Goal: Task Accomplishment & Management: Manage account settings

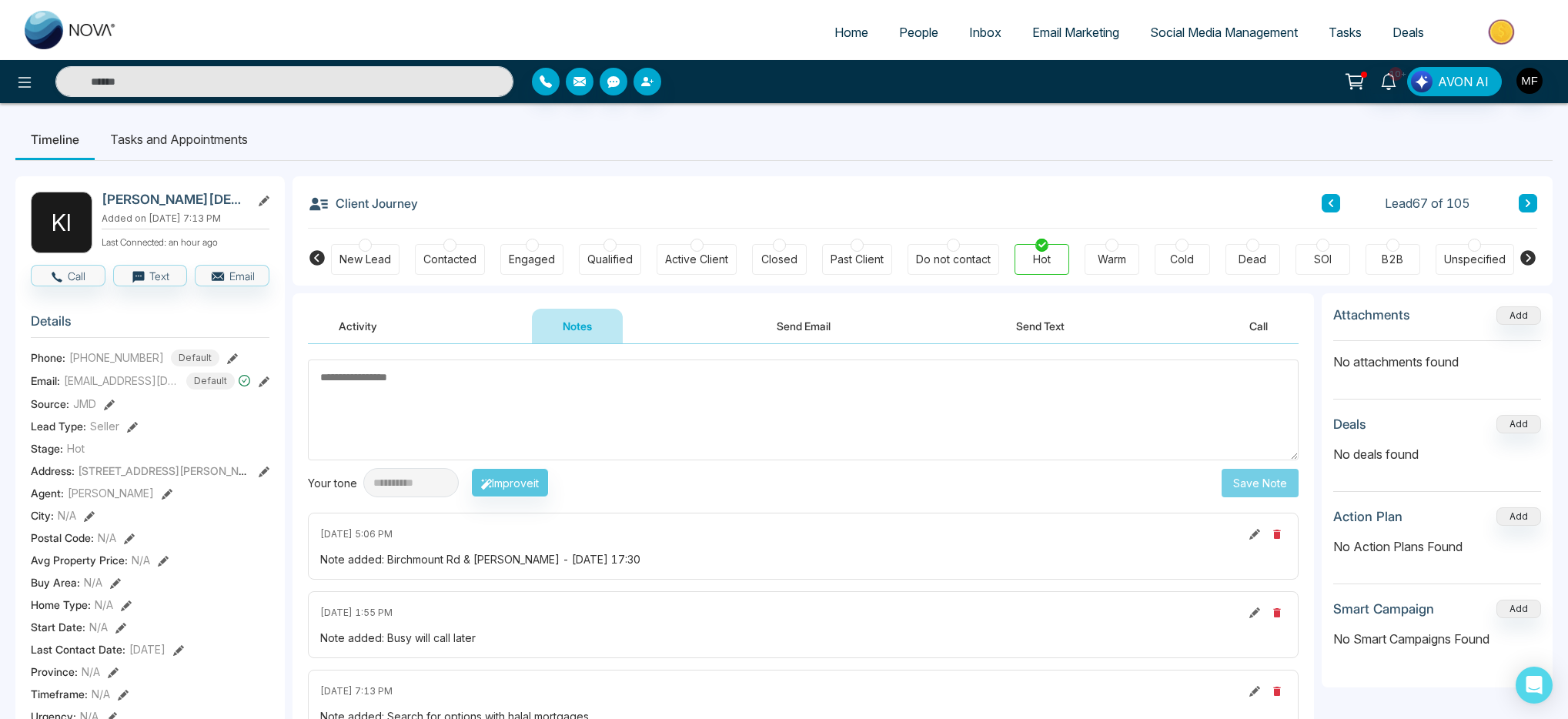
click at [43, 33] on img at bounding box center [71, 30] width 93 height 38
select select "*"
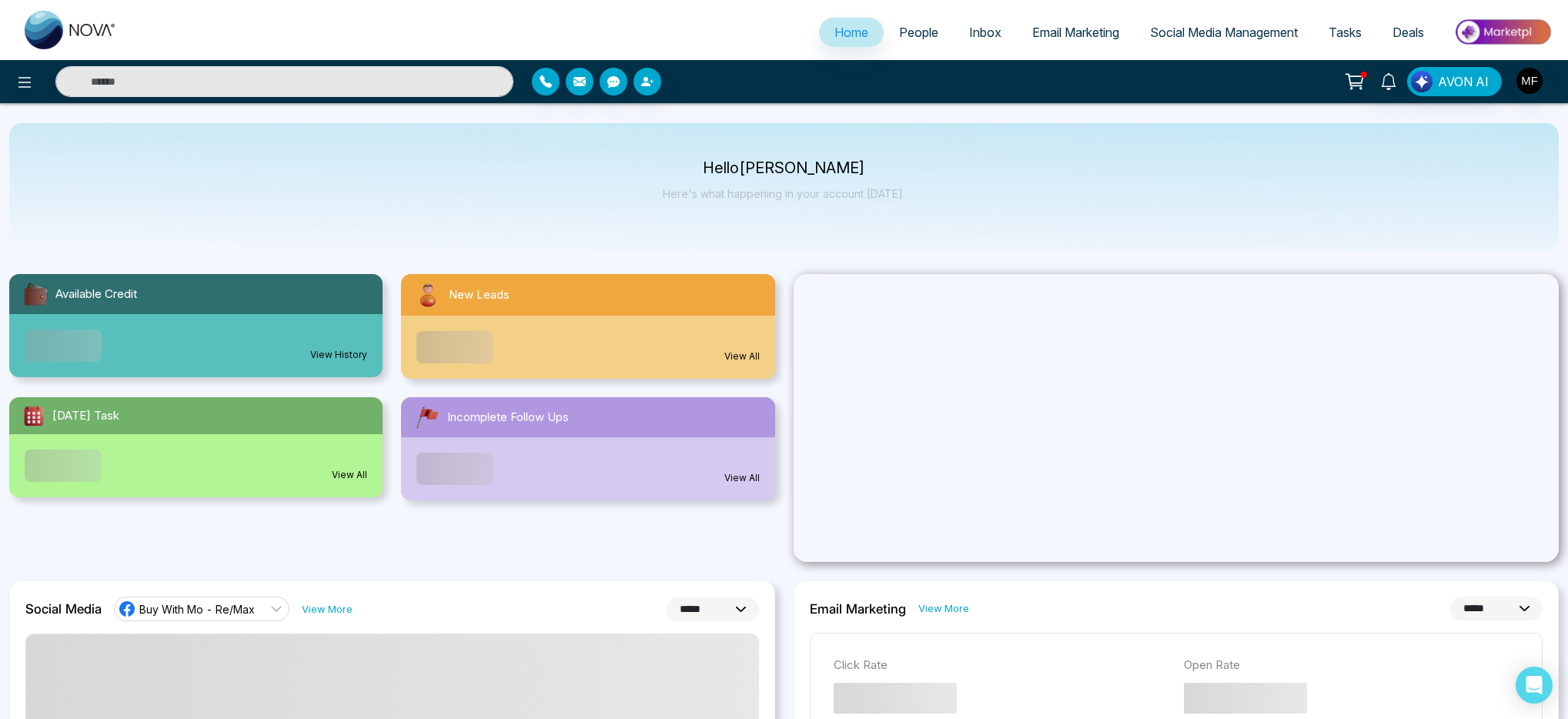
click at [932, 30] on link "People" at bounding box center [919, 32] width 70 height 29
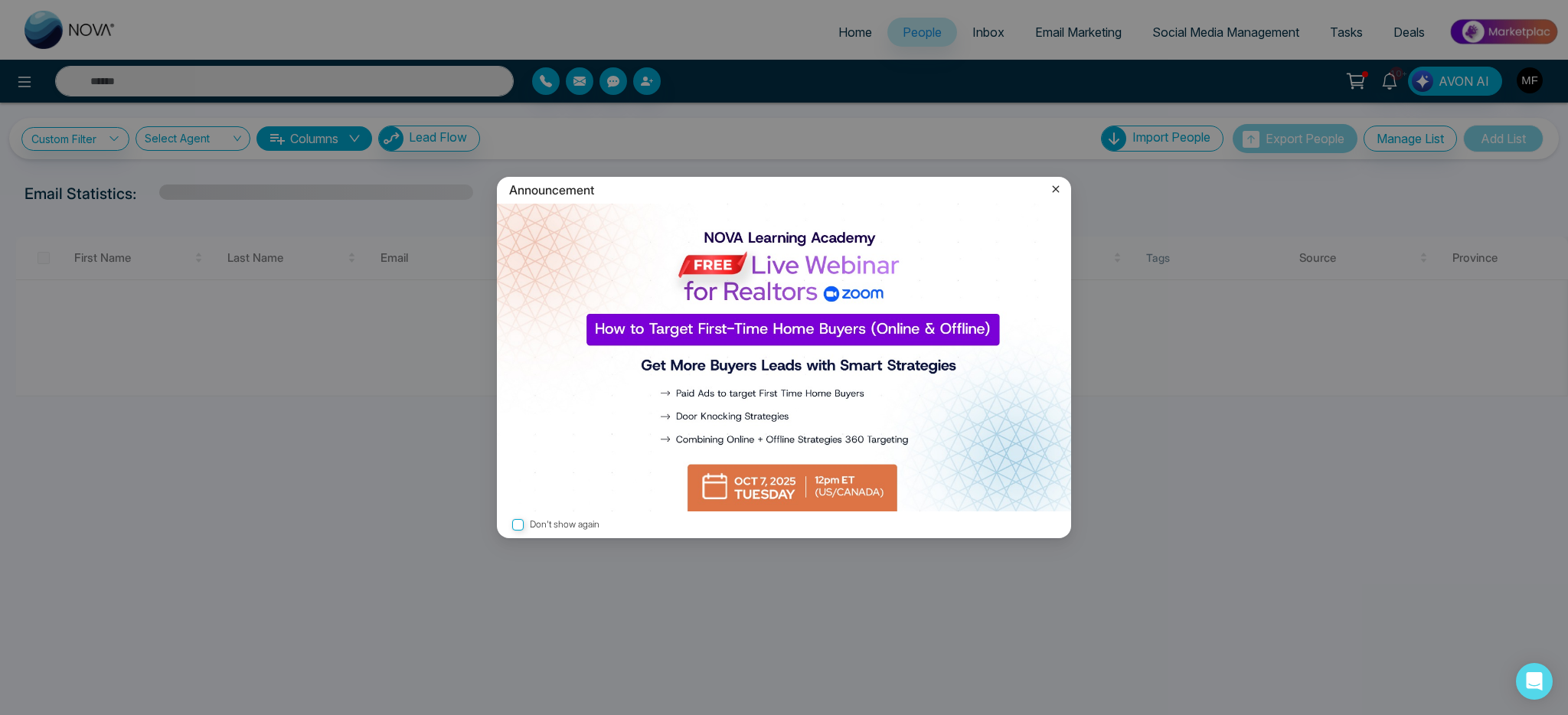
click at [1055, 185] on icon at bounding box center [1056, 189] width 15 height 15
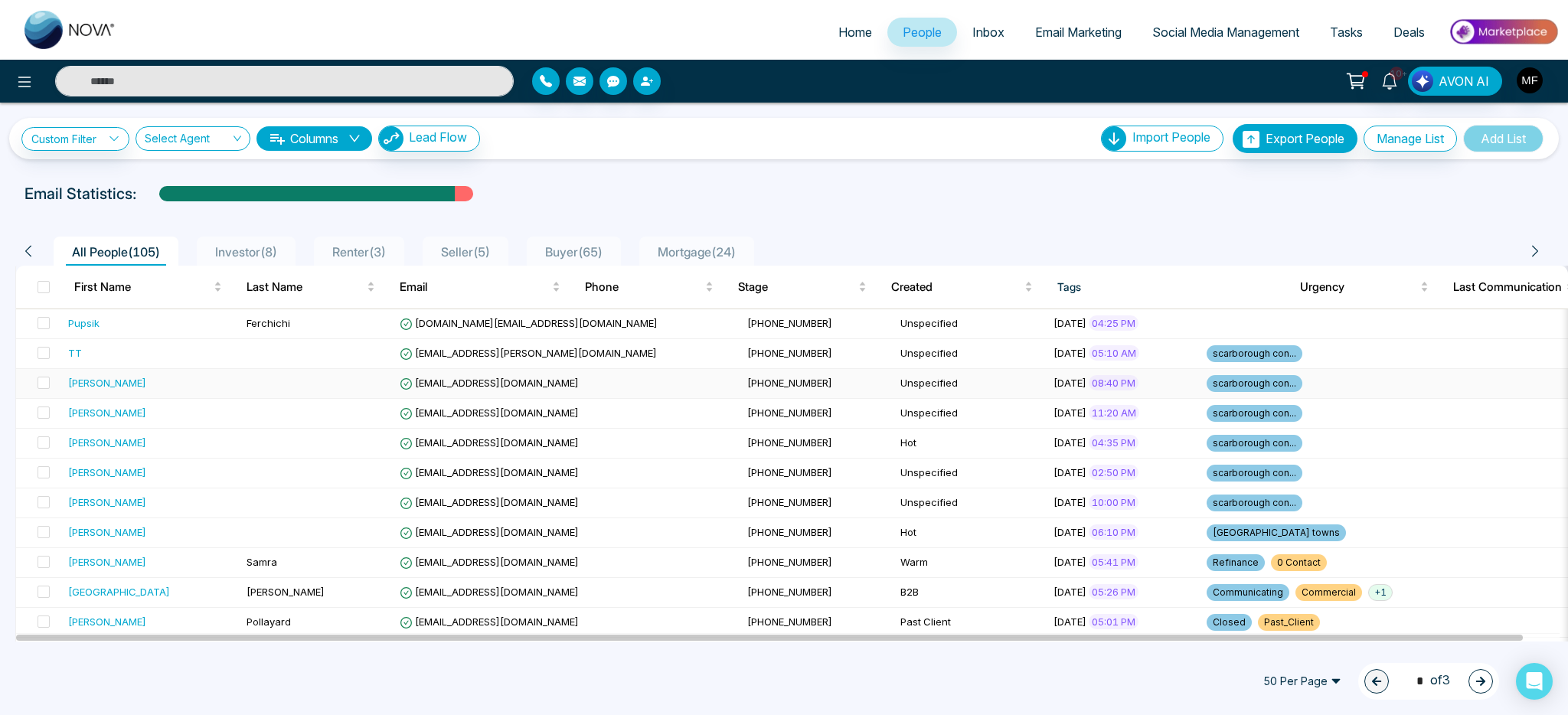
click at [182, 394] on td "[PERSON_NAME]" at bounding box center [151, 384] width 178 height 30
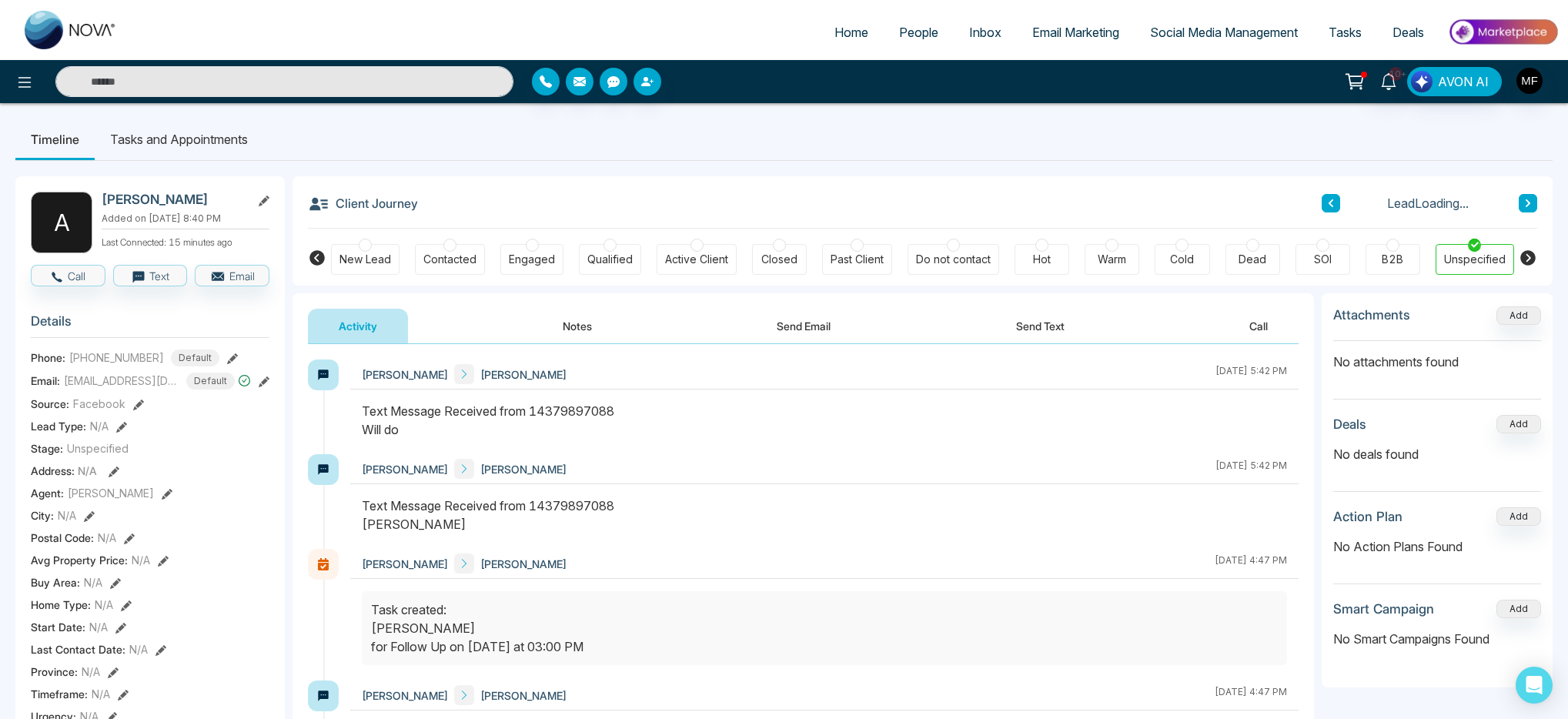
click at [1001, 329] on button "Send Text" at bounding box center [1040, 326] width 110 height 35
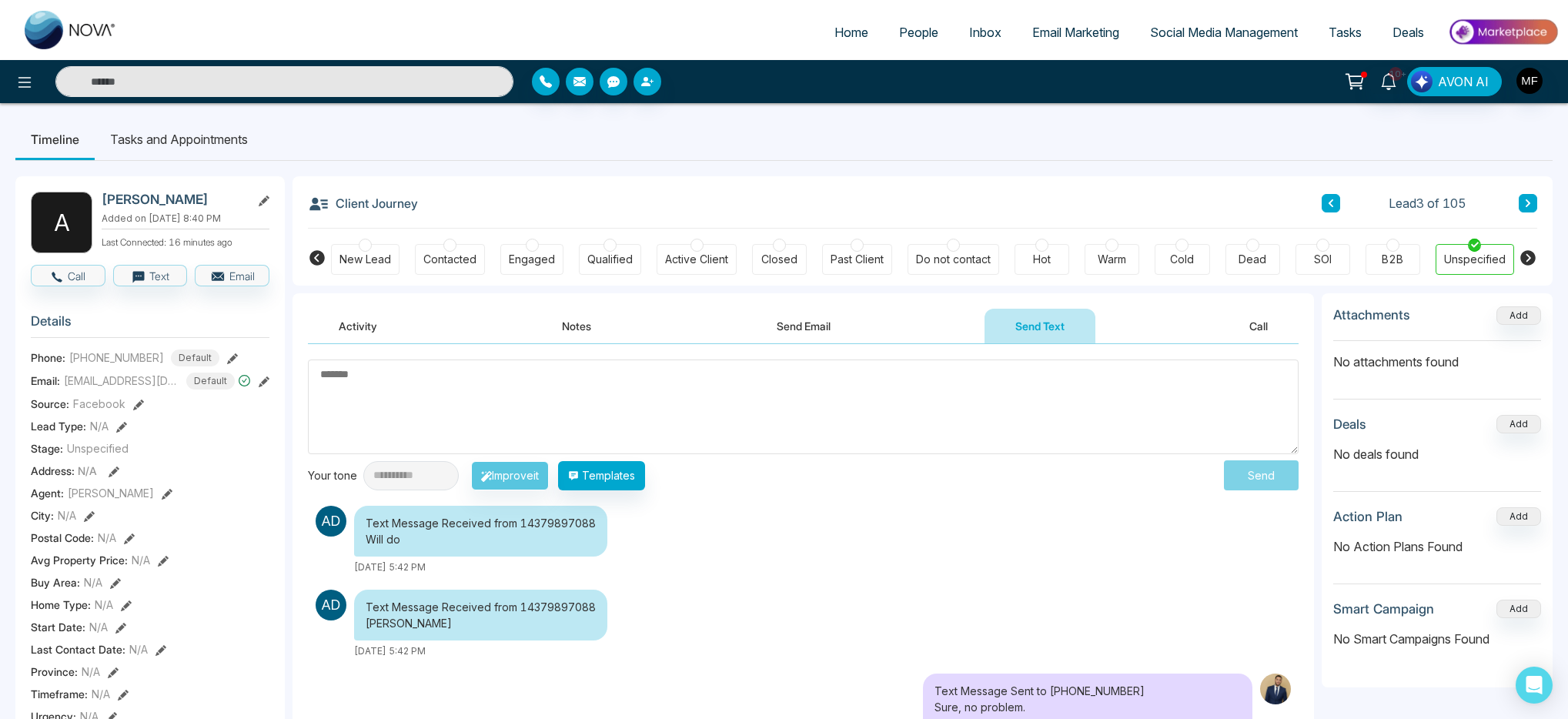
click at [145, 86] on input "text" at bounding box center [283, 81] width 458 height 31
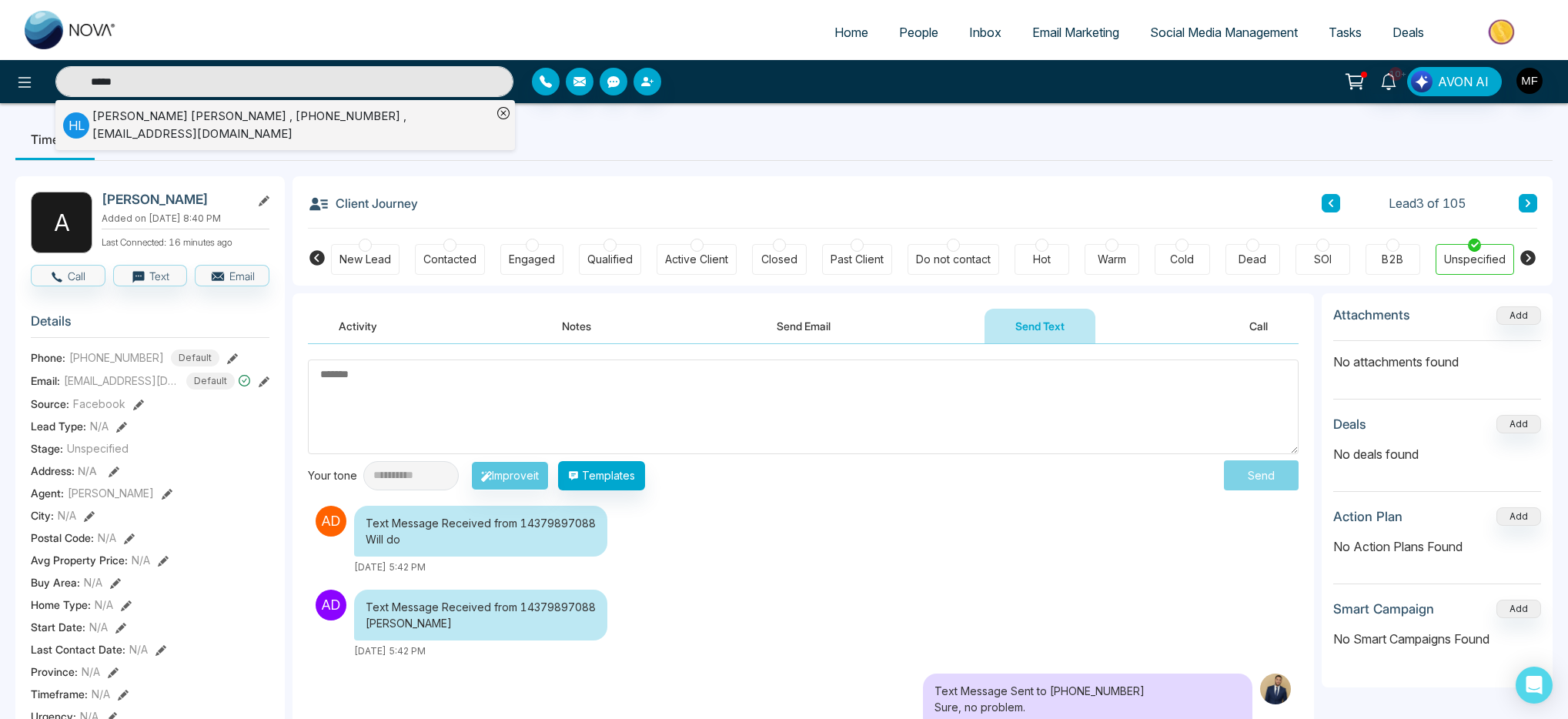
type input "*****"
click at [163, 115] on div "Harpal Lall , +15197320771 , worlddecor@live.ca" at bounding box center [292, 125] width 399 height 35
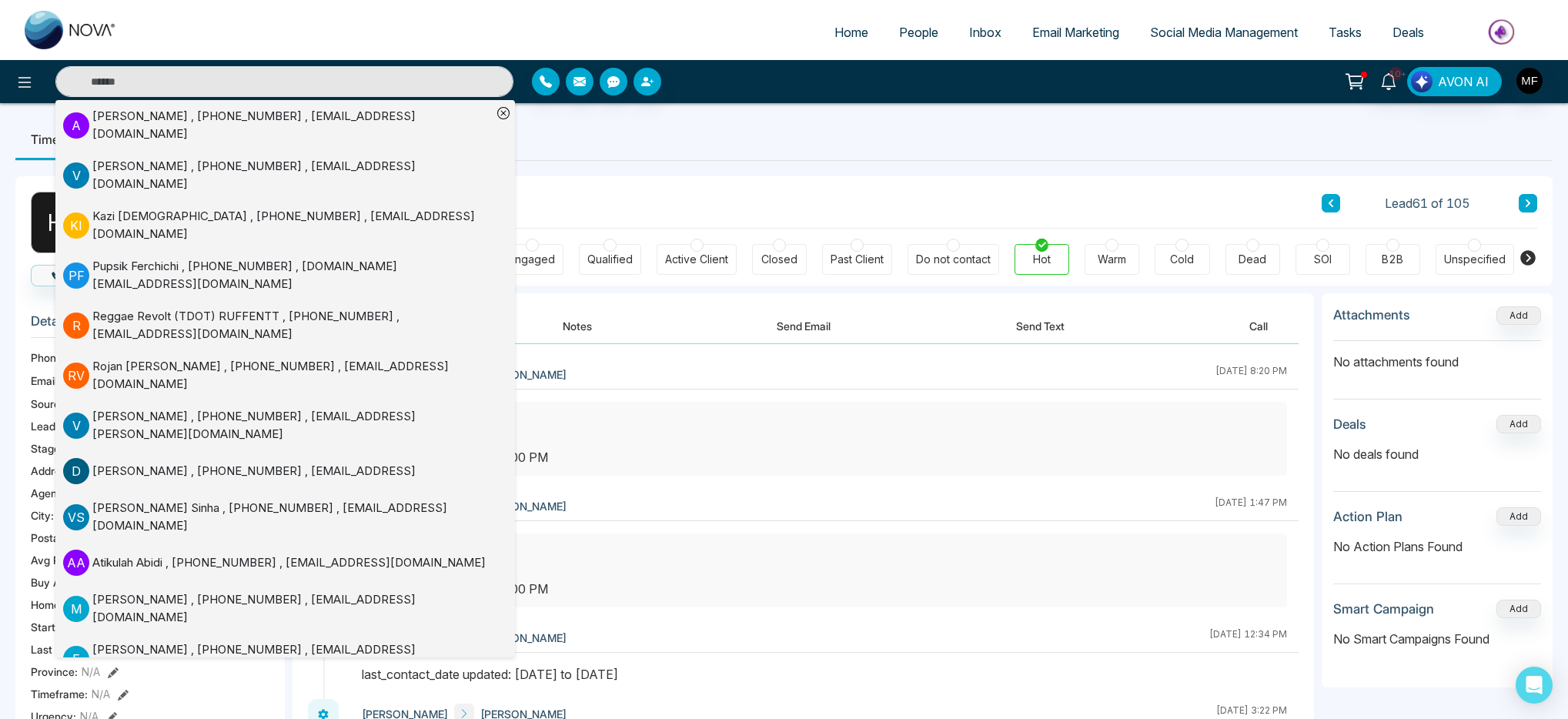
click at [713, 179] on div "Client Journey Lead 61 of 105" at bounding box center [922, 202] width 1230 height 53
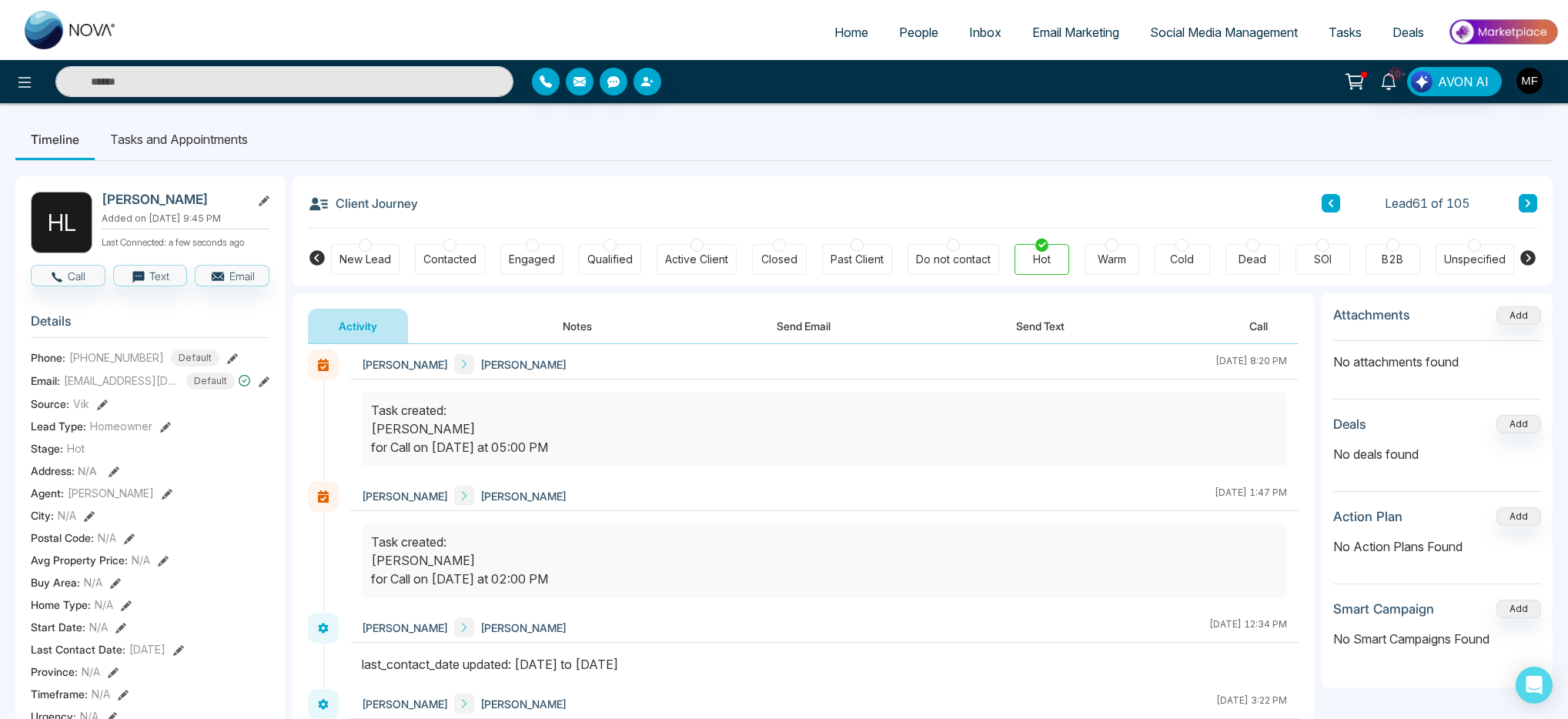
scroll to position [25, 0]
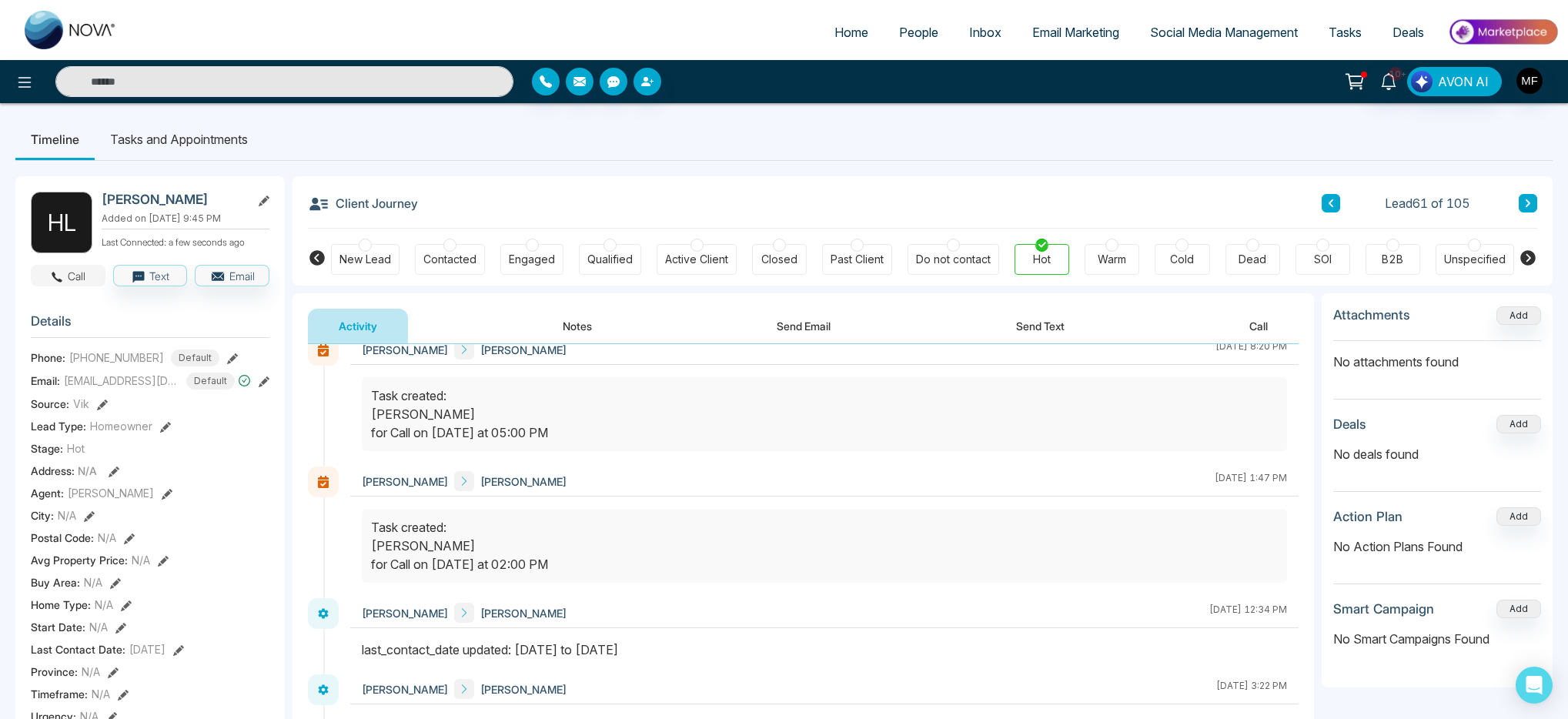
click at [65, 280] on button "Call" at bounding box center [68, 276] width 75 height 22
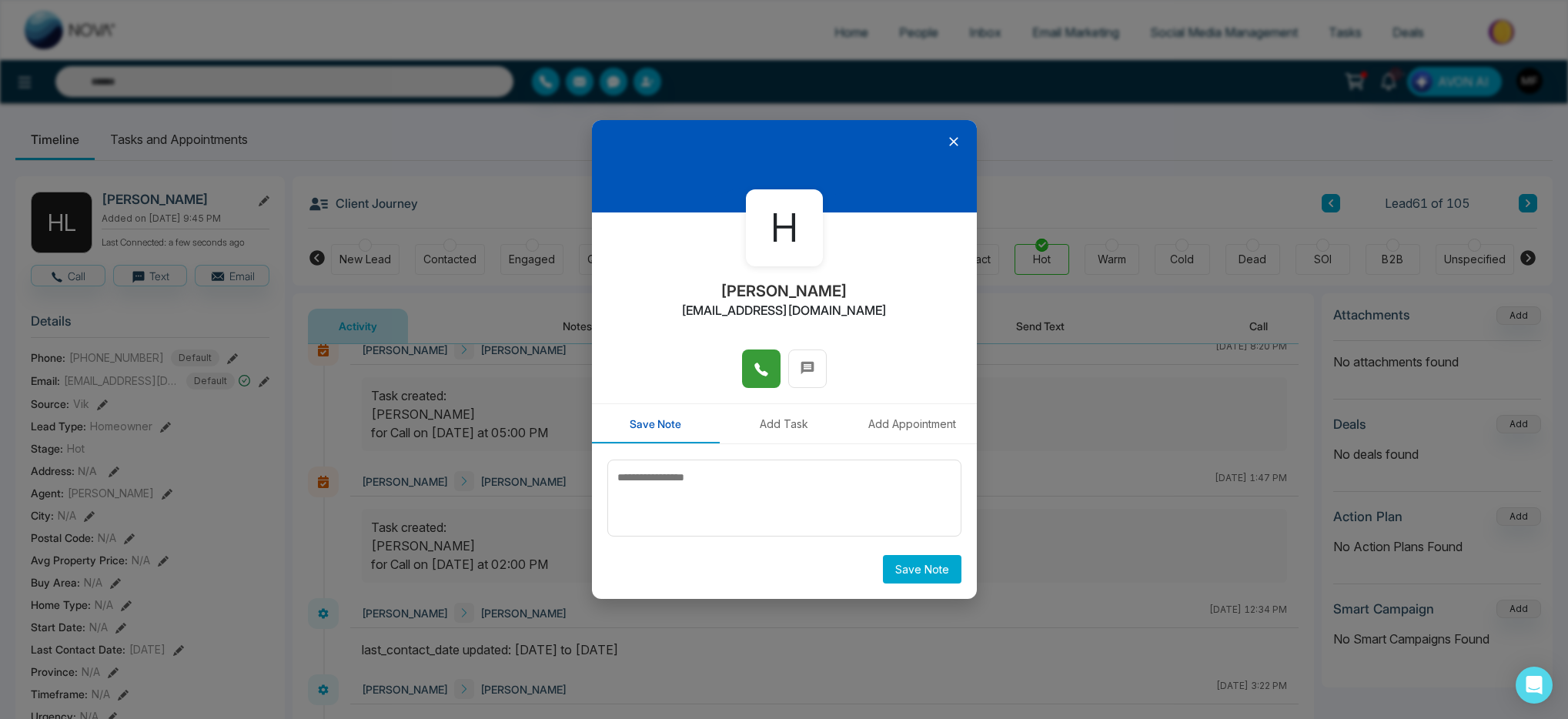
click at [773, 370] on button at bounding box center [761, 369] width 38 height 38
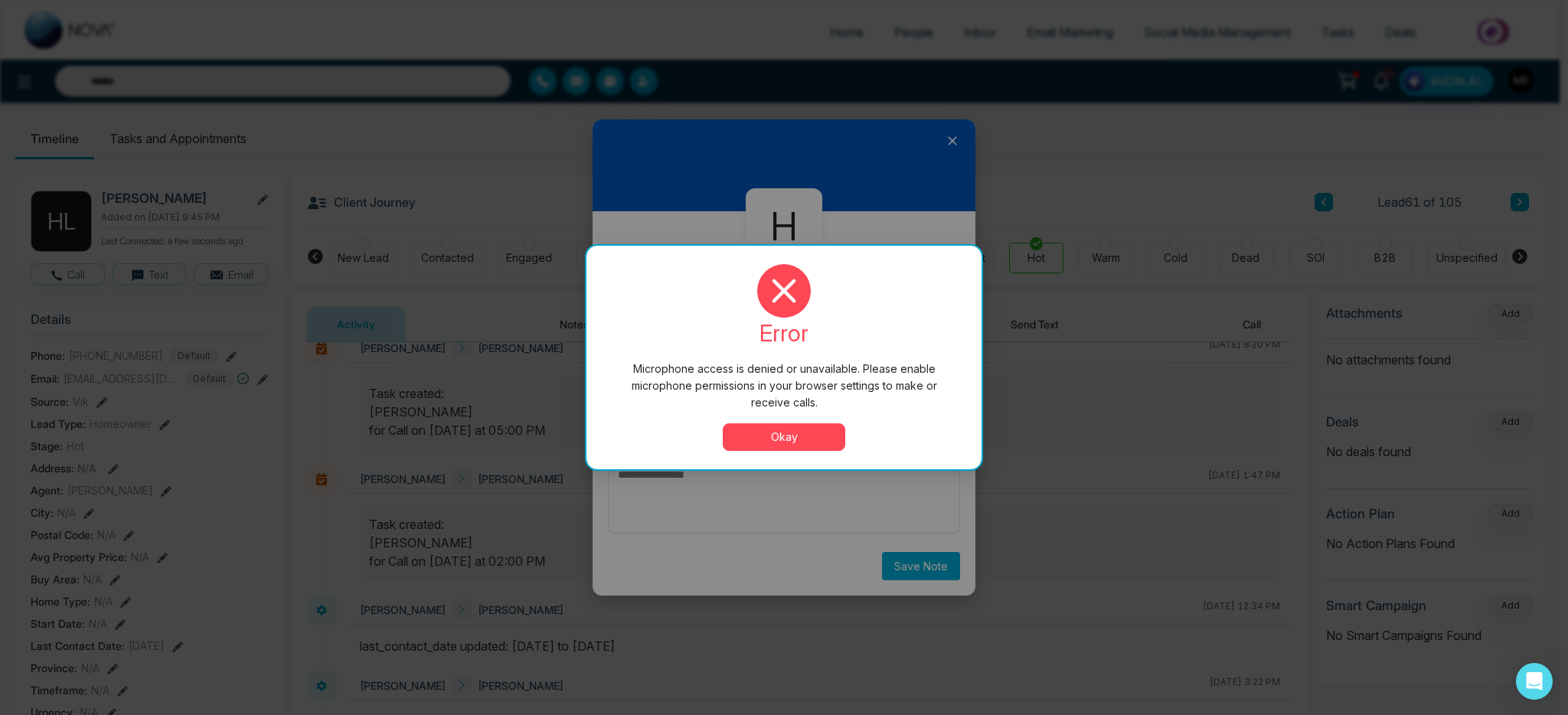
click at [810, 447] on button "Okay" at bounding box center [784, 437] width 123 height 27
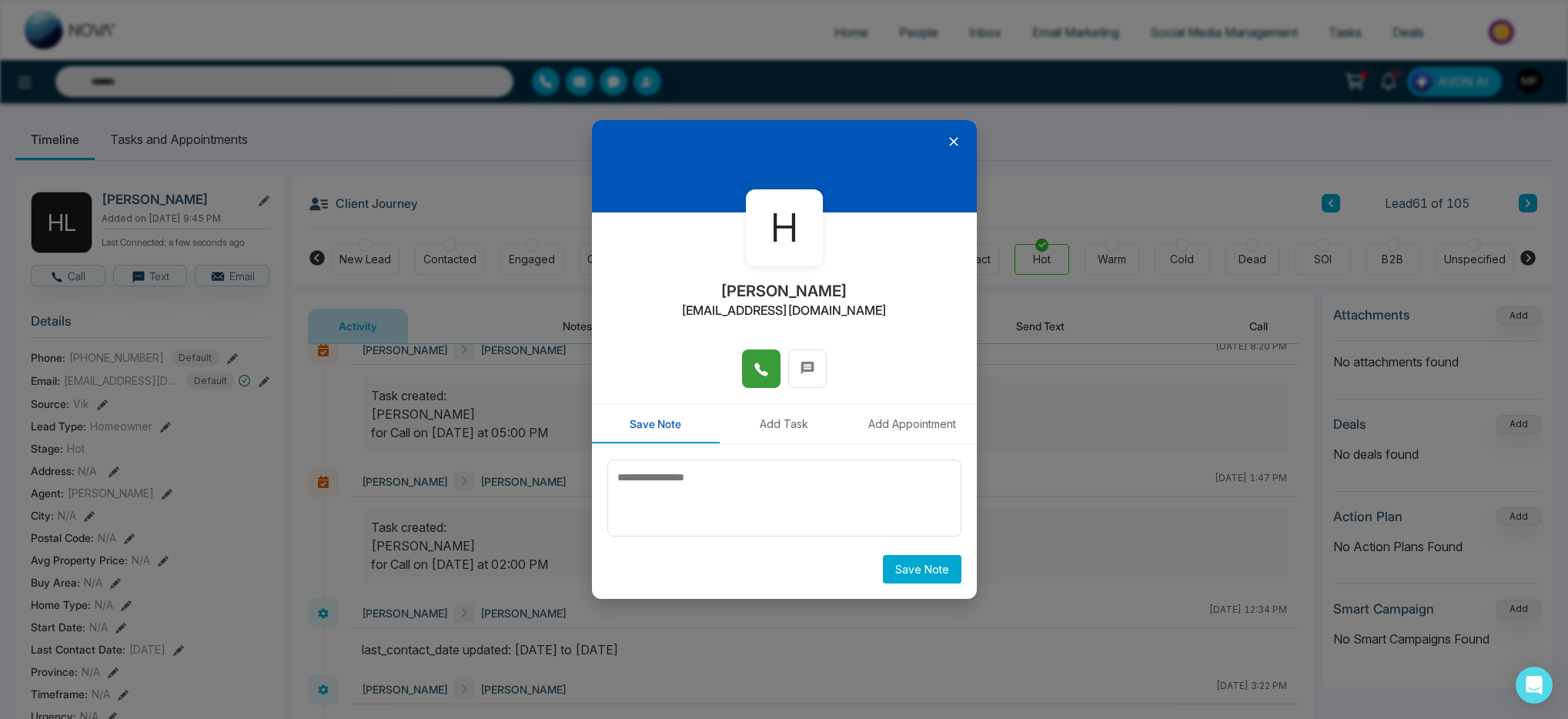
click at [755, 362] on icon at bounding box center [761, 370] width 15 height 15
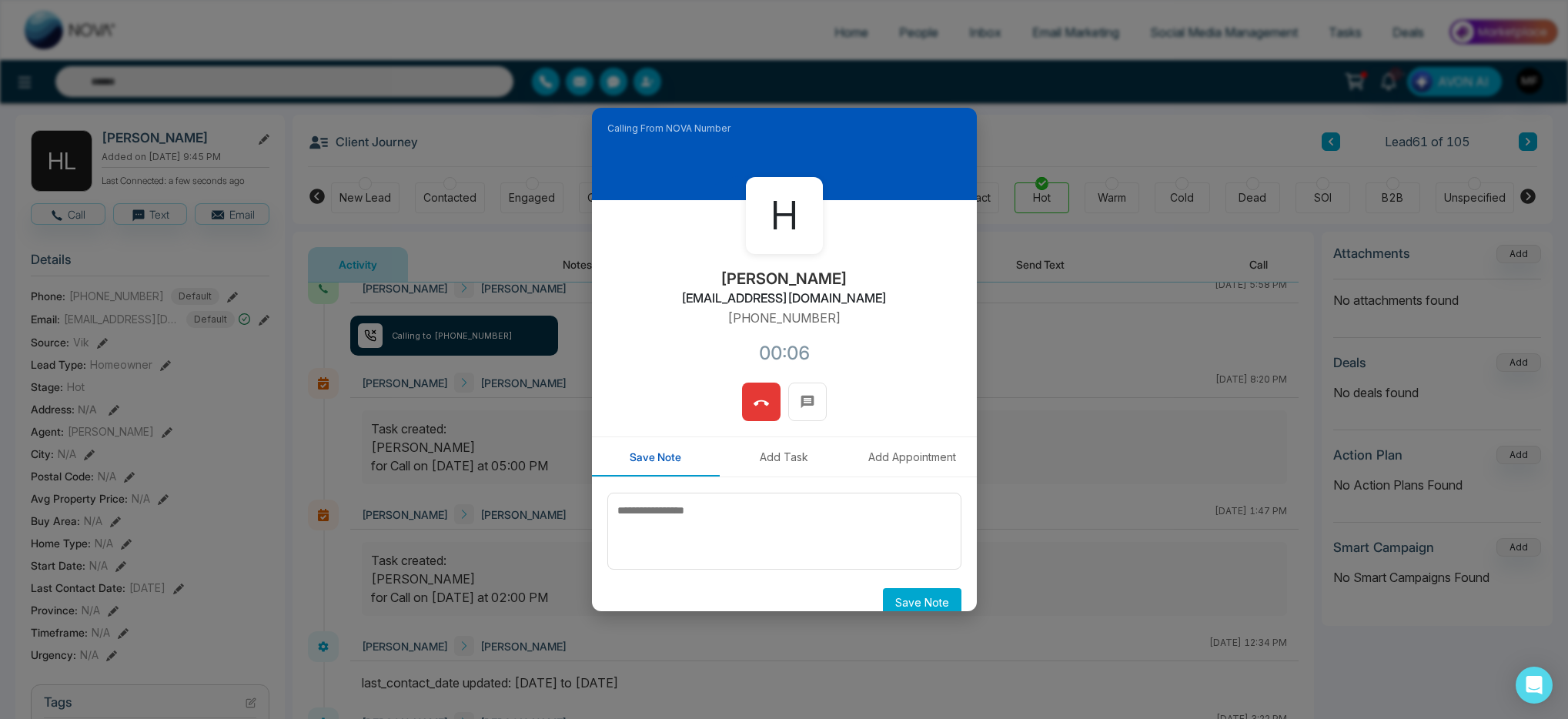
scroll to position [55, 0]
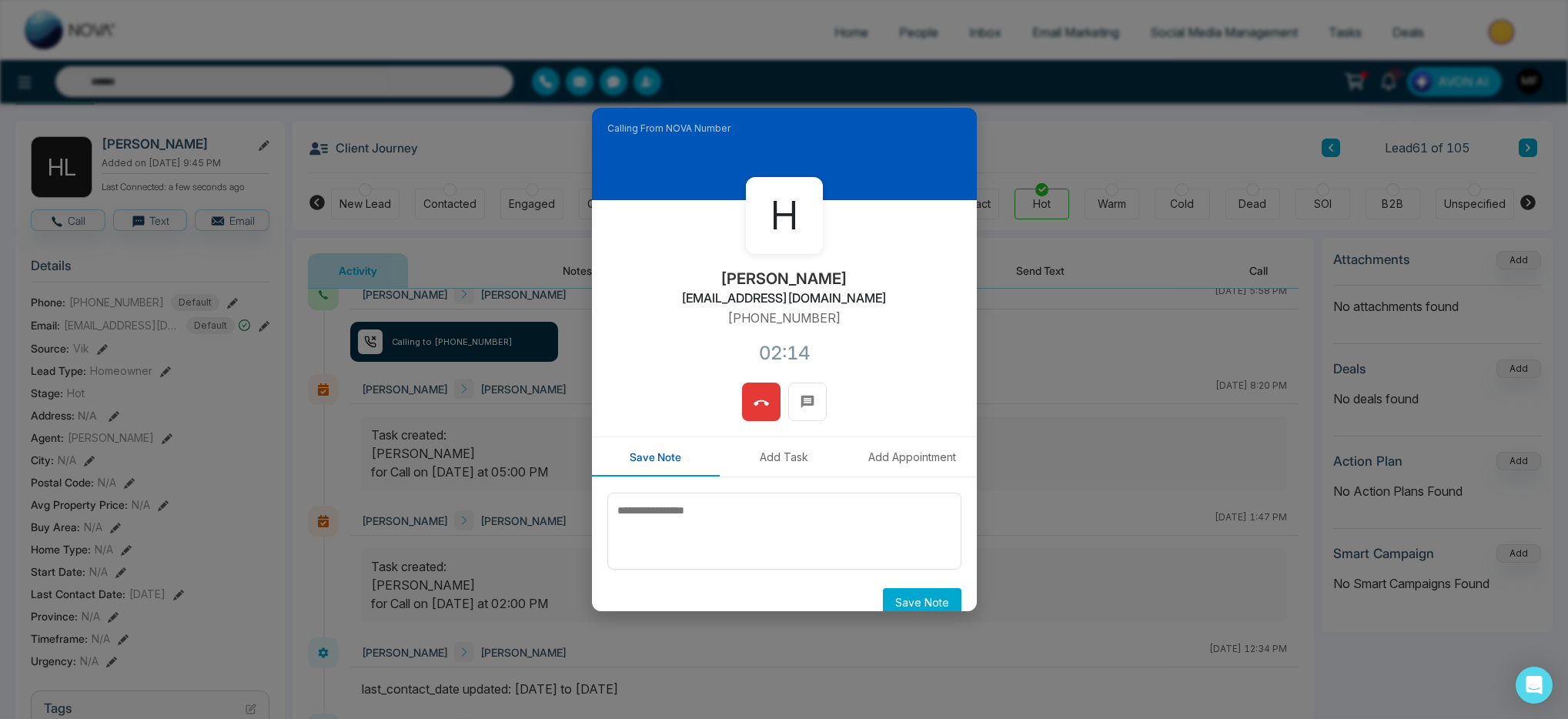
click at [759, 405] on icon at bounding box center [761, 404] width 15 height 15
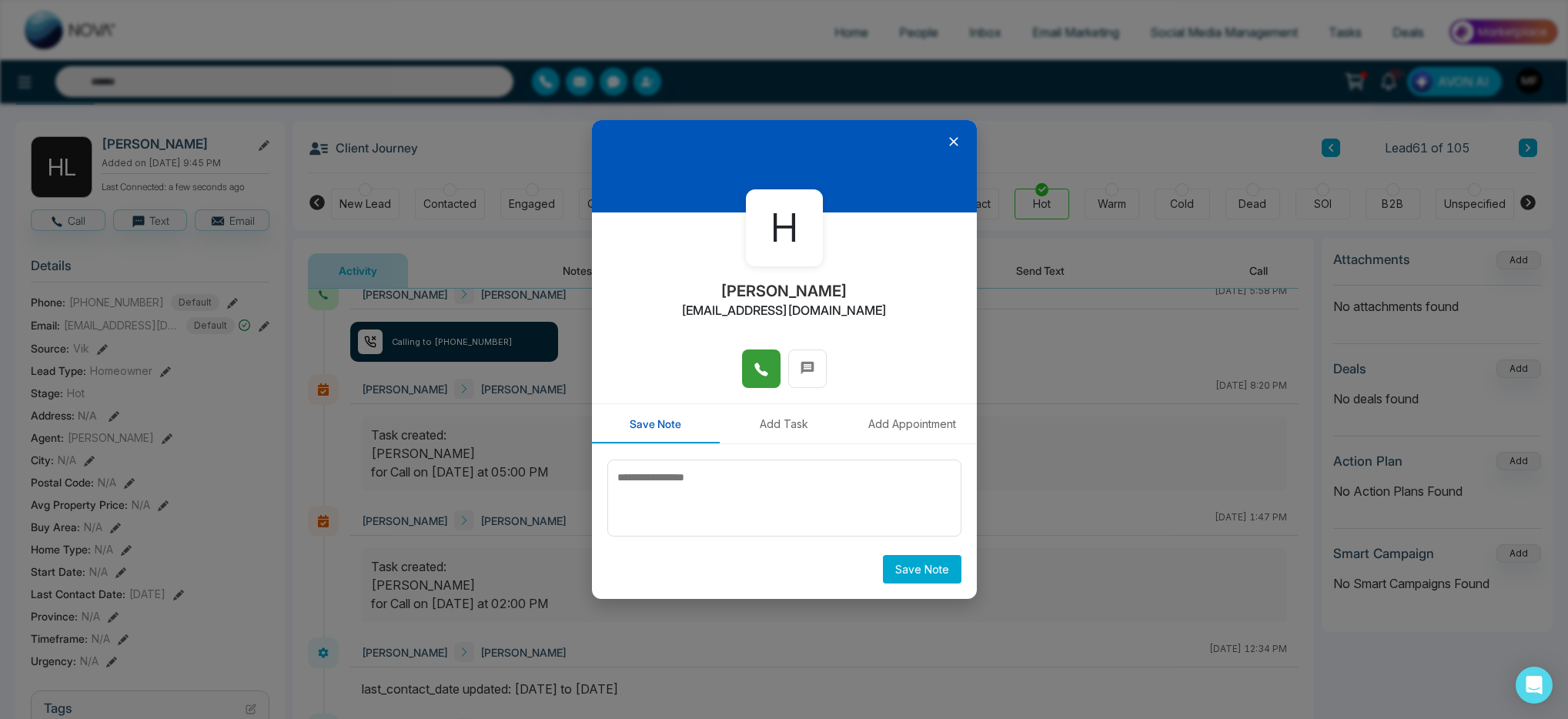
click at [923, 571] on button "Save Note" at bounding box center [922, 570] width 78 height 28
click at [957, 139] on icon at bounding box center [954, 142] width 15 height 15
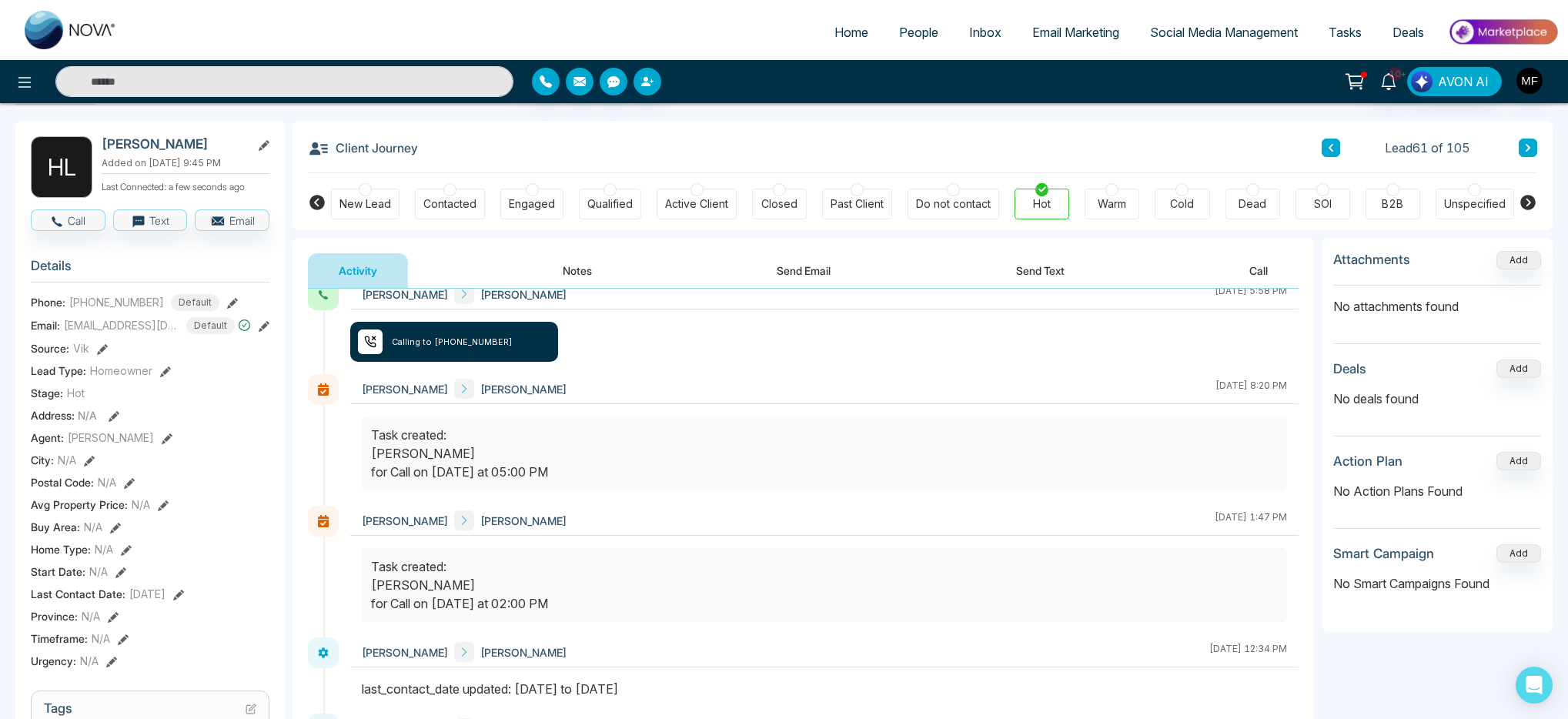
scroll to position [0, 0]
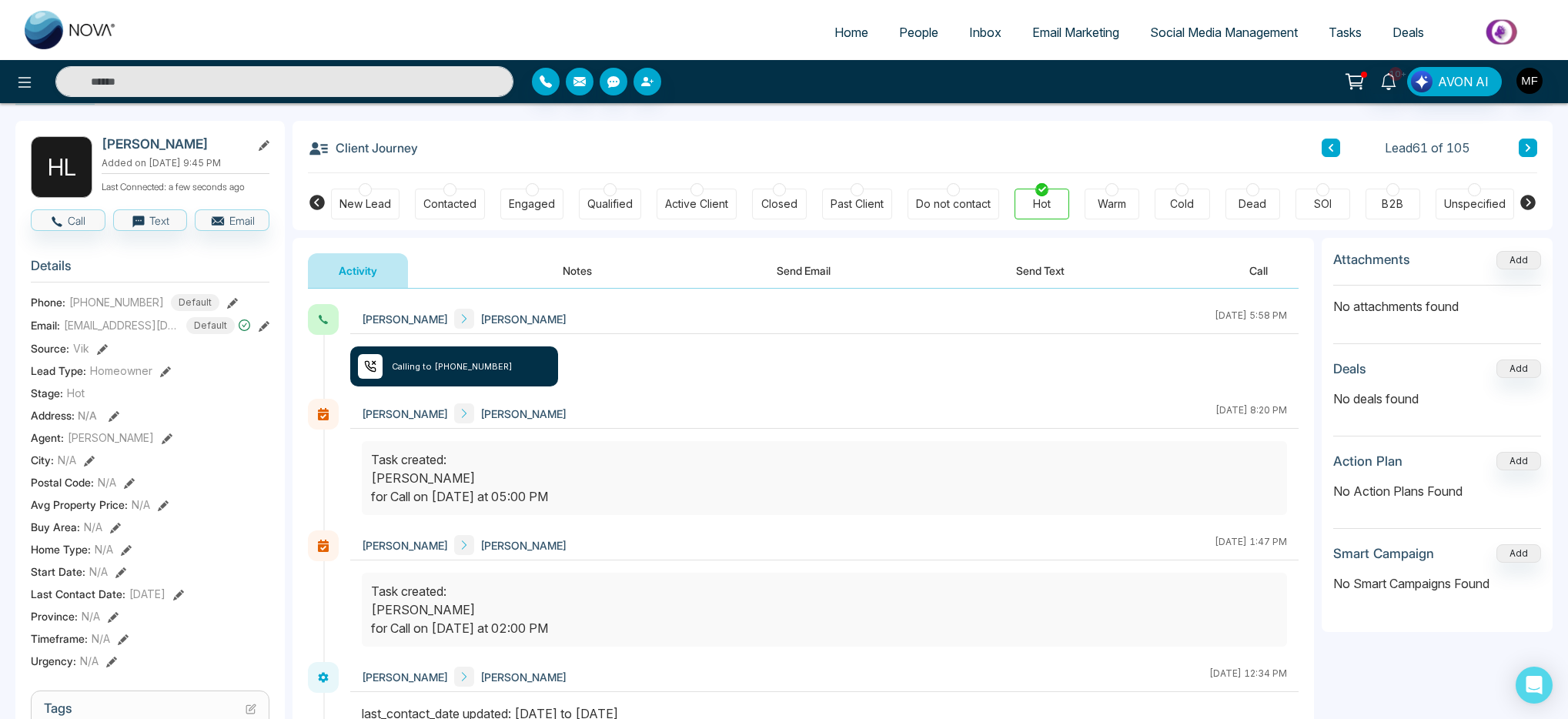
click at [582, 278] on button "Notes" at bounding box center [577, 271] width 91 height 35
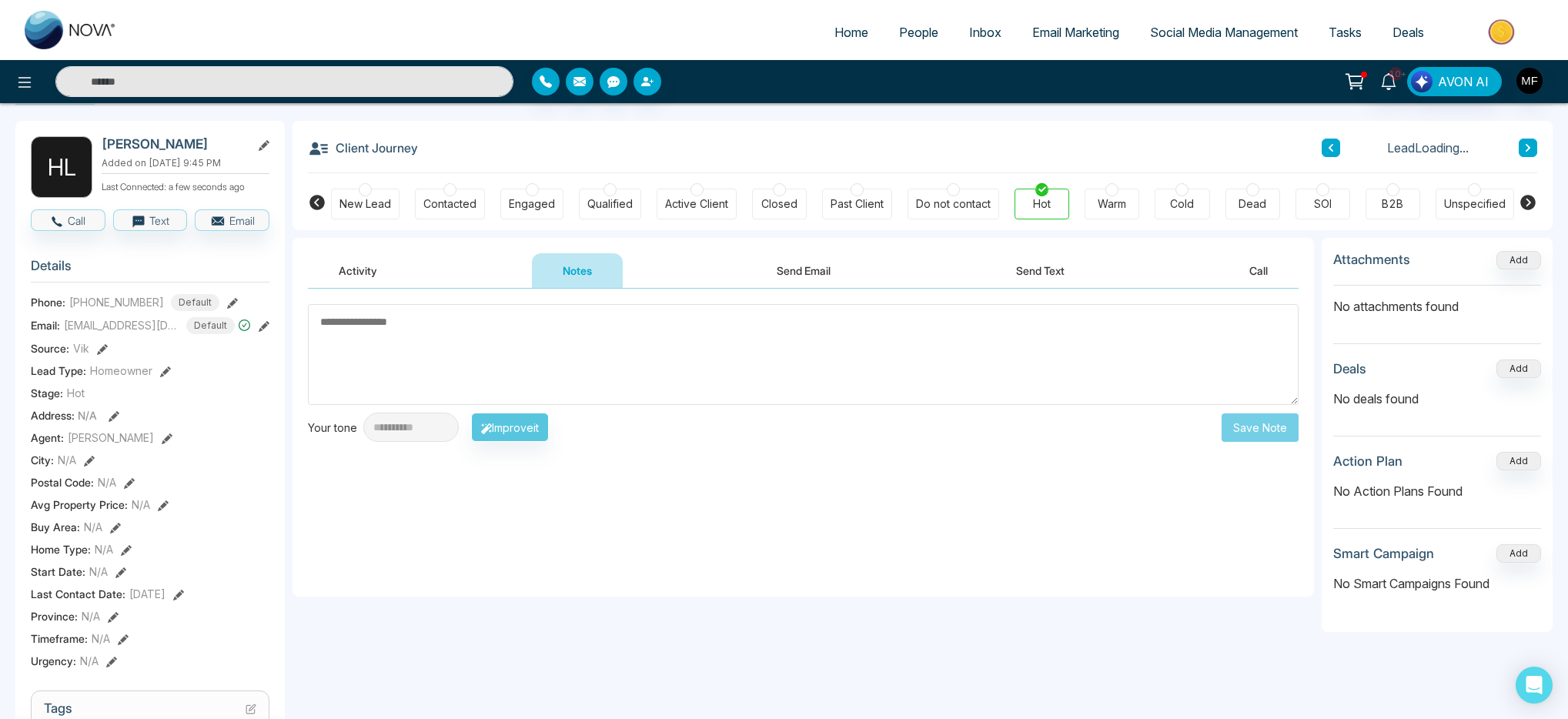
click at [576, 337] on textarea at bounding box center [803, 354] width 990 height 101
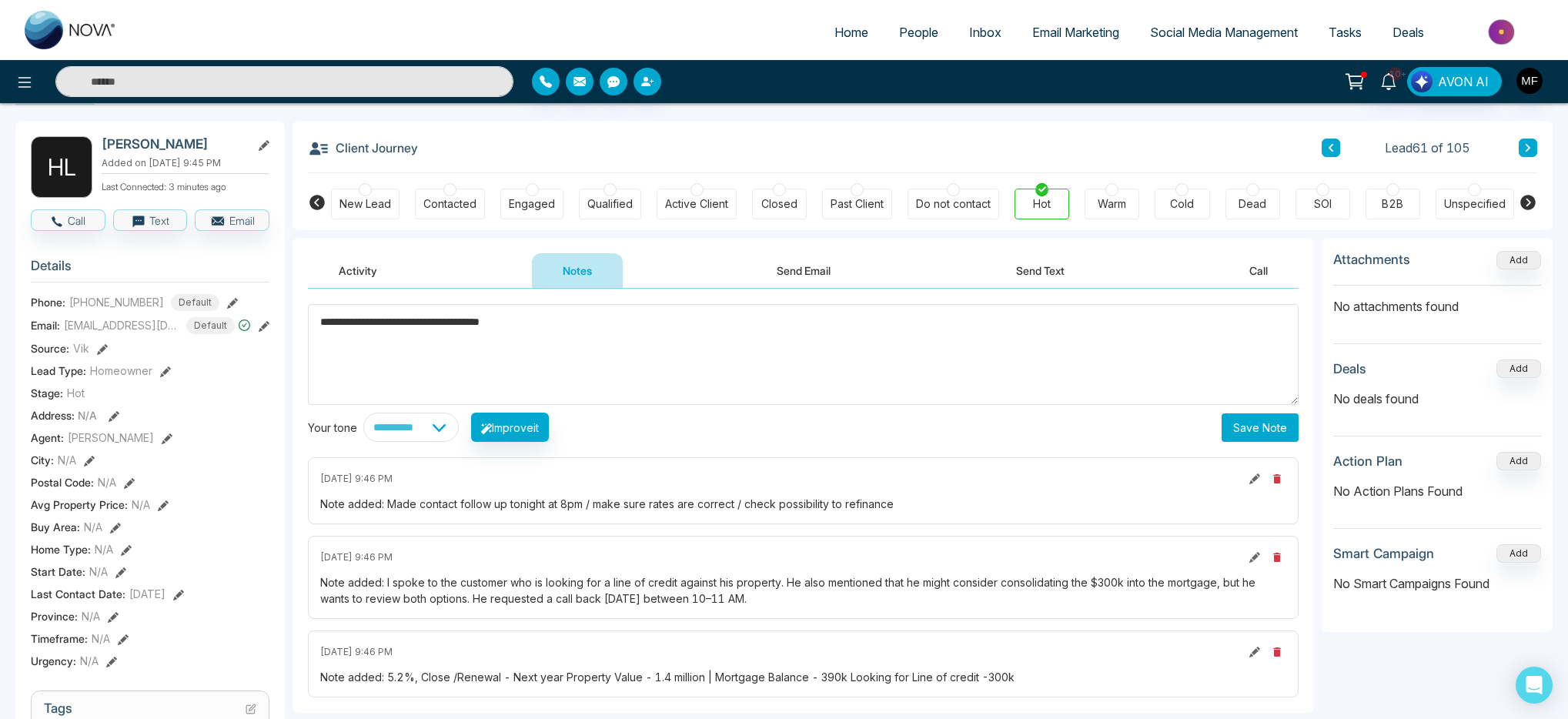
type textarea "**********"
click at [1245, 428] on button "Save Note" at bounding box center [1260, 428] width 77 height 28
click at [1115, 204] on div "Warm" at bounding box center [1112, 204] width 28 height 15
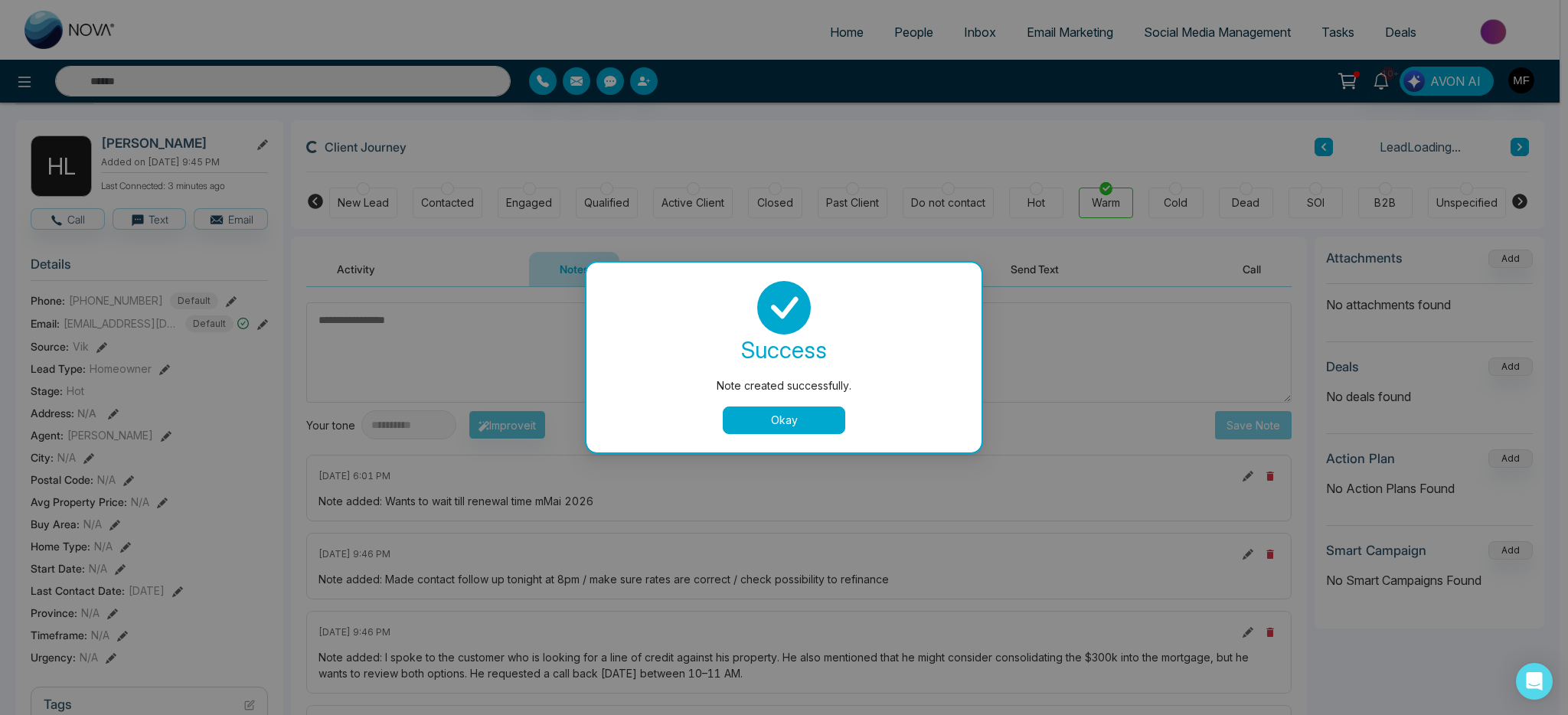
click at [784, 412] on body "**********" at bounding box center [779, 303] width 1560 height 715
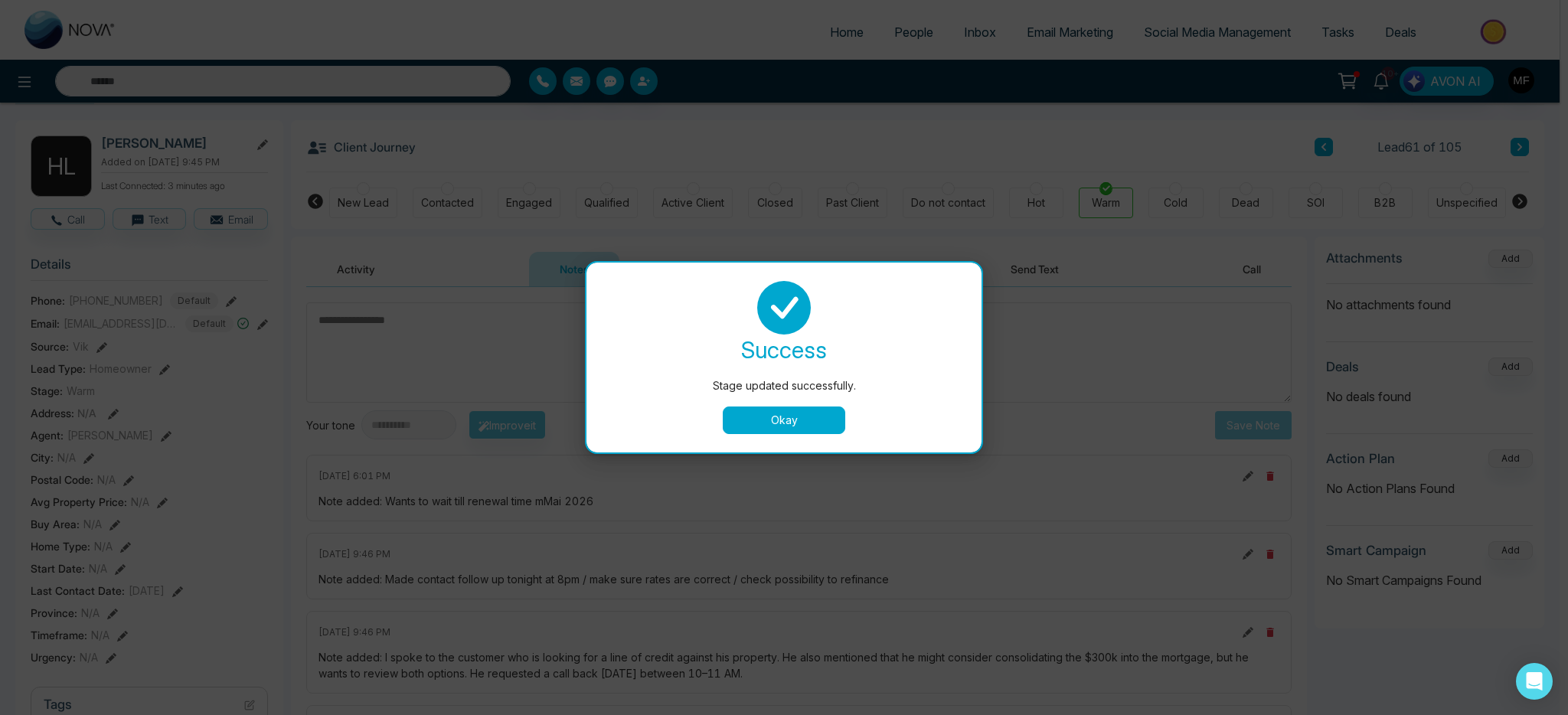
click at [794, 432] on button "Okay" at bounding box center [784, 420] width 123 height 27
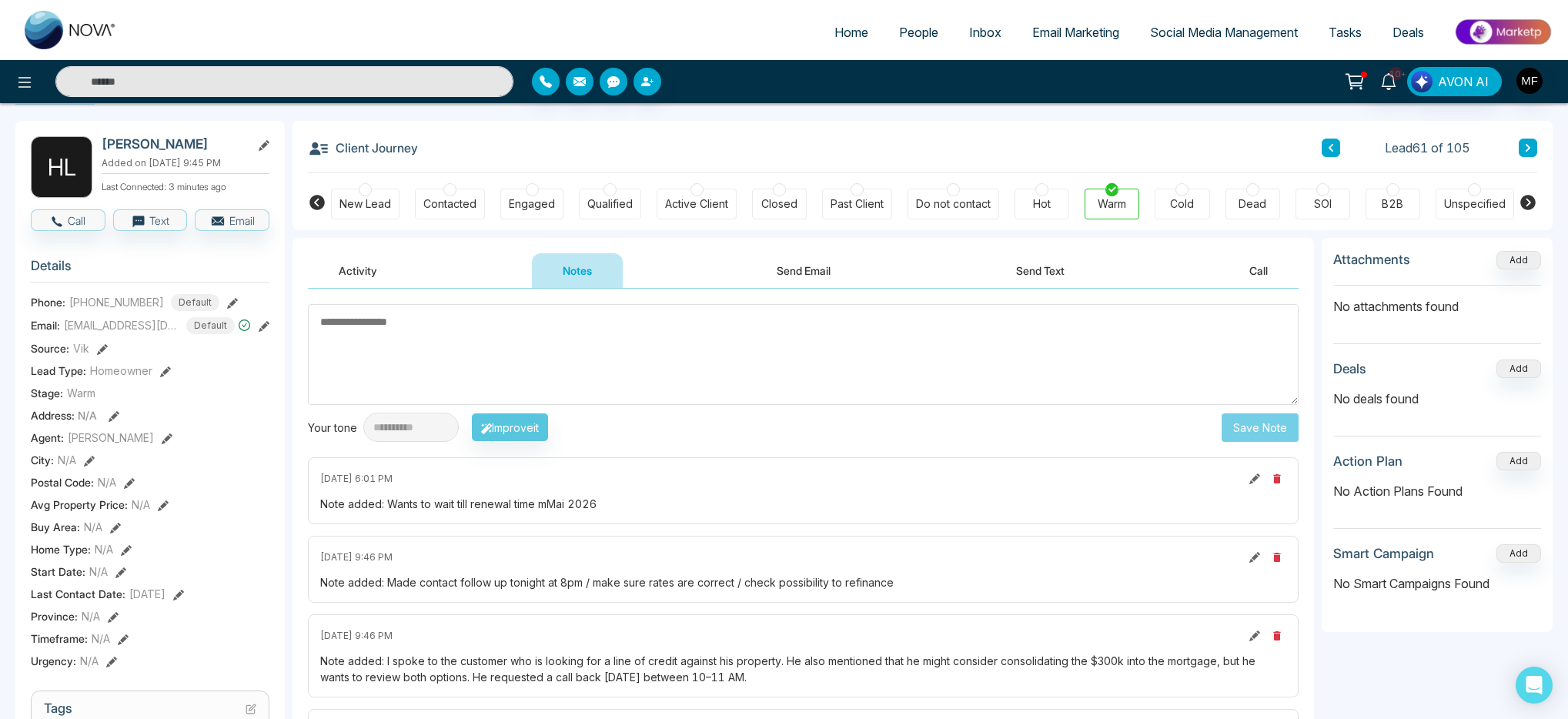
click at [242, 80] on input "text" at bounding box center [283, 81] width 458 height 31
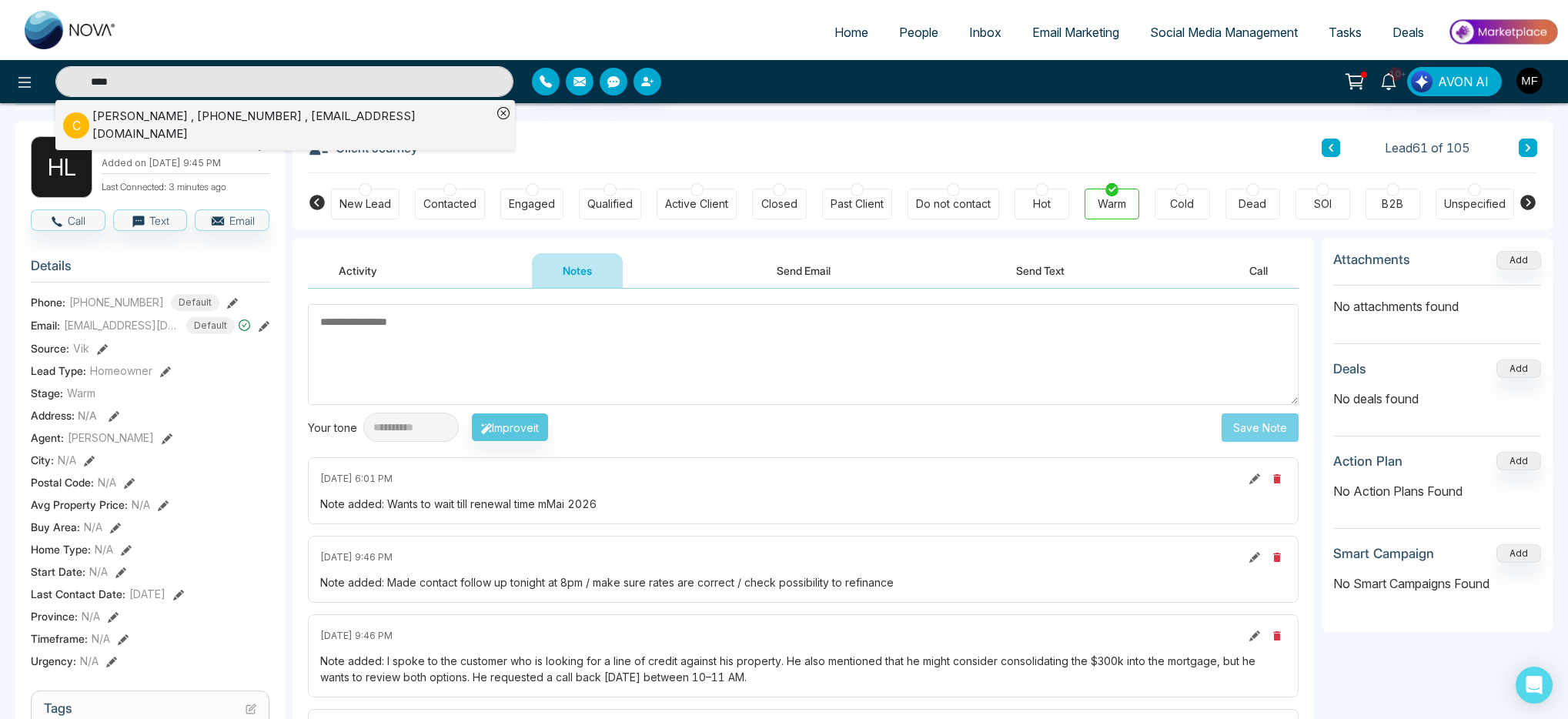
type input "****"
click at [203, 131] on div "C Chrisoula Kiriakou , +14164383363 , chriskiriakou1234@gmail.com" at bounding box center [278, 125] width 428 height 35
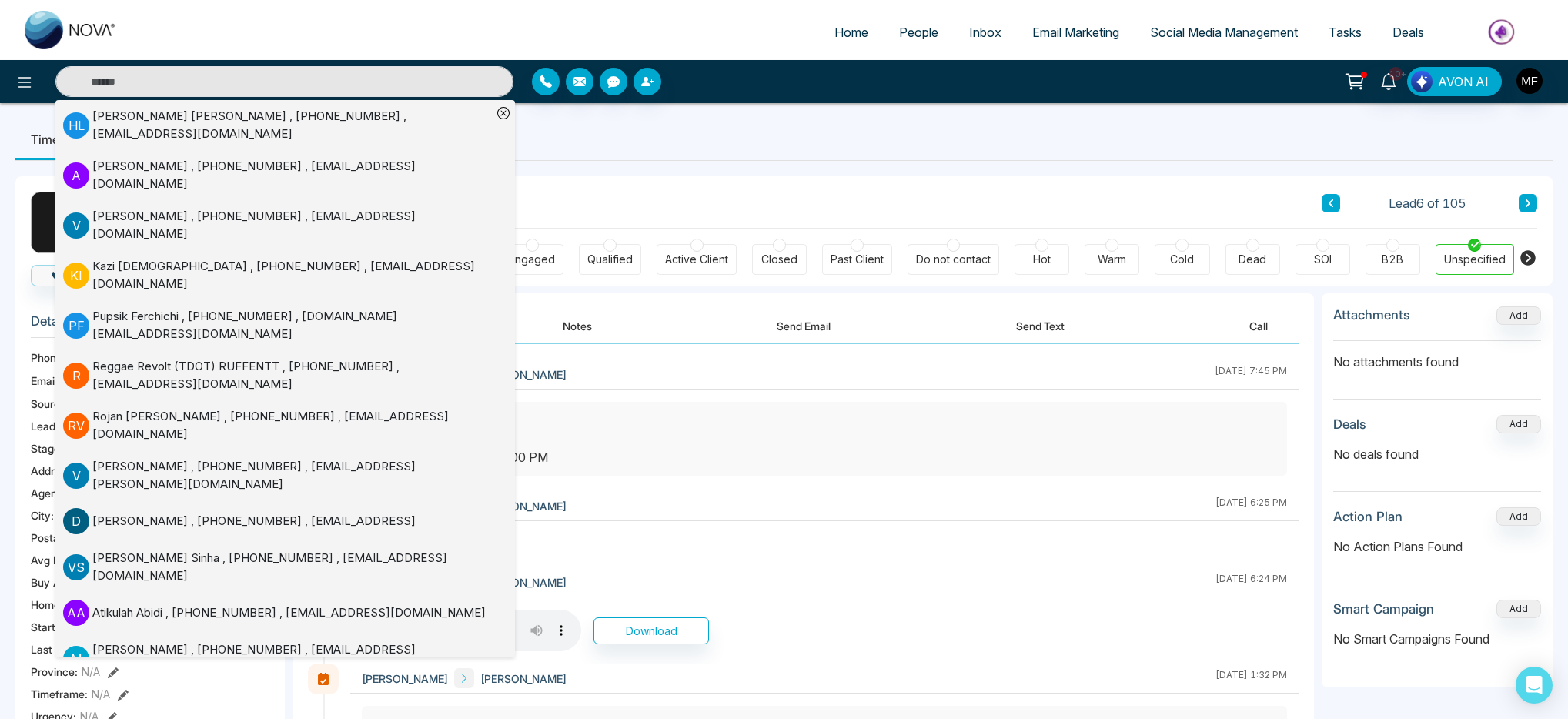
click at [749, 145] on ul "Timeline Tasks and Appointments" at bounding box center [784, 139] width 1537 height 42
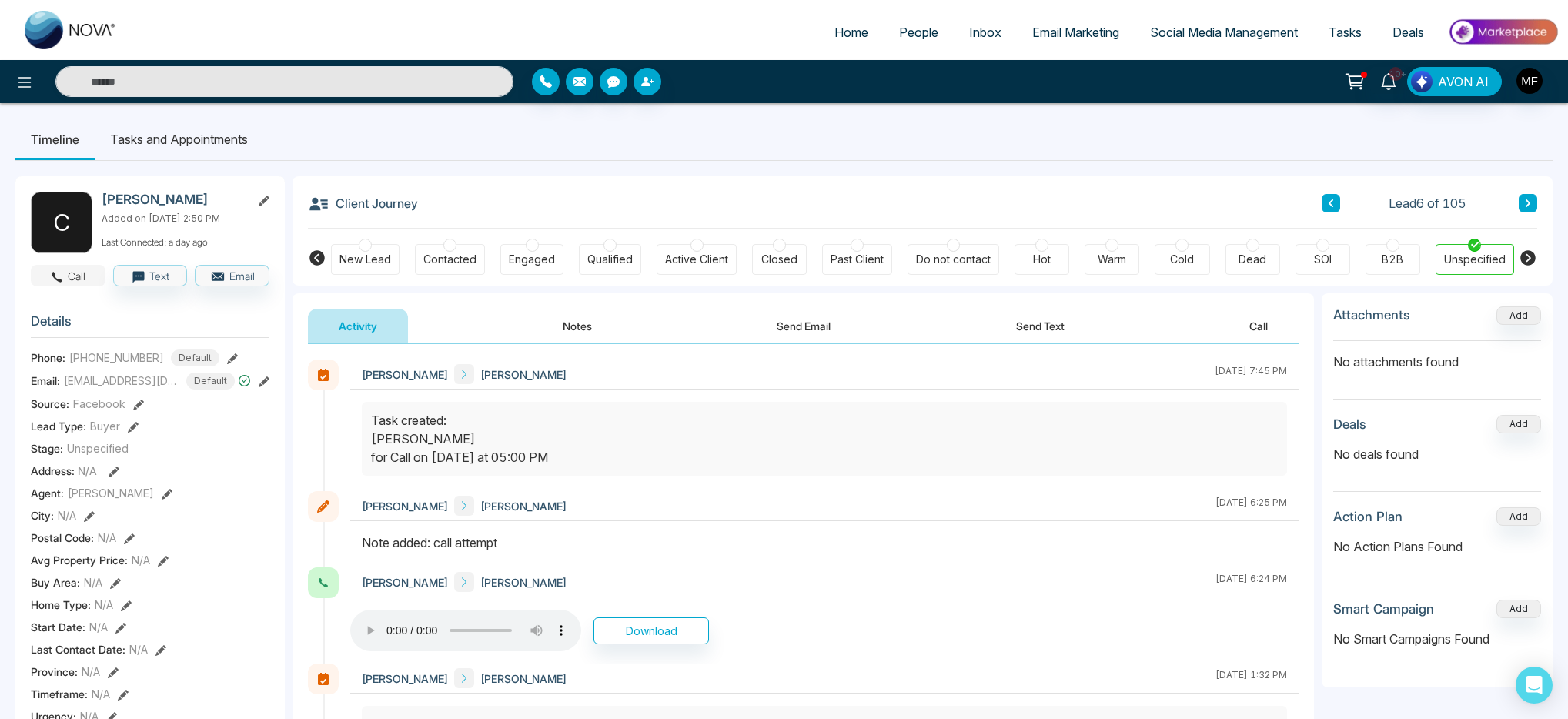
click at [78, 279] on button "Call" at bounding box center [68, 276] width 75 height 22
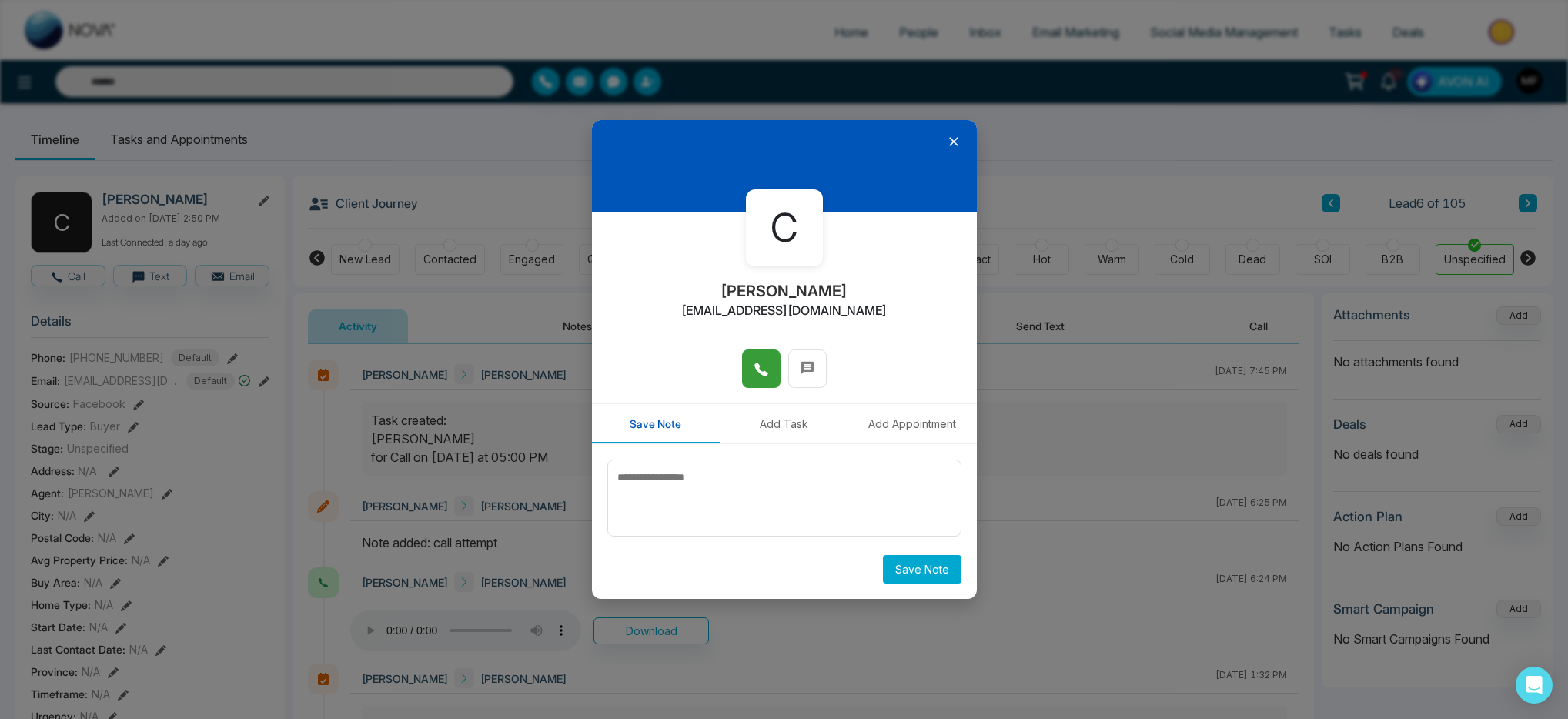
click at [749, 374] on button at bounding box center [761, 369] width 38 height 38
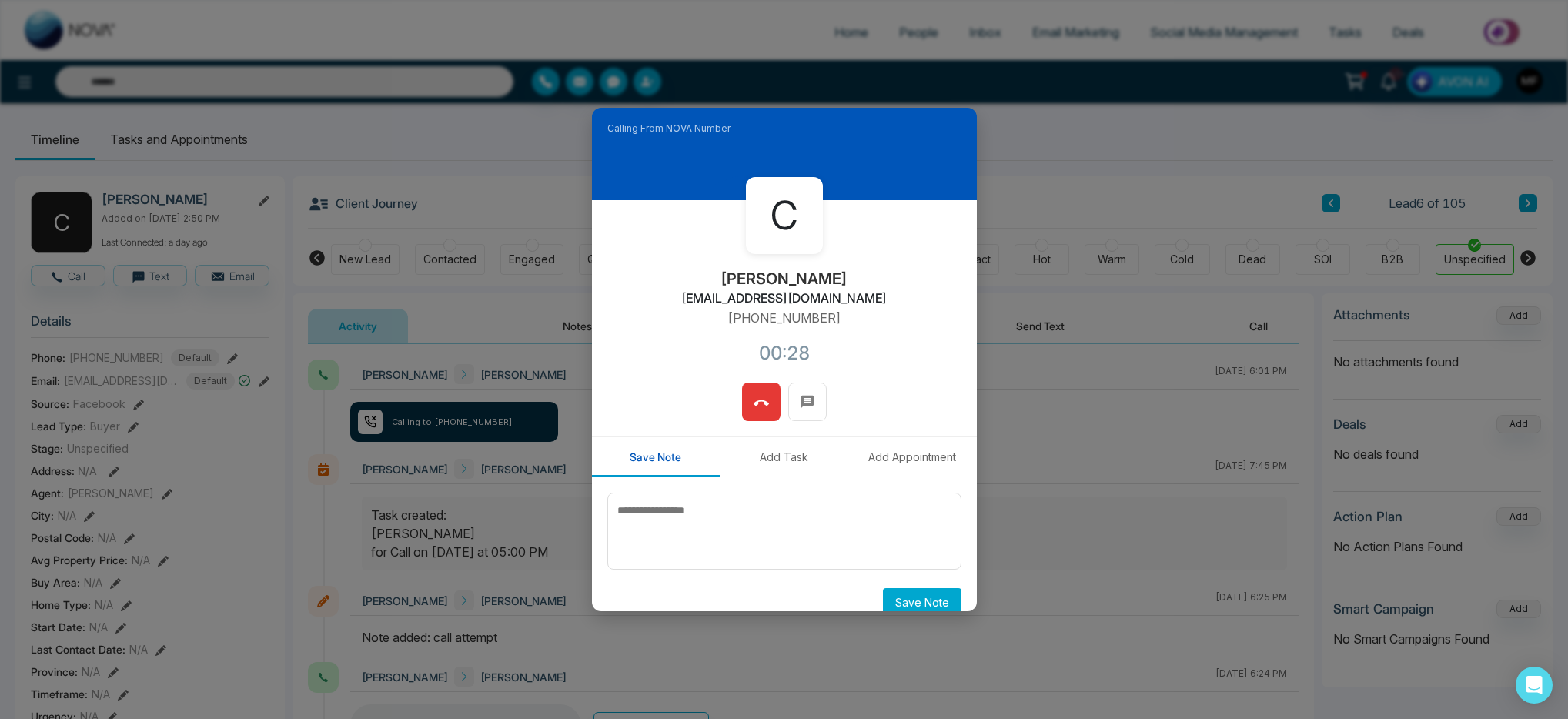
click at [752, 417] on button at bounding box center [761, 402] width 38 height 38
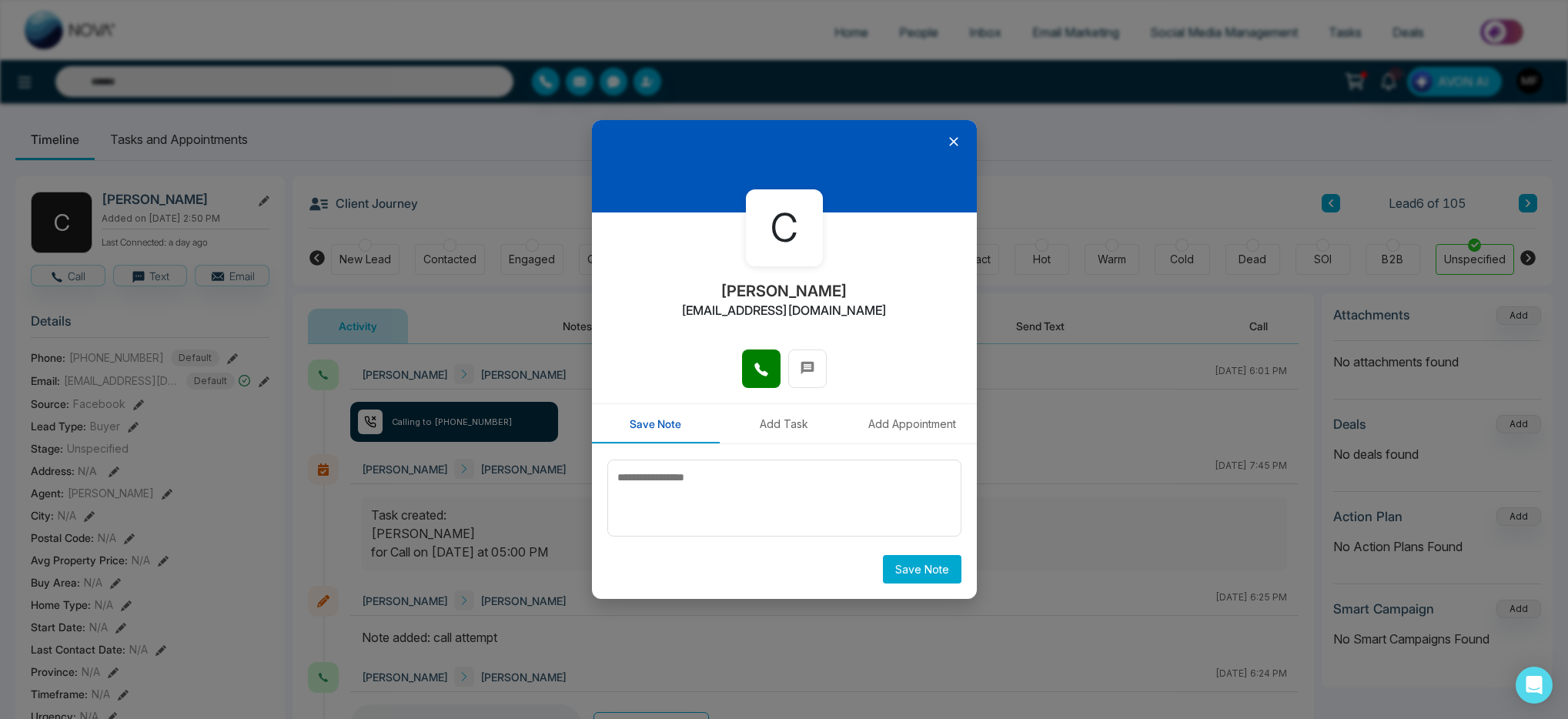
click at [958, 133] on div at bounding box center [784, 166] width 385 height 93
click at [956, 138] on icon at bounding box center [954, 142] width 9 height 9
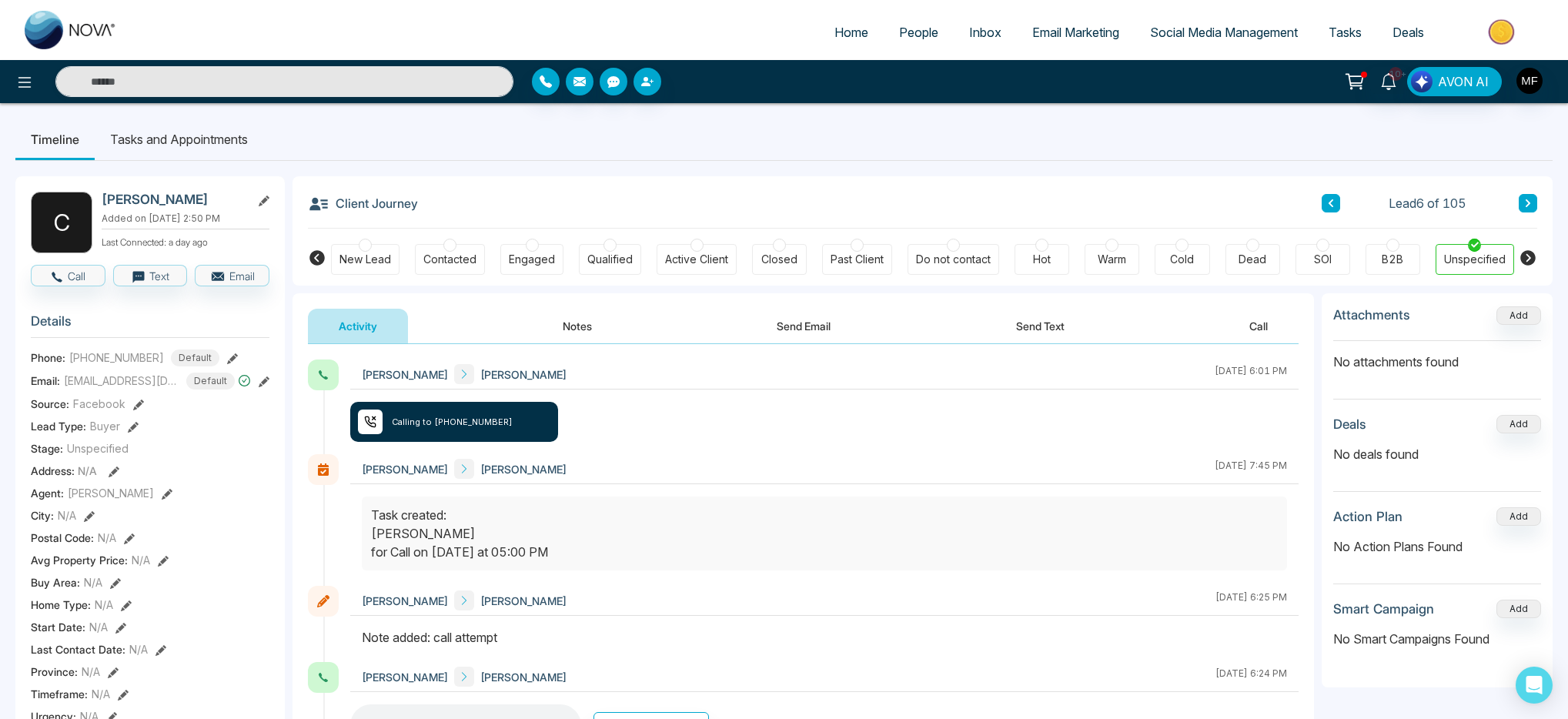
click at [1032, 327] on button "Send Text" at bounding box center [1040, 326] width 110 height 35
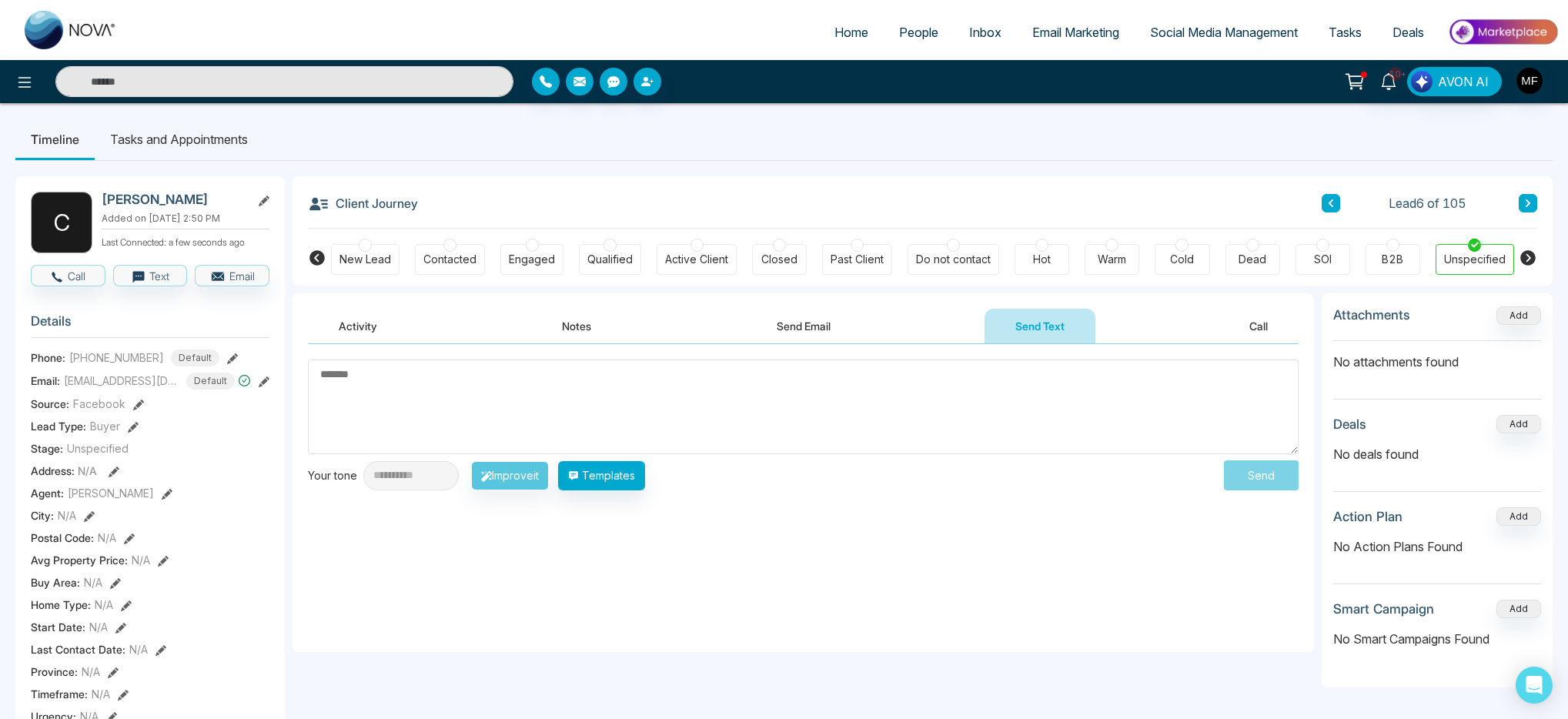
click at [644, 404] on textarea at bounding box center [803, 407] width 990 height 95
click at [123, 199] on h2 "[PERSON_NAME]" at bounding box center [173, 199] width 143 height 15
copy h2 "Chrisoula"
click at [500, 349] on div "**********" at bounding box center [803, 498] width 1021 height 308
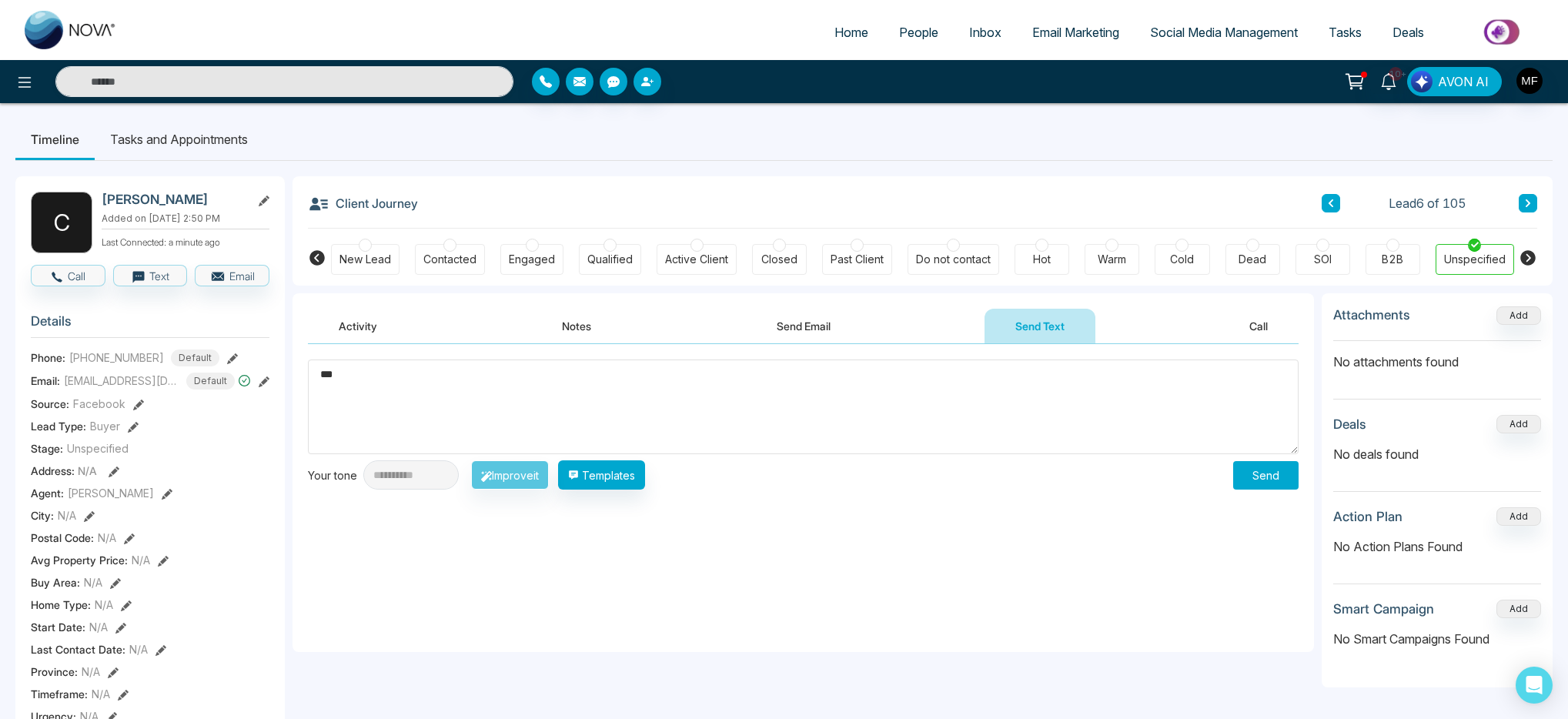
click at [484, 378] on textarea "**" at bounding box center [803, 407] width 990 height 95
paste textarea "**********"
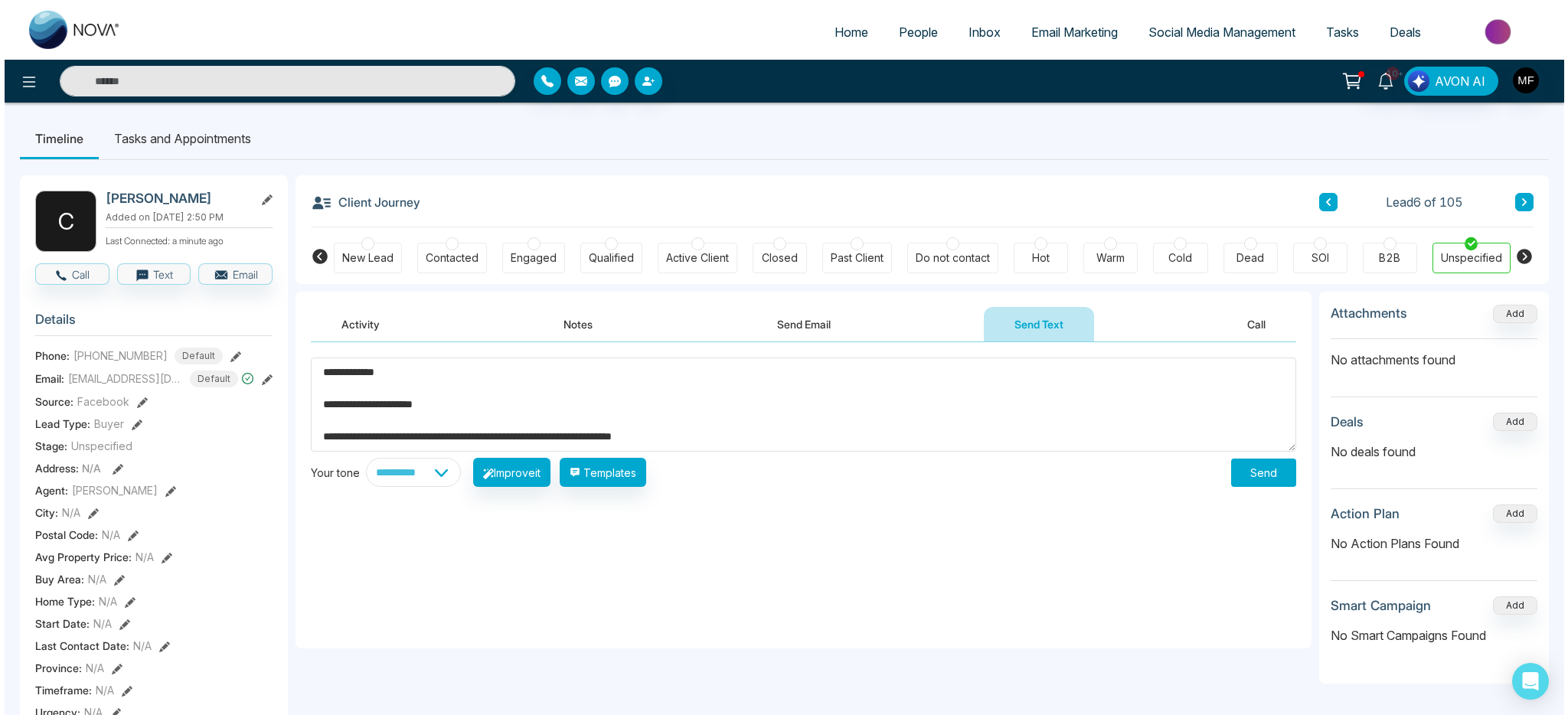
scroll to position [25, 0]
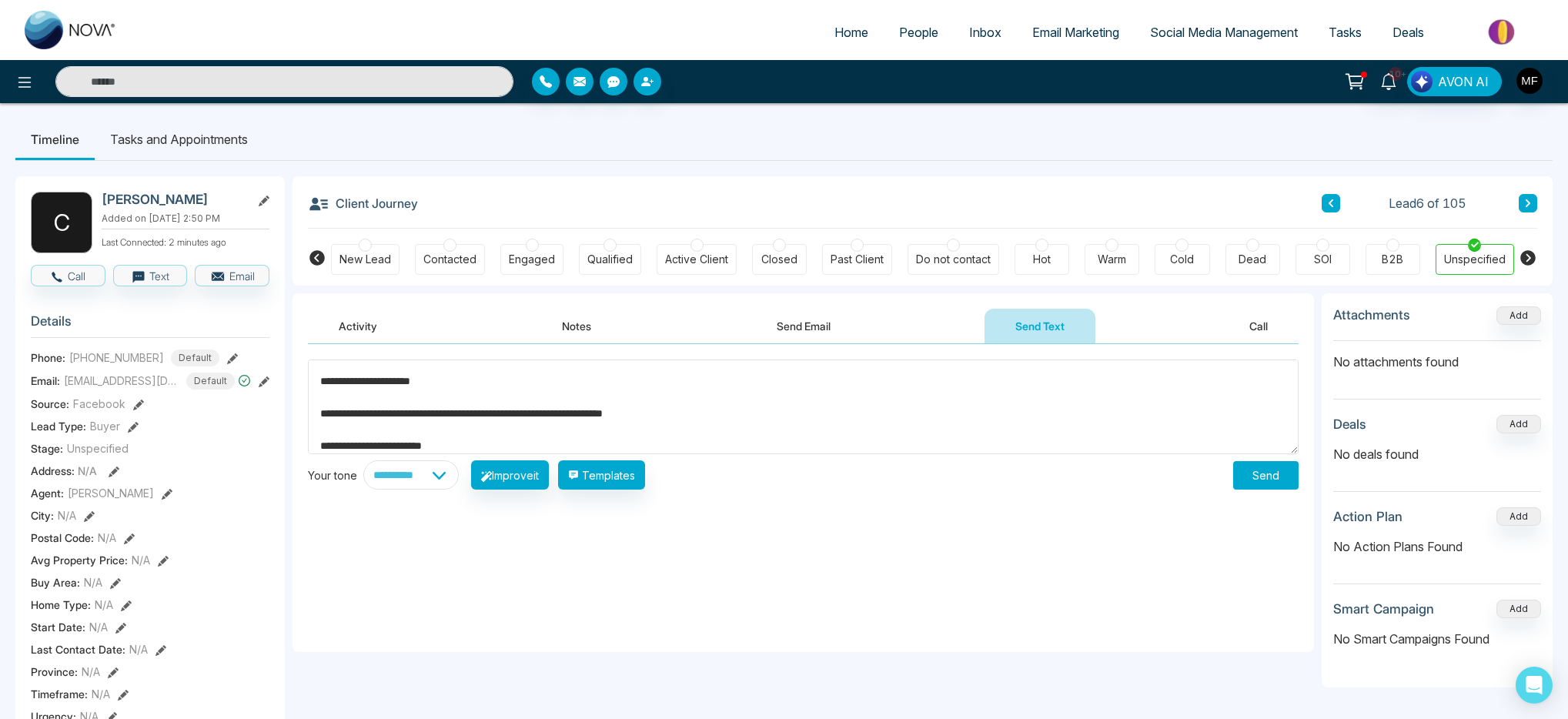
type textarea "**********"
click at [438, 476] on select "**********" at bounding box center [411, 475] width 96 height 29
click at [363, 460] on select "**********" at bounding box center [411, 475] width 96 height 29
click at [443, 480] on select "**********" at bounding box center [411, 475] width 96 height 29
select select "********"
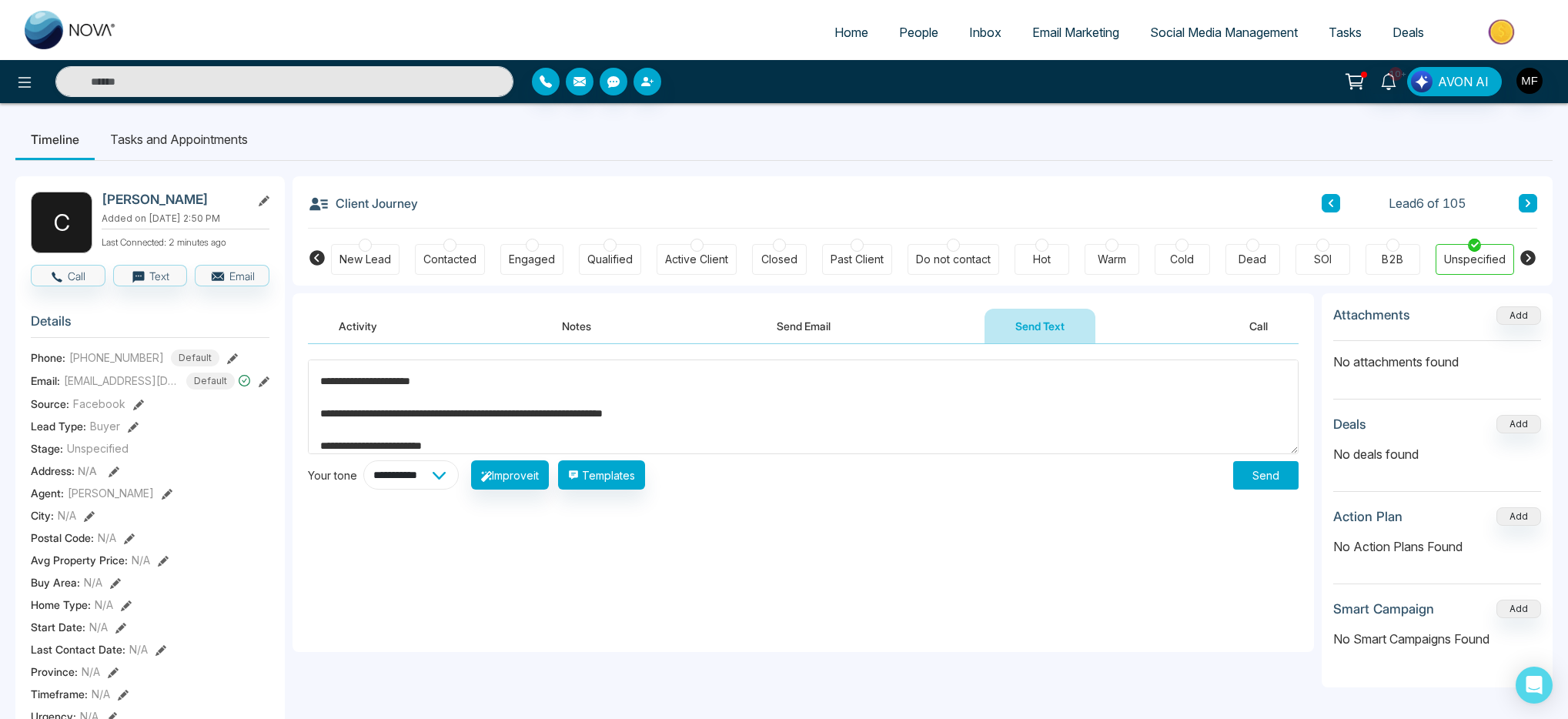
click at [363, 460] on select "**********" at bounding box center [411, 475] width 96 height 29
click at [518, 482] on button "Improve it" at bounding box center [509, 475] width 78 height 29
type textarea "**********"
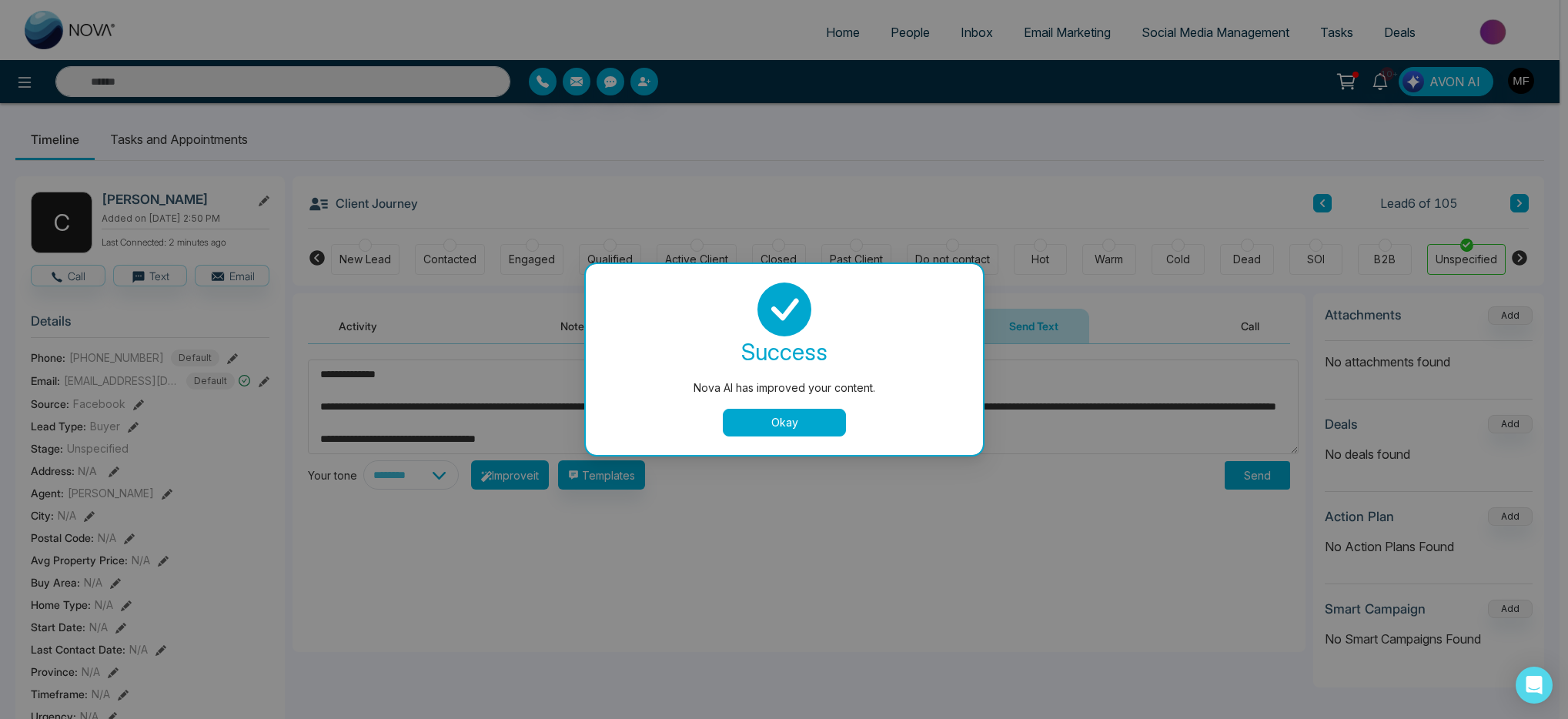
scroll to position [16, 0]
click at [765, 411] on button "Okay" at bounding box center [789, 422] width 123 height 28
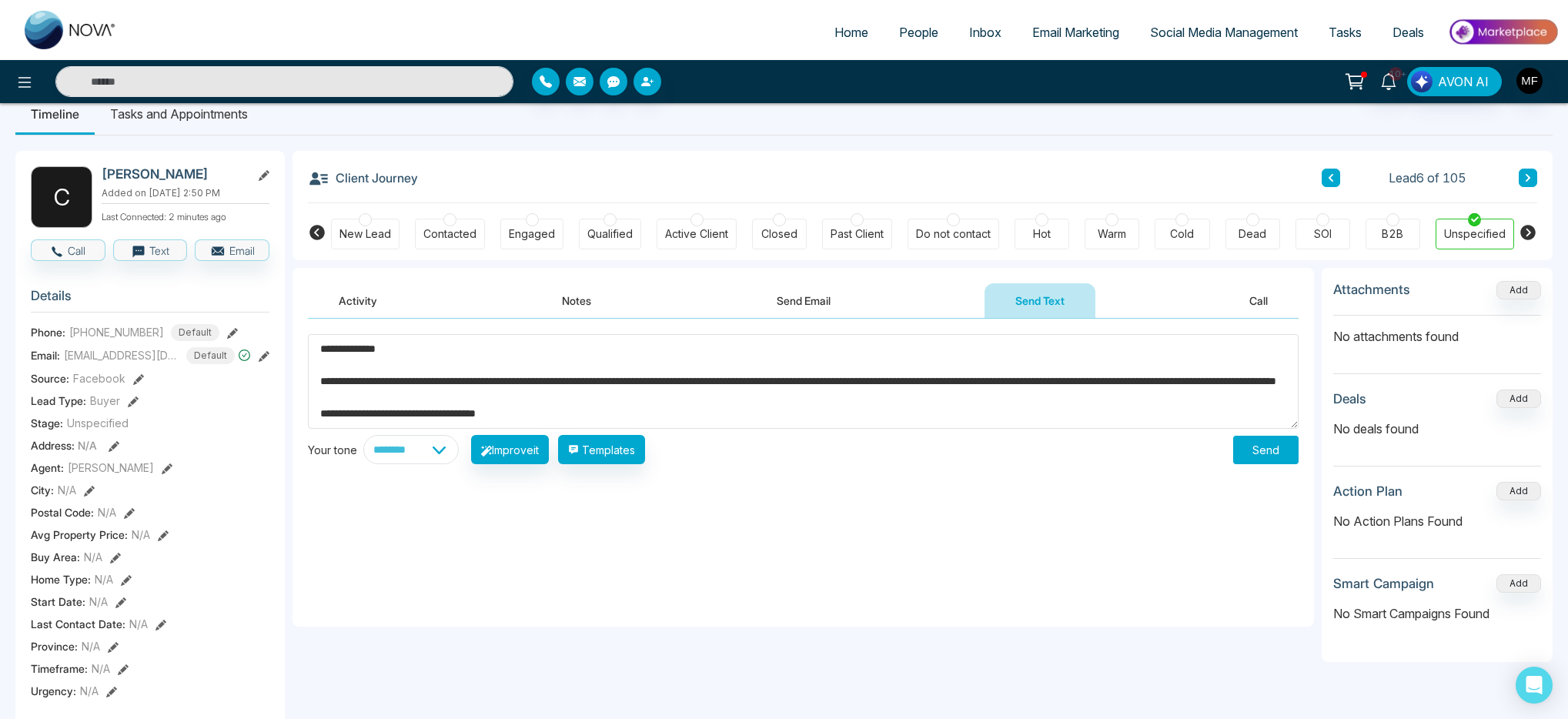
scroll to position [0, 0]
drag, startPoint x: 595, startPoint y: 412, endPoint x: 305, endPoint y: 329, distance: 301.6
click at [305, 329] on div "**********" at bounding box center [803, 472] width 1021 height 308
click at [1280, 453] on button "Send" at bounding box center [1265, 450] width 65 height 28
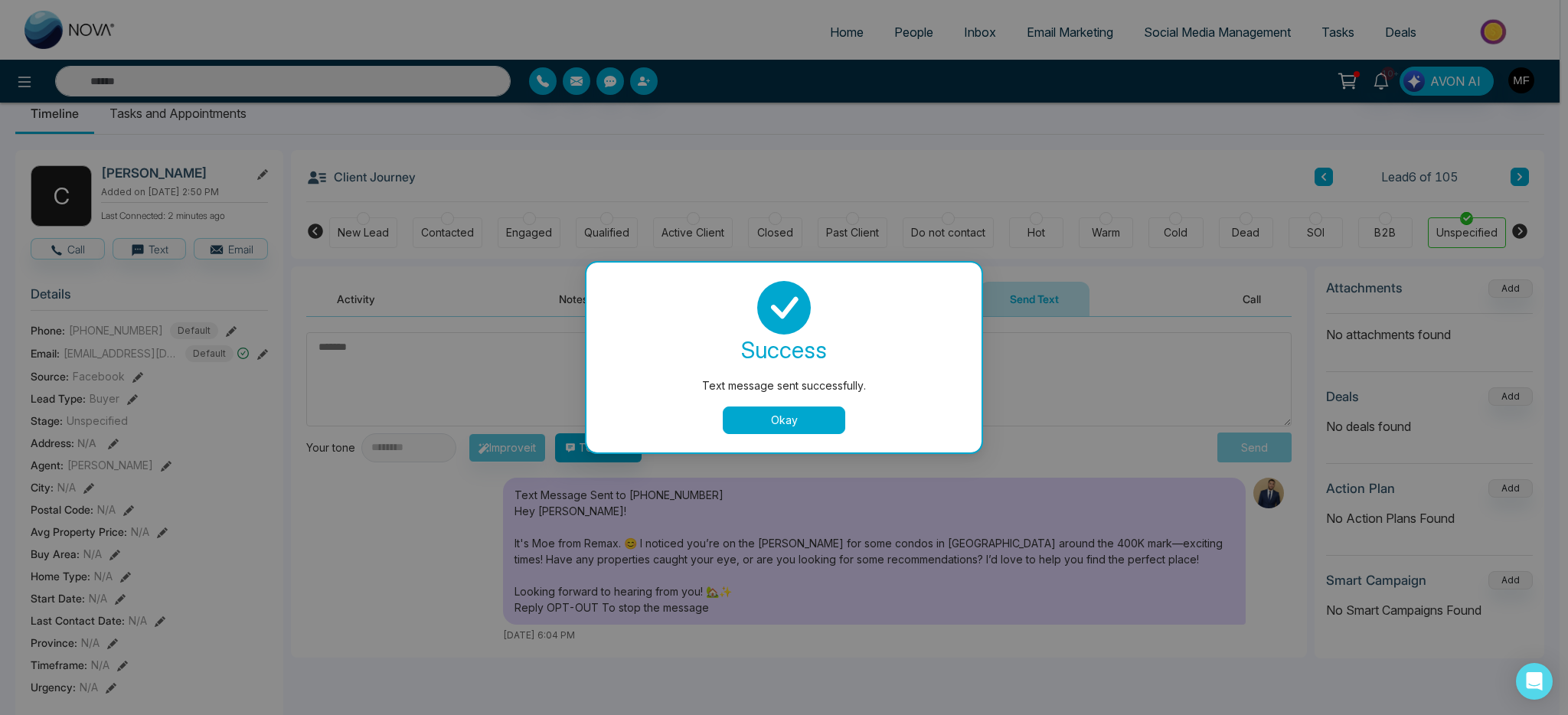
click at [794, 426] on button "Okay" at bounding box center [784, 420] width 123 height 27
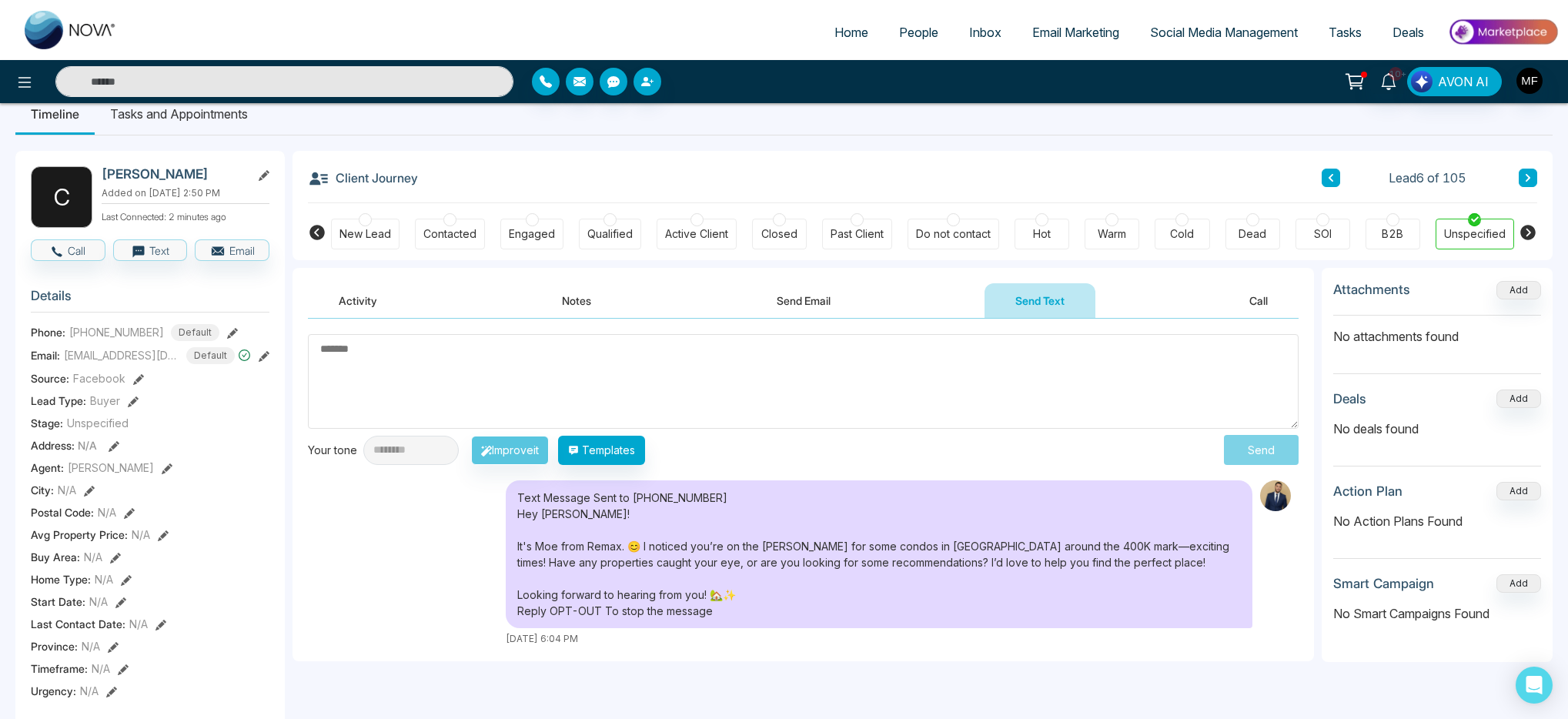
click at [370, 86] on input "text" at bounding box center [283, 81] width 458 height 31
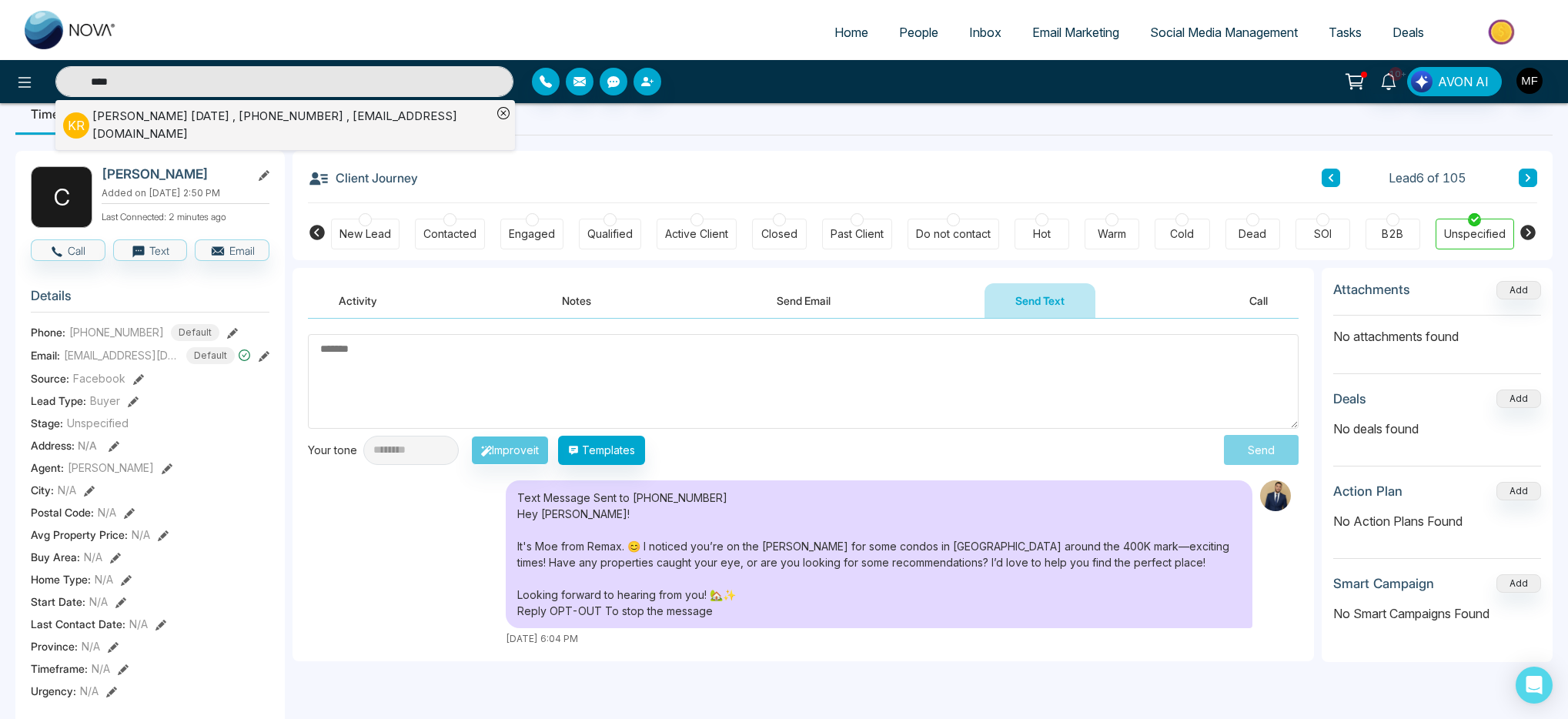
type input "****"
click at [318, 125] on div "Kumud Raja , +16478960790 , kumudraja5@gmail.com" at bounding box center [292, 125] width 399 height 35
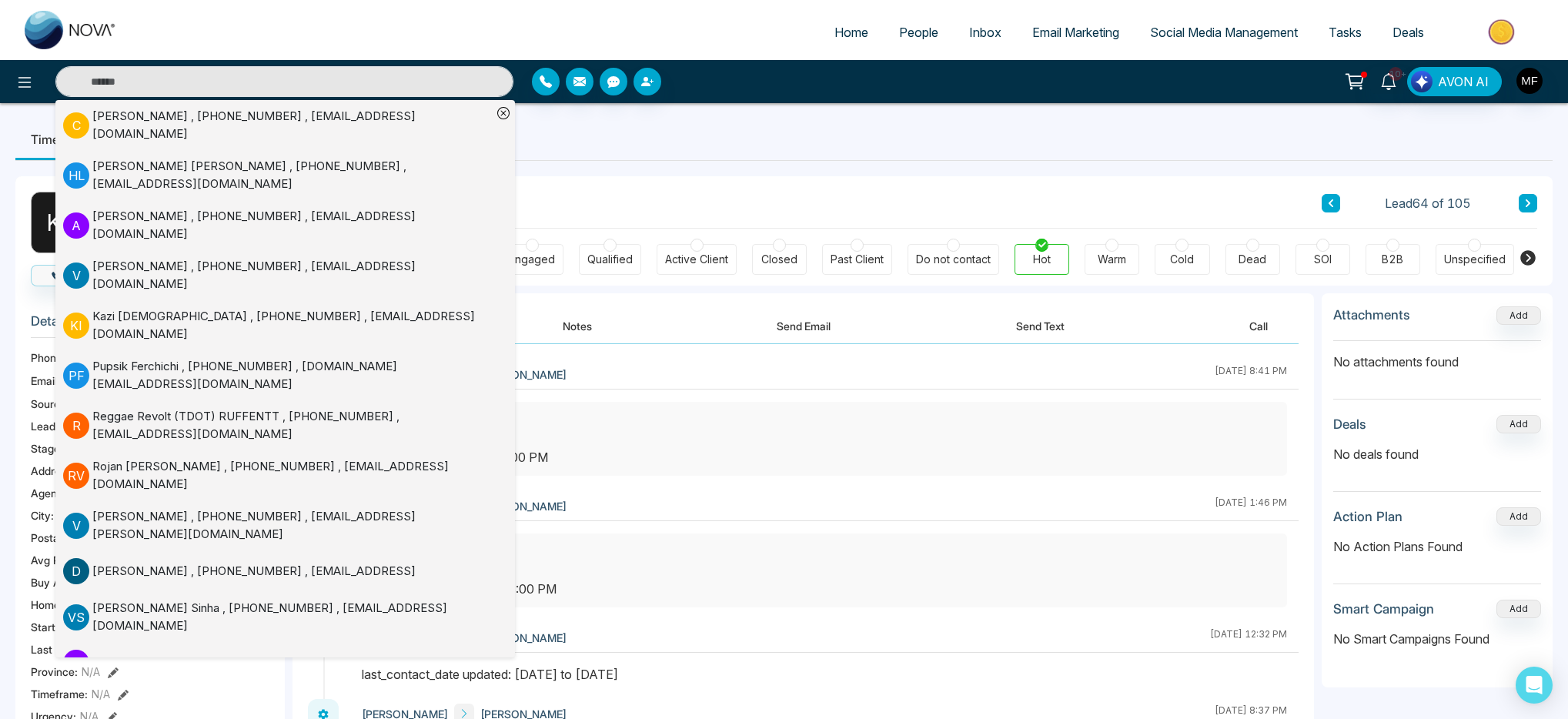
click at [944, 194] on div "Client Journey Lead 64 of 105" at bounding box center [922, 202] width 1230 height 53
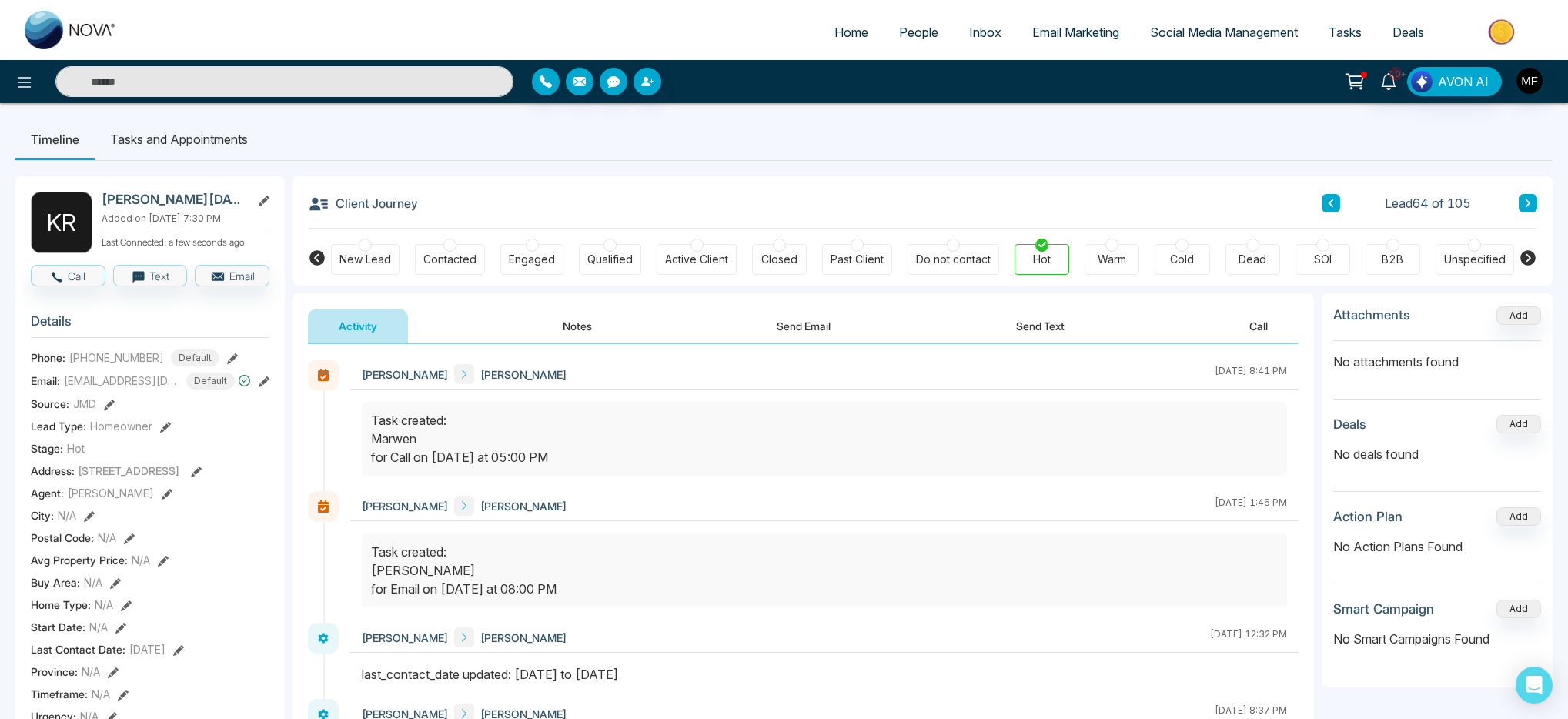
click at [572, 327] on button "Notes" at bounding box center [577, 326] width 91 height 35
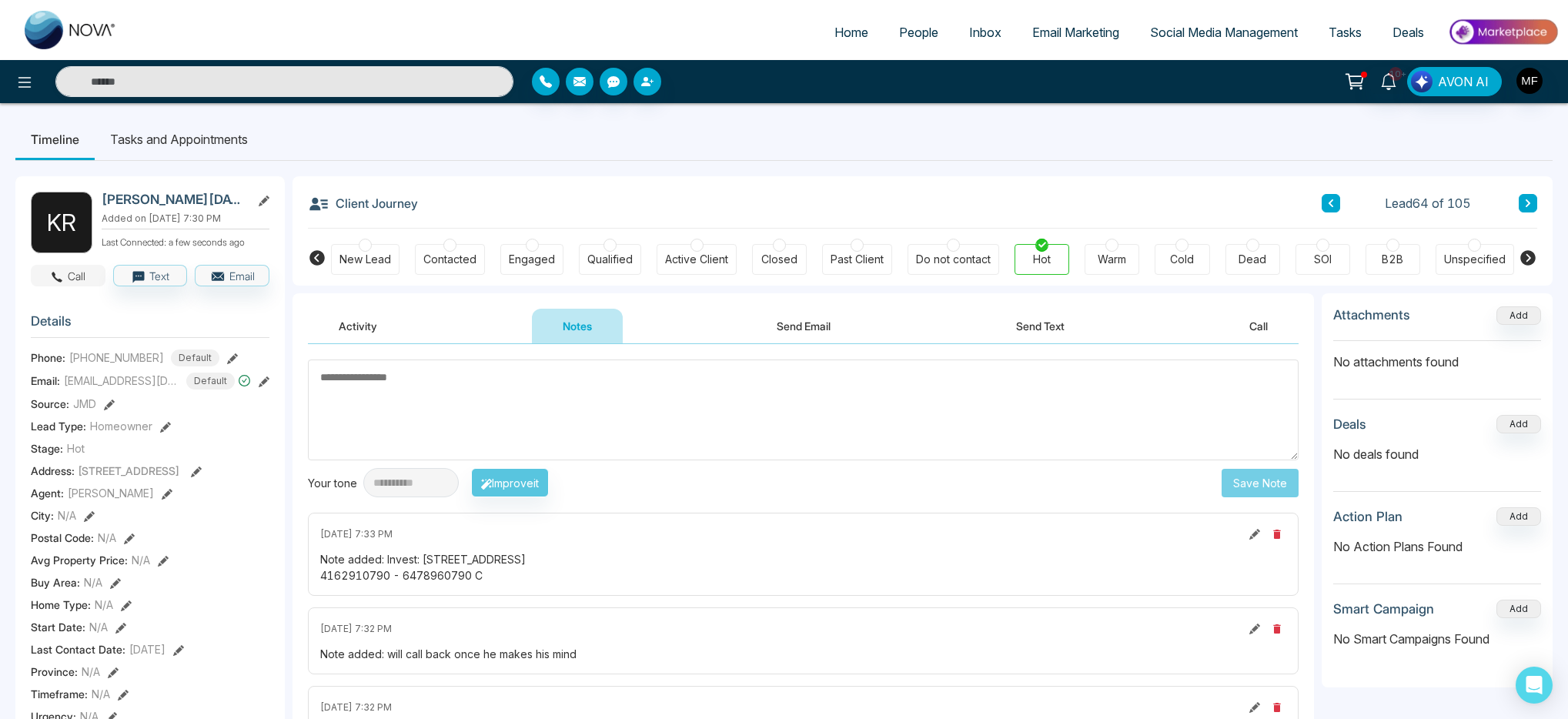
click at [83, 287] on button "Call" at bounding box center [68, 276] width 75 height 22
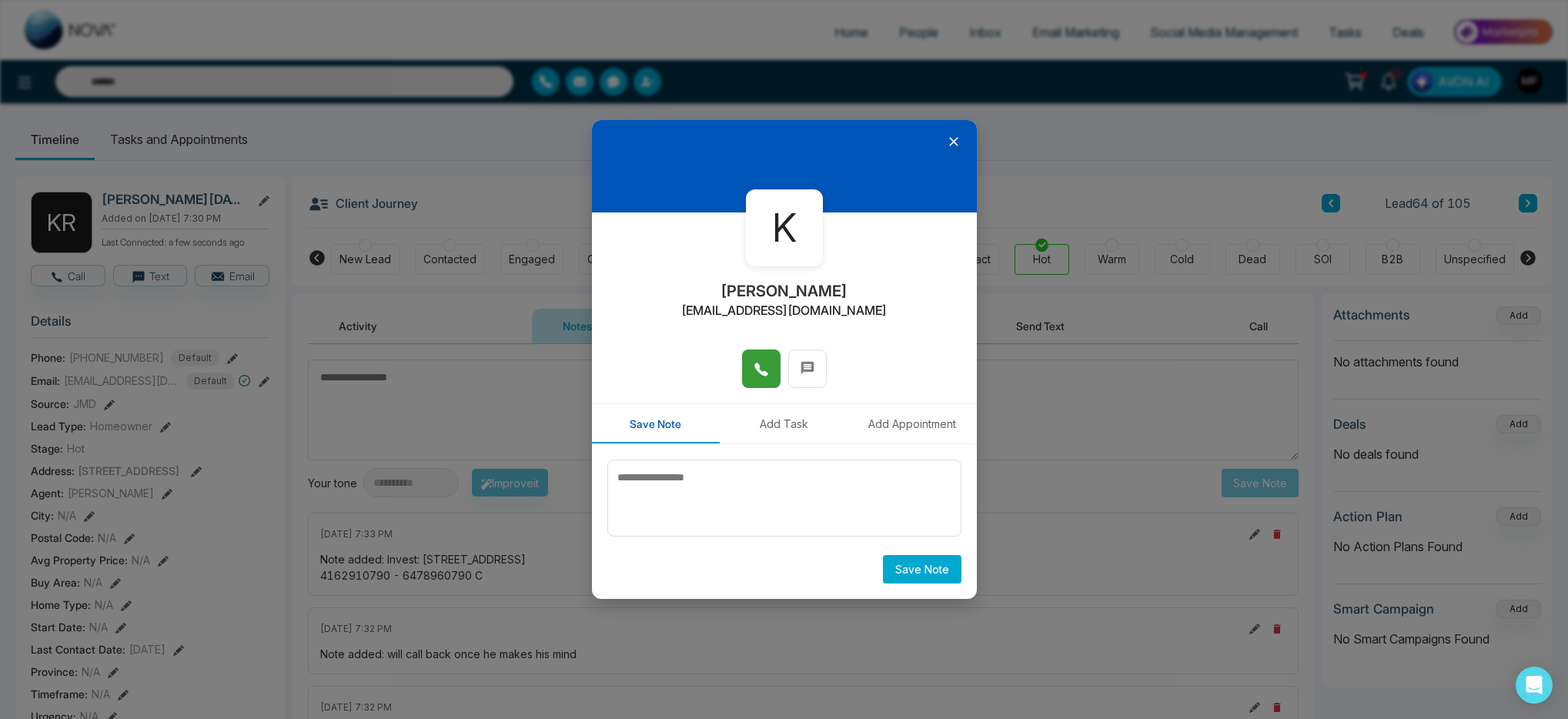
click at [750, 370] on button at bounding box center [761, 369] width 38 height 38
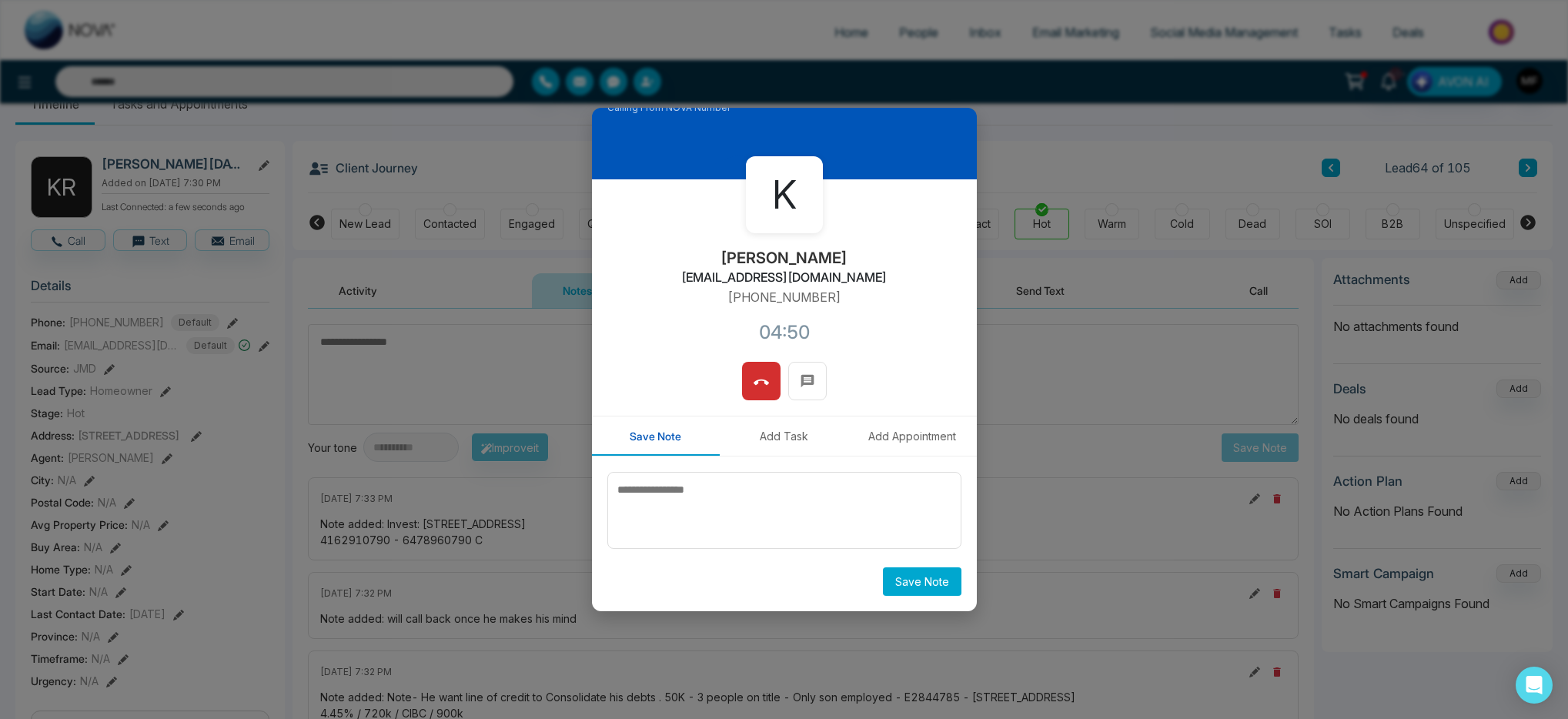
scroll to position [35, 0]
click at [766, 387] on button at bounding box center [761, 381] width 38 height 38
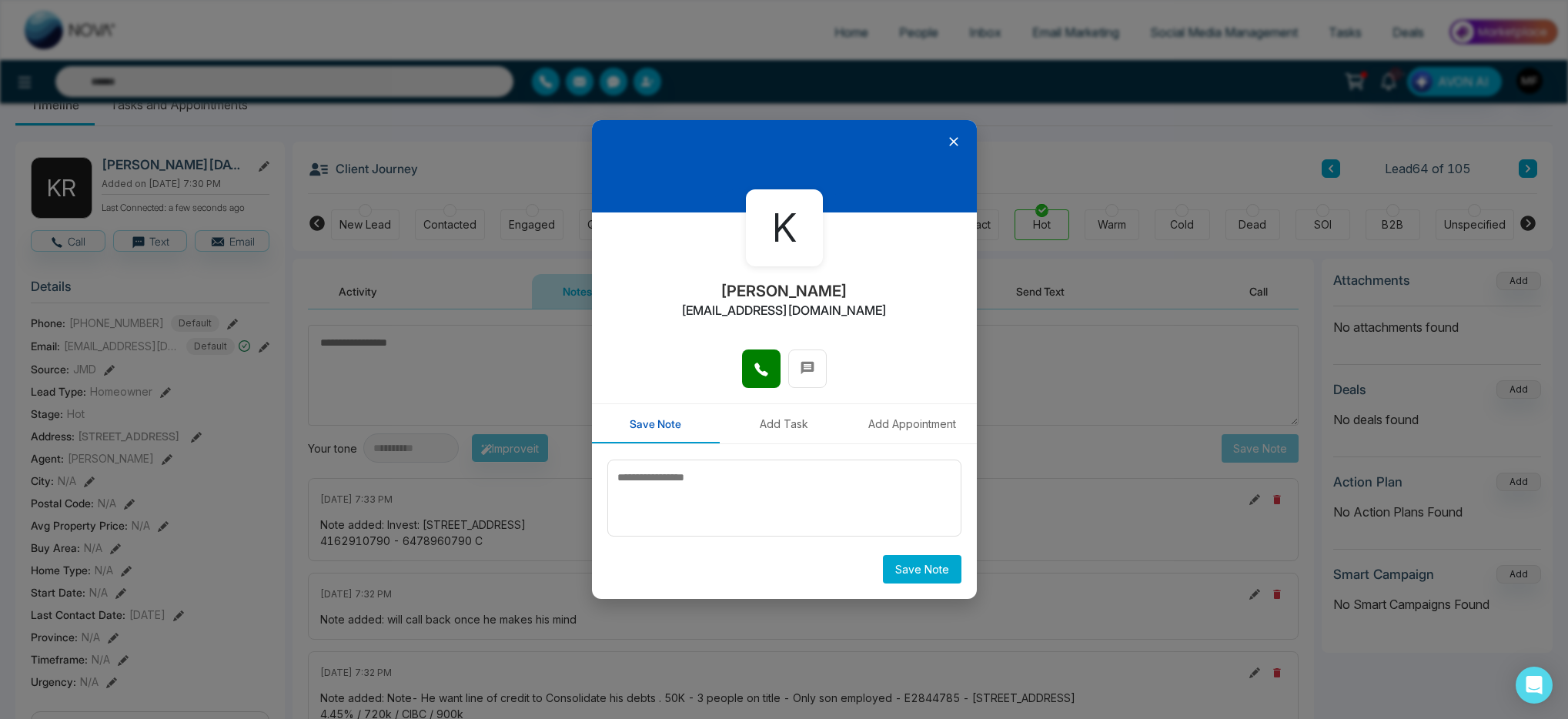
click at [949, 145] on icon at bounding box center [954, 142] width 15 height 15
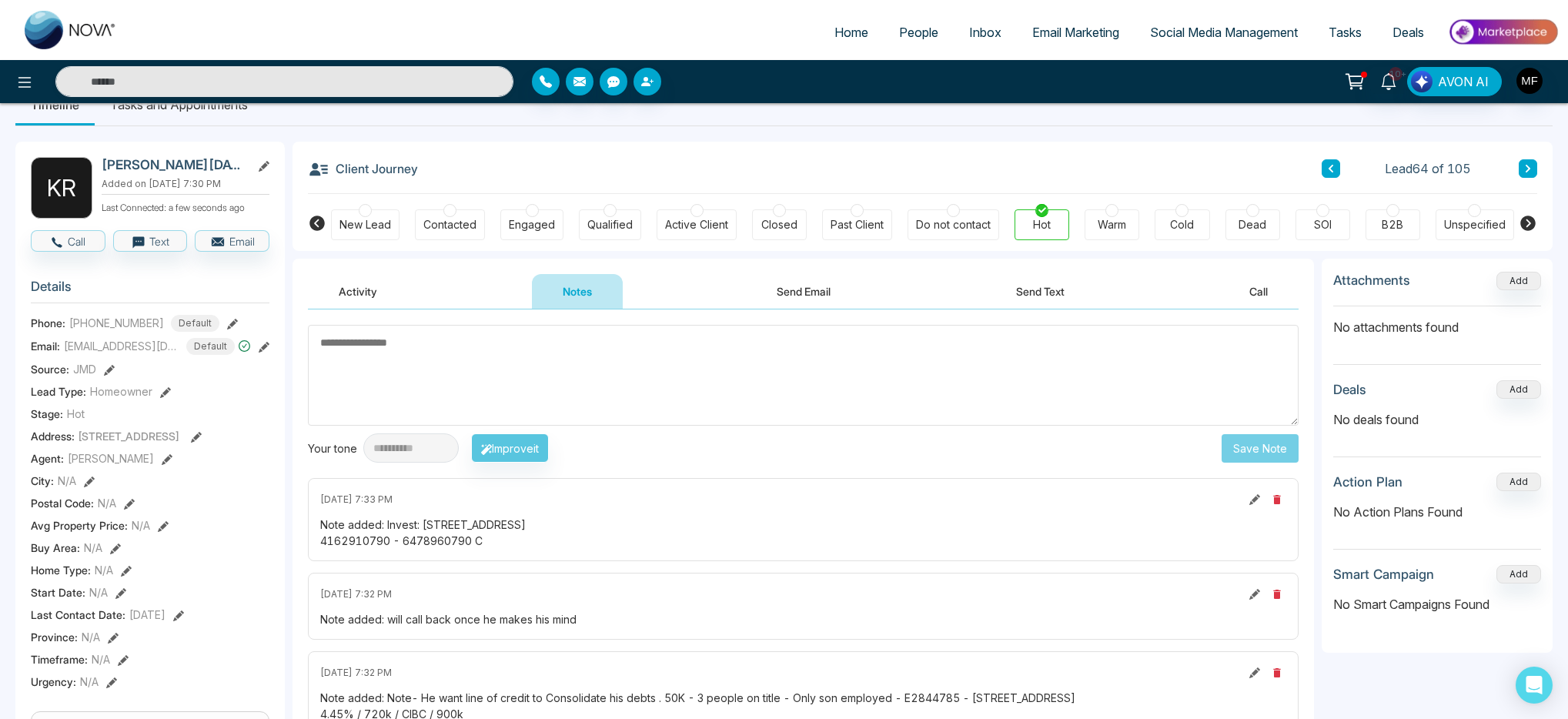
click at [663, 317] on div "**********" at bounding box center [803, 530] width 1021 height 440
click at [648, 361] on textarea at bounding box center [803, 375] width 990 height 101
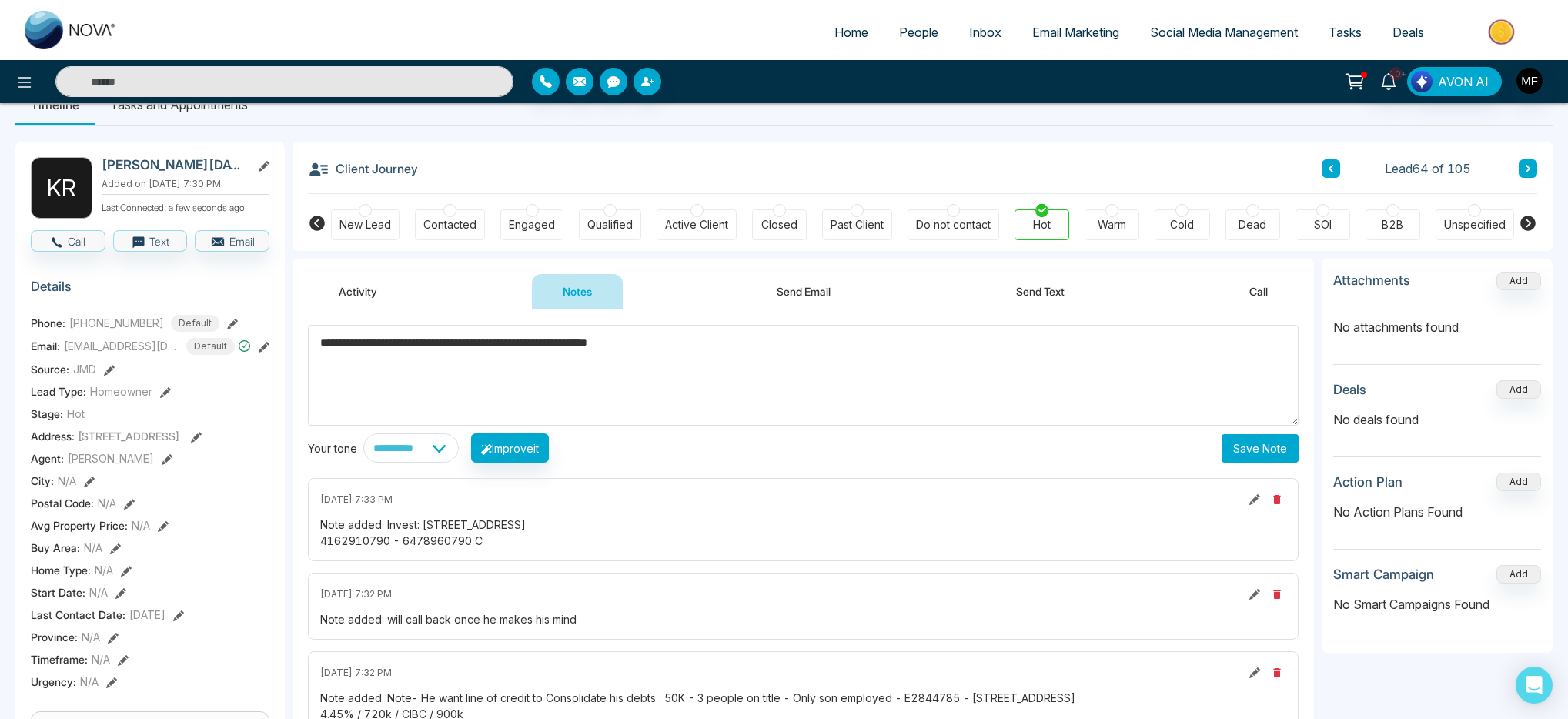
type textarea "**********"
click at [1251, 457] on button "Save Note" at bounding box center [1260, 449] width 77 height 28
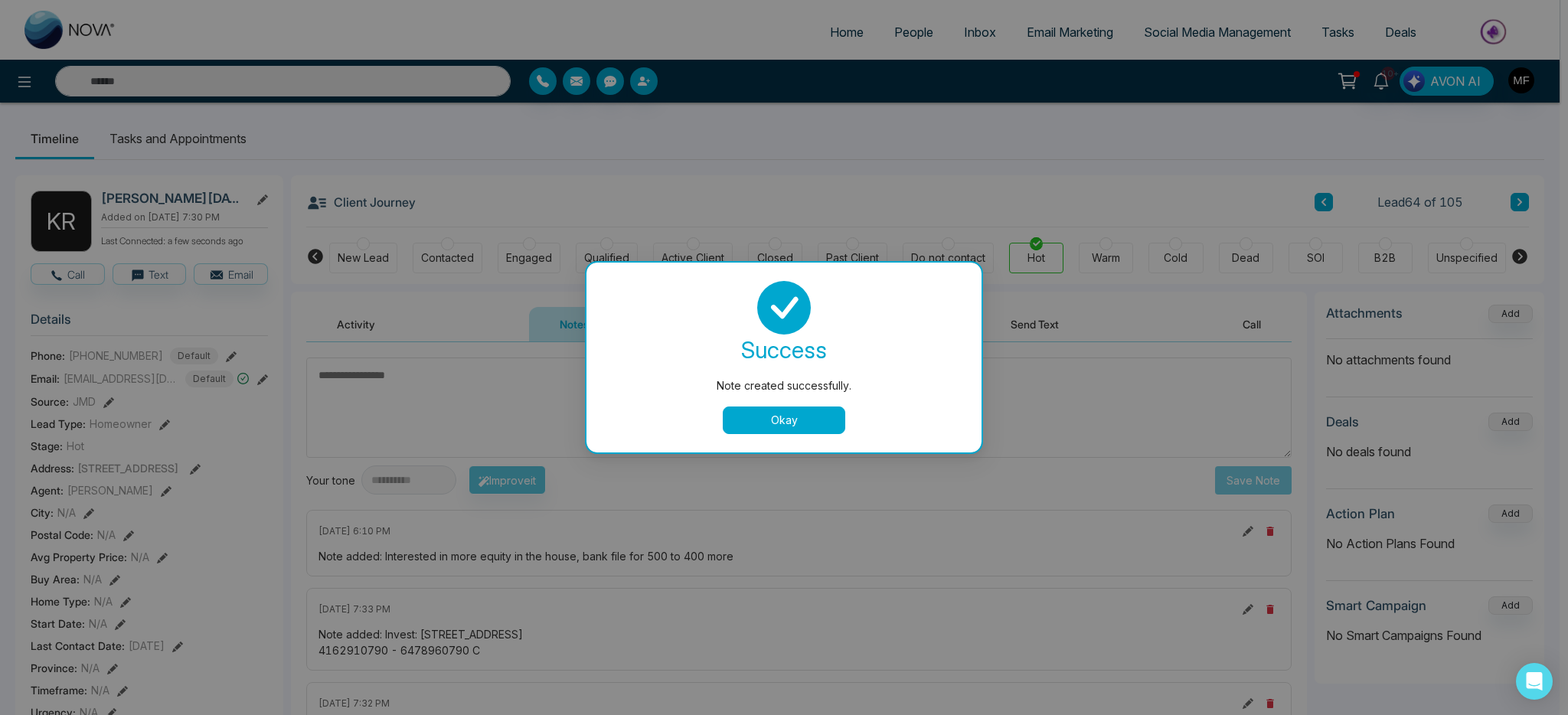
click at [180, 147] on div "Note created successfully. success Note created successfully. Okay" at bounding box center [784, 358] width 1568 height 715
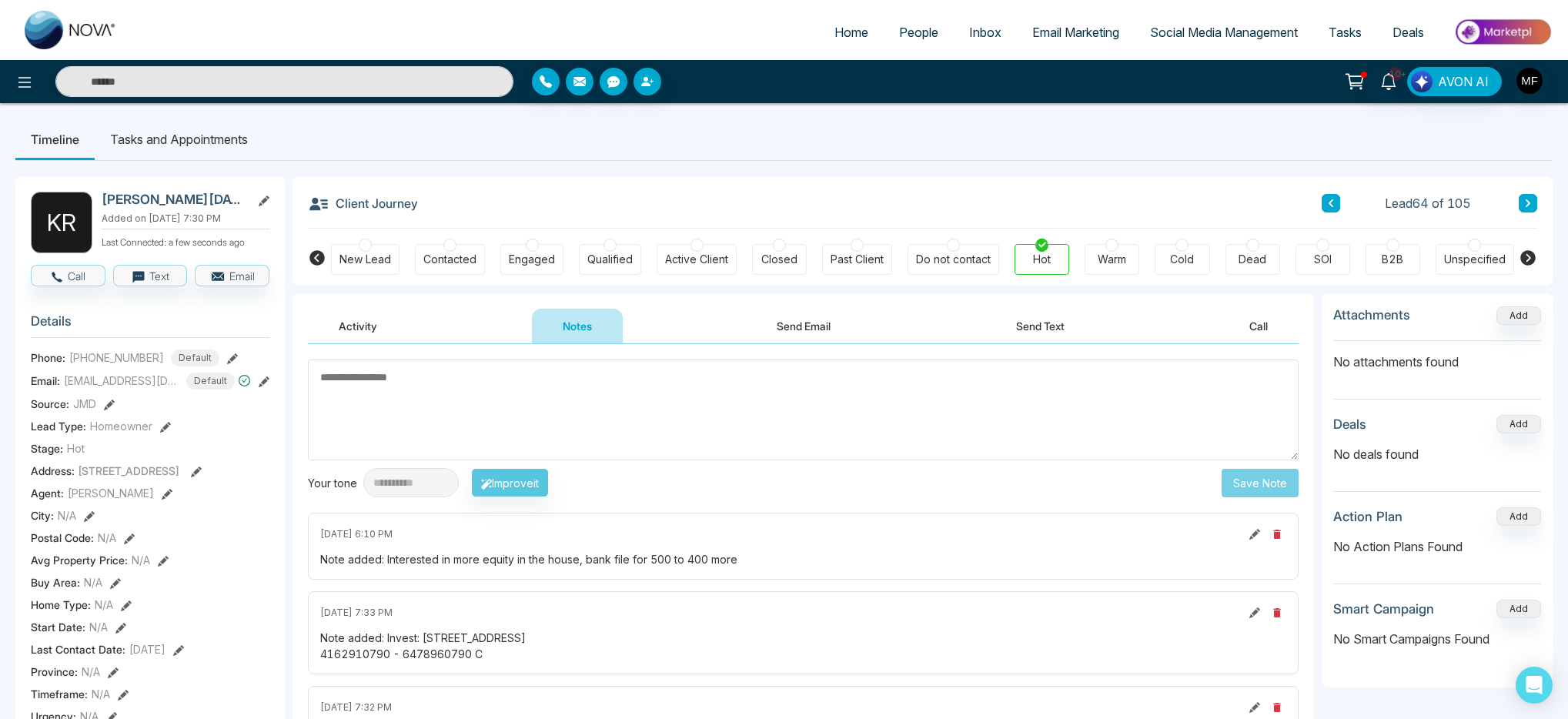
click at [193, 143] on li "Tasks and Appointments" at bounding box center [179, 139] width 168 height 42
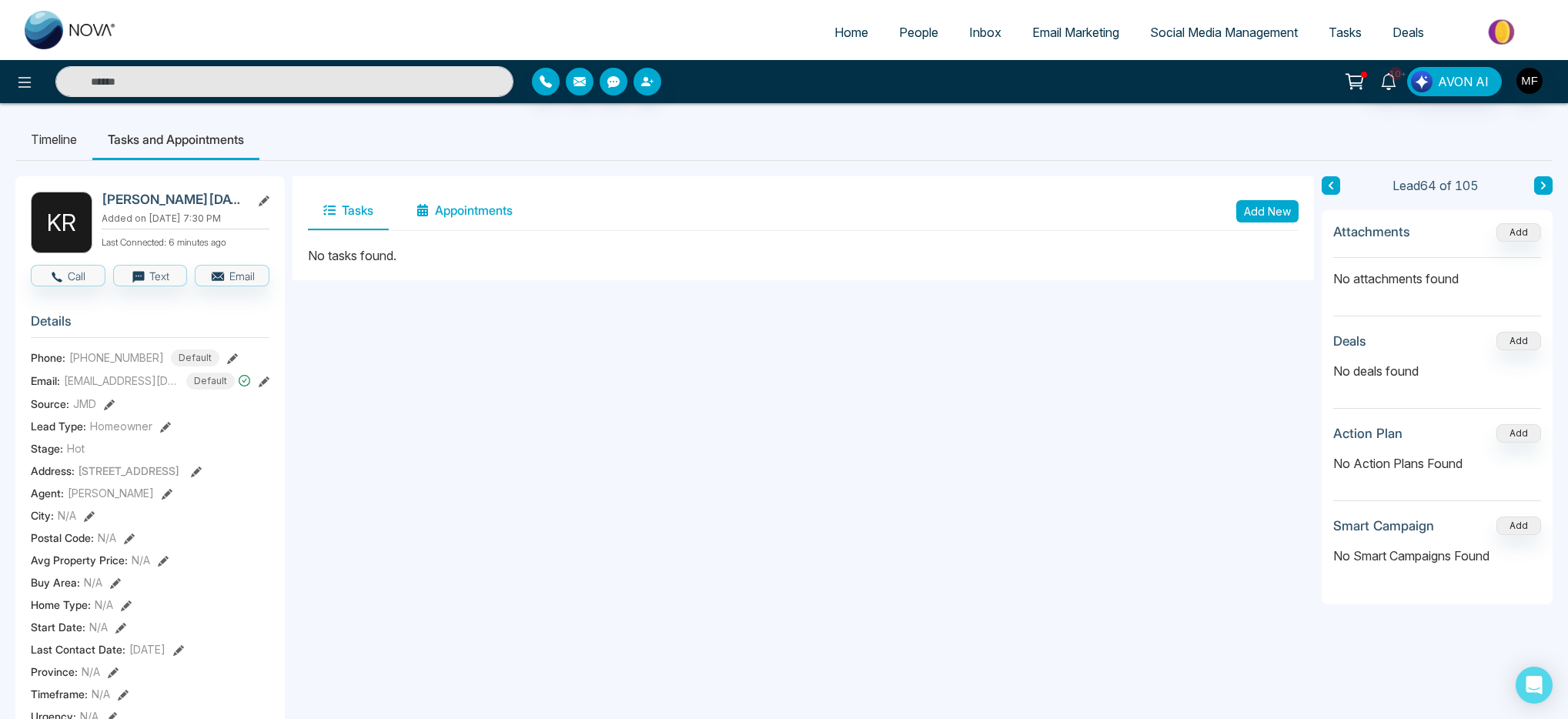
click at [486, 216] on button "Appointments" at bounding box center [464, 211] width 127 height 38
click at [351, 223] on button "Tasks" at bounding box center [348, 211] width 81 height 38
click at [1269, 214] on button "Add New" at bounding box center [1267, 211] width 63 height 23
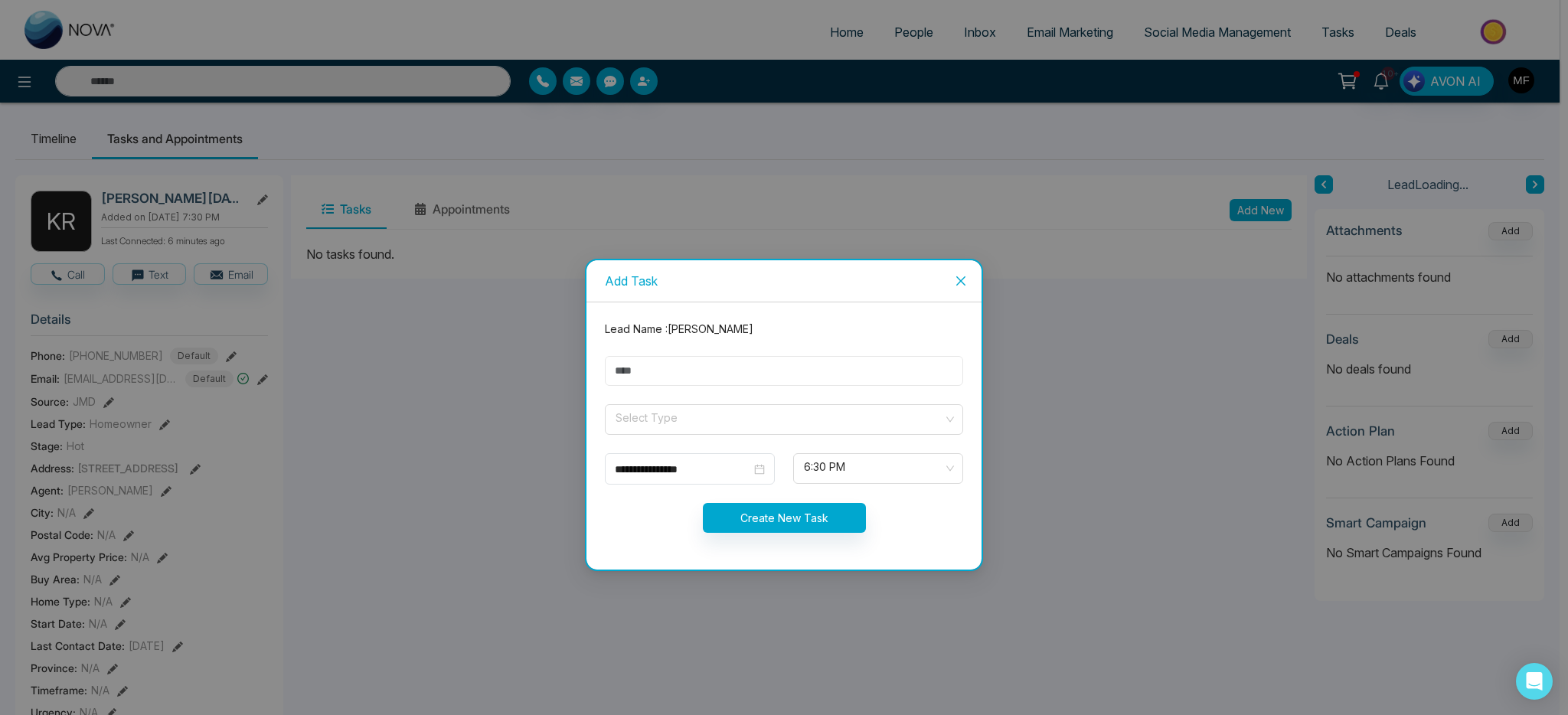
click at [782, 372] on input "text" at bounding box center [784, 371] width 358 height 30
type input "**********"
click at [691, 419] on input "search" at bounding box center [779, 416] width 329 height 23
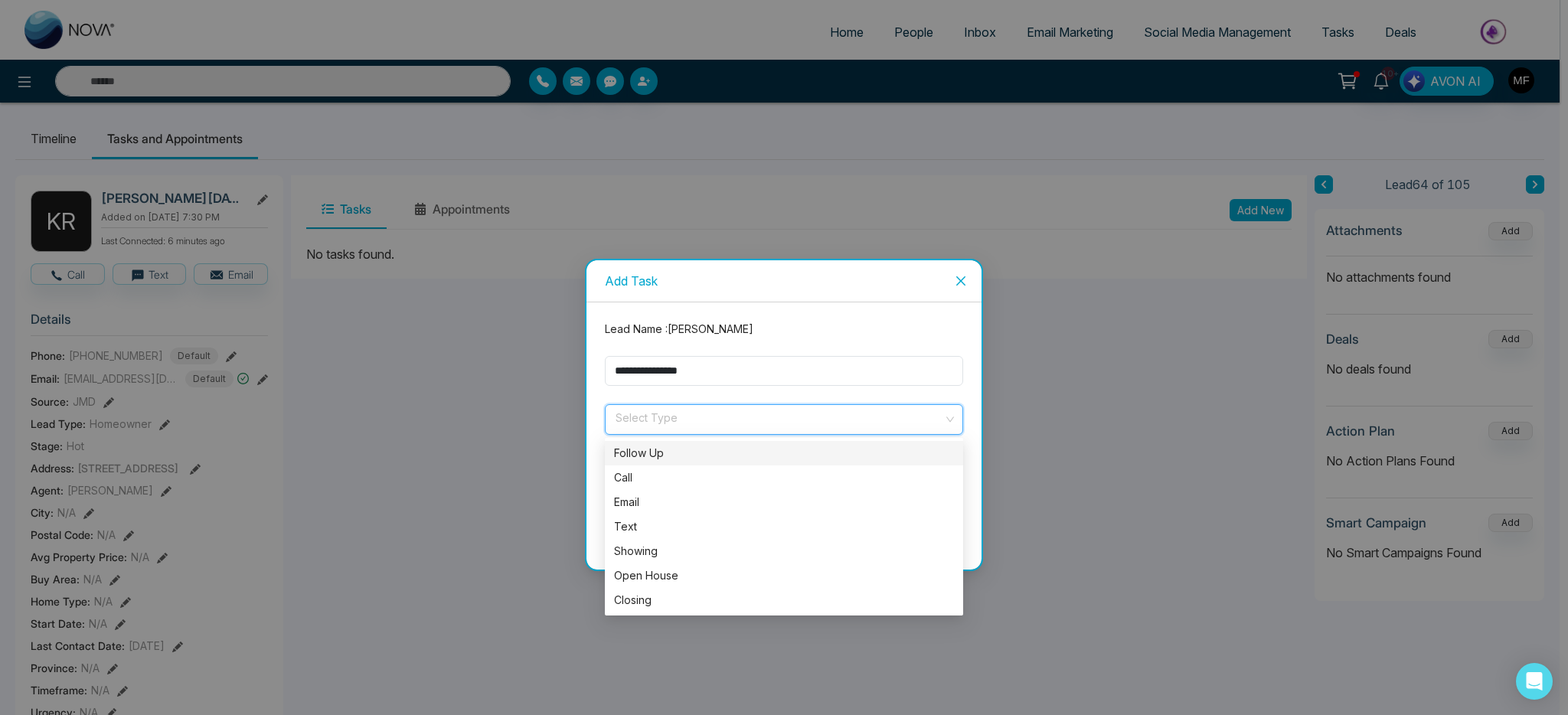
click at [686, 446] on div "Follow Up" at bounding box center [784, 453] width 340 height 17
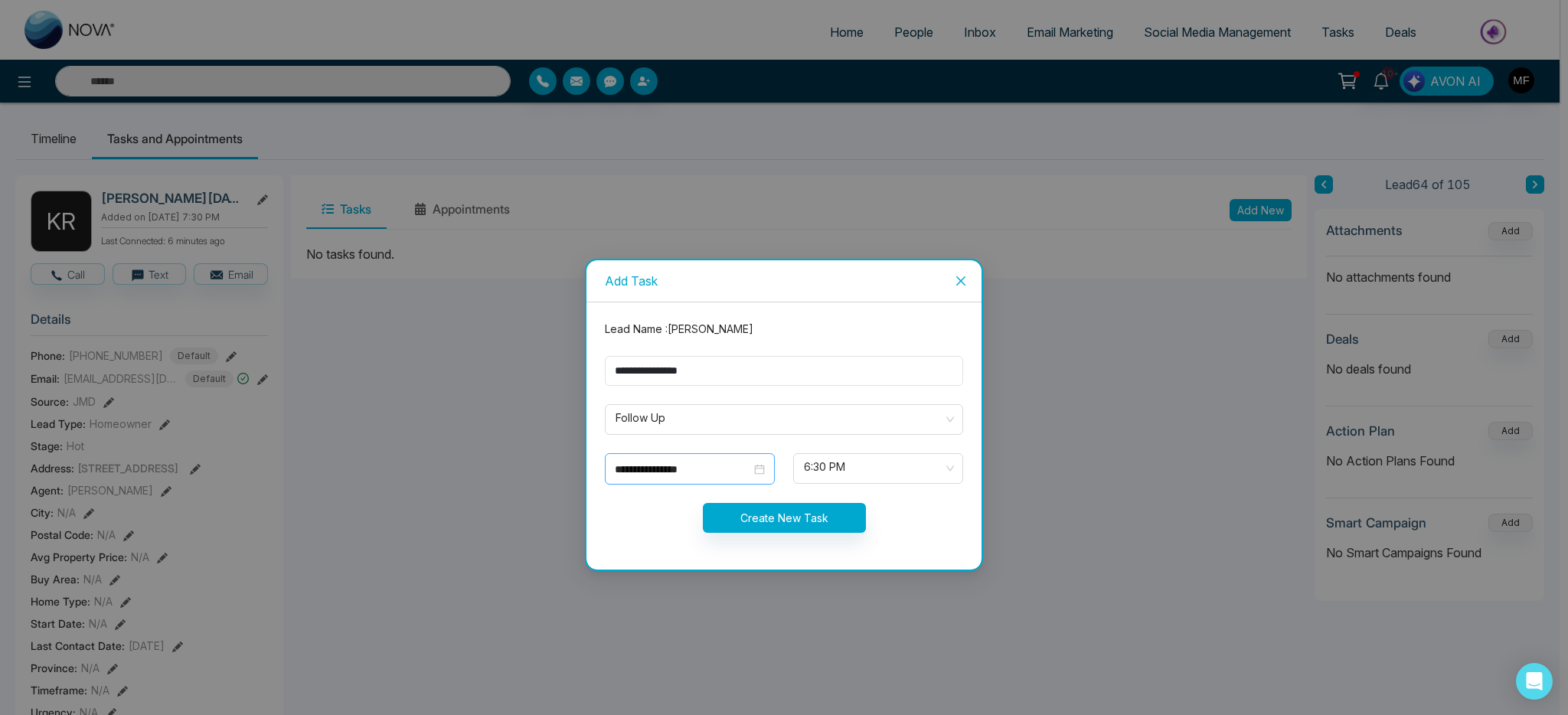
click at [682, 461] on div "**********" at bounding box center [689, 469] width 150 height 17
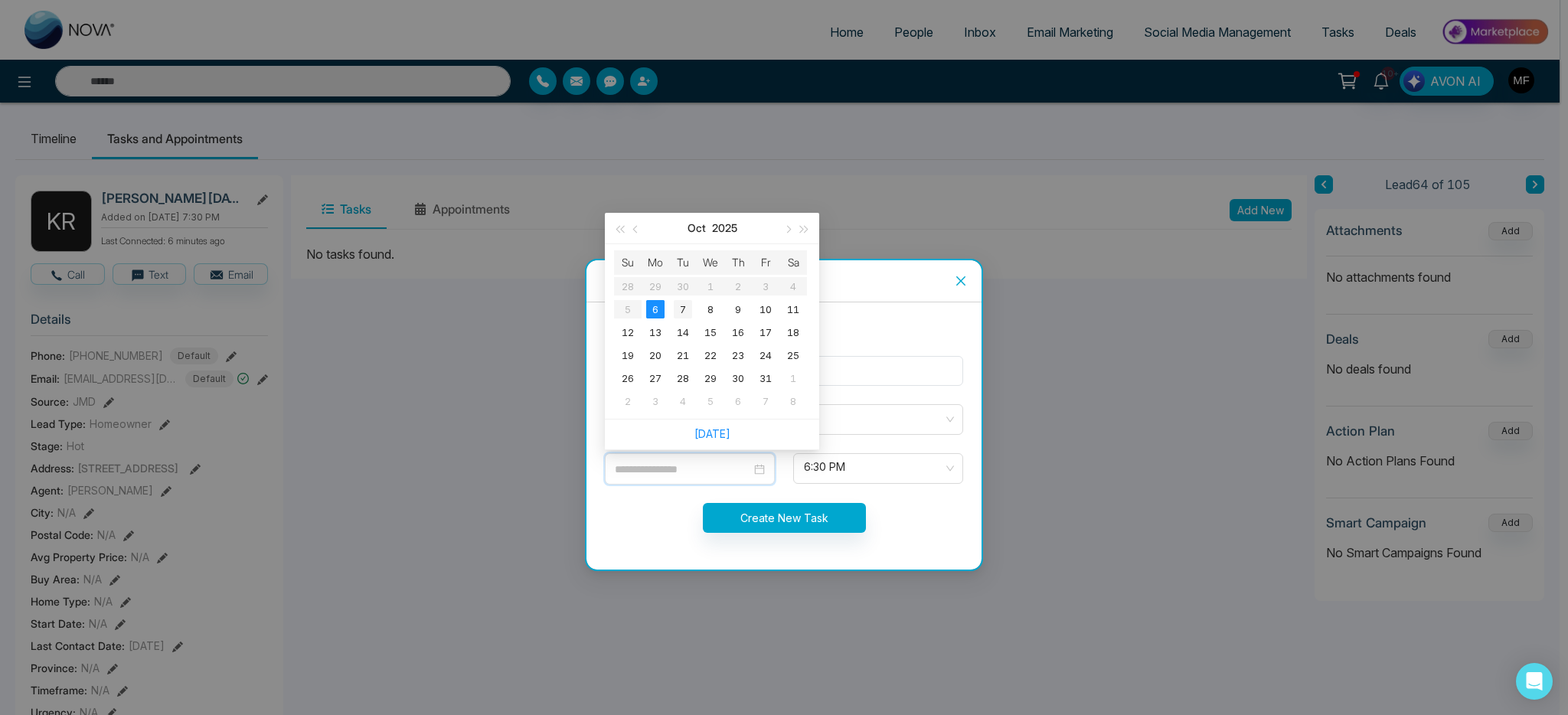
type input "**********"
click at [683, 318] on div "7" at bounding box center [683, 309] width 18 height 18
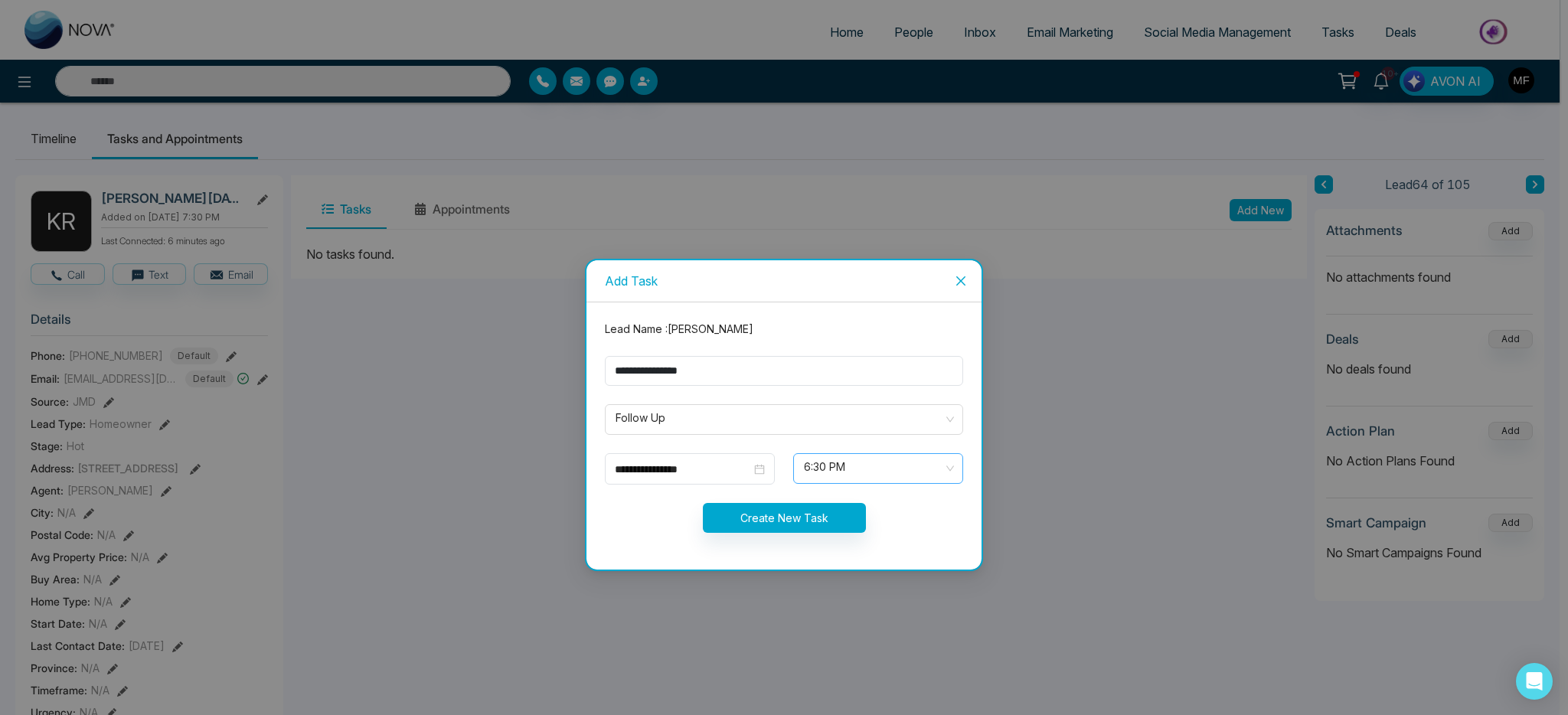
click at [899, 460] on span "6:30 PM" at bounding box center [878, 468] width 148 height 26
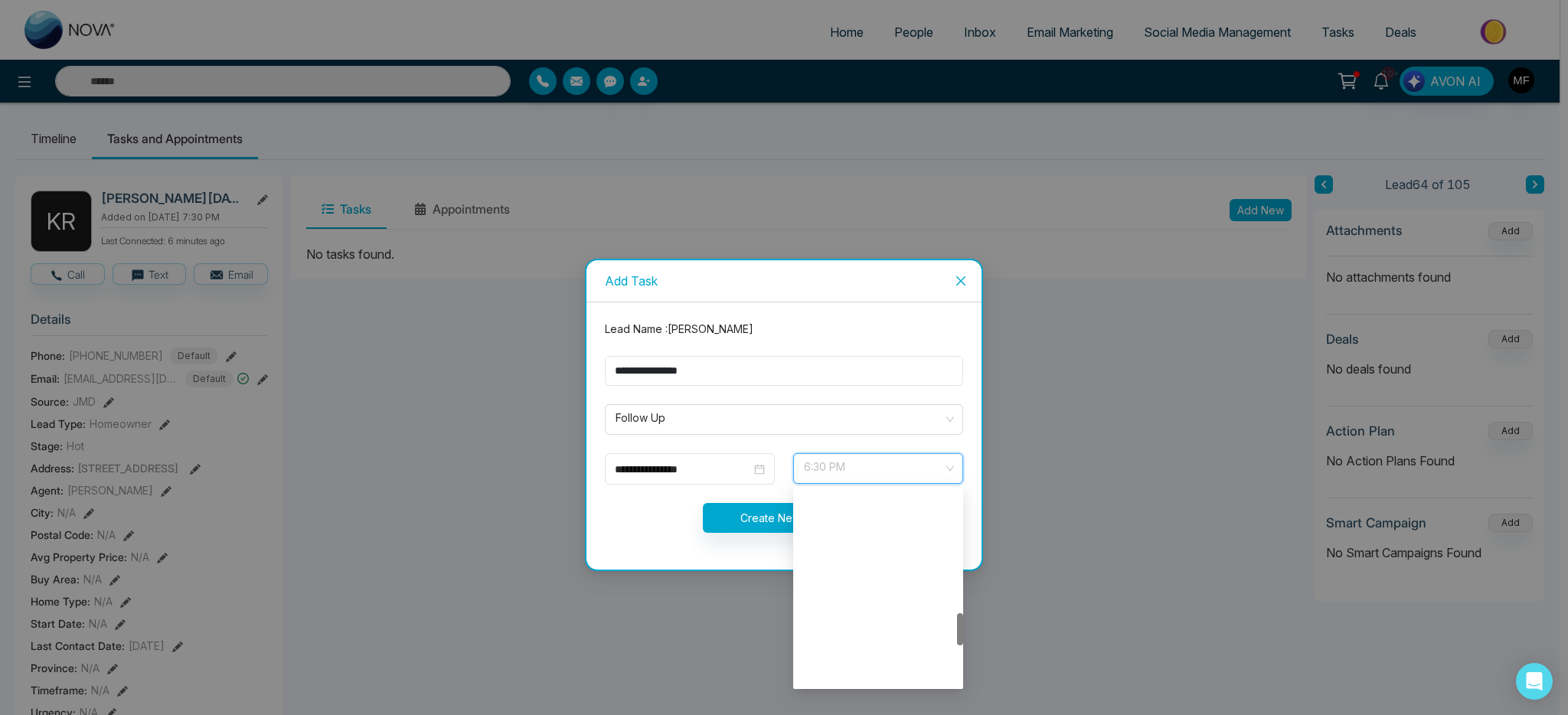
scroll to position [735, 0]
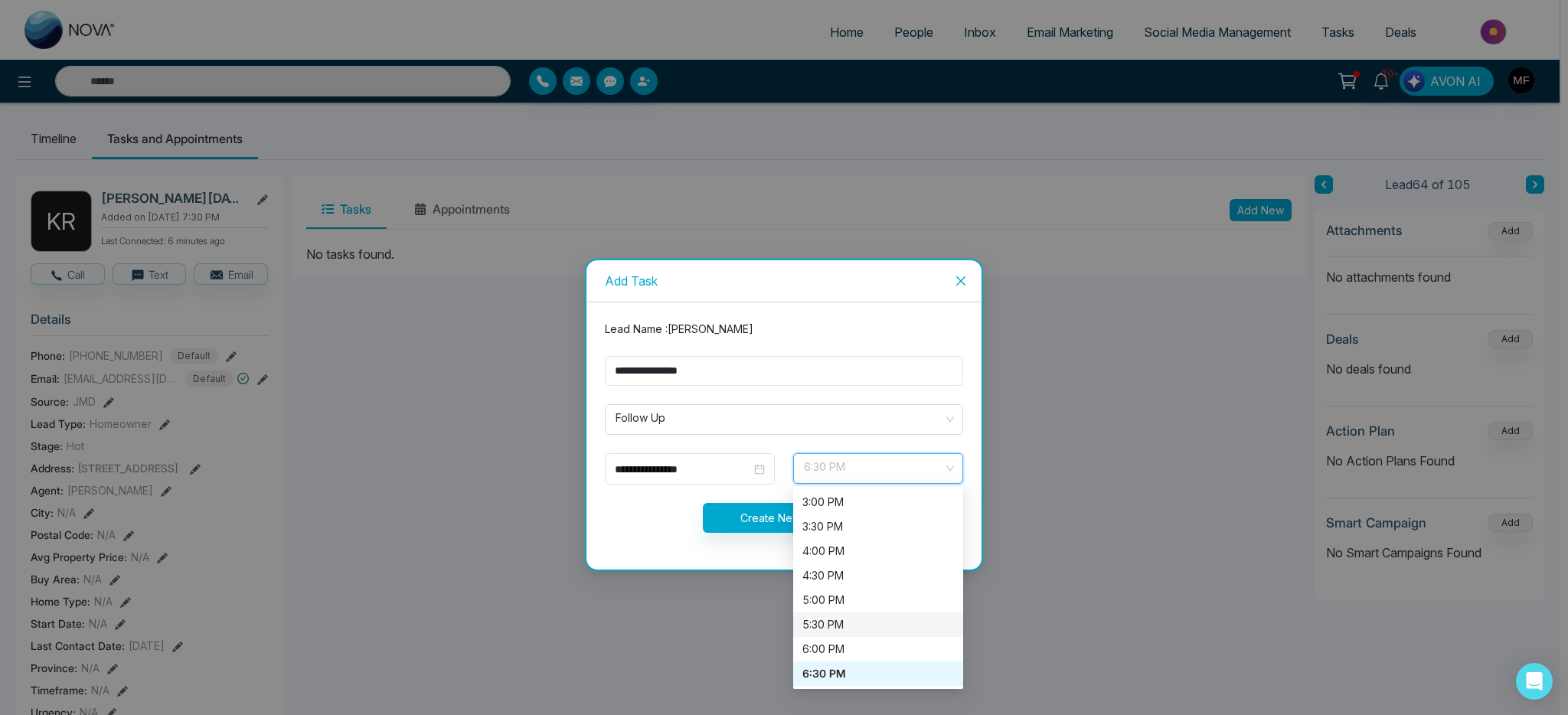
click at [856, 624] on div "5:30 PM" at bounding box center [878, 625] width 152 height 17
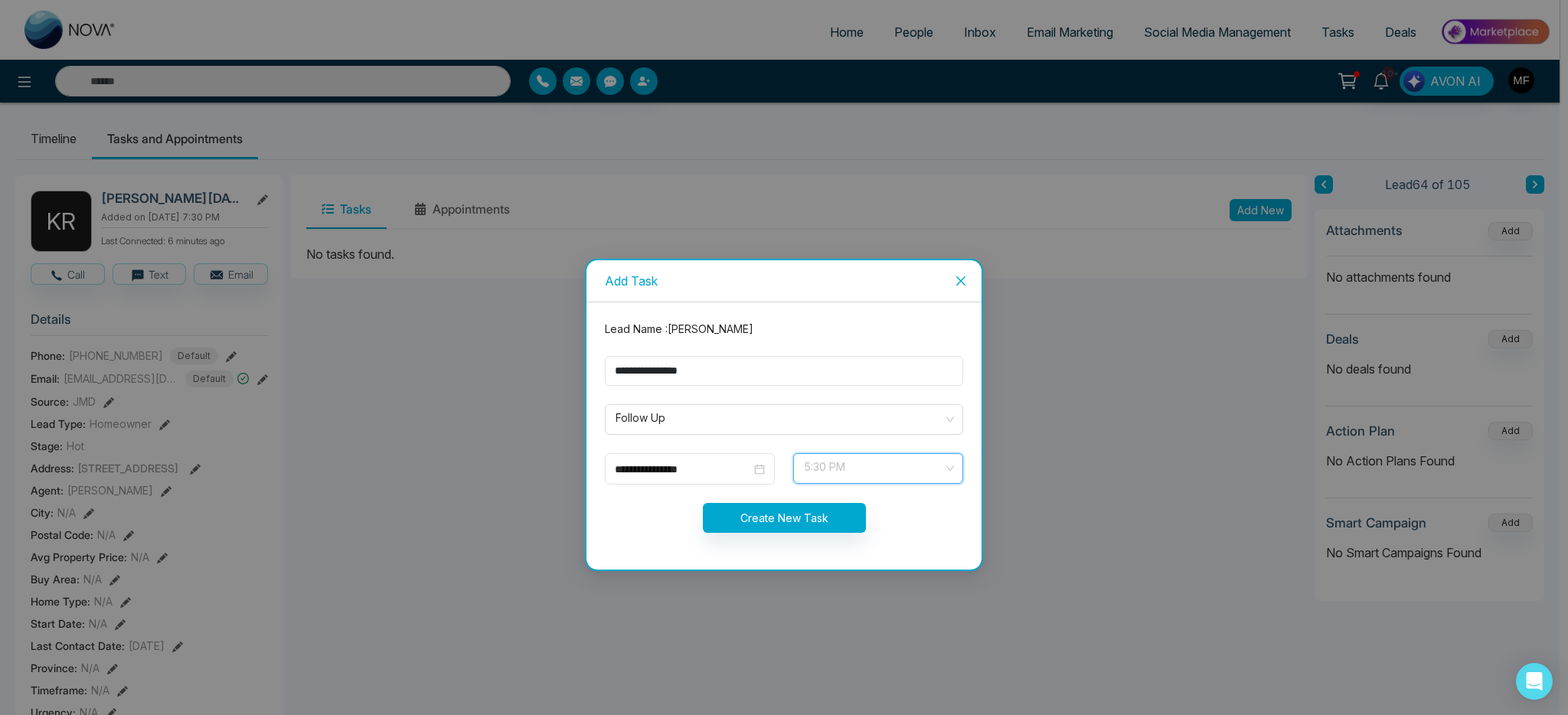
click at [891, 480] on span "5:30 PM" at bounding box center [878, 468] width 148 height 26
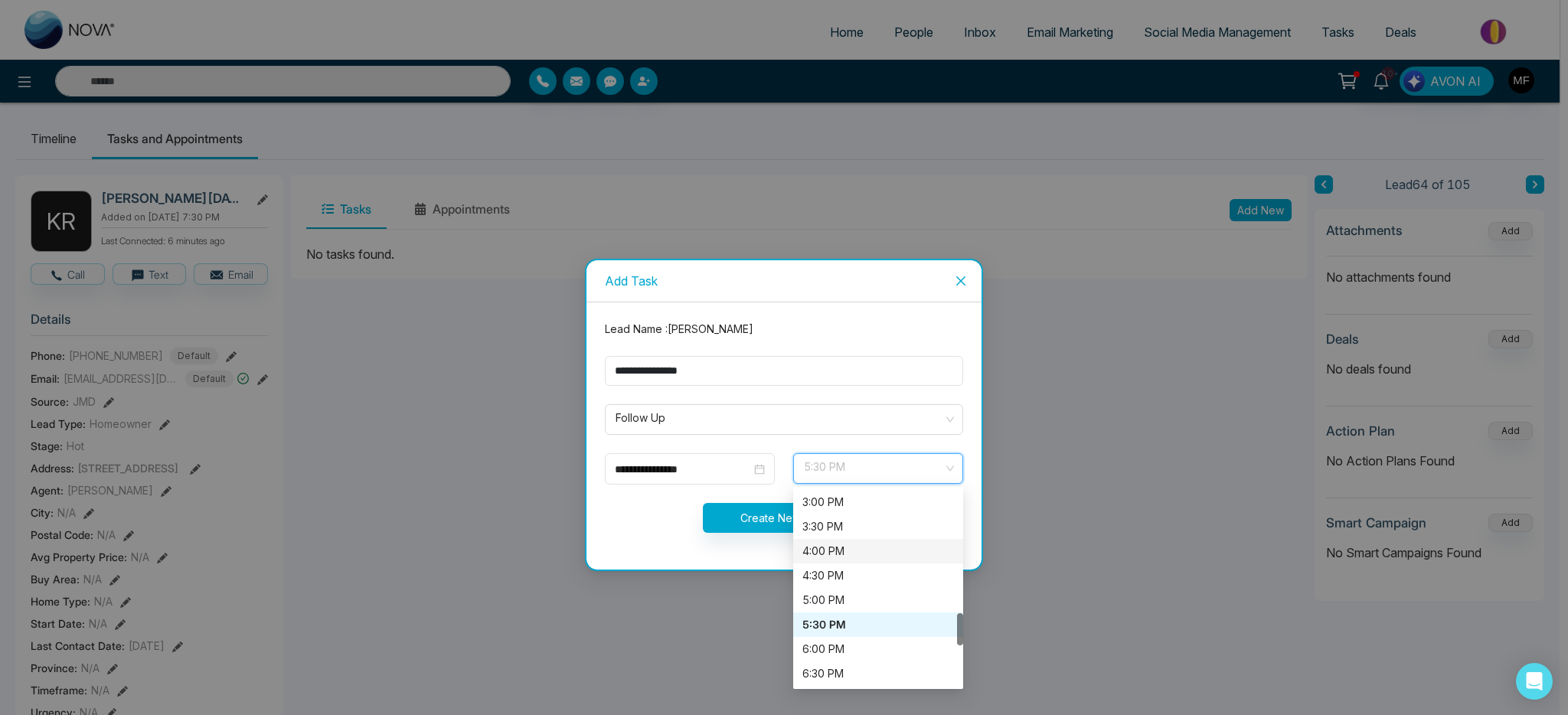
click at [865, 554] on div "4:00 PM" at bounding box center [878, 552] width 152 height 17
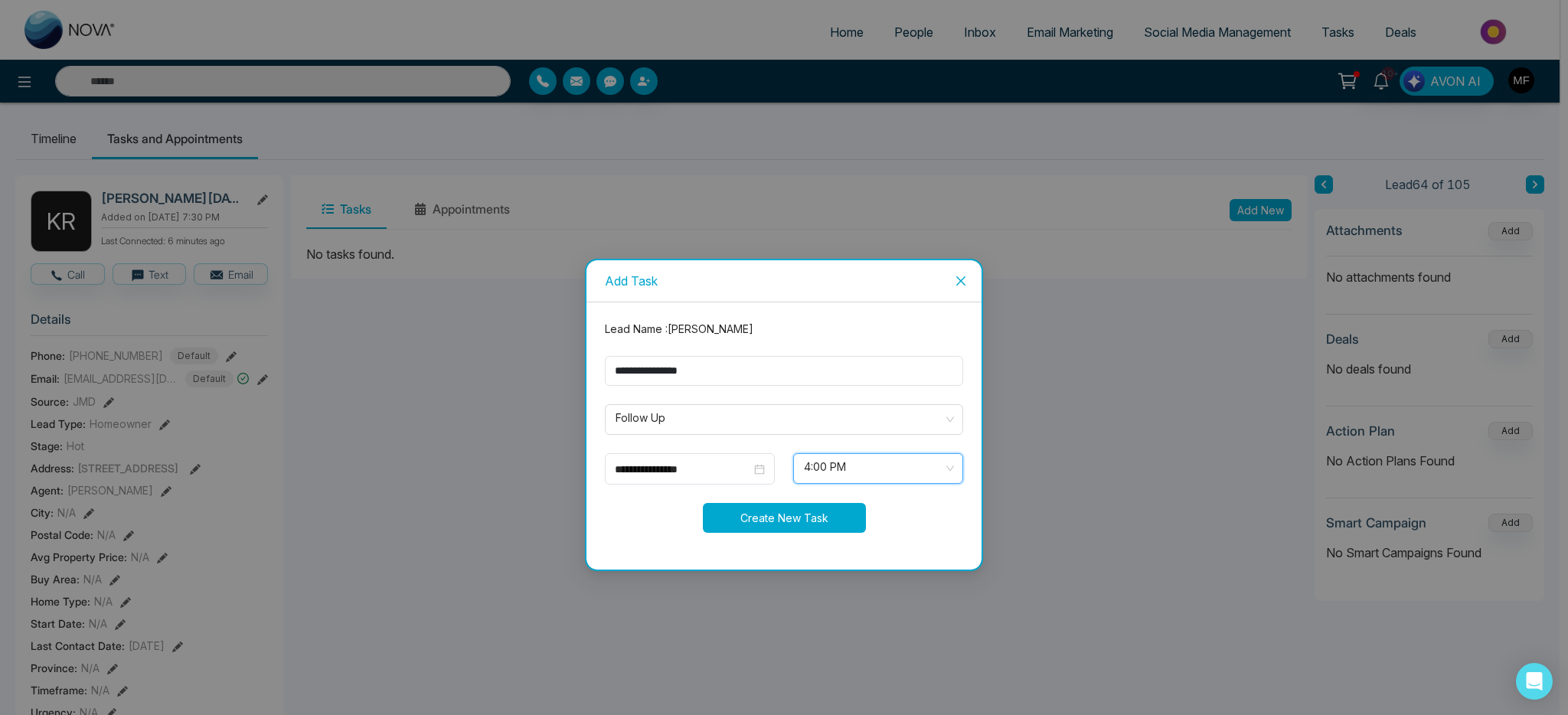
click at [789, 518] on button "Create New Task" at bounding box center [784, 518] width 163 height 30
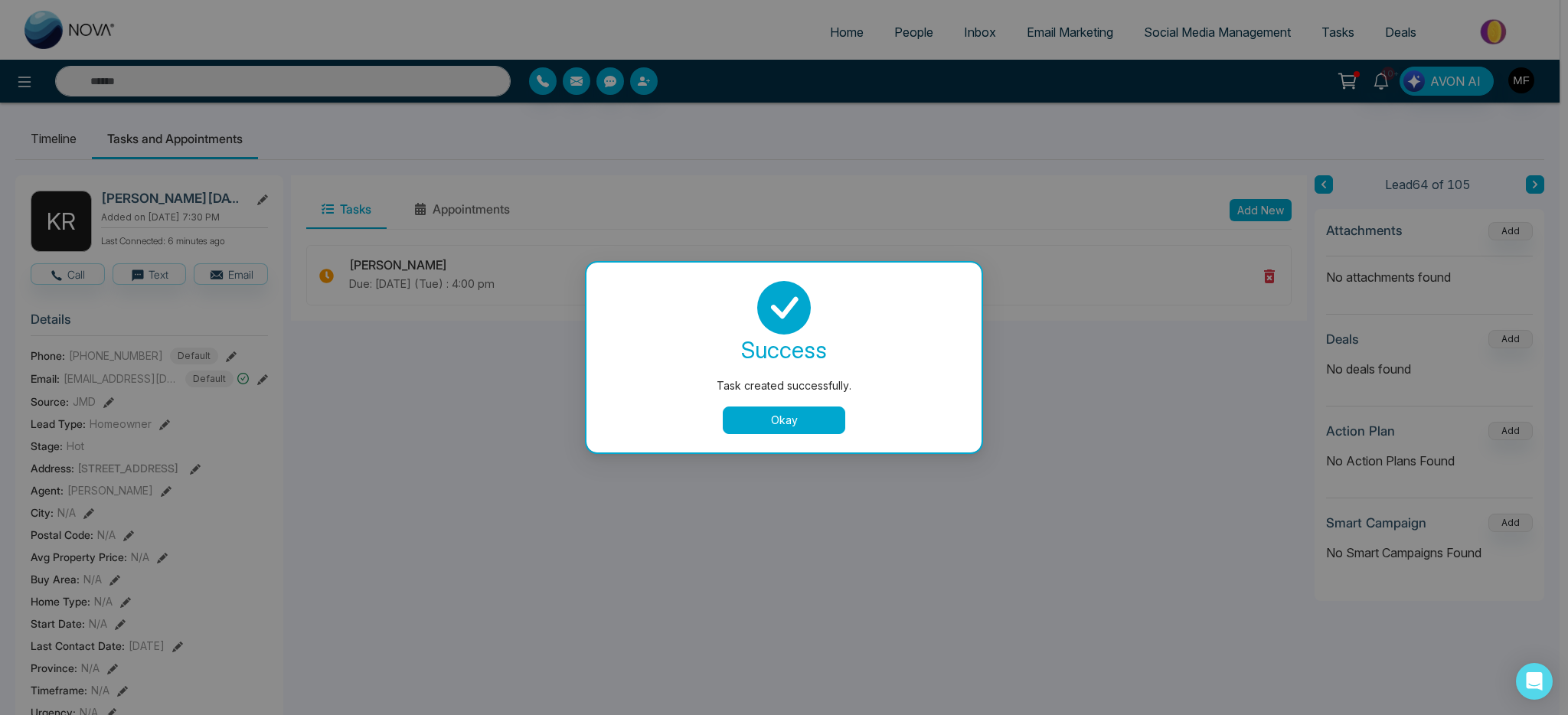
click at [795, 421] on button "Okay" at bounding box center [784, 420] width 123 height 27
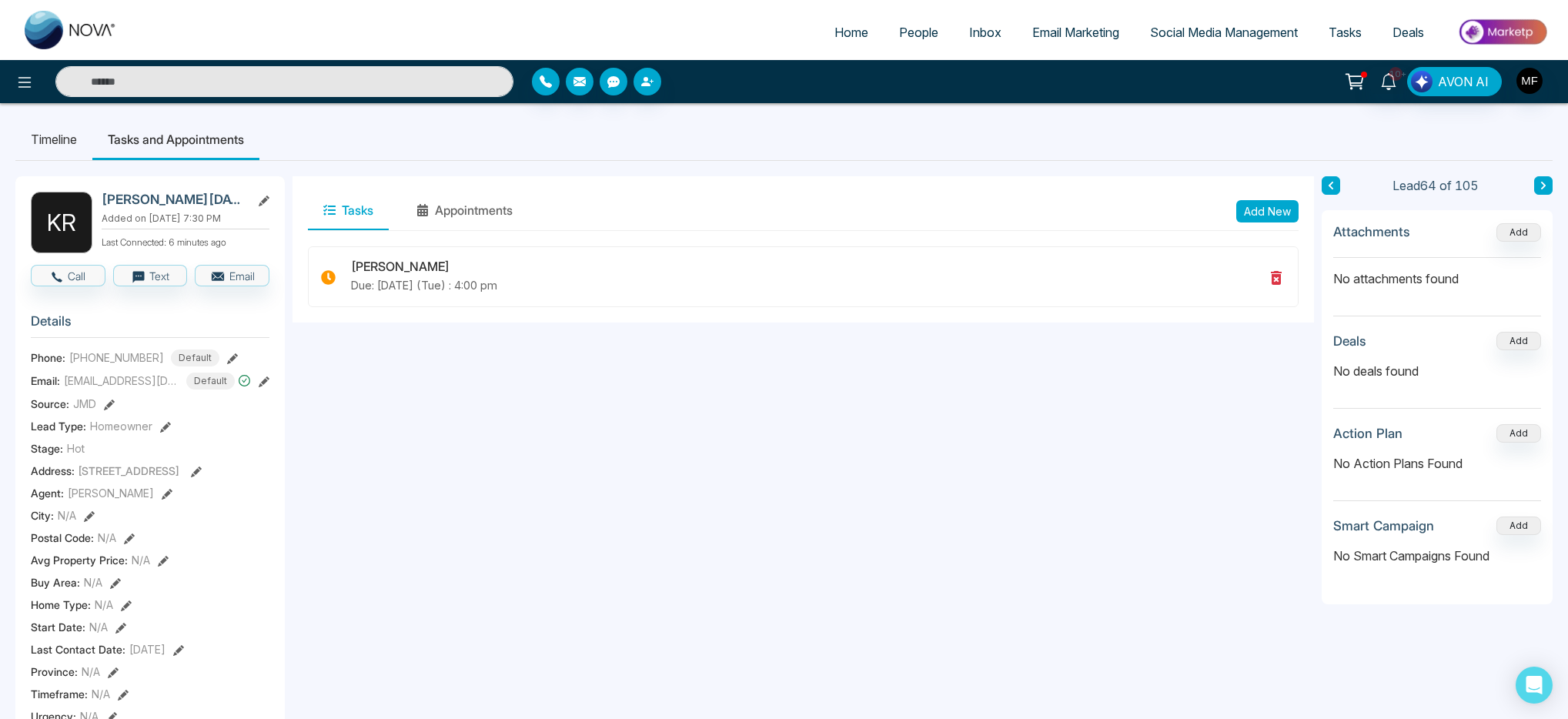
click at [355, 96] on input "text" at bounding box center [283, 81] width 458 height 31
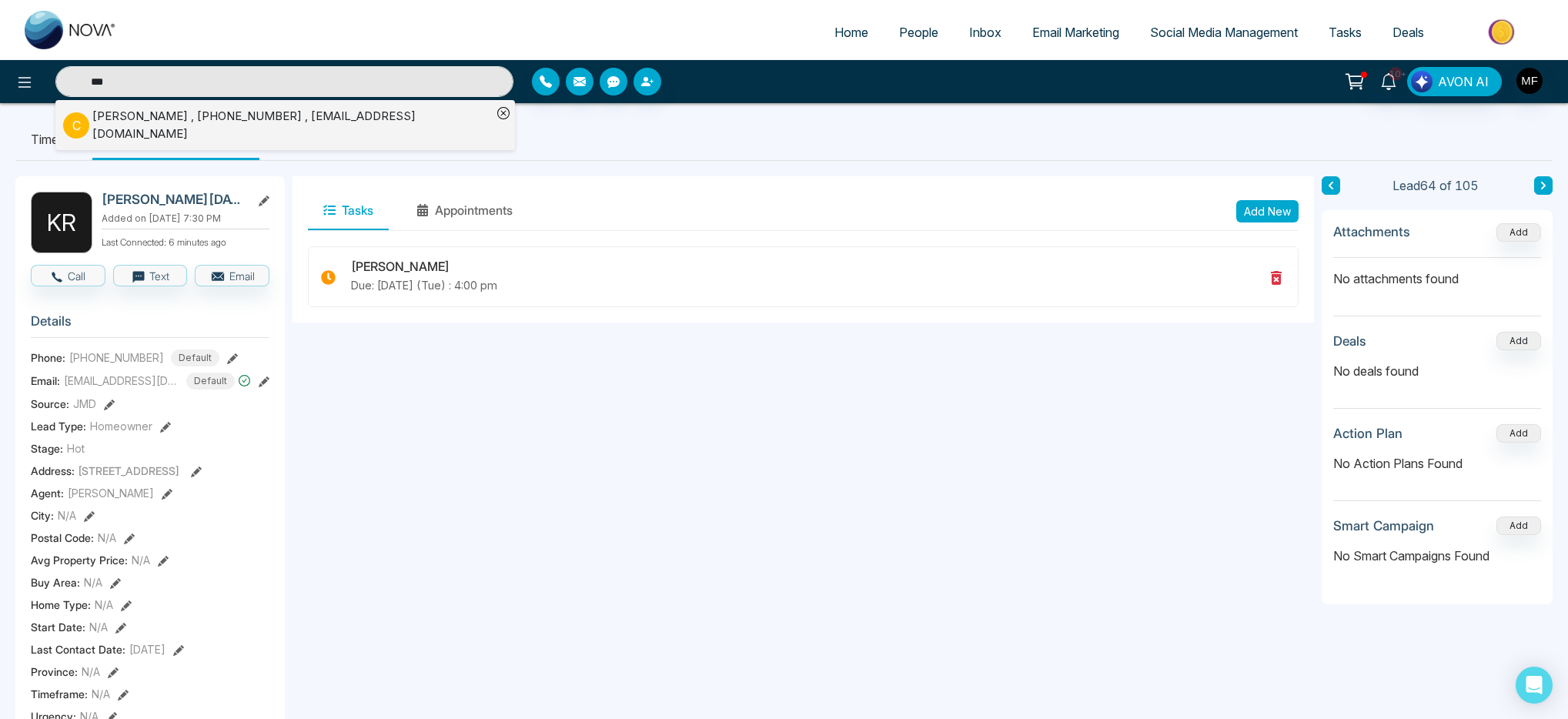
type input "***"
click at [347, 118] on div "Chrisoula Kiriakou , +14164383363 , chriskiriakou1234@gmail.com" at bounding box center [292, 125] width 399 height 35
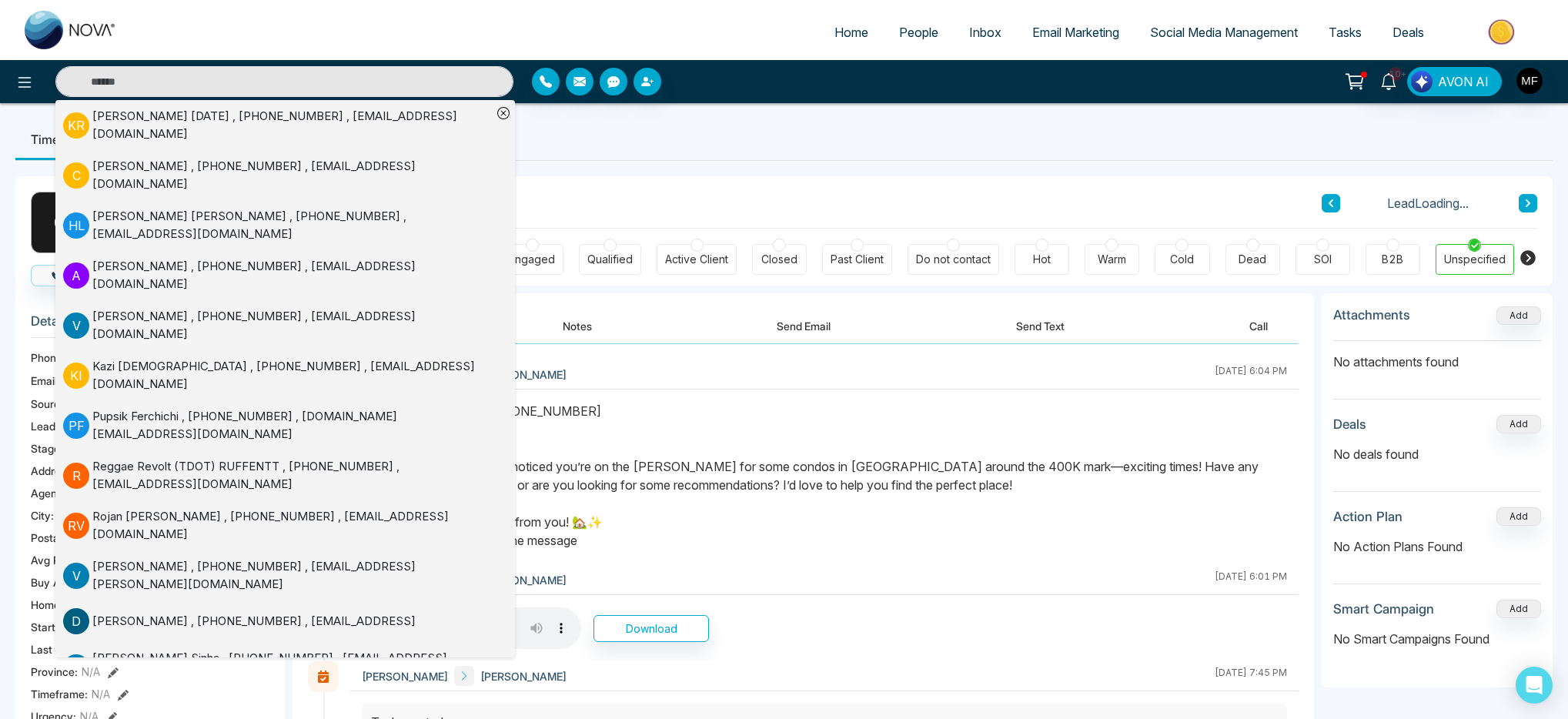
click at [594, 319] on button "Notes" at bounding box center [577, 326] width 91 height 35
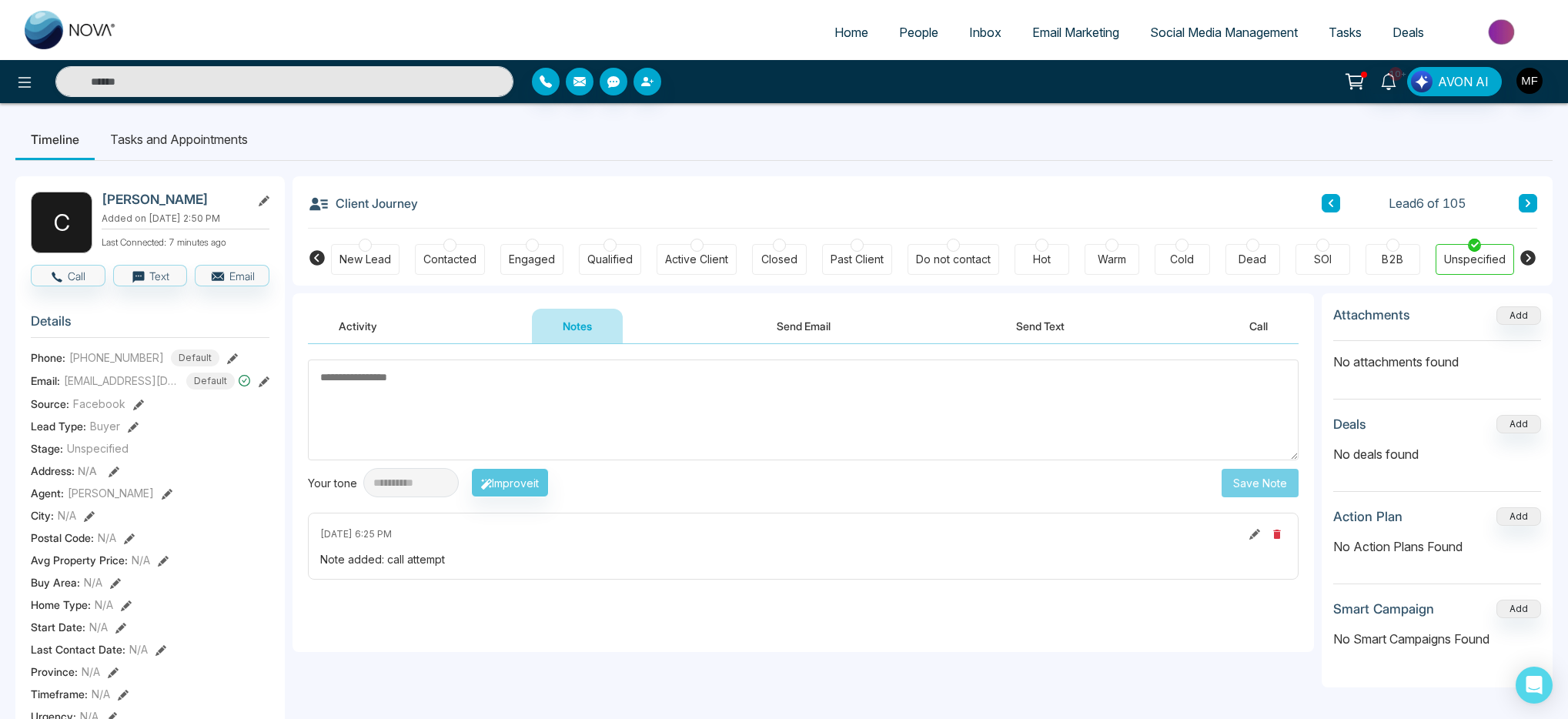
click at [192, 134] on li "Tasks and Appointments" at bounding box center [179, 139] width 168 height 42
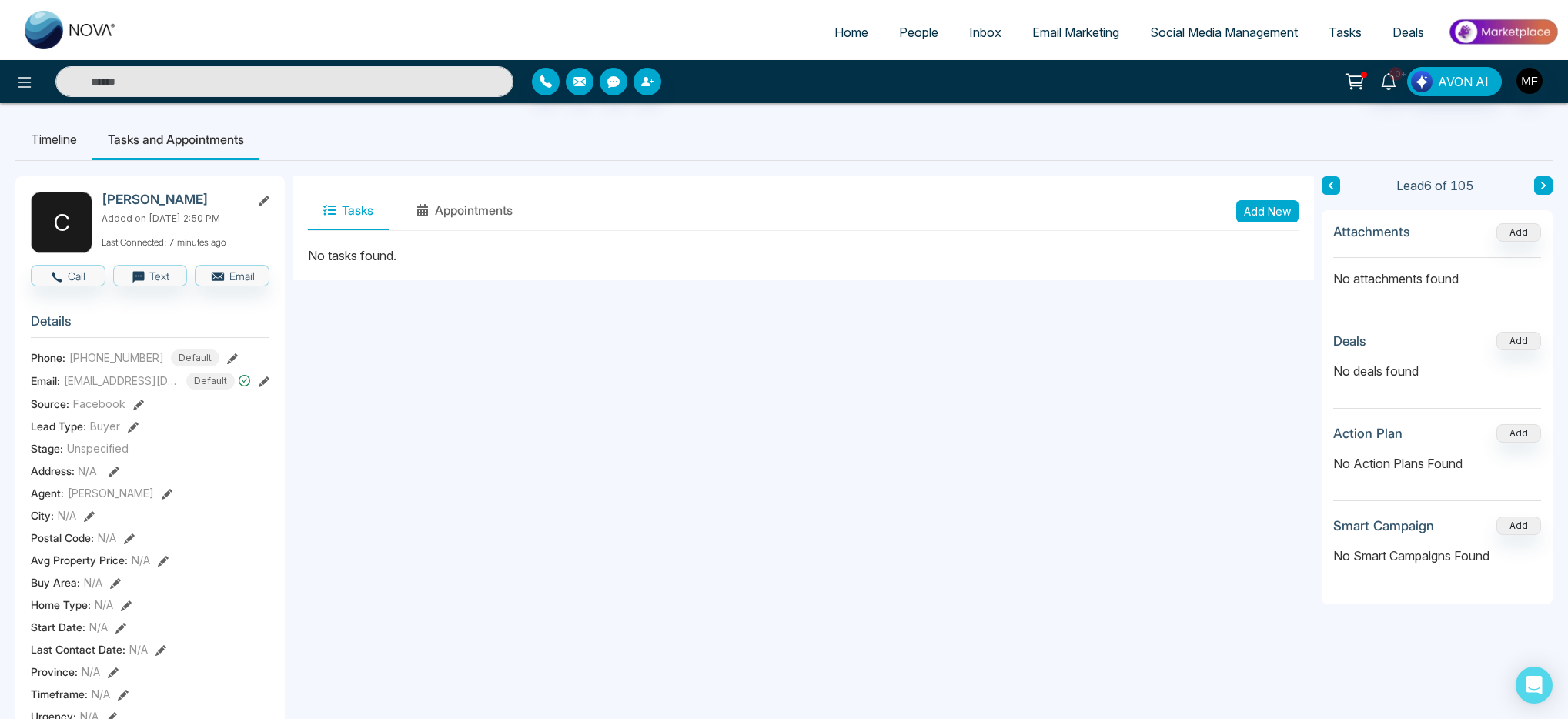
click at [1287, 213] on button "Add New" at bounding box center [1267, 211] width 63 height 23
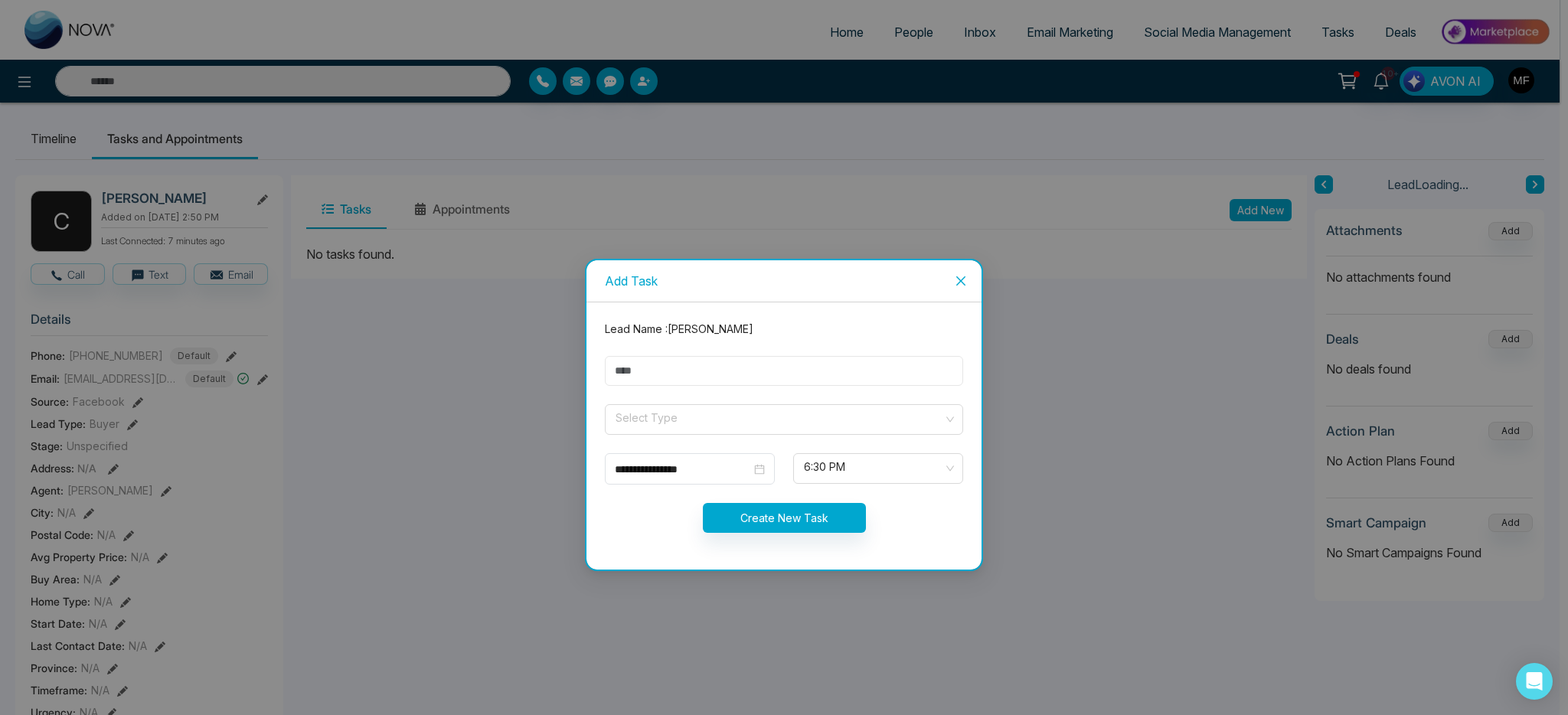
click at [800, 378] on input "text" at bounding box center [784, 371] width 358 height 30
type input "**********"
click at [687, 424] on input "search" at bounding box center [779, 416] width 329 height 23
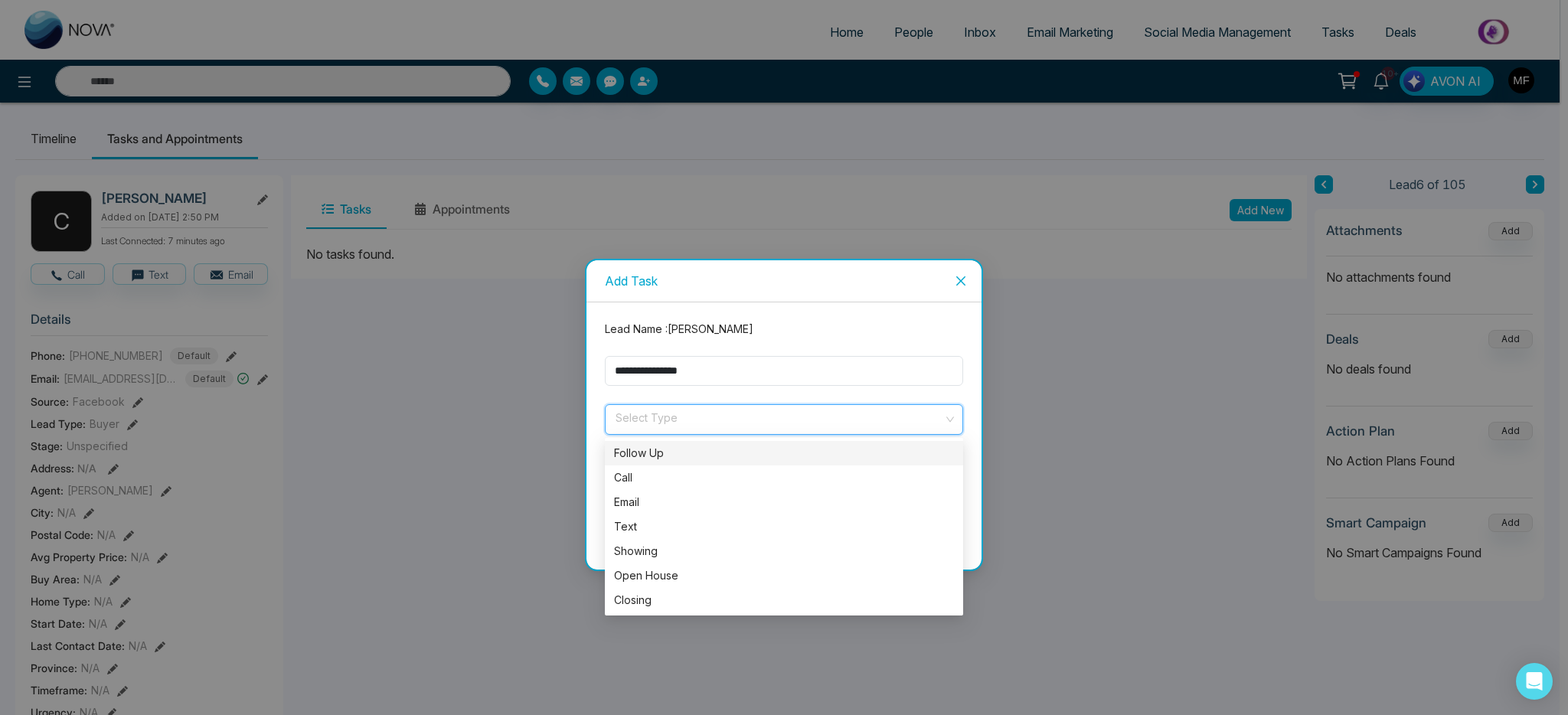
click at [677, 455] on div "Follow Up" at bounding box center [784, 453] width 340 height 17
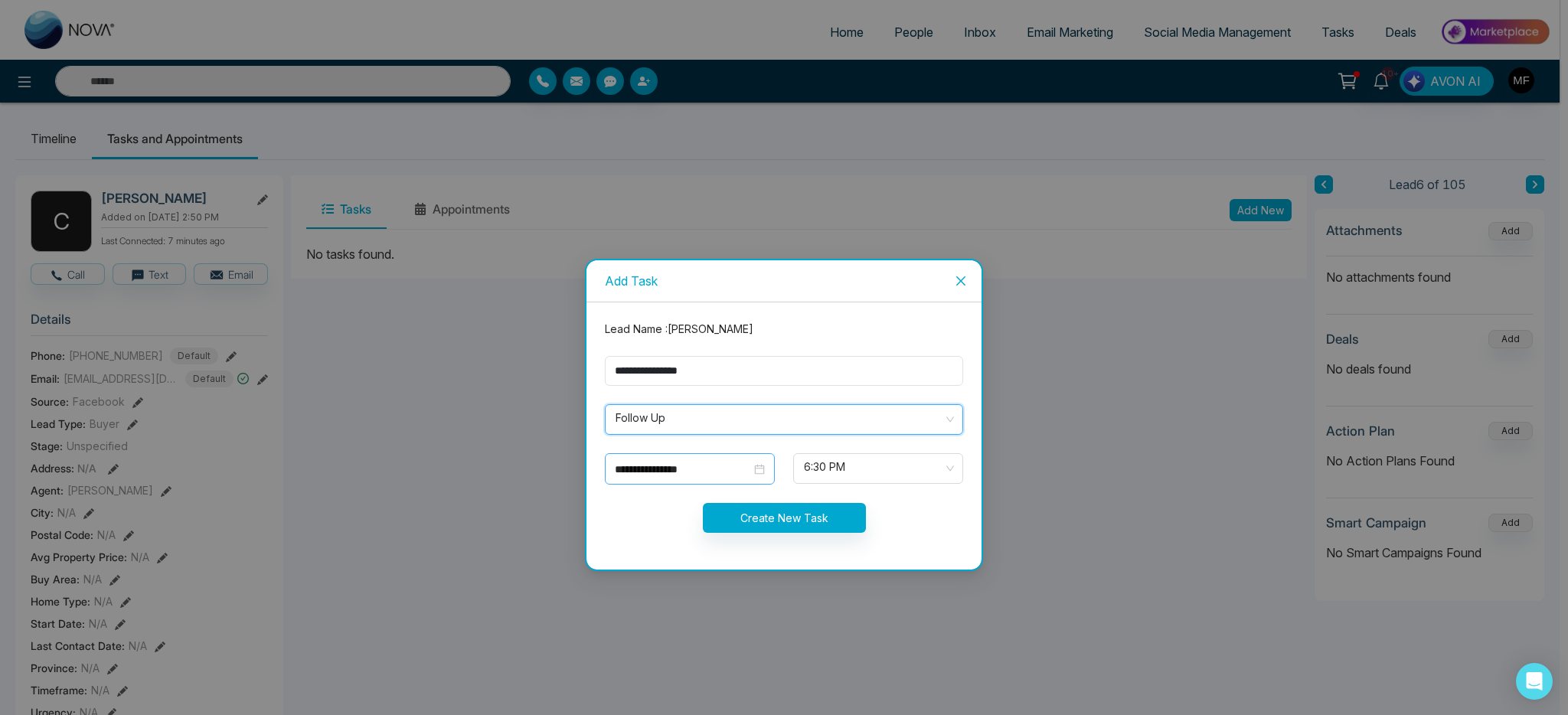
click at [673, 474] on input "**********" at bounding box center [682, 469] width 136 height 17
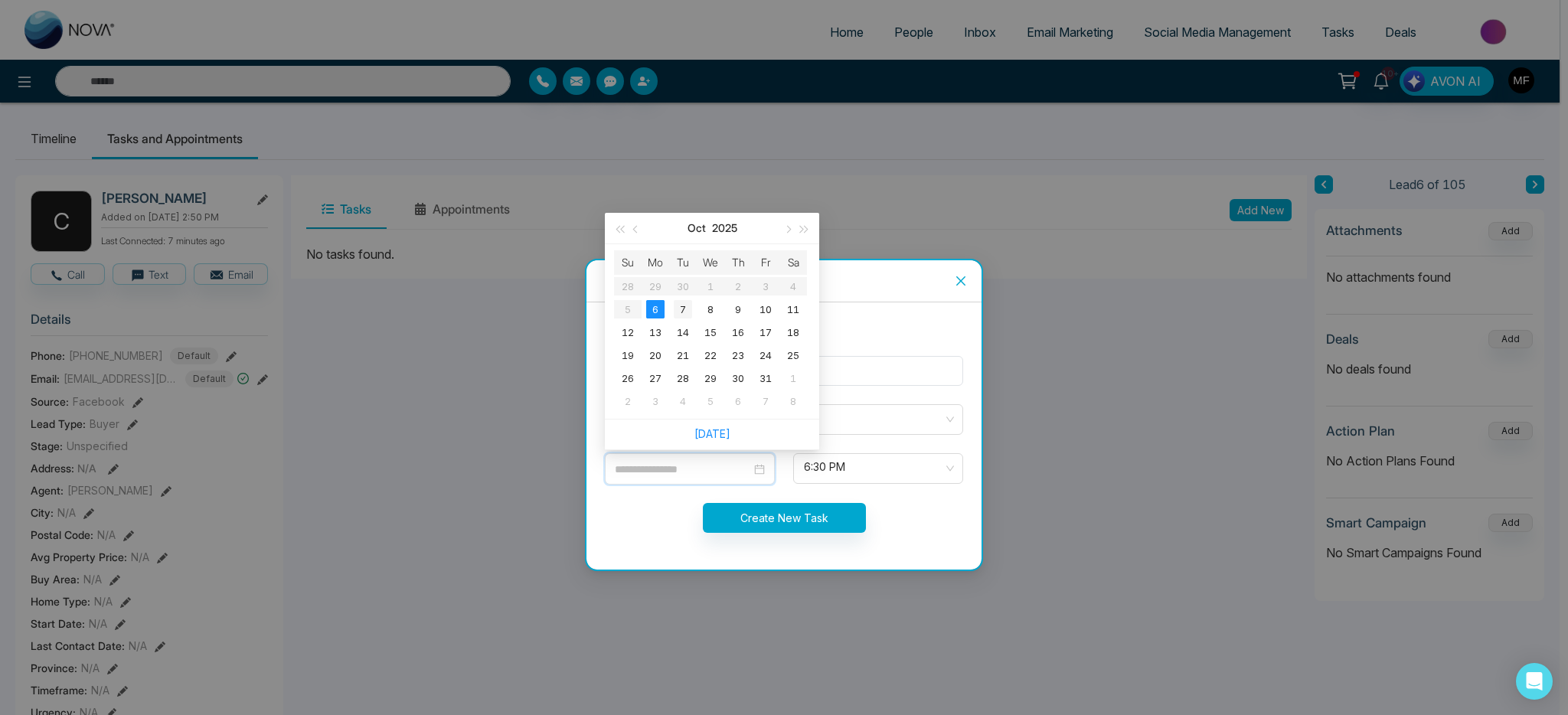
type input "**********"
click at [680, 312] on div "7" at bounding box center [683, 309] width 18 height 18
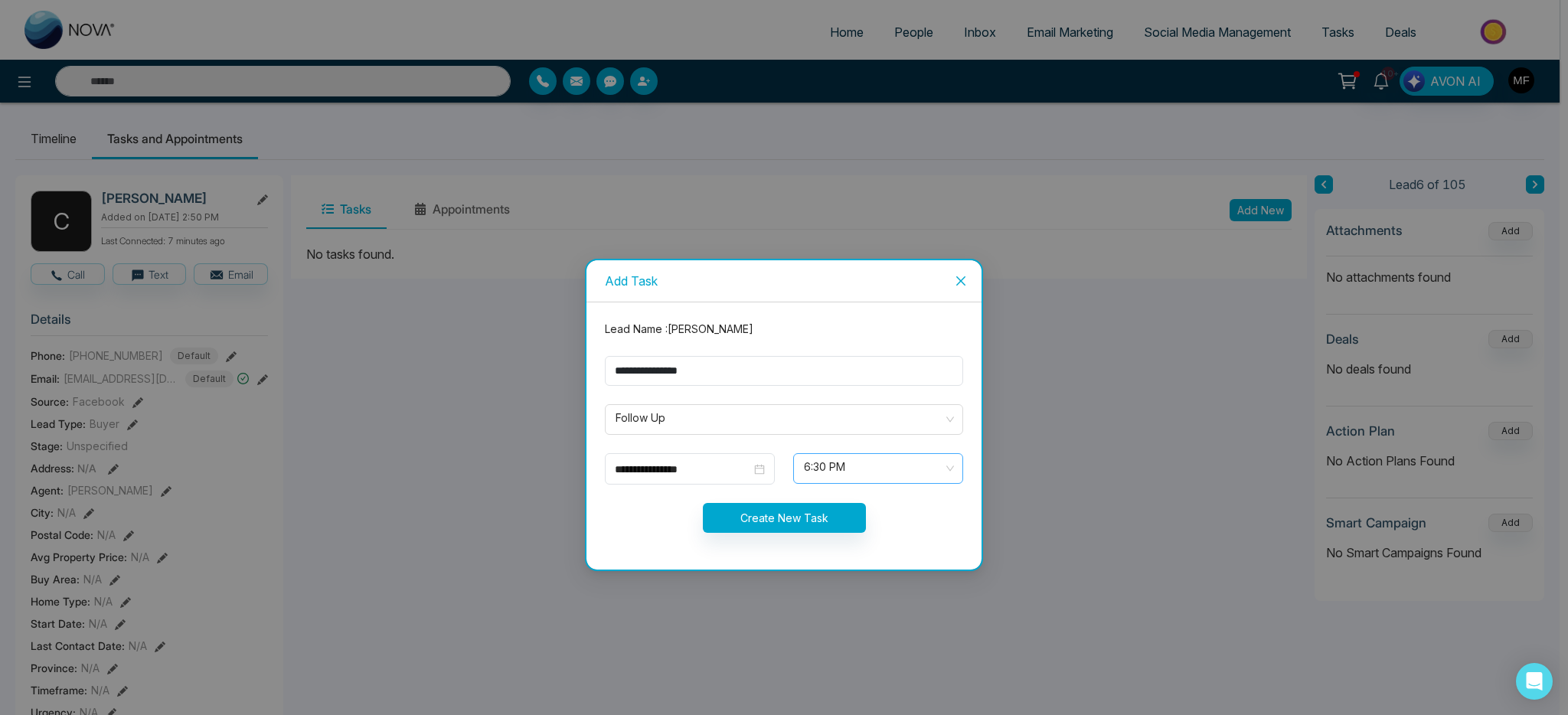
click at [861, 472] on span "6:30 PM" at bounding box center [878, 468] width 148 height 26
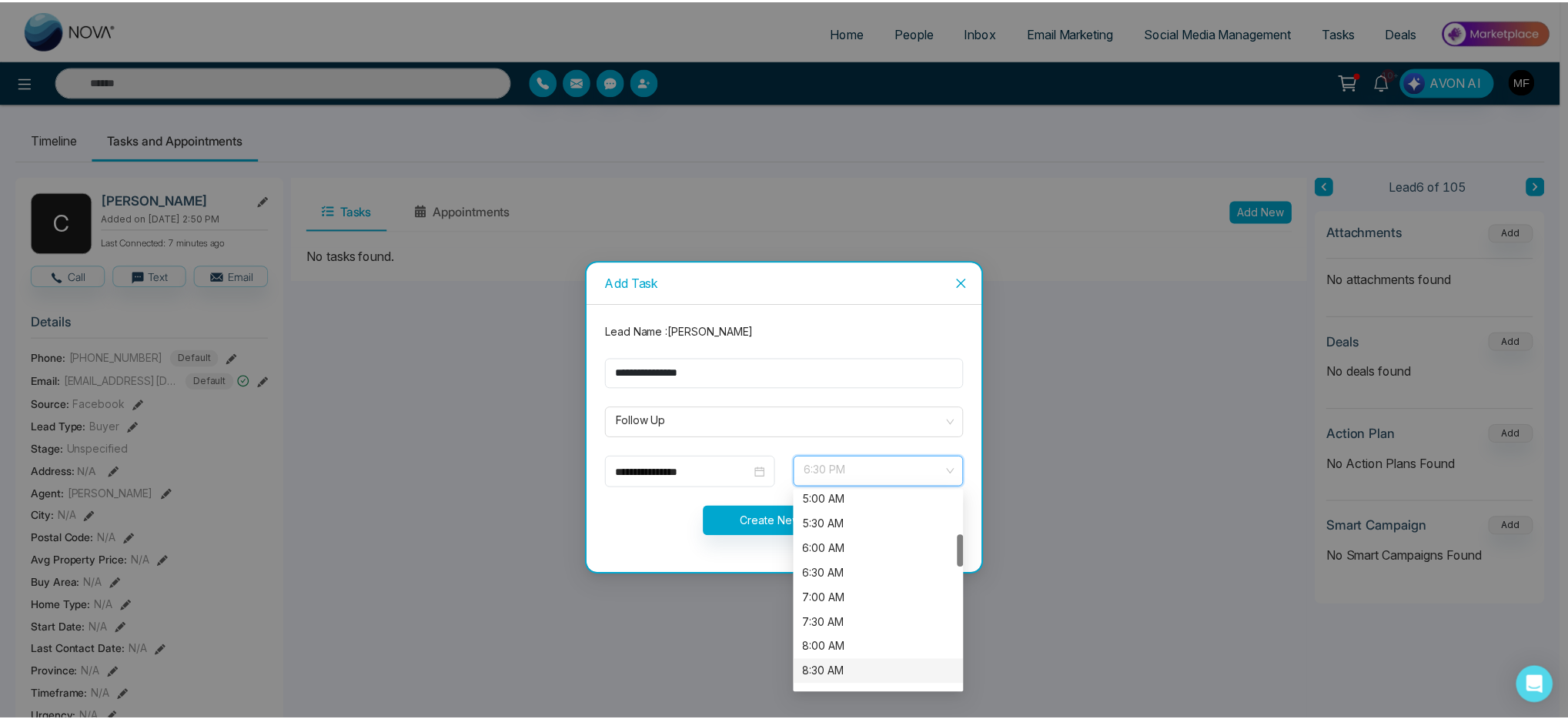
scroll to position [324, 0]
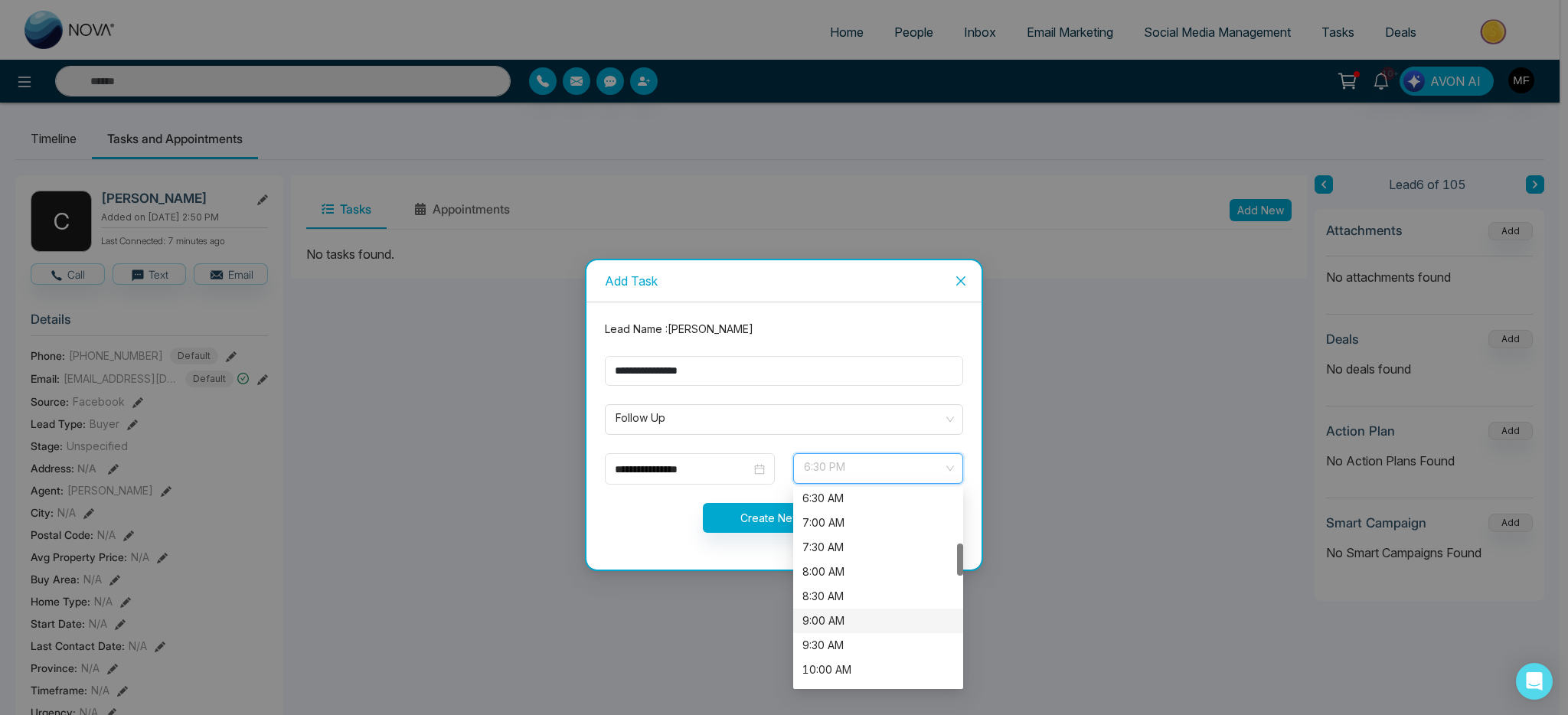
click at [855, 622] on div "9:00 AM" at bounding box center [878, 621] width 152 height 17
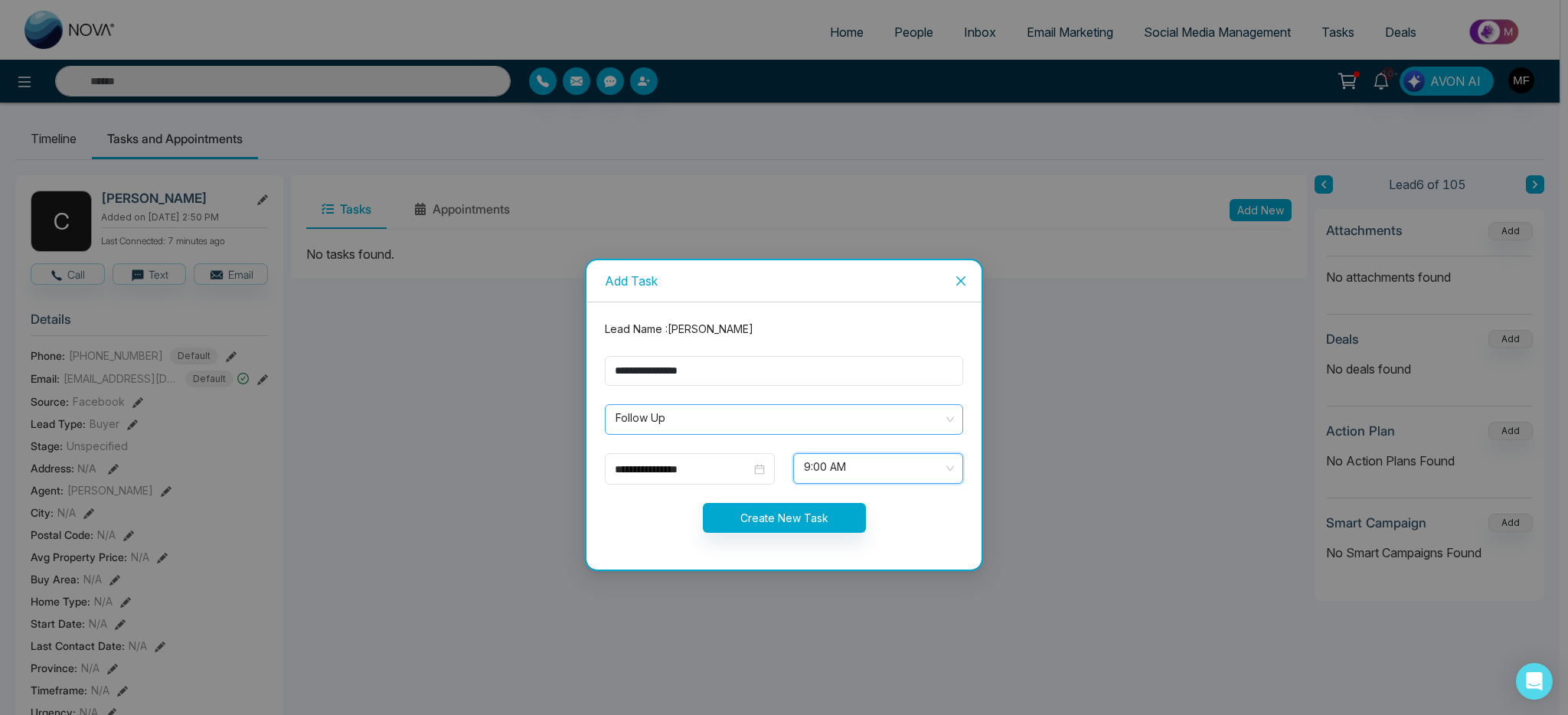
click at [757, 411] on span "Follow Up" at bounding box center [784, 419] width 337 height 26
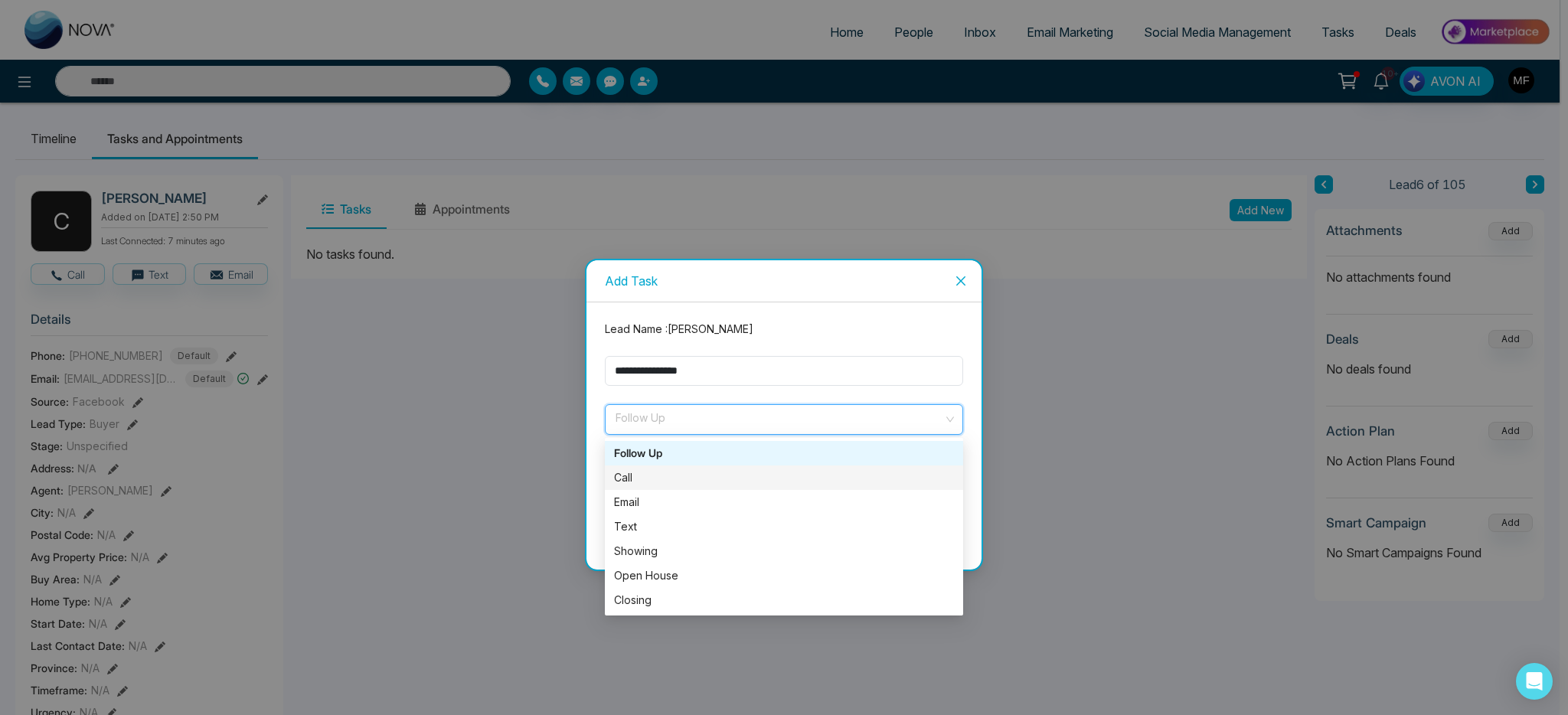
click at [665, 479] on div "Call" at bounding box center [784, 478] width 340 height 17
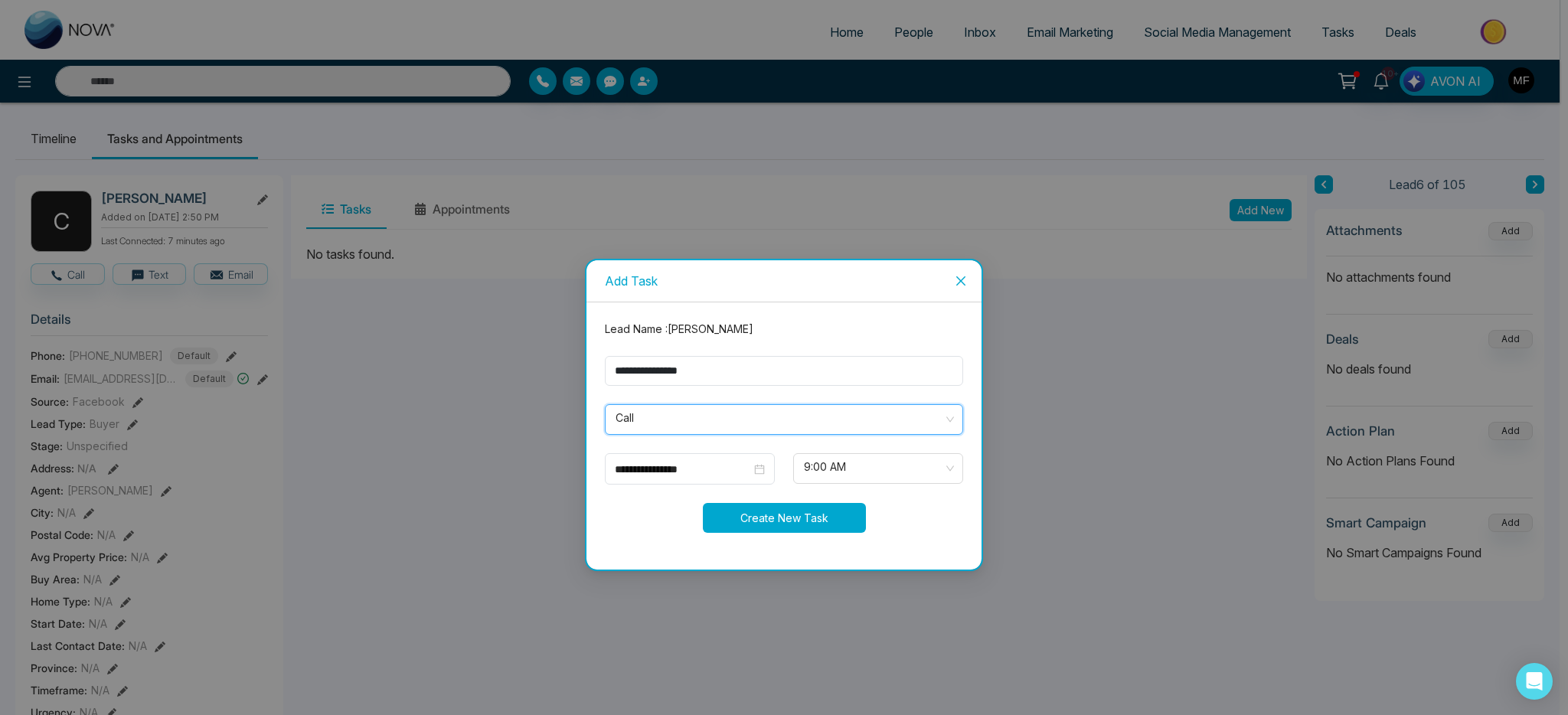
click at [824, 516] on button "Create New Task" at bounding box center [784, 518] width 163 height 30
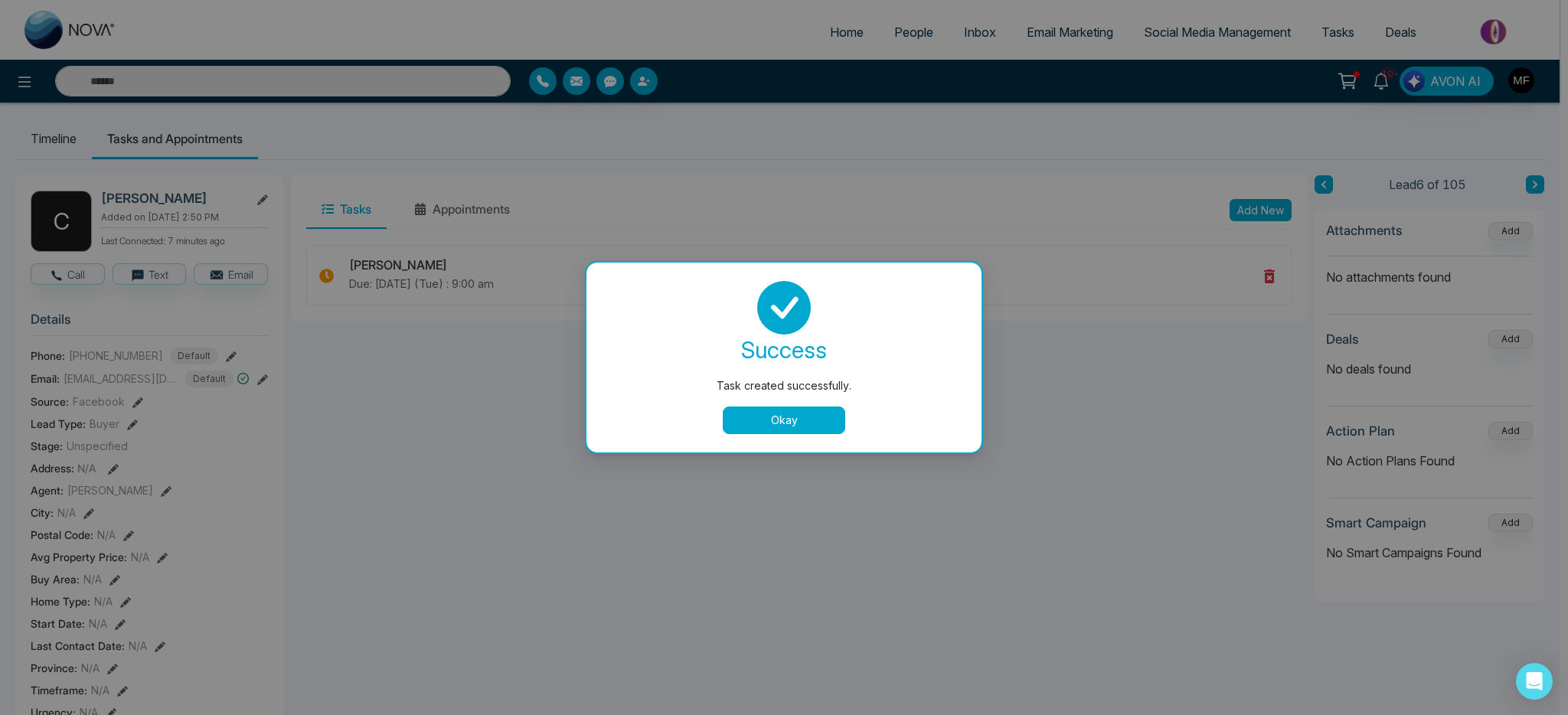
click at [816, 416] on button "Okay" at bounding box center [784, 420] width 123 height 27
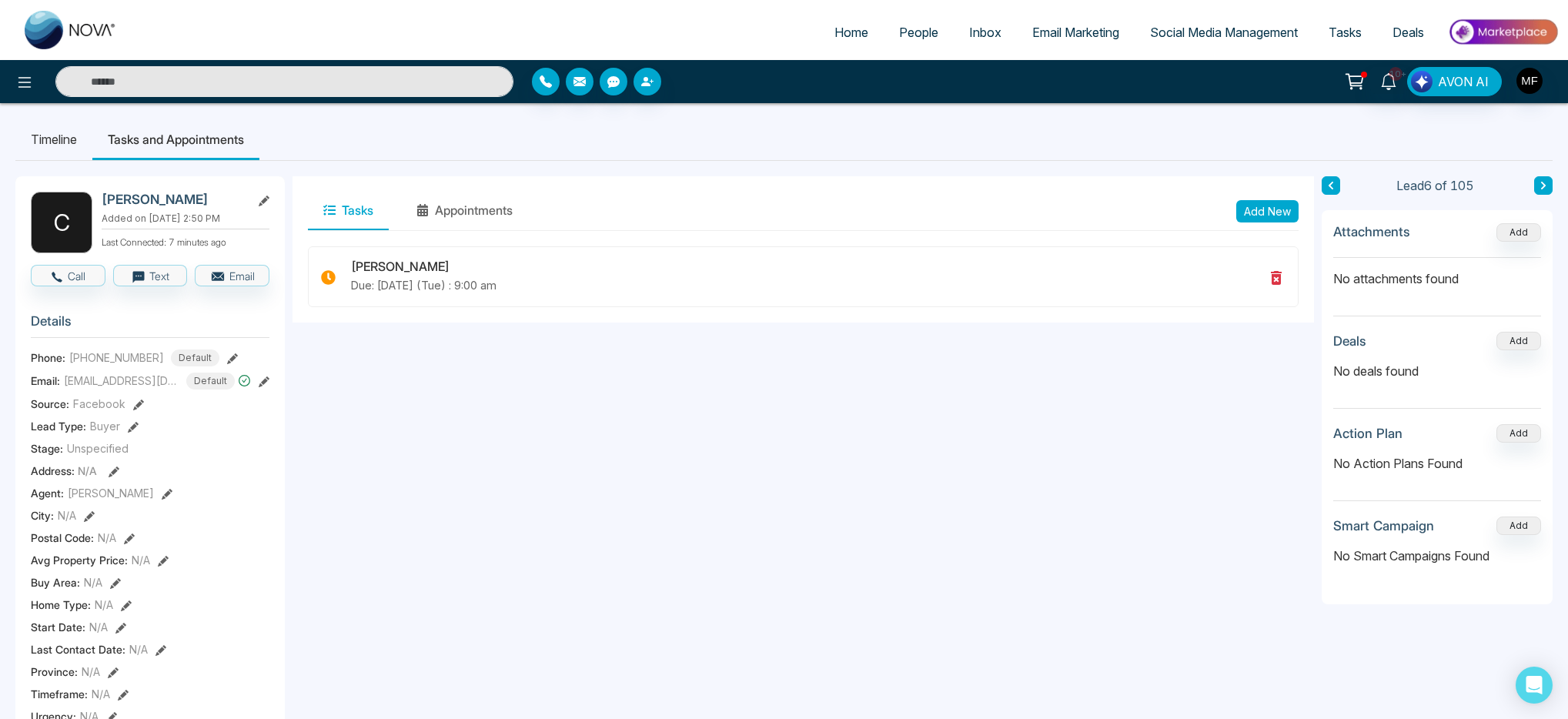
click at [230, 82] on input "text" at bounding box center [283, 81] width 458 height 31
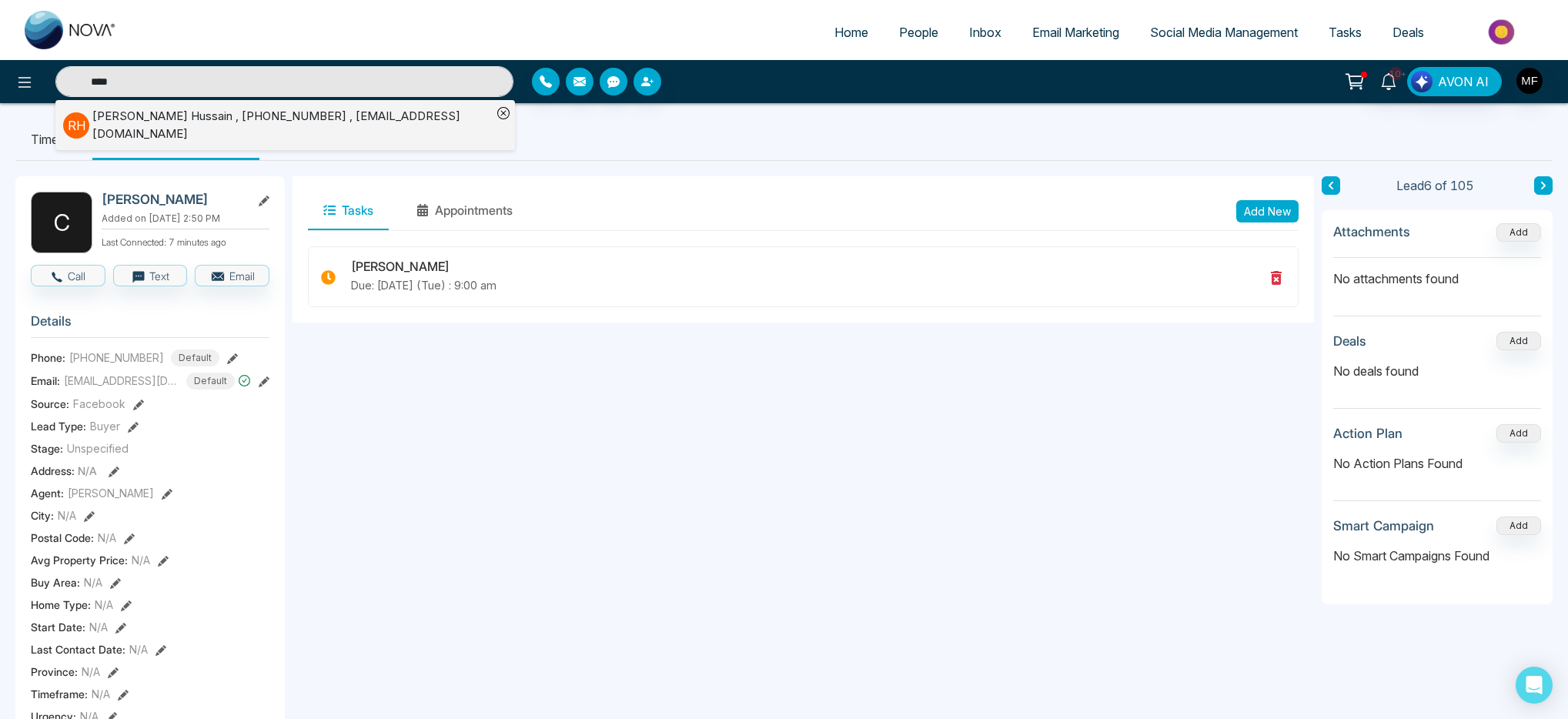
type input "****"
click at [363, 108] on div "R H Randa Hussain , +16133552772 , randaabdul@hotmail.com" at bounding box center [278, 125] width 428 height 35
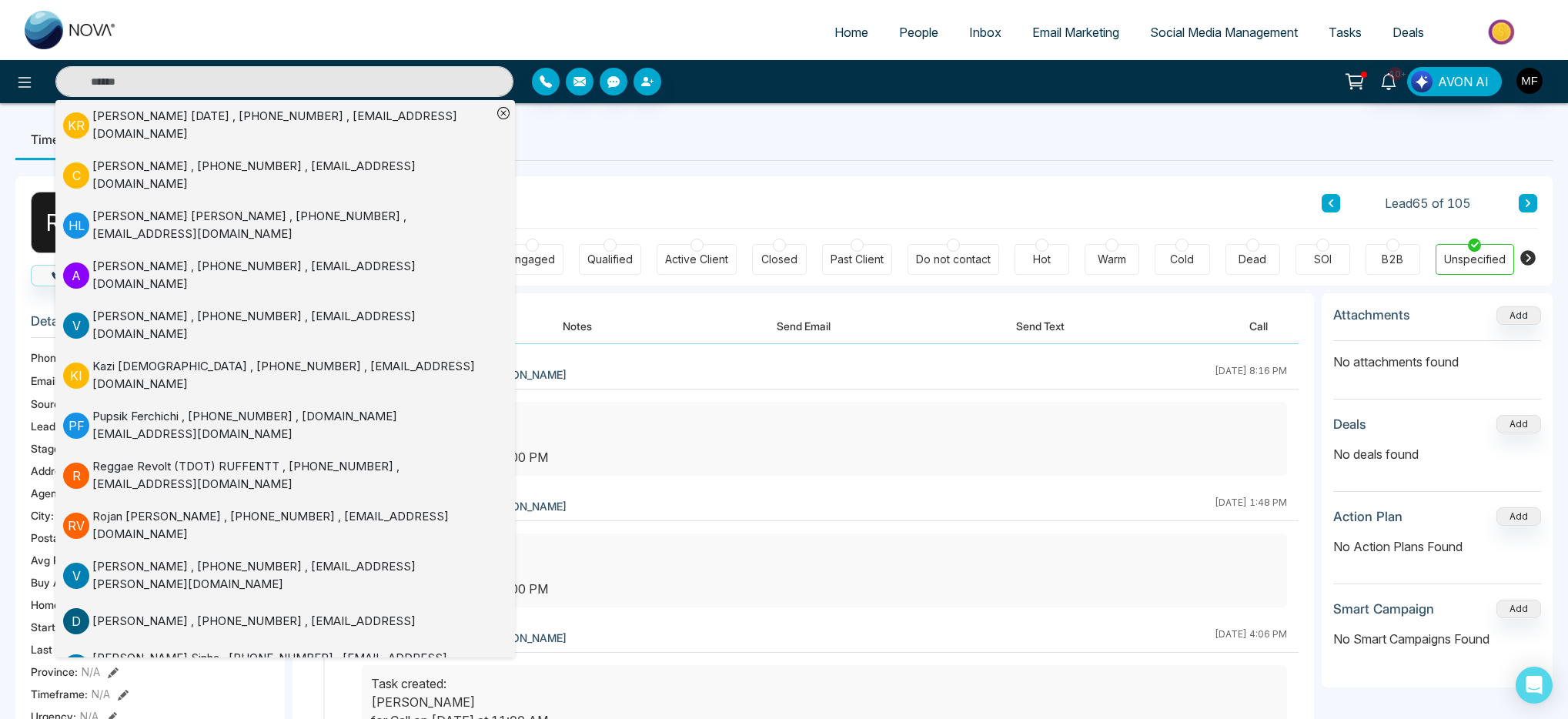
click at [598, 130] on ul "Timeline Tasks and Appointments" at bounding box center [784, 139] width 1537 height 42
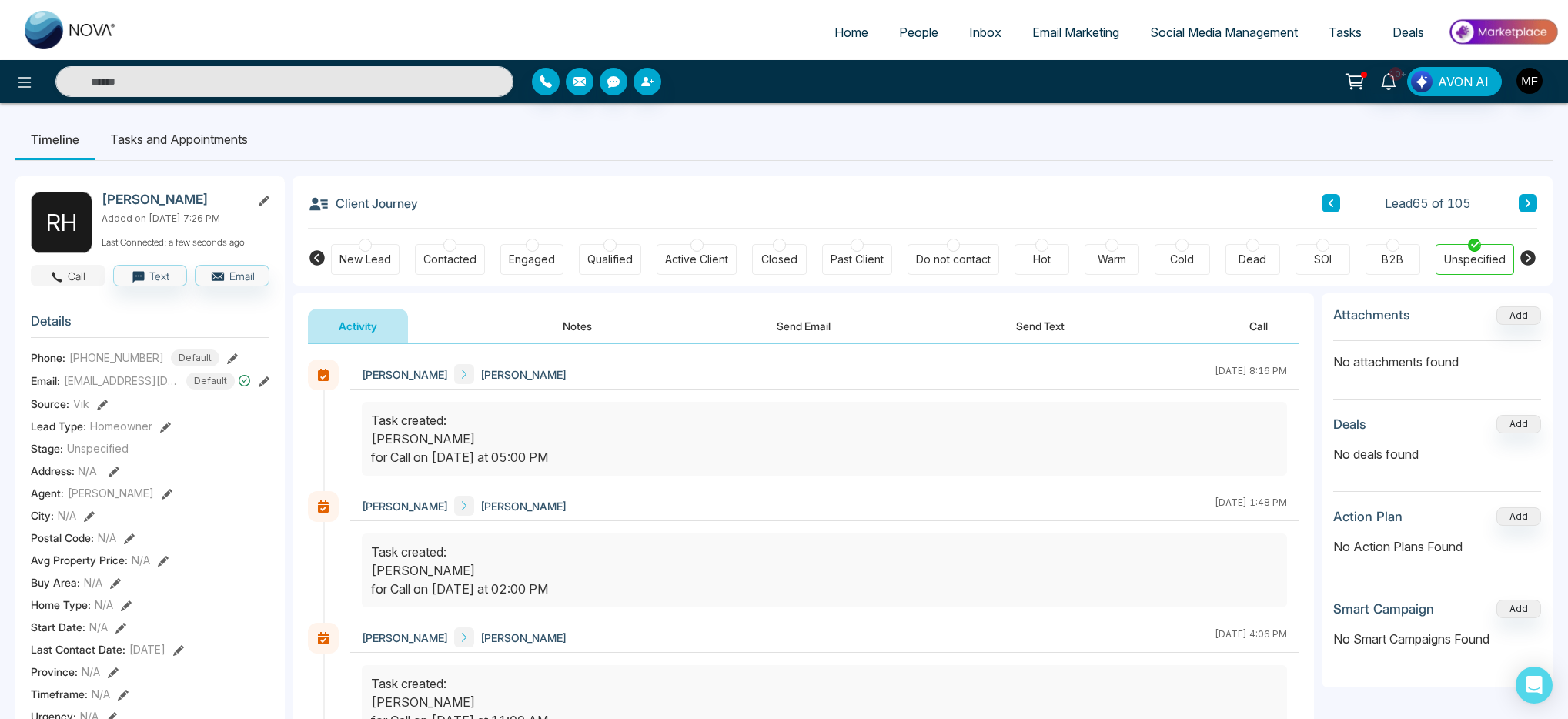
click at [68, 279] on button "Call" at bounding box center [68, 276] width 75 height 22
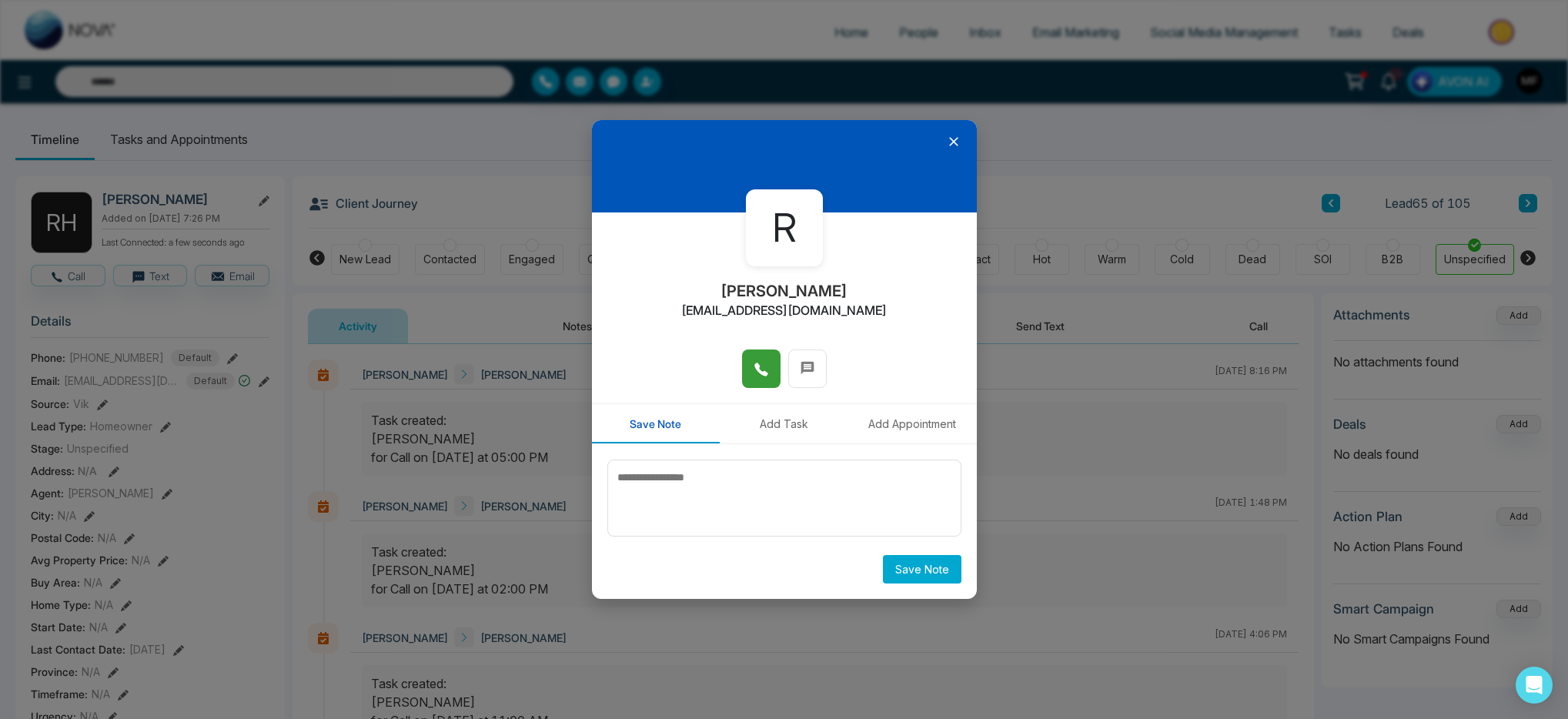
click at [754, 369] on icon at bounding box center [761, 370] width 15 height 15
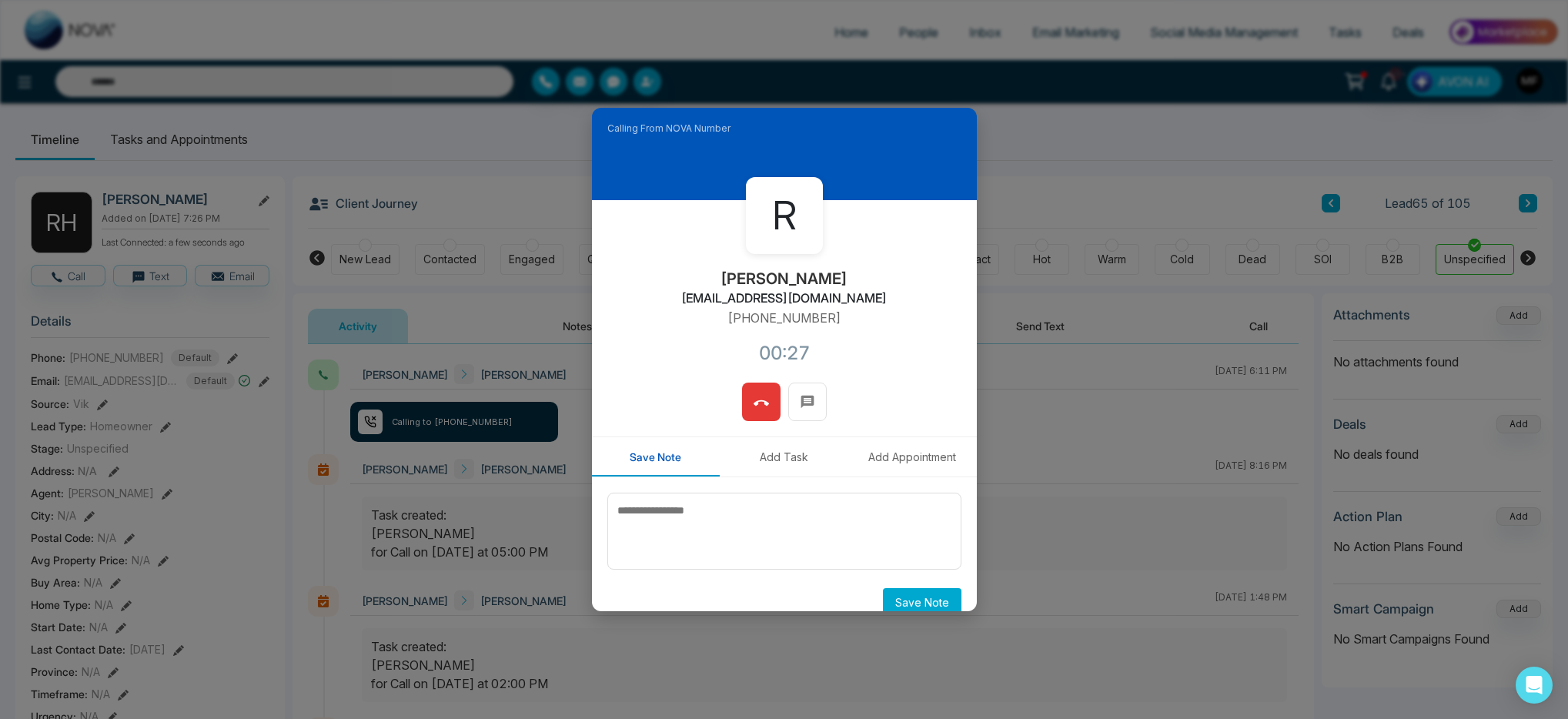
click at [757, 407] on icon at bounding box center [761, 404] width 15 height 15
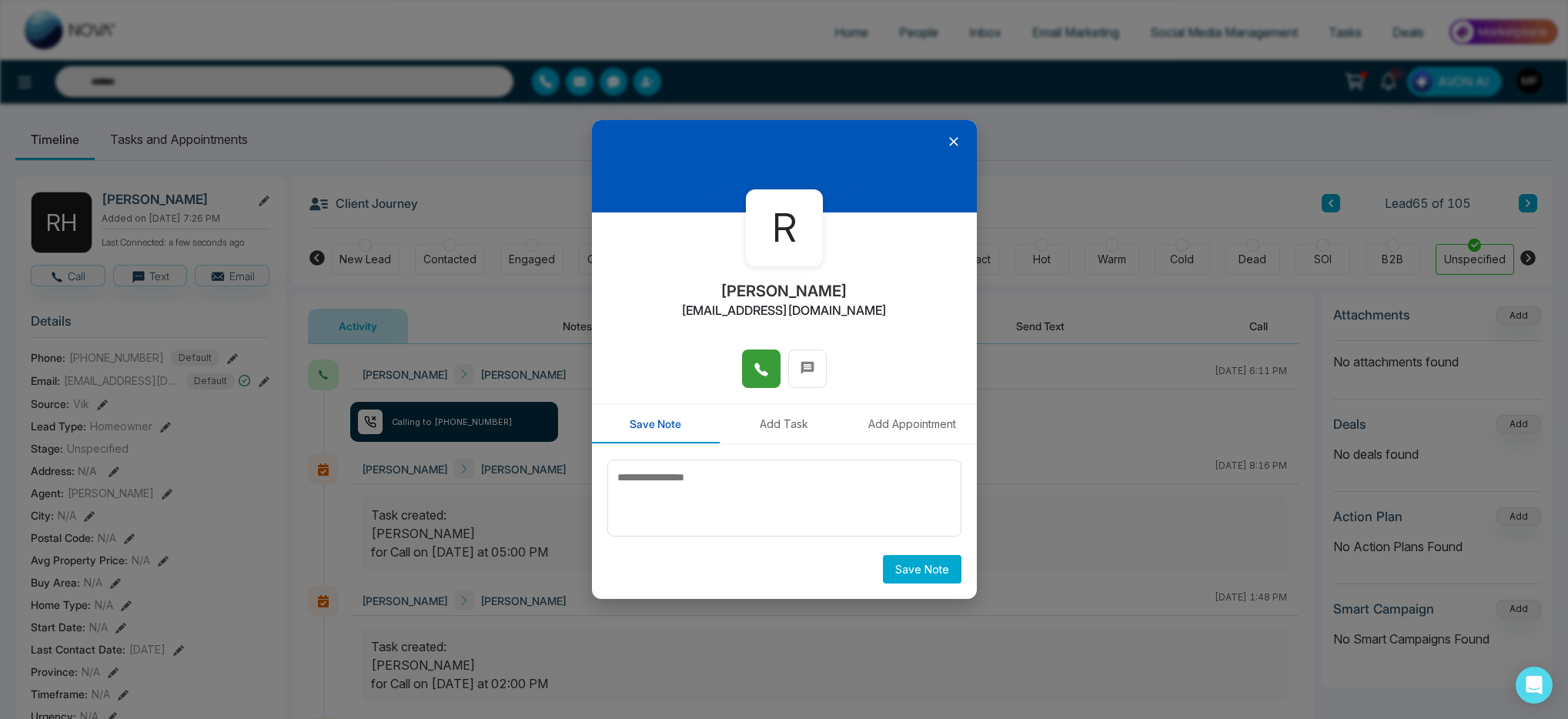
click at [962, 139] on div at bounding box center [784, 166] width 385 height 93
click at [959, 139] on icon at bounding box center [954, 142] width 15 height 15
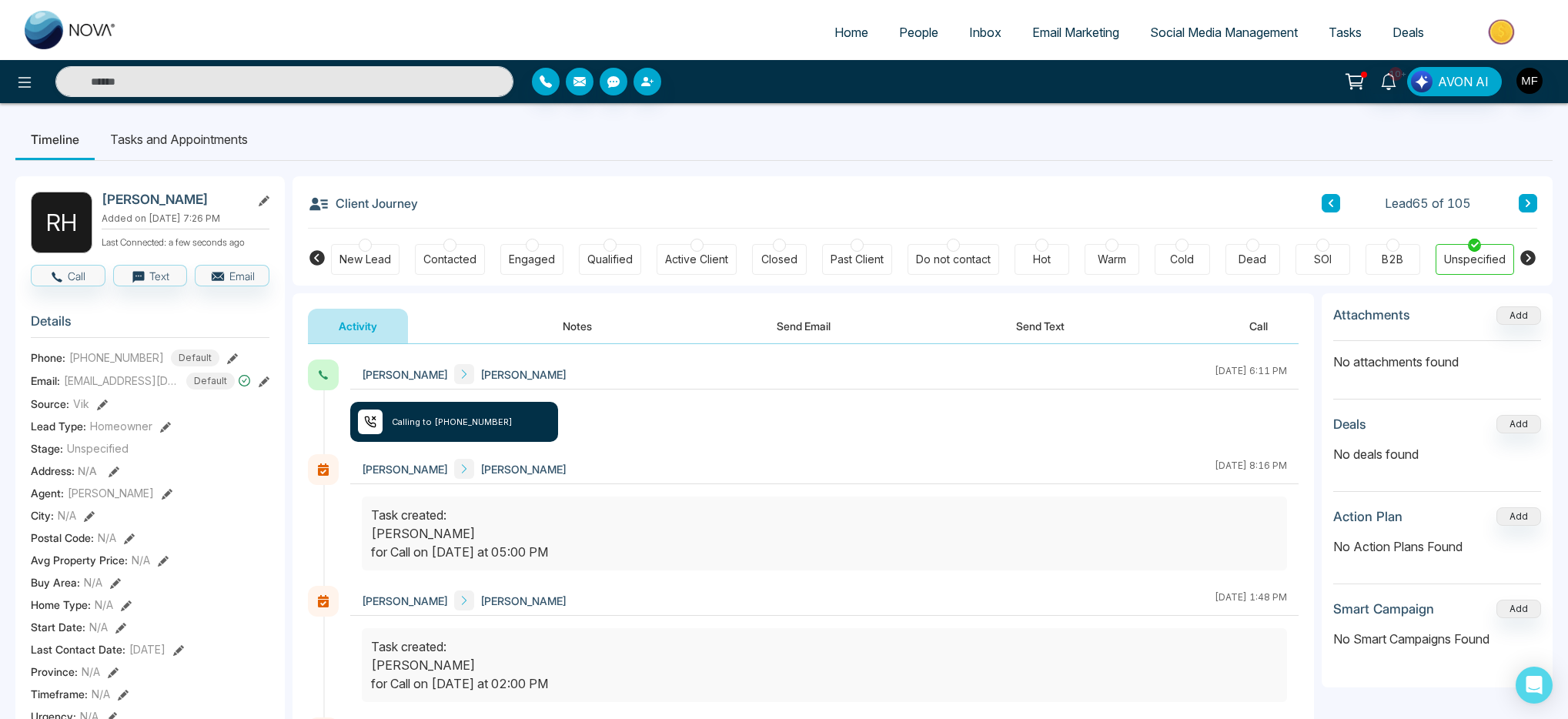
click at [1023, 328] on button "Send Text" at bounding box center [1040, 326] width 110 height 35
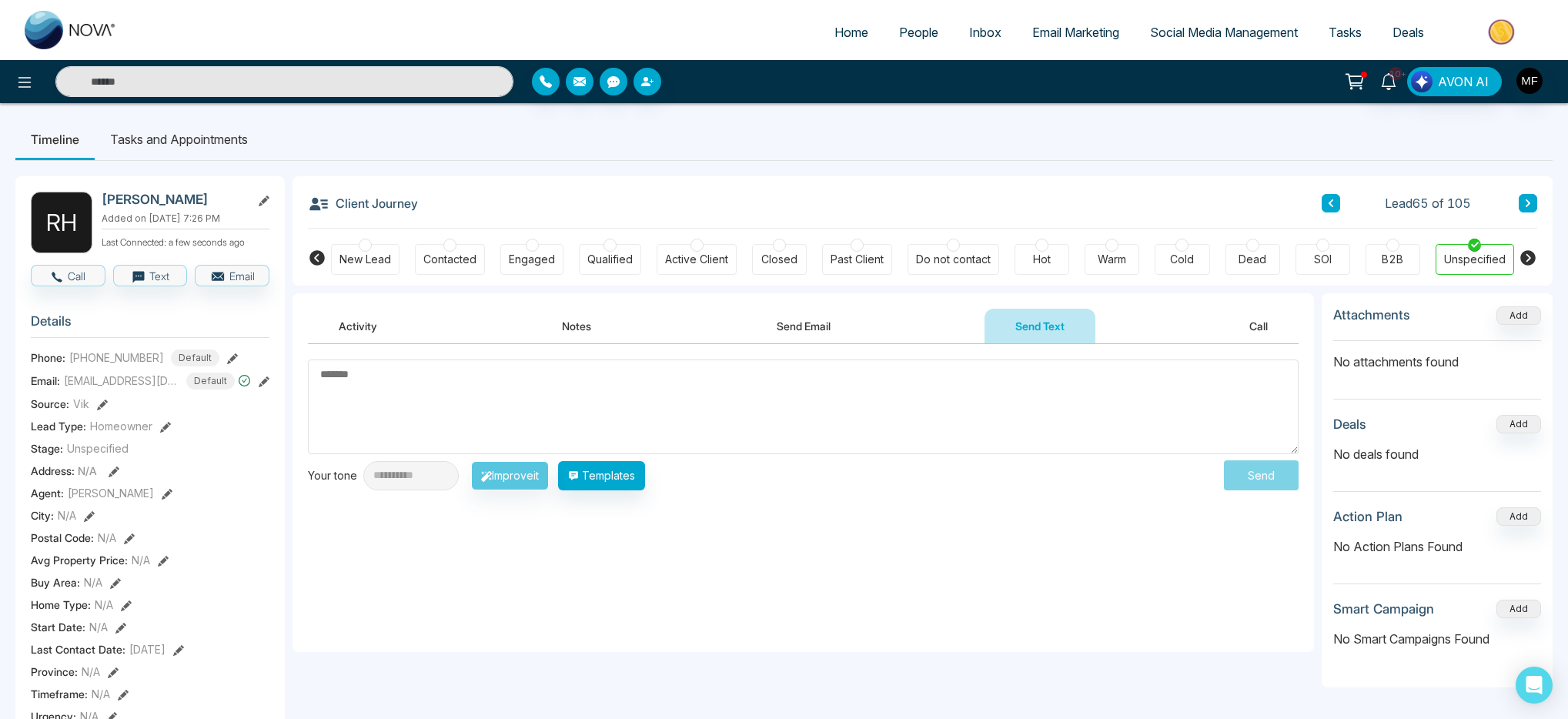
click at [799, 386] on textarea at bounding box center [803, 407] width 990 height 95
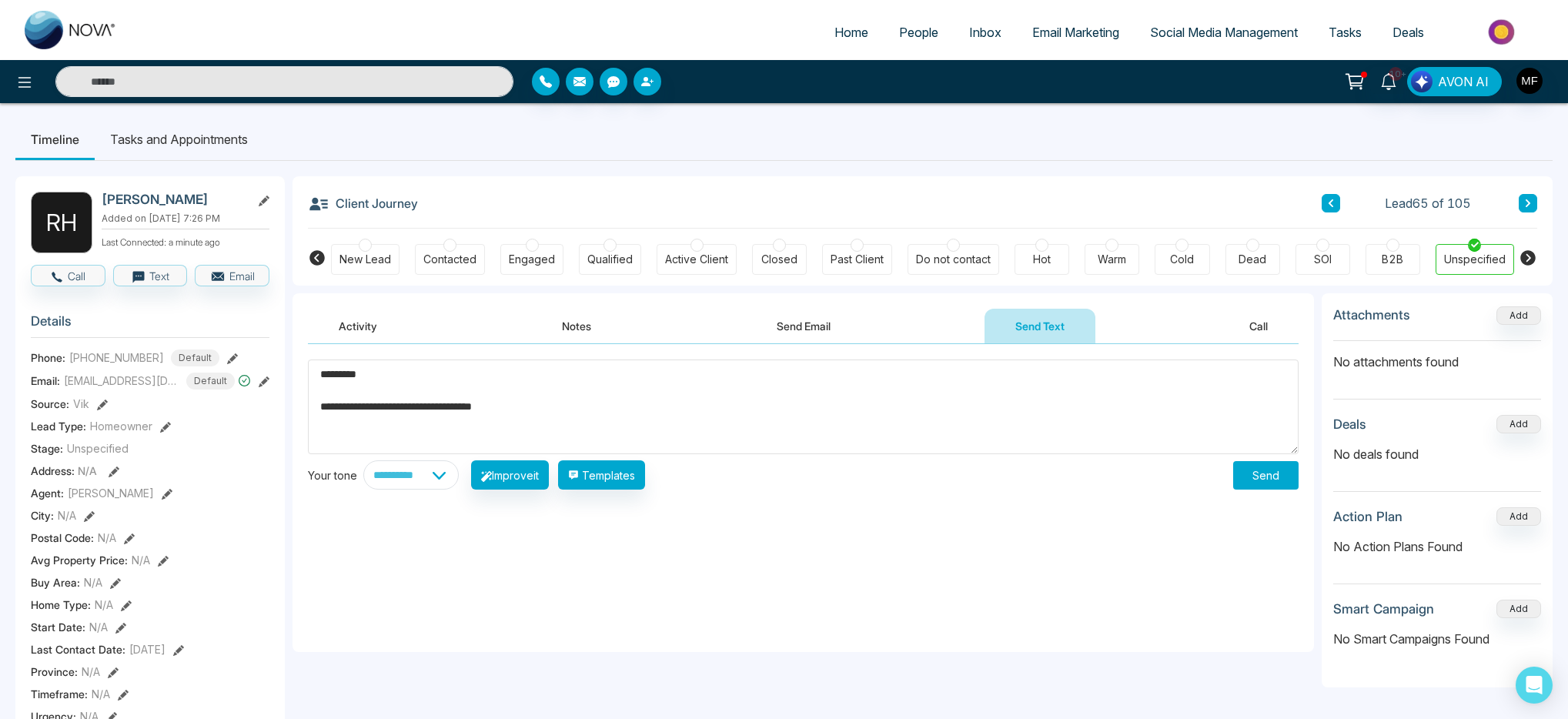
click at [501, 410] on textarea "**********" at bounding box center [803, 407] width 990 height 95
click at [518, 403] on textarea "**********" at bounding box center [803, 407] width 990 height 95
click at [498, 410] on textarea "**********" at bounding box center [803, 407] width 990 height 95
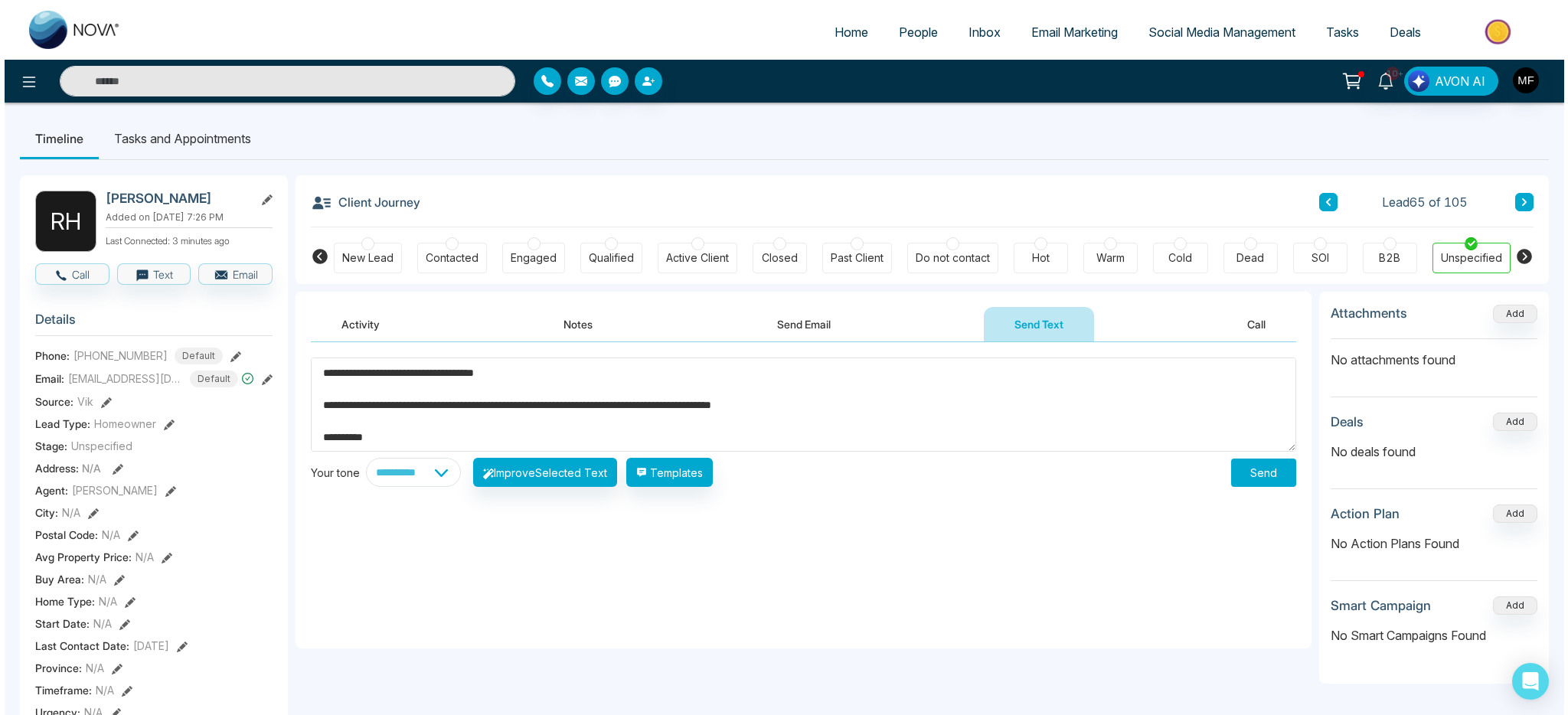
scroll to position [32, 0]
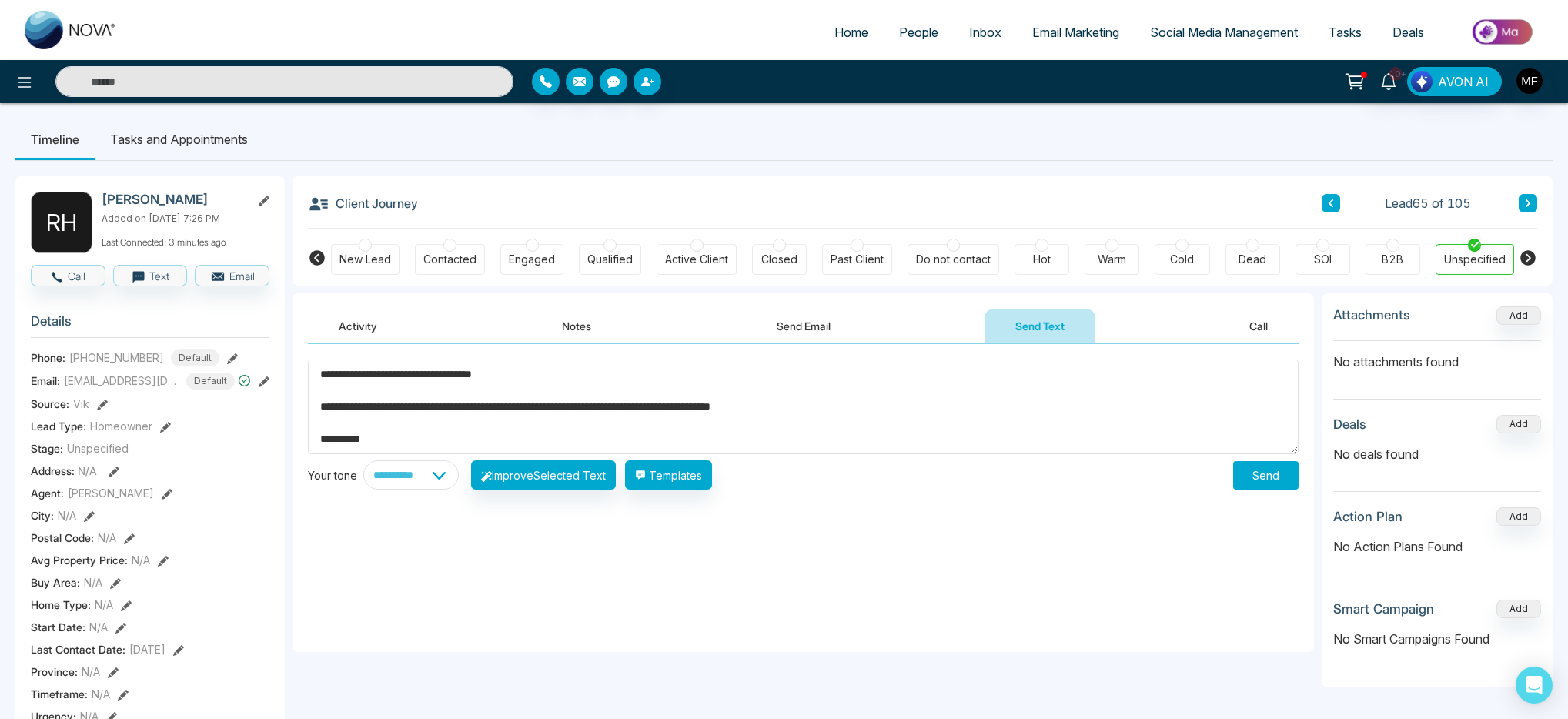
type textarea "**********"
click at [1271, 481] on button "Send" at bounding box center [1265, 475] width 65 height 28
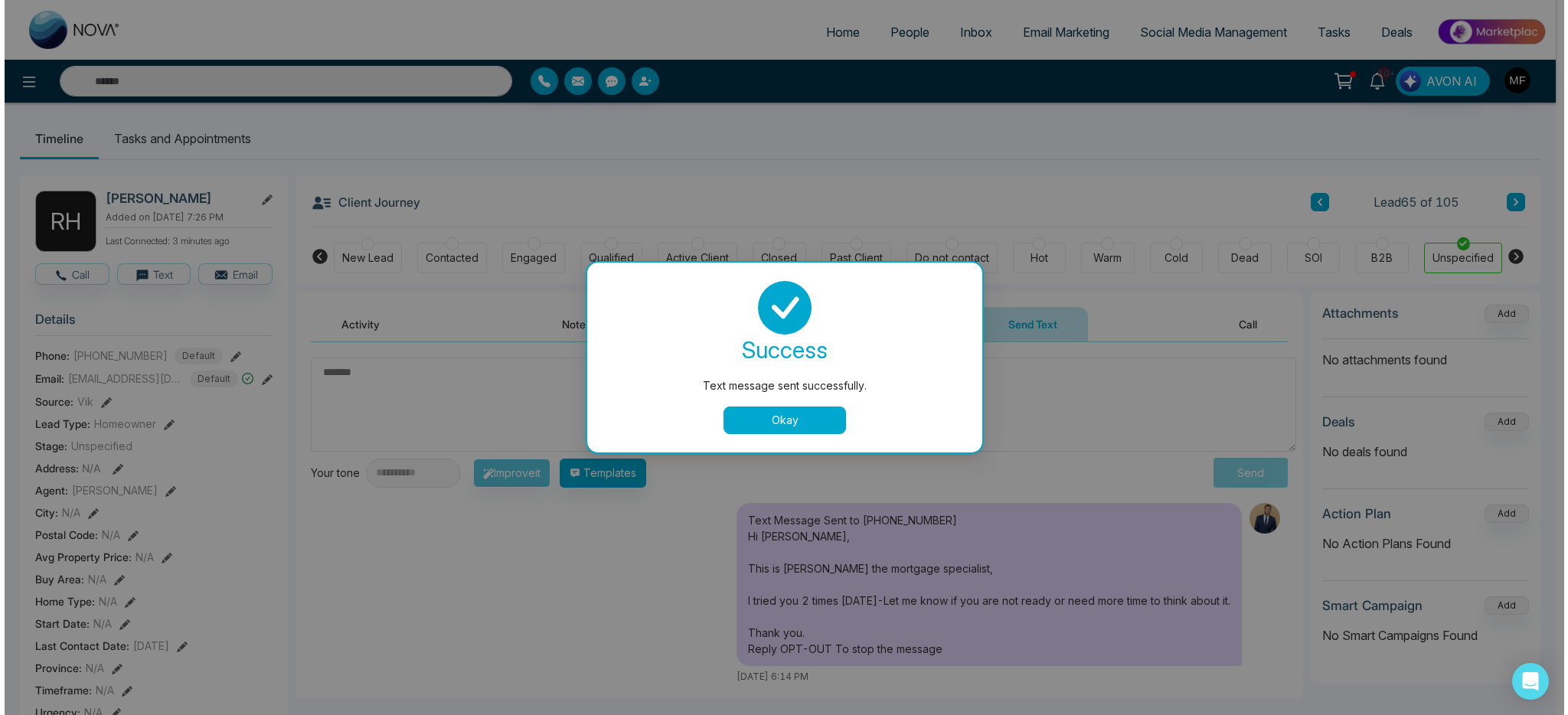
scroll to position [0, 0]
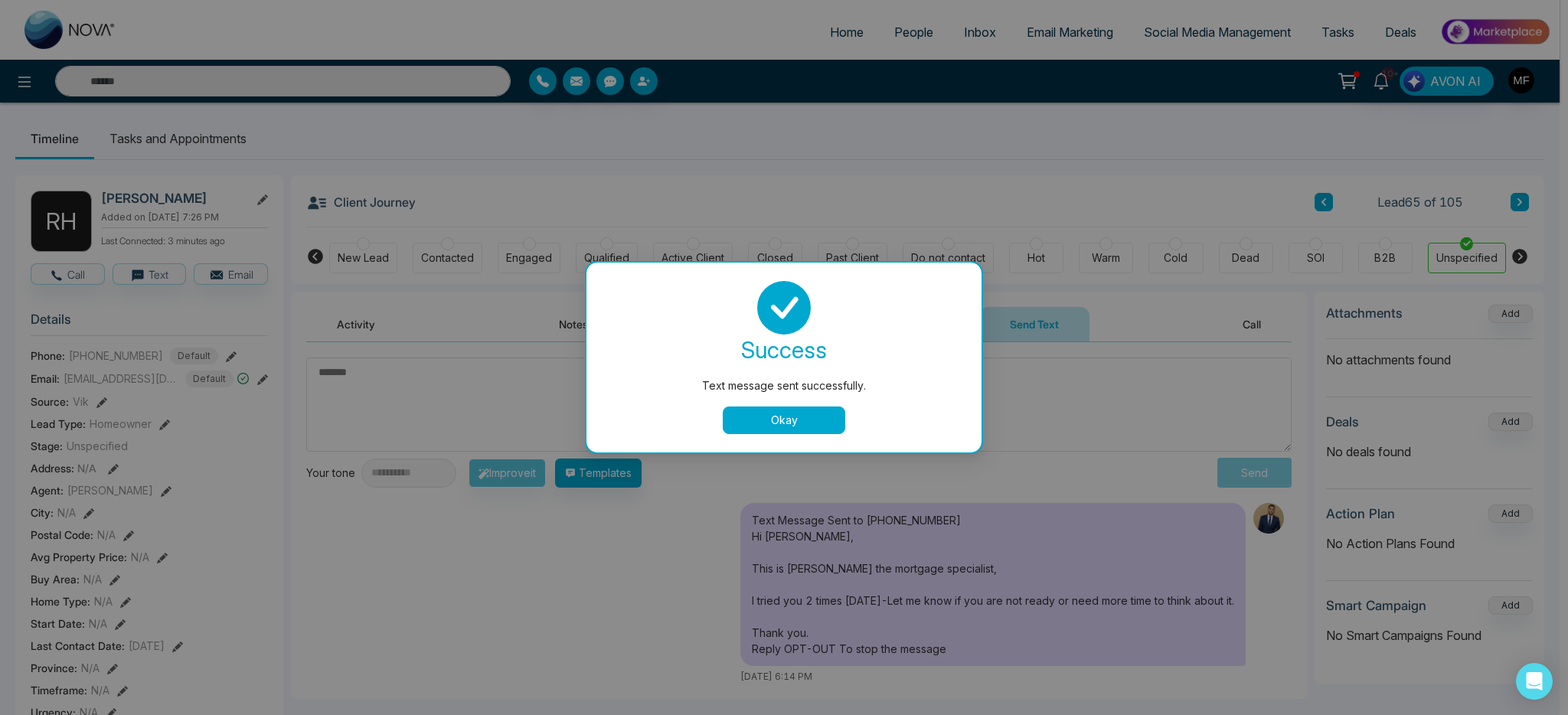
click at [804, 420] on button "Okay" at bounding box center [784, 420] width 123 height 27
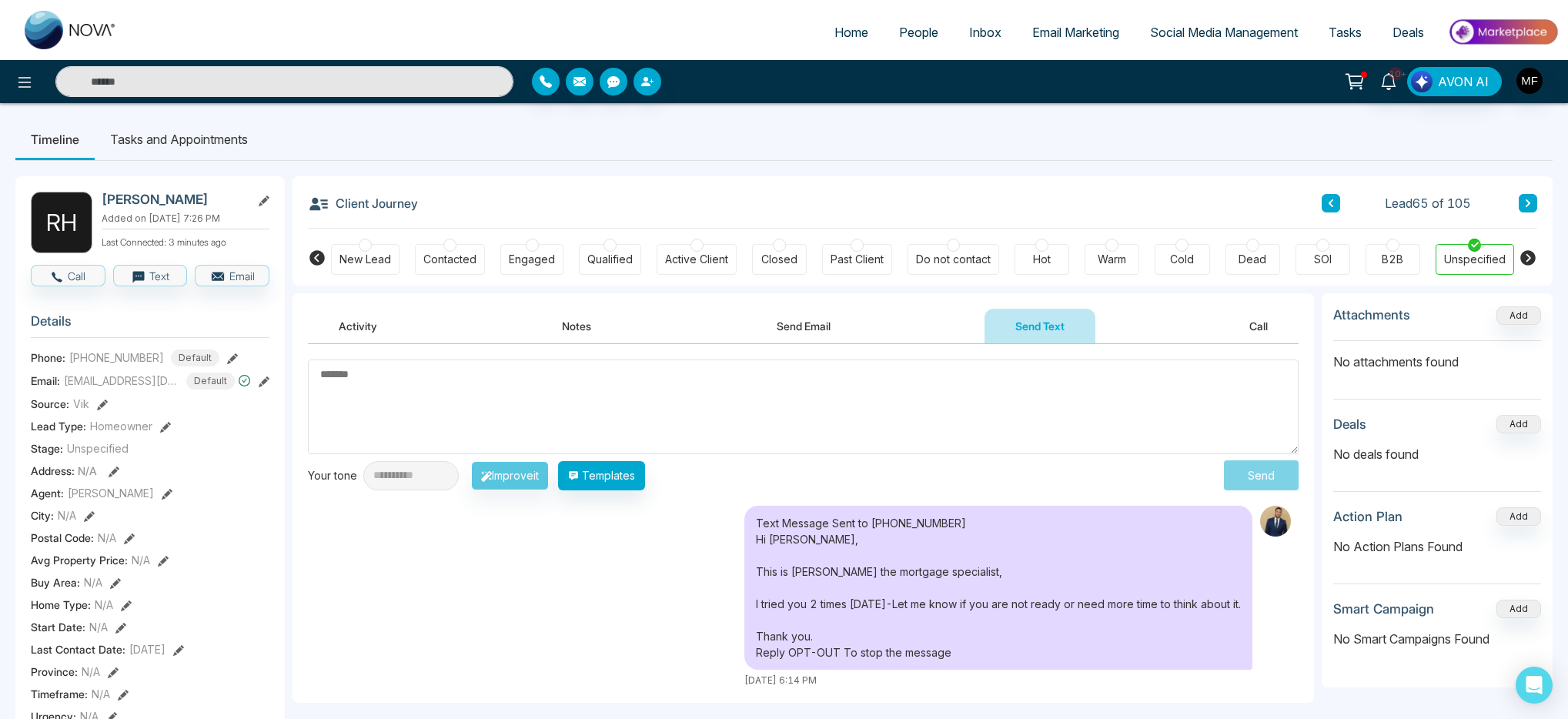
click at [187, 144] on li "Tasks and Appointments" at bounding box center [179, 139] width 168 height 42
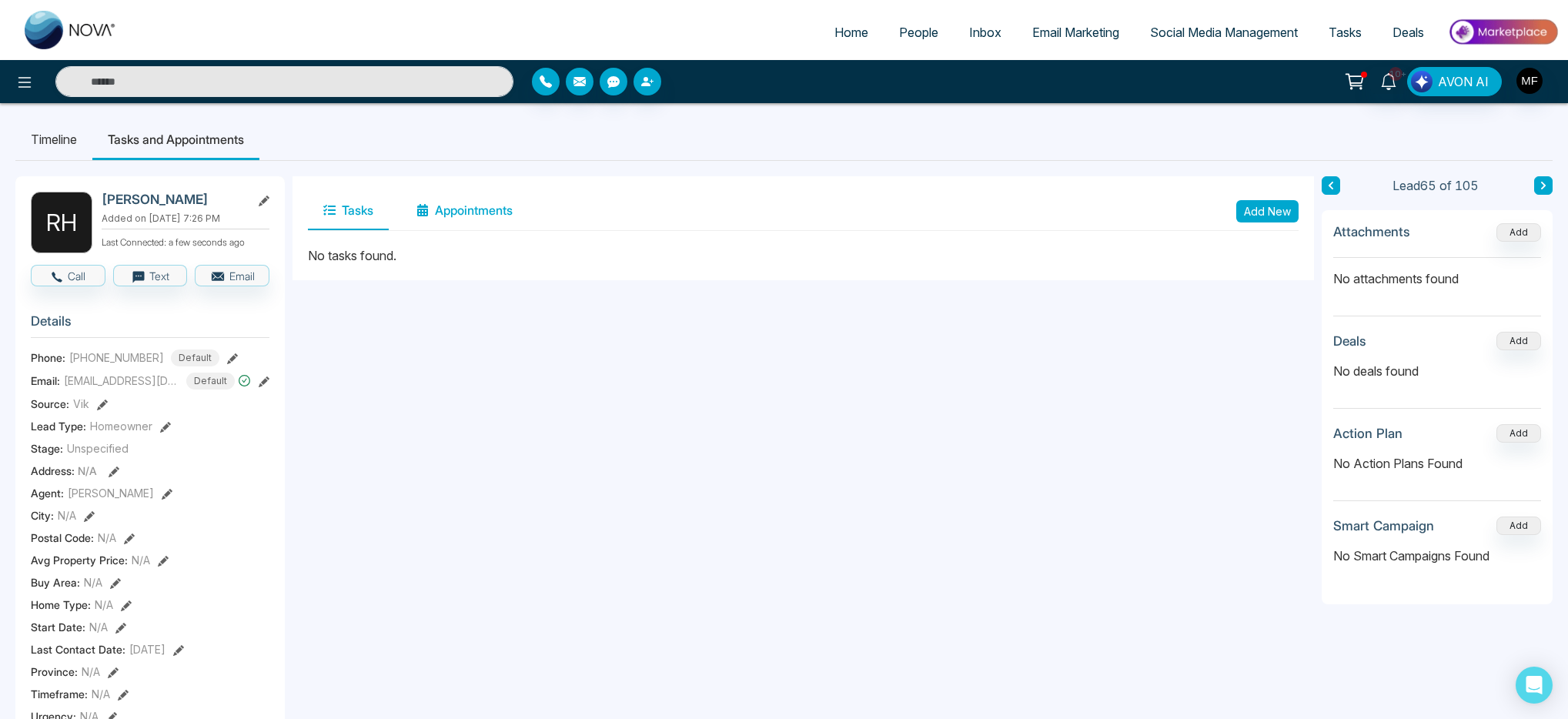
click at [449, 203] on button "Appointments" at bounding box center [464, 211] width 127 height 38
click at [365, 205] on button "Tasks" at bounding box center [348, 211] width 81 height 38
click at [1271, 214] on button "Add New" at bounding box center [1267, 211] width 63 height 23
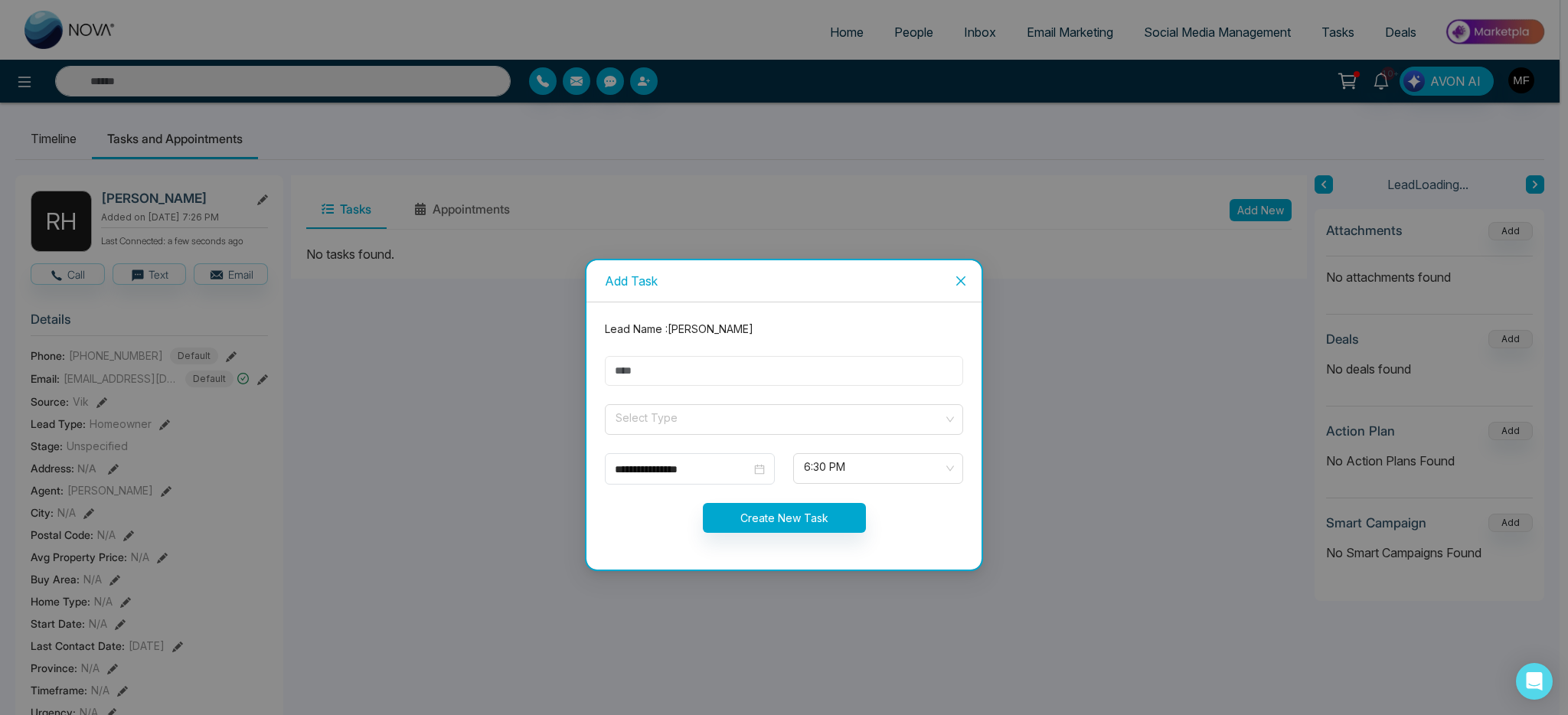
click at [799, 374] on input "text" at bounding box center [784, 371] width 358 height 30
type input "**********"
click at [729, 421] on input "search" at bounding box center [779, 416] width 329 height 23
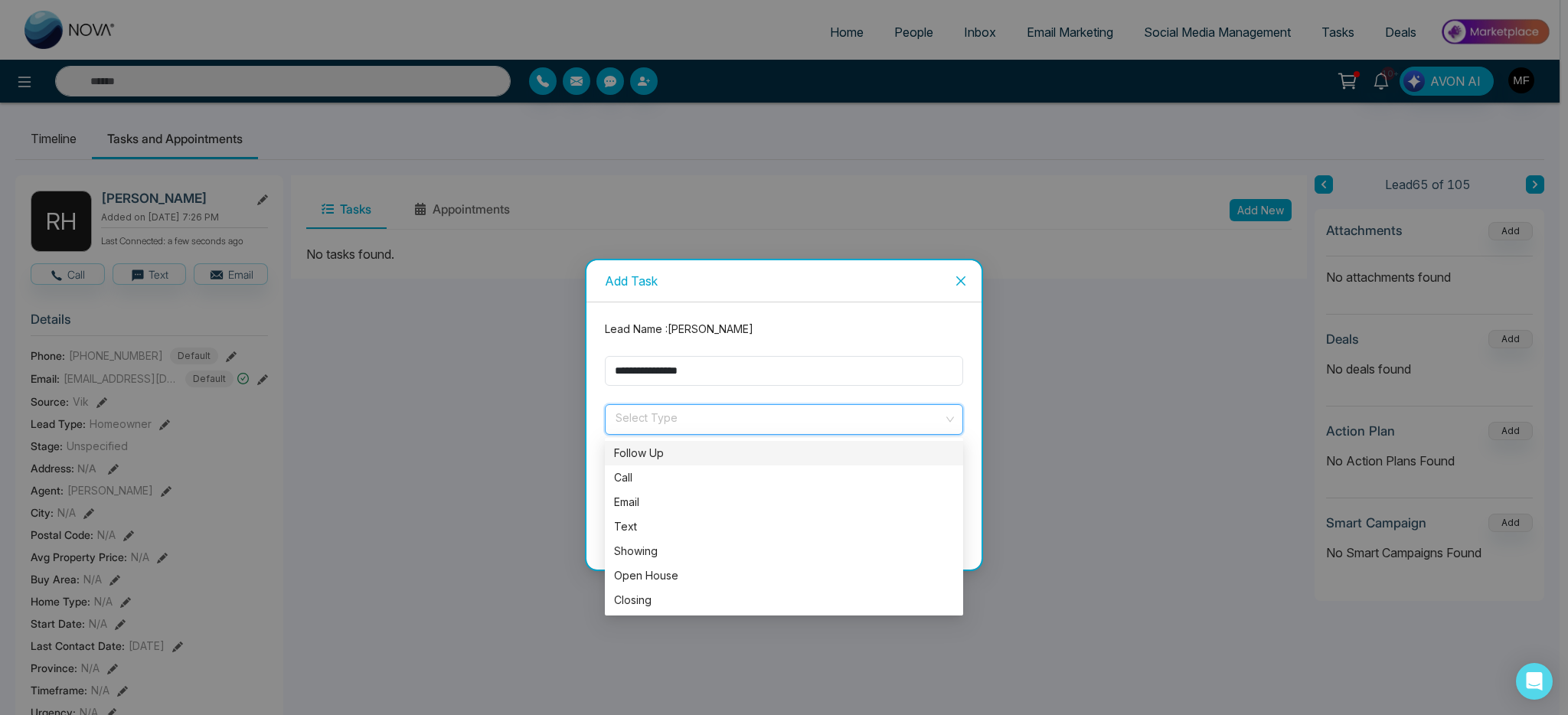
click at [716, 455] on div "Follow Up" at bounding box center [784, 453] width 340 height 17
click at [735, 415] on span "Follow Up" at bounding box center [784, 419] width 337 height 26
click at [655, 507] on div "Email" at bounding box center [784, 503] width 340 height 17
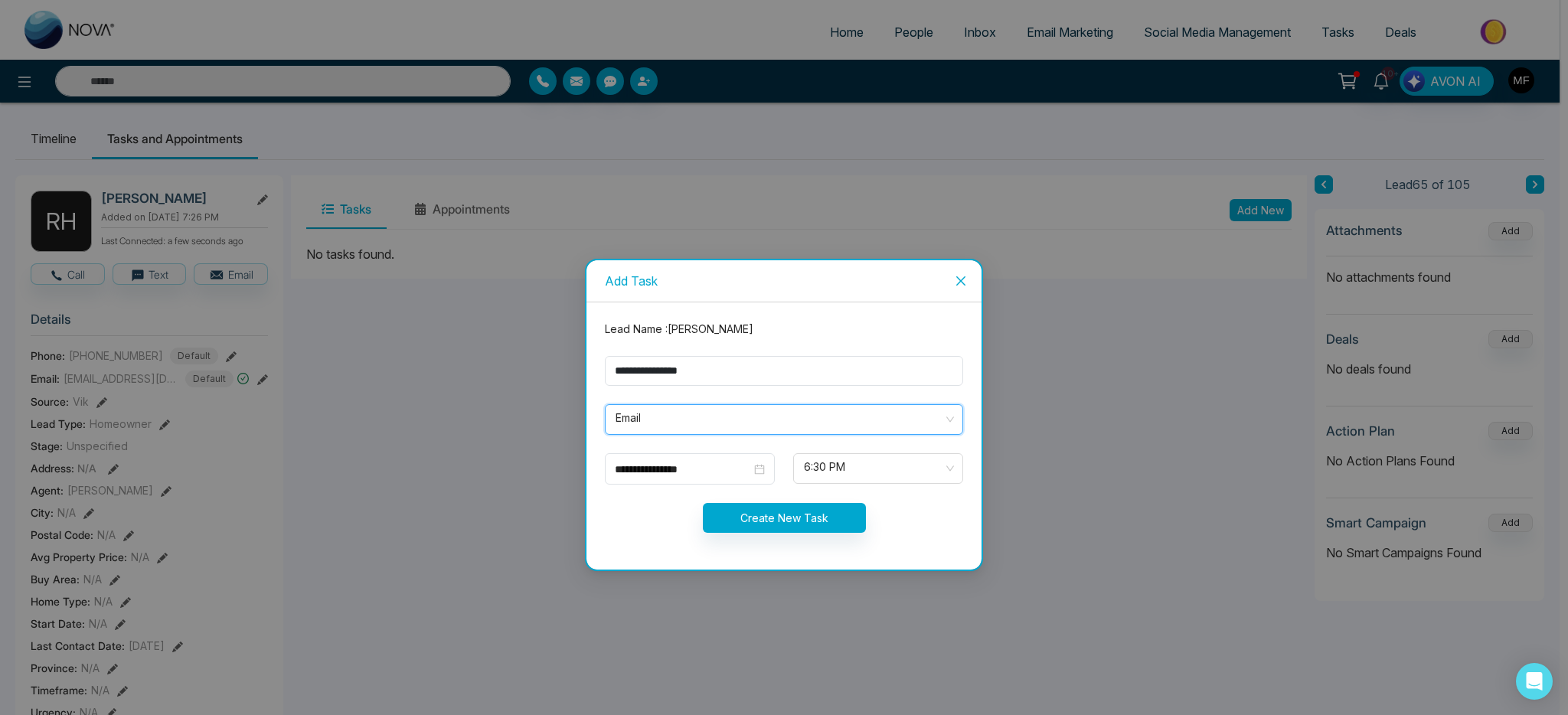
click at [693, 420] on span "Email" at bounding box center [784, 419] width 337 height 26
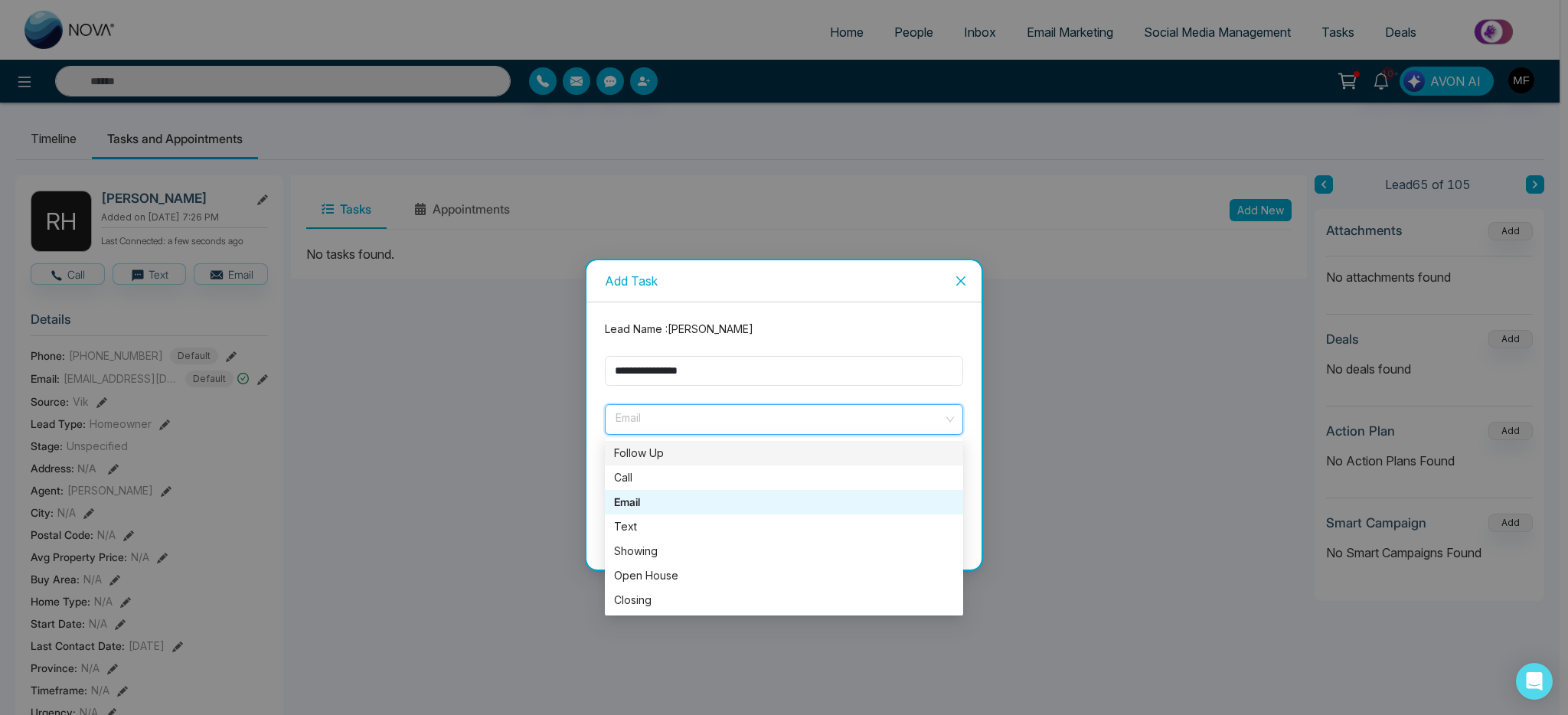
click at [691, 459] on div "Follow Up" at bounding box center [784, 453] width 340 height 17
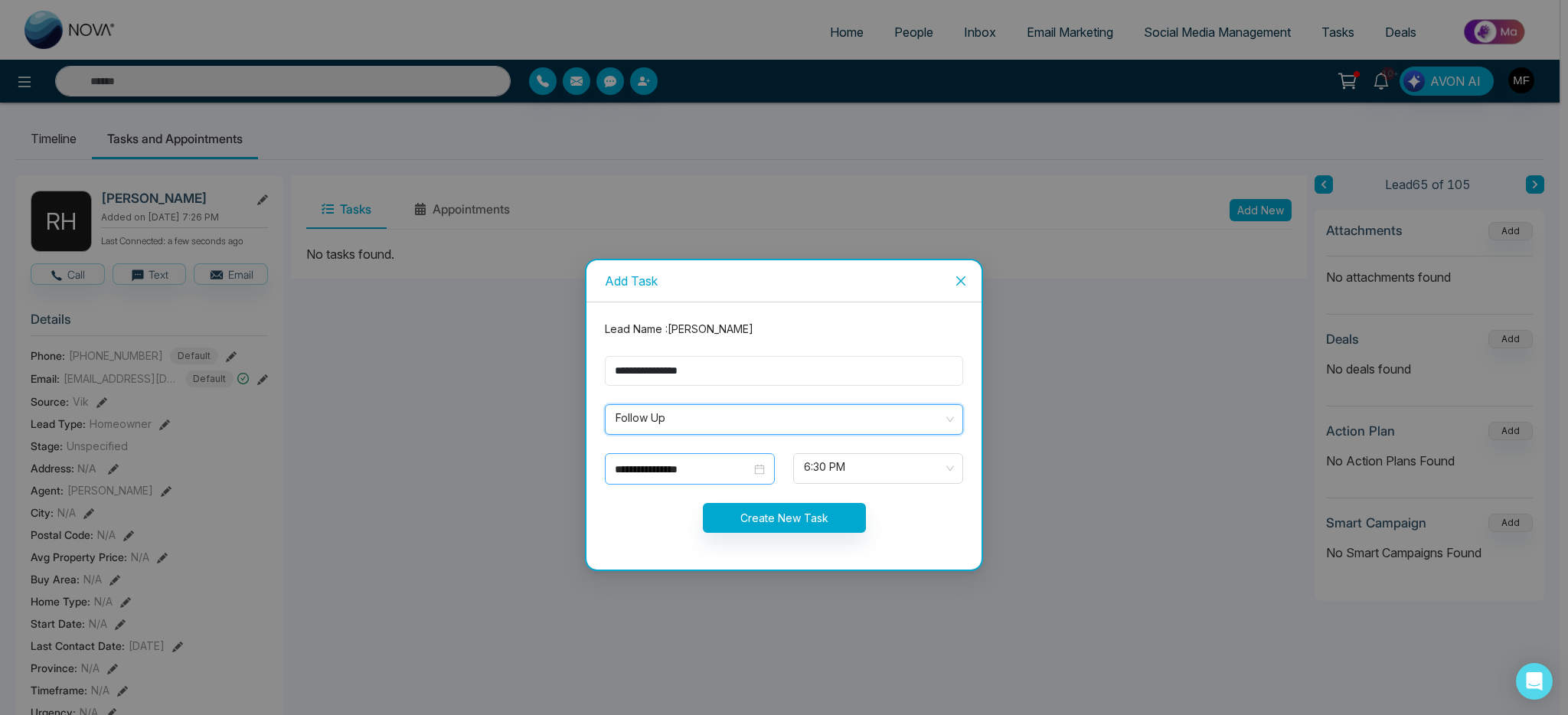
click at [722, 479] on div "**********" at bounding box center [689, 469] width 170 height 32
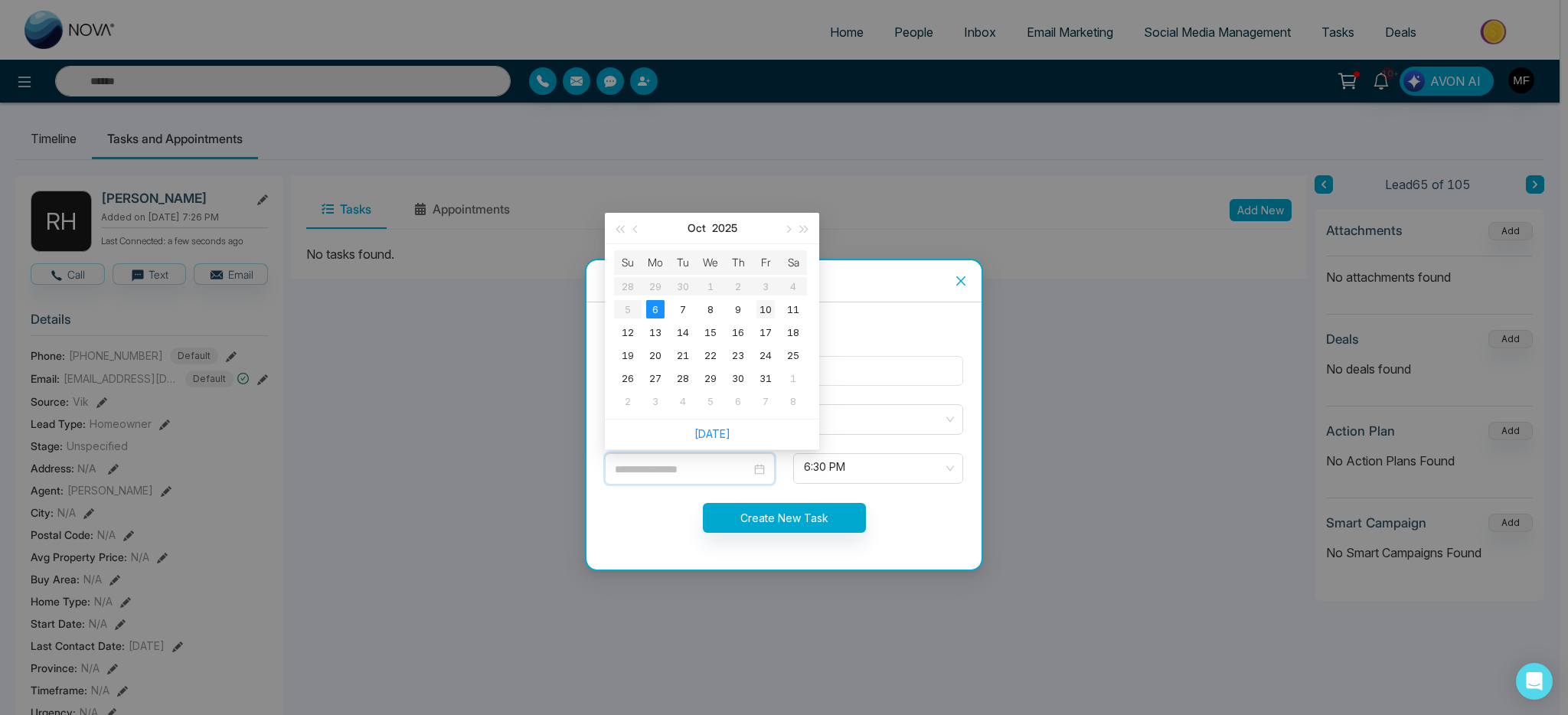
type input "**********"
click at [758, 314] on div "10" at bounding box center [765, 309] width 18 height 18
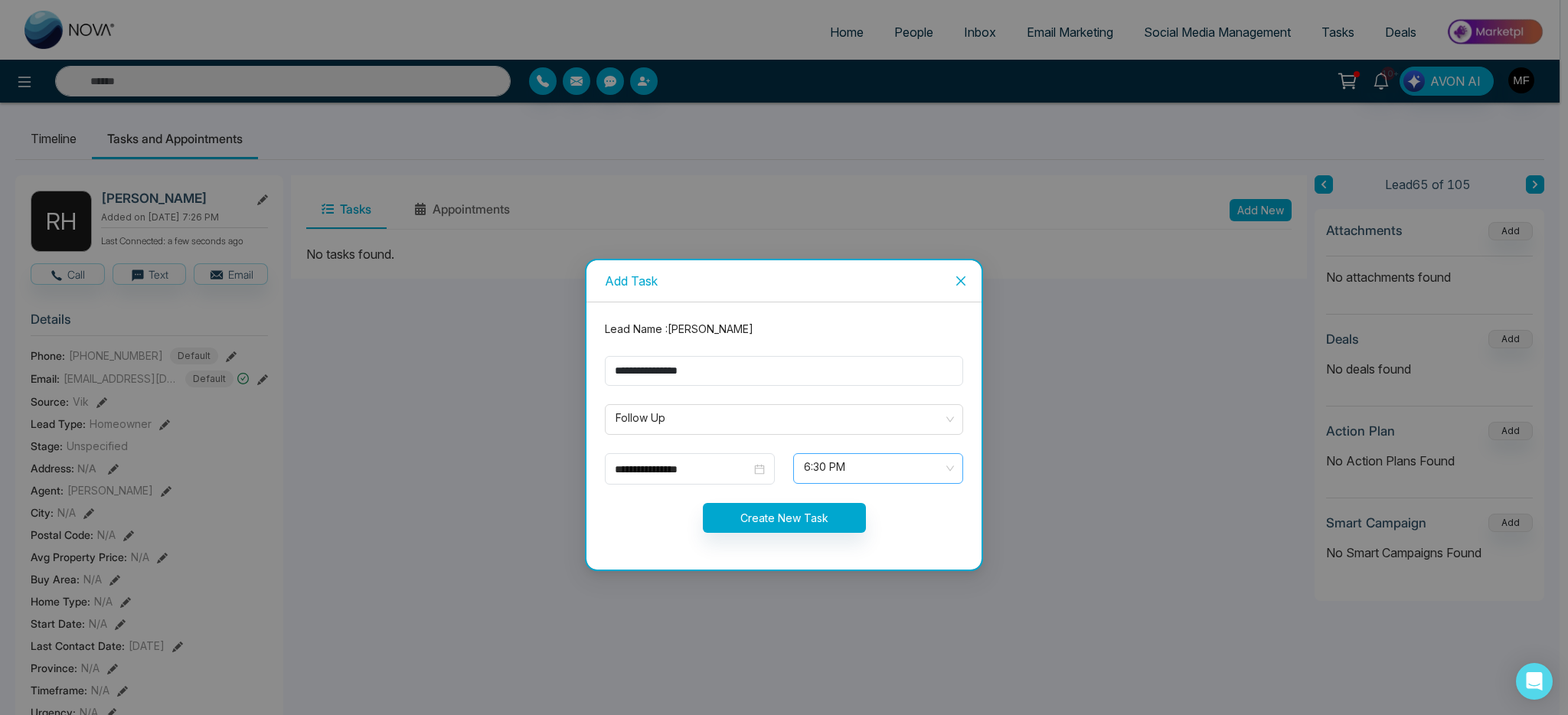
click at [837, 465] on span "6:30 PM" at bounding box center [878, 468] width 148 height 26
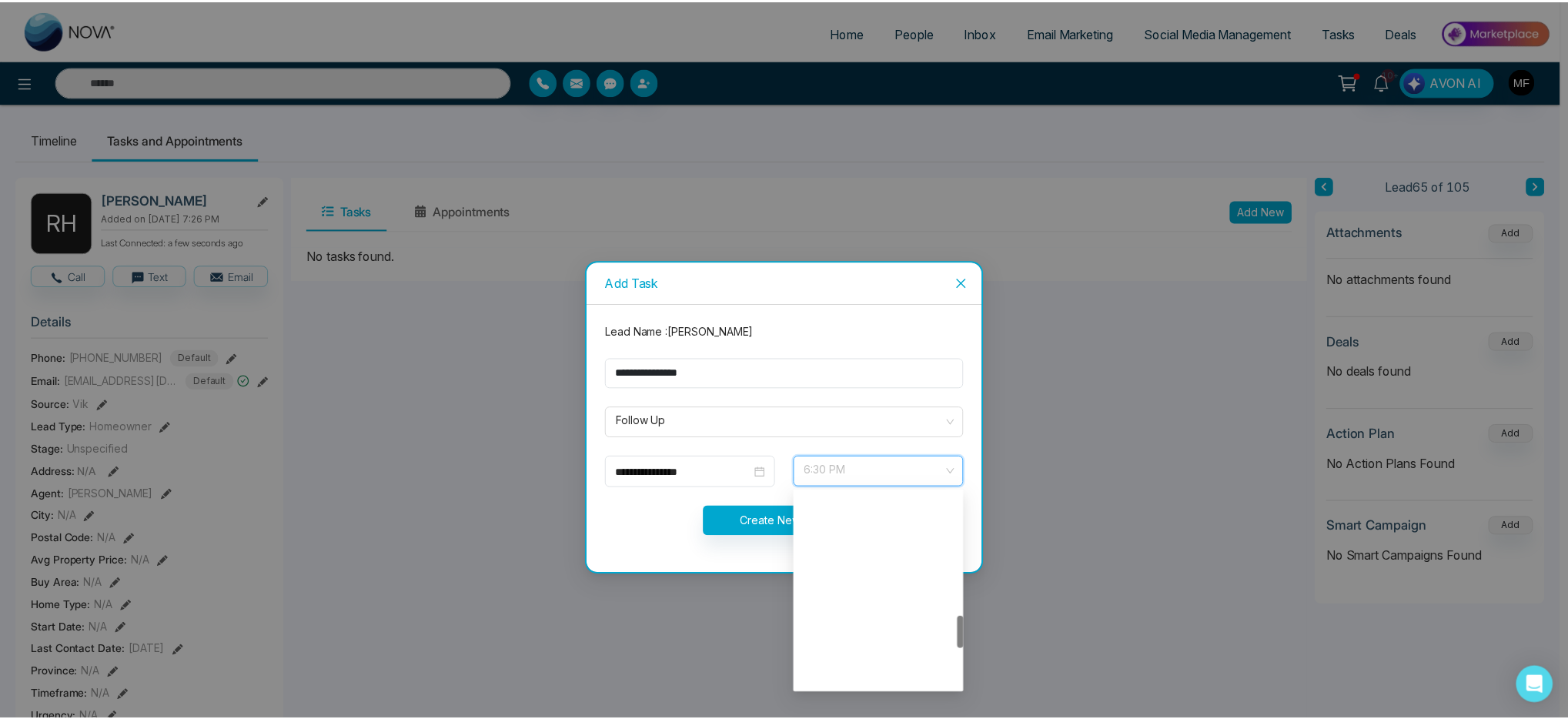
scroll to position [739, 0]
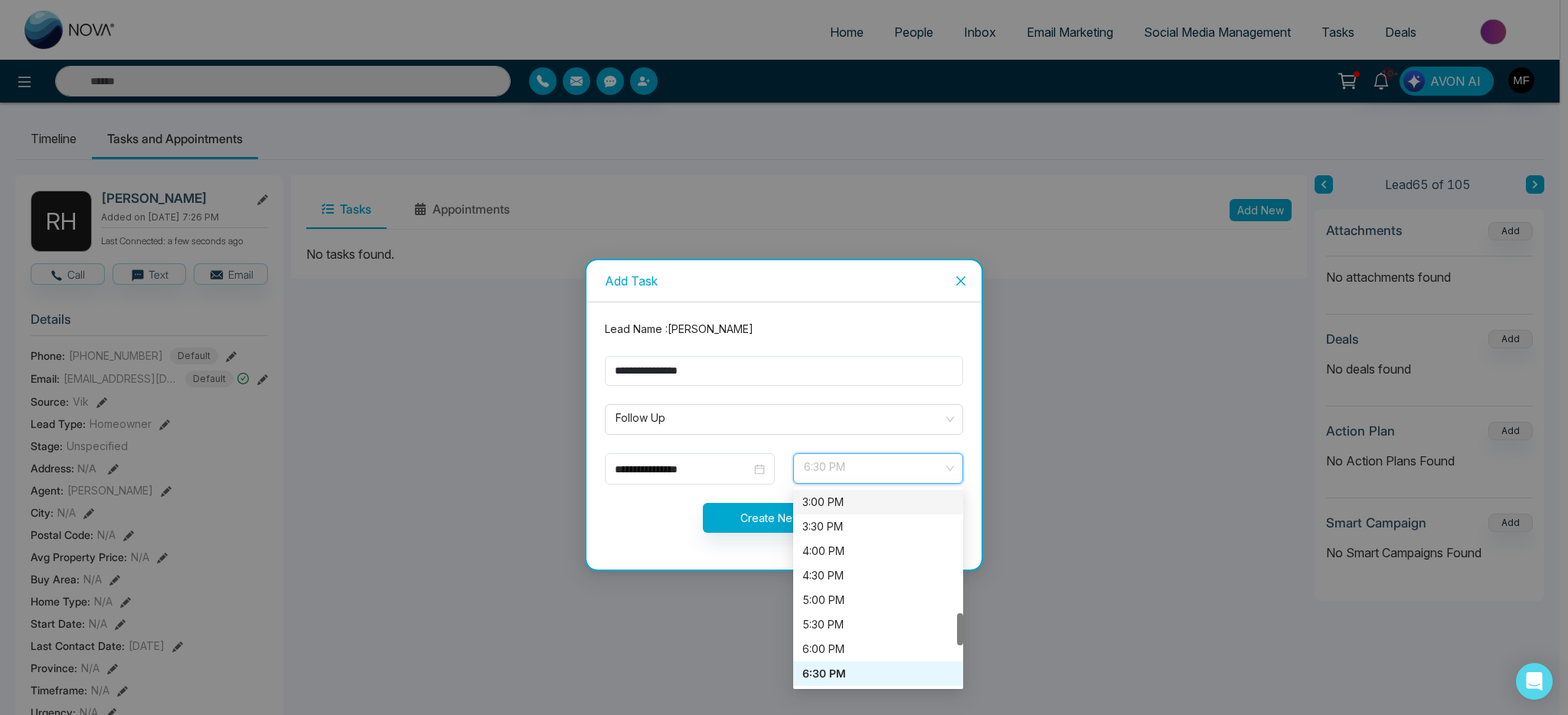
click at [881, 506] on div "3:00 PM" at bounding box center [878, 503] width 152 height 17
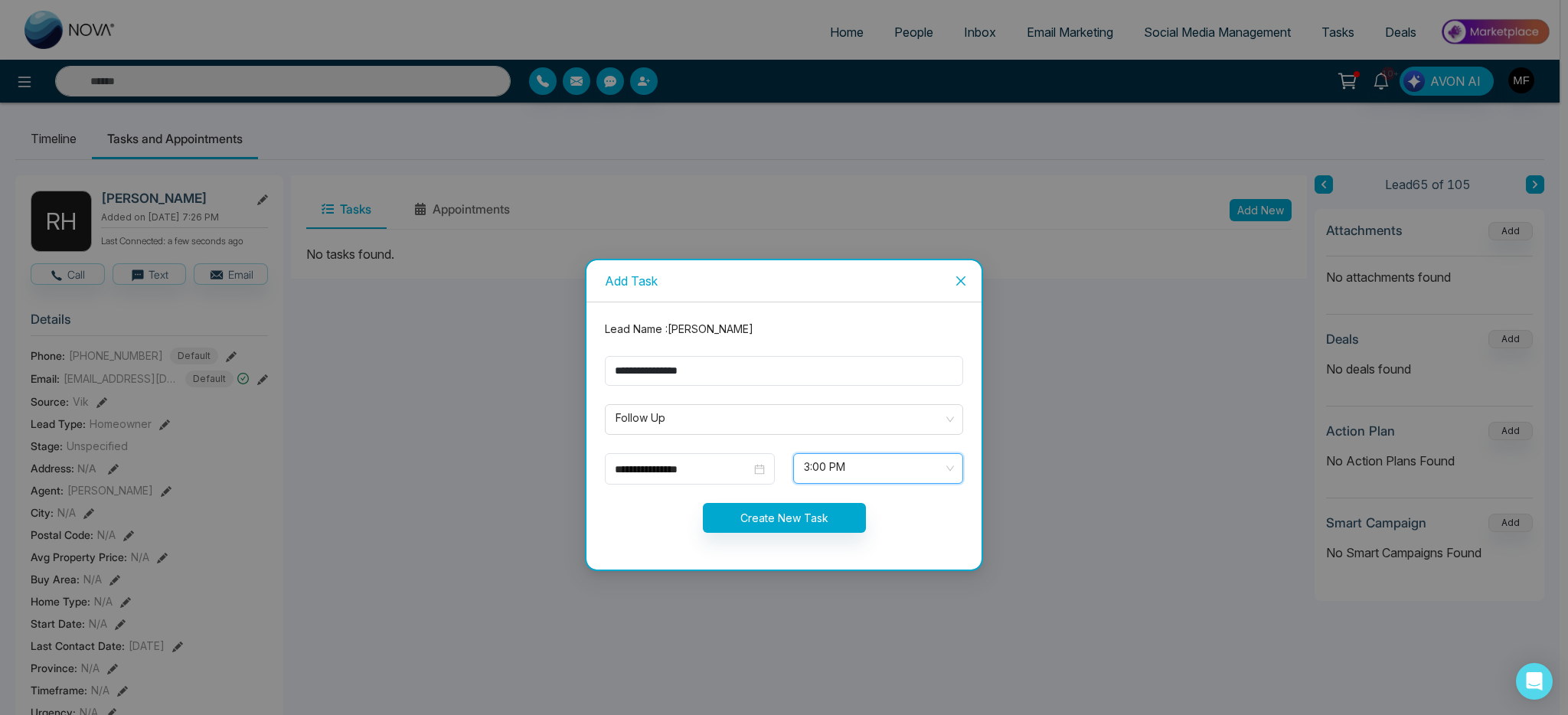
click at [862, 469] on span "3:00 PM" at bounding box center [878, 468] width 148 height 26
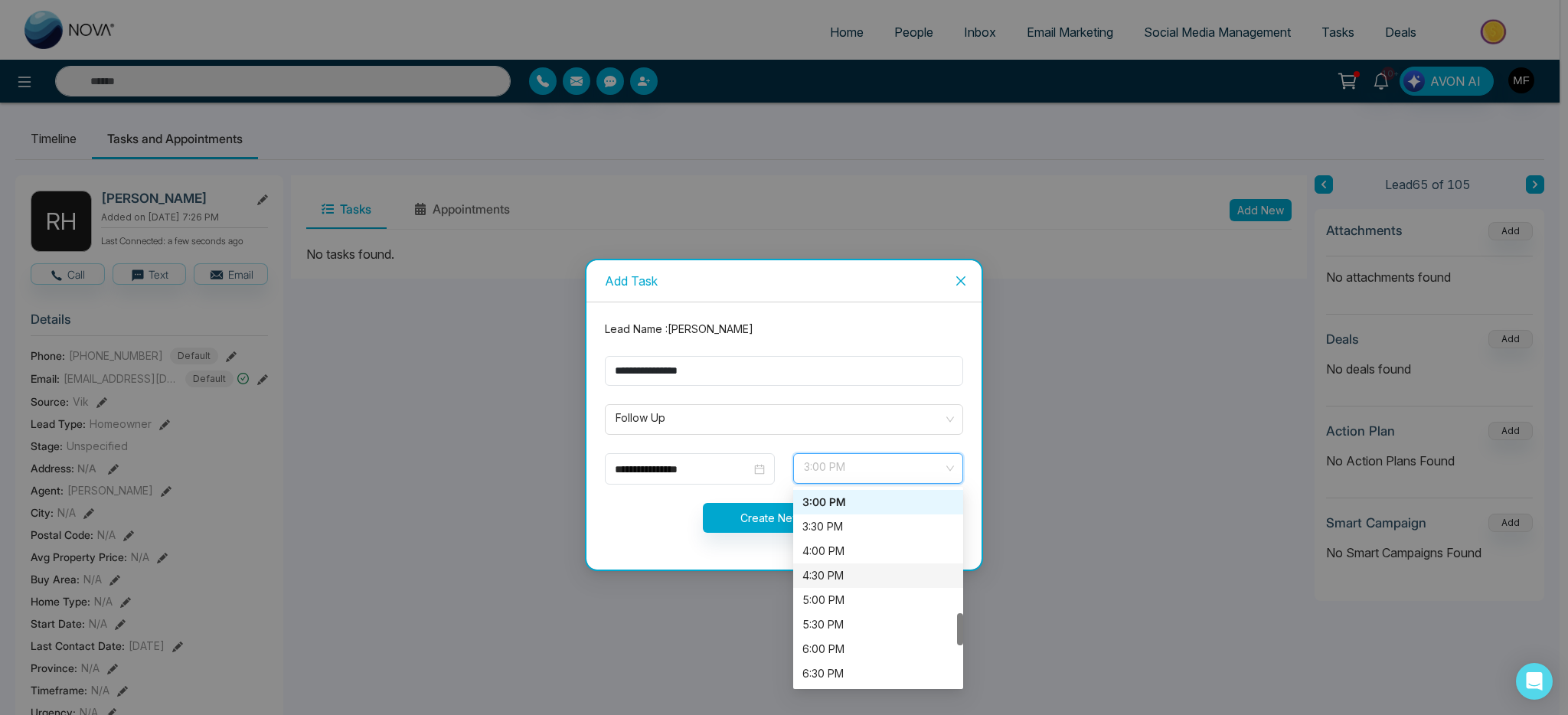
click at [850, 575] on div "4:30 PM" at bounding box center [878, 576] width 152 height 17
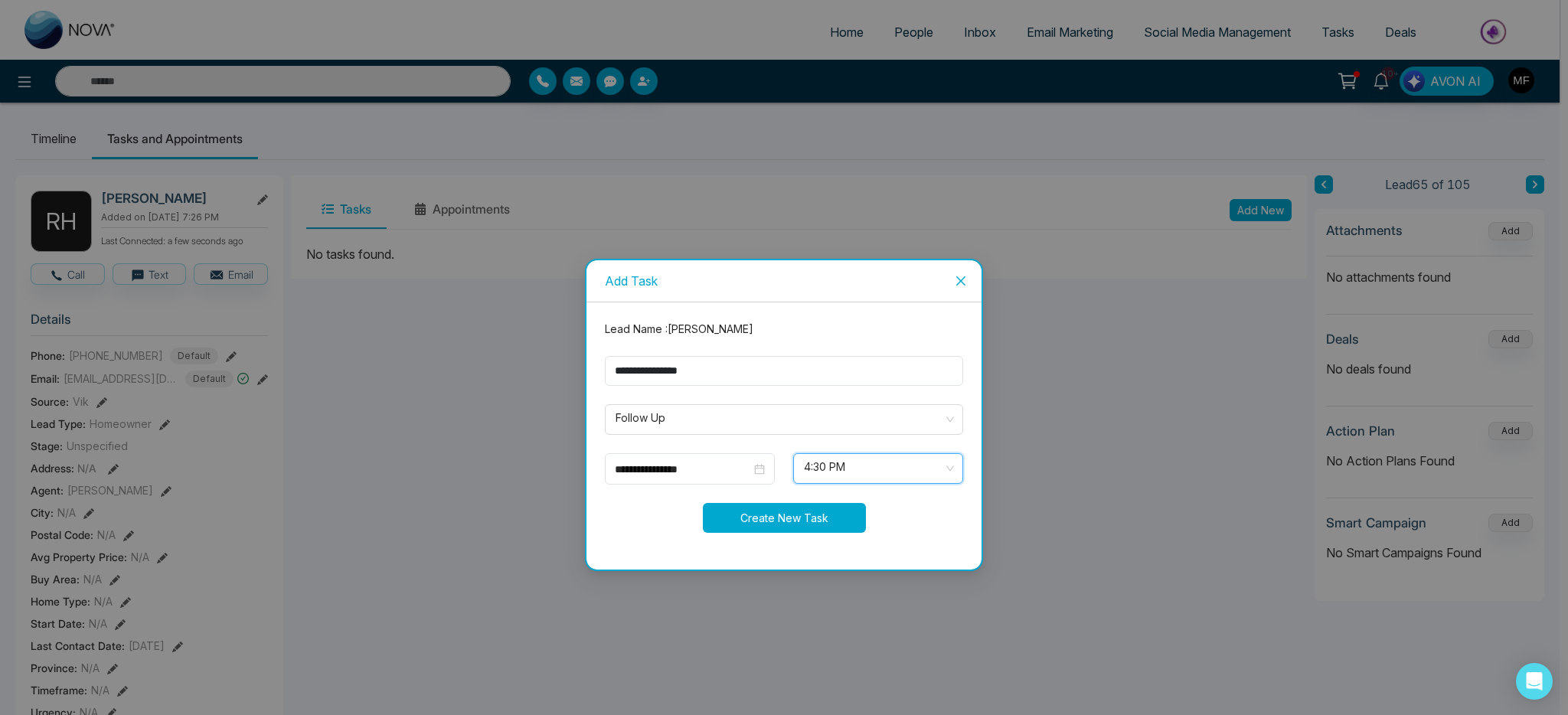
click at [785, 528] on button "Create New Task" at bounding box center [784, 518] width 163 height 30
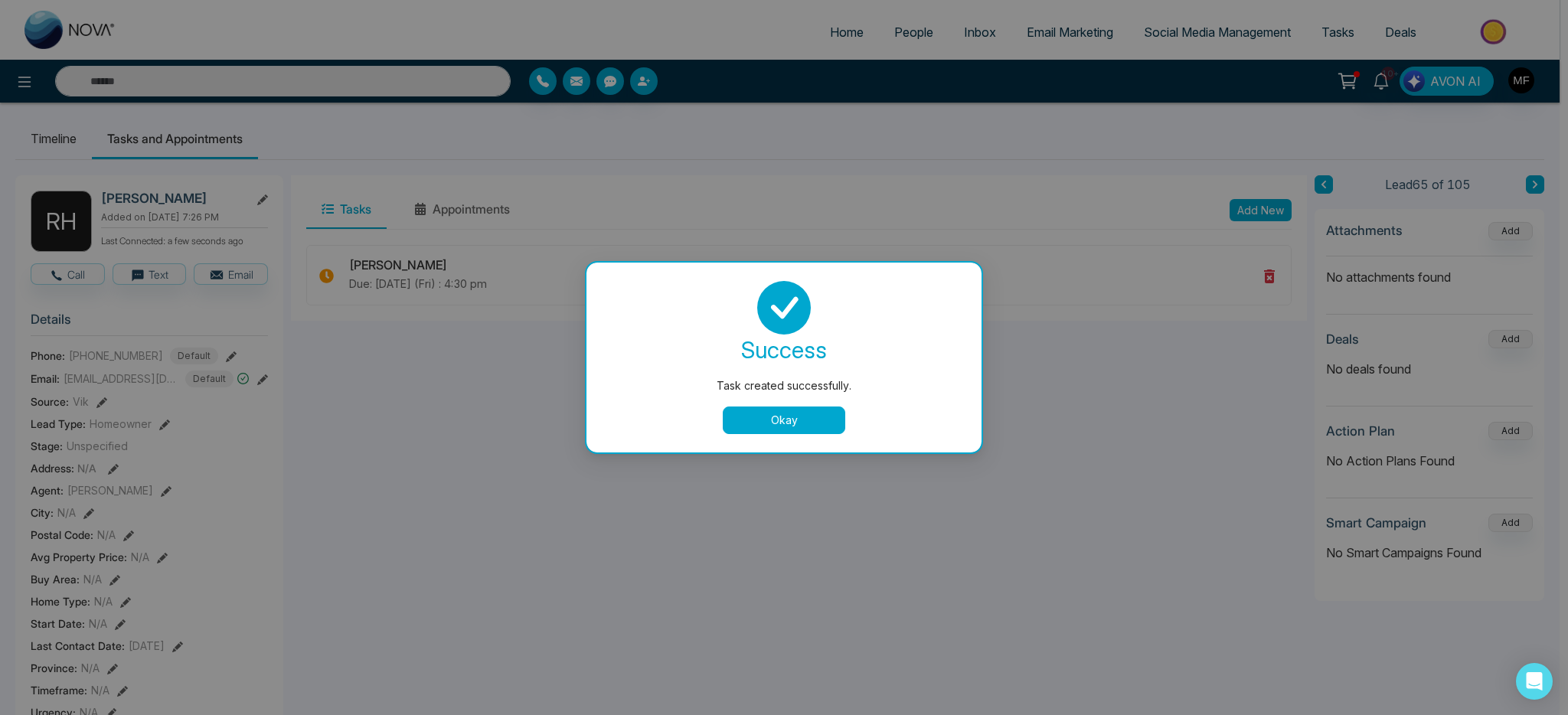
click at [808, 428] on button "Okay" at bounding box center [784, 420] width 123 height 27
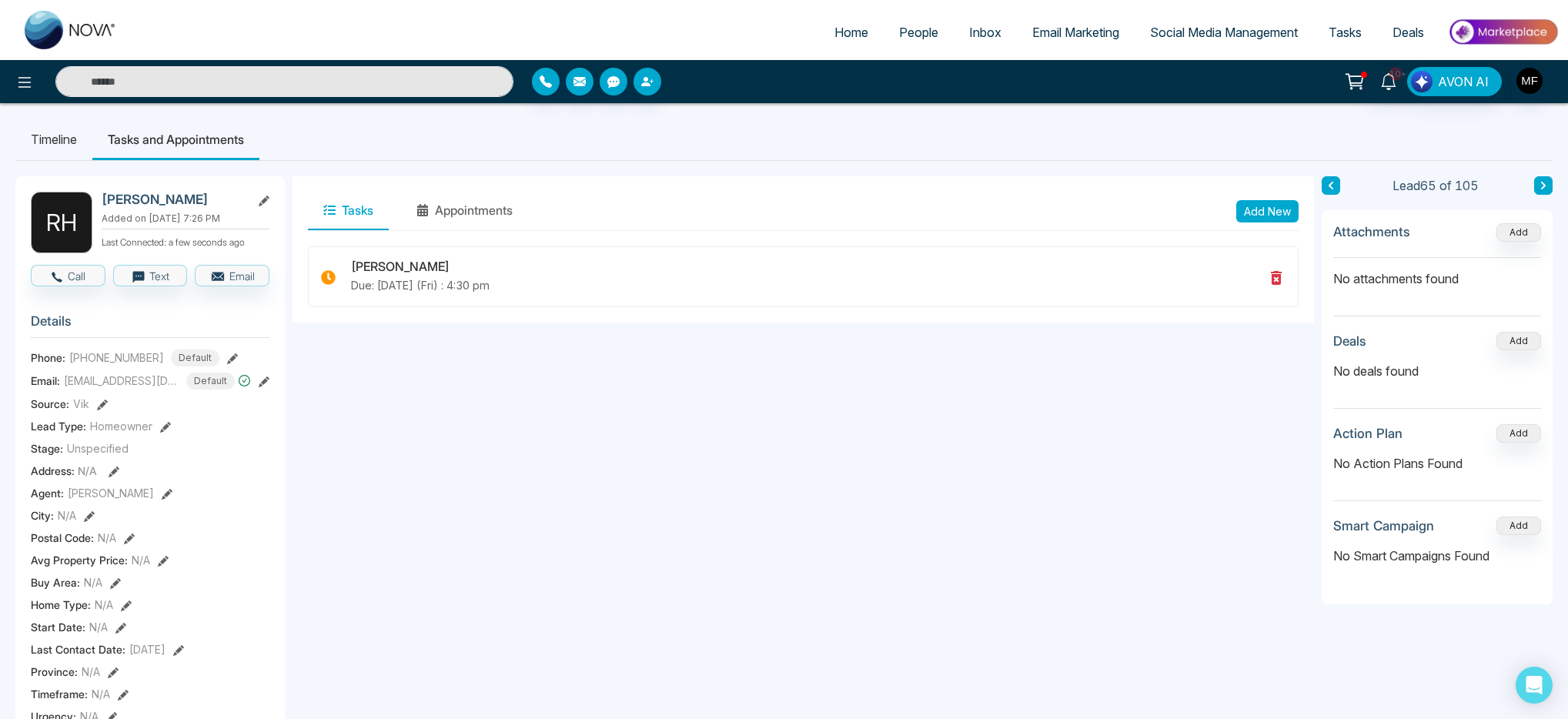
click at [231, 81] on input "text" at bounding box center [283, 81] width 458 height 31
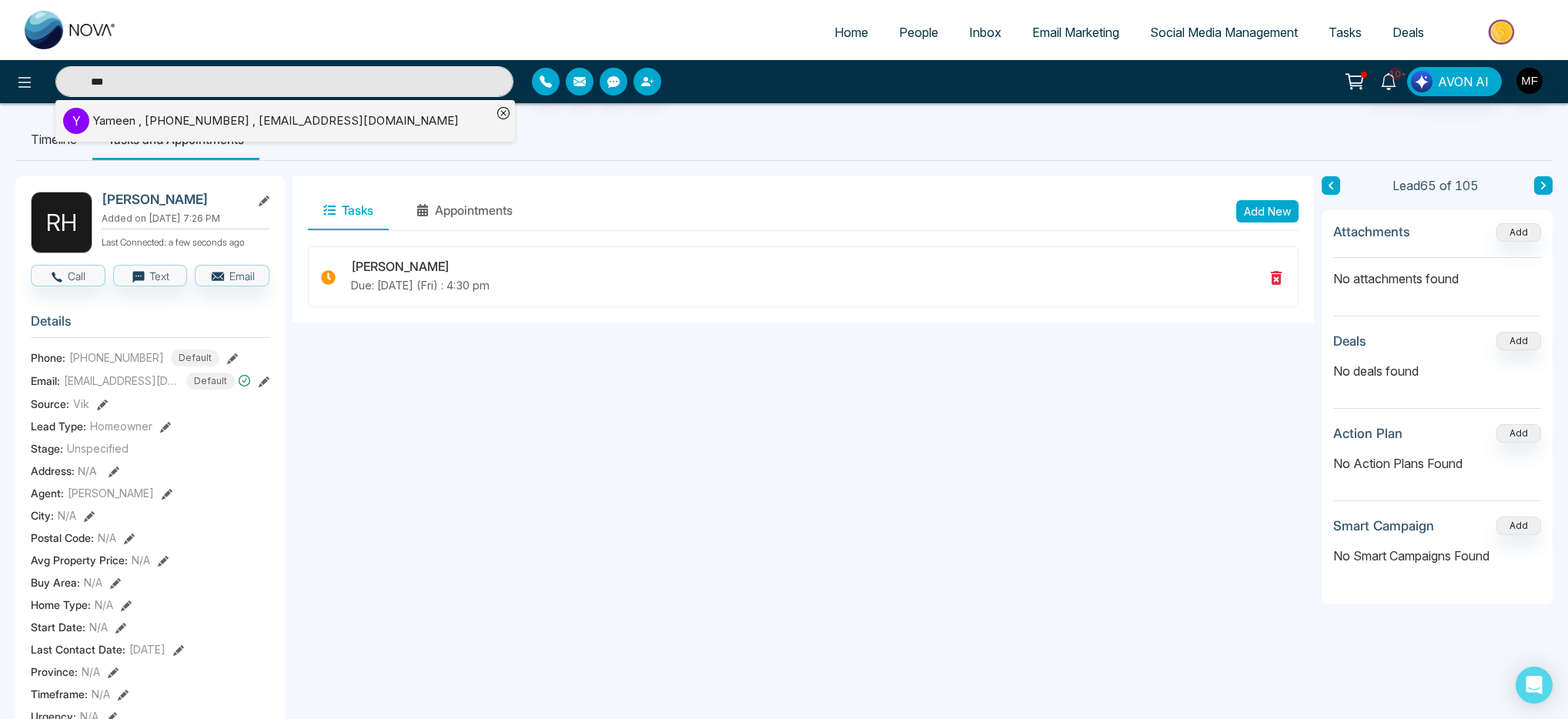
type input "***"
click at [157, 123] on div "Yameen , +6479178672 , yamin.xlnc@gmail.com" at bounding box center [276, 121] width 367 height 18
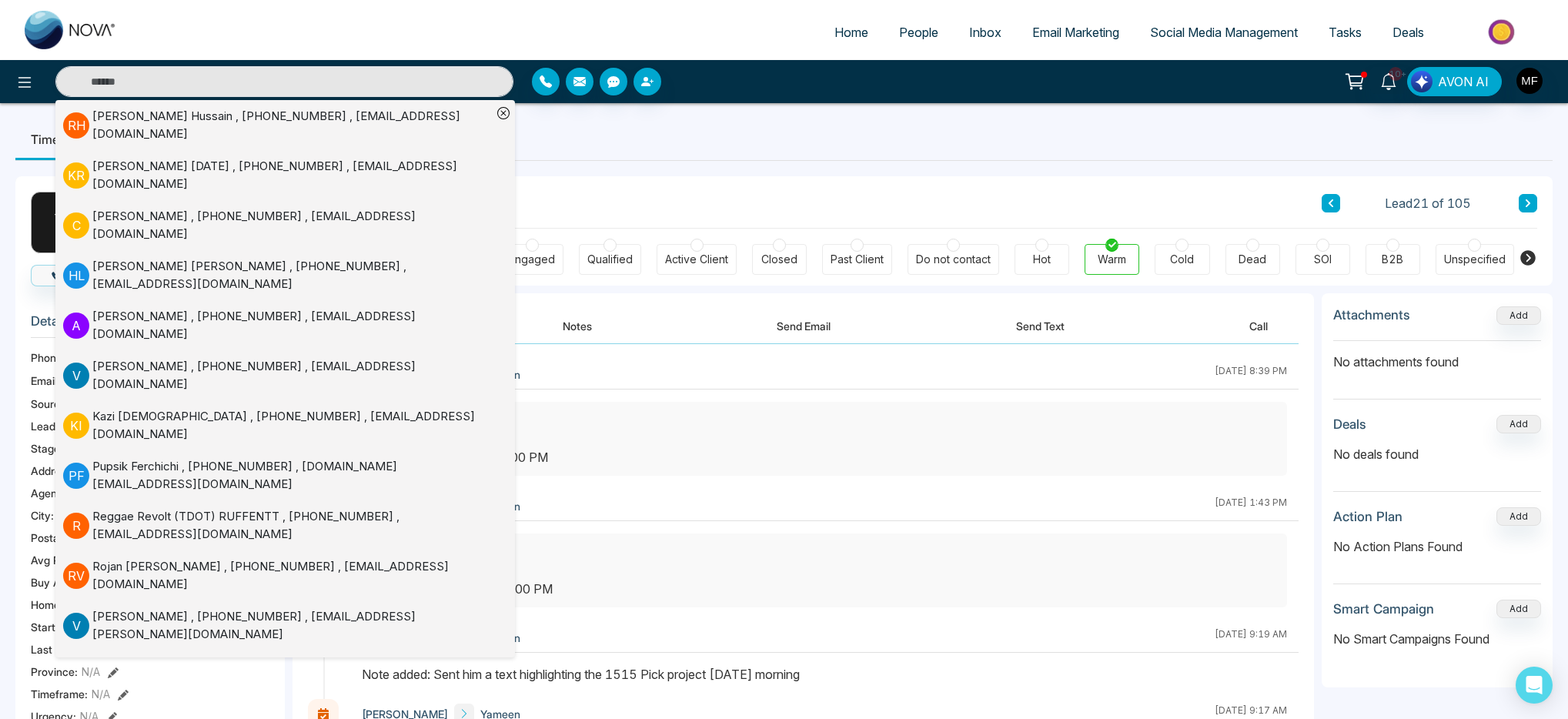
click at [668, 209] on div "Client Journey Lead 21 of 105" at bounding box center [922, 202] width 1230 height 53
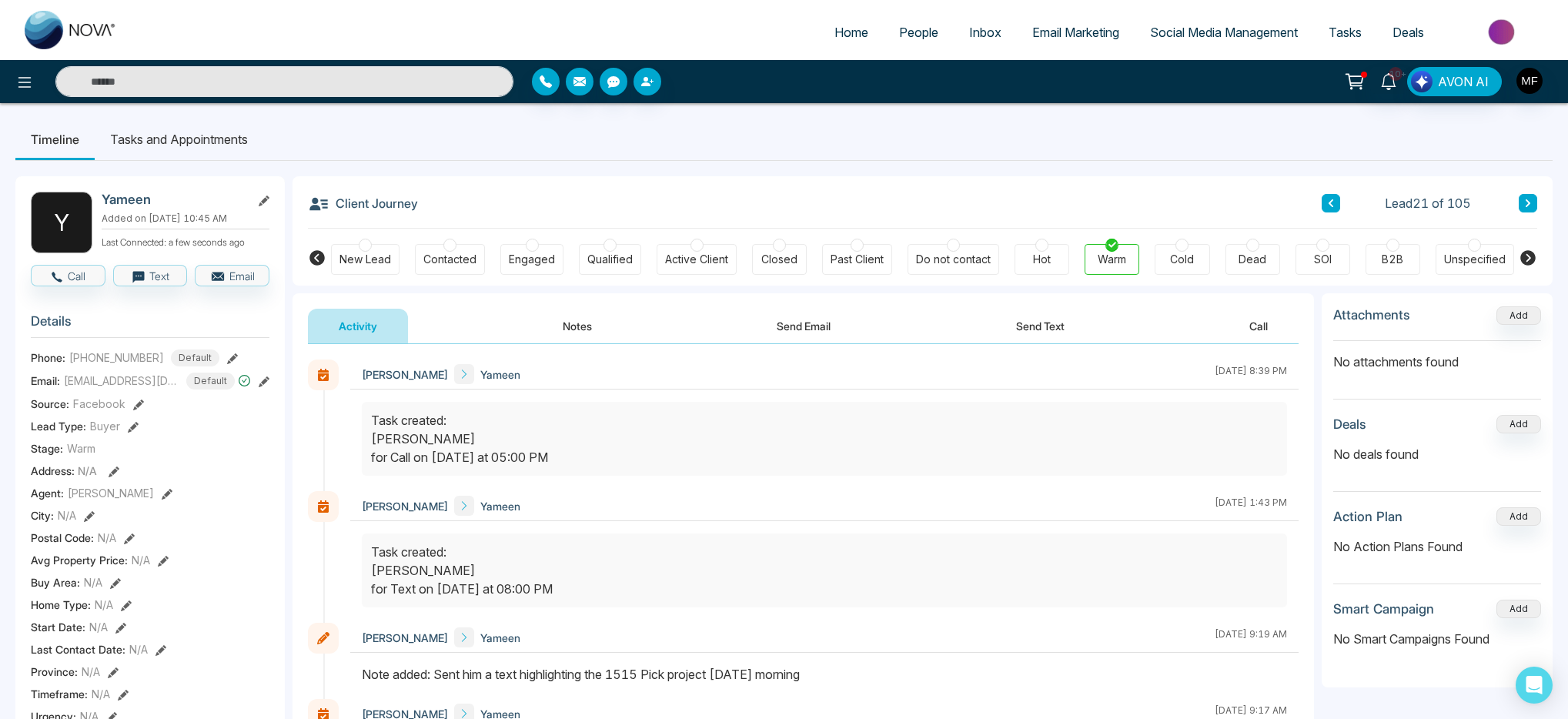
click at [580, 325] on button "Notes" at bounding box center [577, 326] width 91 height 35
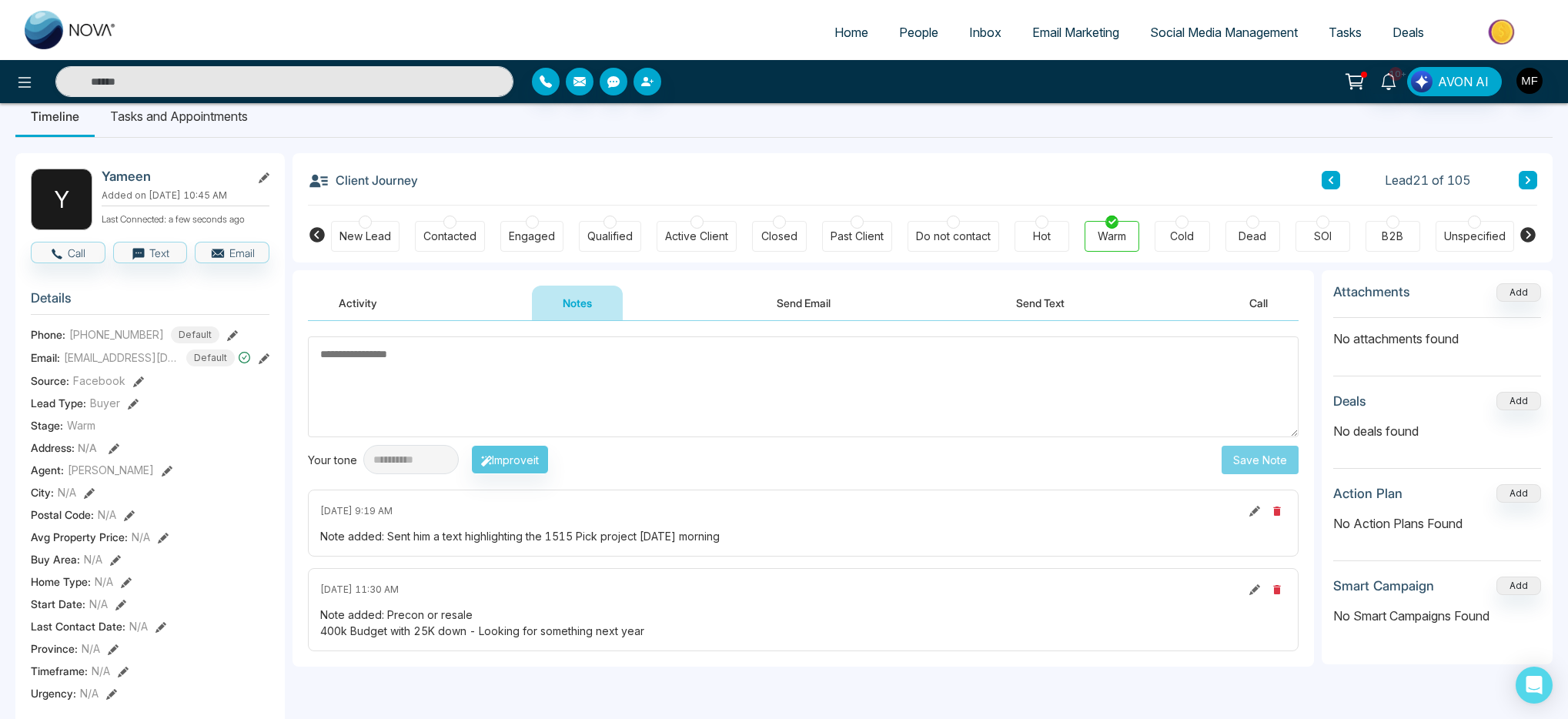
scroll to position [20, 0]
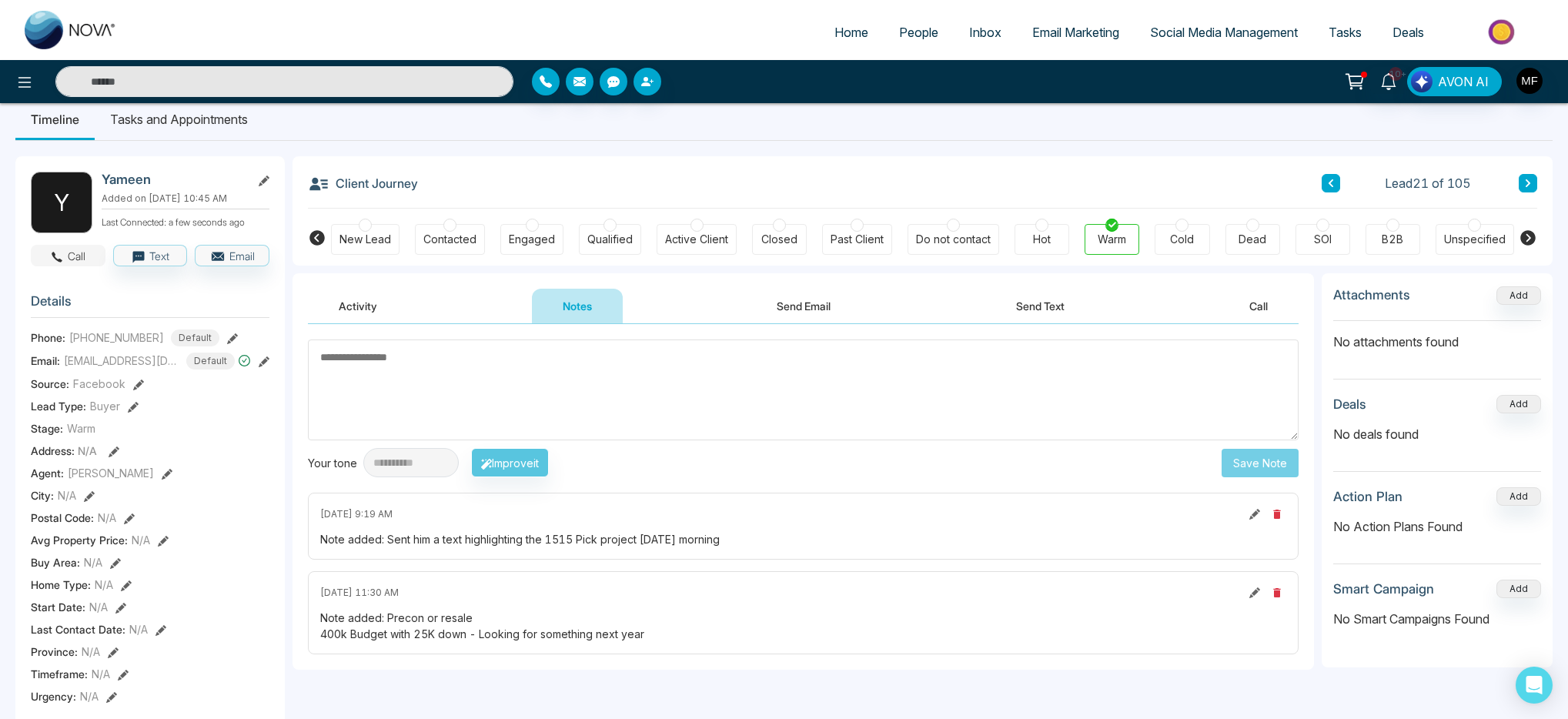
click at [83, 266] on button "Call" at bounding box center [68, 256] width 75 height 22
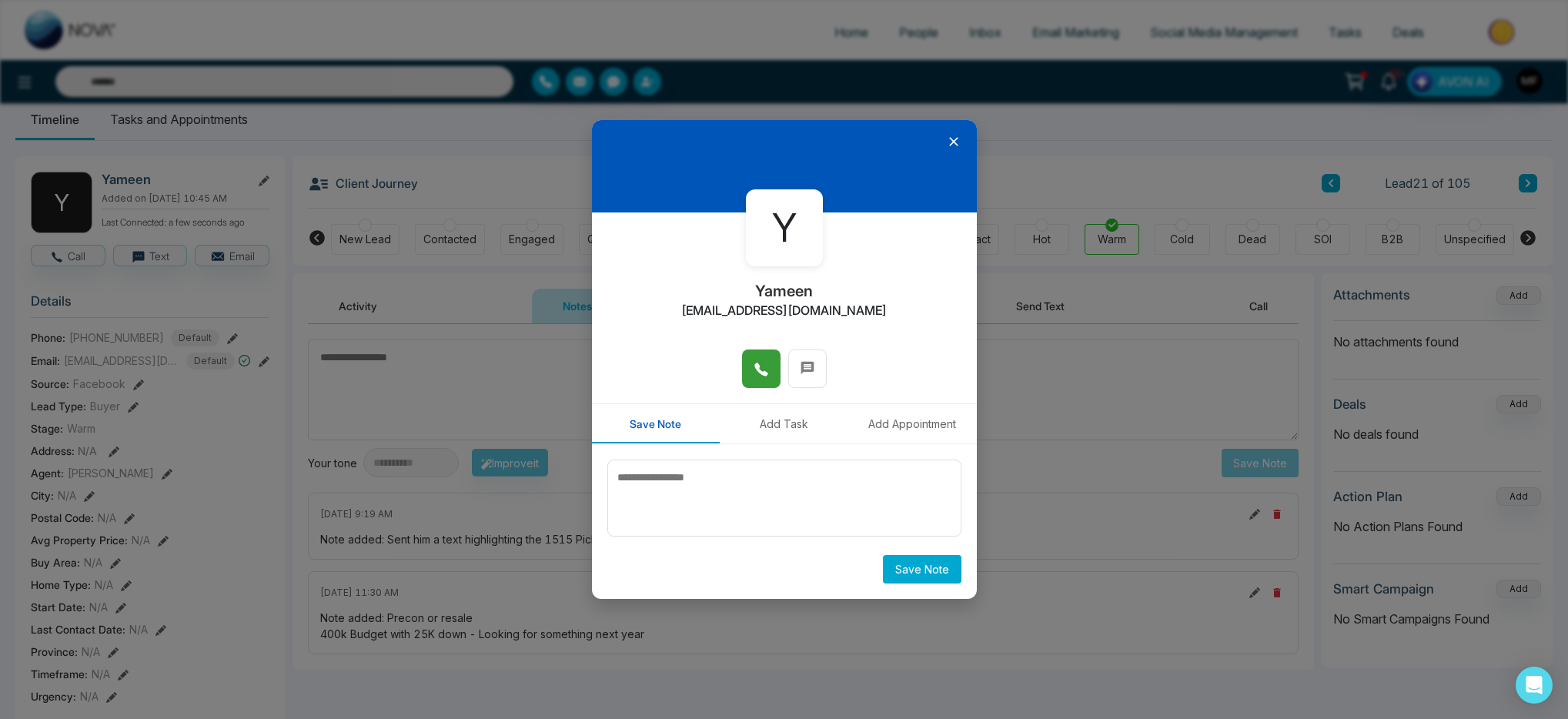
click at [759, 377] on icon at bounding box center [761, 370] width 15 height 15
click at [765, 368] on icon at bounding box center [761, 370] width 15 height 15
click at [772, 377] on button at bounding box center [761, 369] width 38 height 38
click at [950, 145] on icon at bounding box center [954, 142] width 9 height 9
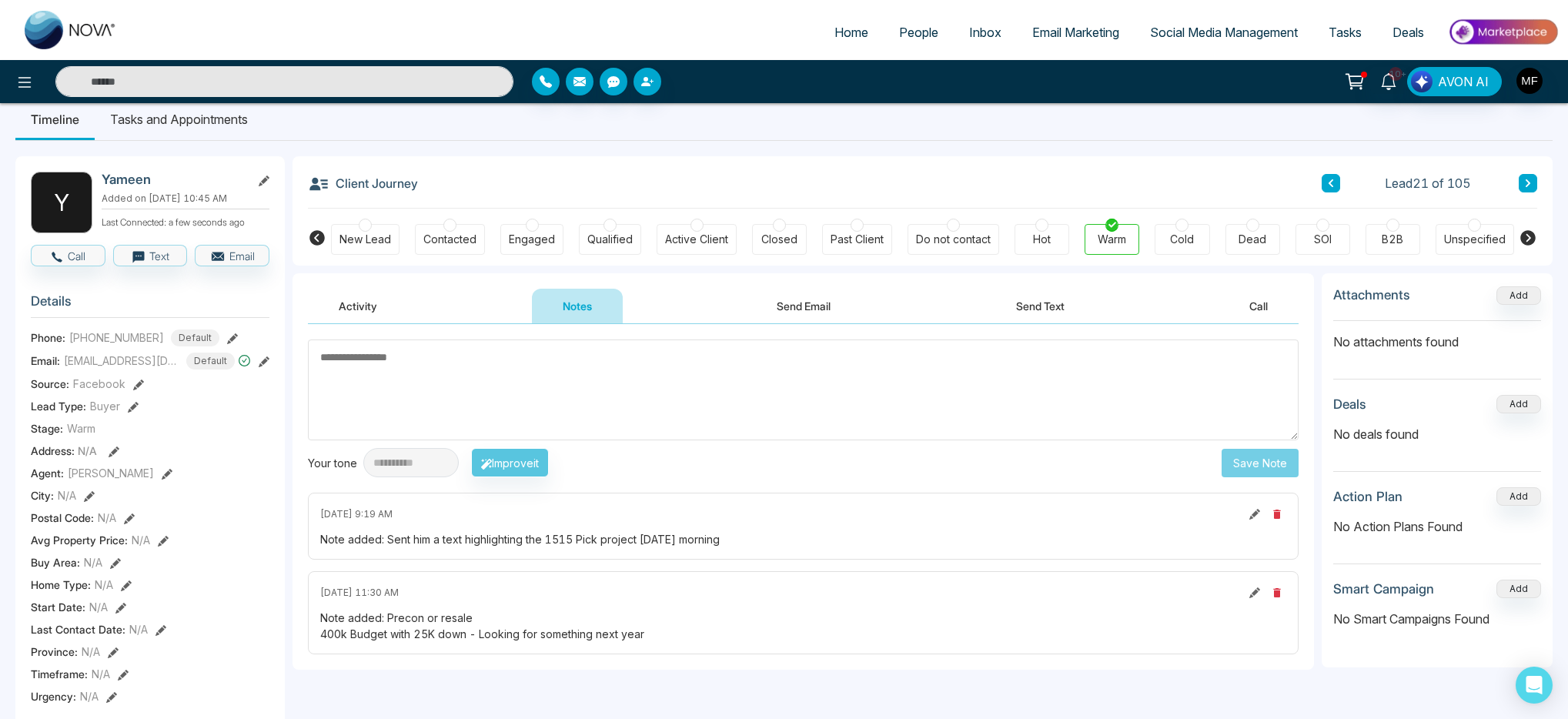
click at [338, 88] on input "text" at bounding box center [283, 81] width 458 height 31
click at [639, 400] on textarea at bounding box center [803, 390] width 990 height 101
click at [1061, 307] on button "Send Text" at bounding box center [1040, 306] width 110 height 35
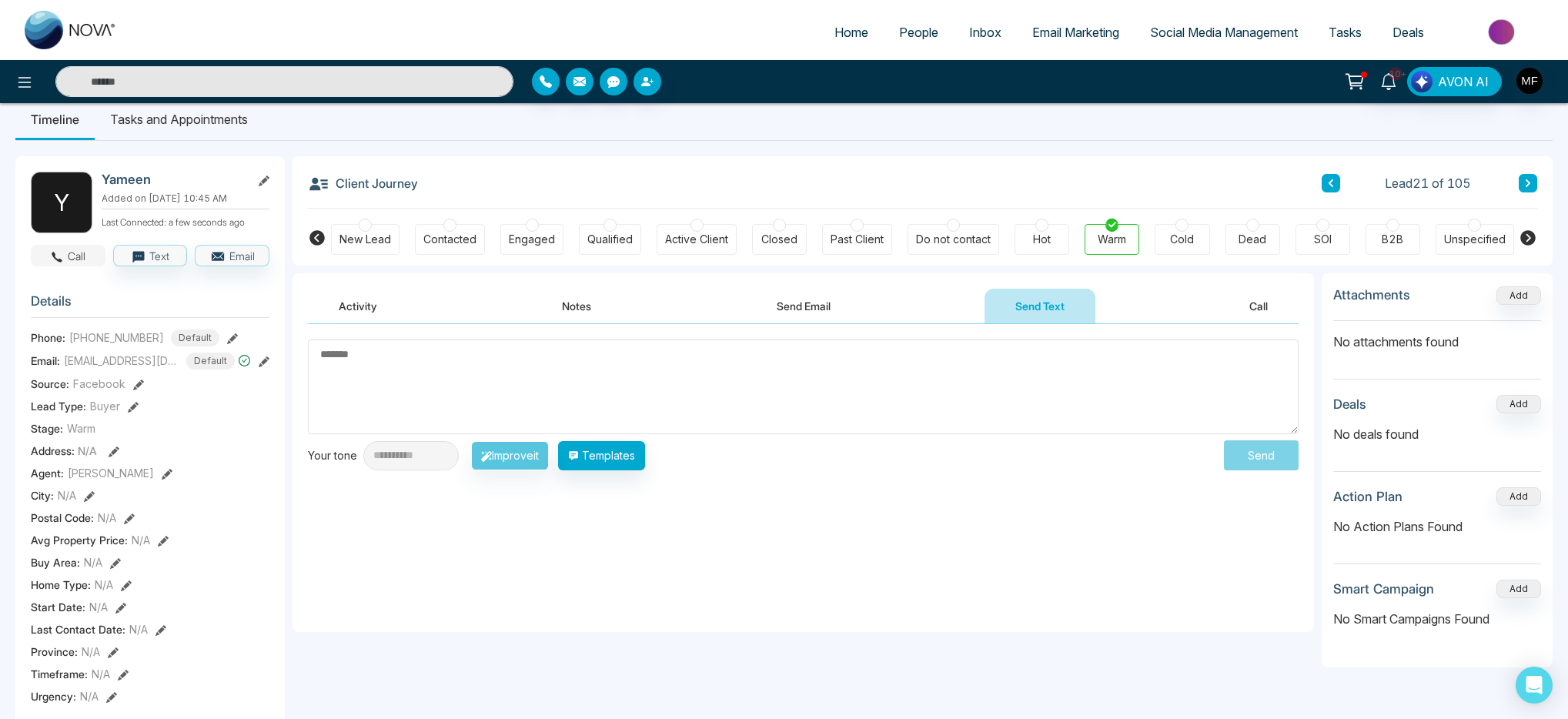
click at [75, 266] on button "Call" at bounding box center [68, 256] width 75 height 22
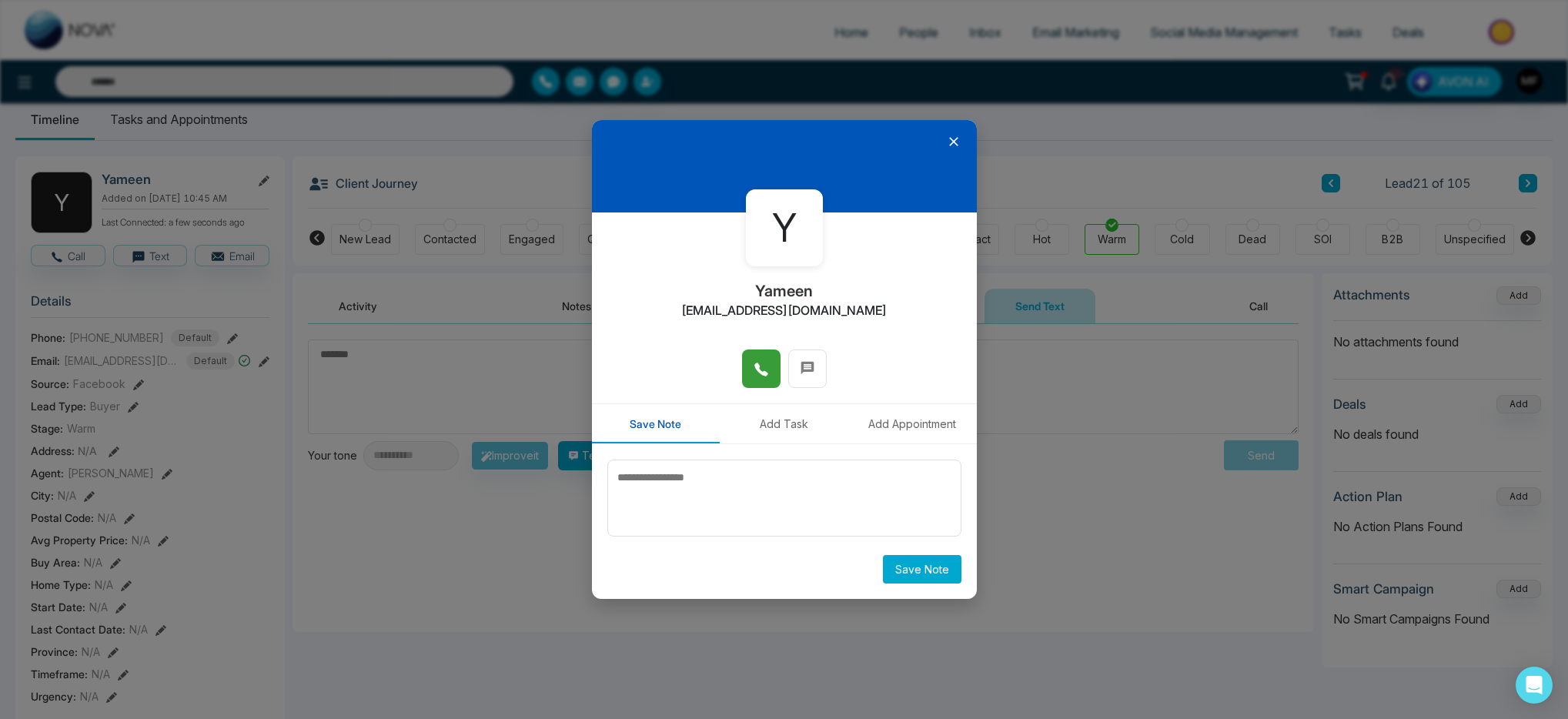
click at [742, 367] on button at bounding box center [761, 369] width 38 height 38
click at [955, 137] on icon at bounding box center [954, 142] width 15 height 15
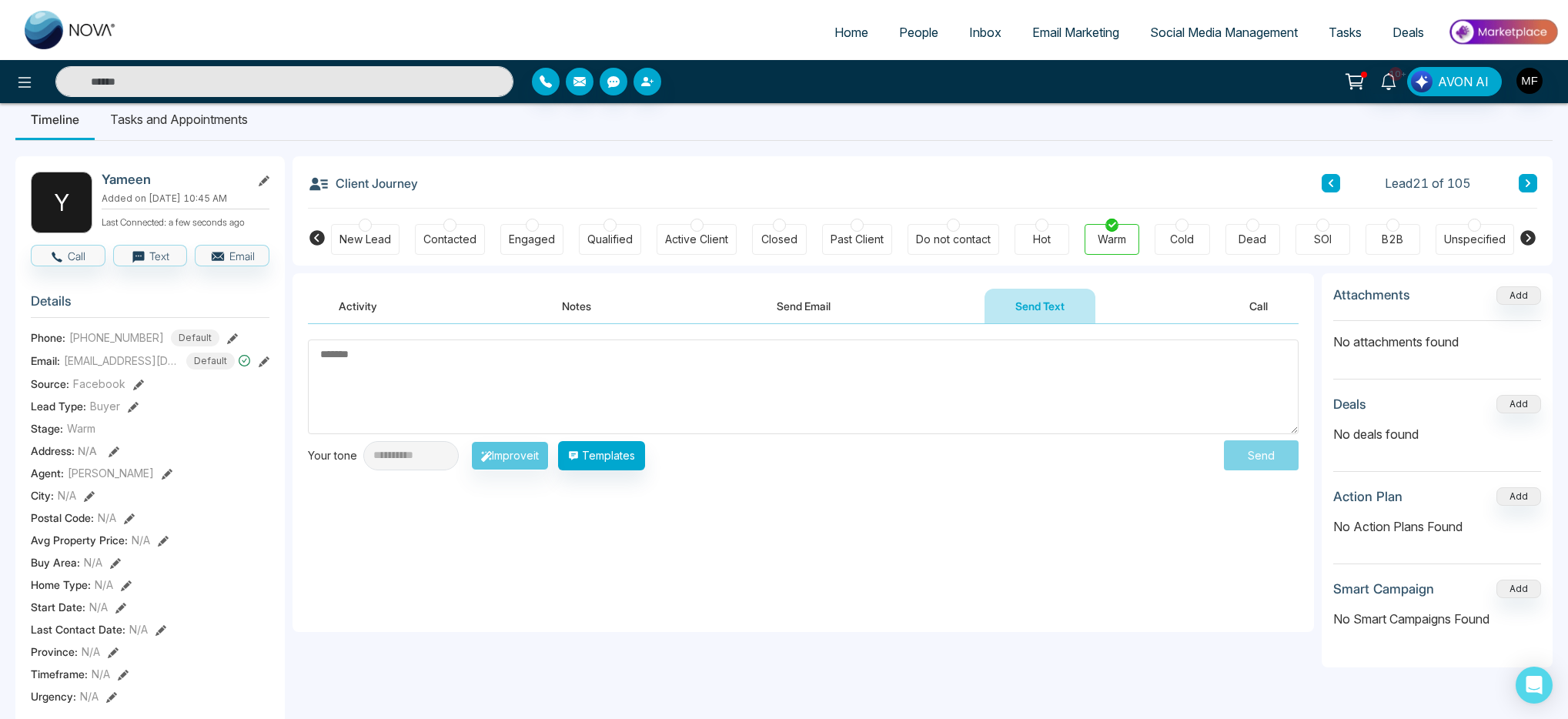
click at [273, 89] on input "text" at bounding box center [283, 81] width 458 height 31
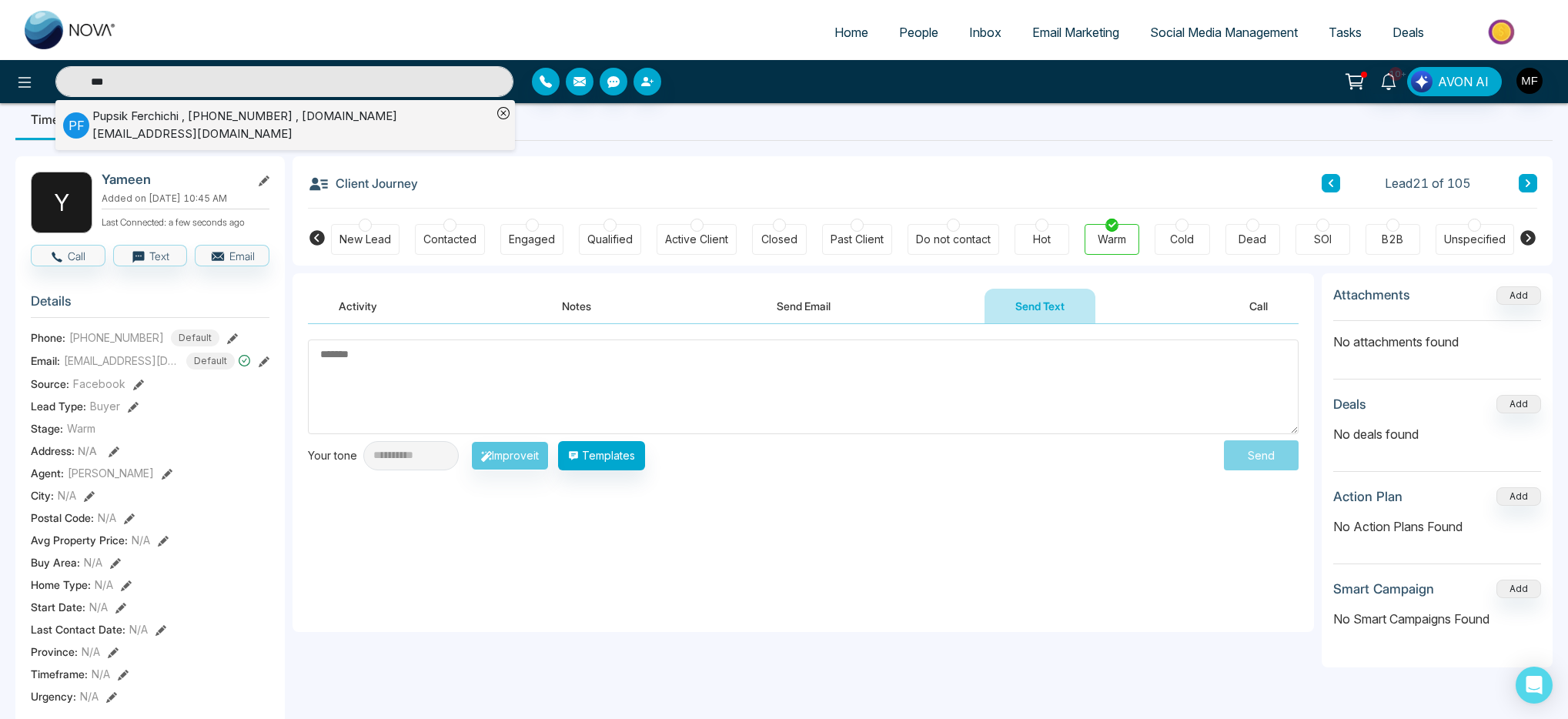
type input "***"
click at [269, 116] on div "Pupsik Ferchichi , +14163193515 , marou.marwen.mm@gmail.com" at bounding box center [292, 125] width 399 height 35
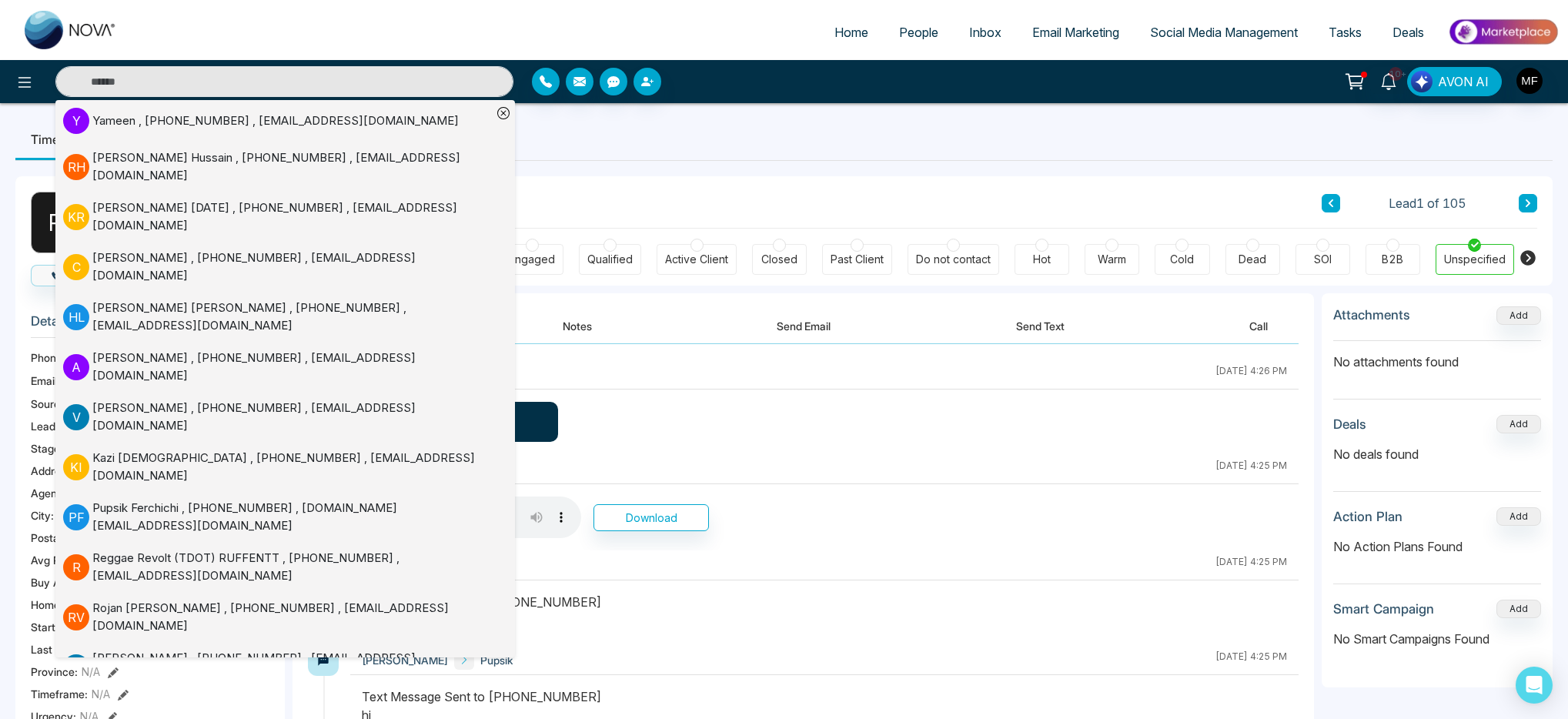
click at [731, 164] on div "**********" at bounding box center [784, 711] width 1537 height 1102
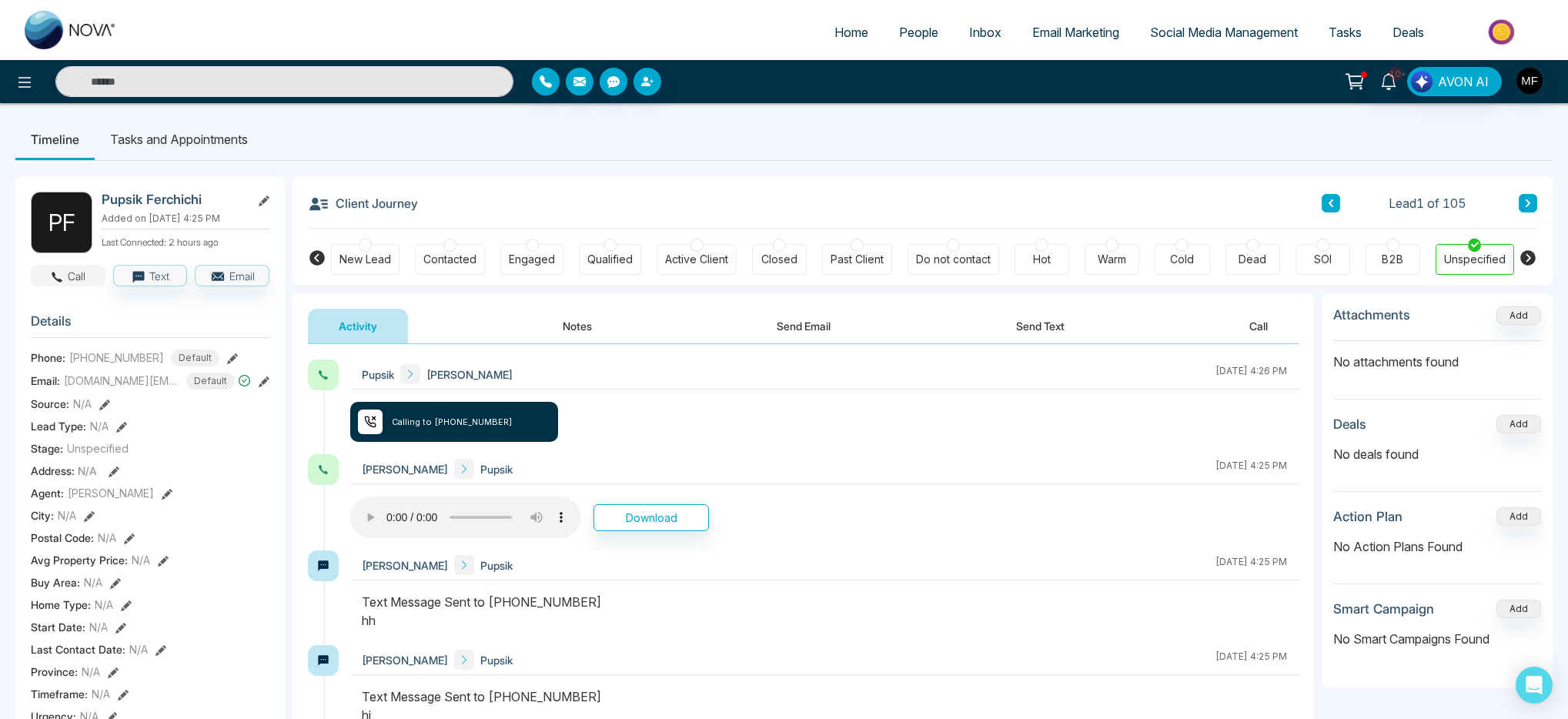
click at [68, 267] on button "Call" at bounding box center [68, 276] width 75 height 22
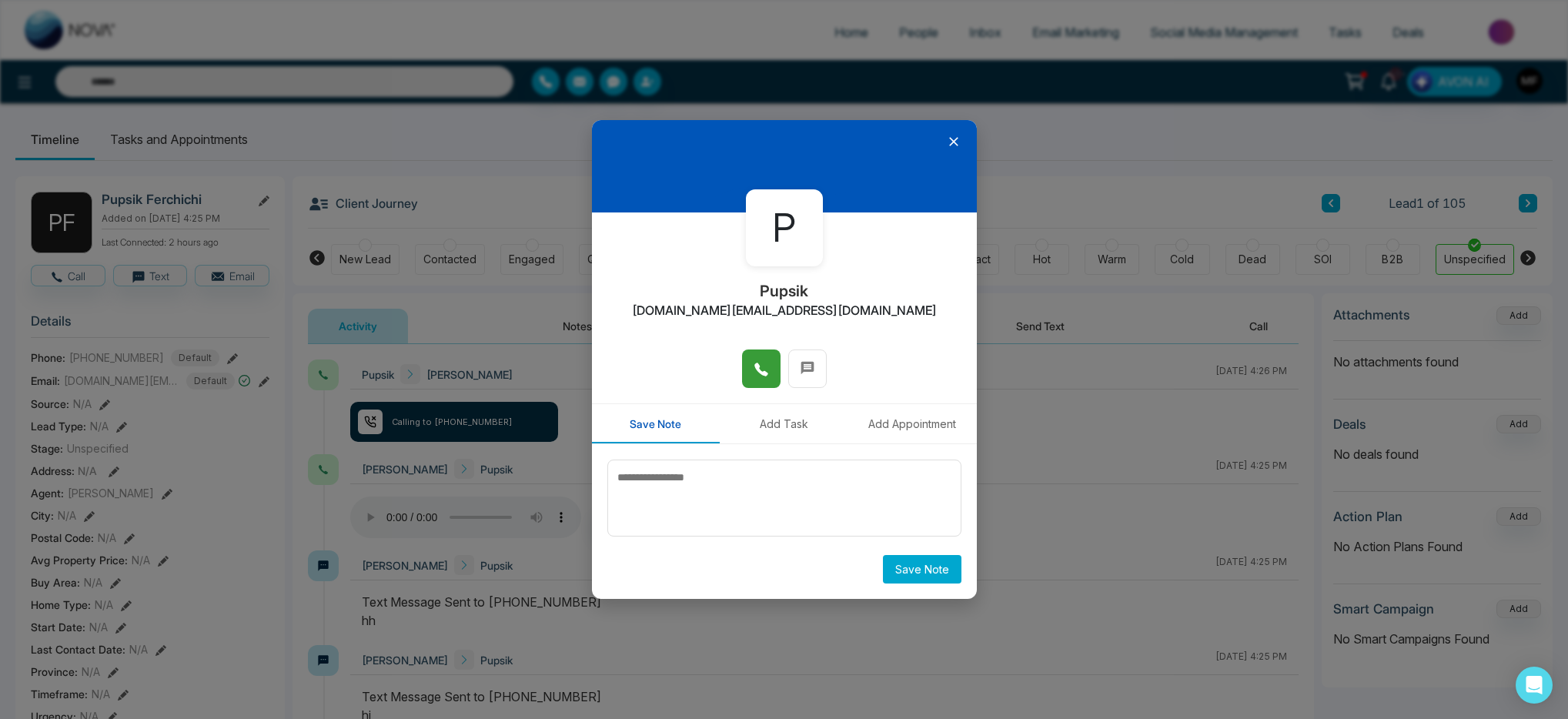
click at [773, 375] on button at bounding box center [761, 369] width 38 height 38
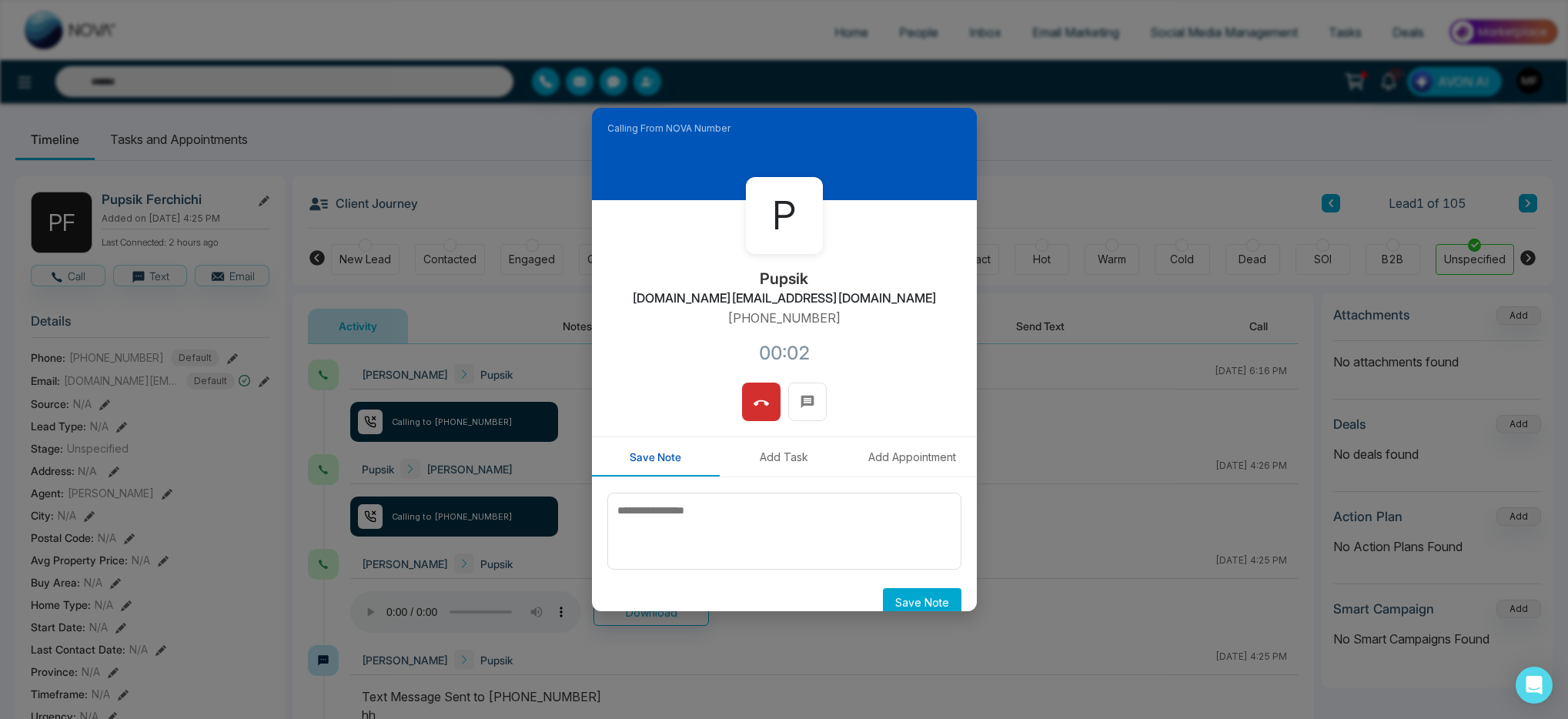
drag, startPoint x: 754, startPoint y: 403, endPoint x: 592, endPoint y: 420, distance: 162.9
click at [592, 420] on div at bounding box center [784, 410] width 385 height 54
click at [744, 409] on button at bounding box center [761, 402] width 38 height 38
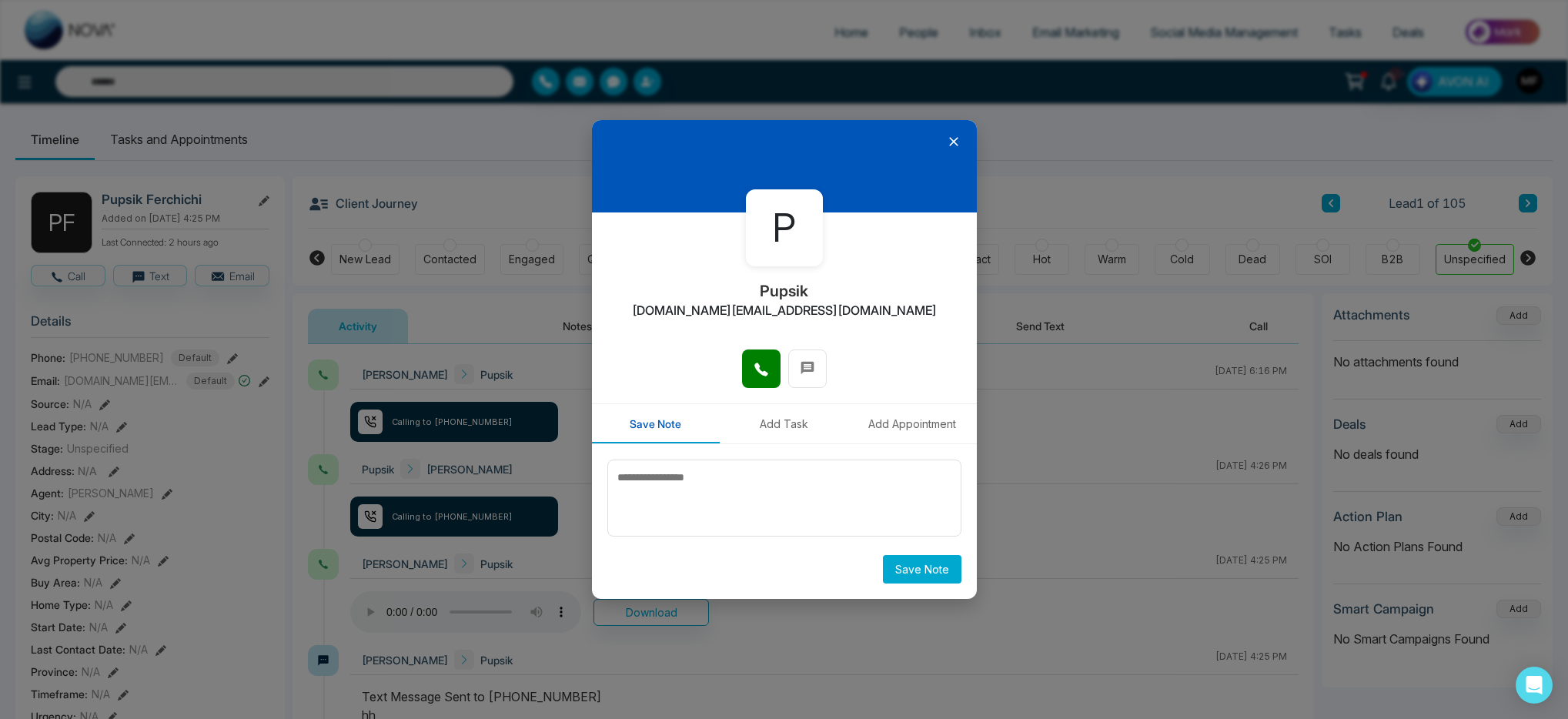
click at [959, 136] on icon at bounding box center [954, 142] width 15 height 15
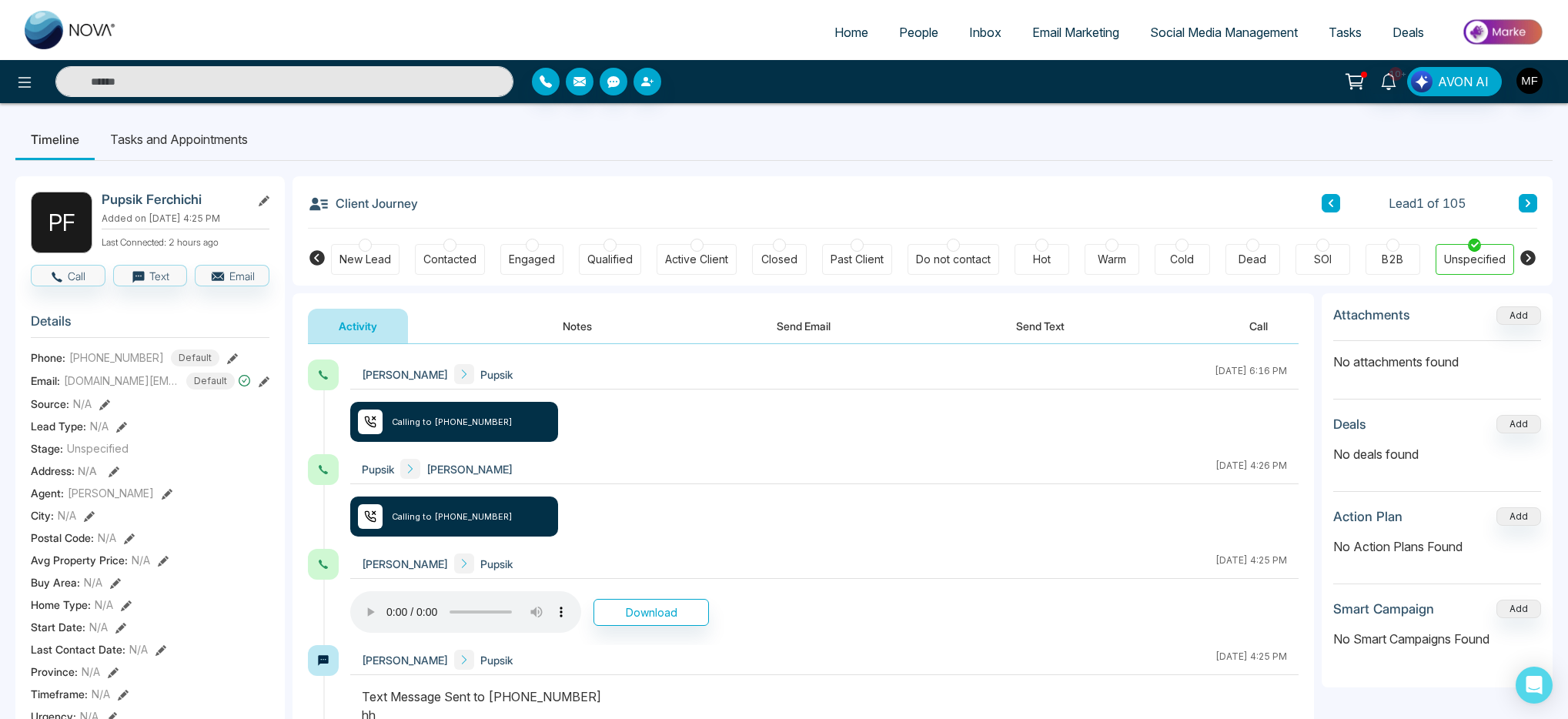
click at [184, 86] on input "text" at bounding box center [283, 81] width 458 height 31
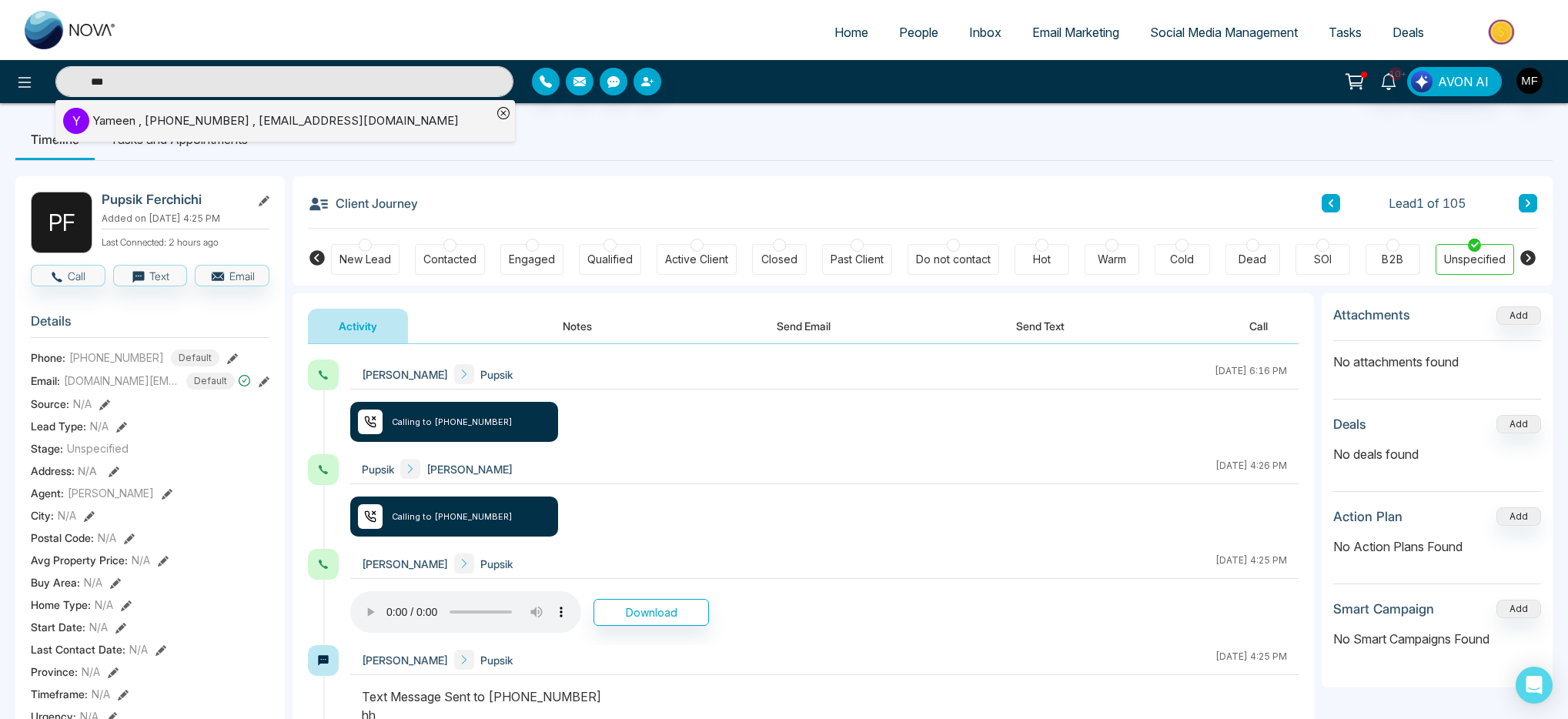
type input "***"
click at [181, 113] on div "Yameen , +6479178672 , yamin.xlnc@gmail.com" at bounding box center [276, 121] width 367 height 18
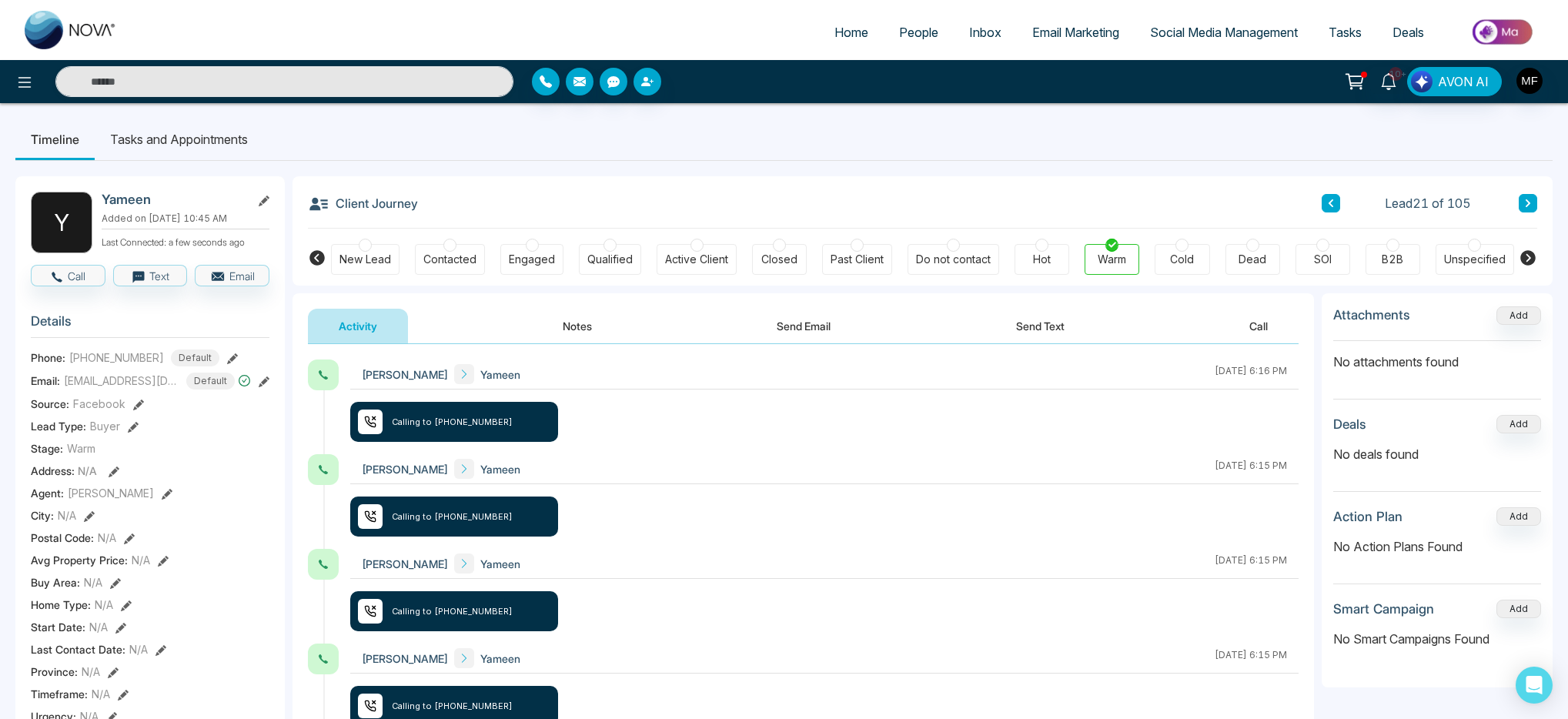
click at [1001, 325] on button "Send Text" at bounding box center [1040, 326] width 110 height 35
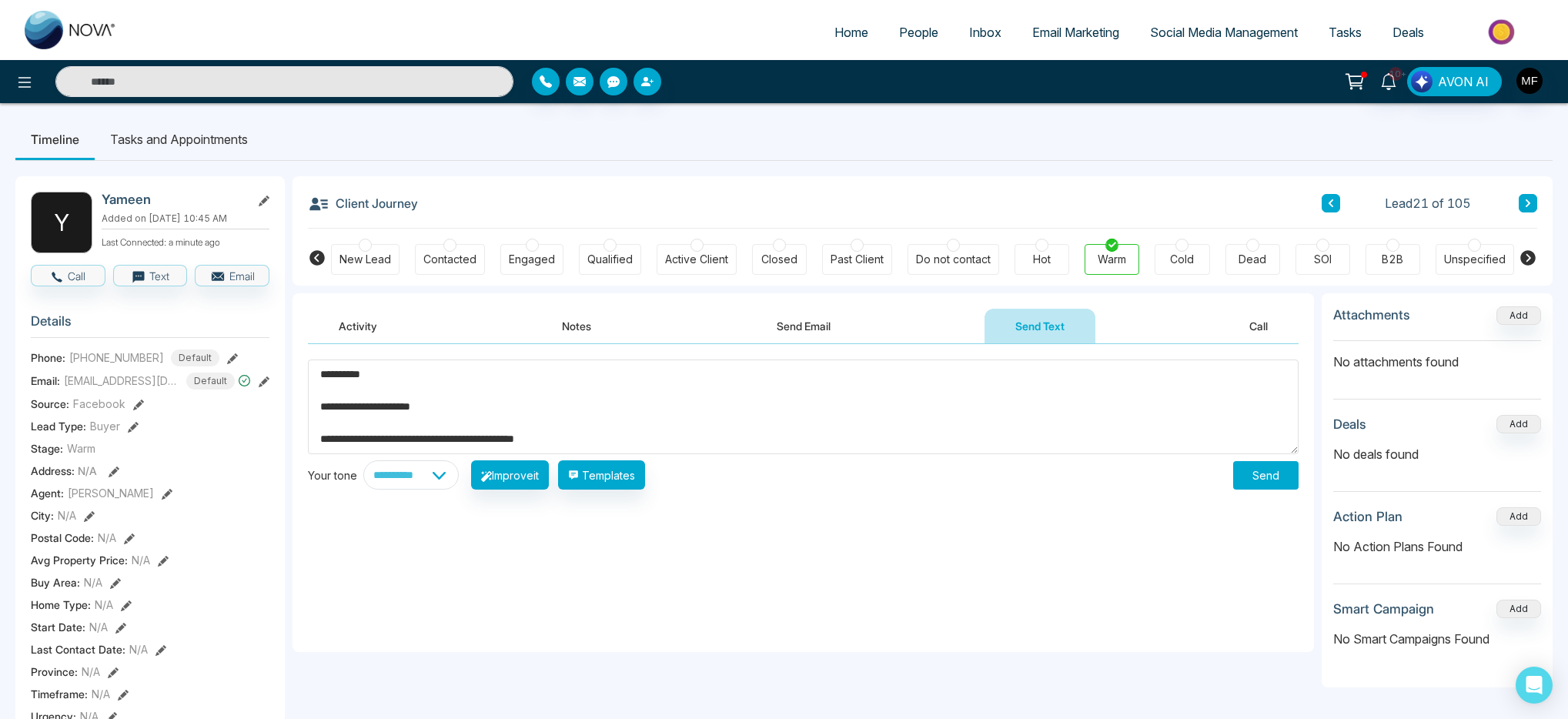
type textarea "**********"
click at [423, 485] on select "**********" at bounding box center [411, 475] width 96 height 29
select select "**********"
click at [363, 460] on select "**********" at bounding box center [411, 475] width 96 height 29
click at [539, 480] on button "Improve it" at bounding box center [509, 475] width 78 height 29
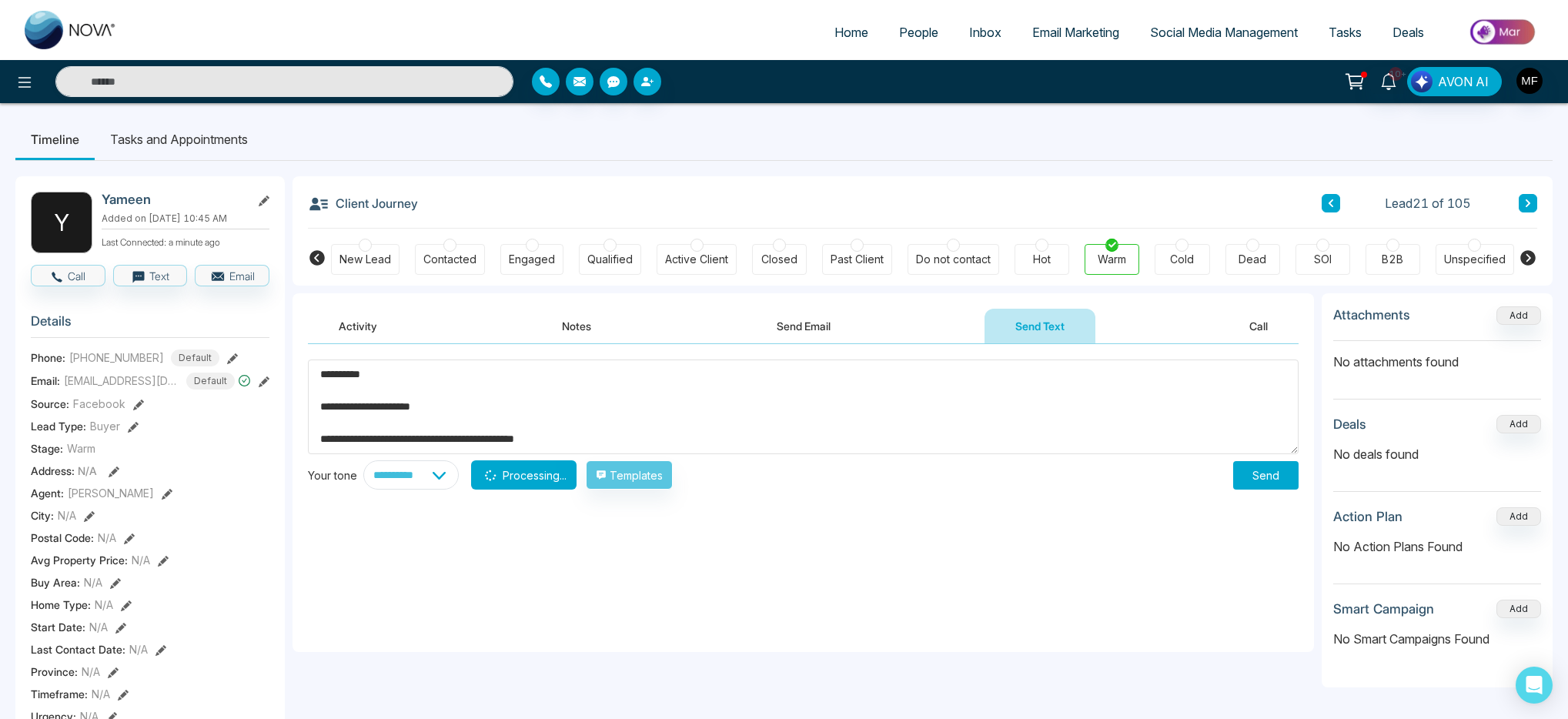
type textarea "**********"
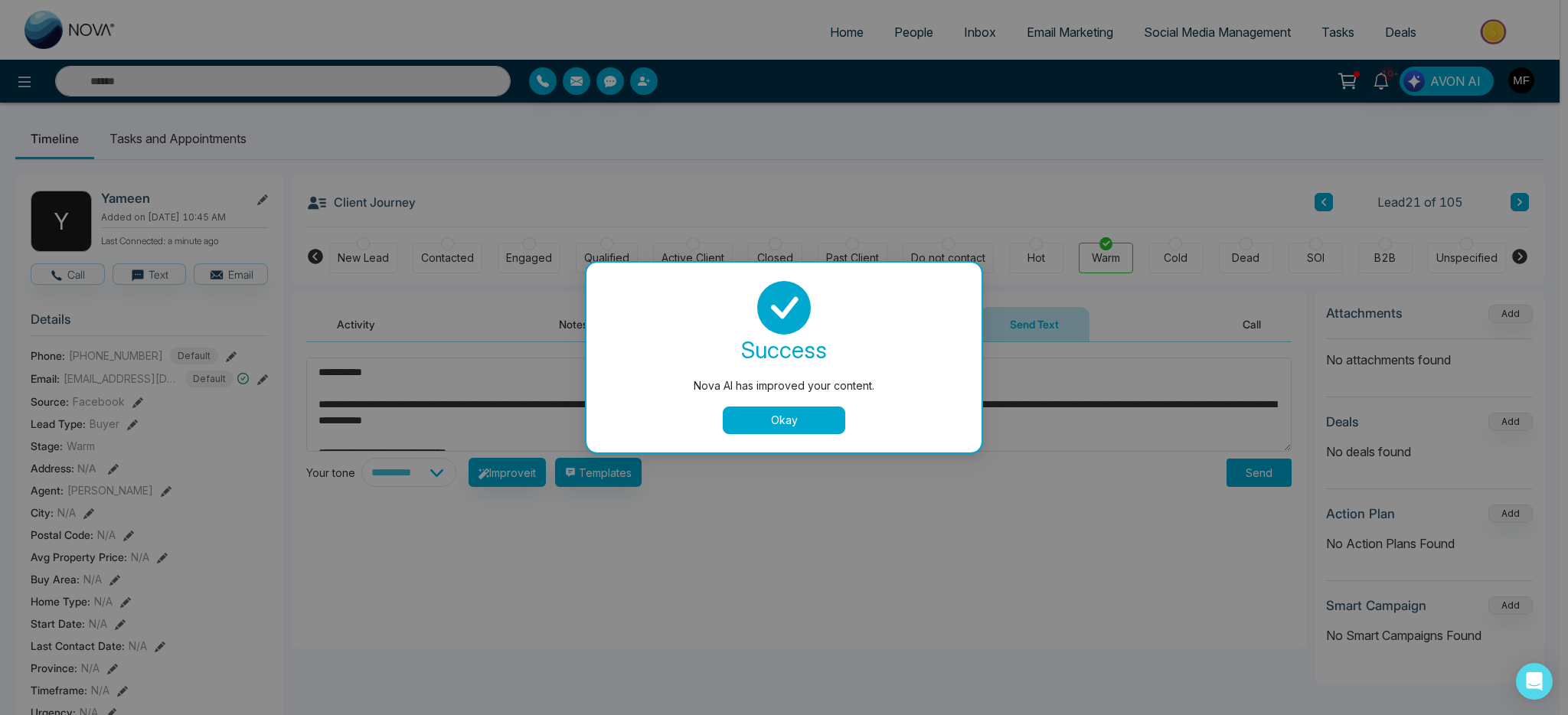
click at [731, 424] on button "Okay" at bounding box center [784, 420] width 123 height 27
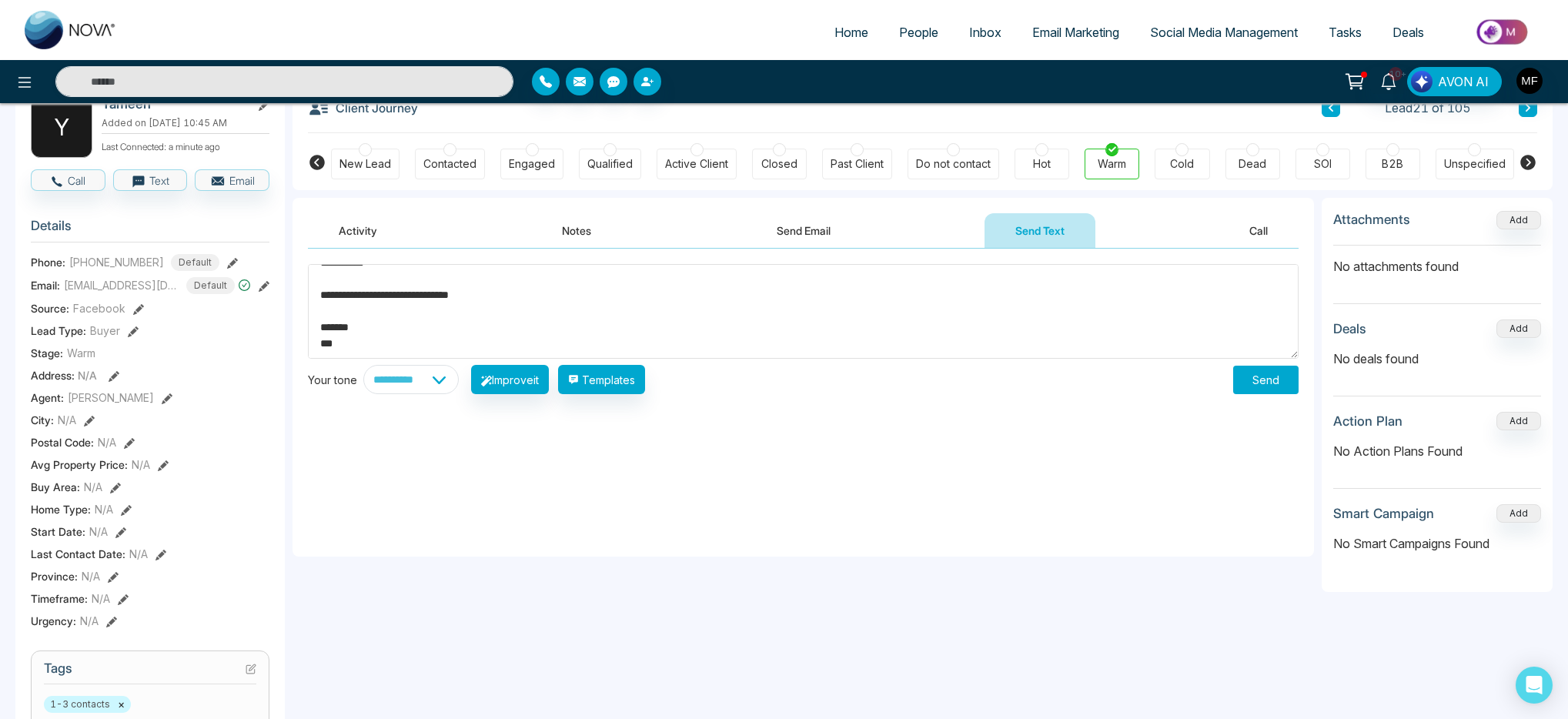
scroll to position [111, 0]
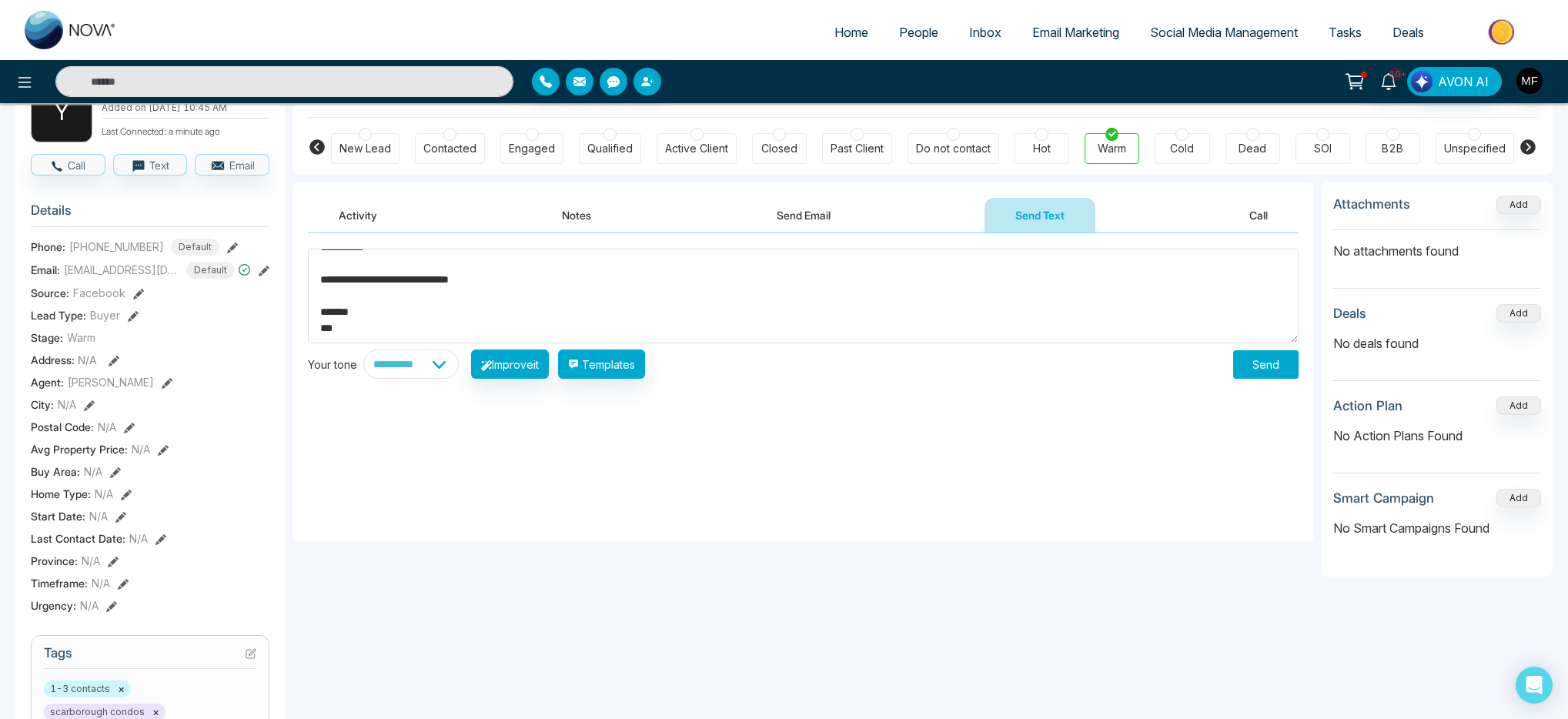
click at [1256, 365] on button "Send" at bounding box center [1265, 365] width 65 height 28
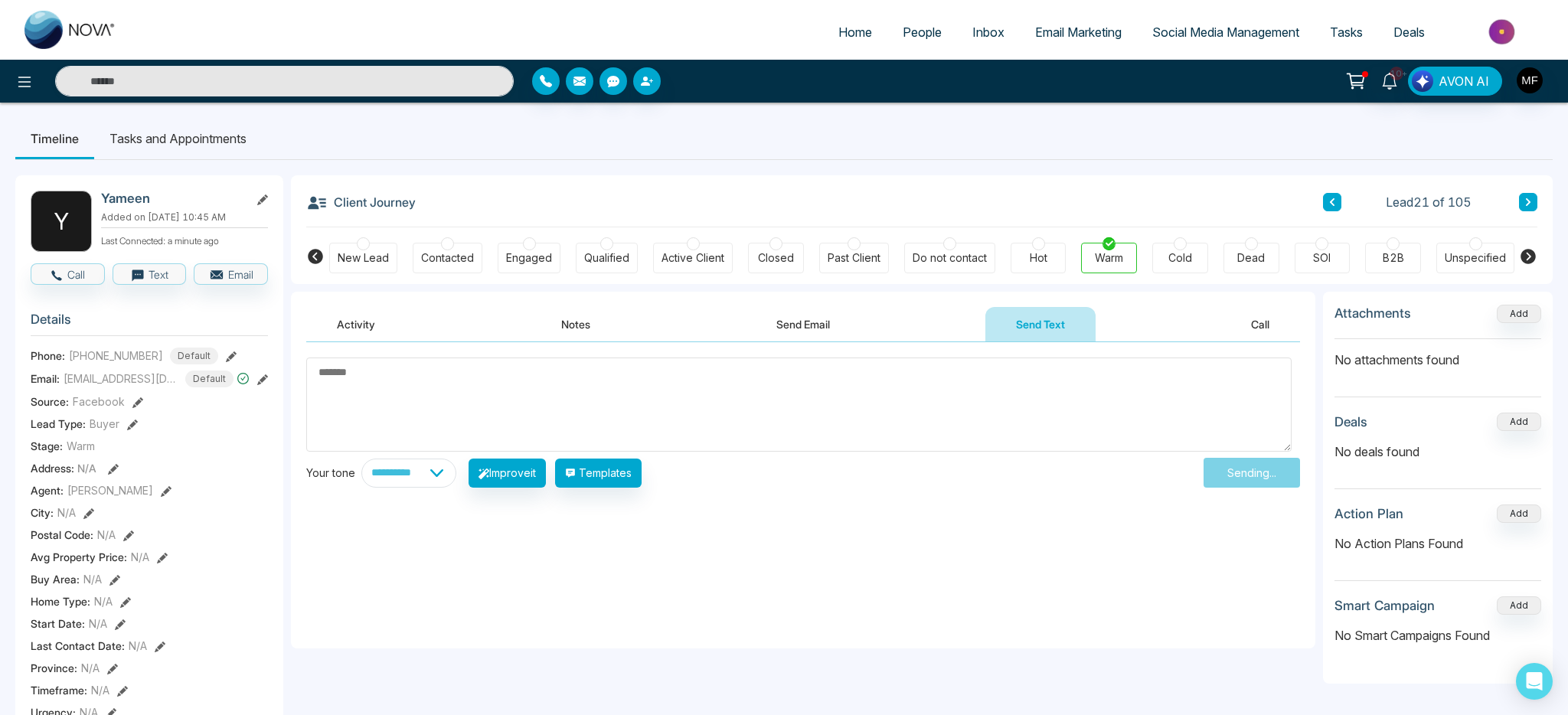
scroll to position [0, 0]
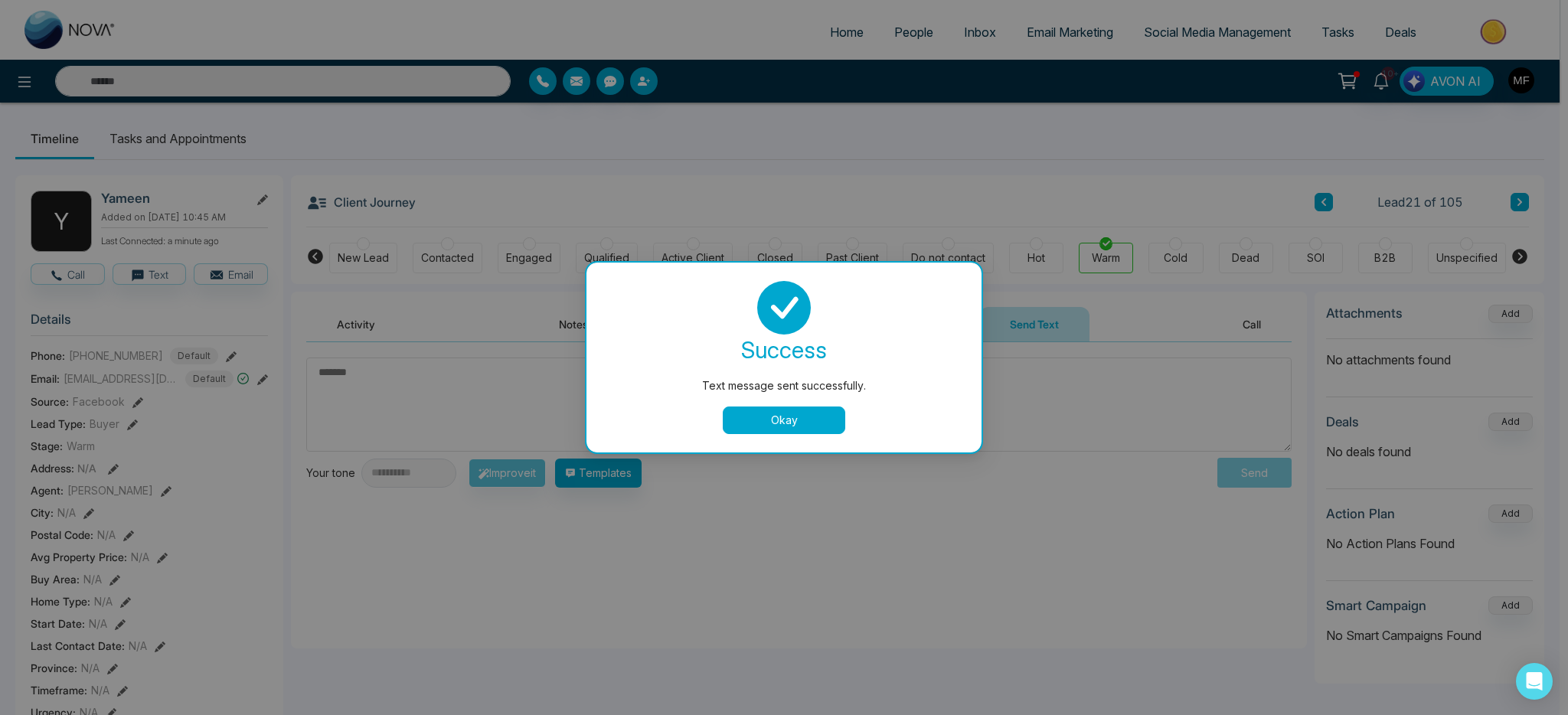
click at [201, 137] on div "Text message sent successfully. success Text message sent successfully. Okay" at bounding box center [784, 358] width 1568 height 715
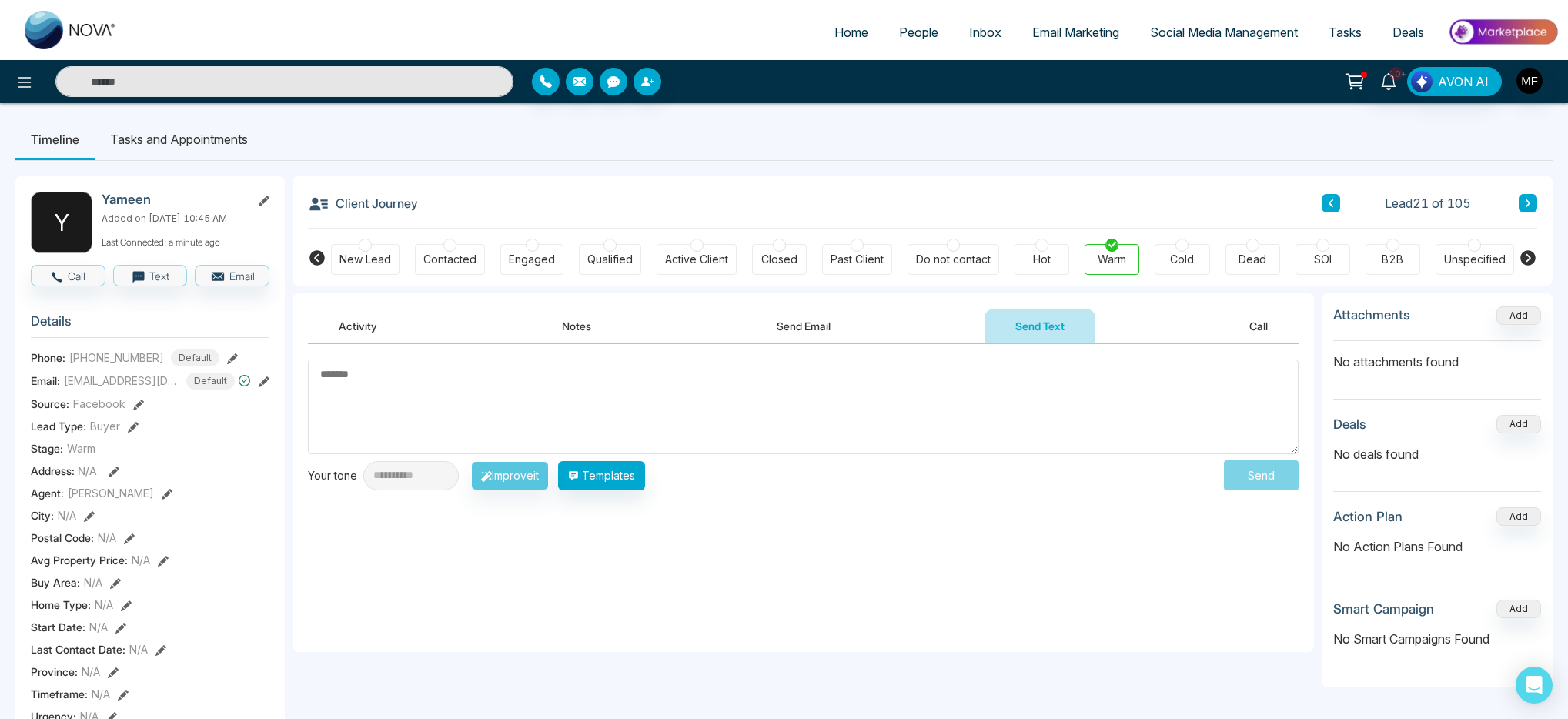
click at [204, 137] on li "Tasks and Appointments" at bounding box center [179, 139] width 168 height 42
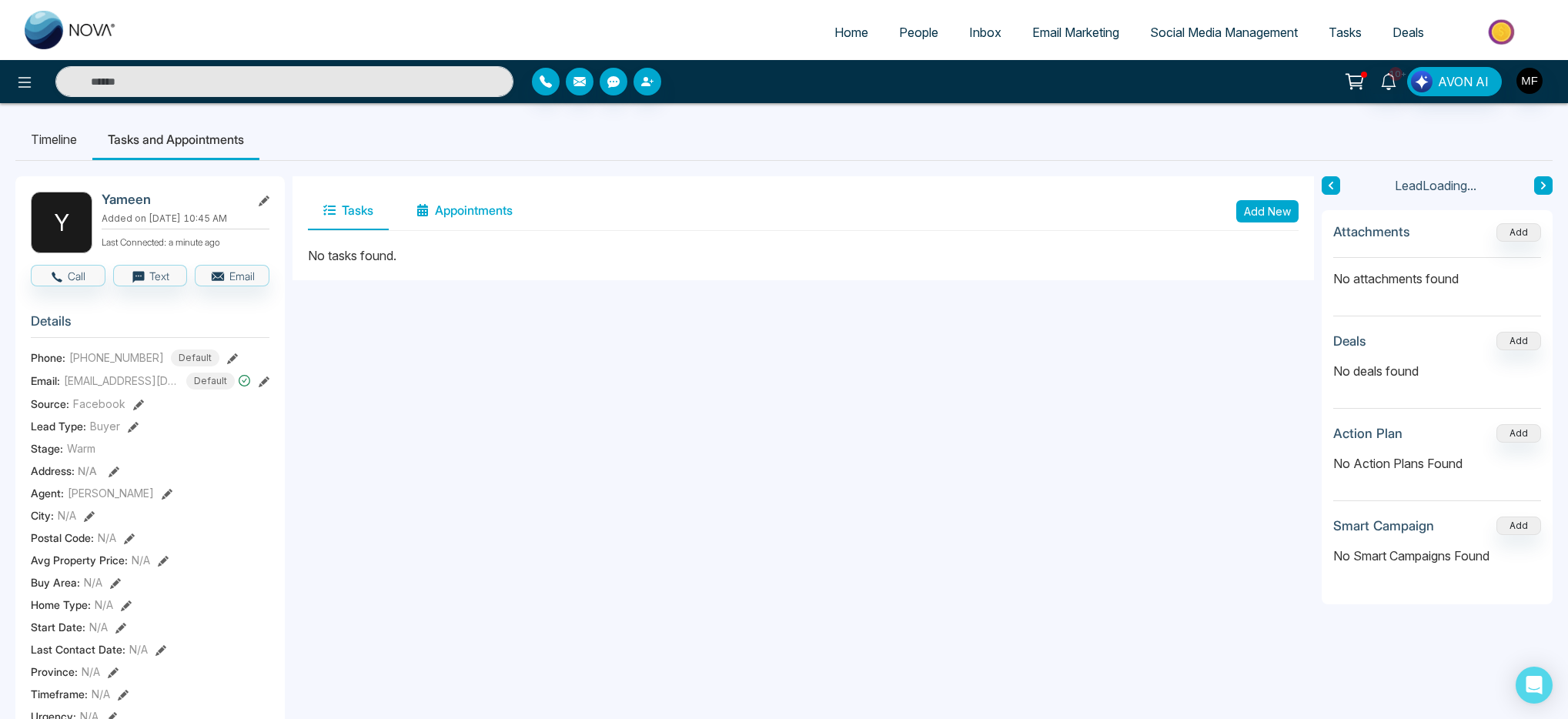
click at [474, 222] on button "Appointments" at bounding box center [464, 211] width 127 height 38
click at [368, 218] on button "Tasks" at bounding box center [348, 211] width 81 height 38
click at [1265, 219] on button "Add New" at bounding box center [1267, 211] width 63 height 23
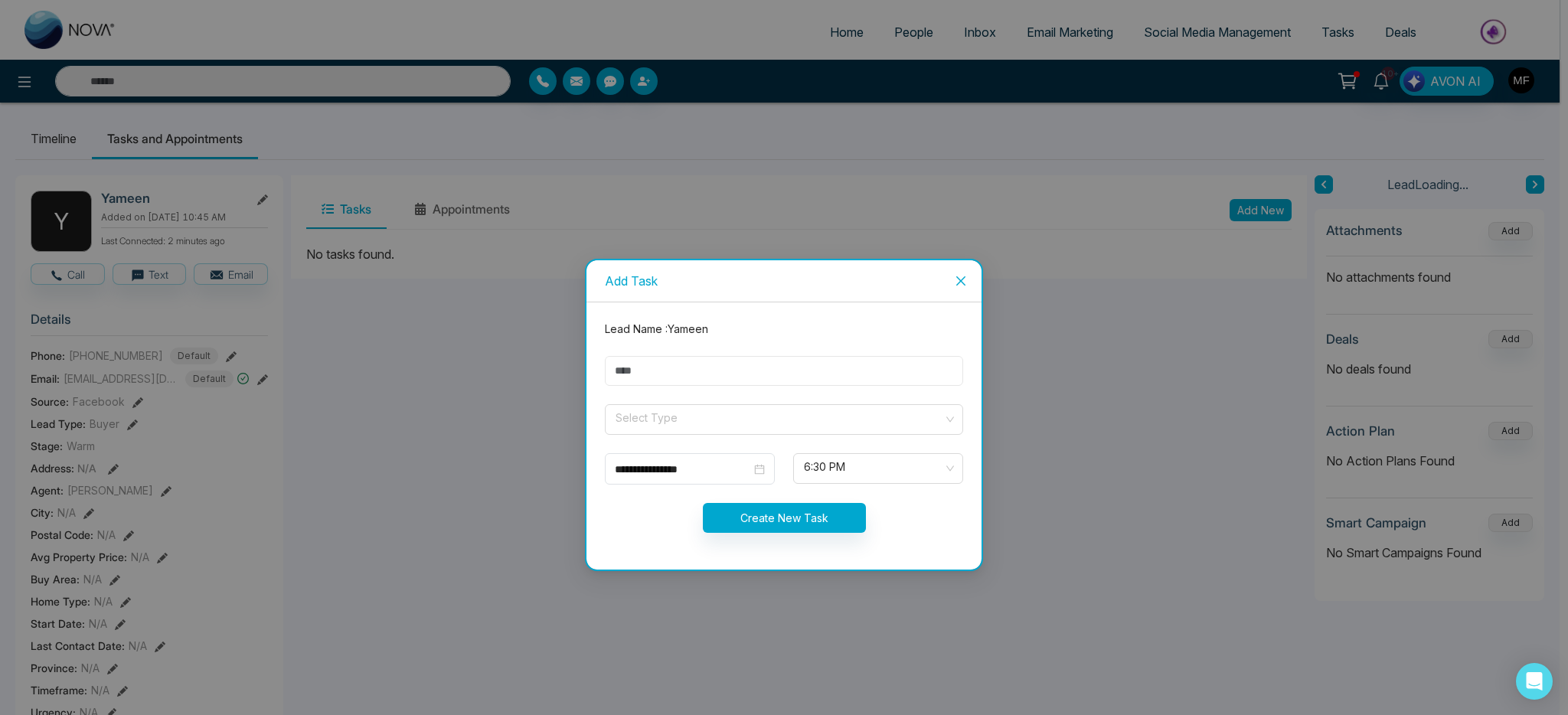
click at [781, 375] on input "text" at bounding box center [784, 371] width 358 height 30
type input "**********"
click at [692, 421] on input "search" at bounding box center [779, 416] width 329 height 23
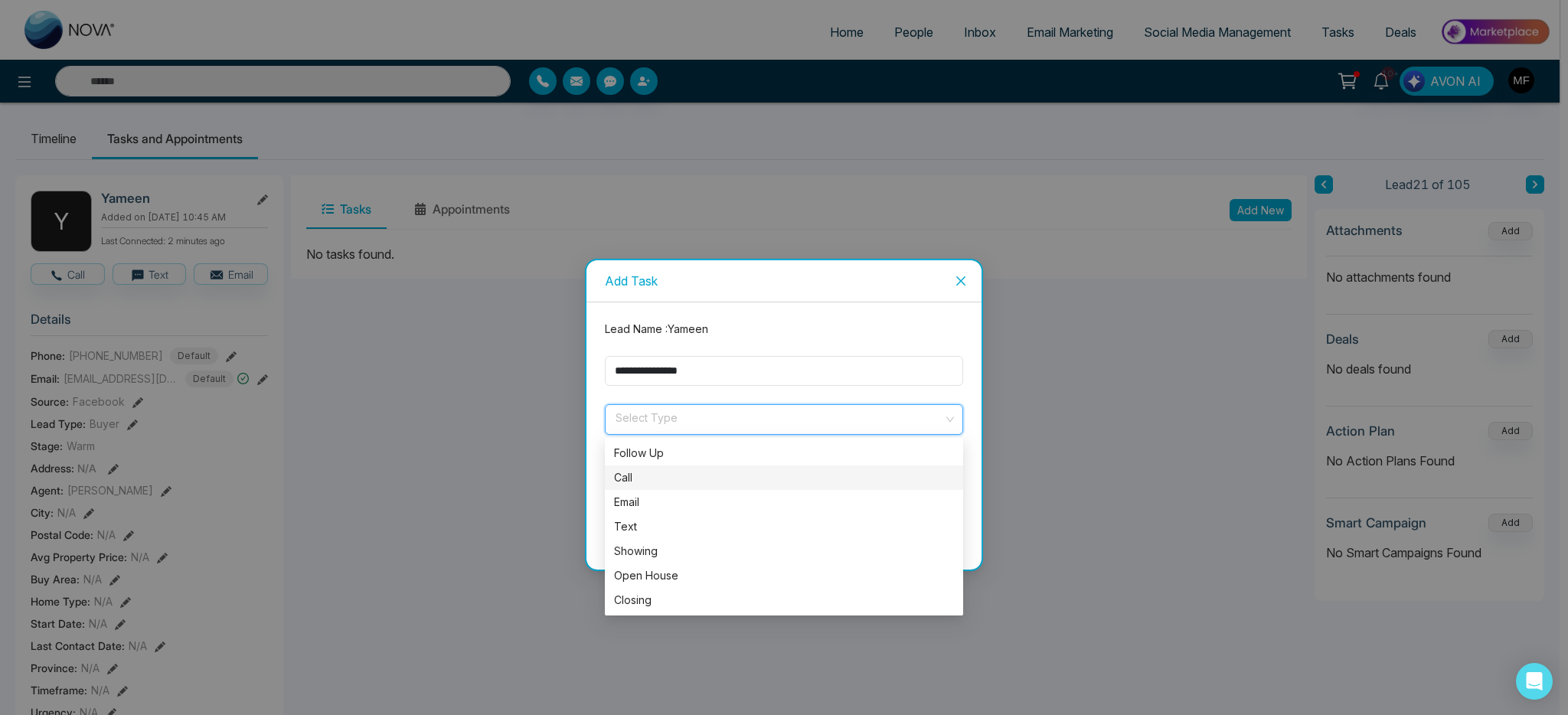
click at [673, 474] on div "Call" at bounding box center [784, 478] width 340 height 17
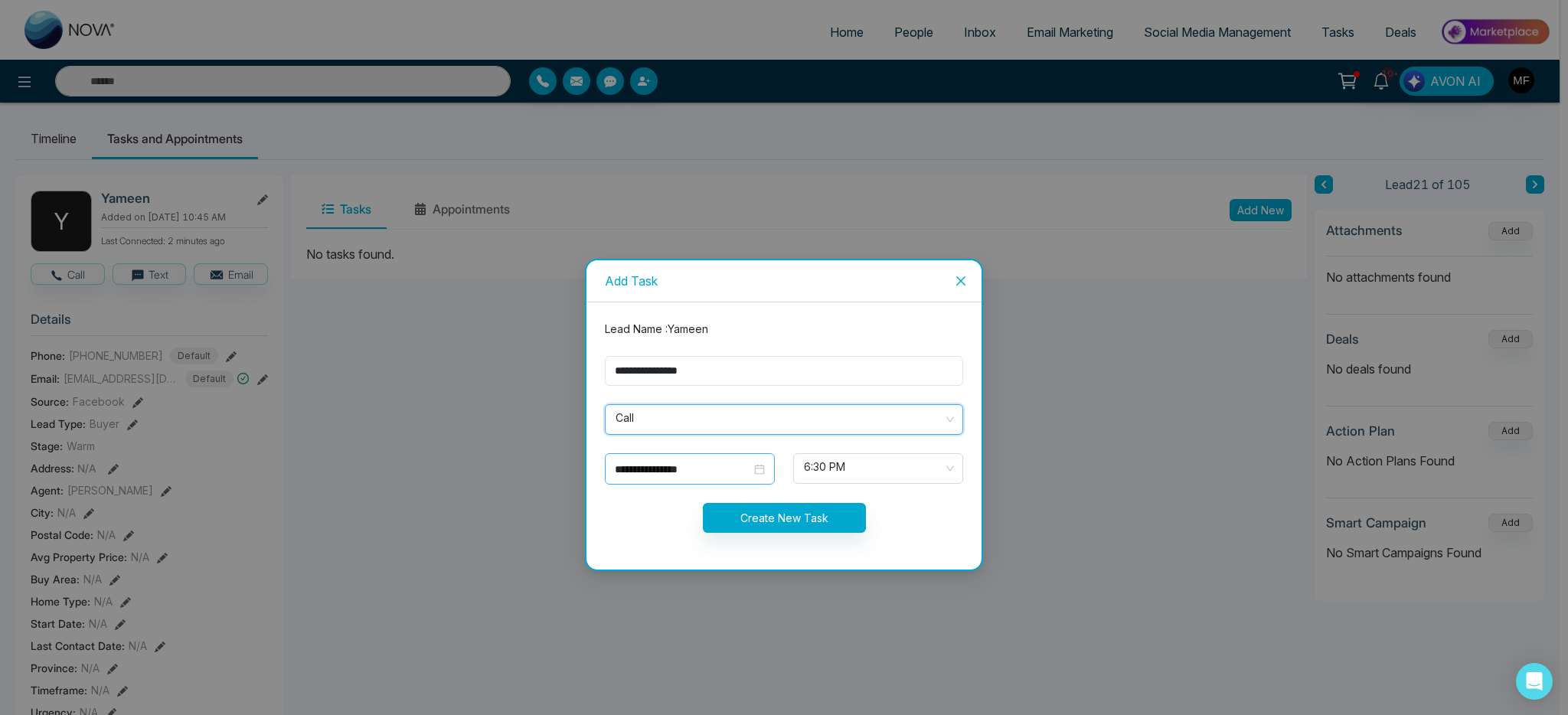
click at [721, 469] on input "**********" at bounding box center [682, 469] width 136 height 17
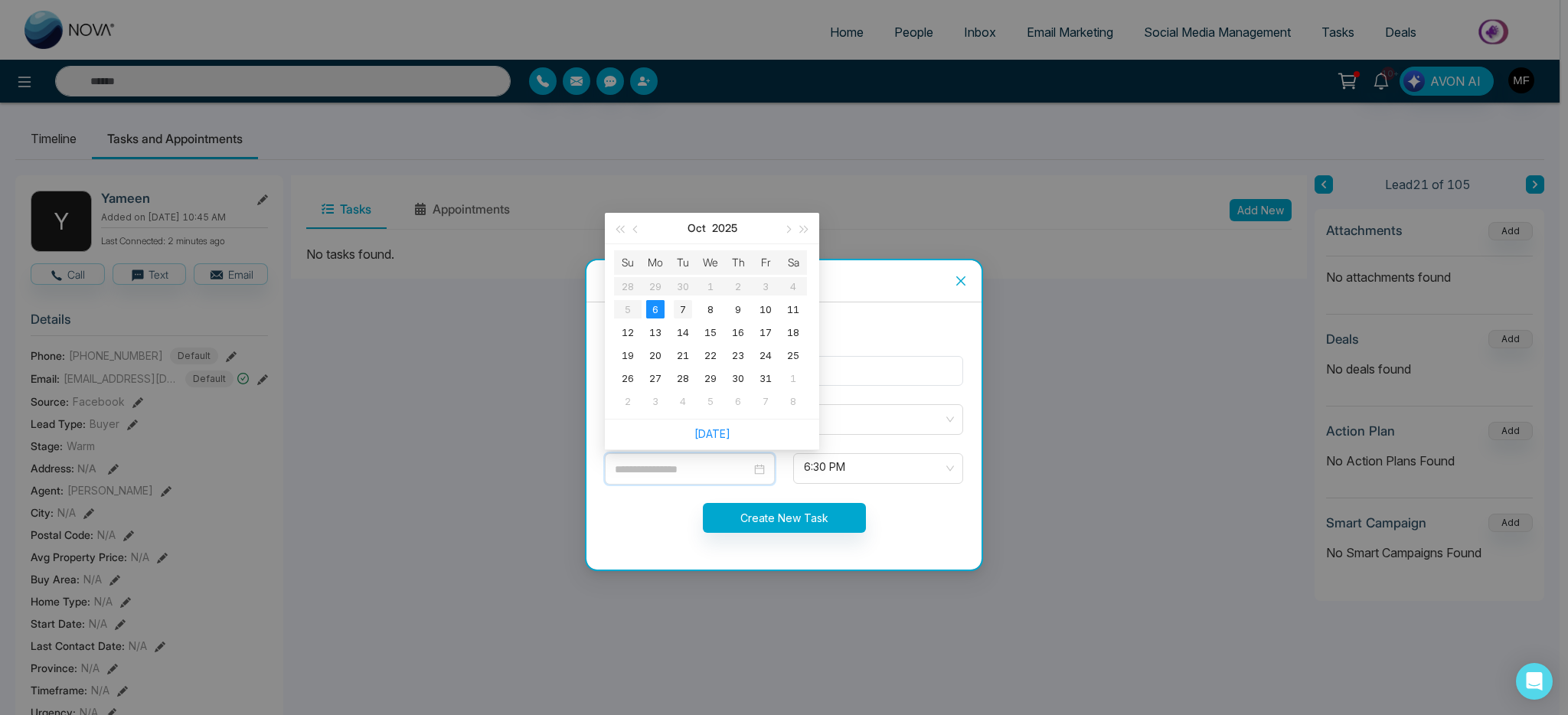
type input "**********"
click at [686, 309] on div "7" at bounding box center [683, 309] width 18 height 18
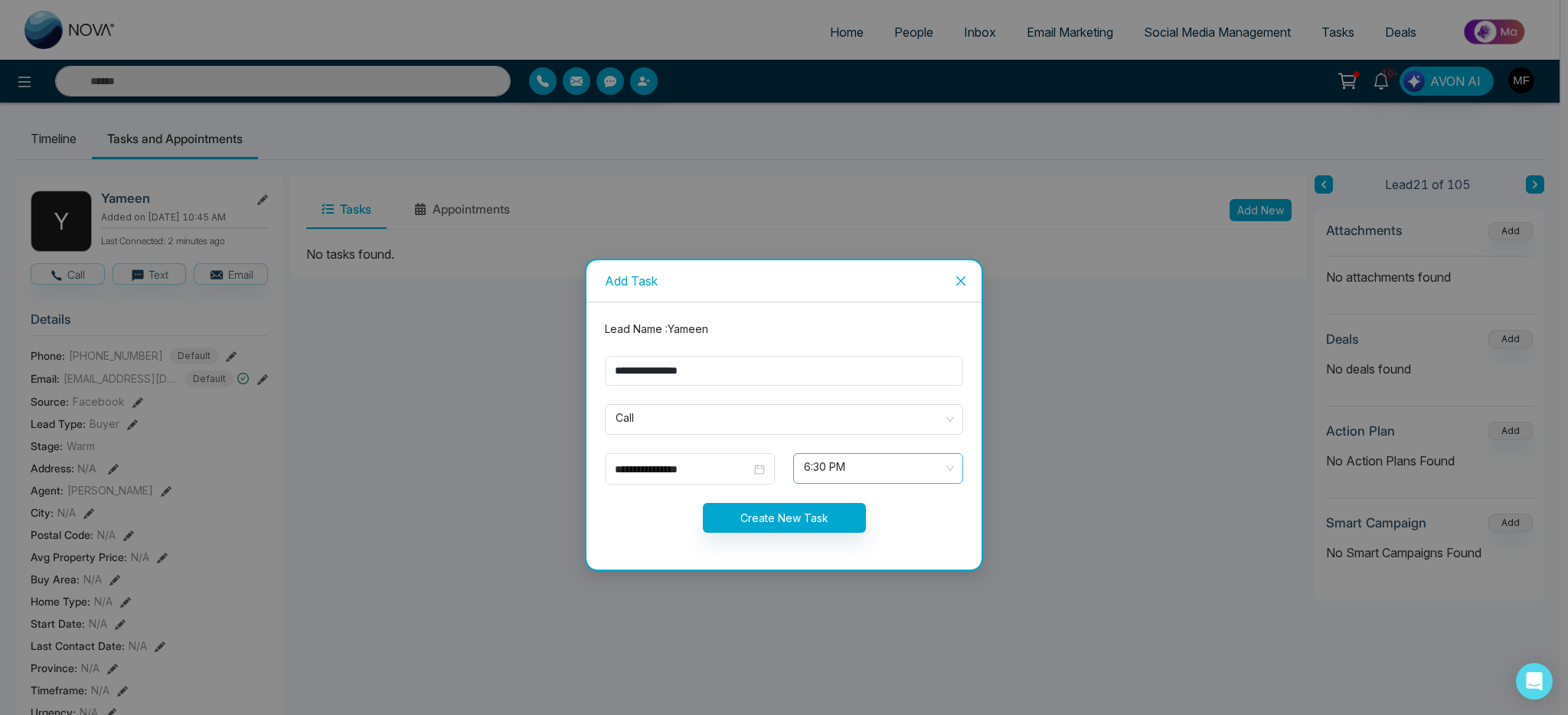
click at [819, 469] on span "6:30 PM" at bounding box center [878, 468] width 148 height 26
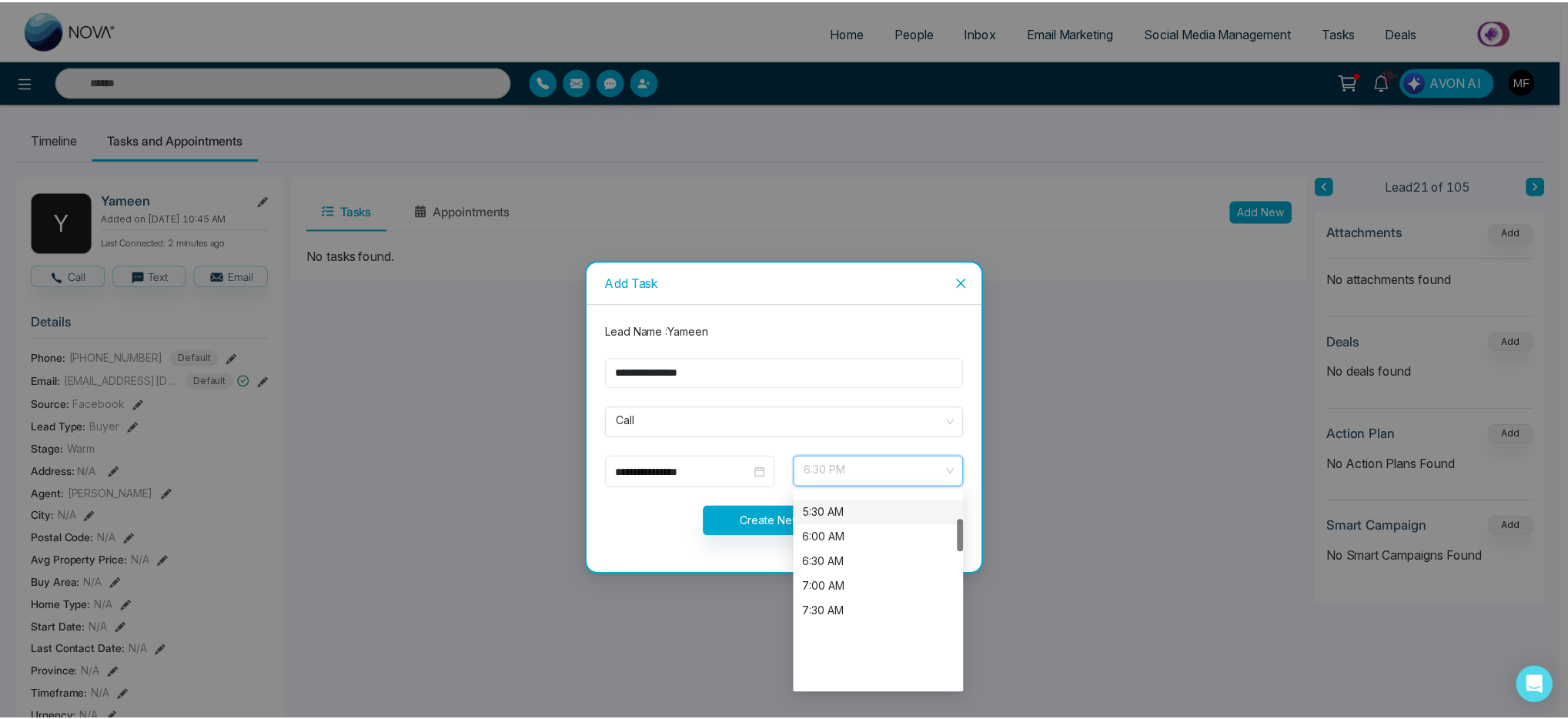
scroll to position [415, 0]
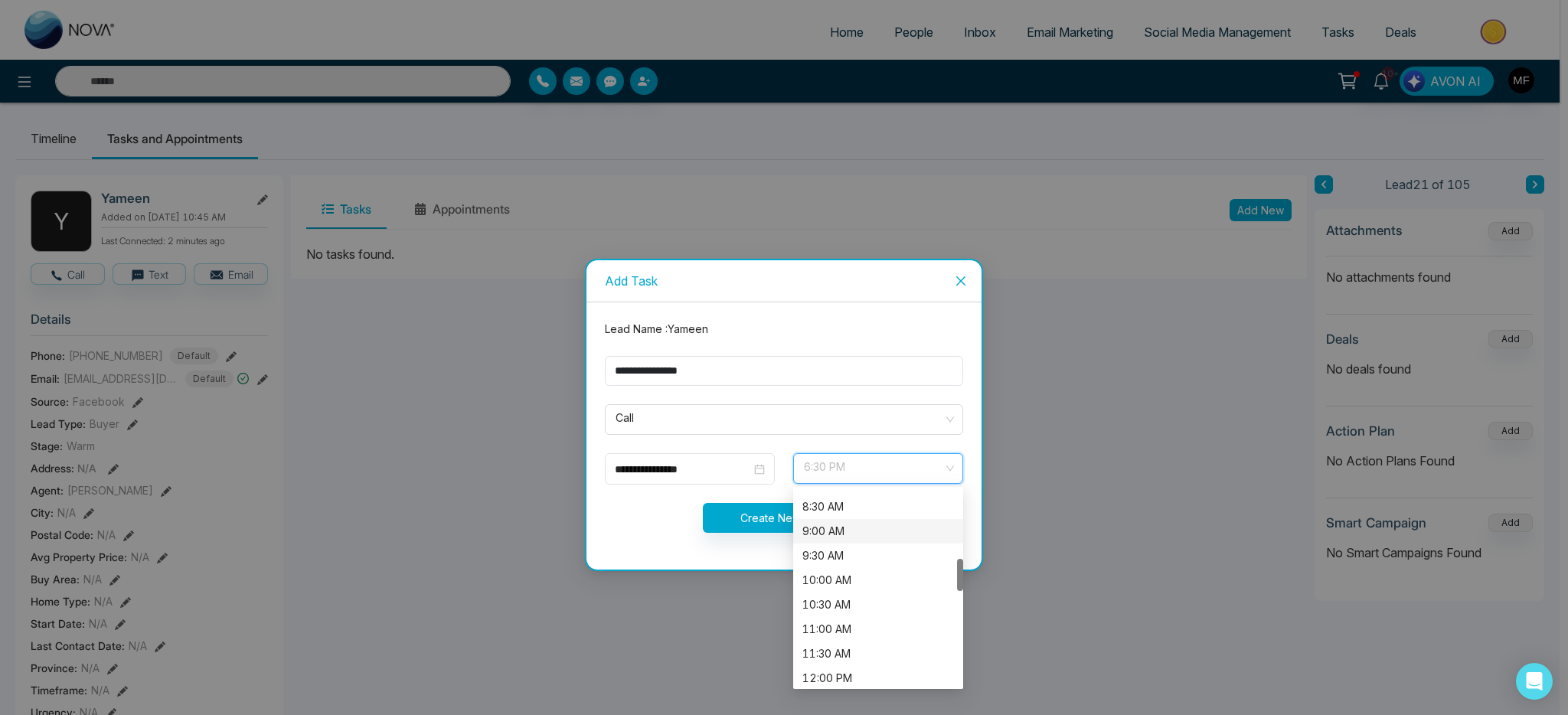
click at [857, 535] on div "9:00 AM" at bounding box center [878, 532] width 152 height 17
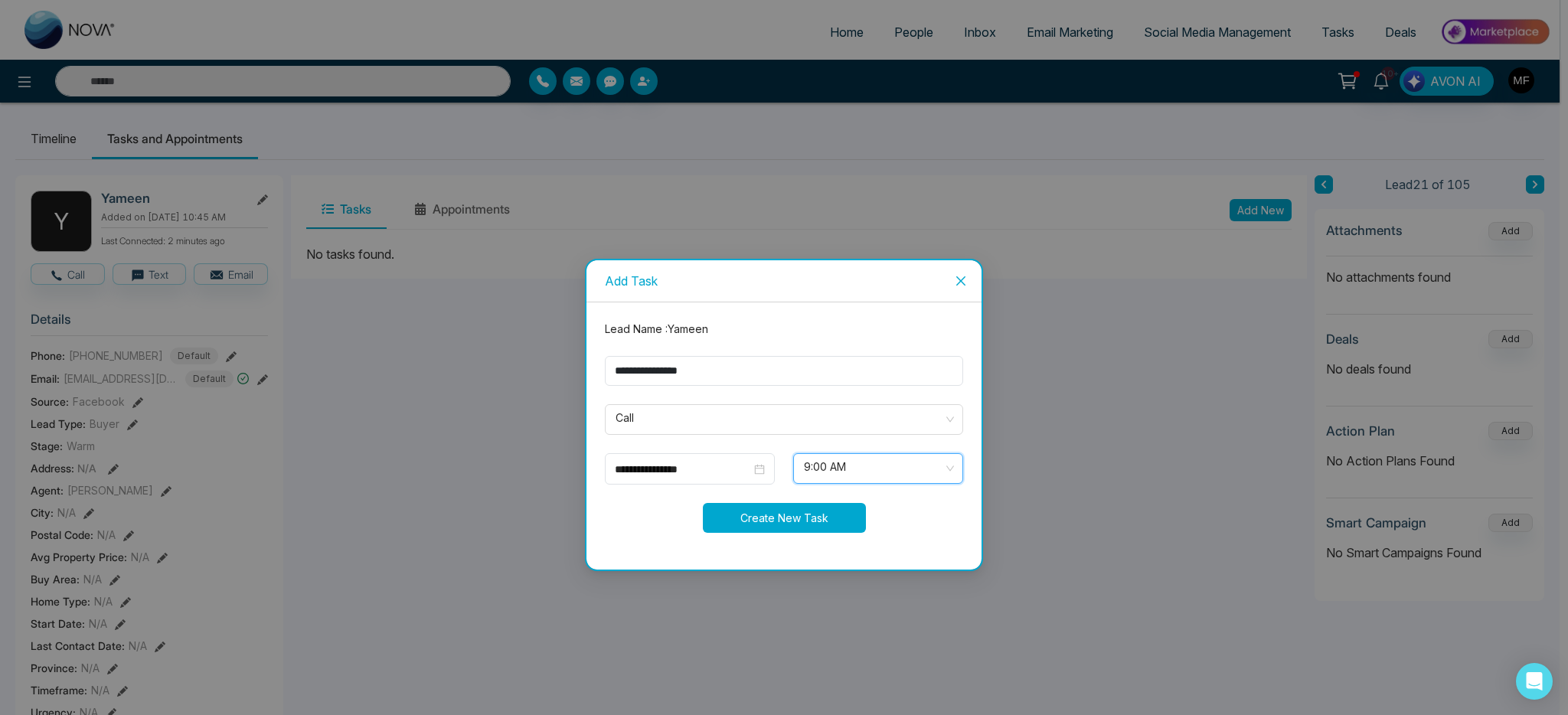
click at [795, 518] on button "Create New Task" at bounding box center [784, 518] width 163 height 30
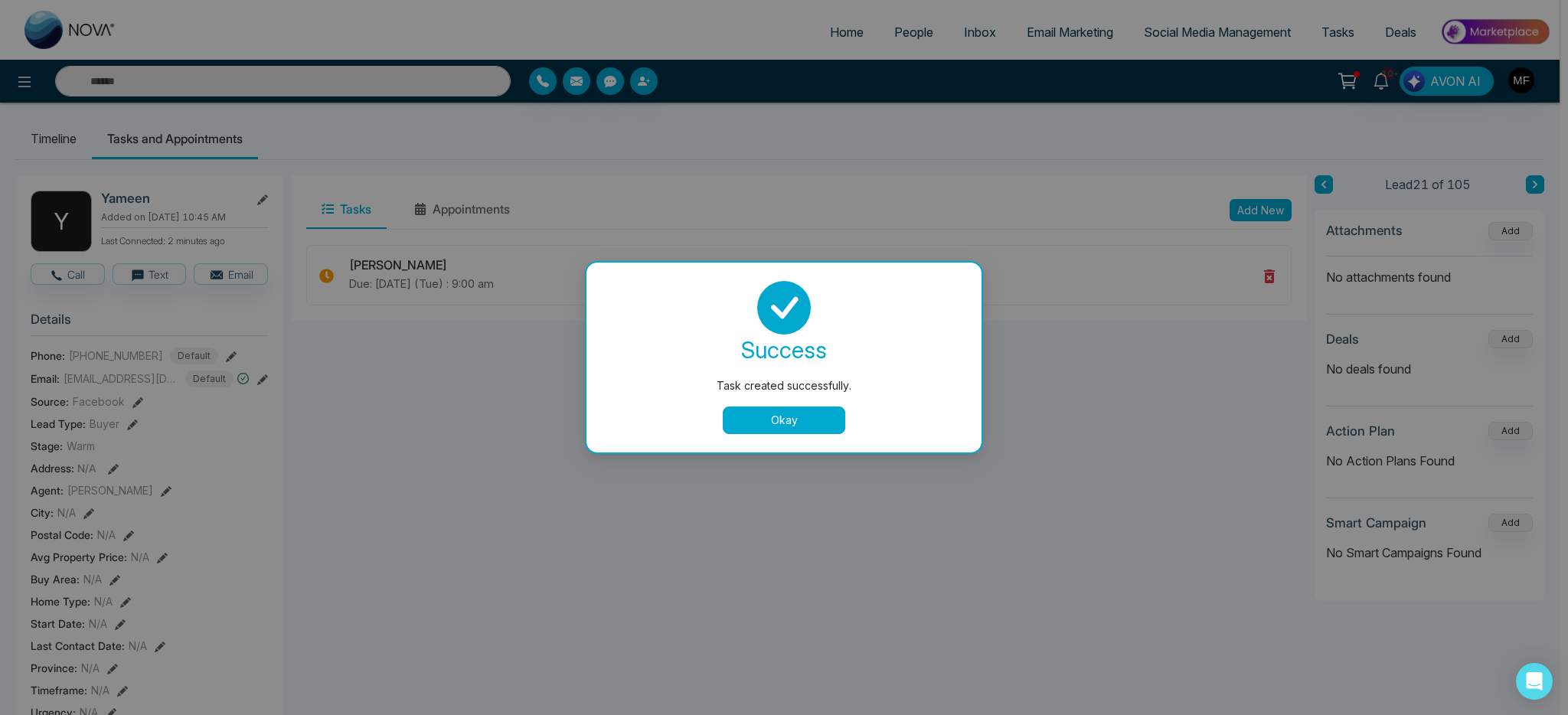
click at [806, 424] on button "Okay" at bounding box center [784, 420] width 123 height 27
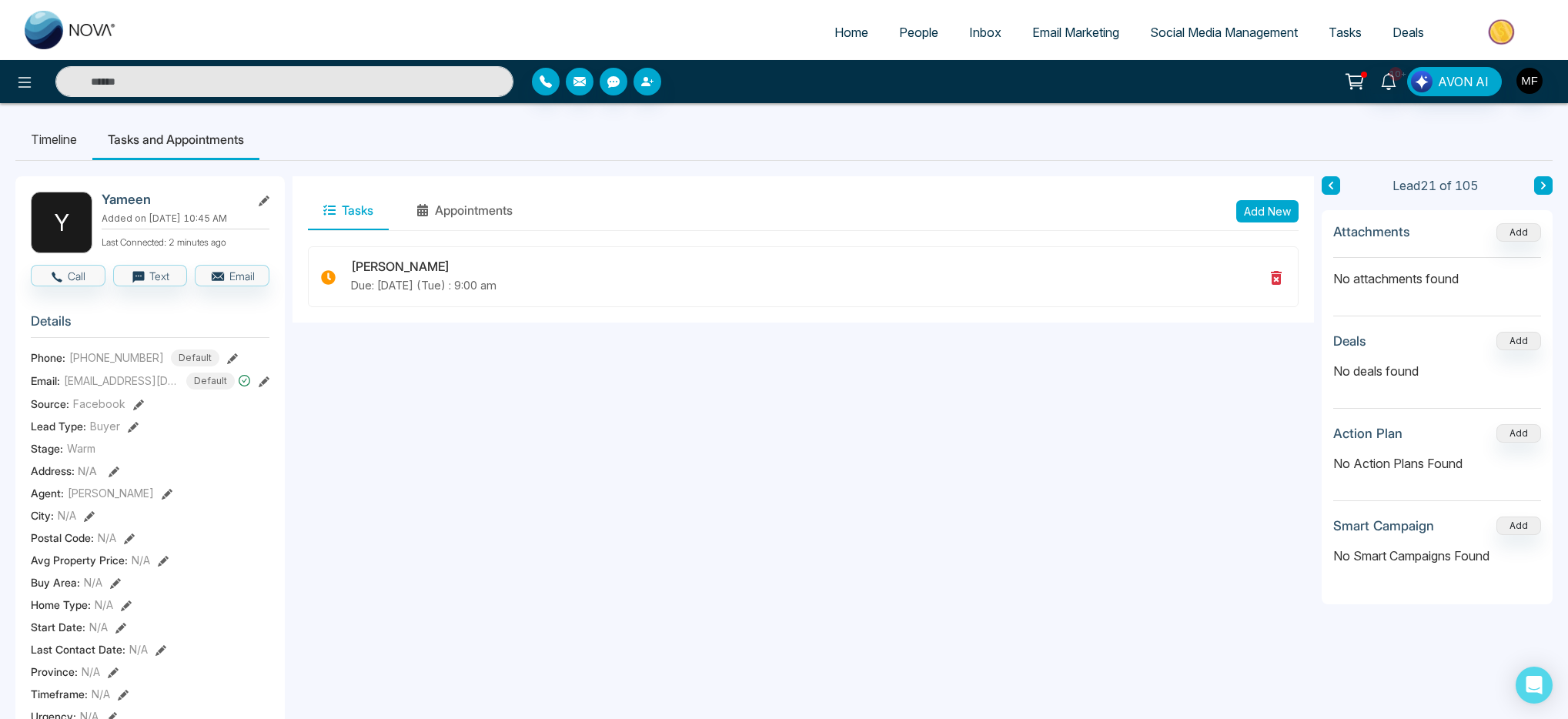
click at [291, 96] on input "text" at bounding box center [283, 81] width 458 height 31
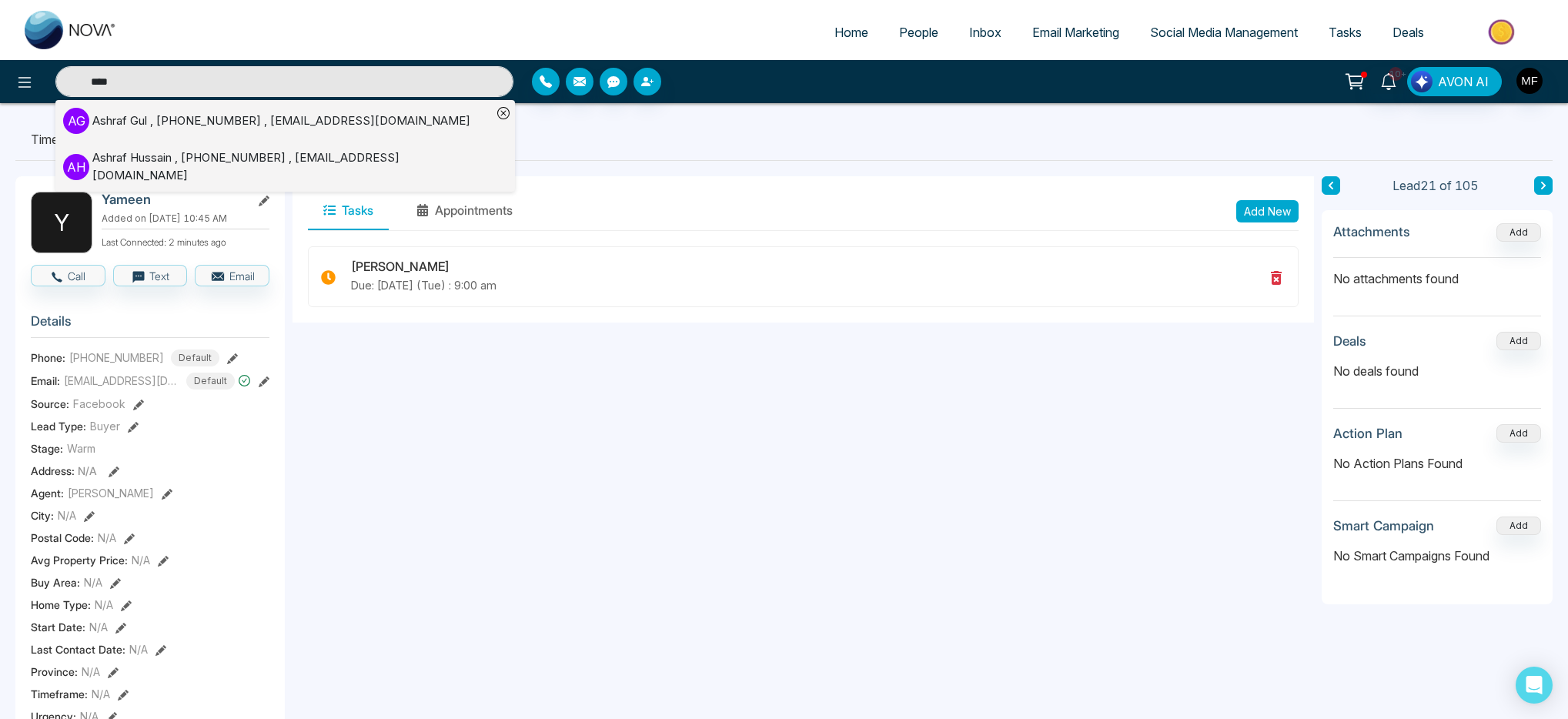
type input "****"
click at [343, 109] on div "A G Ashraf Gul , +14167975652 , ashraf_sarwari@yahoo.ca" at bounding box center [278, 120] width 428 height 26
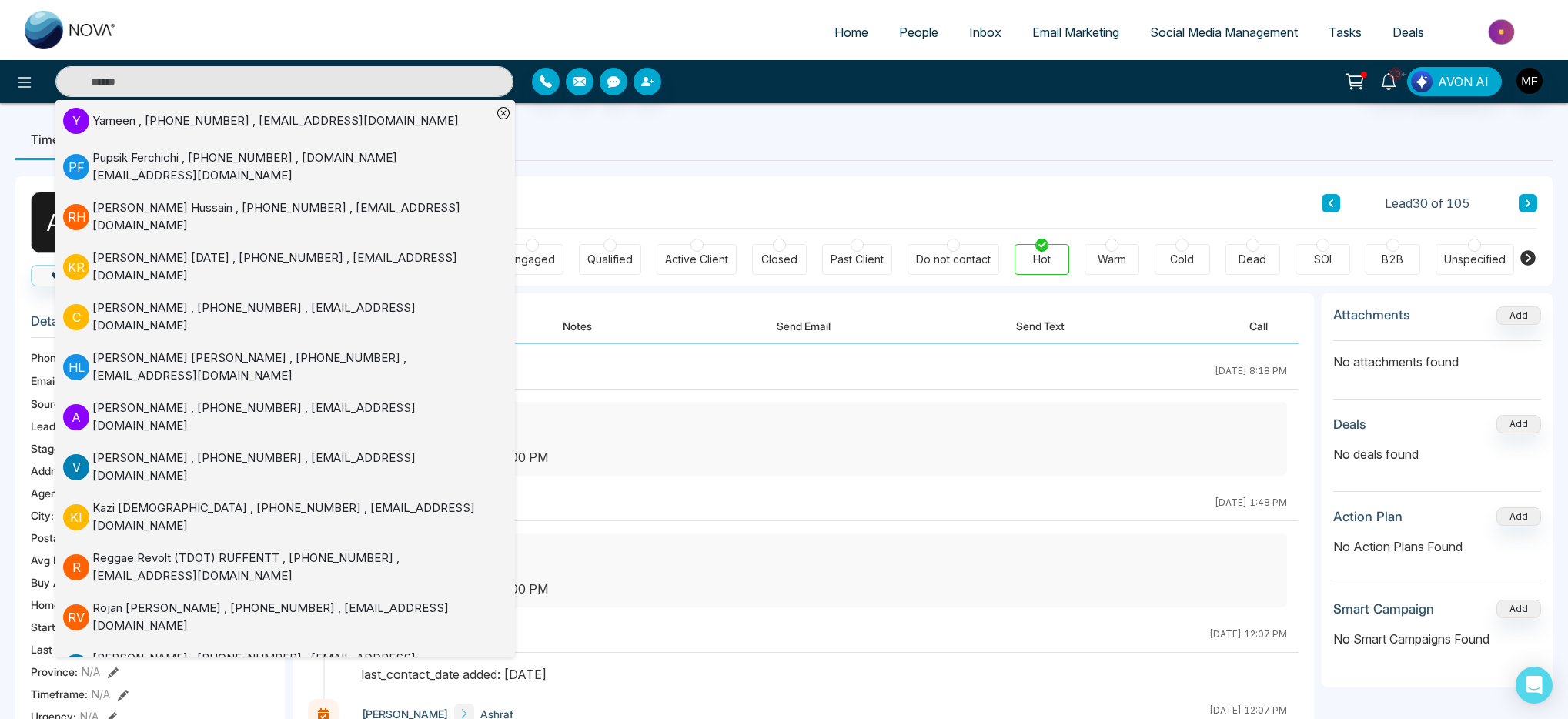
click at [664, 157] on ul "Timeline Tasks and Appointments" at bounding box center [784, 139] width 1537 height 42
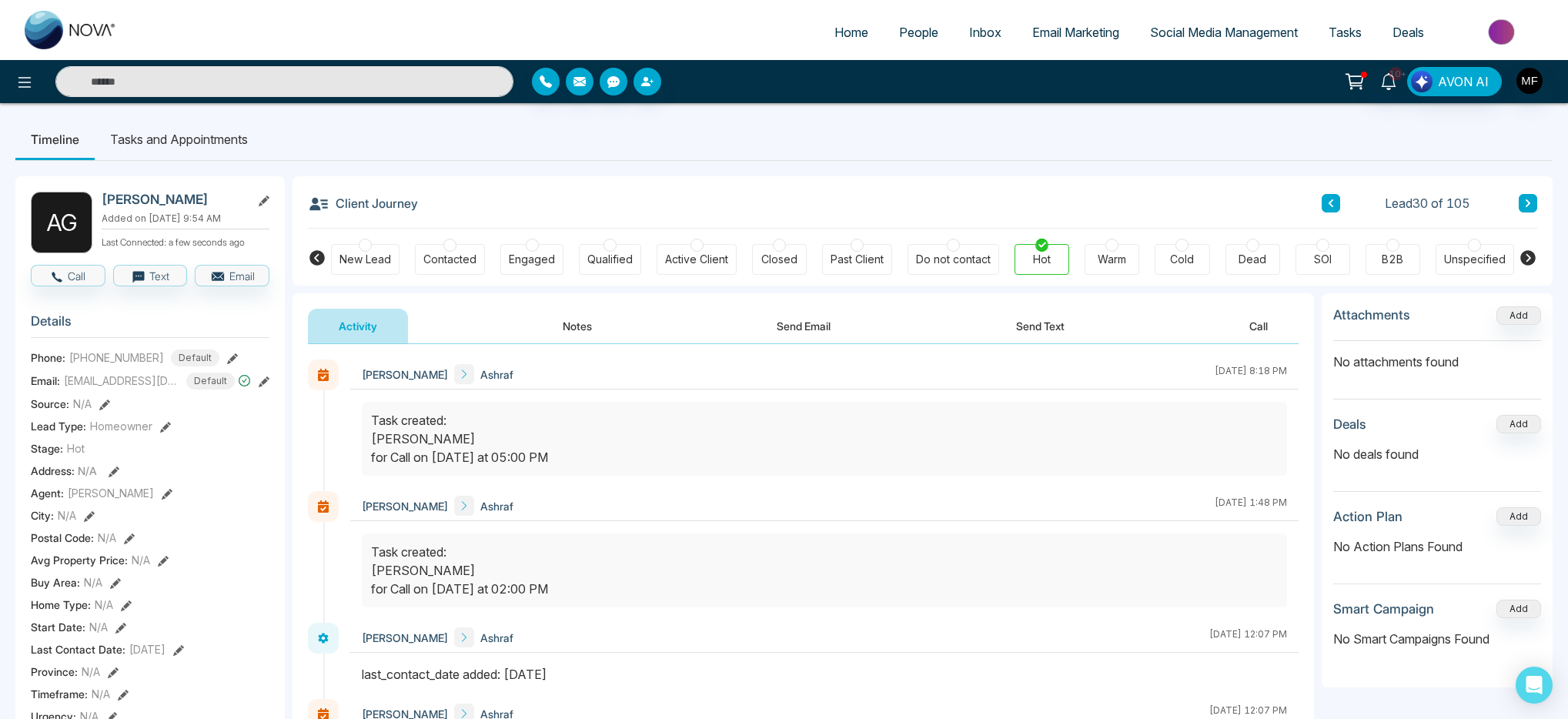
click at [594, 328] on button "Notes" at bounding box center [577, 326] width 91 height 35
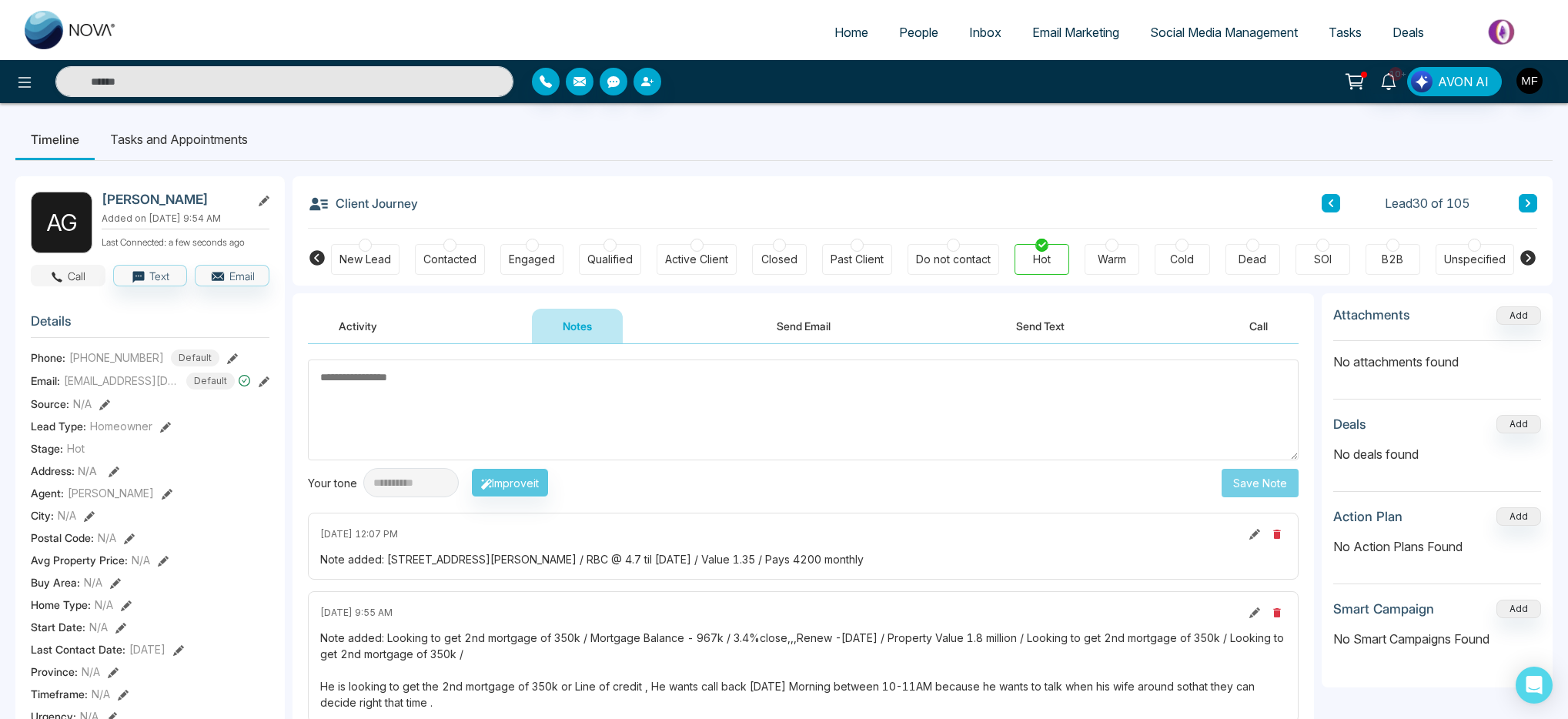
click at [59, 280] on icon "button" at bounding box center [57, 277] width 14 height 14
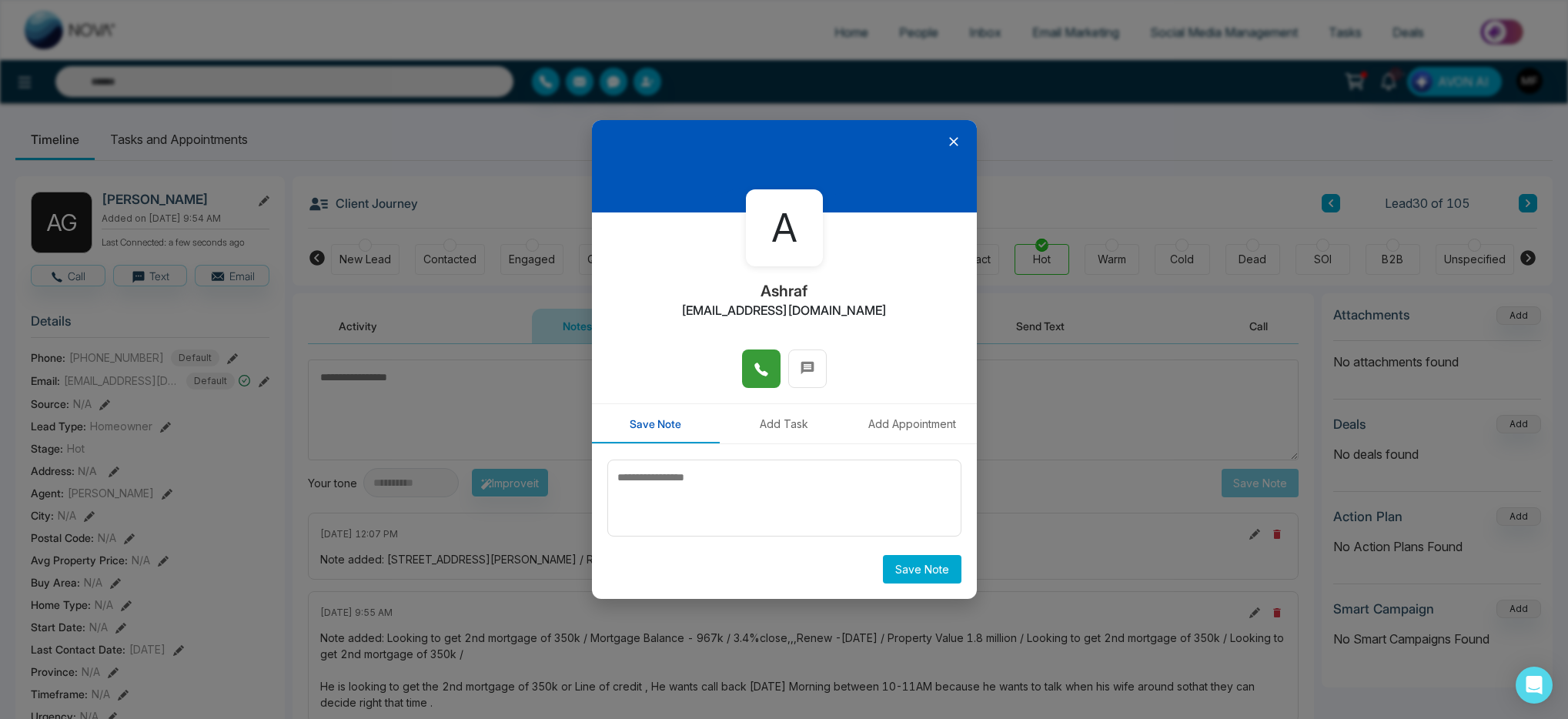
click at [749, 352] on button at bounding box center [761, 369] width 38 height 38
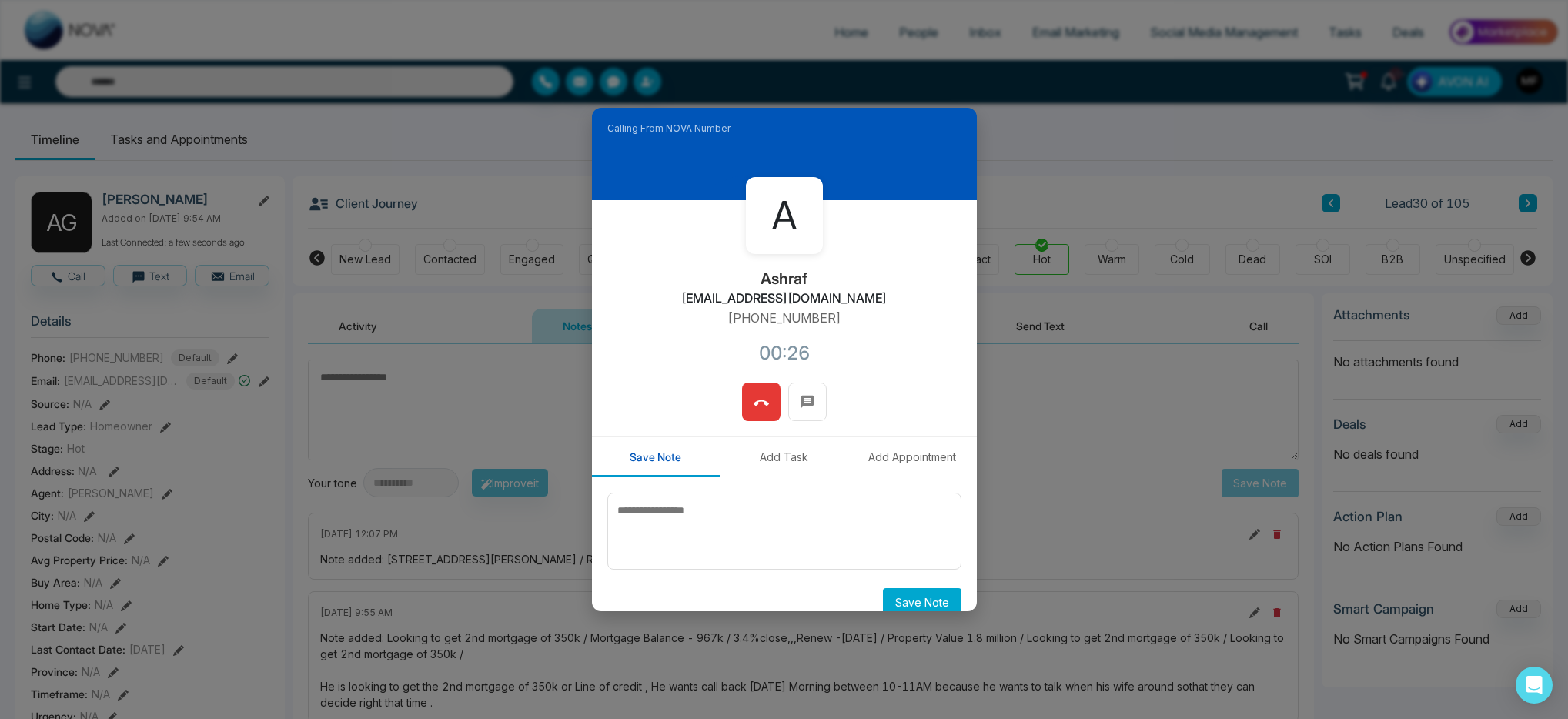
click at [769, 410] on button at bounding box center [761, 402] width 38 height 38
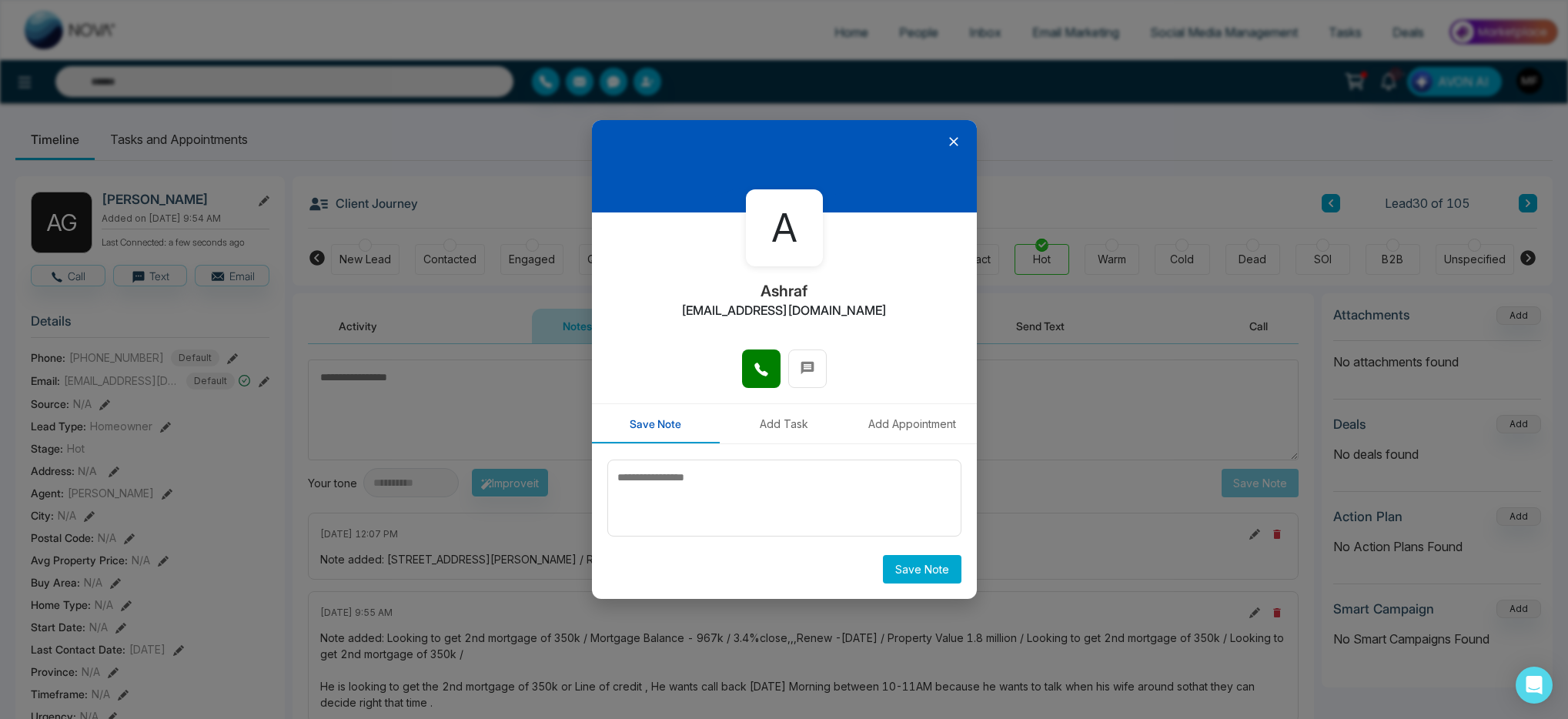
click at [958, 150] on div at bounding box center [784, 166] width 385 height 93
click at [954, 138] on icon at bounding box center [954, 142] width 15 height 15
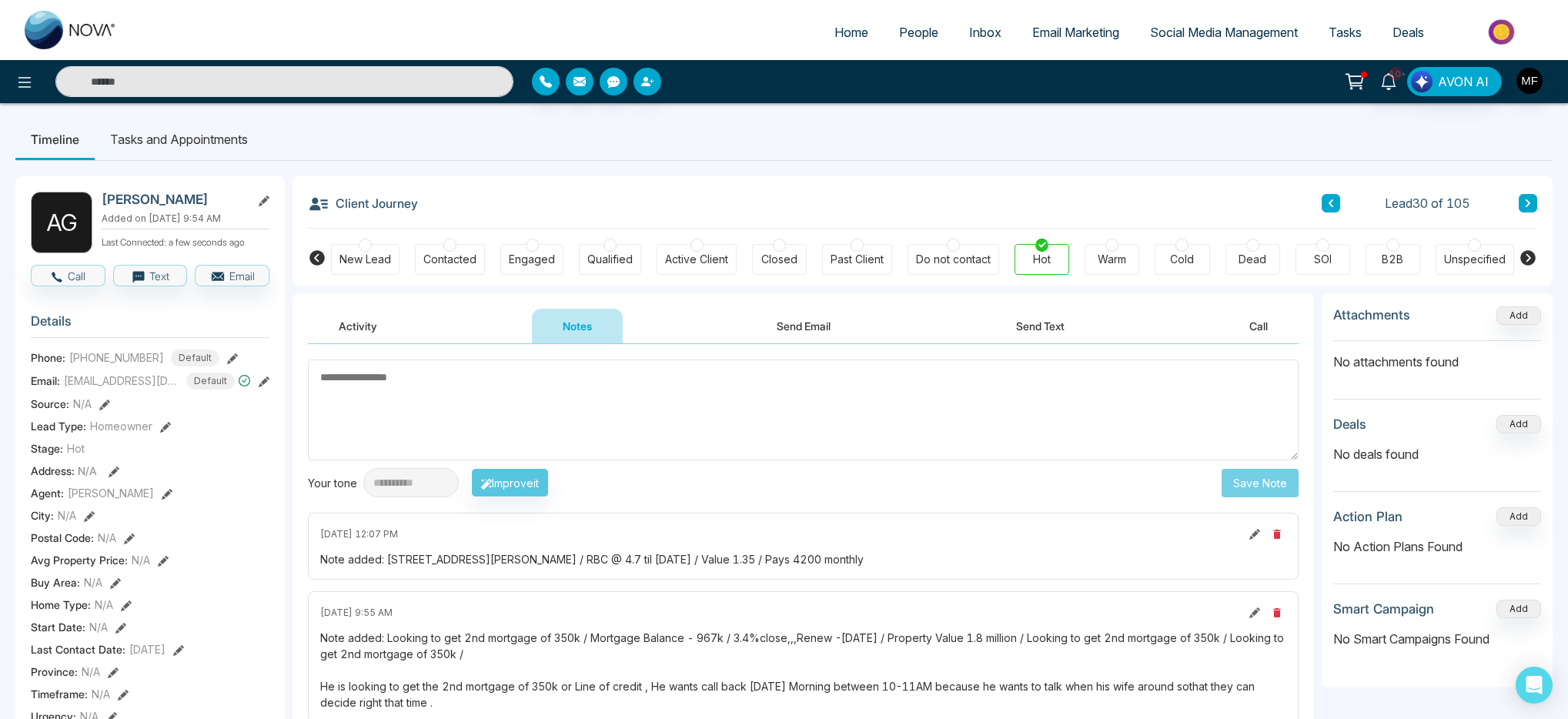
click at [1170, 259] on div "Cold" at bounding box center [1182, 259] width 24 height 15
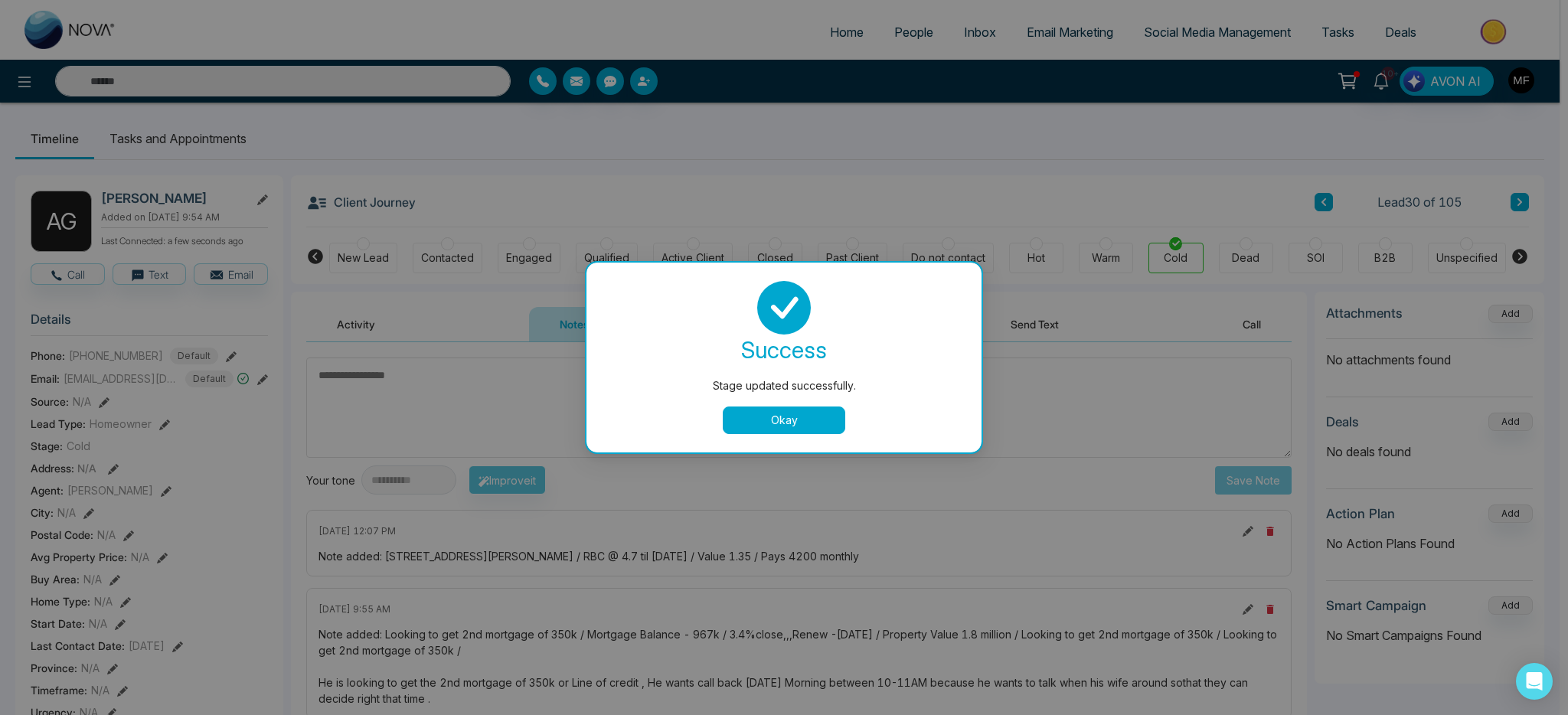
click at [783, 422] on button "Okay" at bounding box center [784, 420] width 123 height 27
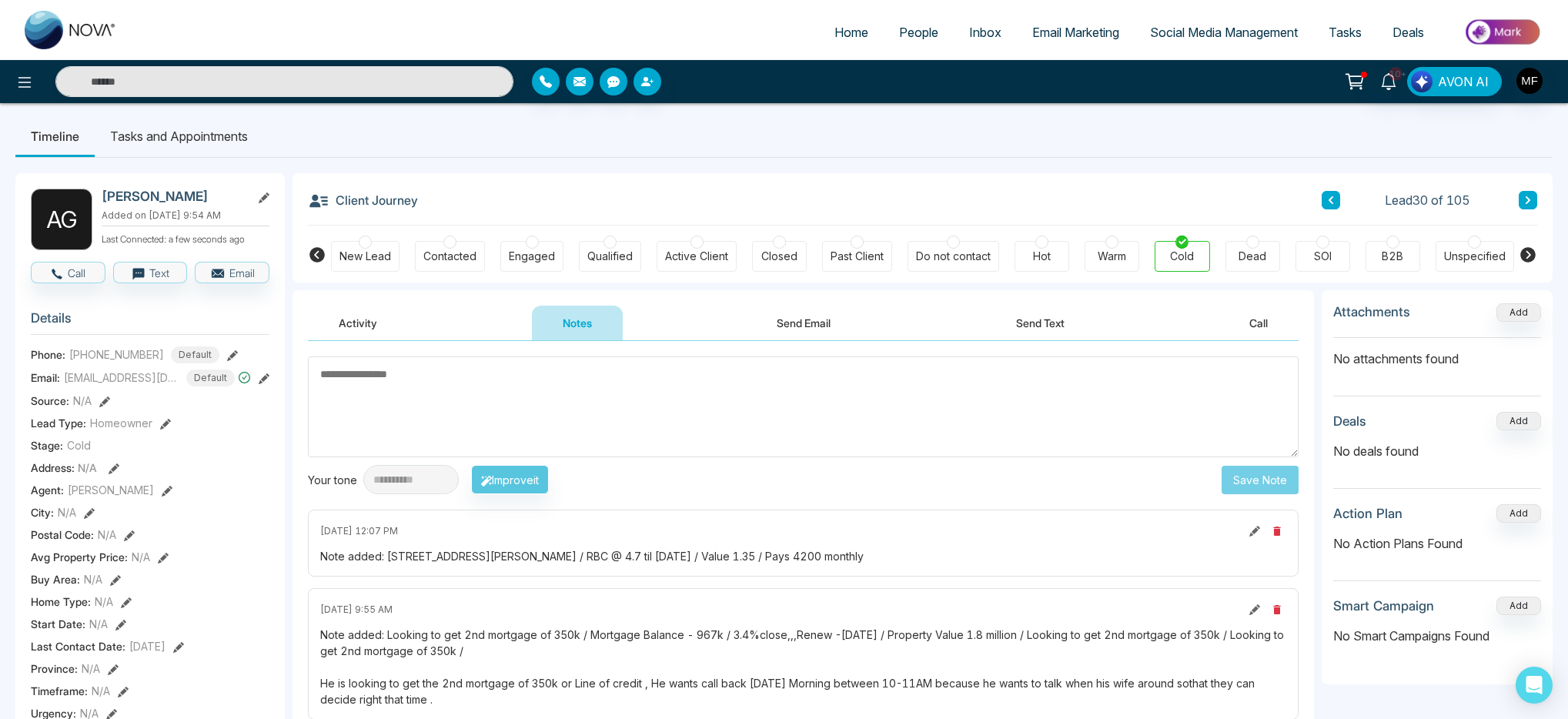
scroll to position [2, 0]
click at [1051, 314] on button "Send Text" at bounding box center [1040, 324] width 110 height 35
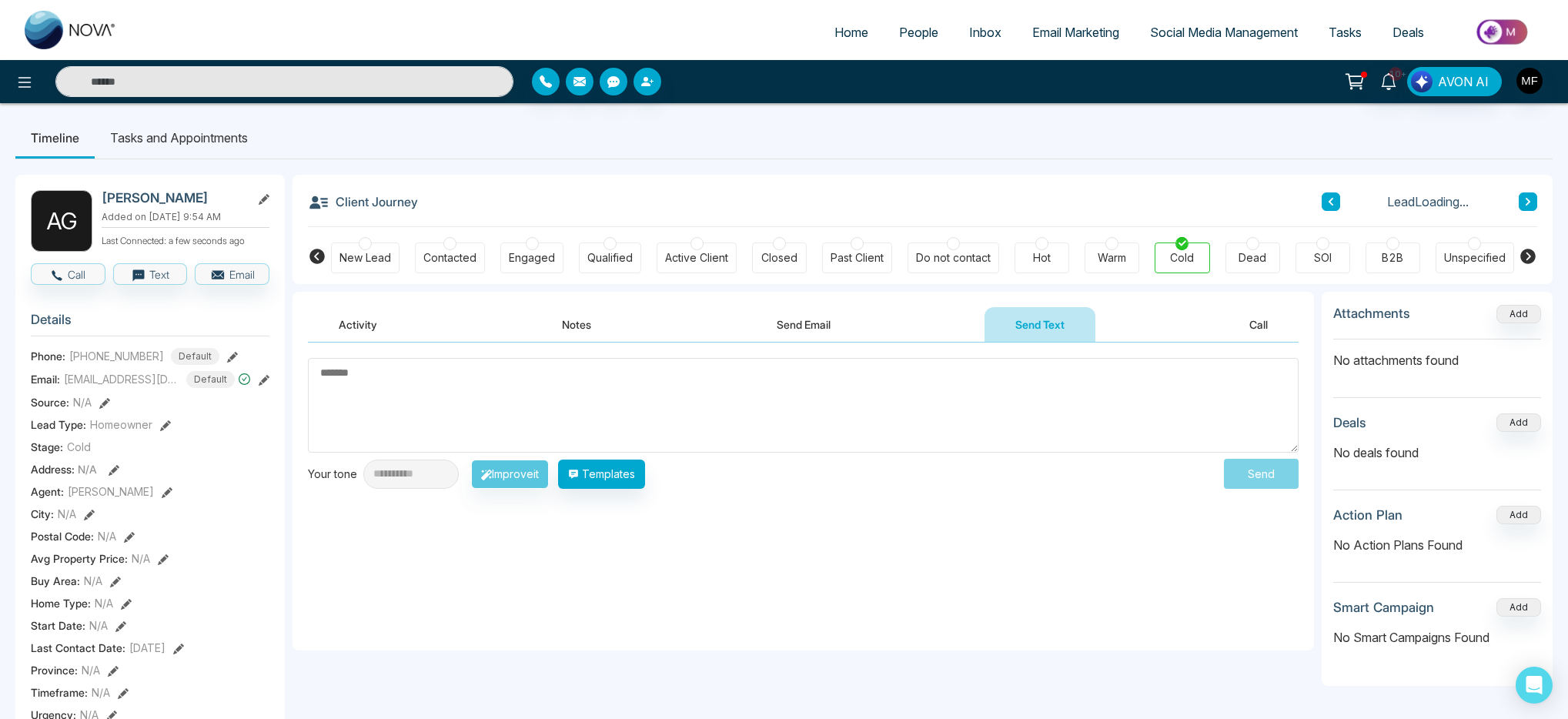
click at [782, 392] on textarea at bounding box center [803, 405] width 990 height 95
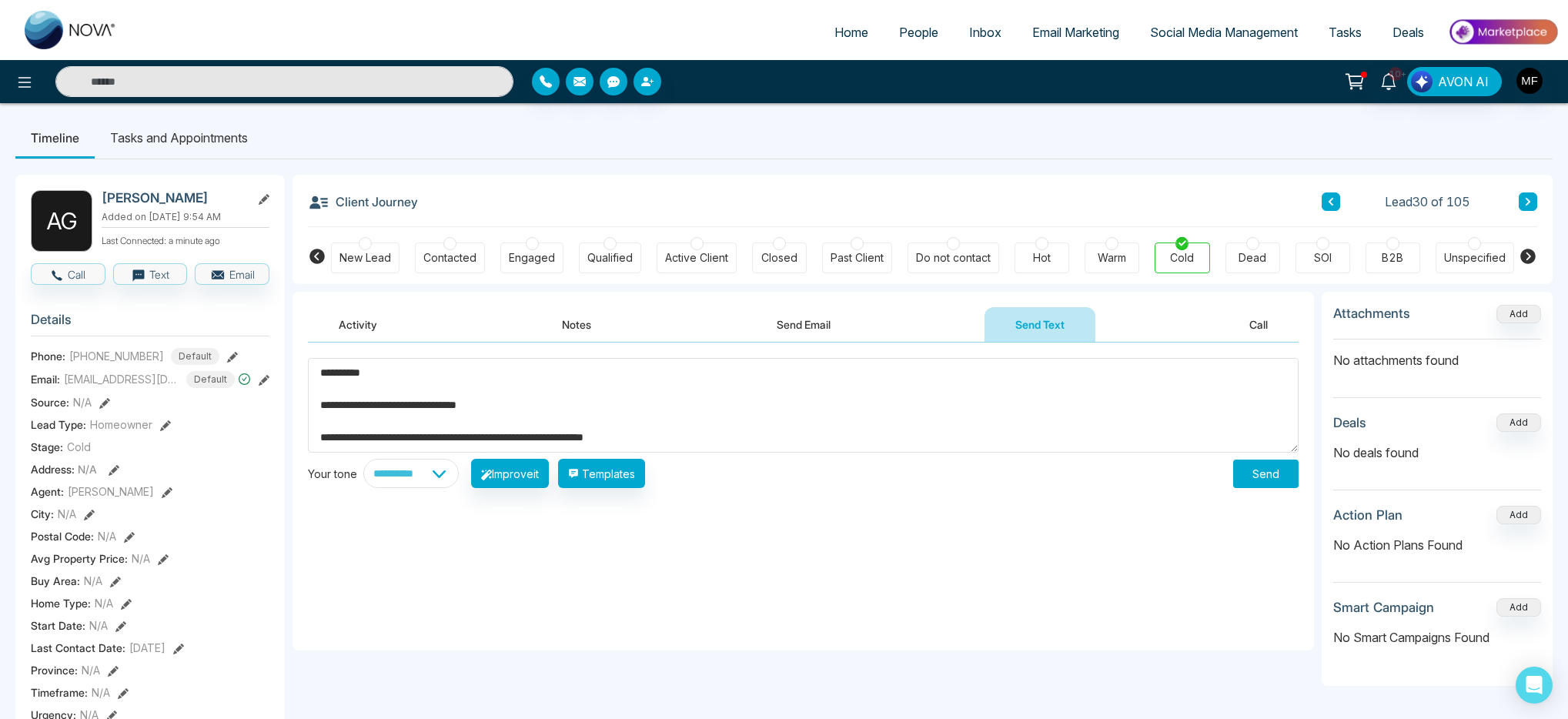
click at [459, 434] on textarea "**********" at bounding box center [803, 405] width 990 height 95
click at [749, 444] on textarea "**********" at bounding box center [803, 405] width 990 height 95
type textarea "**********"
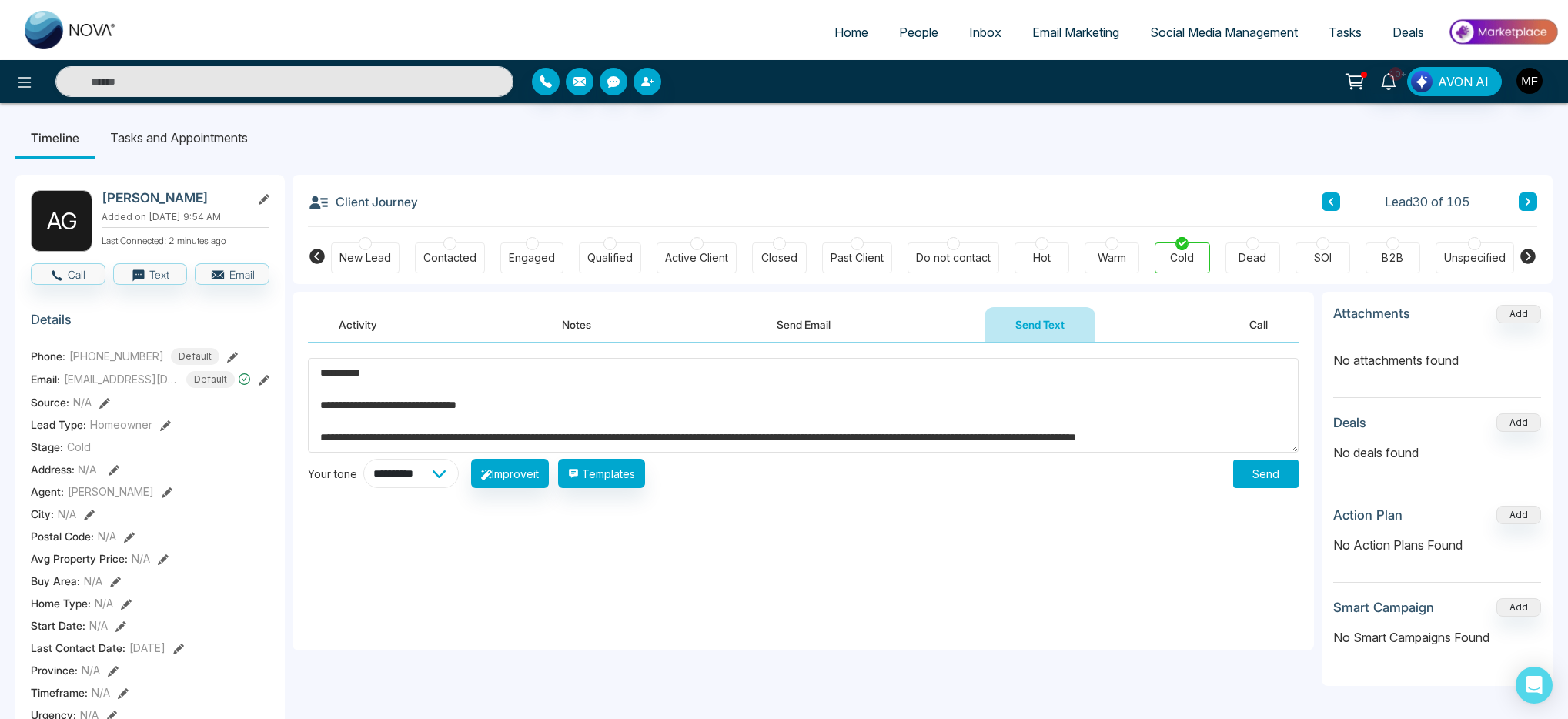
click at [447, 480] on select "**********" at bounding box center [411, 473] width 96 height 29
select select "**********"
click at [363, 459] on select "**********" at bounding box center [411, 473] width 96 height 29
click at [549, 467] on button "Improve it" at bounding box center [509, 473] width 78 height 29
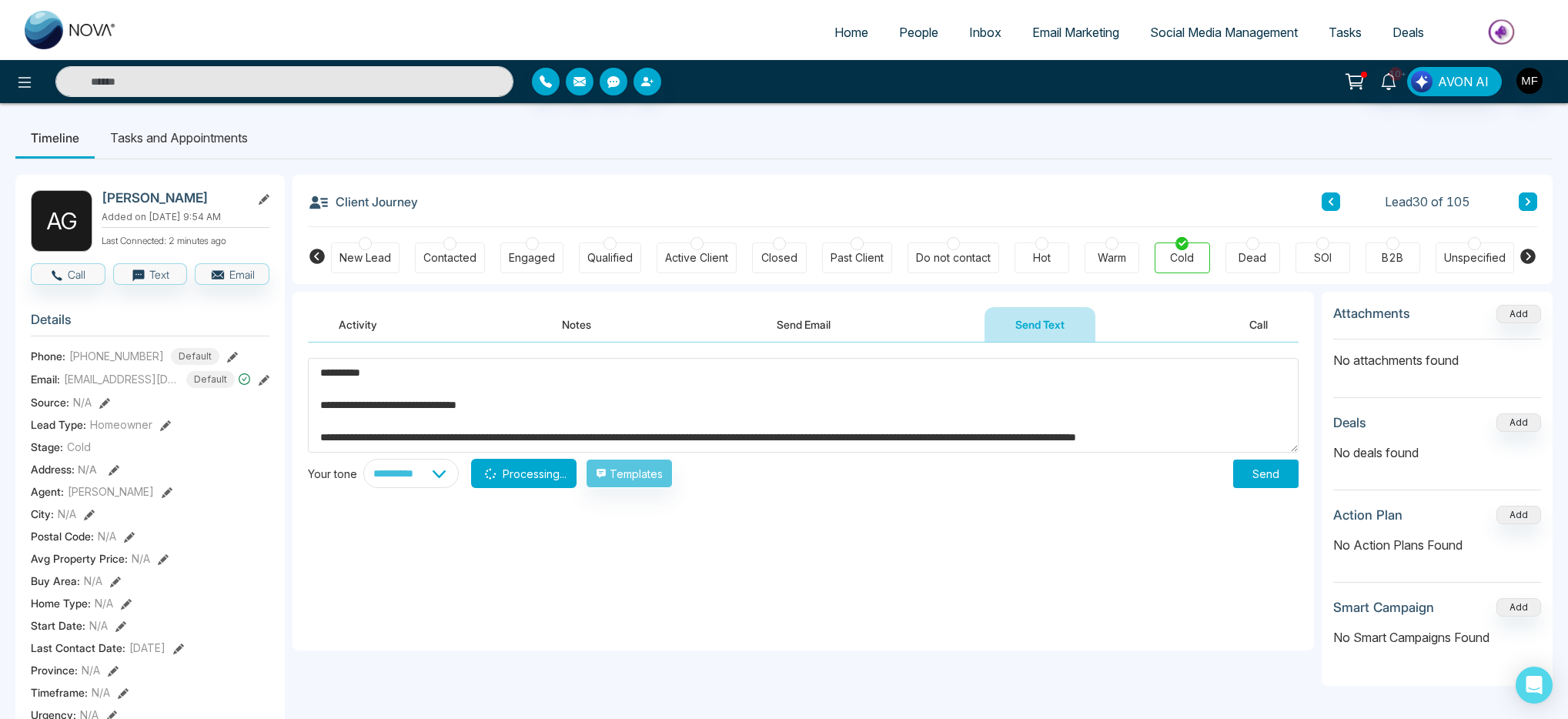
type textarea "**********"
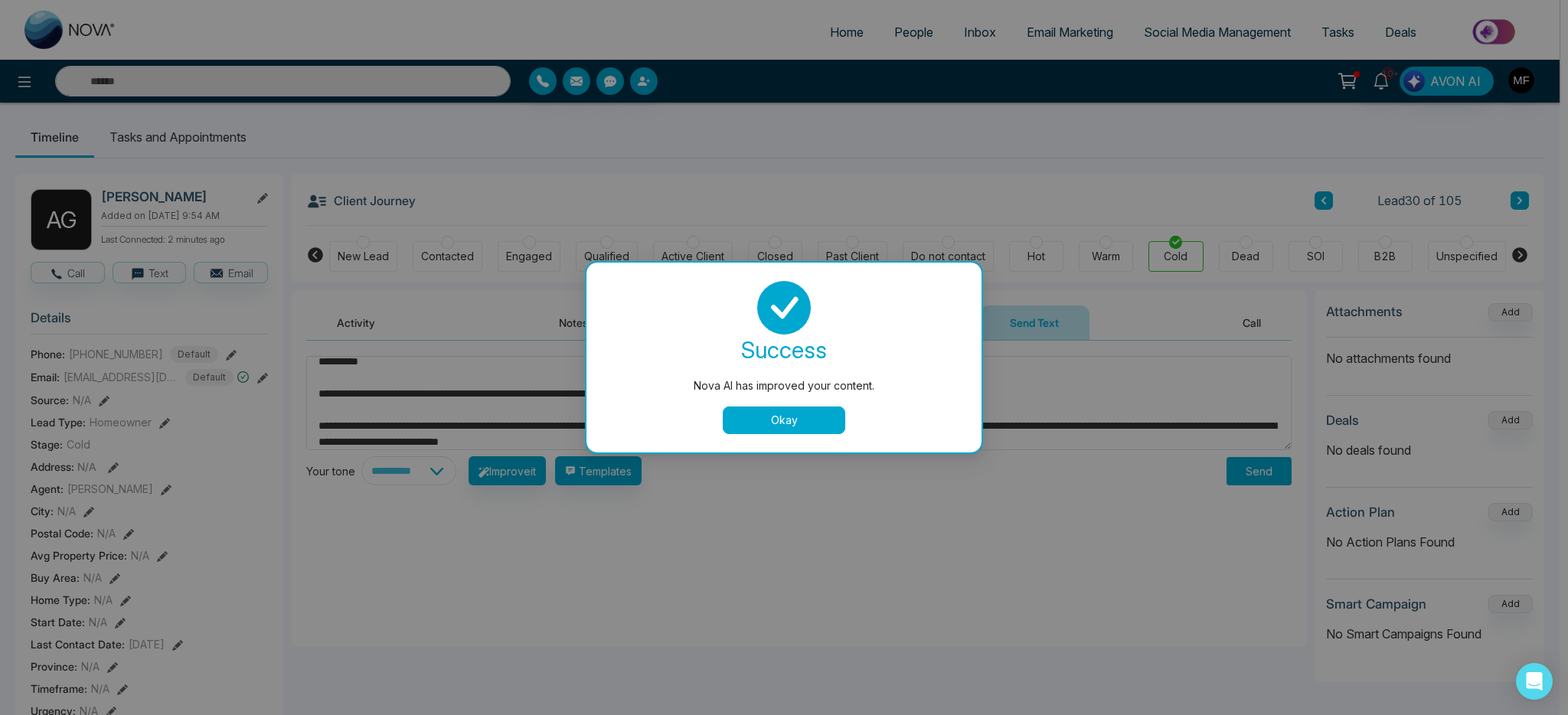
click at [760, 420] on button "Okay" at bounding box center [784, 420] width 123 height 27
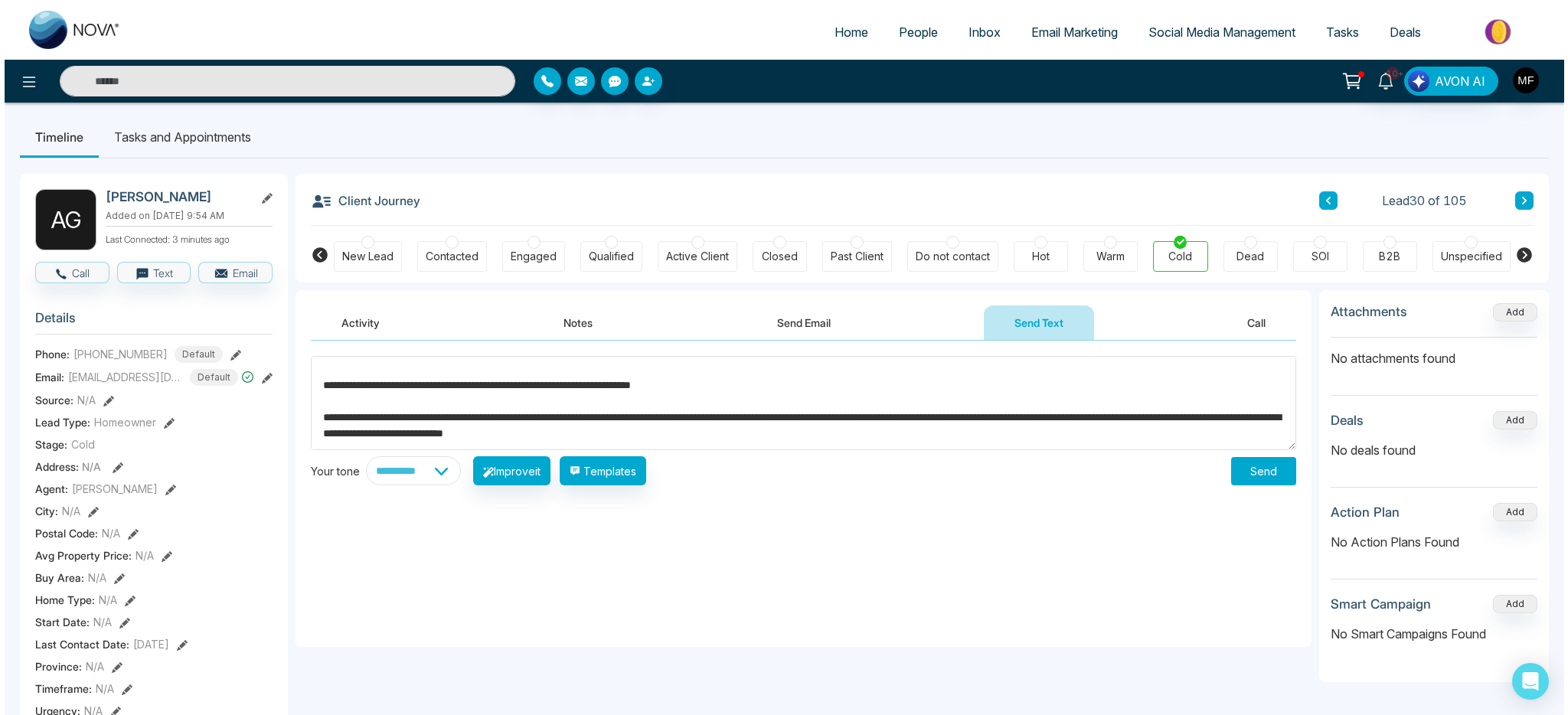
scroll to position [0, 0]
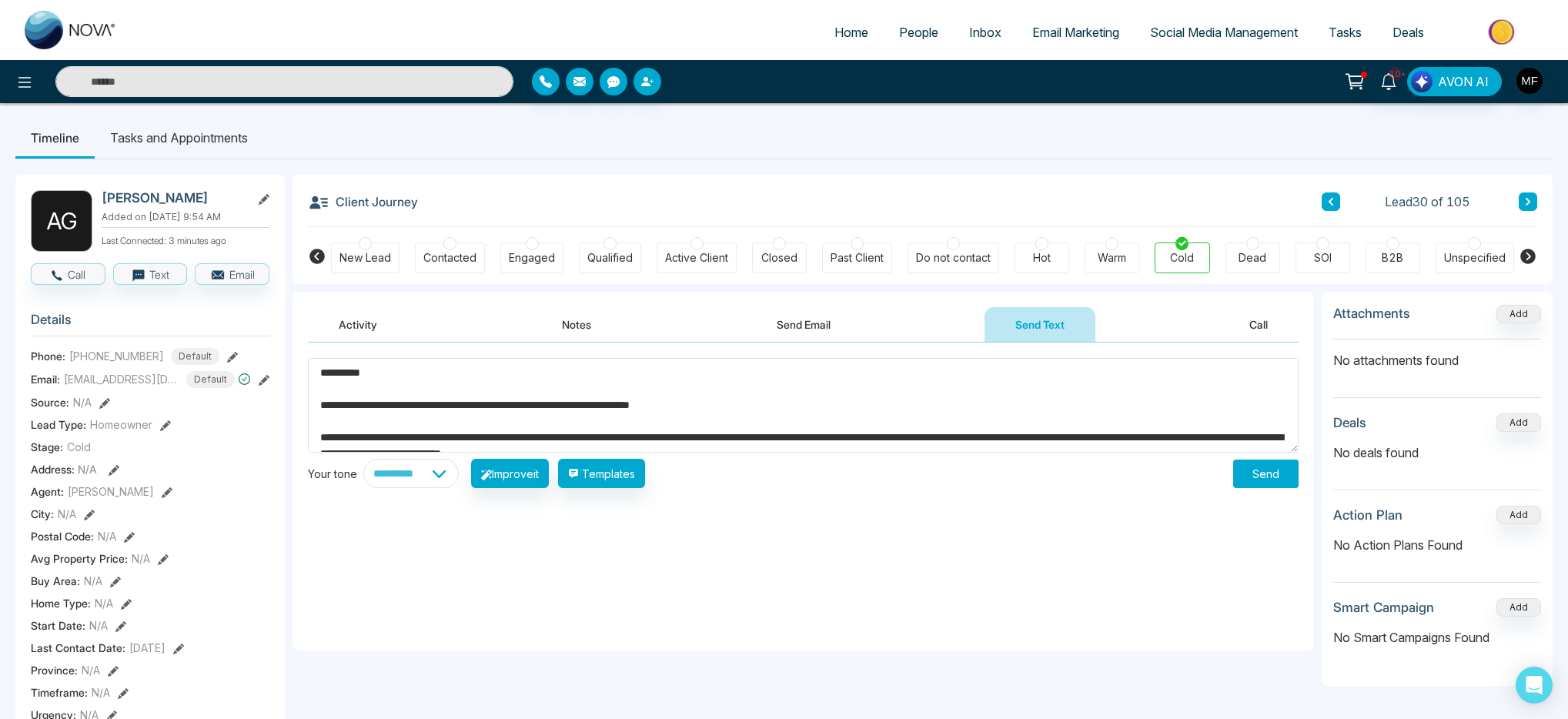
click at [1241, 478] on button "Send" at bounding box center [1265, 474] width 65 height 28
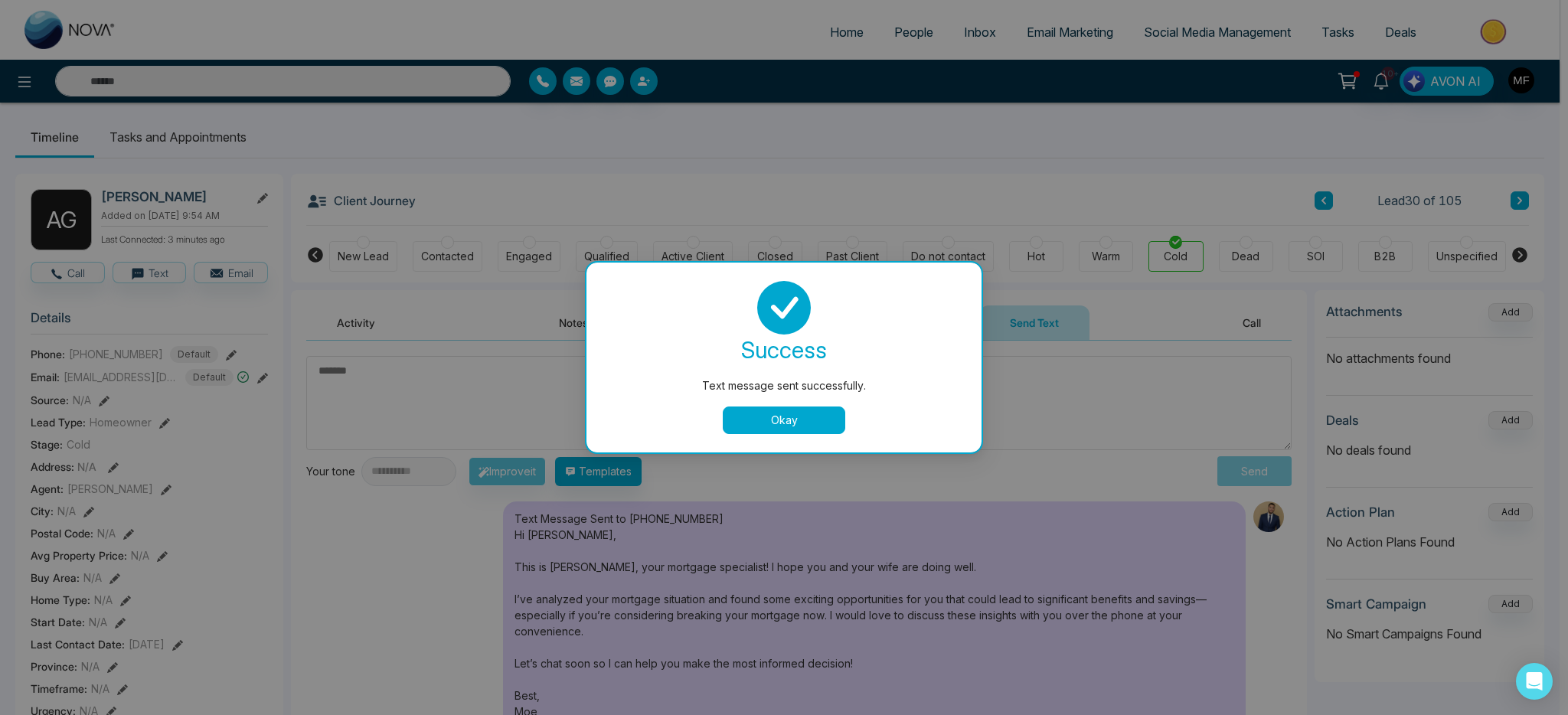
click at [789, 421] on button "Okay" at bounding box center [784, 420] width 123 height 27
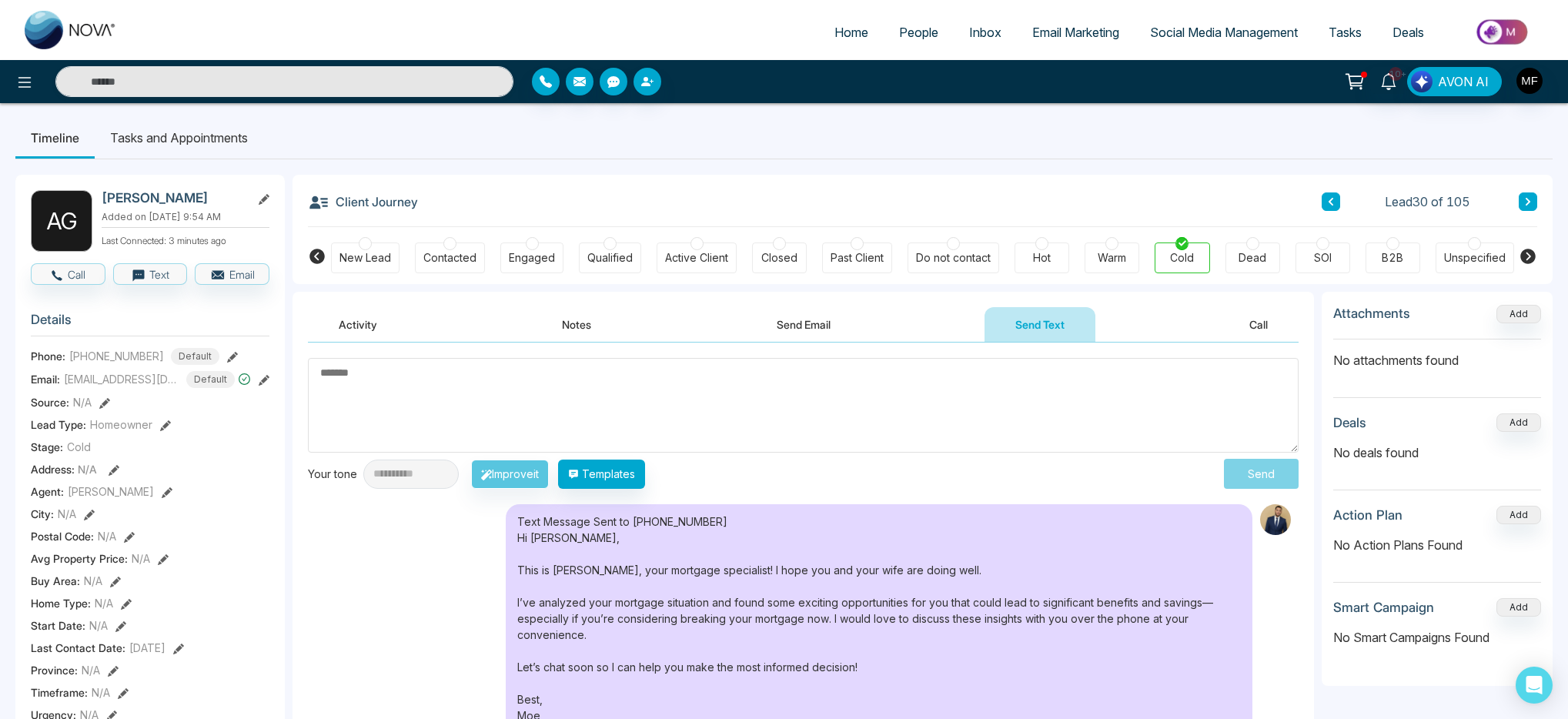
click at [217, 149] on li "Tasks and Appointments" at bounding box center [179, 138] width 168 height 42
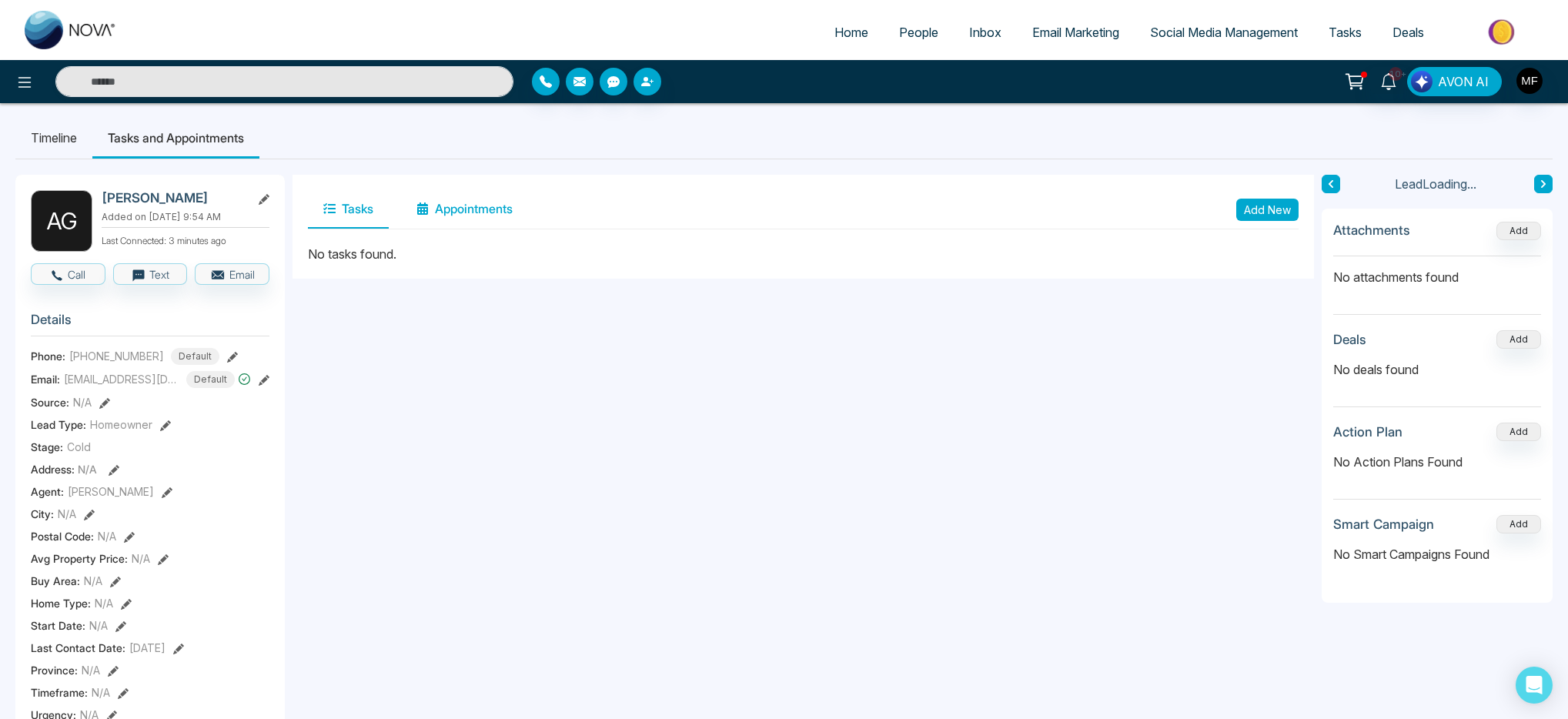
click at [496, 211] on button "Appointments" at bounding box center [464, 209] width 127 height 38
click at [317, 215] on button "Tasks" at bounding box center [348, 209] width 81 height 38
click at [1257, 217] on button "Add New" at bounding box center [1267, 209] width 63 height 23
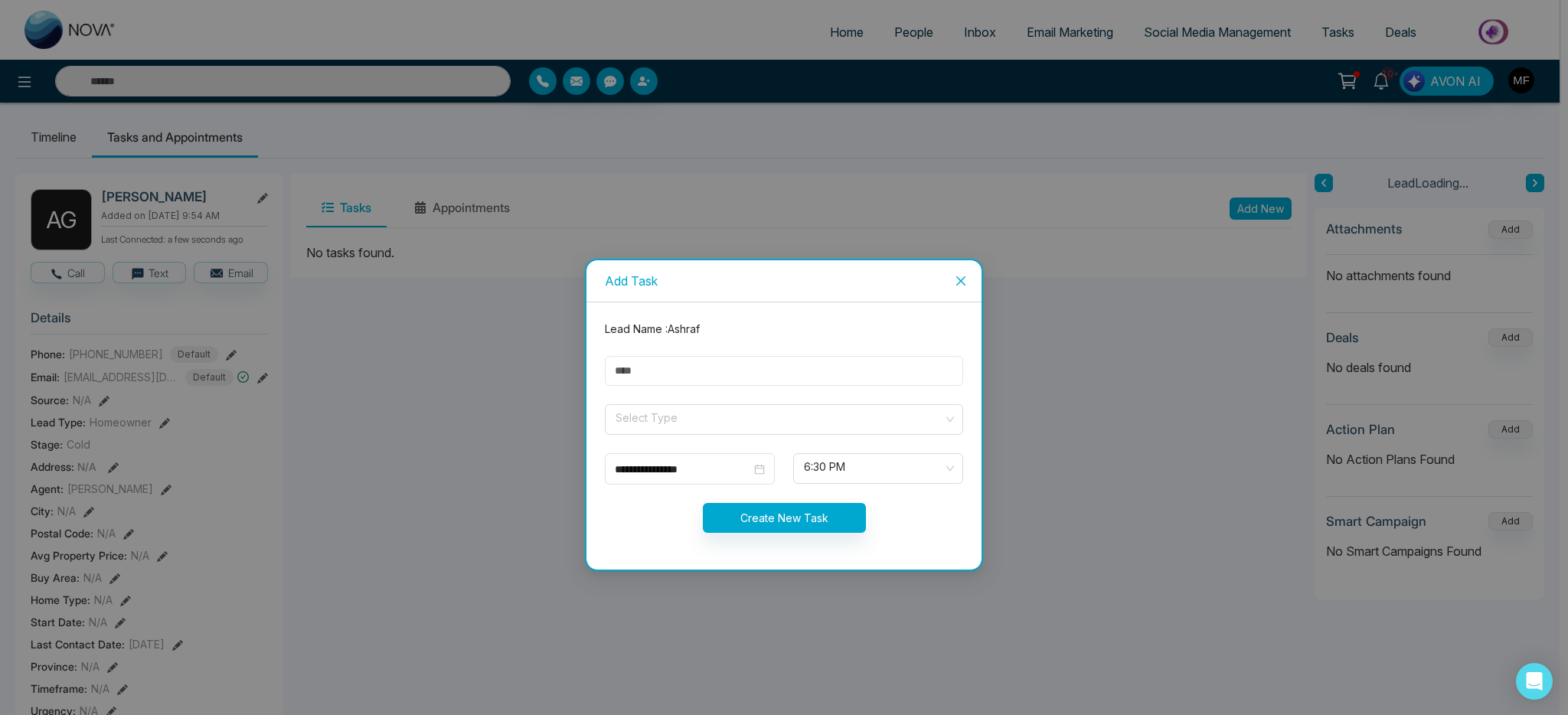
click at [826, 367] on input "text" at bounding box center [784, 371] width 358 height 30
type input "**********"
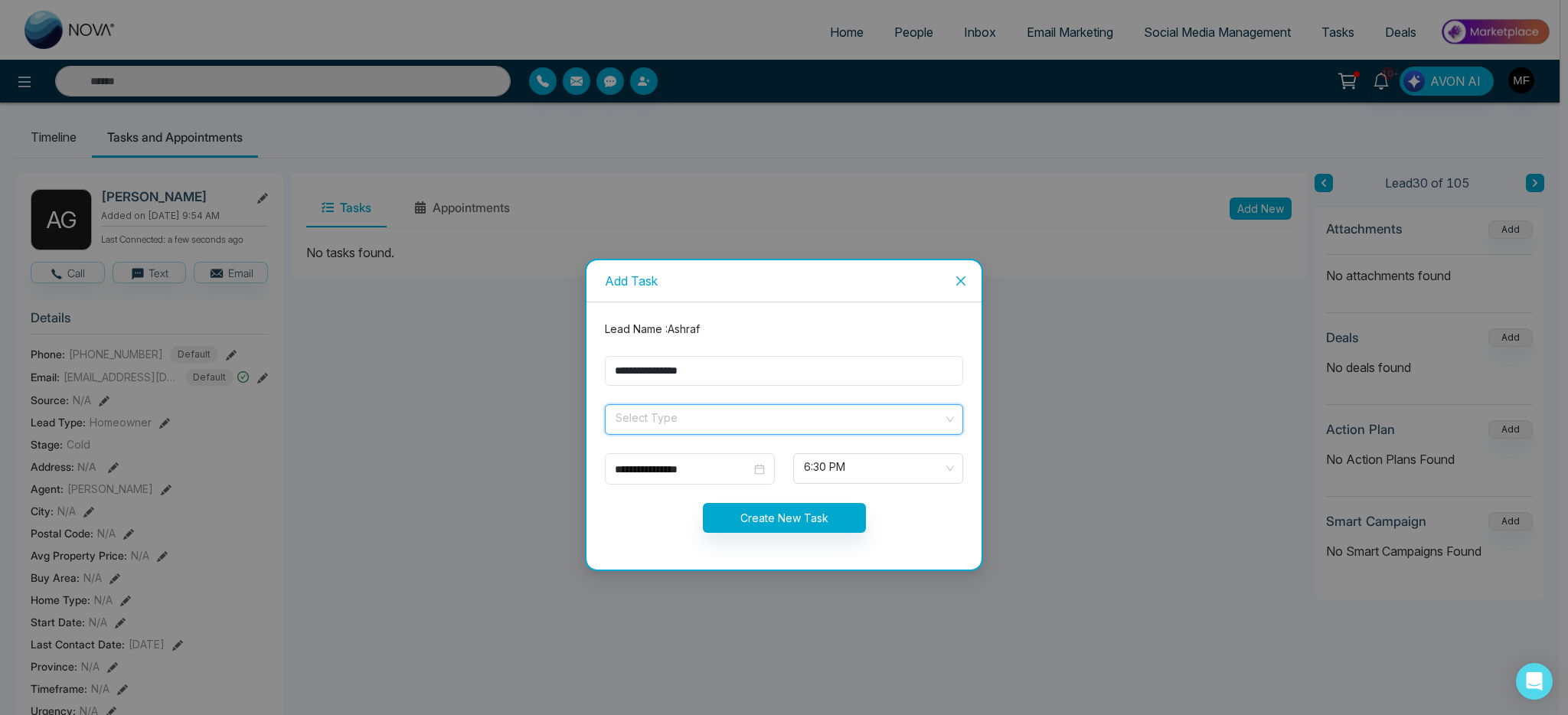
click at [702, 417] on input "search" at bounding box center [779, 416] width 329 height 23
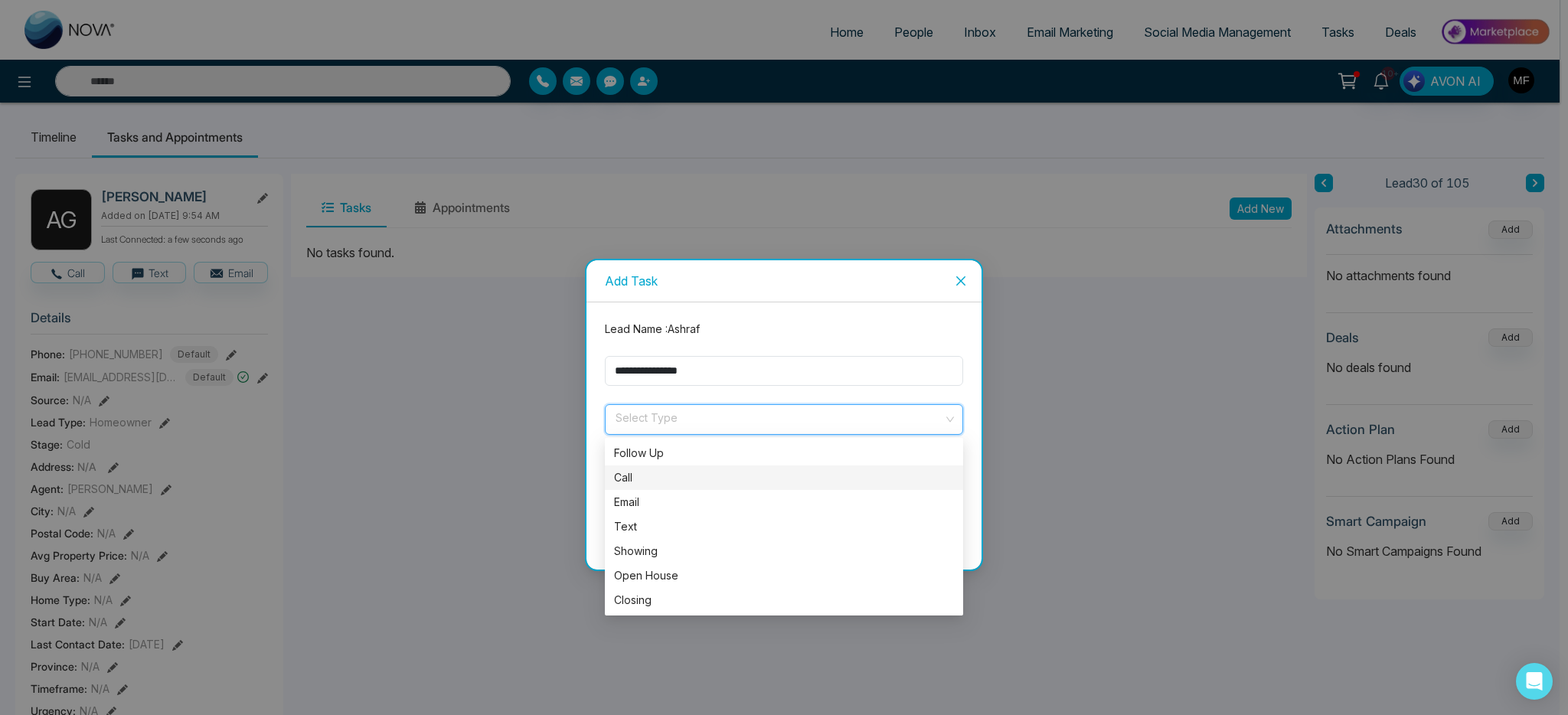
click at [678, 477] on div "Call" at bounding box center [784, 478] width 340 height 17
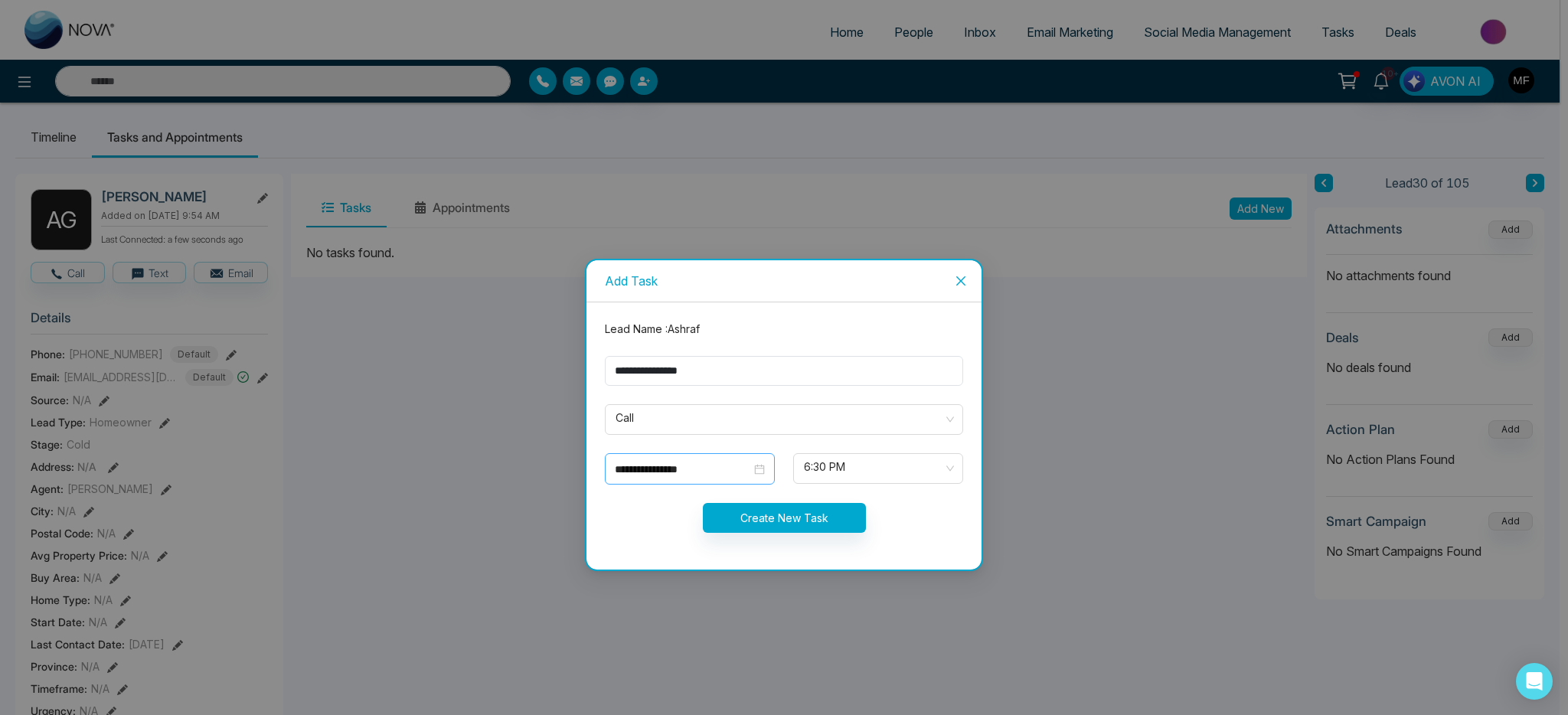
click at [753, 468] on div "**********" at bounding box center [689, 469] width 150 height 17
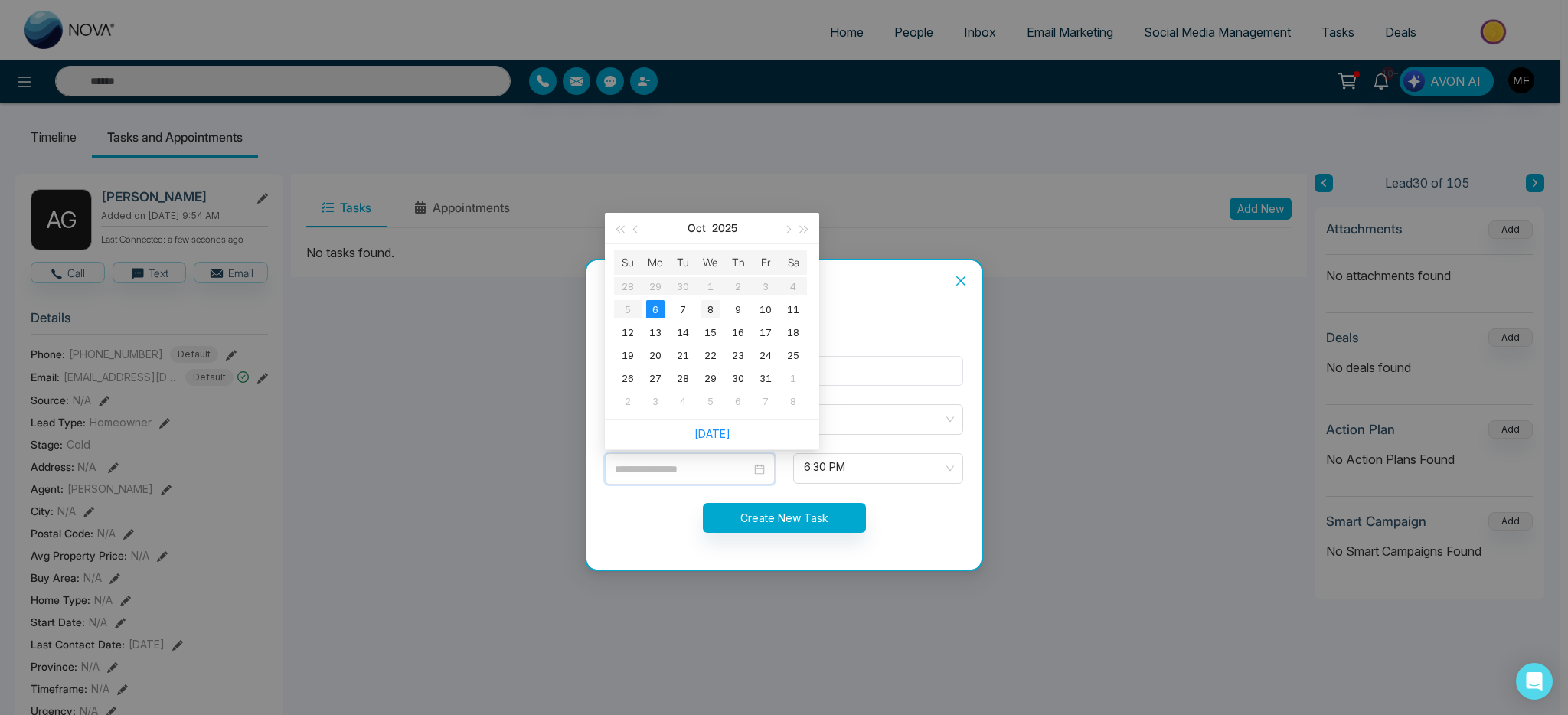
type input "**********"
click at [713, 308] on div "8" at bounding box center [711, 309] width 18 height 18
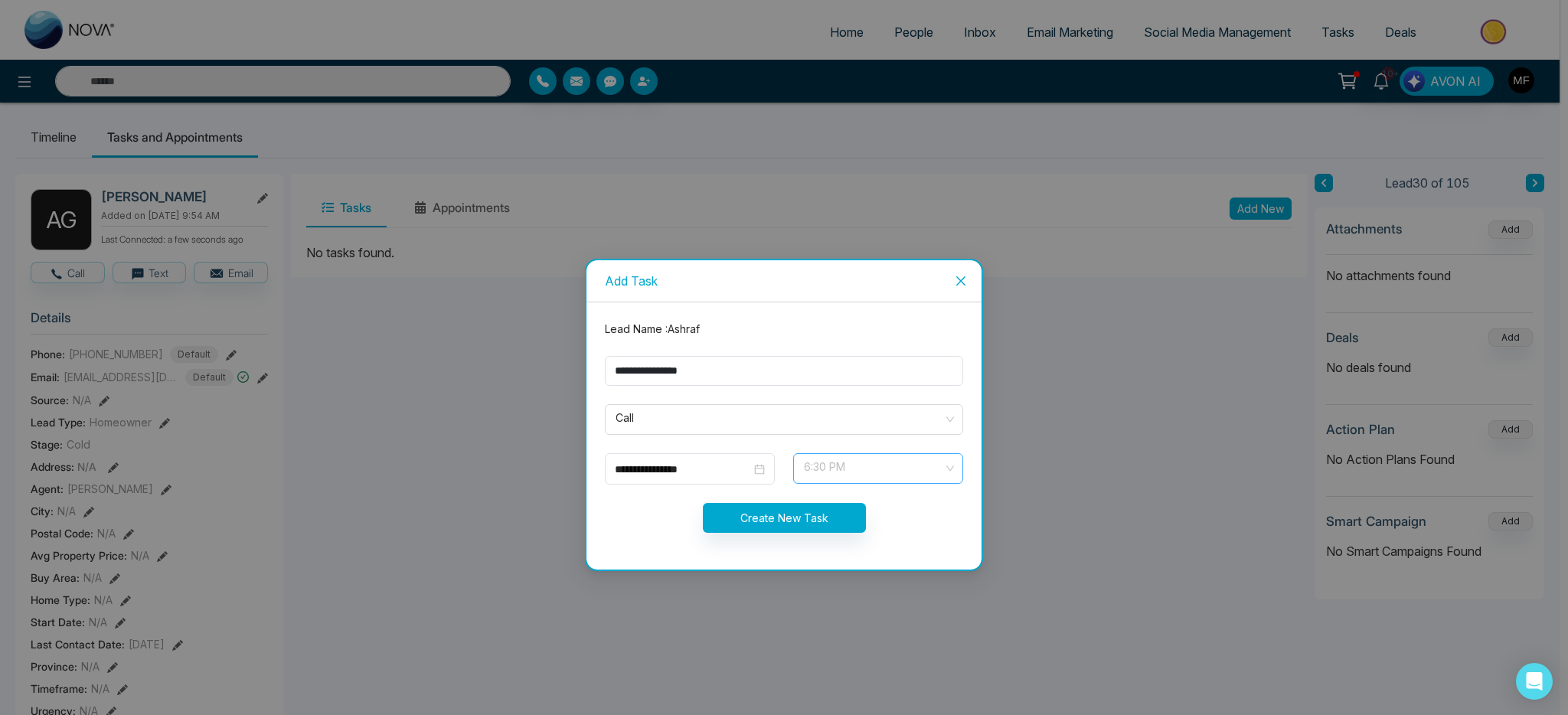
click at [853, 462] on span "6:30 PM" at bounding box center [878, 468] width 148 height 26
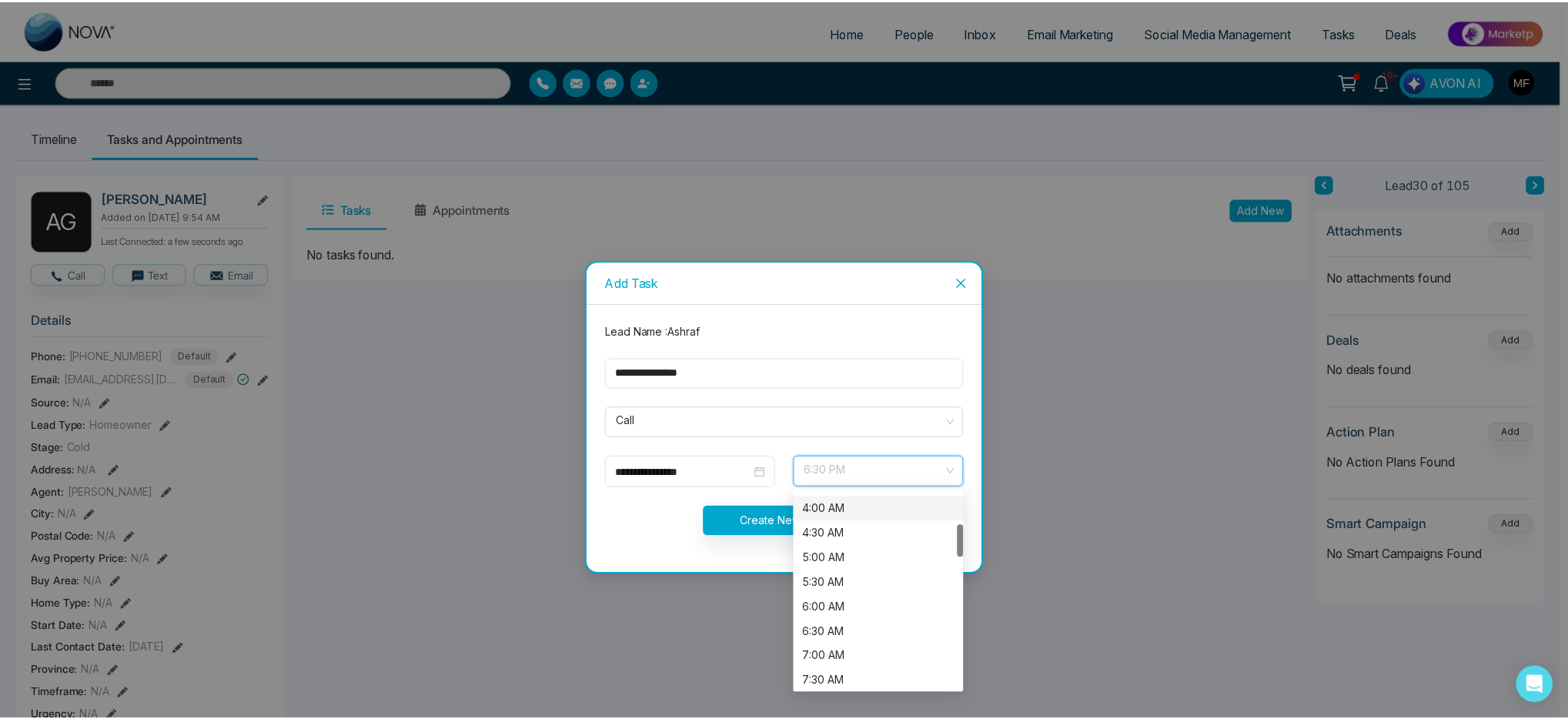
scroll to position [371, 0]
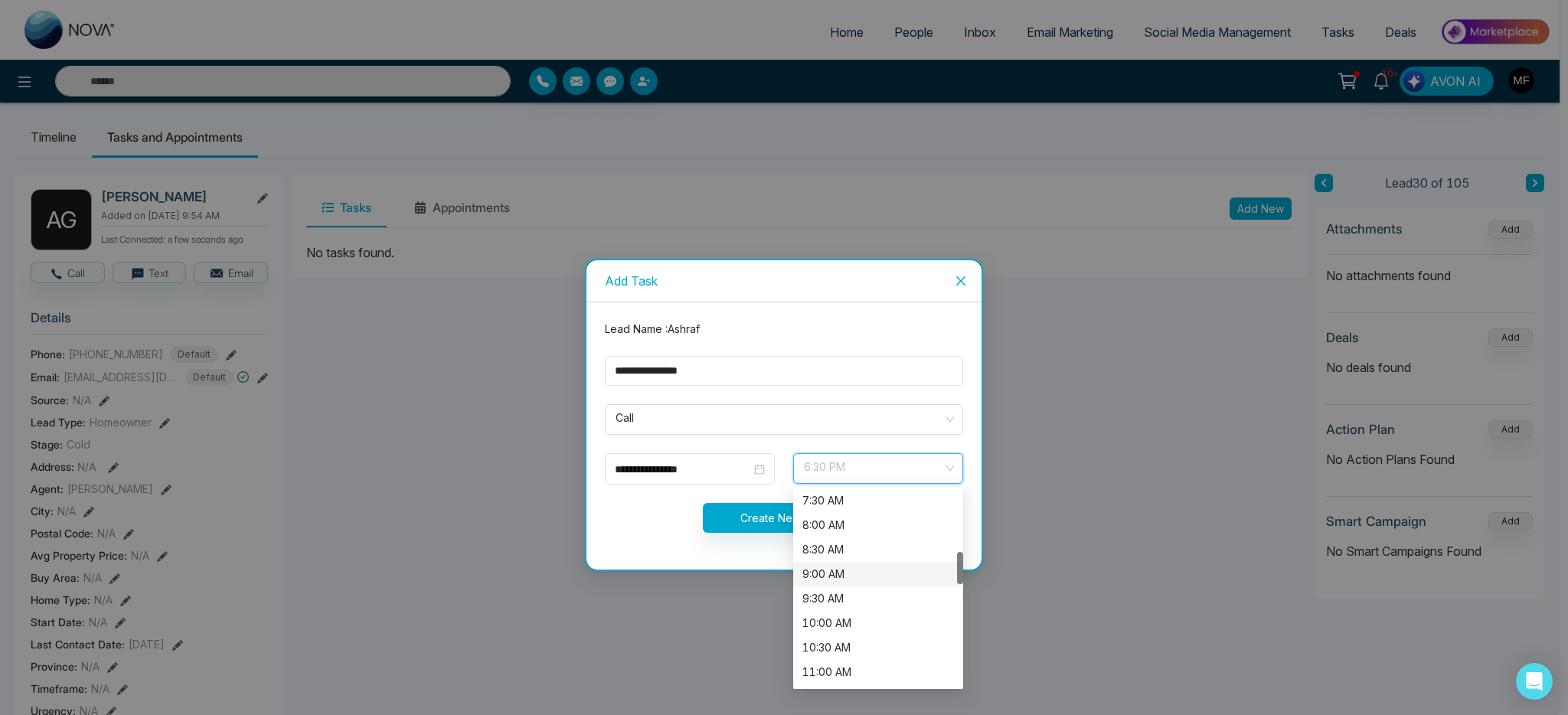
click at [857, 571] on div "9:00 AM" at bounding box center [878, 574] width 152 height 17
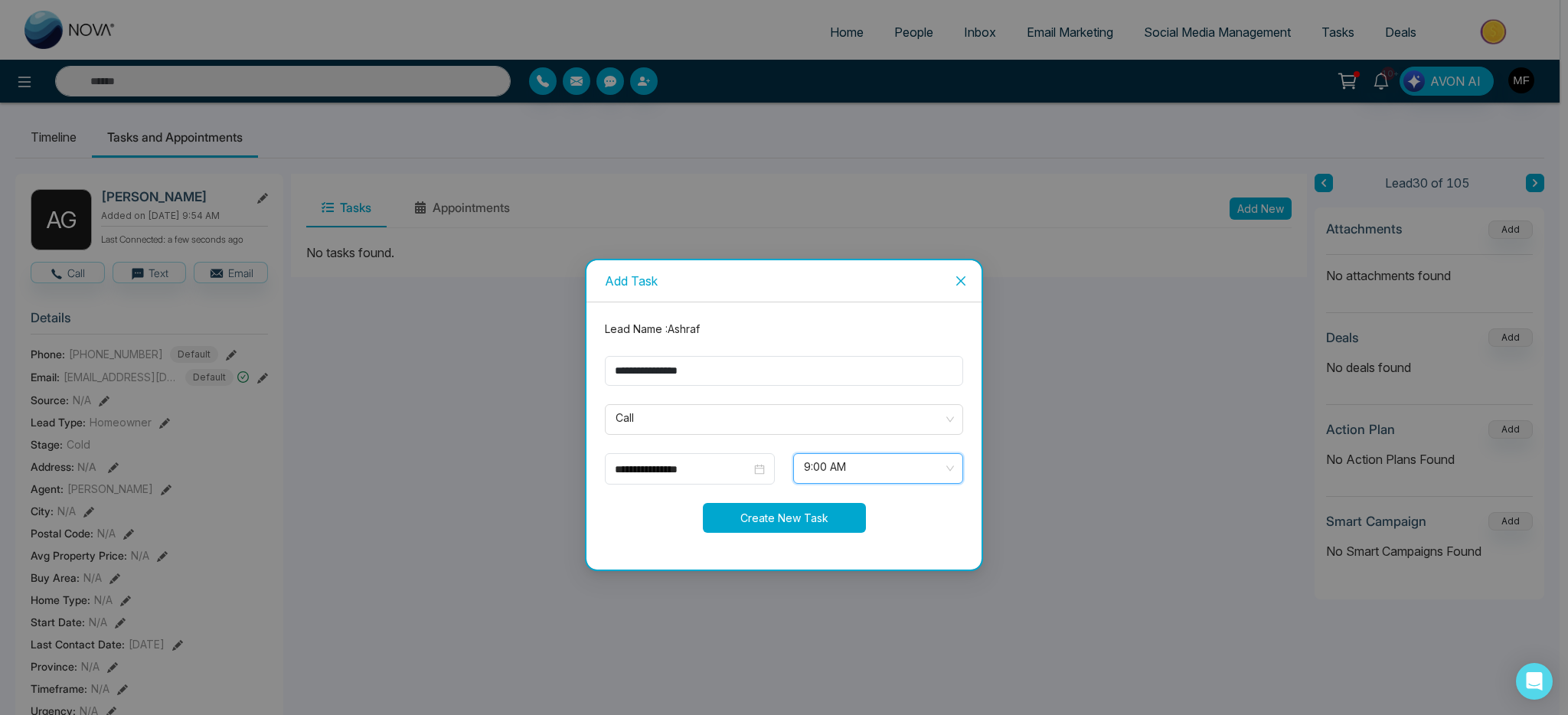
click at [787, 515] on button "Create New Task" at bounding box center [784, 518] width 163 height 30
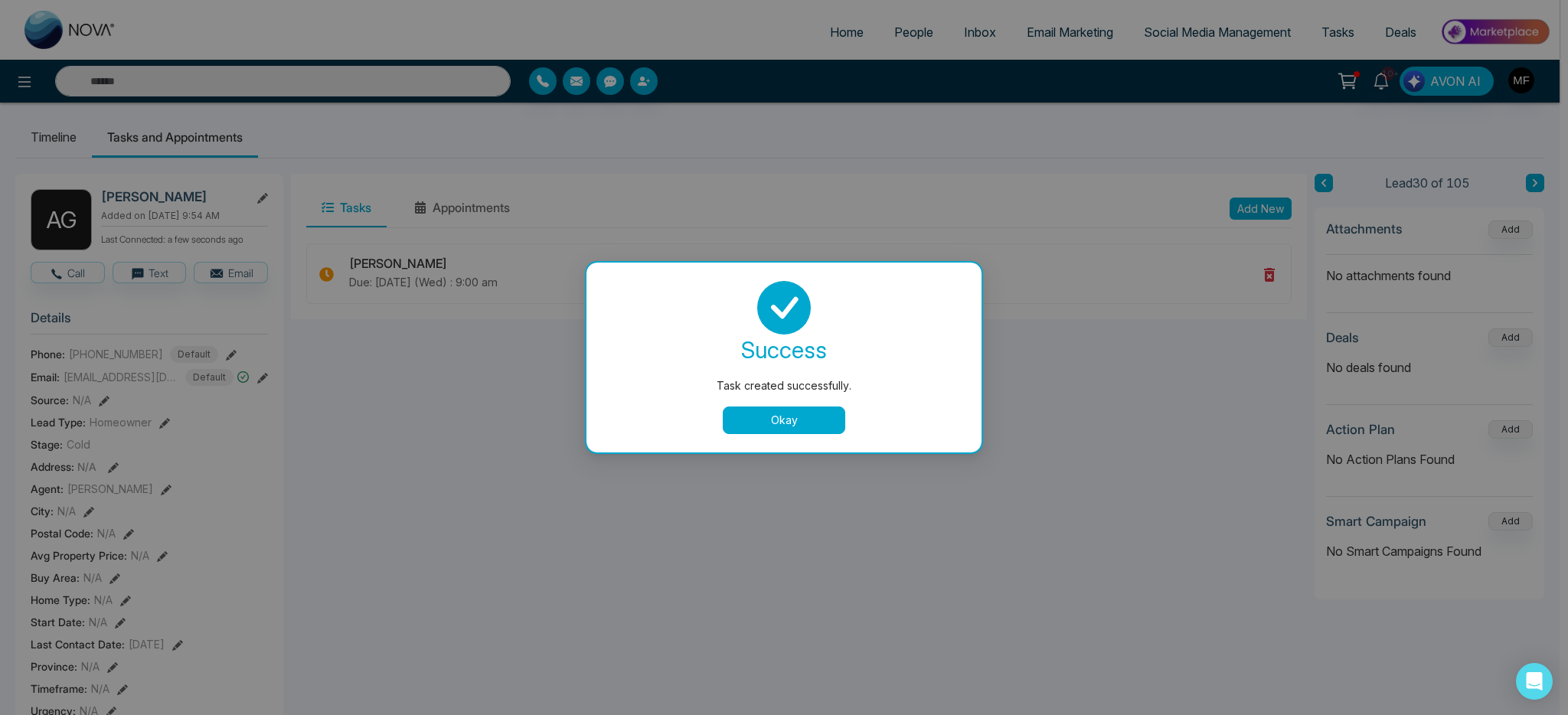
click at [814, 433] on button "Okay" at bounding box center [784, 420] width 123 height 27
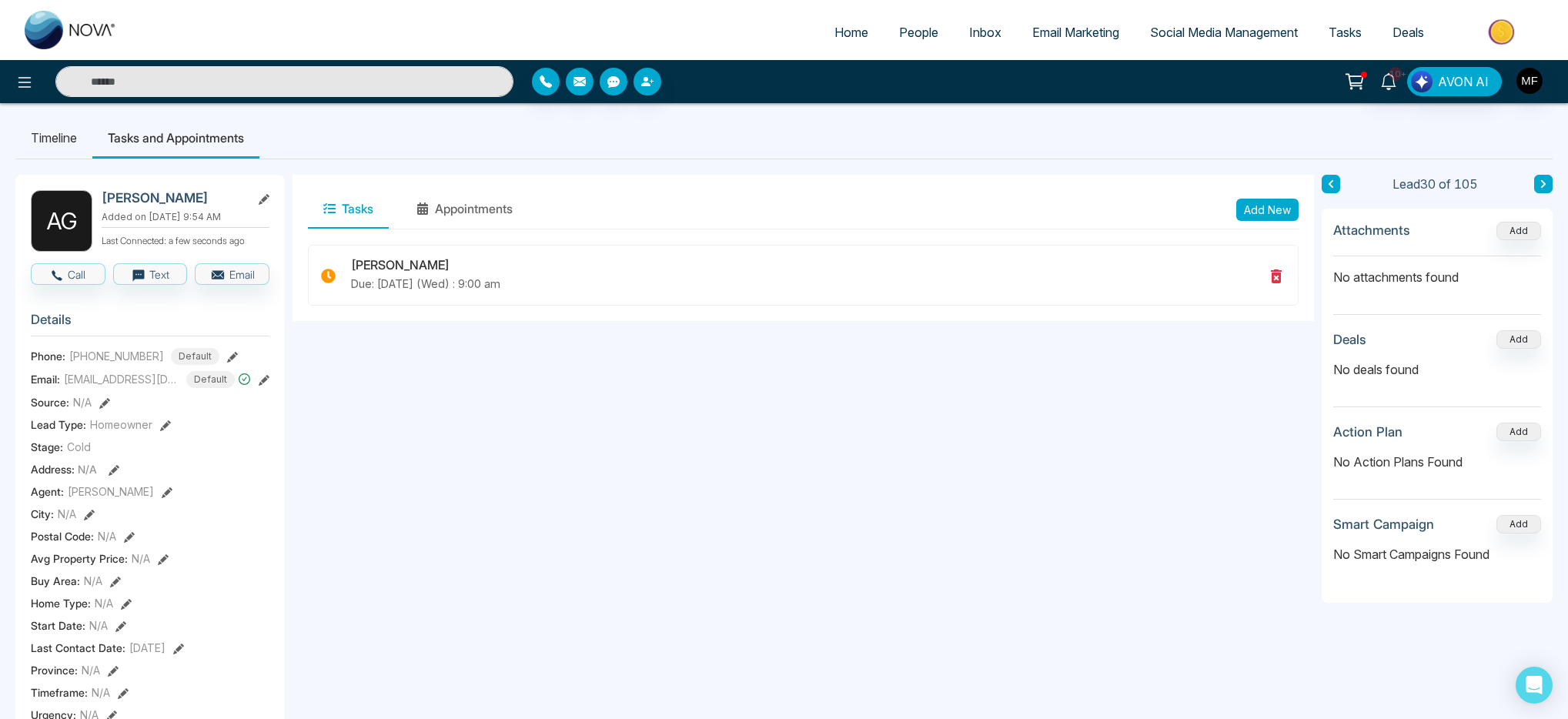
click at [328, 85] on input "text" at bounding box center [283, 81] width 458 height 31
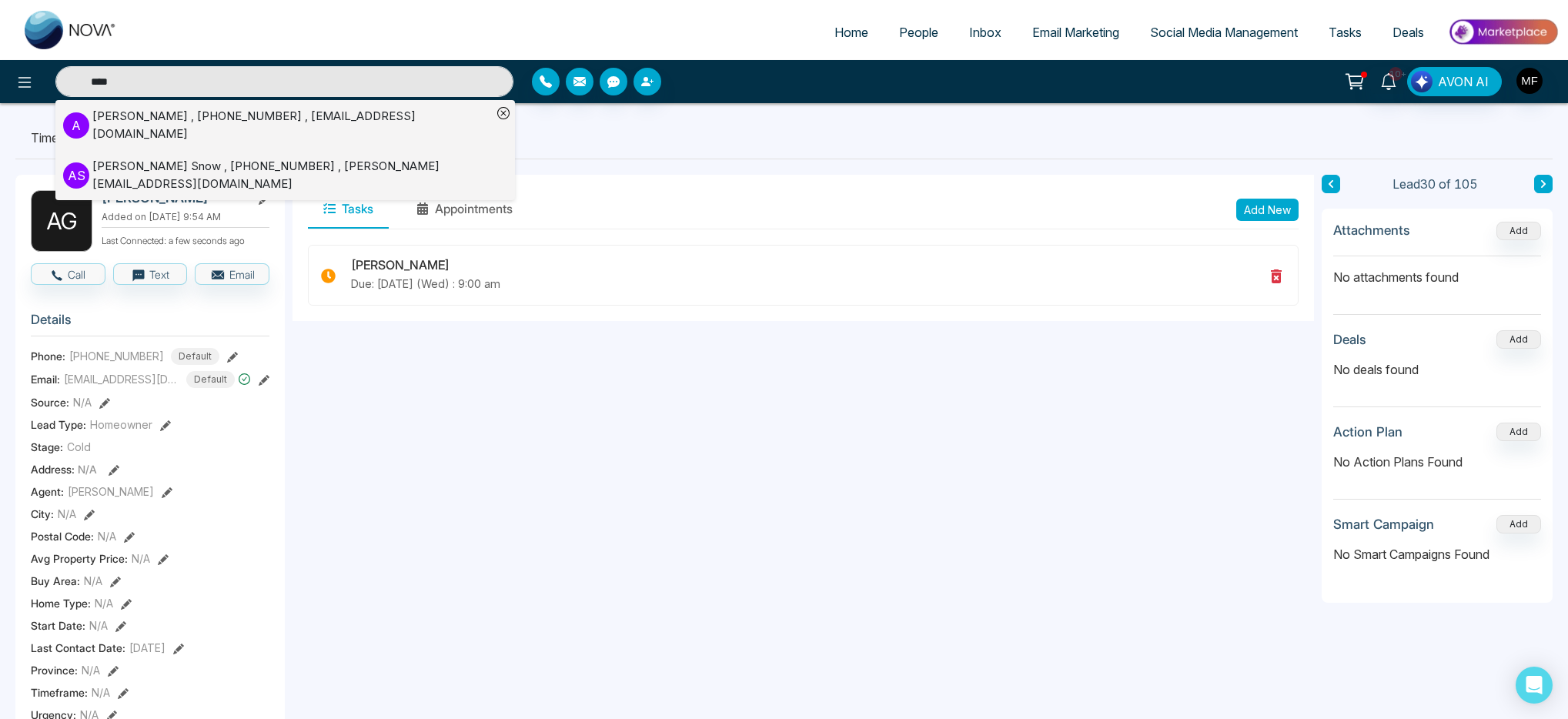
type input "***"
click at [168, 124] on div "Amy Tsang , +14167278626 , amyykc8@gmail.com" at bounding box center [292, 125] width 399 height 35
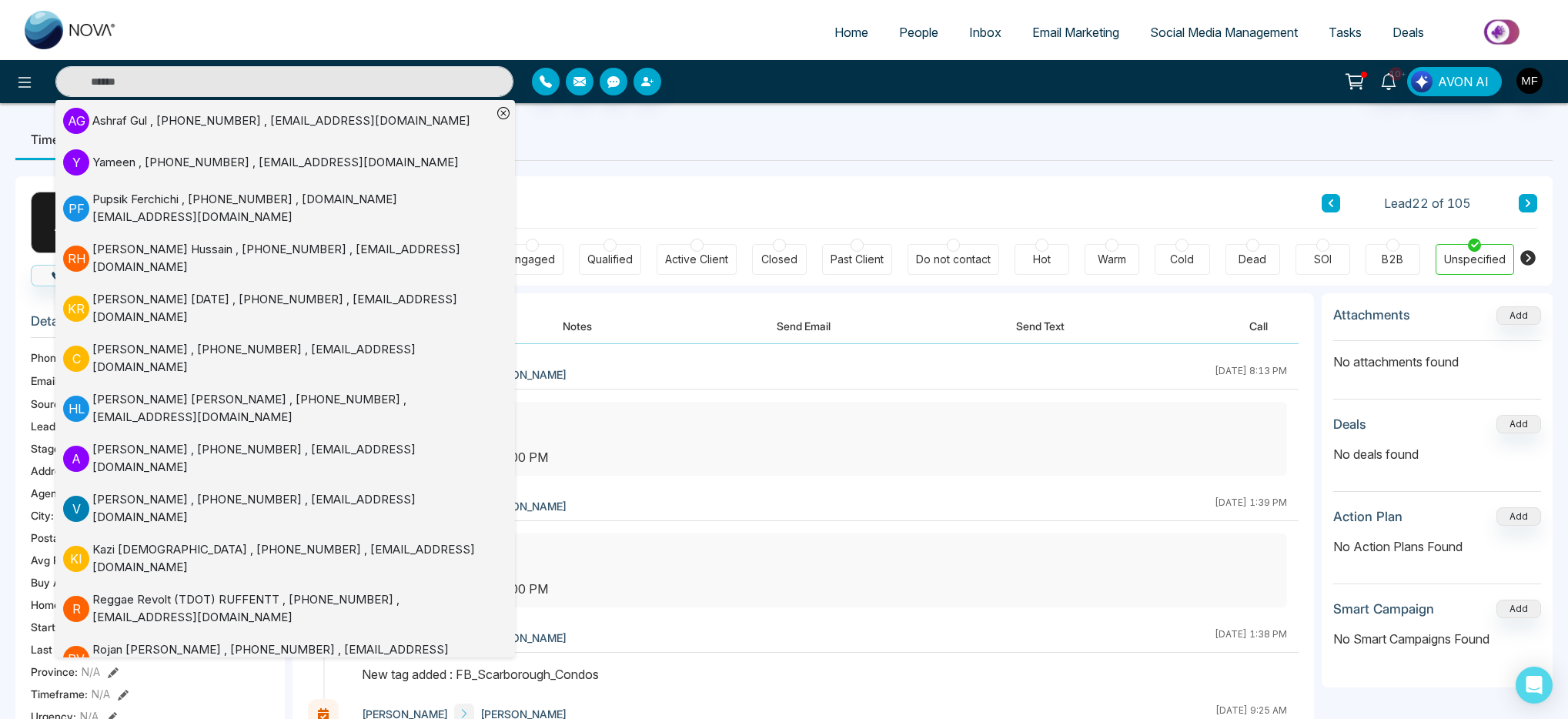
click at [713, 159] on ul "Timeline Tasks and Appointments" at bounding box center [784, 139] width 1537 height 42
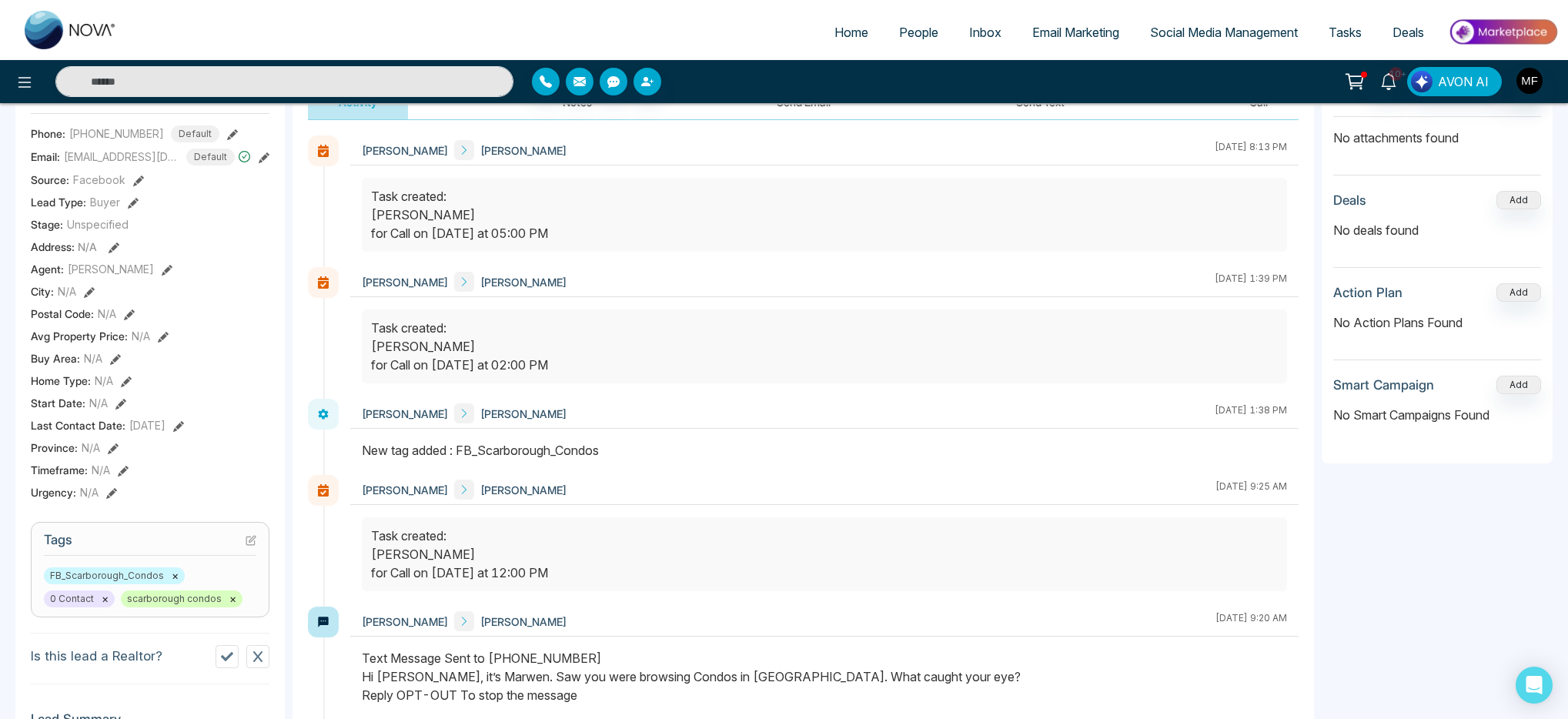
scroll to position [94, 0]
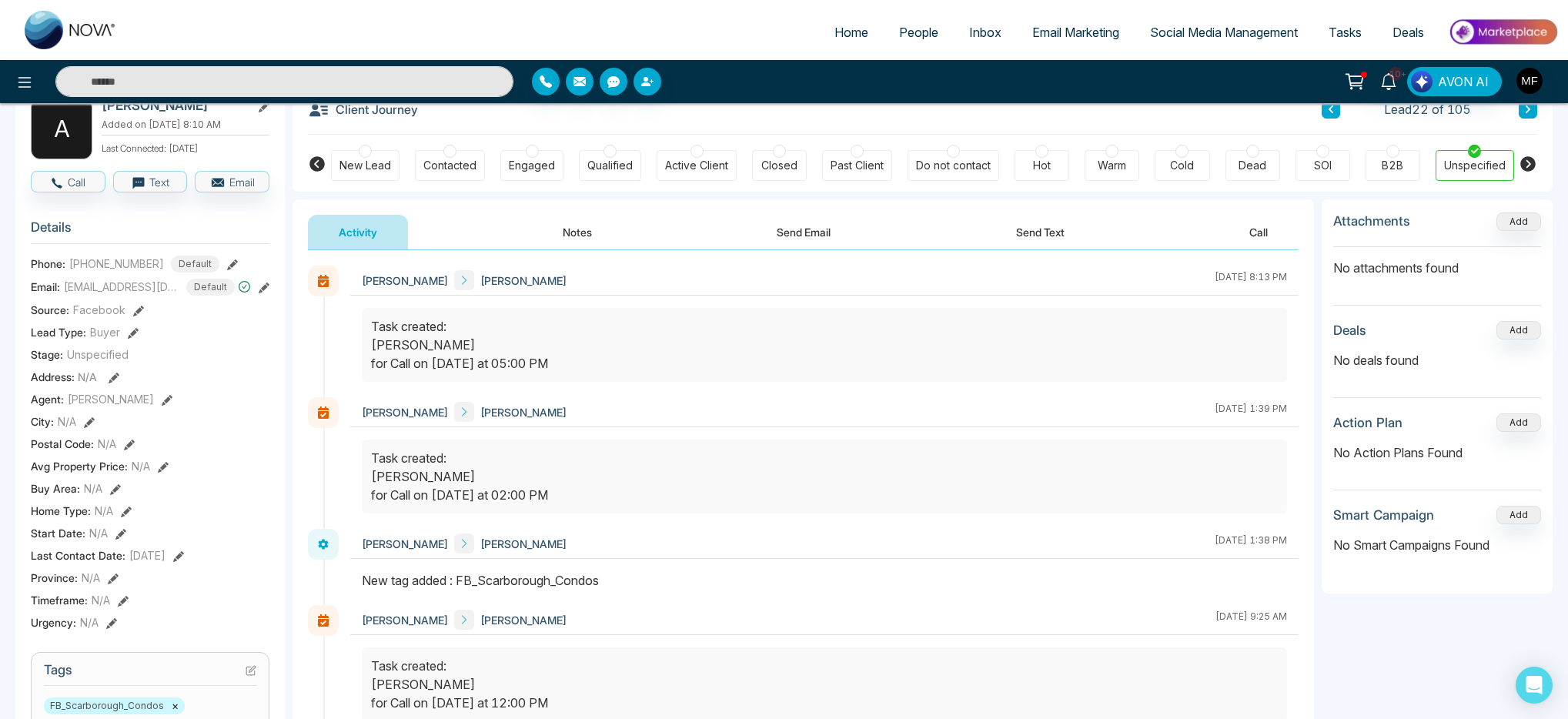
click at [567, 235] on button "Notes" at bounding box center [577, 233] width 91 height 35
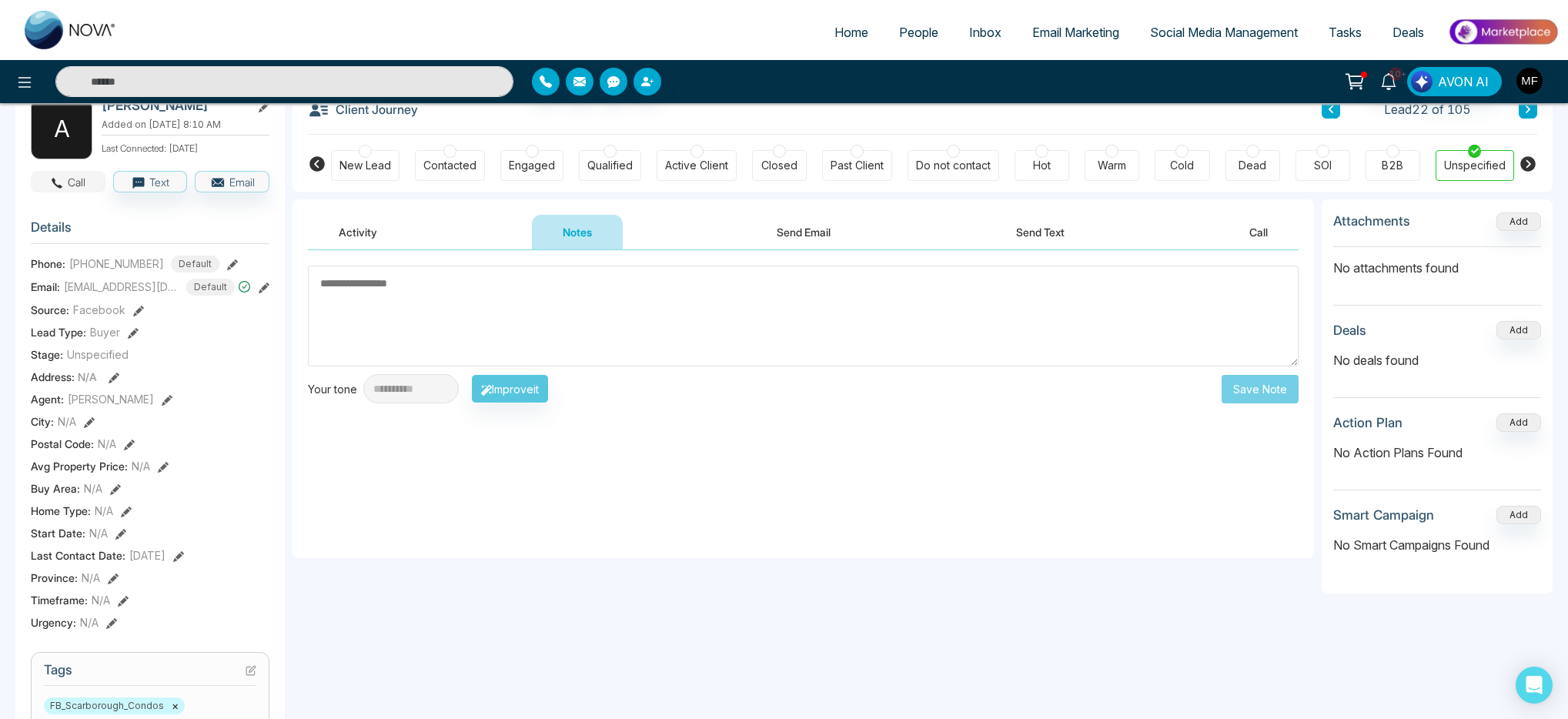
click at [85, 193] on button "Call" at bounding box center [68, 182] width 75 height 22
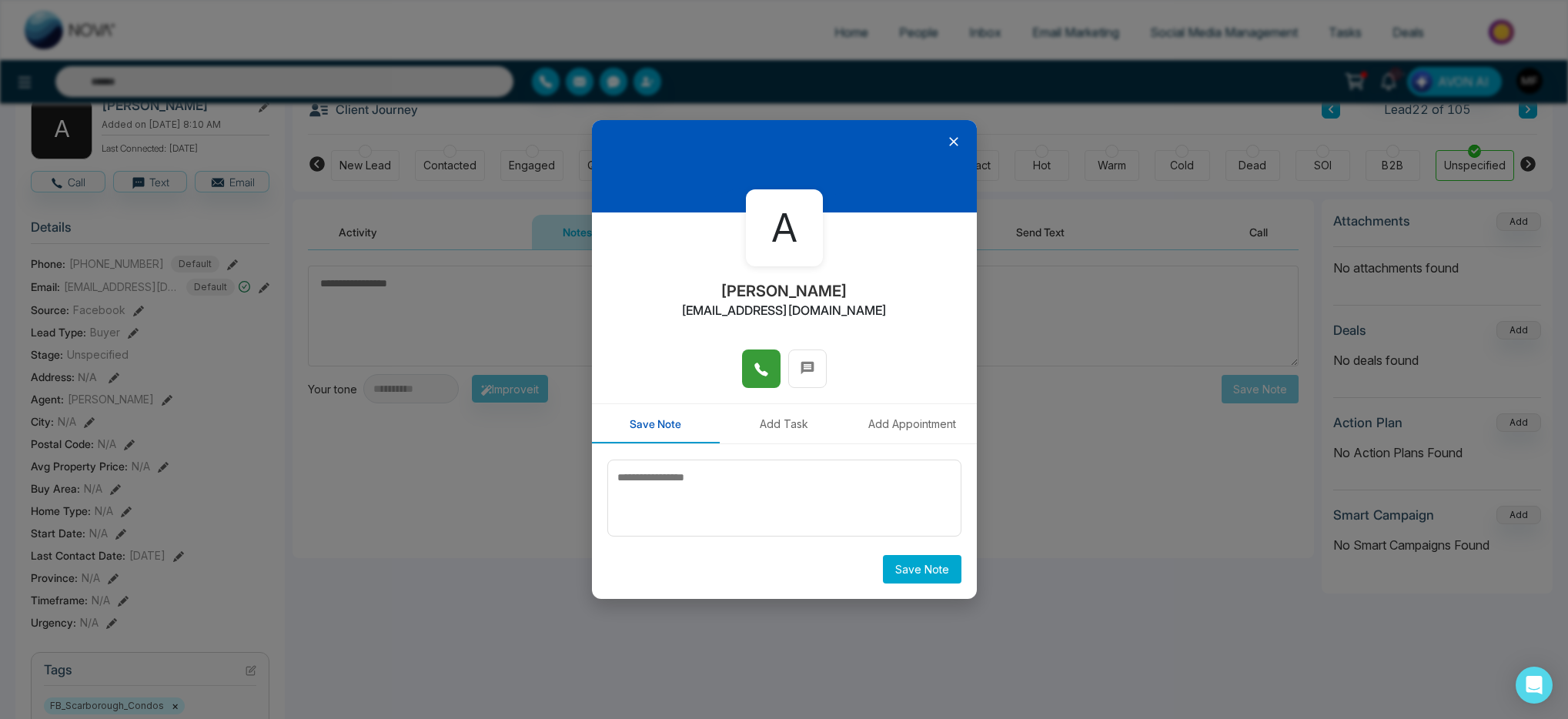
click at [765, 367] on icon at bounding box center [761, 370] width 15 height 15
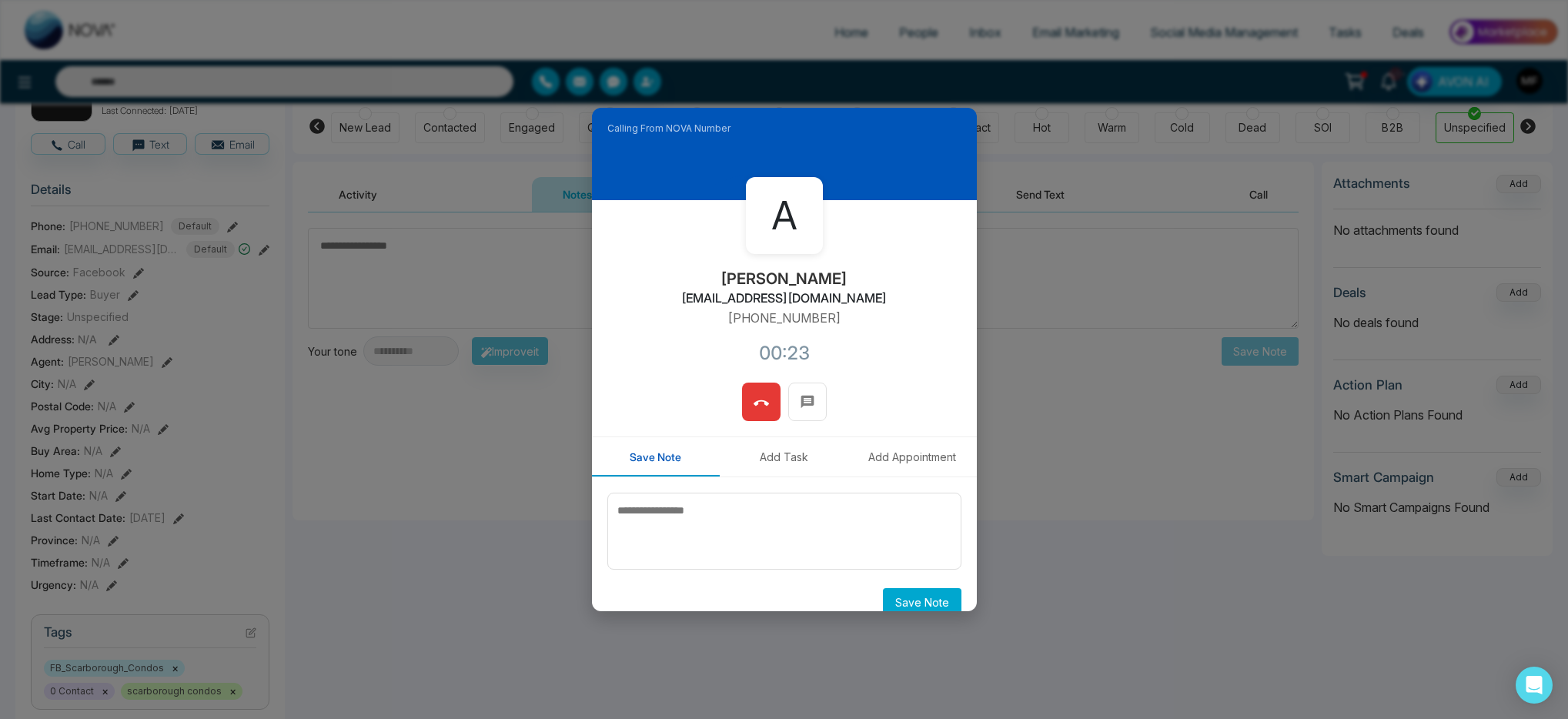
click at [761, 409] on icon at bounding box center [761, 404] width 15 height 15
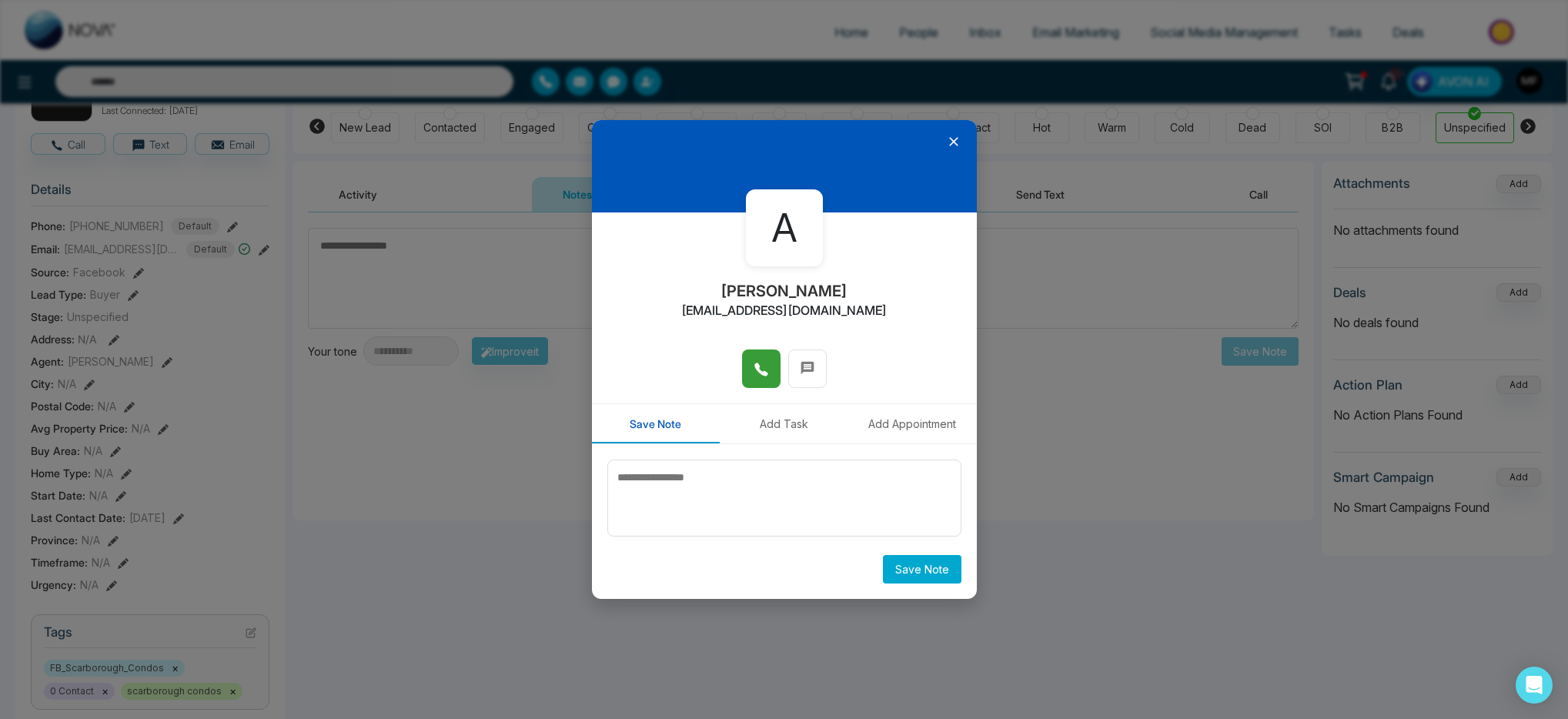
click at [954, 141] on icon at bounding box center [954, 142] width 15 height 15
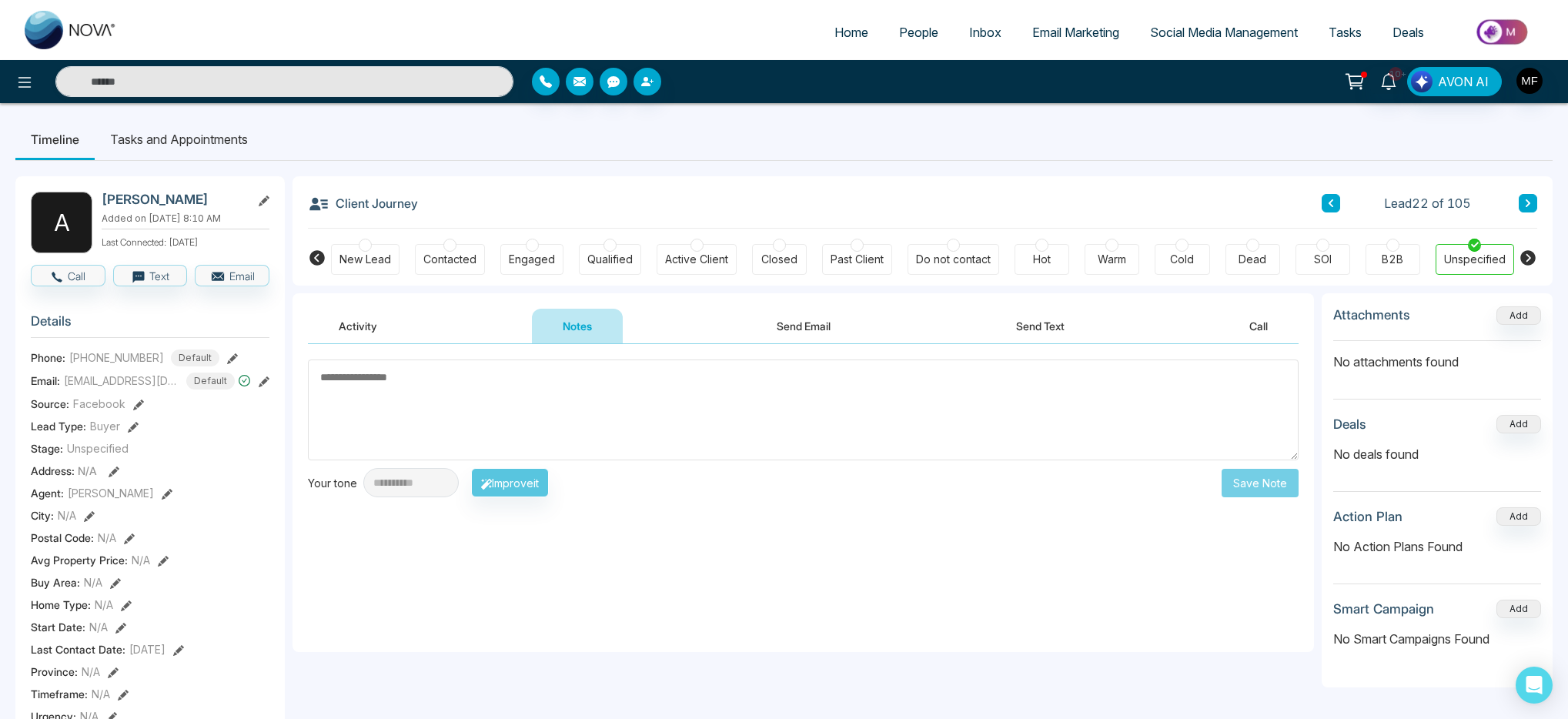
click at [798, 324] on button "Send Email" at bounding box center [804, 326] width 116 height 35
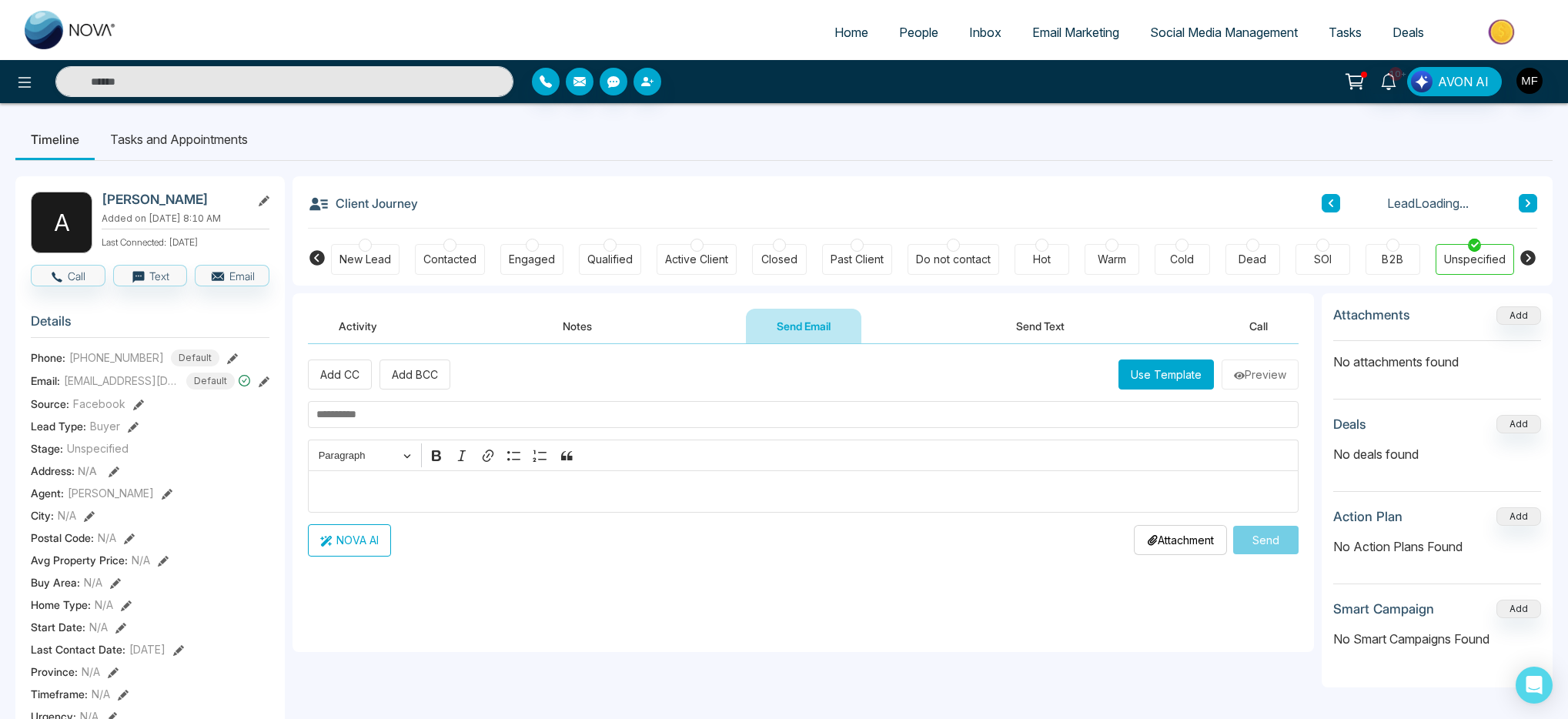
click at [1004, 329] on button "Send Text" at bounding box center [1040, 326] width 110 height 35
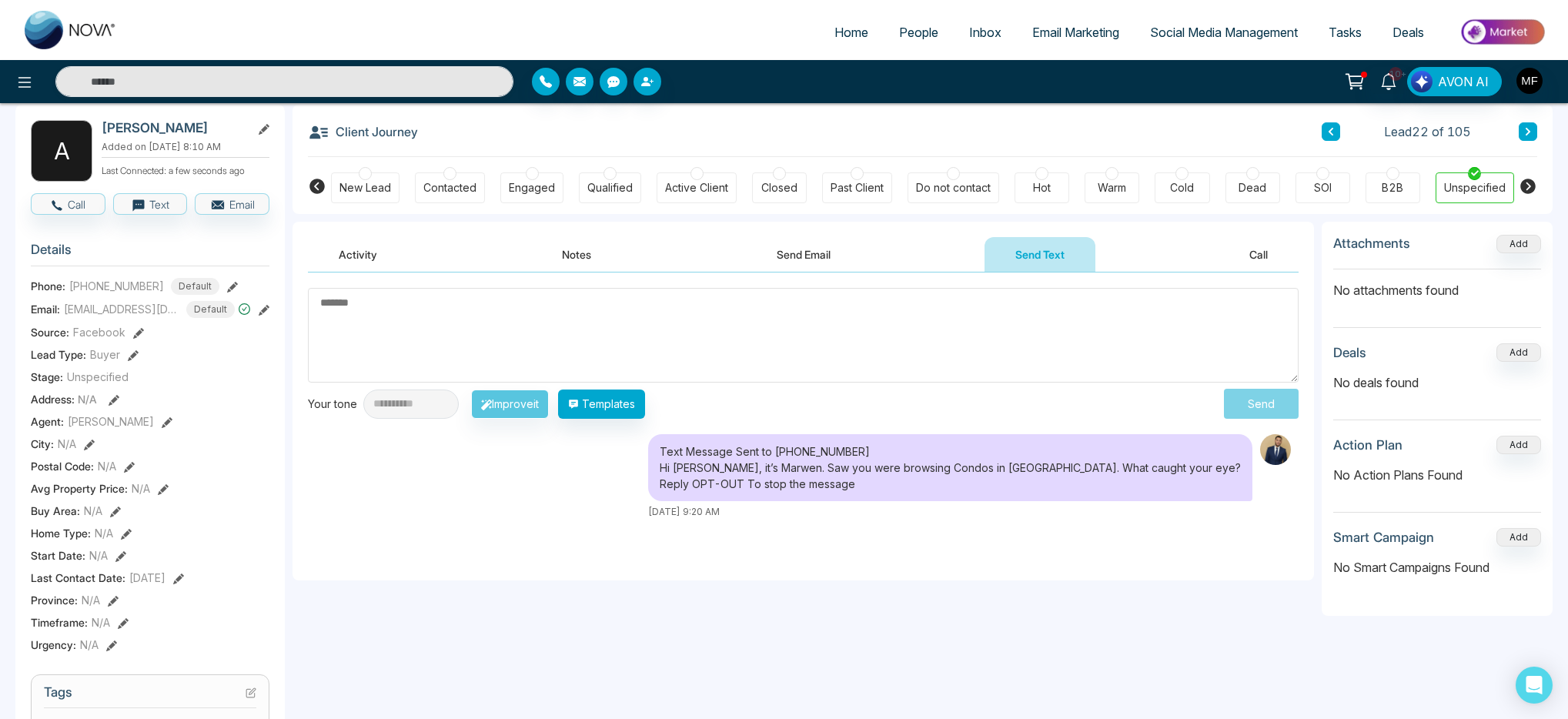
scroll to position [54, 0]
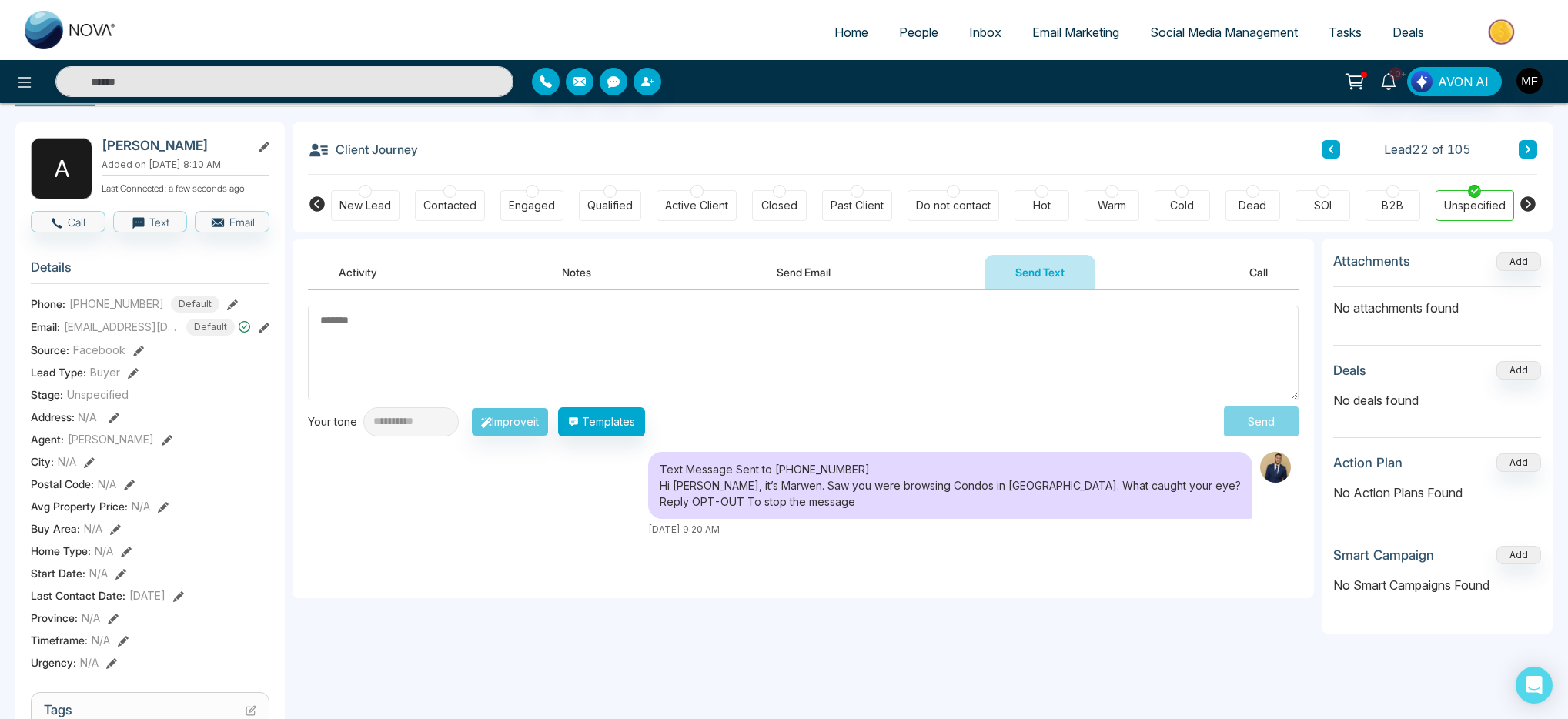
click at [517, 348] on textarea at bounding box center [803, 354] width 990 height 95
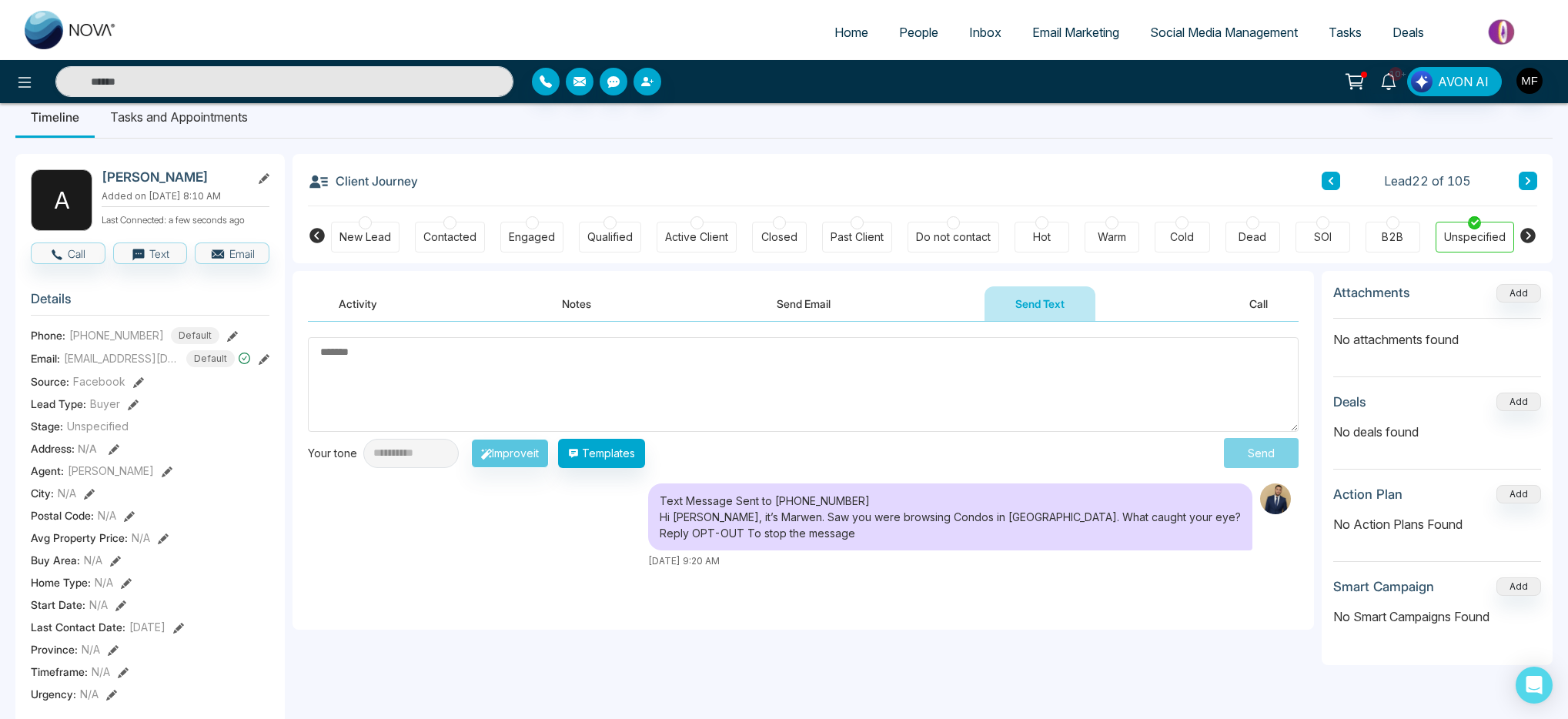
scroll to position [22, 0]
click at [611, 459] on button "Templates" at bounding box center [601, 454] width 87 height 29
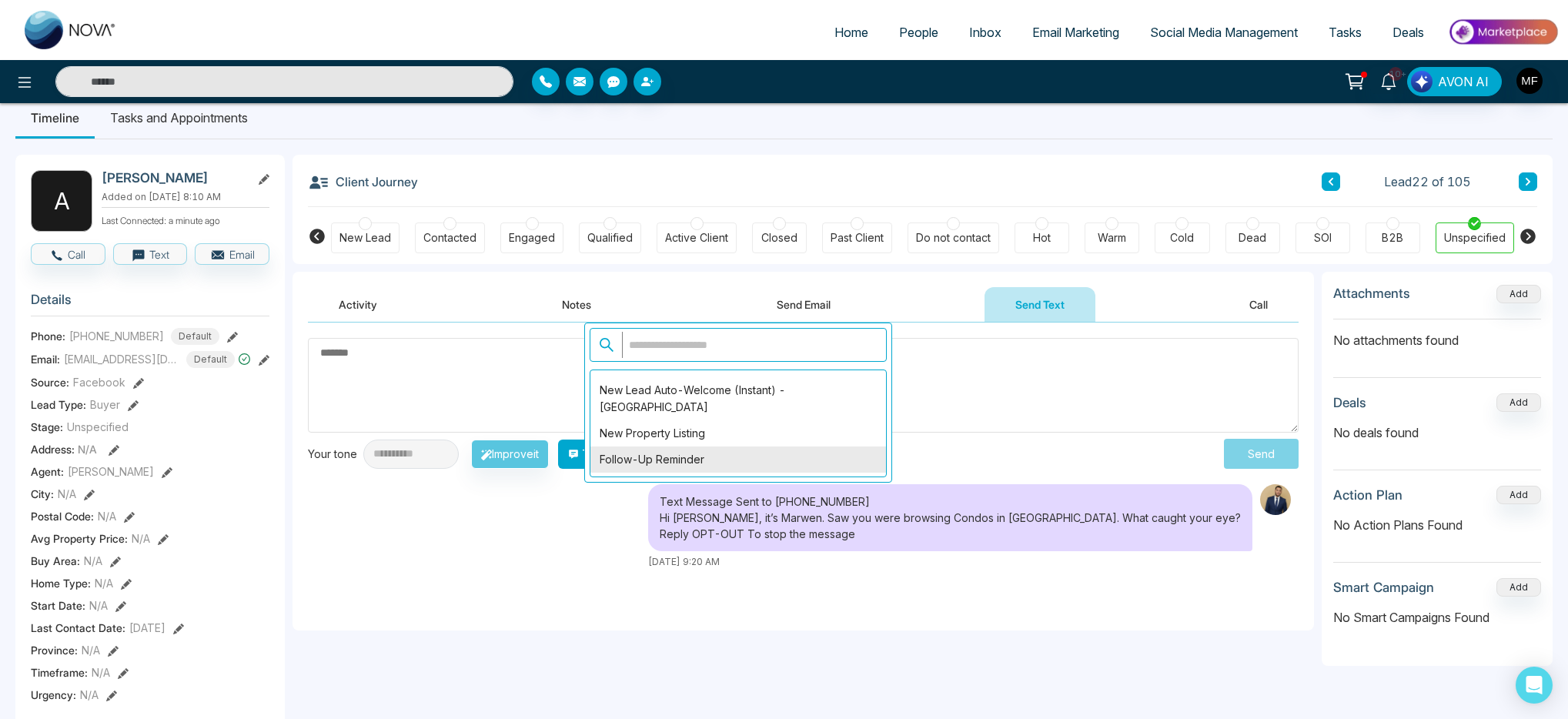
scroll to position [0, 0]
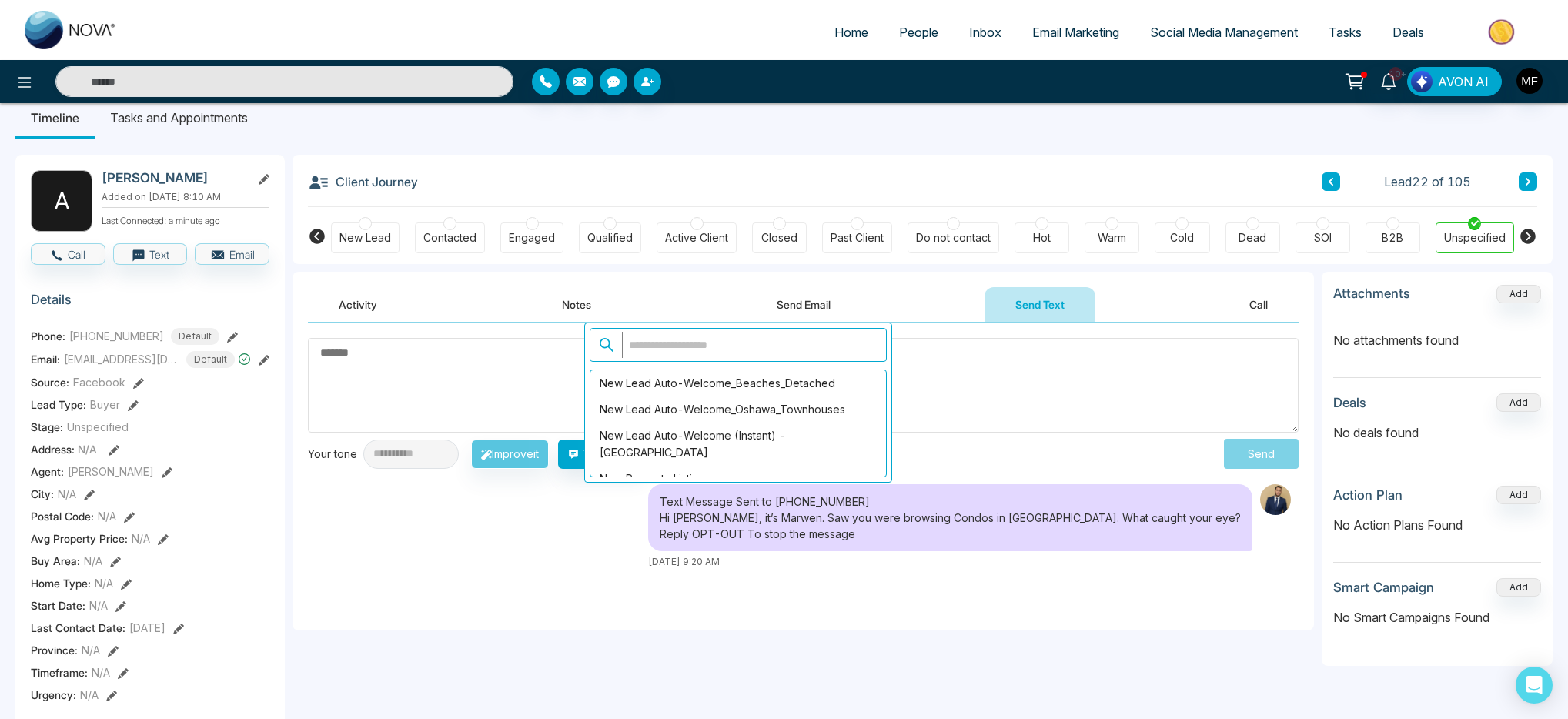
click at [754, 348] on input "text" at bounding box center [749, 344] width 256 height 26
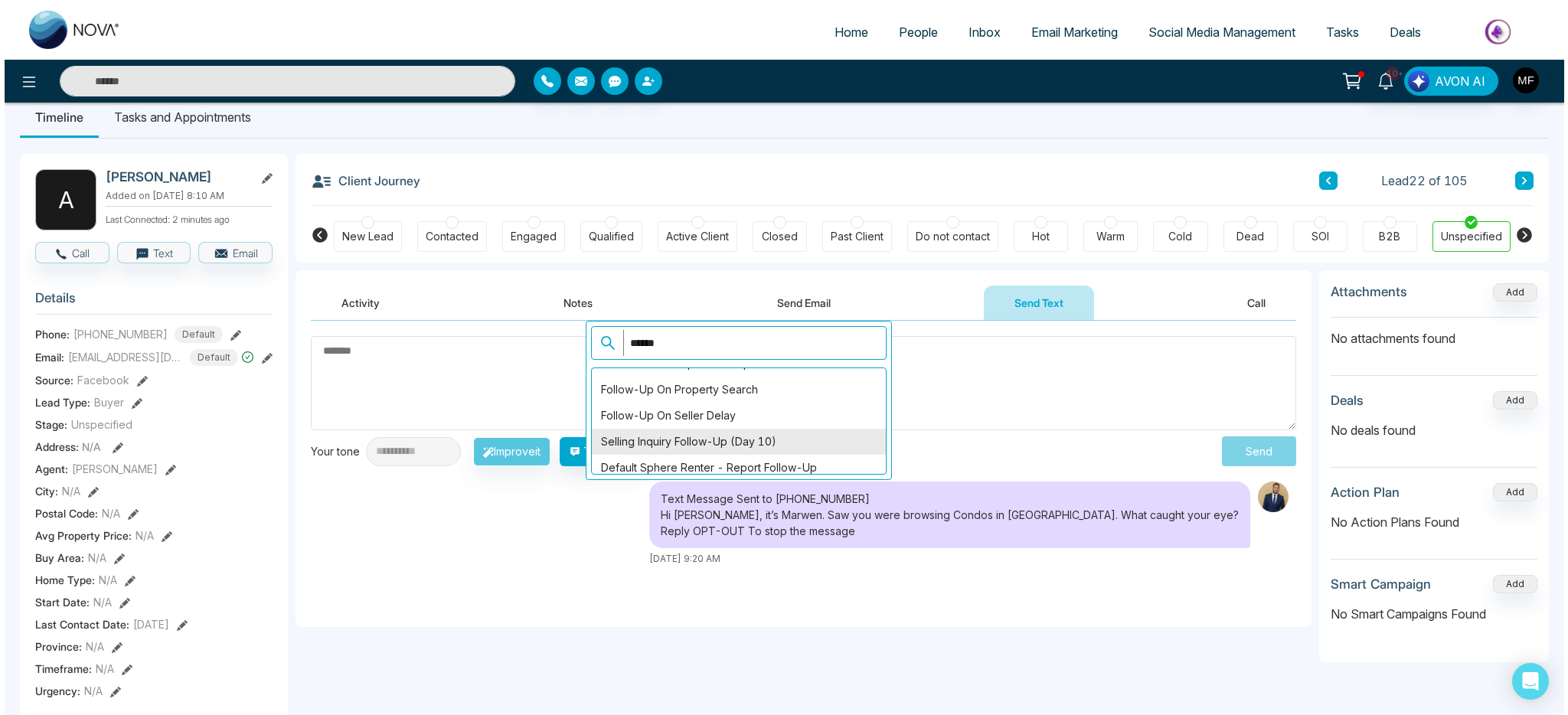
scroll to position [467, 0]
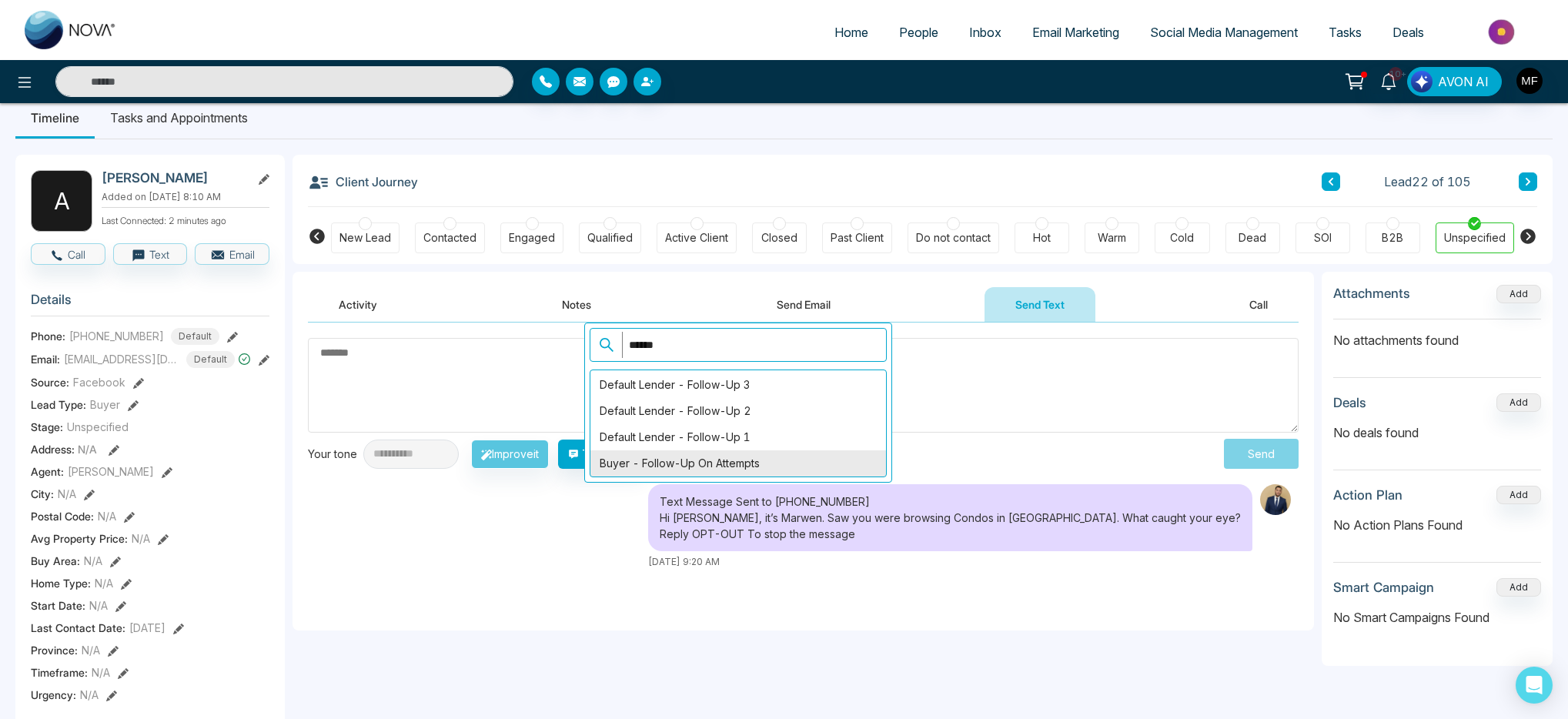
type input "******"
click at [729, 466] on div "Buyer - Follow-Up on Attempts" at bounding box center [738, 463] width 296 height 26
type textarea "**********"
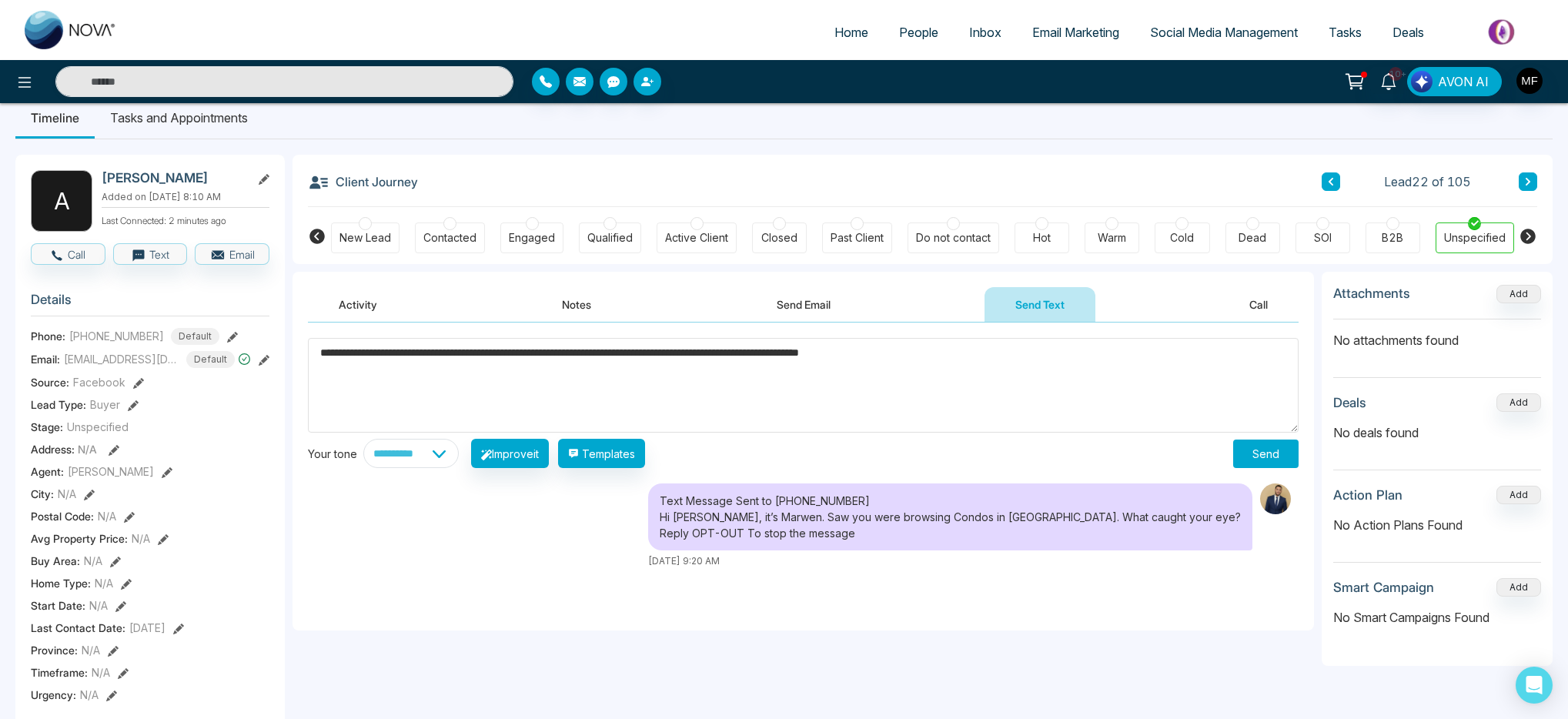
click at [1261, 450] on button "Send" at bounding box center [1265, 454] width 65 height 28
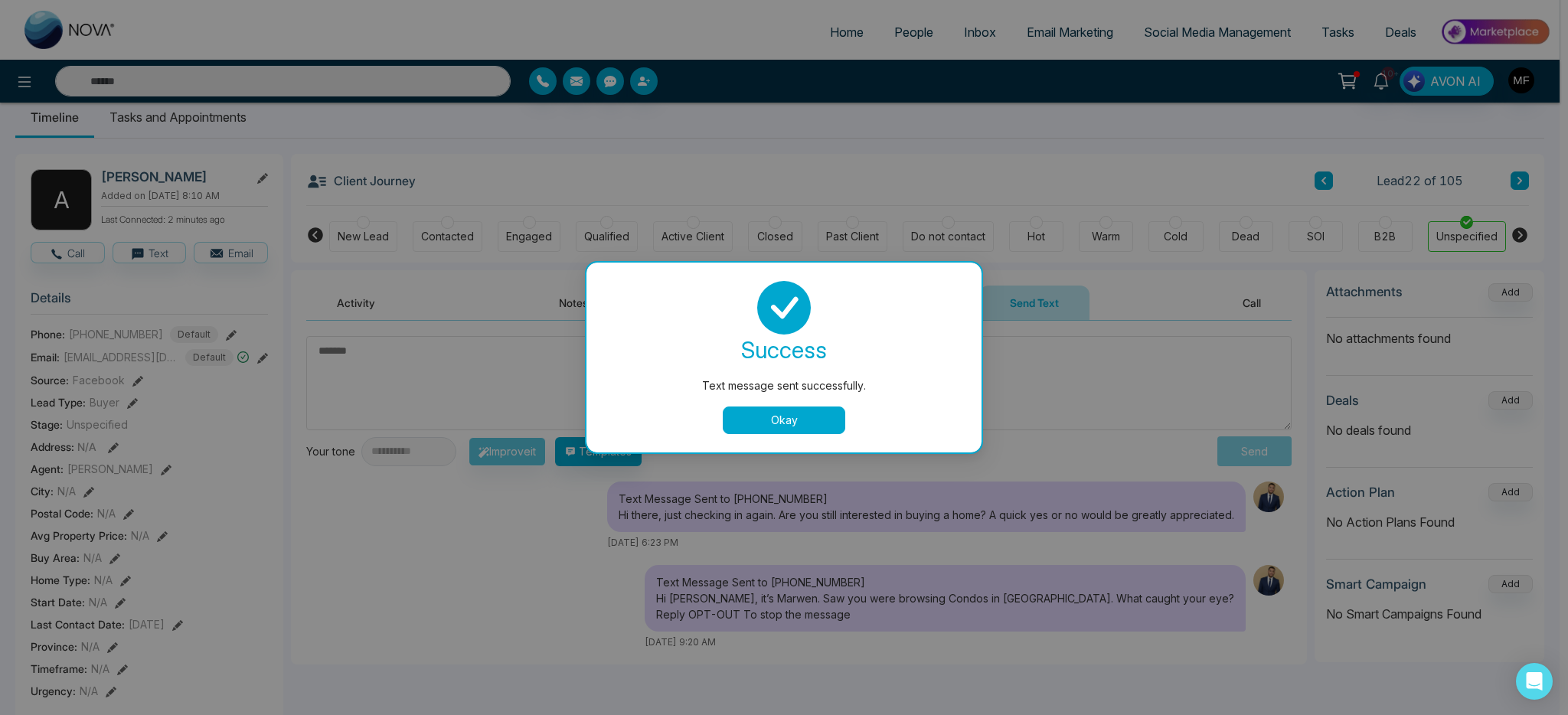
click at [794, 425] on button "Okay" at bounding box center [784, 420] width 123 height 27
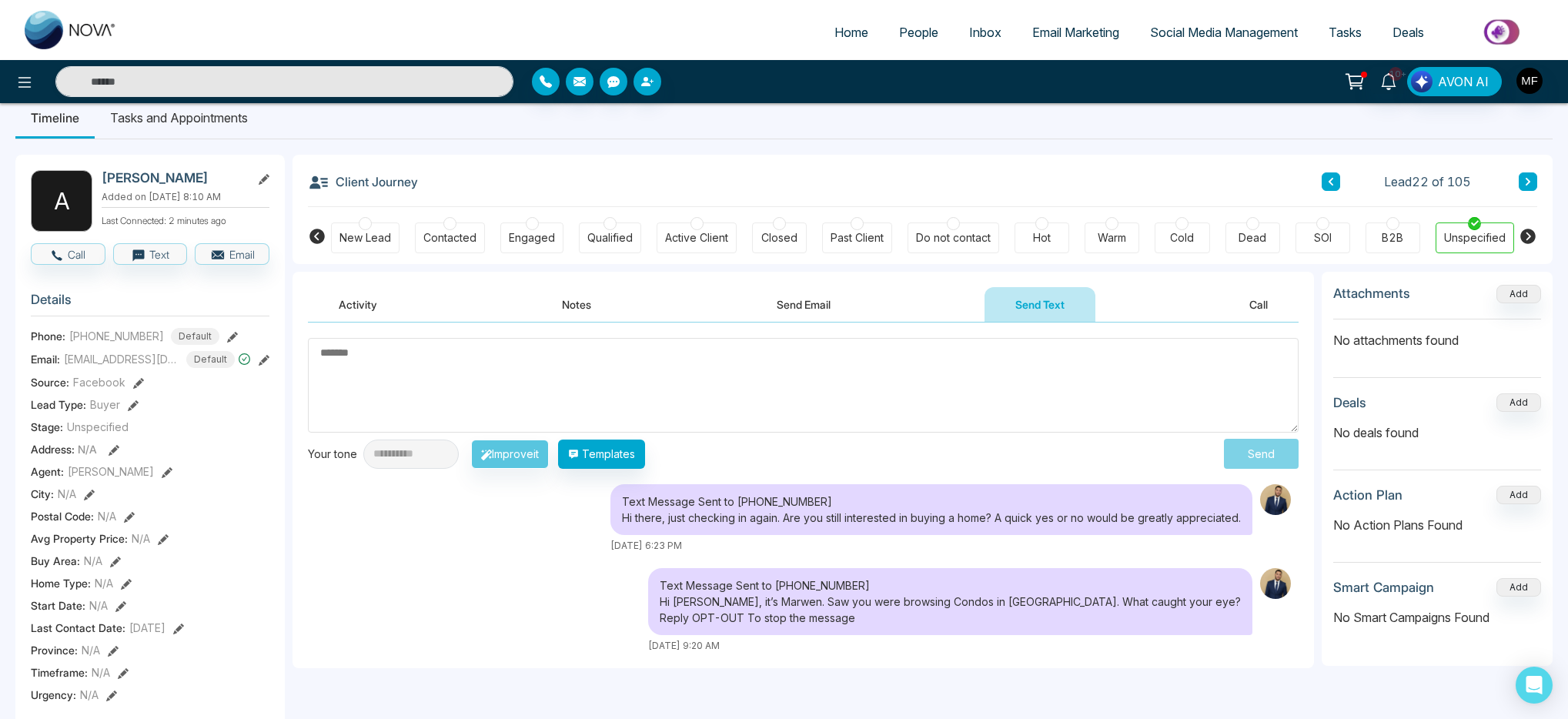
click at [217, 119] on li "Tasks and Appointments" at bounding box center [179, 118] width 168 height 42
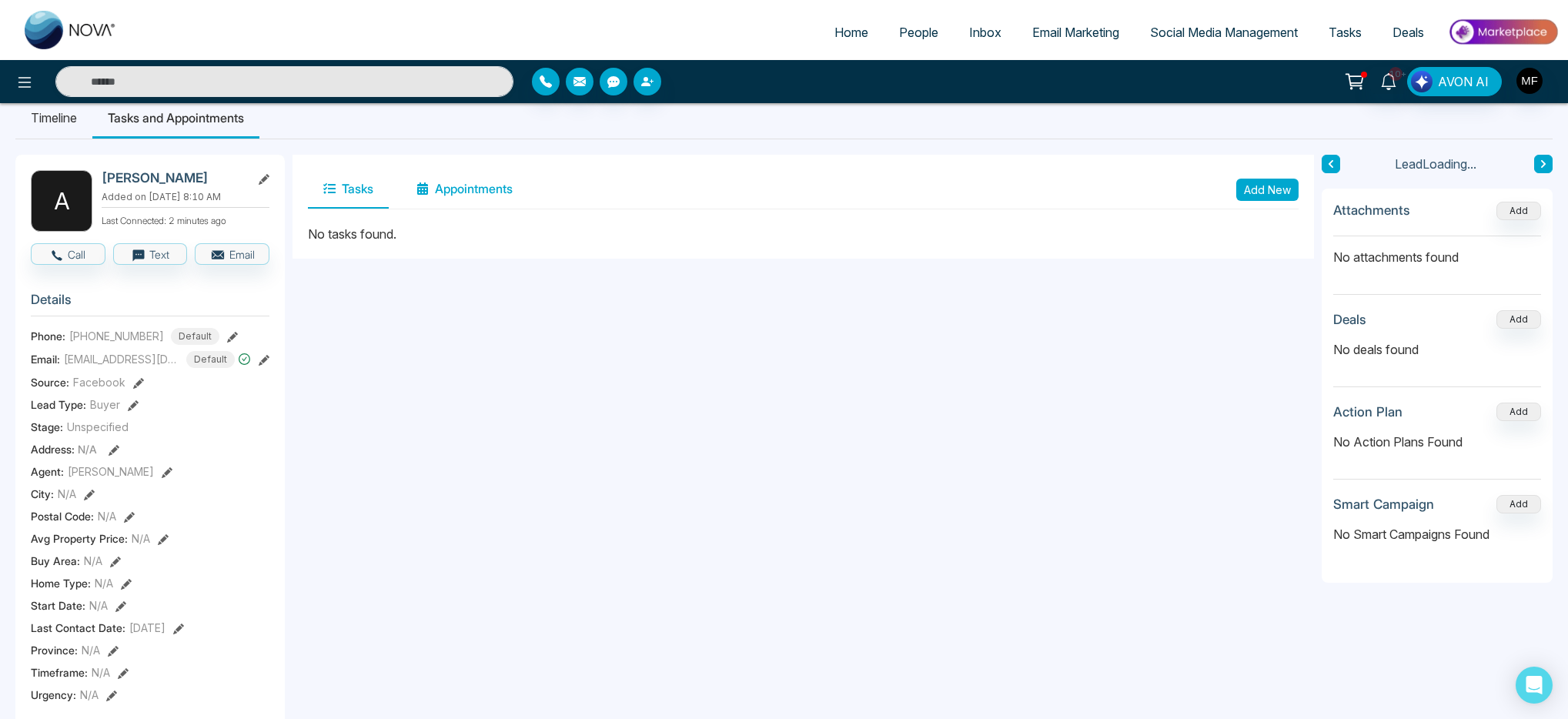
click at [488, 198] on button "Appointments" at bounding box center [464, 189] width 127 height 38
click at [393, 195] on div "Tasks Appointments" at bounding box center [418, 189] width 220 height 38
click at [387, 195] on button "Tasks" at bounding box center [348, 189] width 81 height 38
click at [362, 196] on button "Tasks" at bounding box center [348, 189] width 81 height 38
click at [1285, 187] on button "Add New" at bounding box center [1267, 189] width 63 height 23
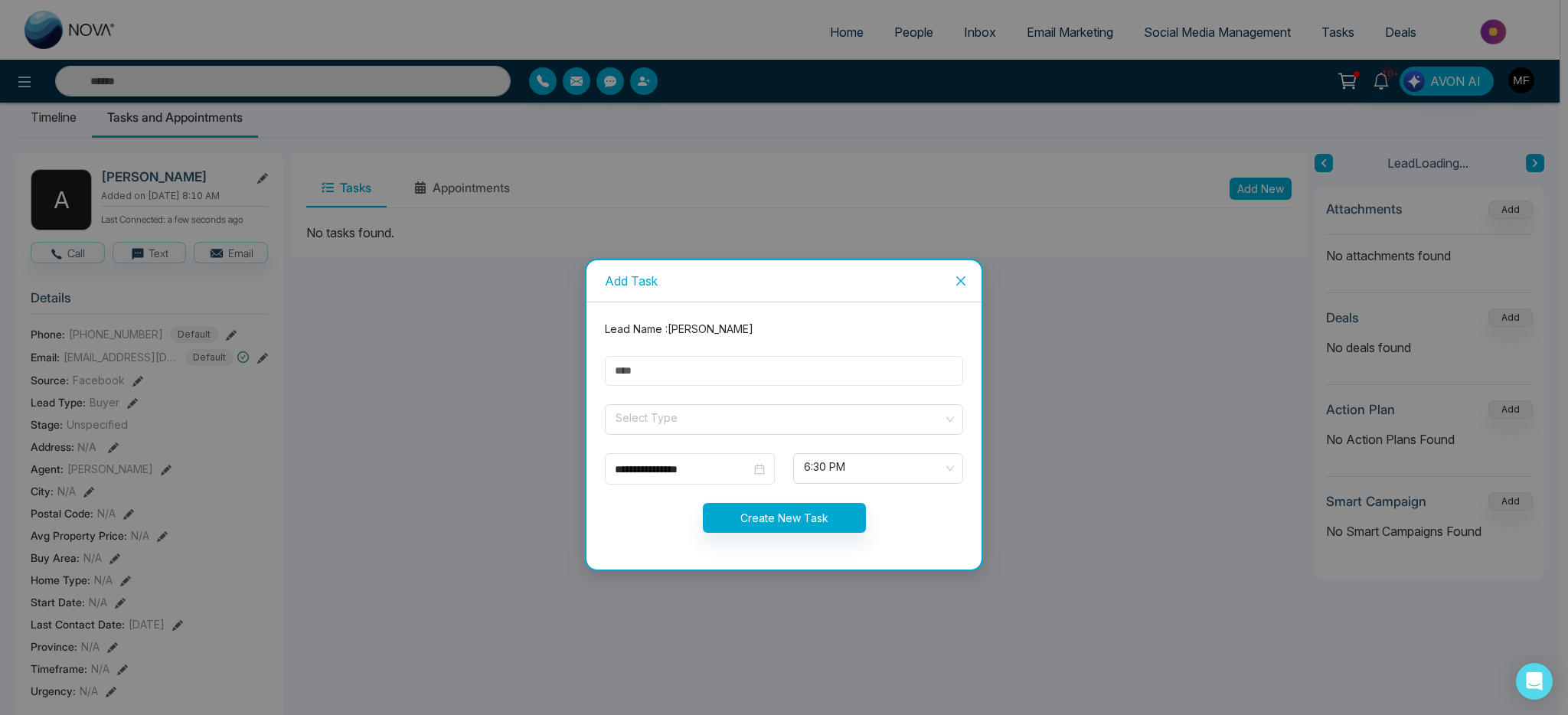
click at [799, 373] on input "text" at bounding box center [784, 371] width 358 height 30
type input "**********"
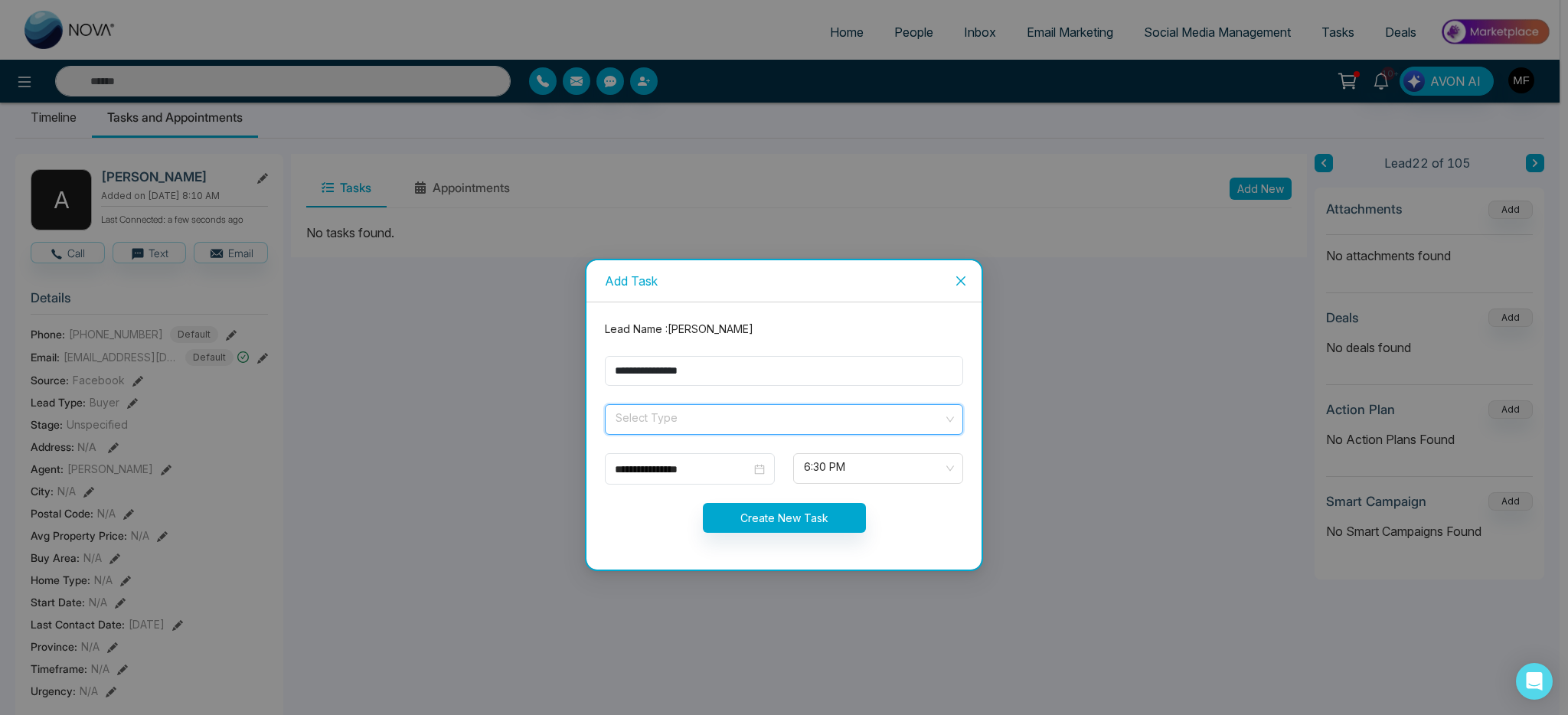
click at [712, 424] on input "search" at bounding box center [779, 416] width 329 height 23
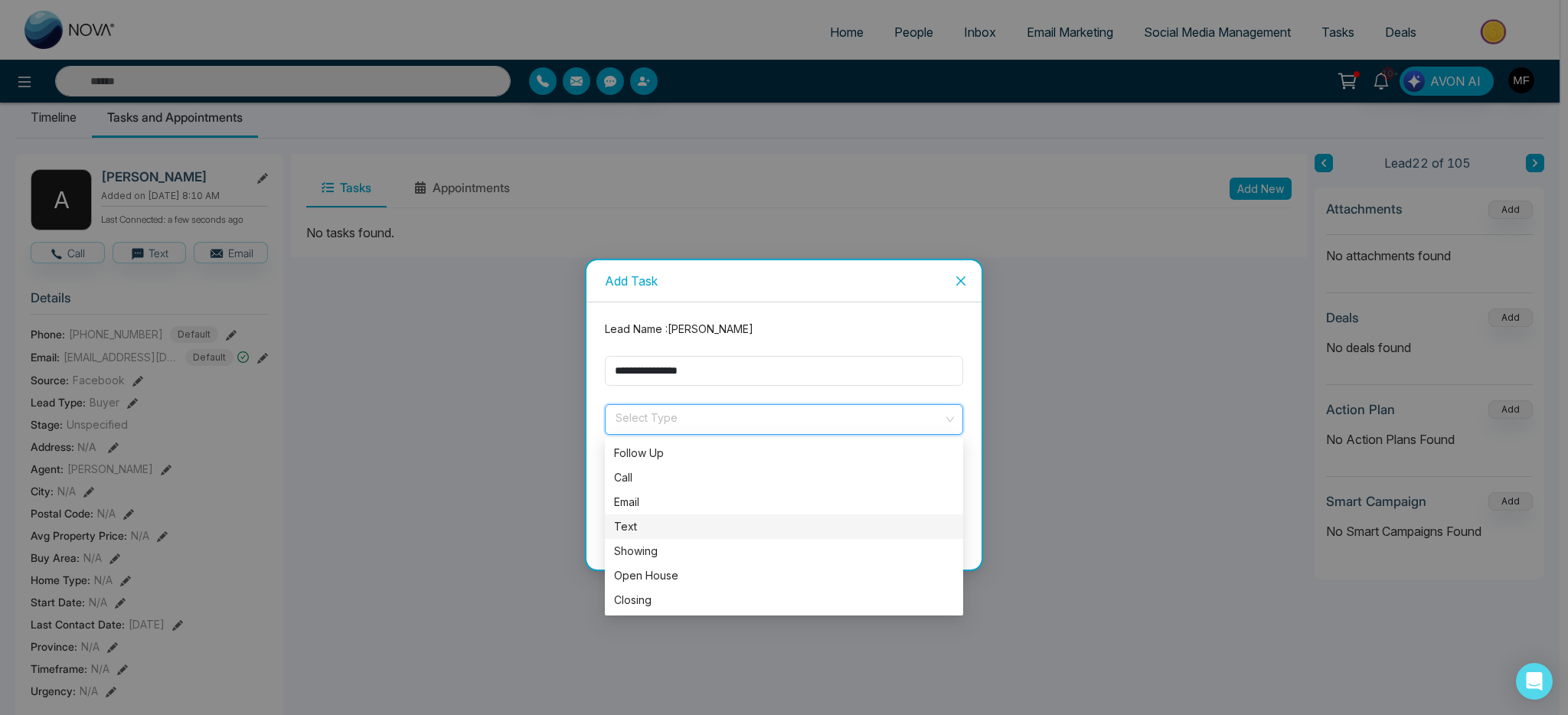
click at [653, 522] on div "Text" at bounding box center [784, 527] width 340 height 17
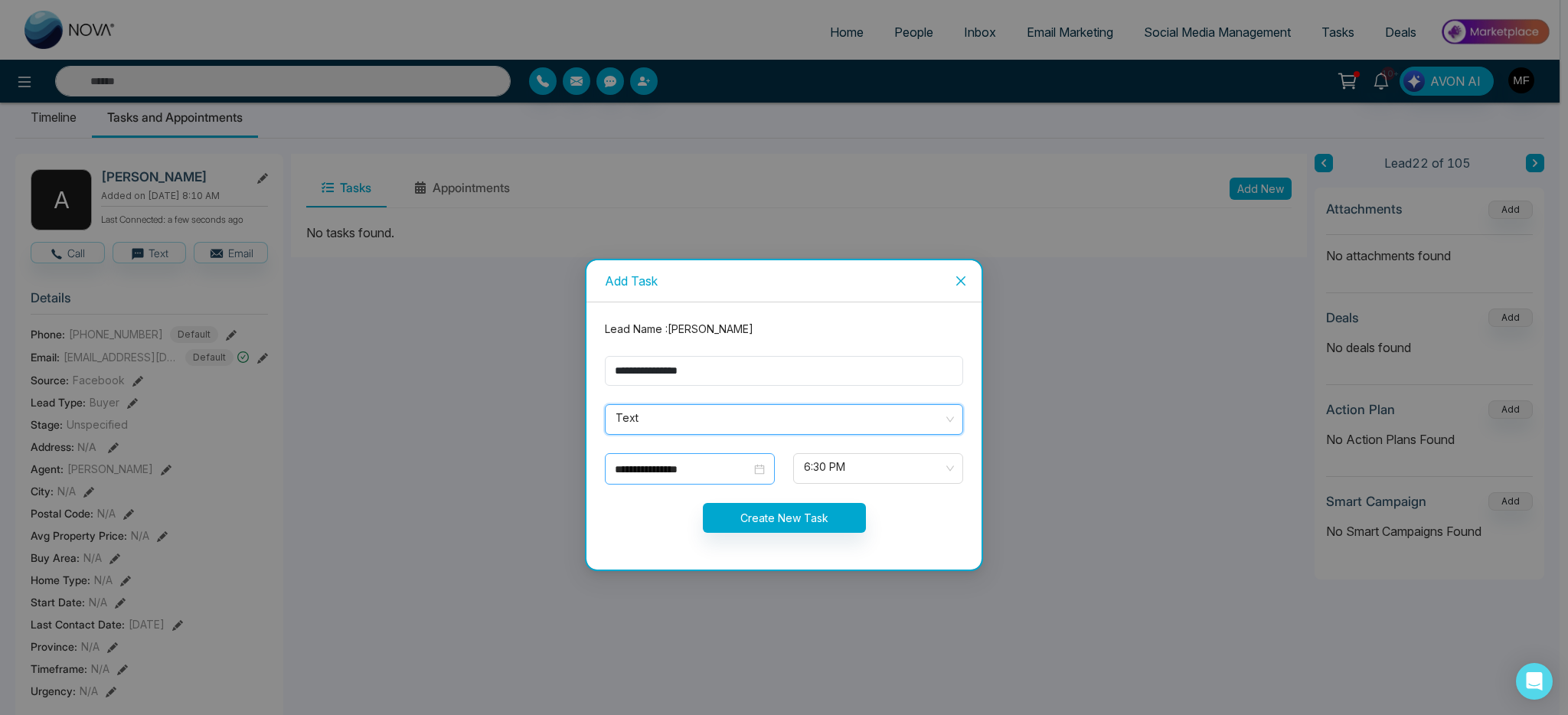
click at [745, 475] on input "**********" at bounding box center [682, 469] width 136 height 17
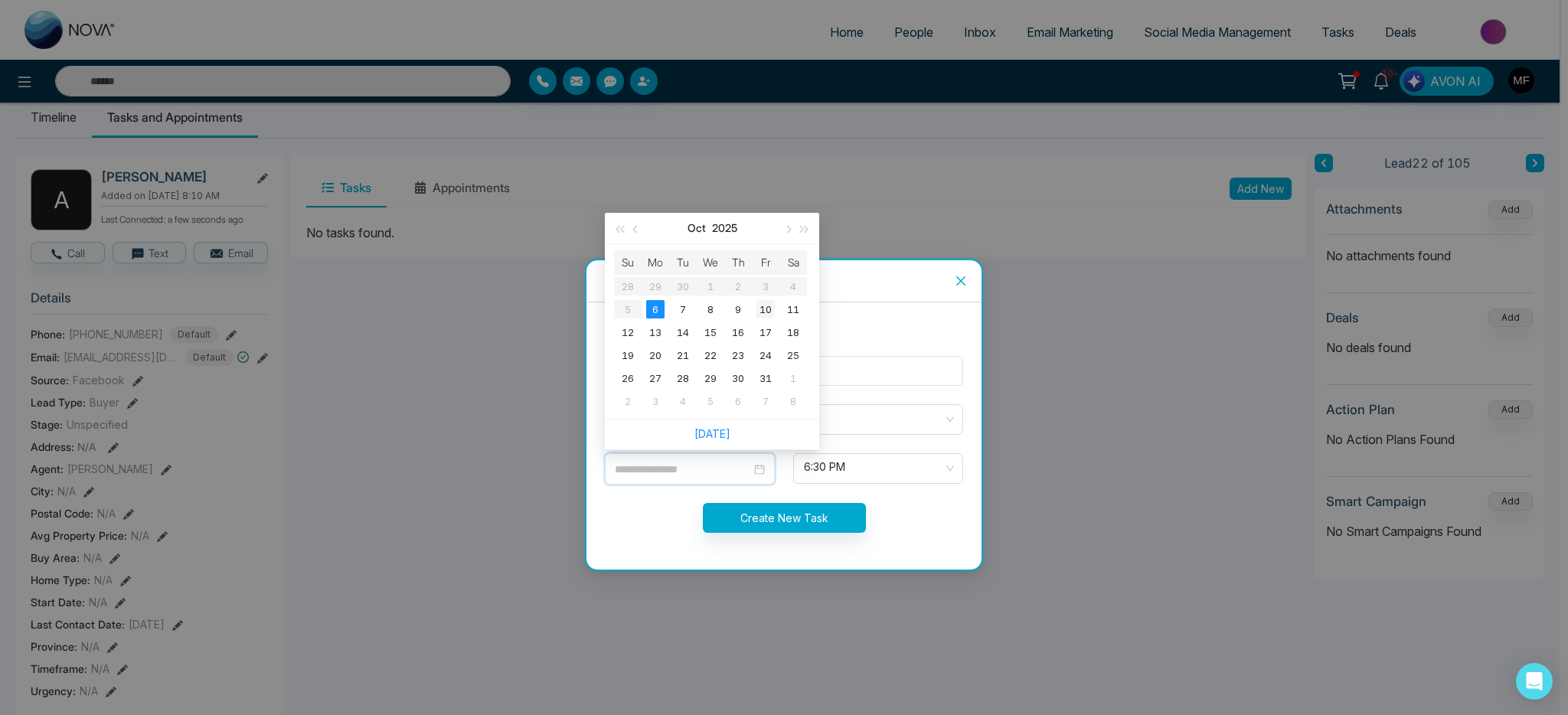
type input "**********"
click at [771, 314] on div "10" at bounding box center [765, 309] width 18 height 18
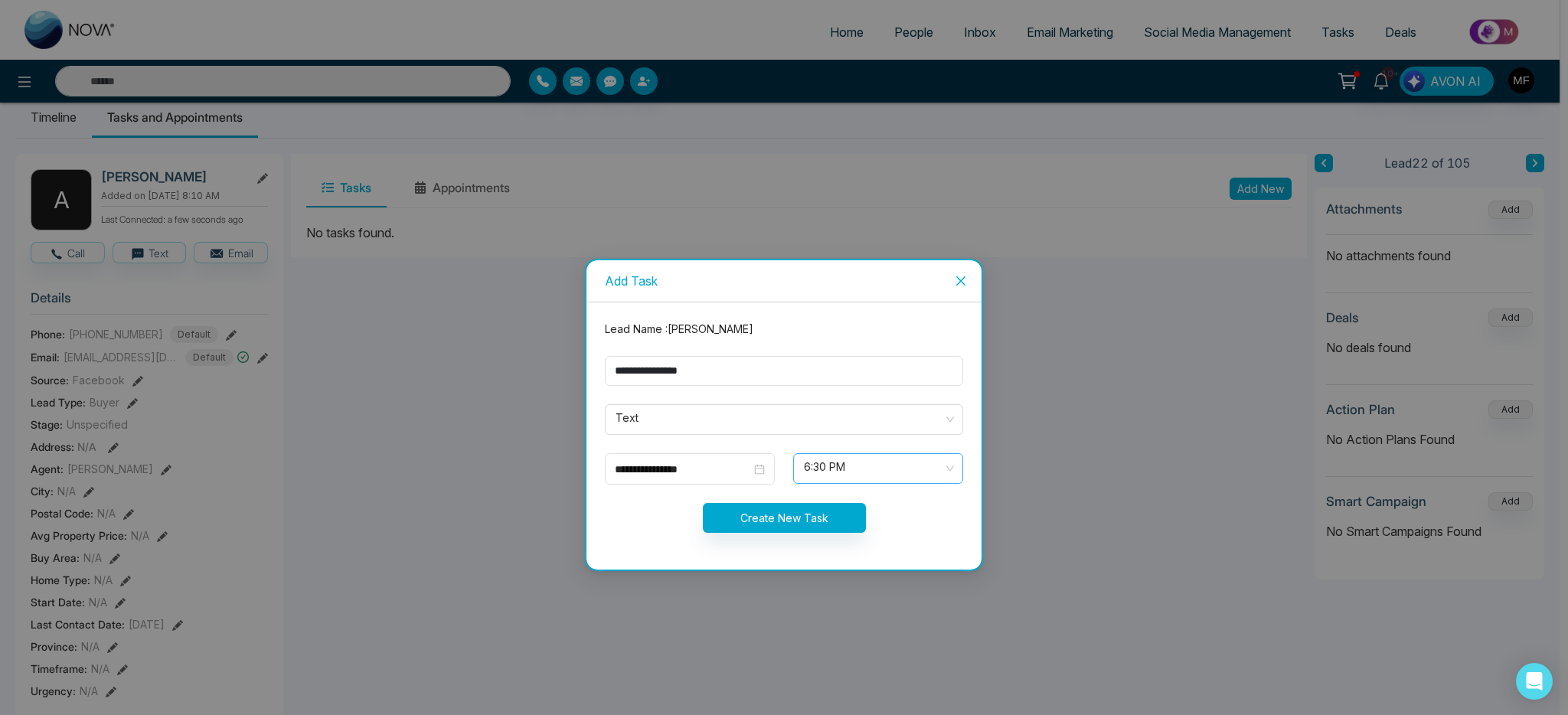
click at [833, 474] on span "6:30 PM" at bounding box center [878, 468] width 148 height 26
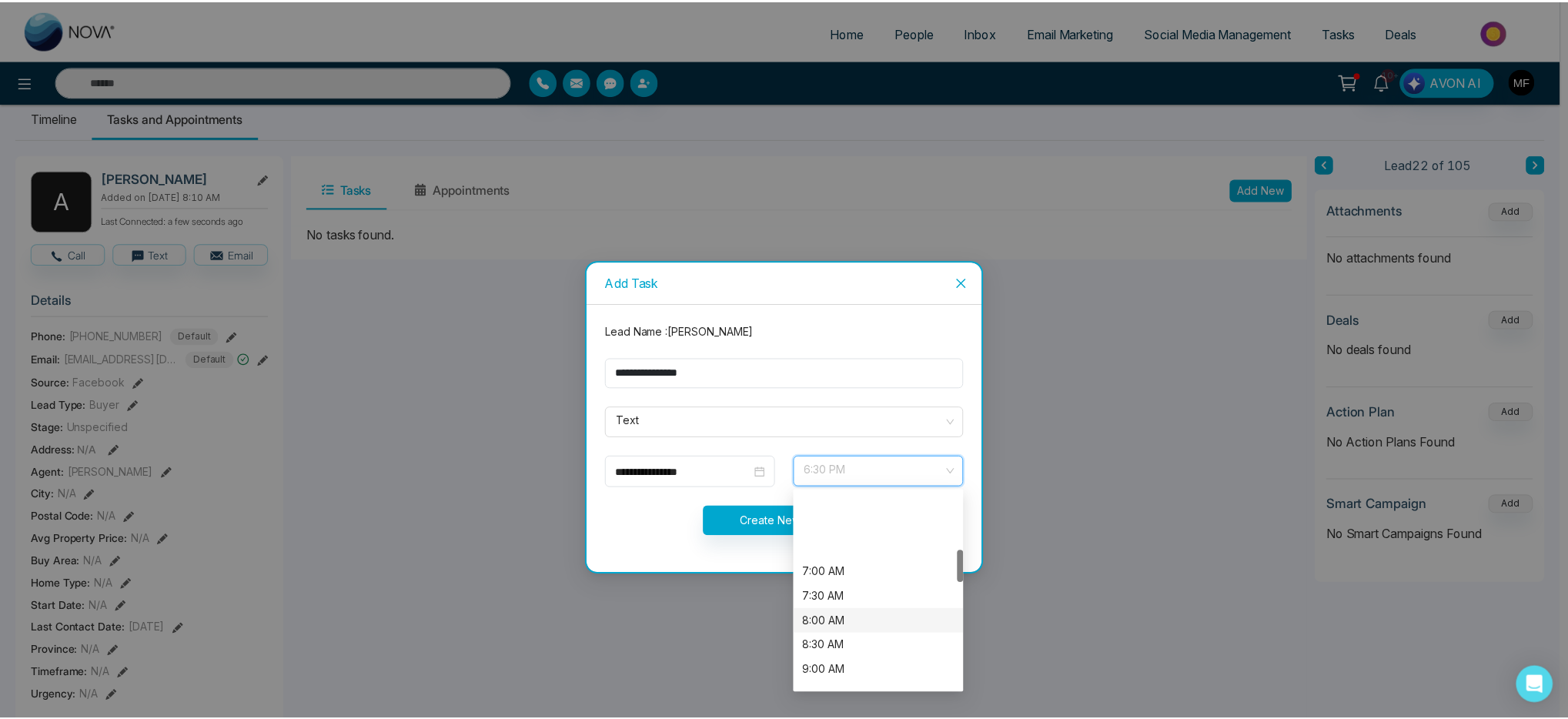
scroll to position [347, 0]
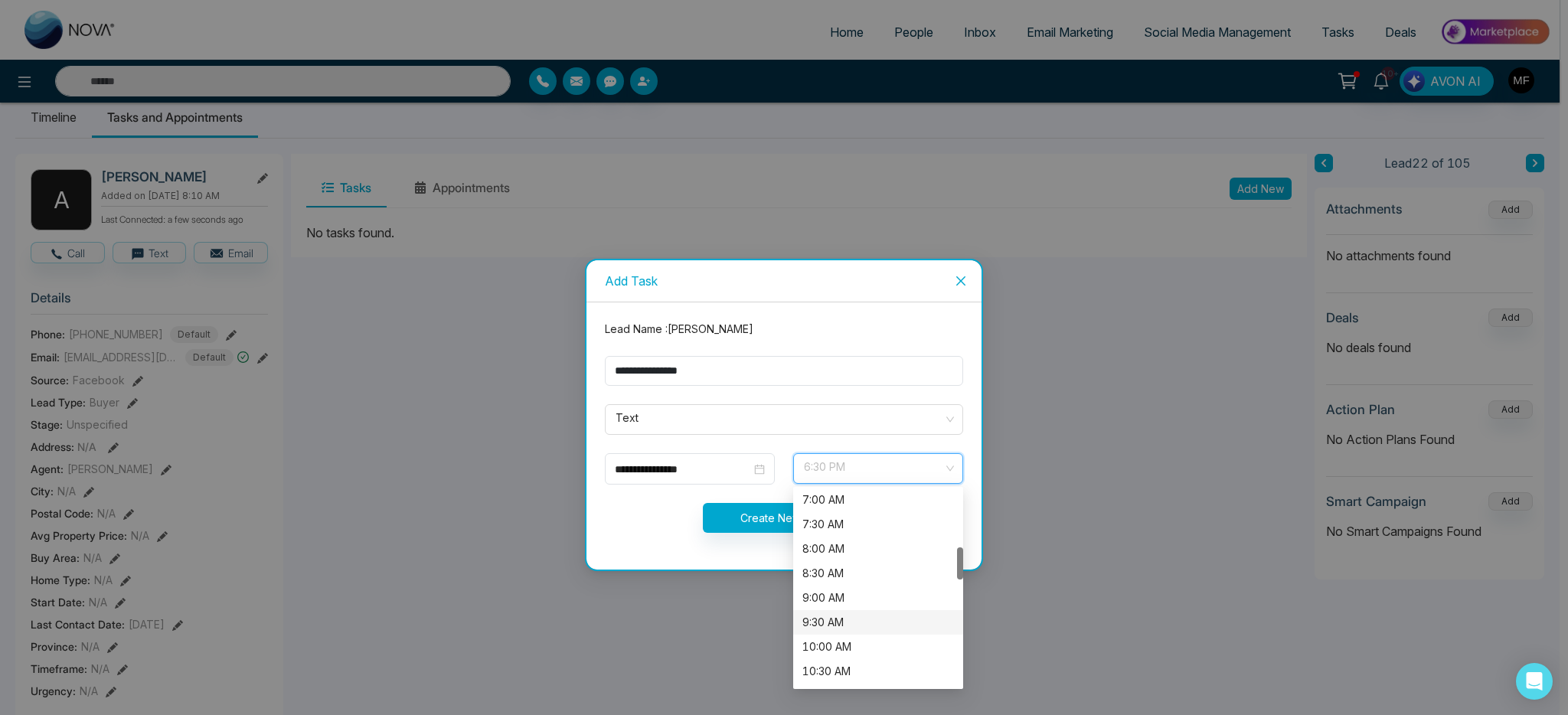
click at [848, 624] on div "9:30 AM" at bounding box center [878, 623] width 152 height 17
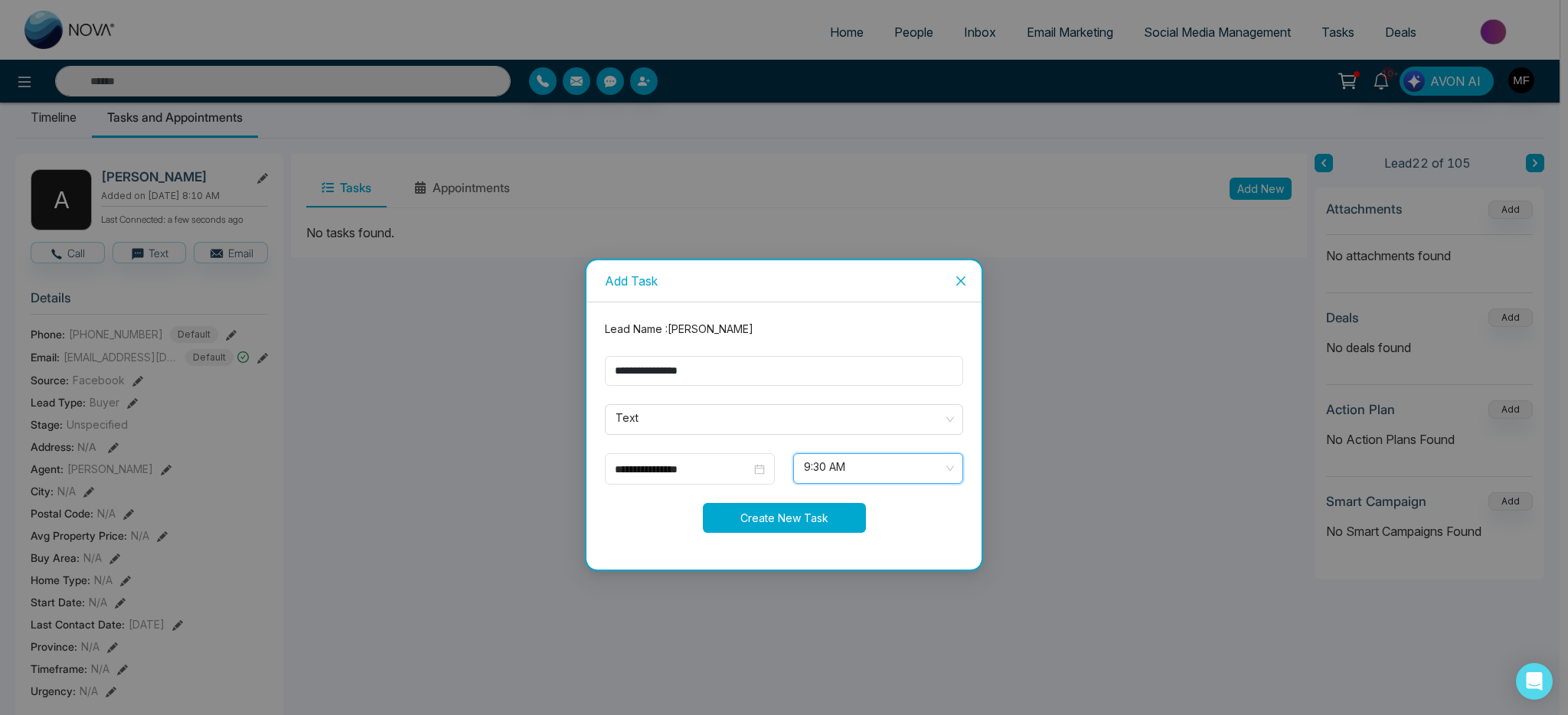
click at [794, 526] on button "Create New Task" at bounding box center [784, 518] width 163 height 30
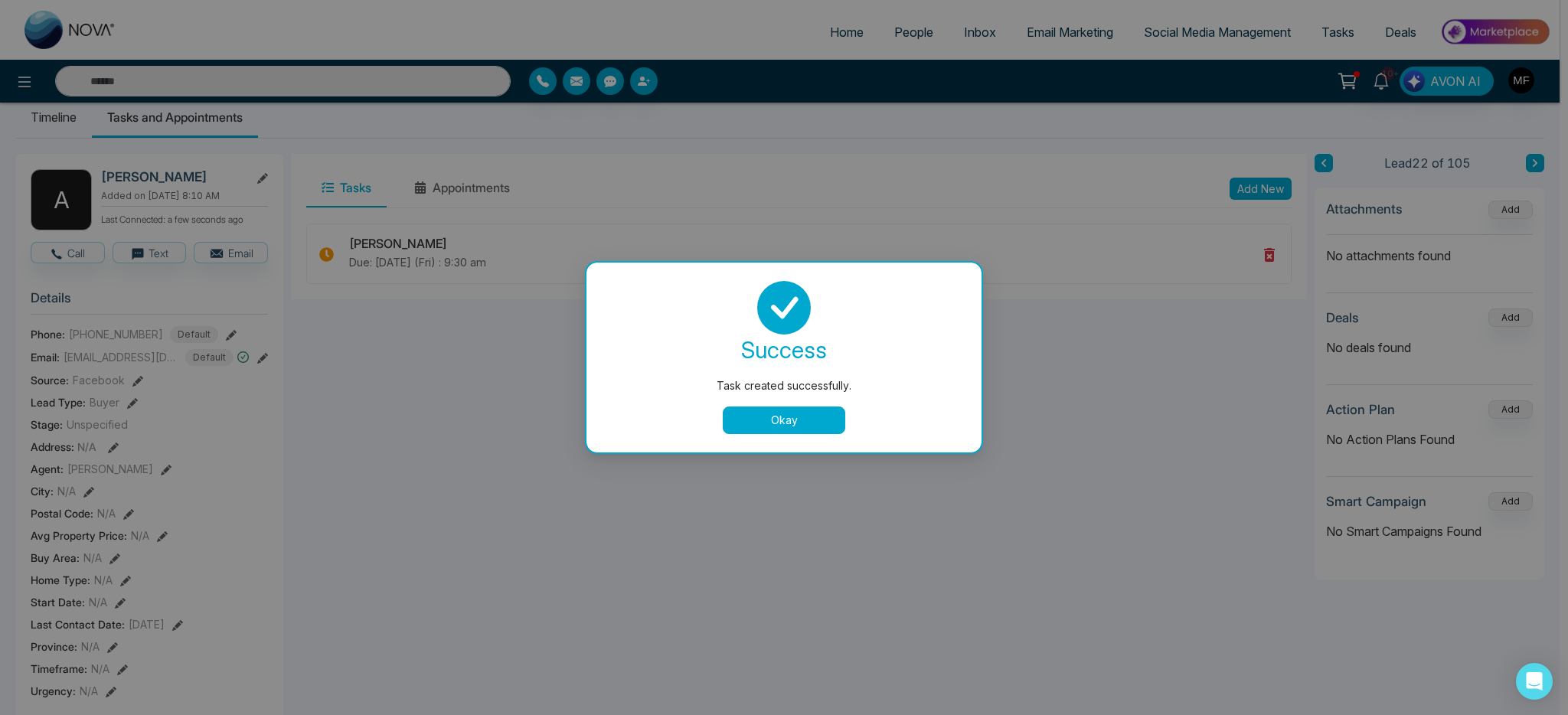
click at [821, 418] on button "Okay" at bounding box center [784, 420] width 123 height 27
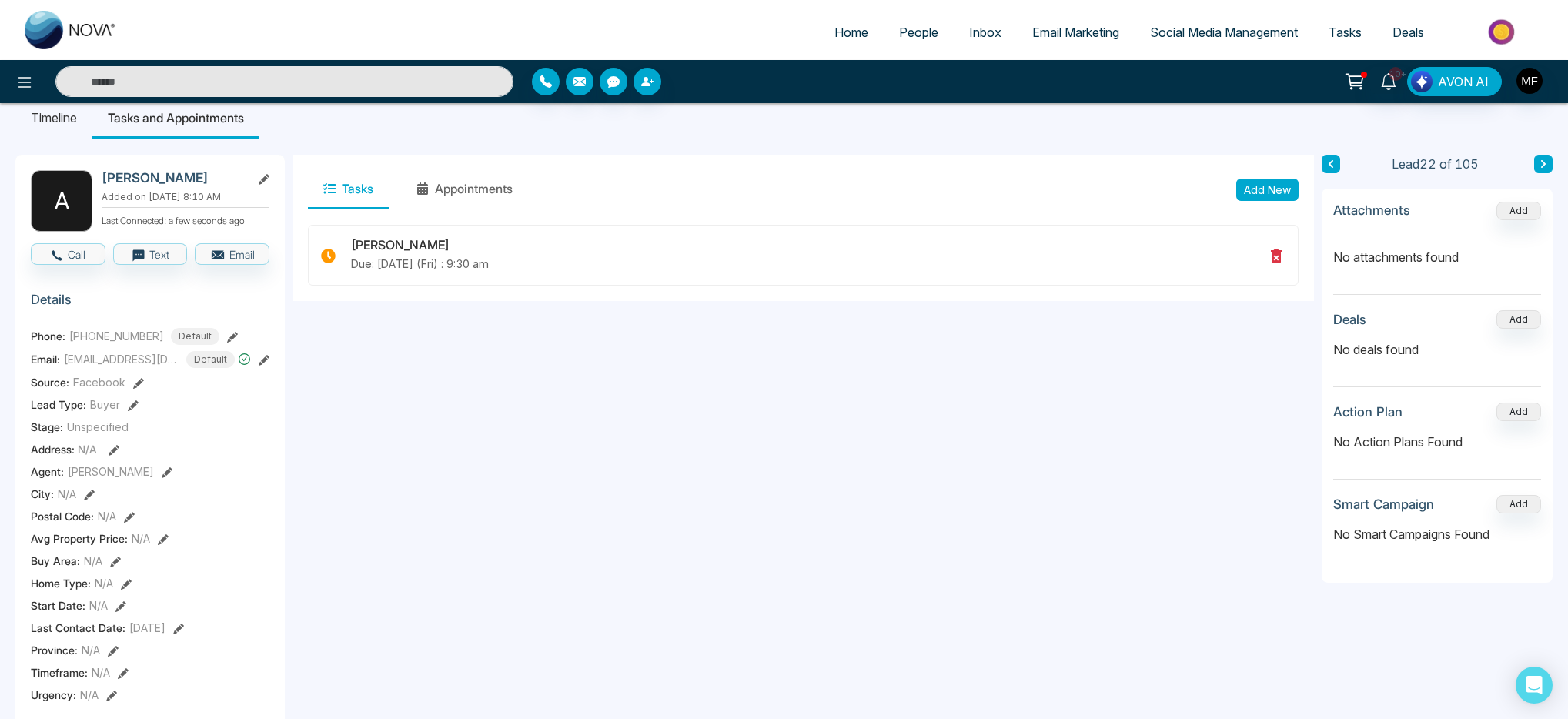
click at [242, 78] on input "text" at bounding box center [283, 81] width 458 height 31
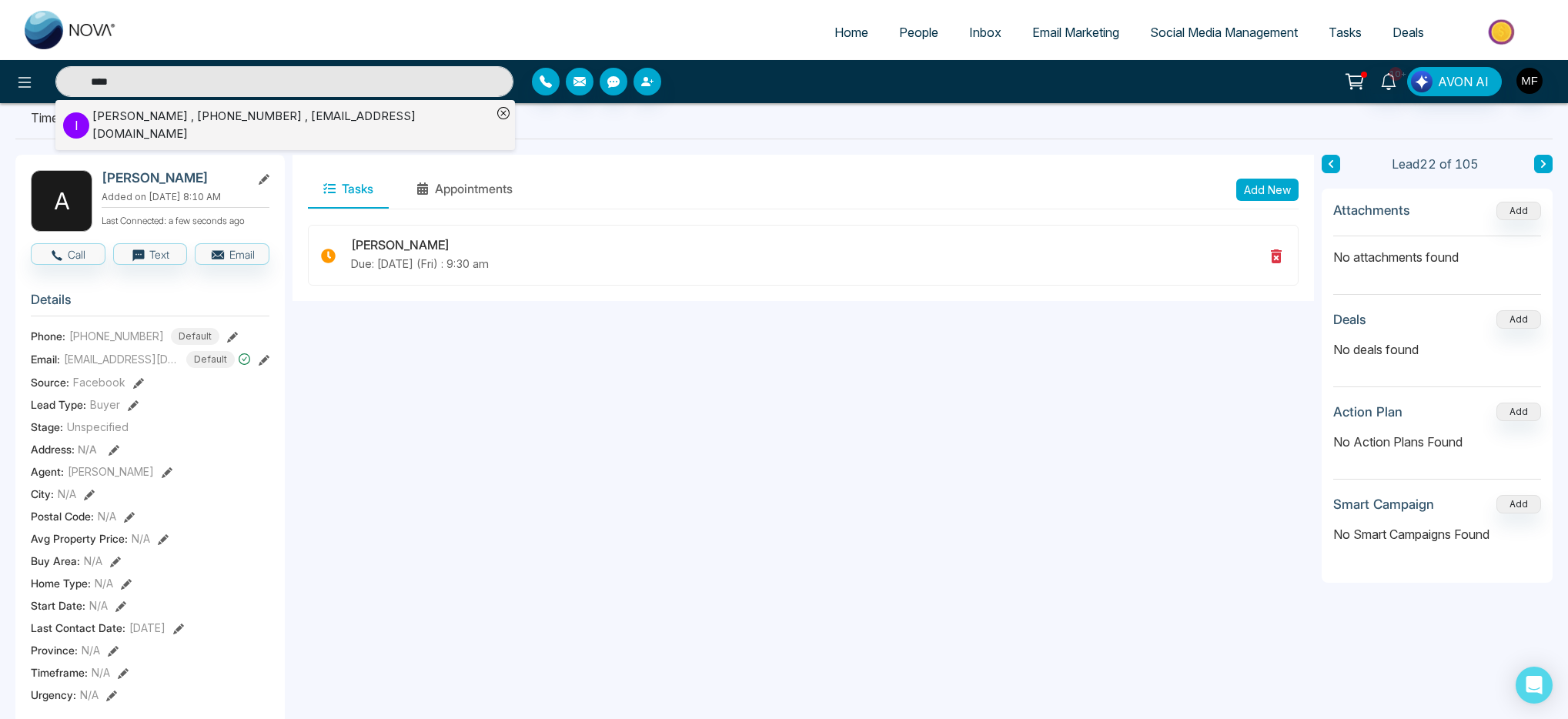
type input "***"
click at [145, 113] on div "Ivy Yung , +19055544026 , ivyyung09@yahoo.com" at bounding box center [292, 125] width 399 height 35
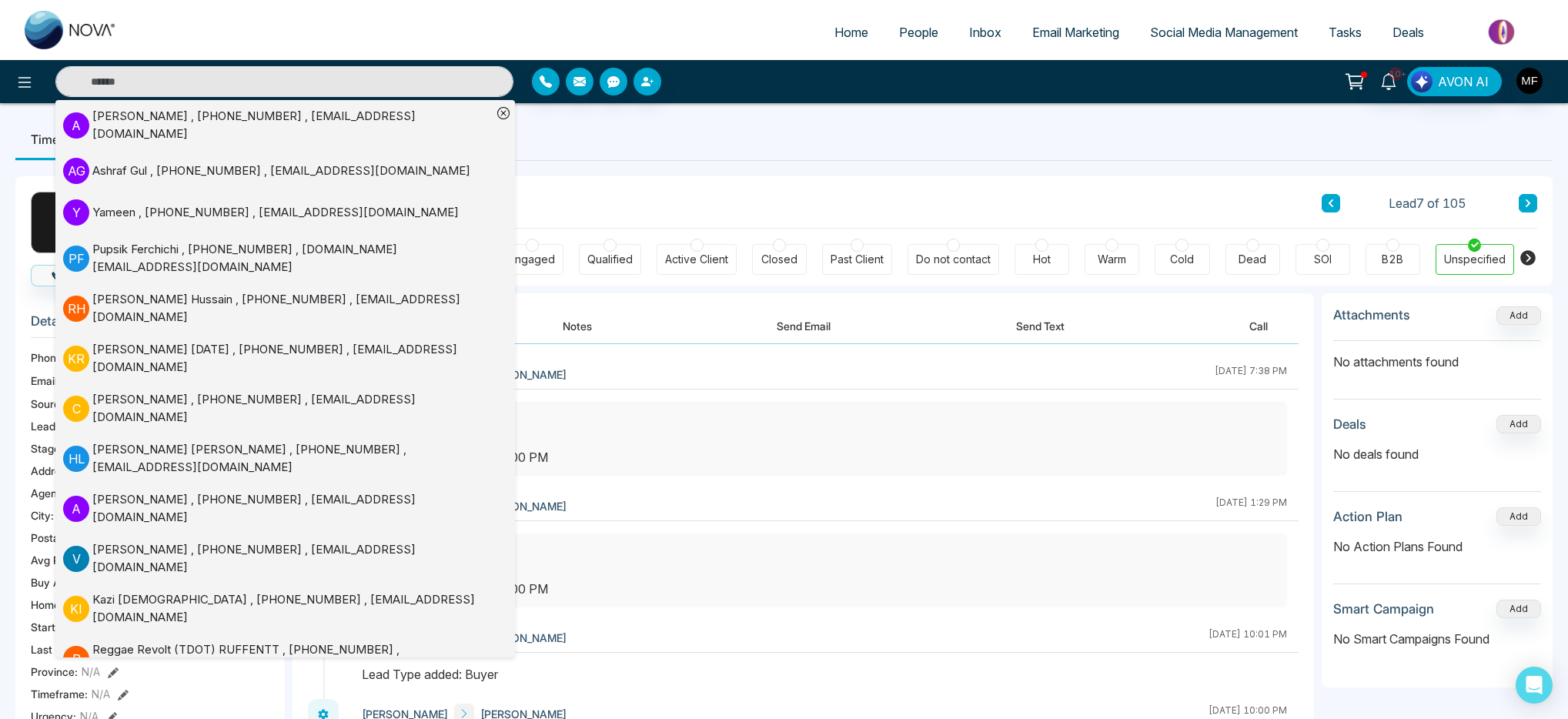
click at [842, 103] on div "Timeline Tasks and Appointments I Ivy Yung Added on October 2 2025 | 10:00 PM L…" at bounding box center [784, 710] width 1568 height 1213
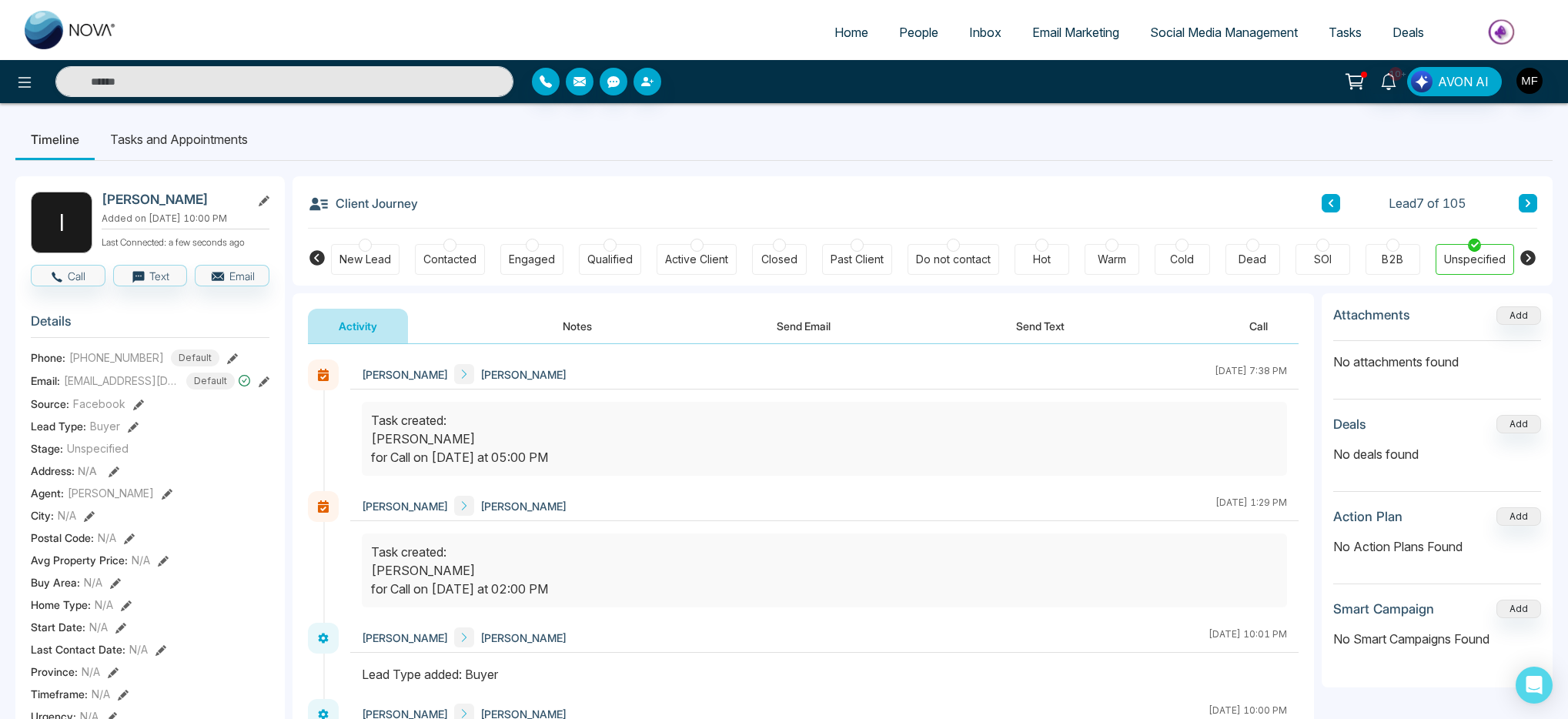
click at [570, 324] on button "Notes" at bounding box center [577, 326] width 91 height 35
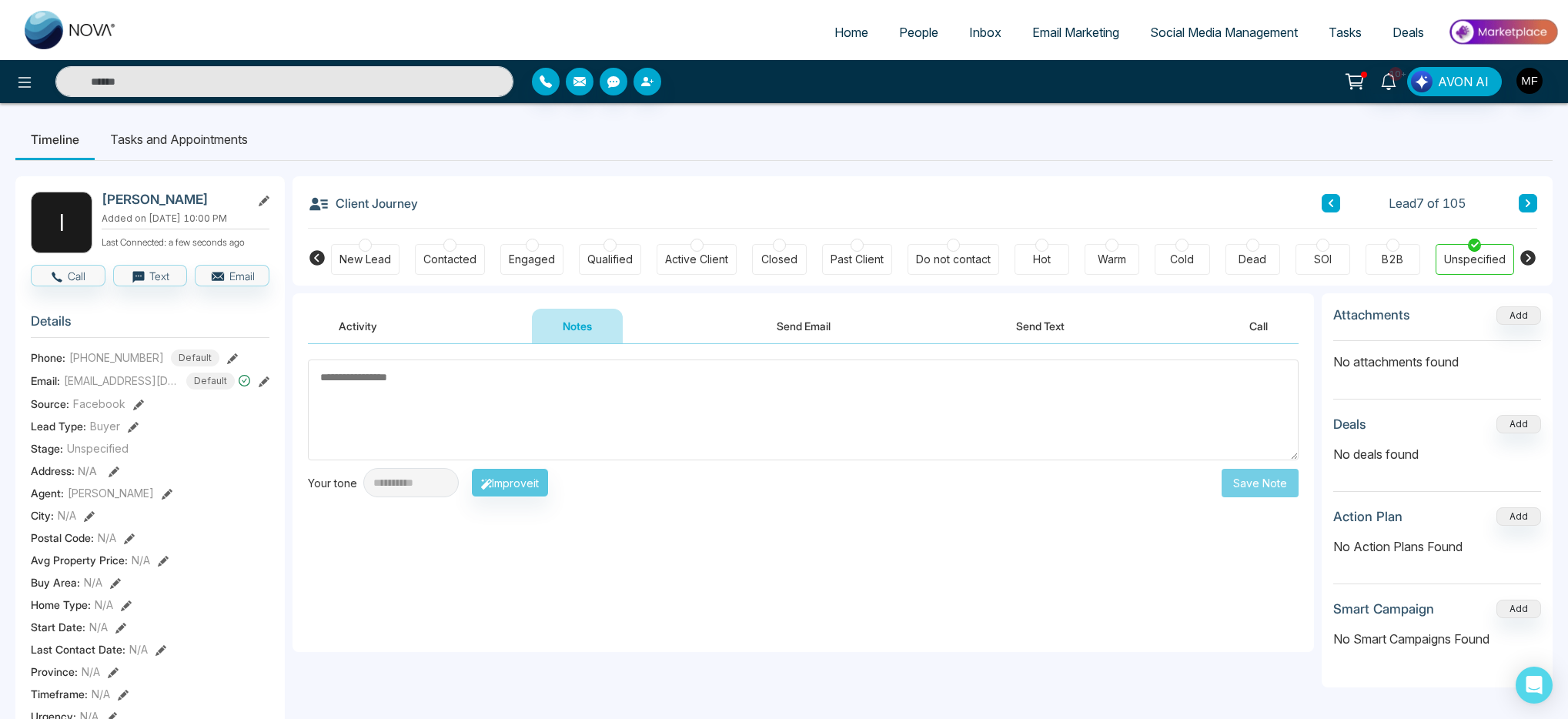
click at [348, 327] on button "Activity" at bounding box center [358, 326] width 100 height 35
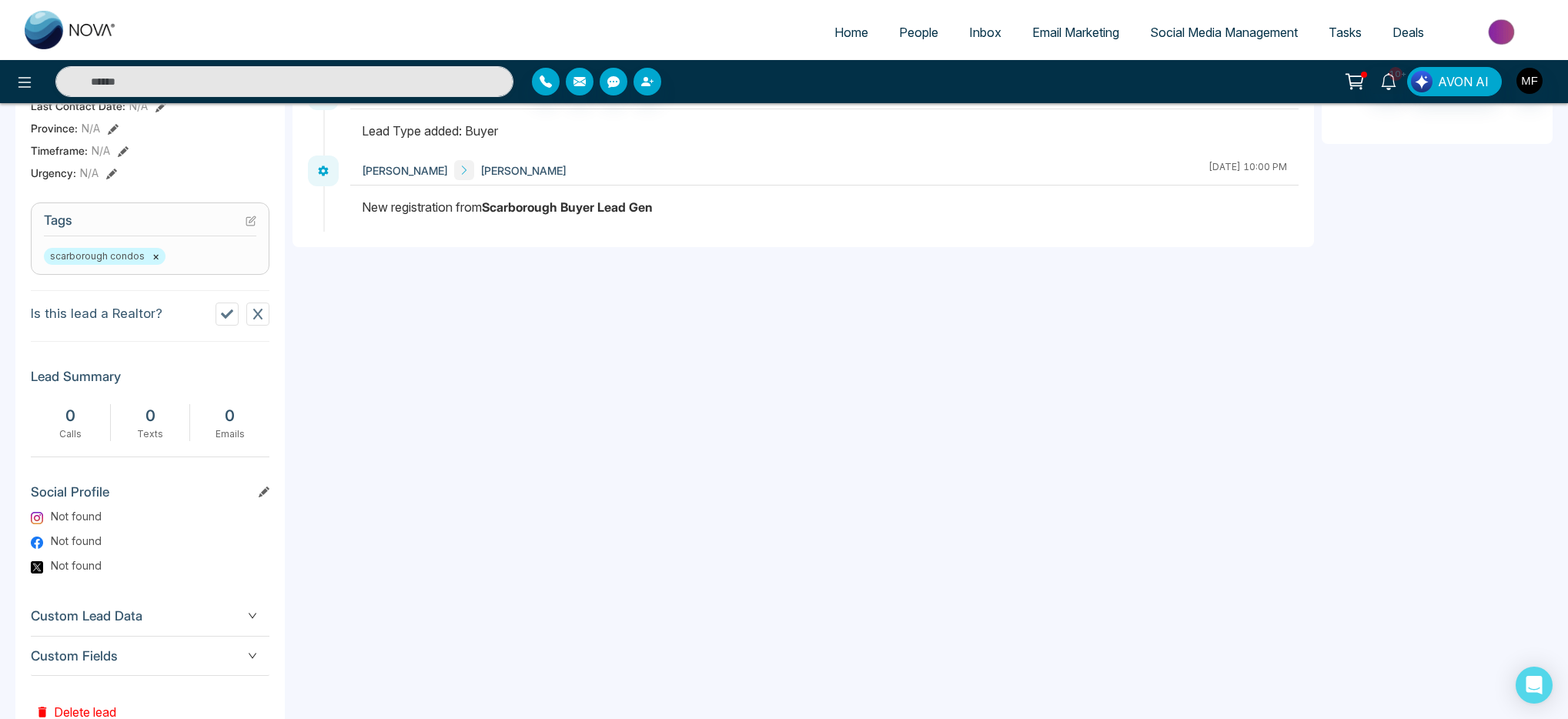
scroll to position [69, 0]
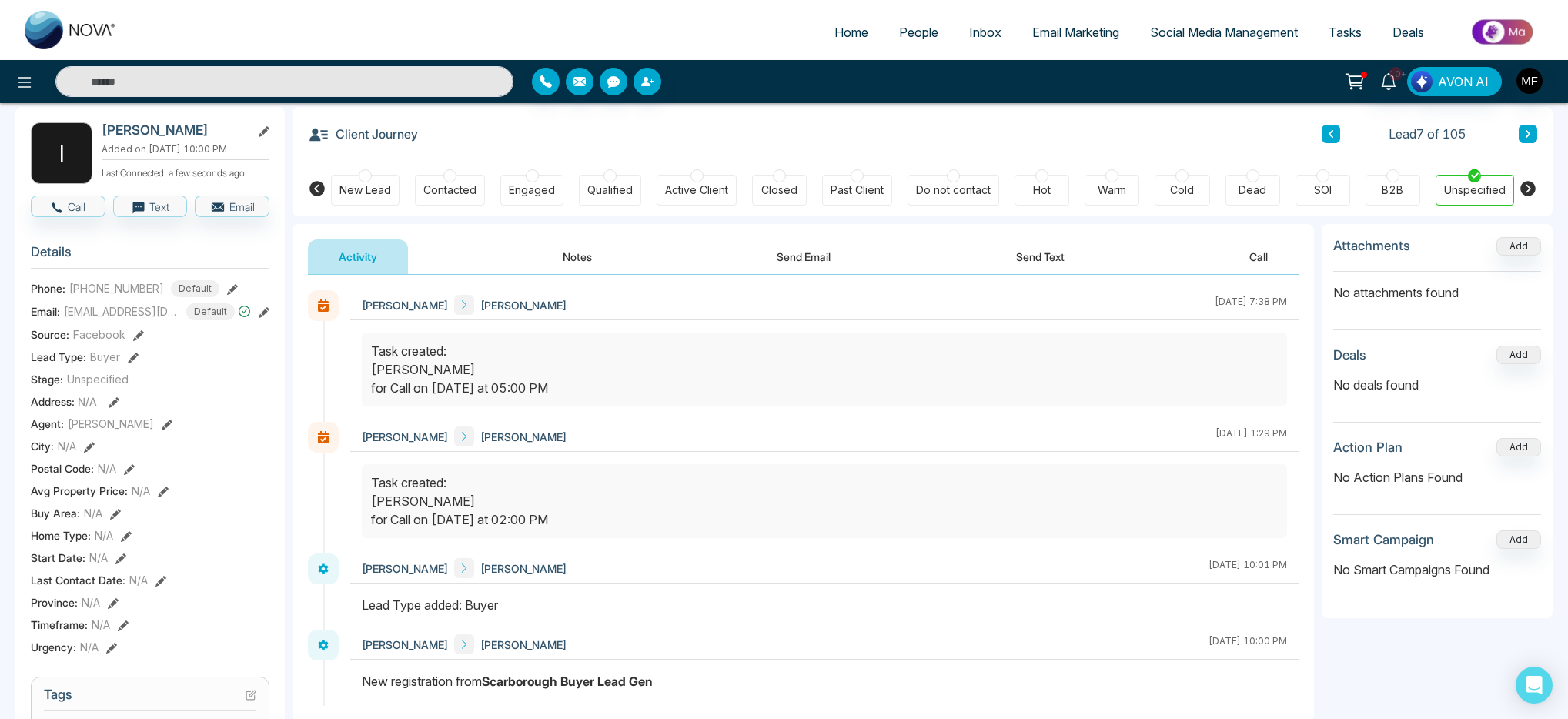
click at [1030, 267] on button "Send Text" at bounding box center [1040, 257] width 110 height 35
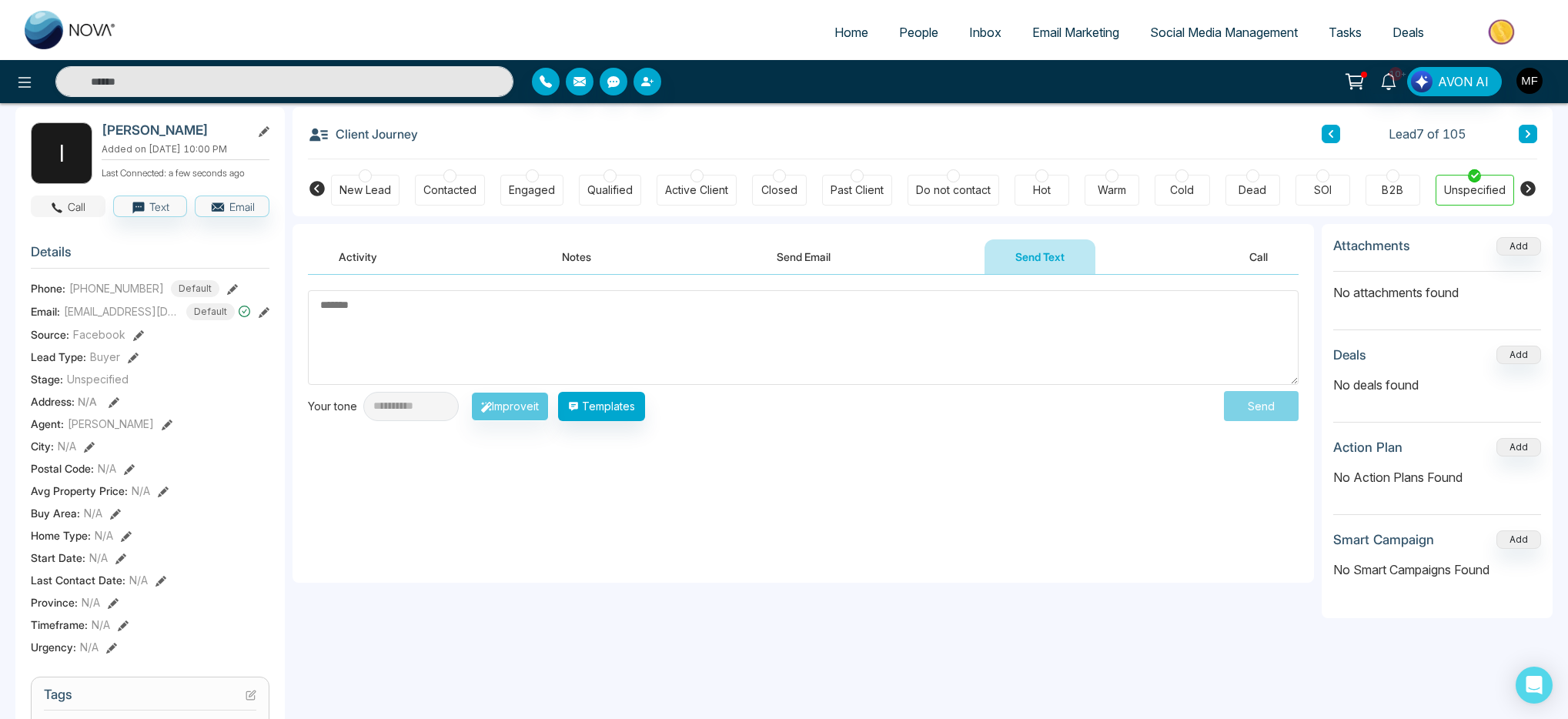
click at [60, 212] on icon "button" at bounding box center [58, 208] width 11 height 11
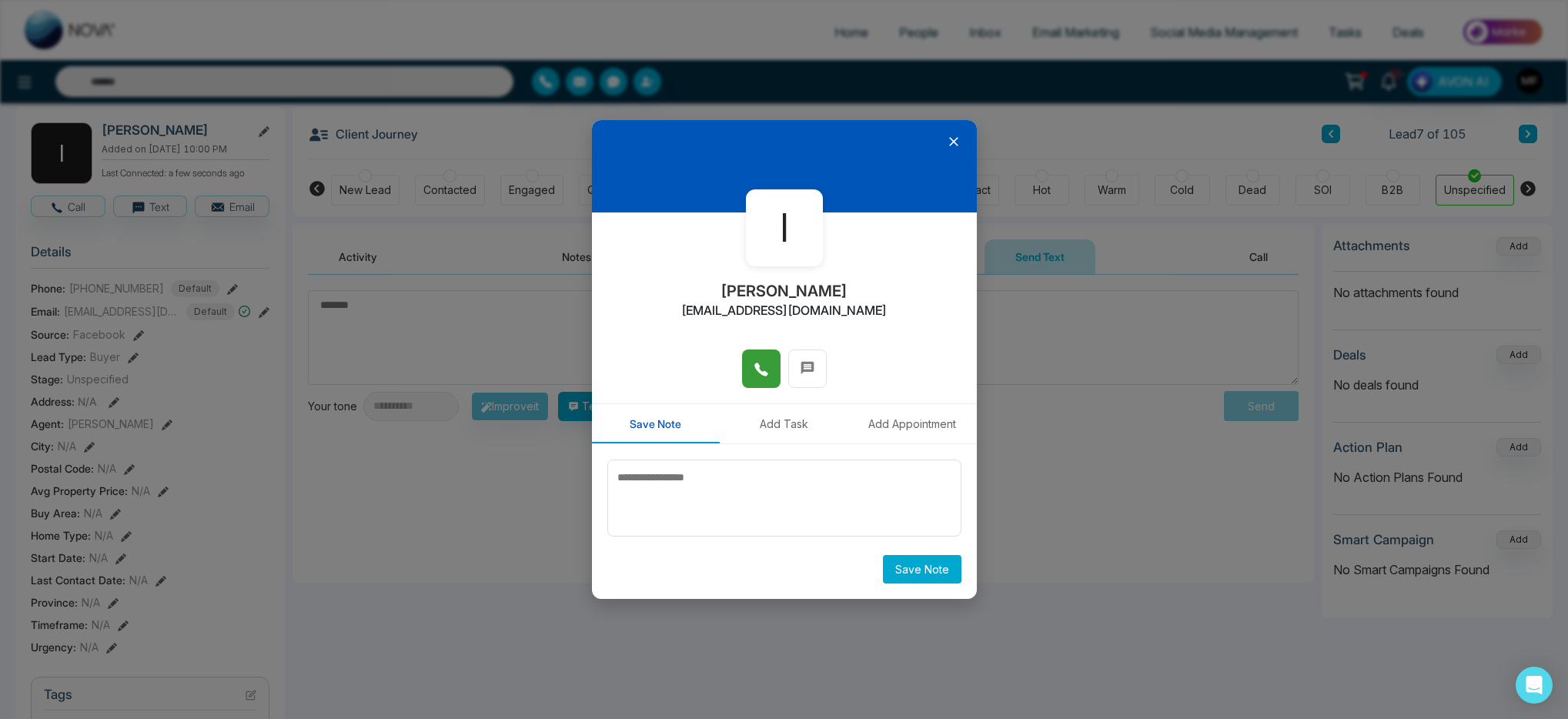
click at [756, 371] on icon at bounding box center [761, 370] width 15 height 15
click at [953, 144] on icon at bounding box center [954, 142] width 15 height 15
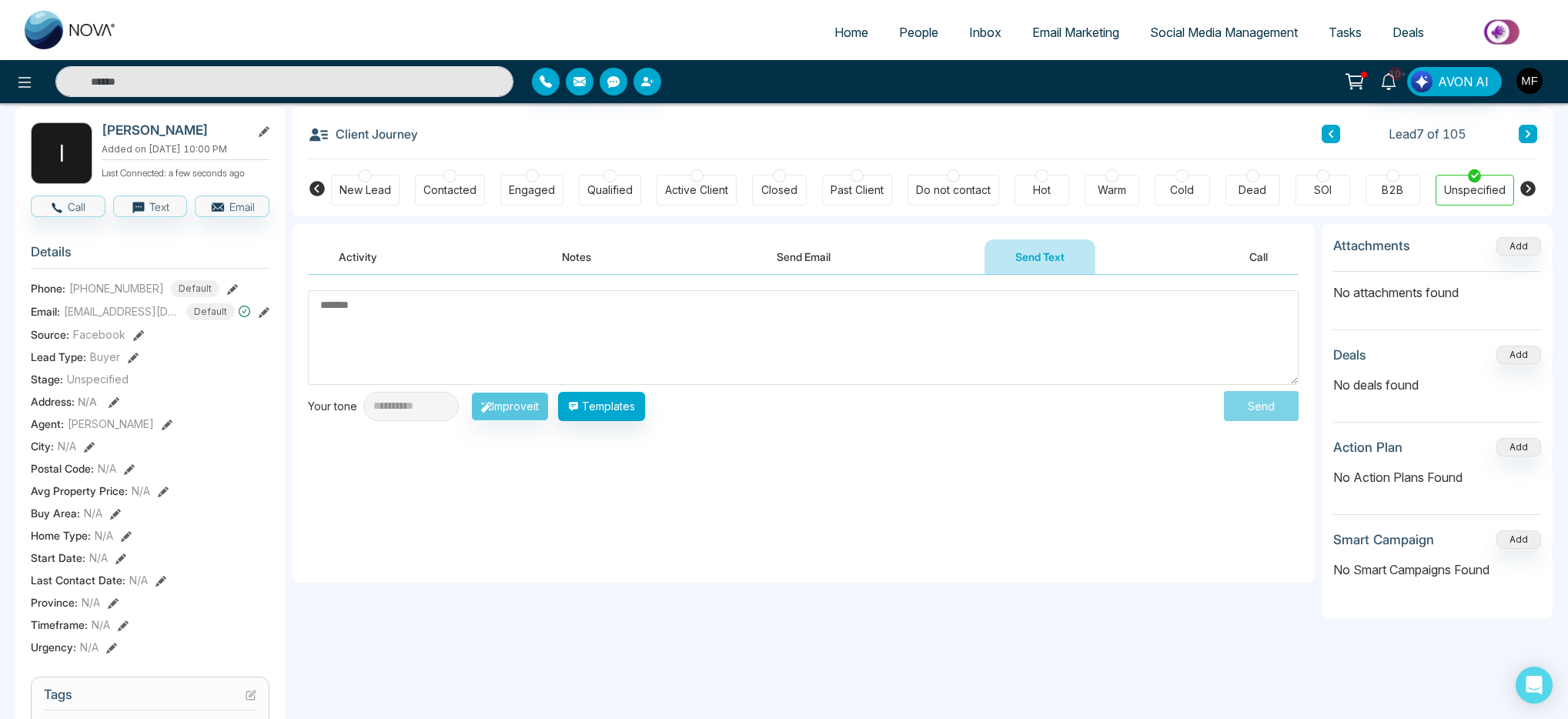
click at [860, 334] on textarea at bounding box center [803, 338] width 990 height 95
click at [548, 292] on textarea "******" at bounding box center [803, 338] width 990 height 95
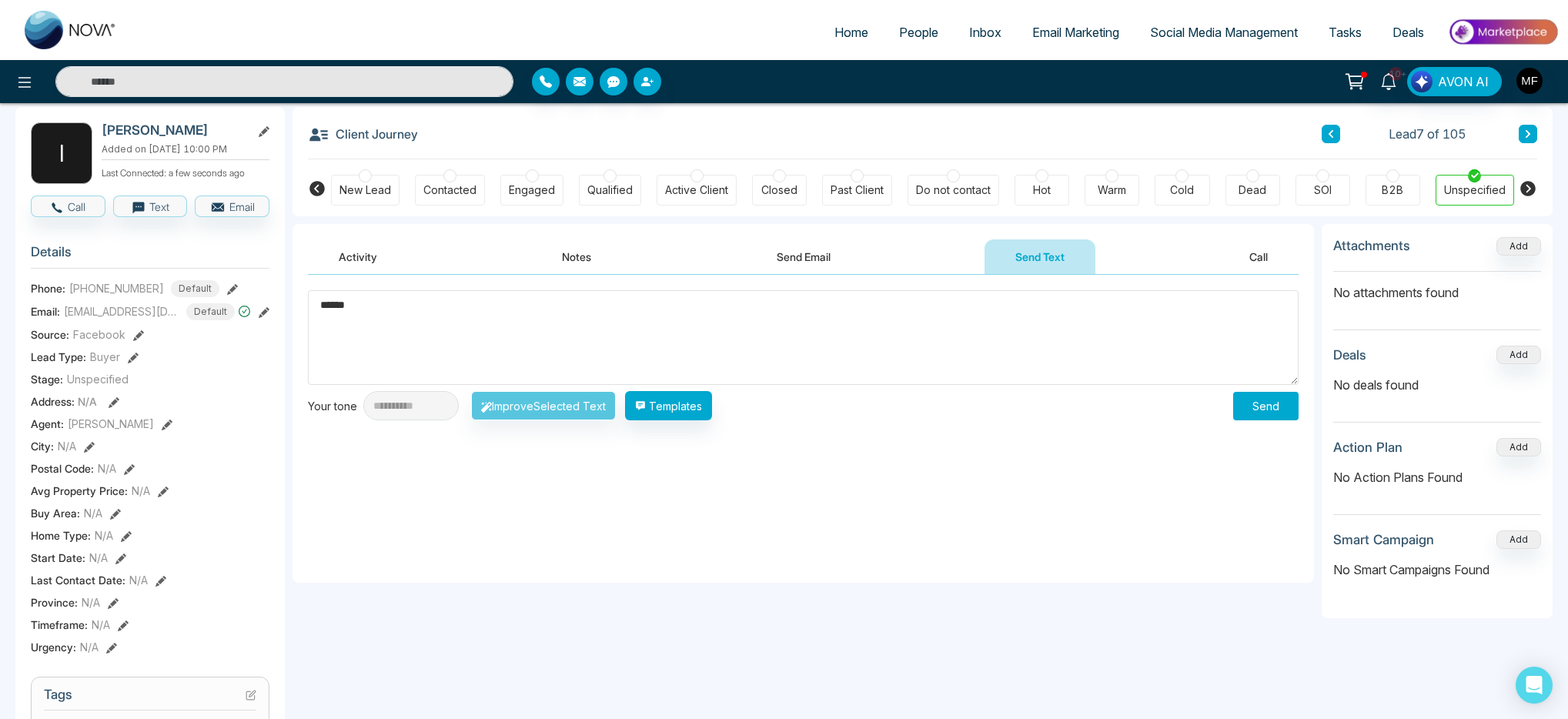
click at [548, 292] on textarea "******" at bounding box center [803, 338] width 990 height 95
paste textarea "**********"
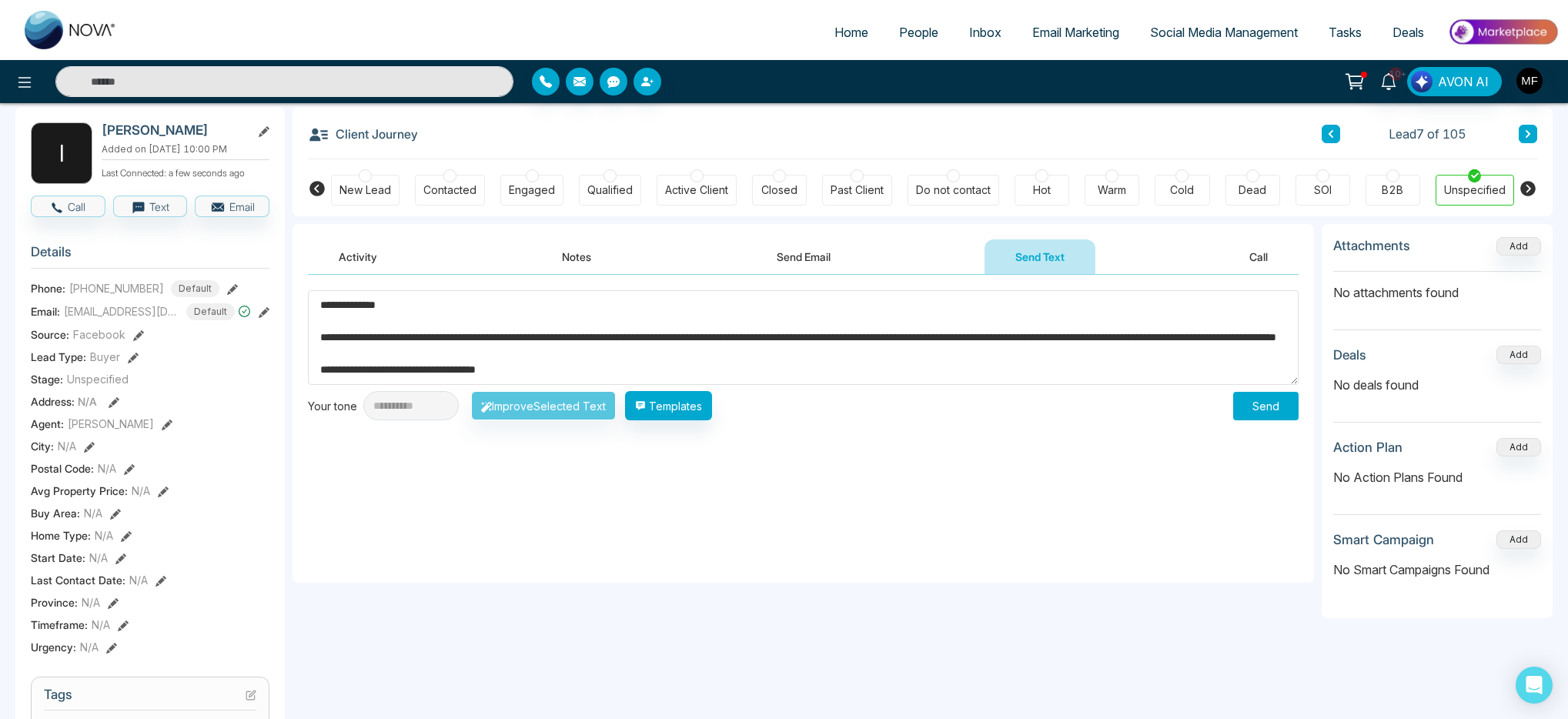
scroll to position [9, 0]
click at [374, 297] on textarea "**********" at bounding box center [803, 338] width 990 height 95
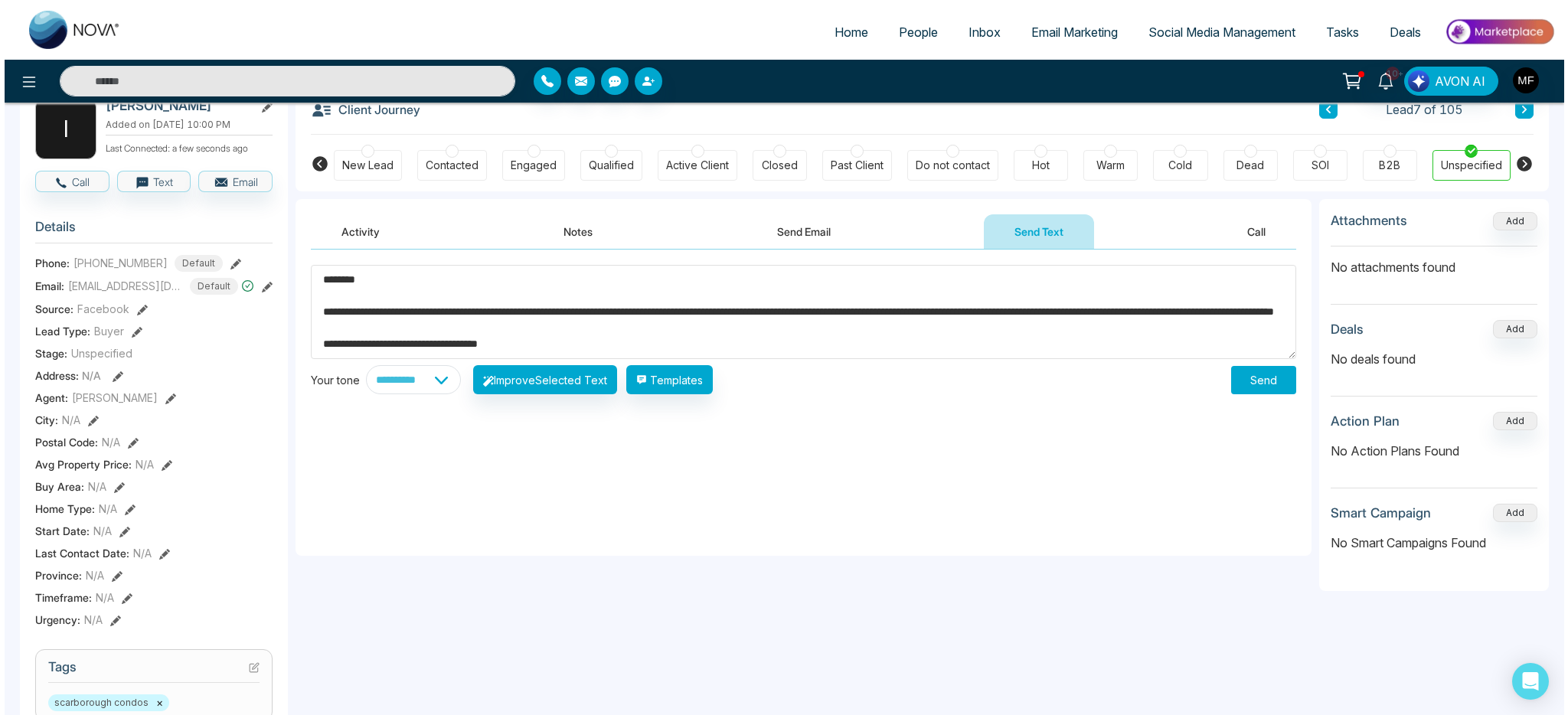
scroll to position [94, 0]
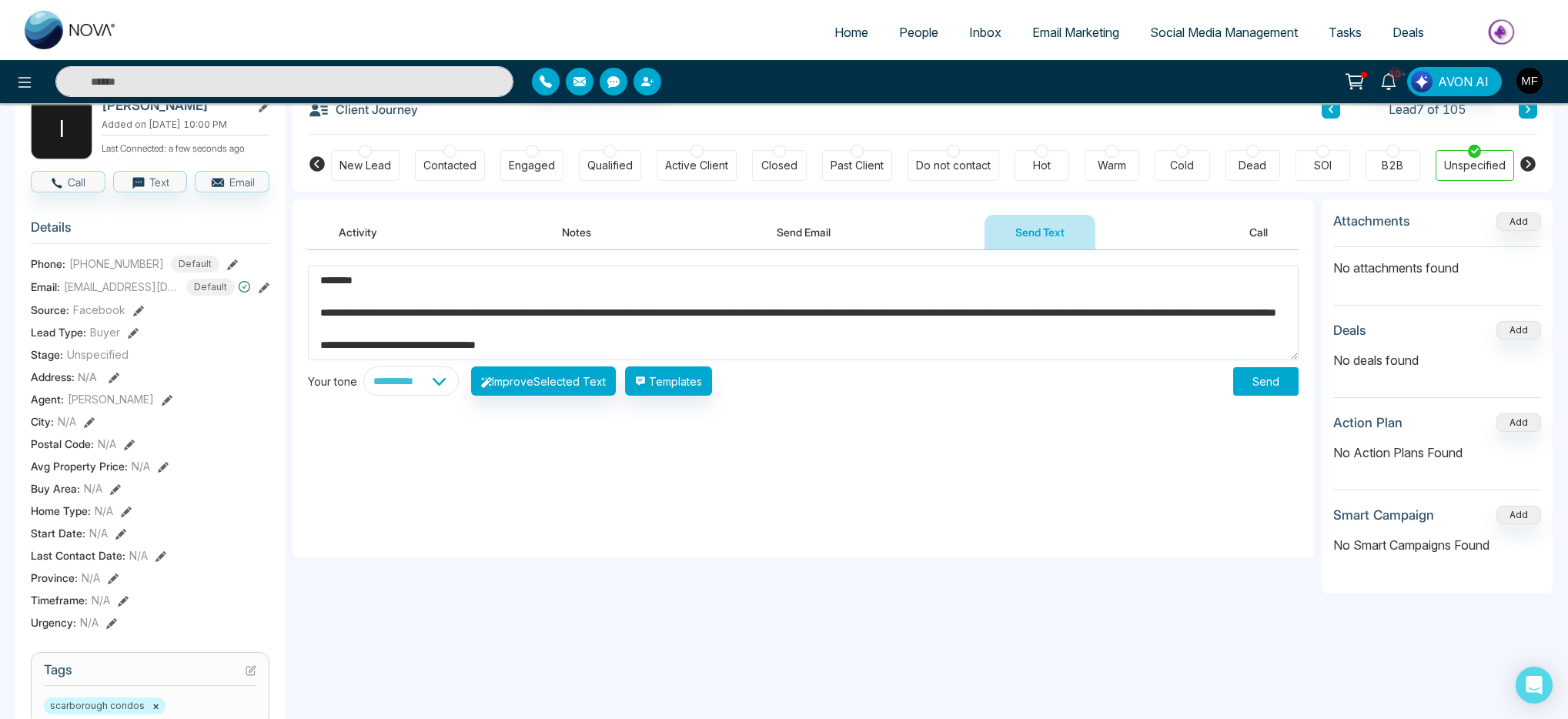
type textarea "**********"
click at [1275, 376] on button "Send" at bounding box center [1265, 381] width 65 height 28
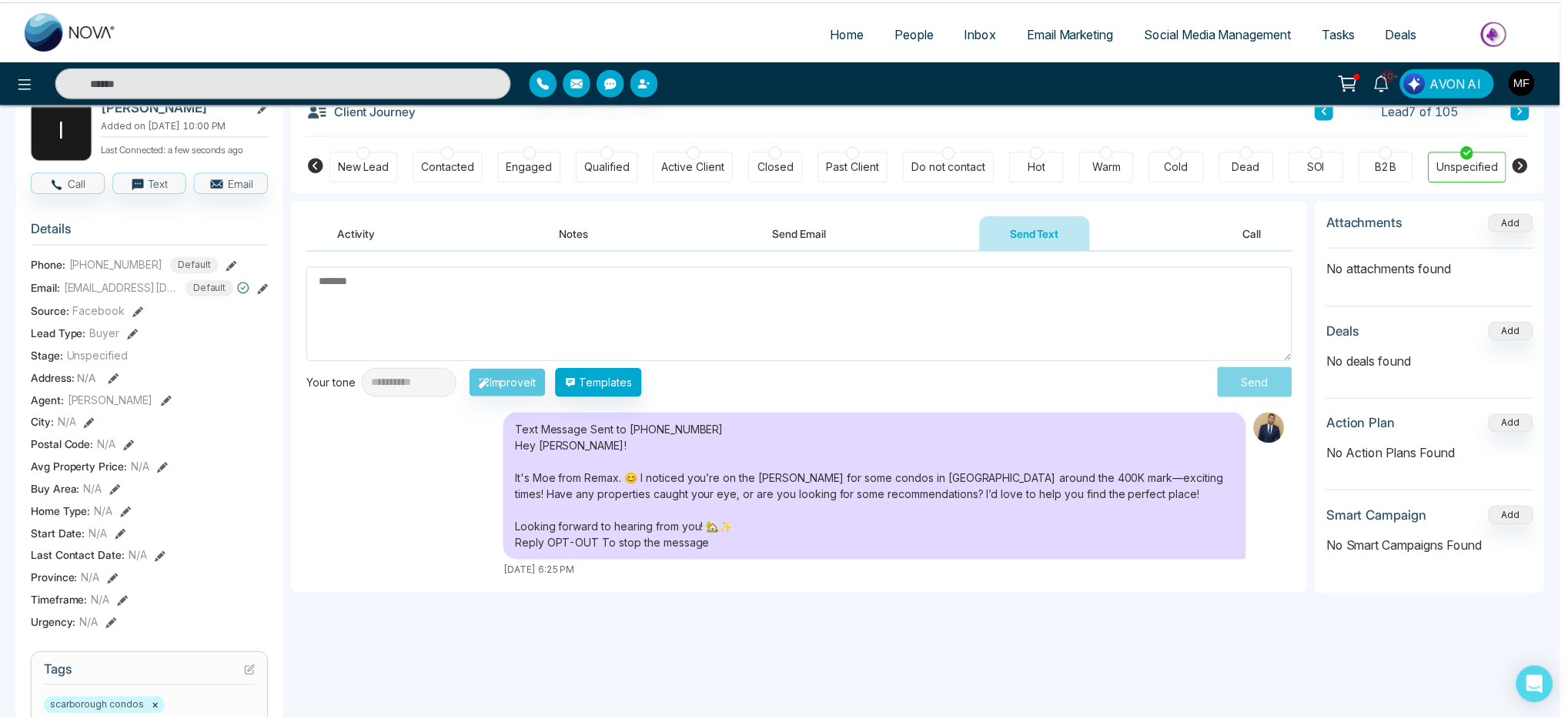
scroll to position [0, 0]
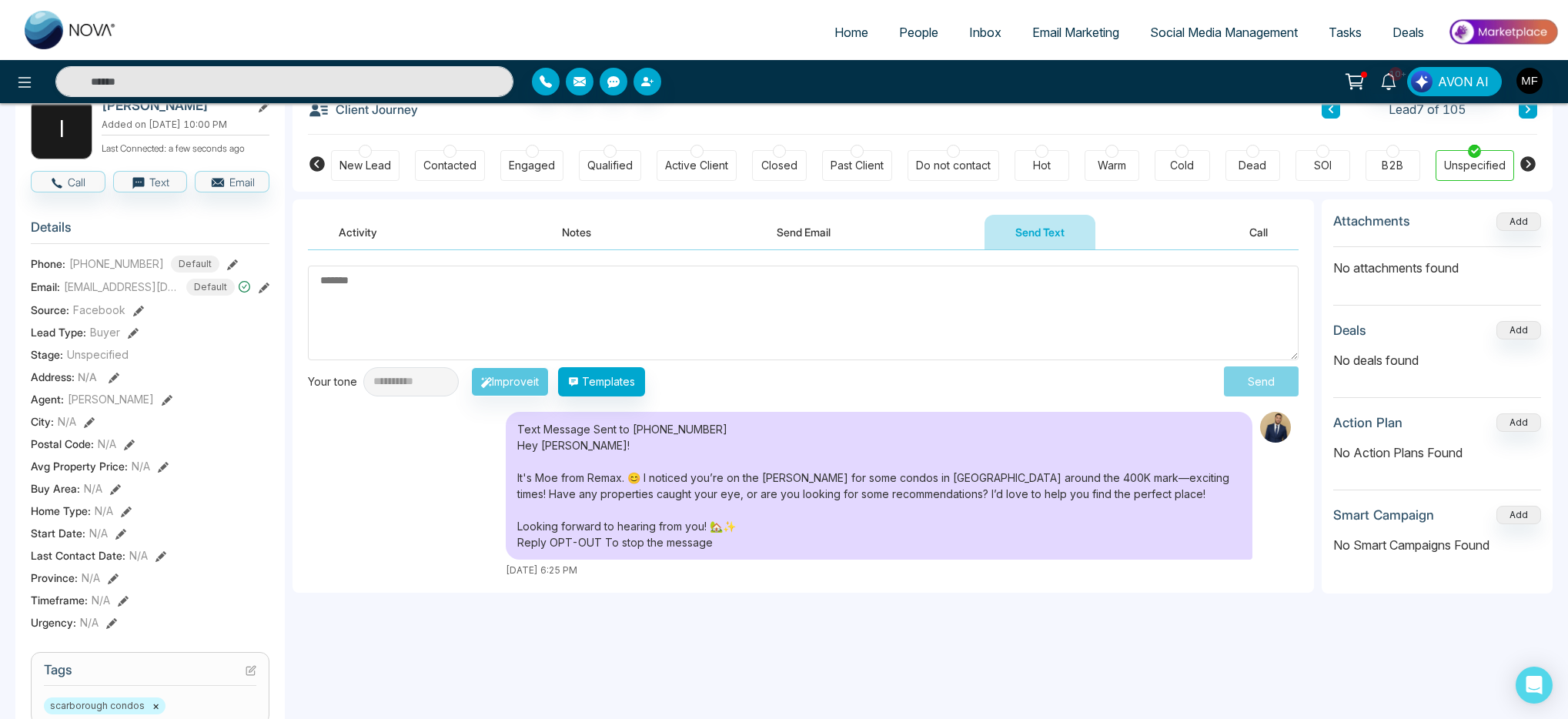
click at [720, 514] on div "Text Message Sent to +19055544026 Hey Ivy! It's Moe from Remax. 😊 I noticed you…" at bounding box center [879, 485] width 747 height 148
click at [415, 264] on div "**********" at bounding box center [803, 421] width 1021 height 343
click at [417, 284] on textarea at bounding box center [803, 314] width 990 height 95
drag, startPoint x: 773, startPoint y: 525, endPoint x: 512, endPoint y: 447, distance: 272.4
click at [512, 447] on div "Text Message Sent to +19055544026 Hey Ivy! It's Moe from Remax. 😊 I noticed you…" at bounding box center [879, 485] width 747 height 148
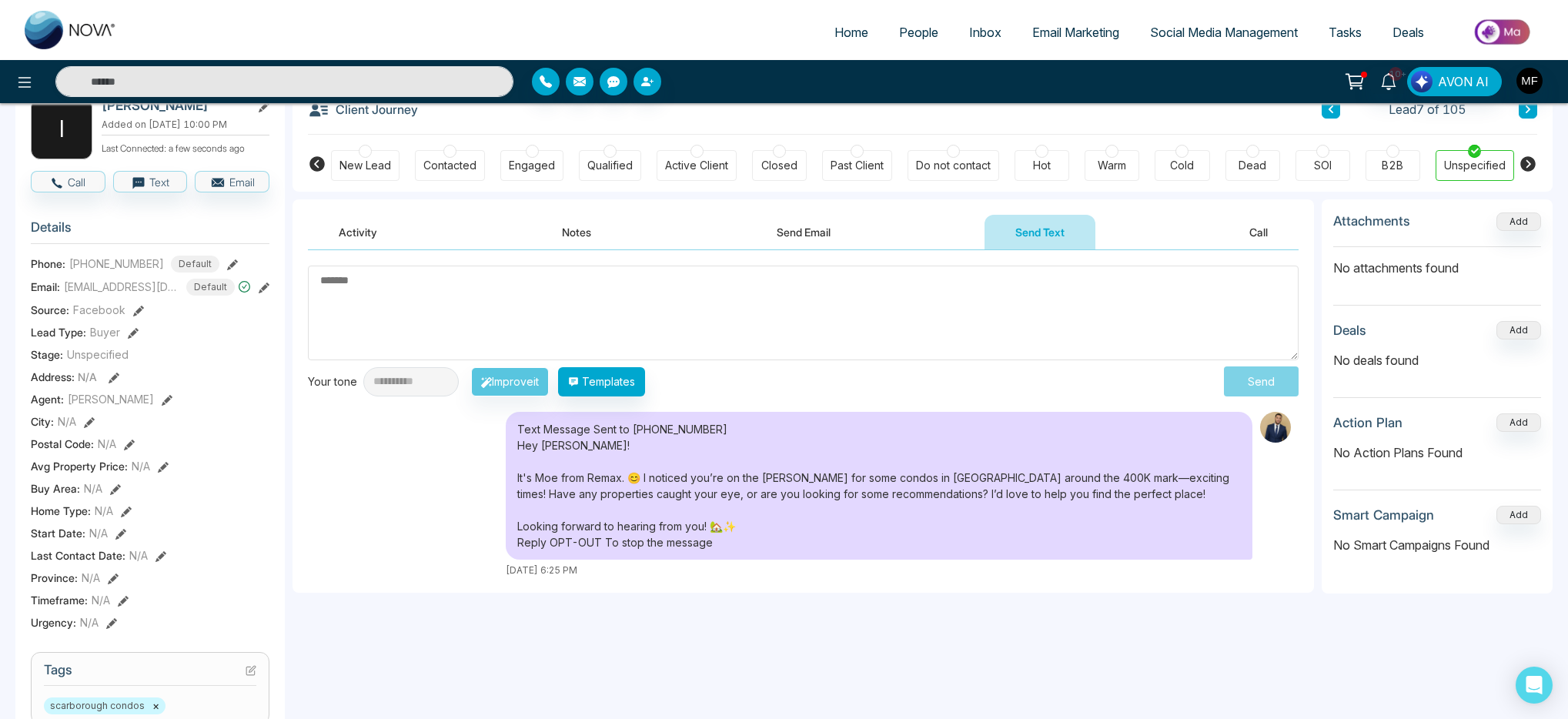
copy div "Hey Ivy! It's Moe from Remax. 😊 I noticed you’re on the hunt for some condos in…"
click at [578, 308] on textarea at bounding box center [803, 314] width 990 height 95
paste textarea "**********"
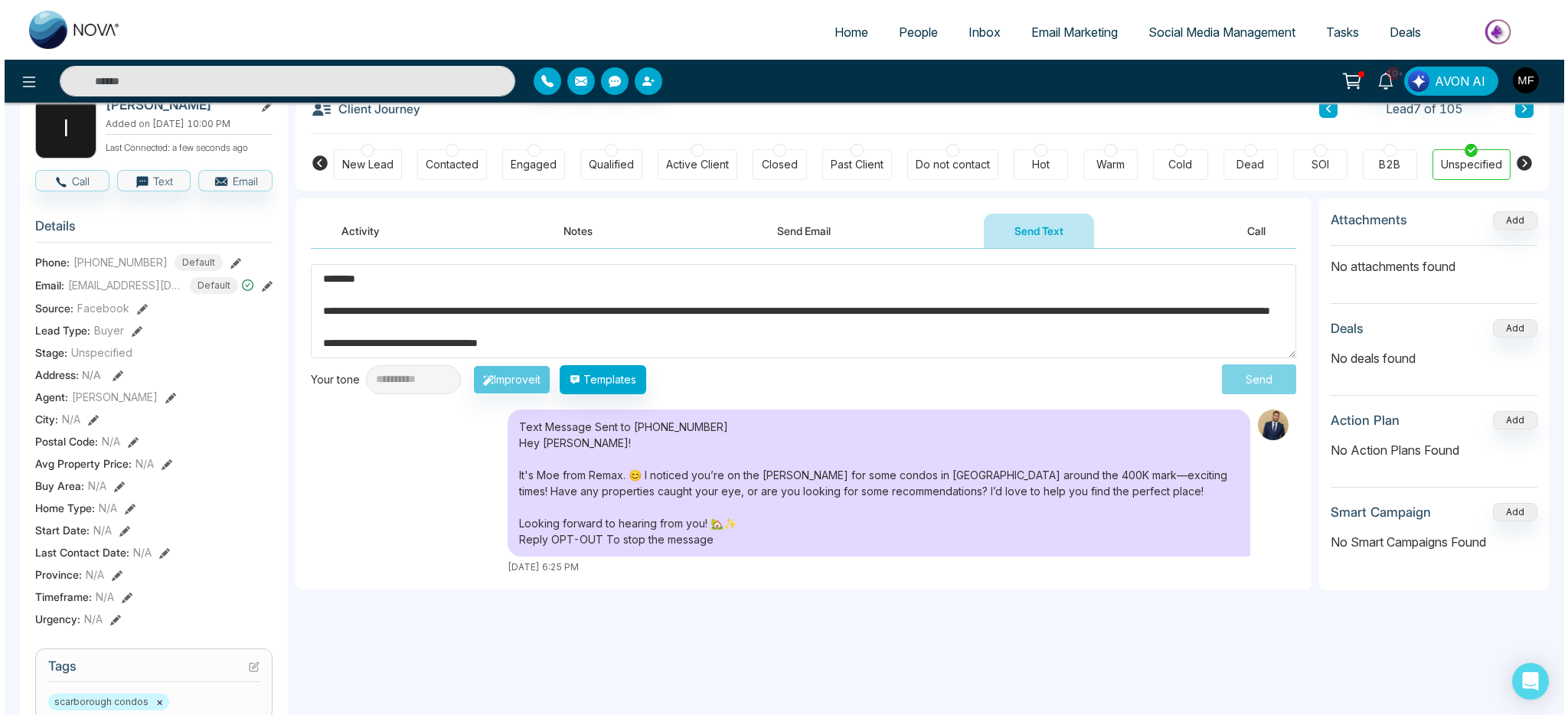
scroll to position [9, 0]
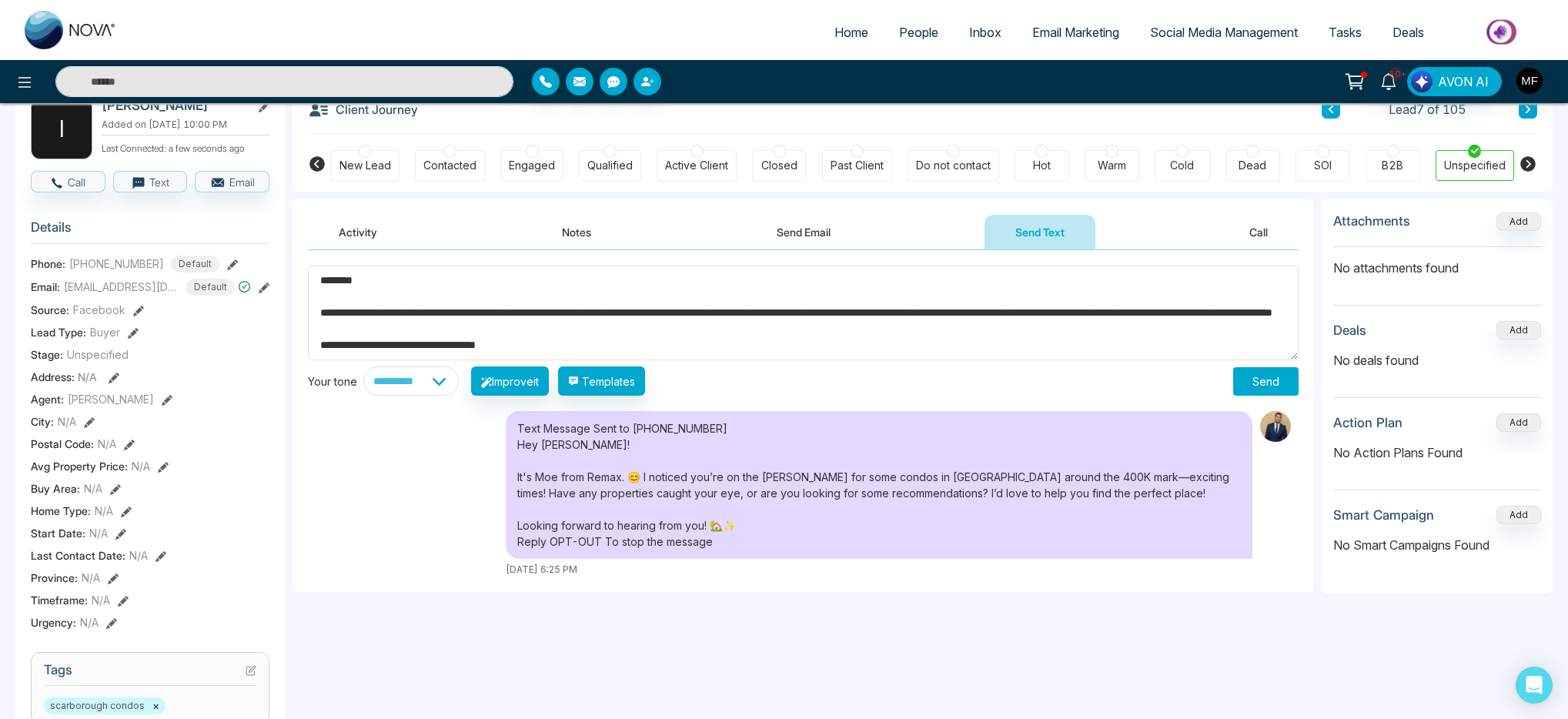
type textarea "**********"
click at [1276, 380] on button "Send" at bounding box center [1265, 381] width 65 height 28
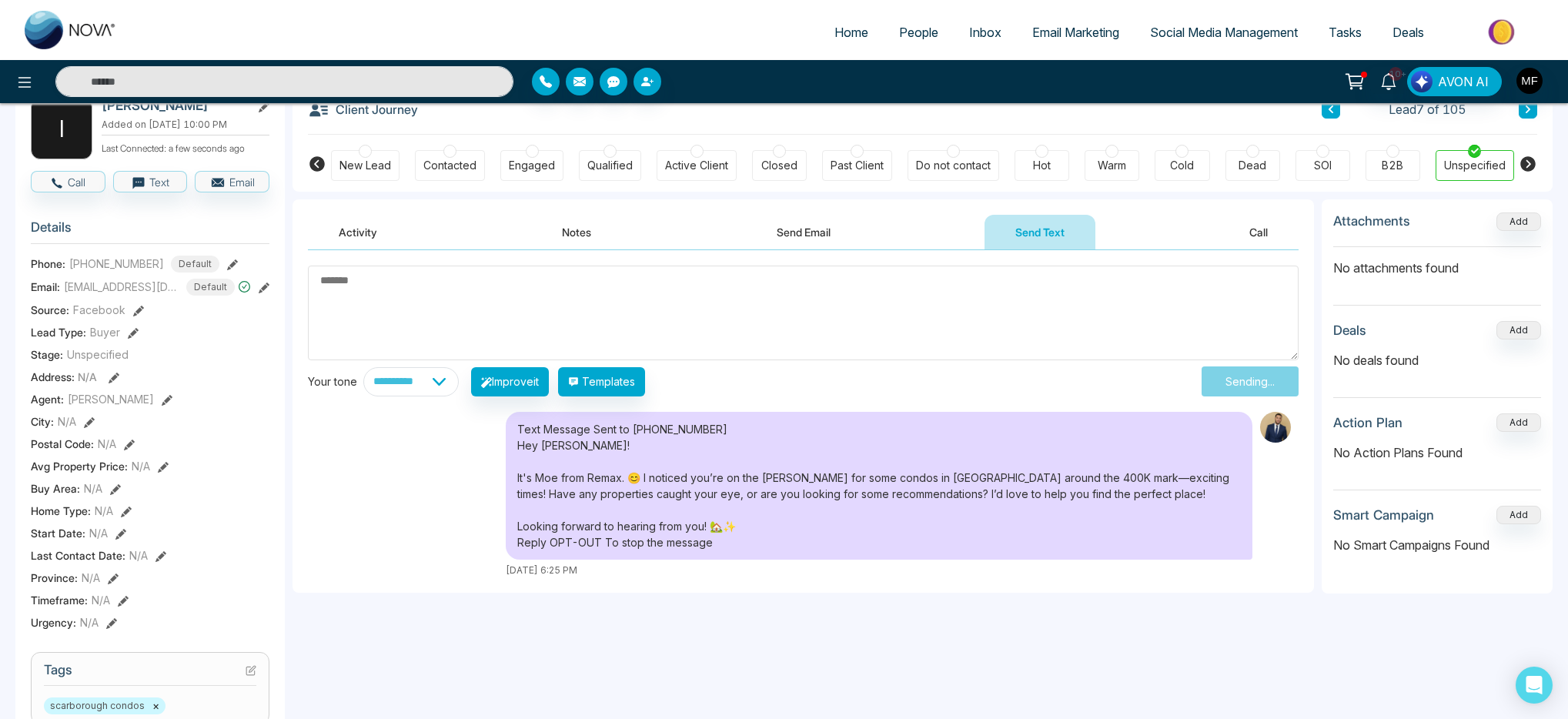
scroll to position [0, 0]
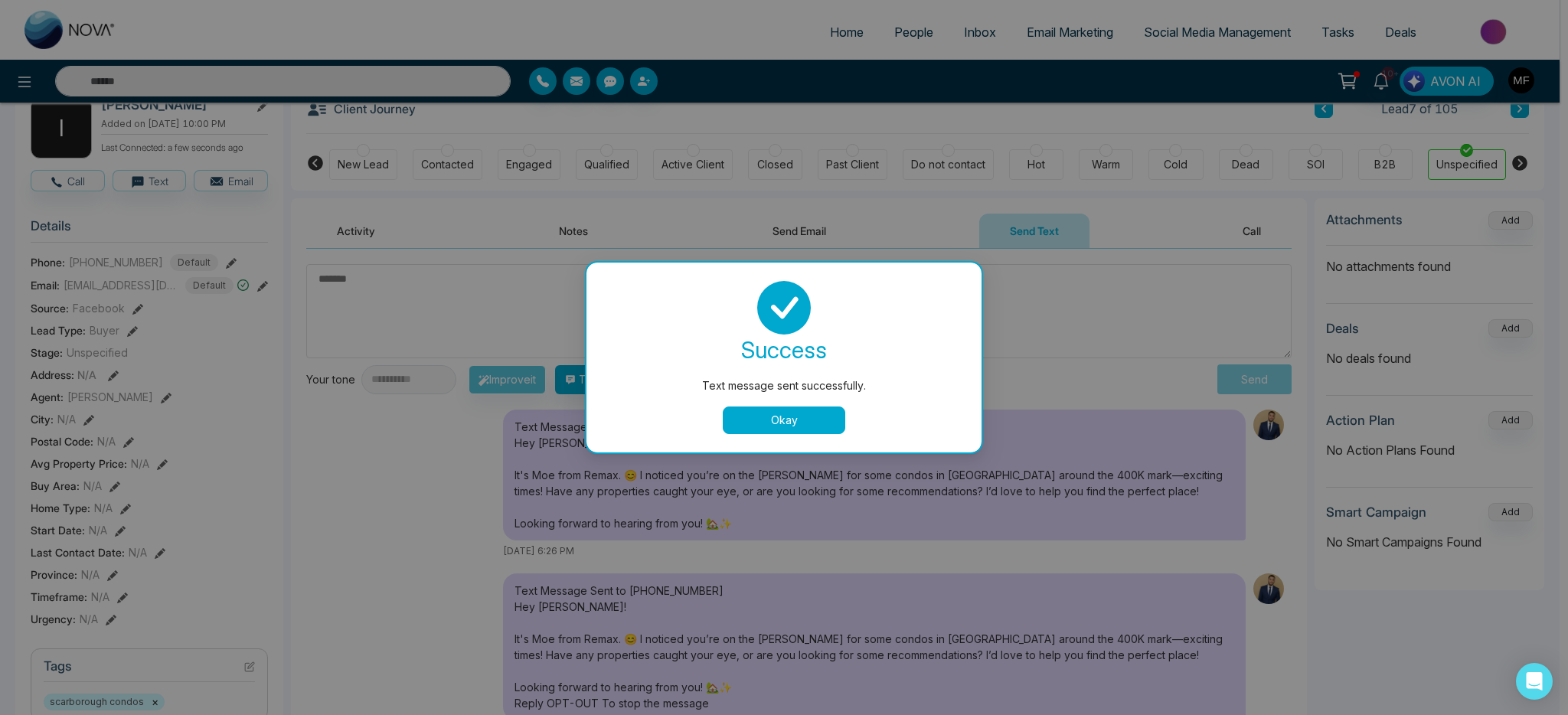
click at [808, 435] on div "success Text message sent successfully. Okay" at bounding box center [784, 358] width 395 height 190
click at [808, 421] on button "Okay" at bounding box center [784, 420] width 123 height 27
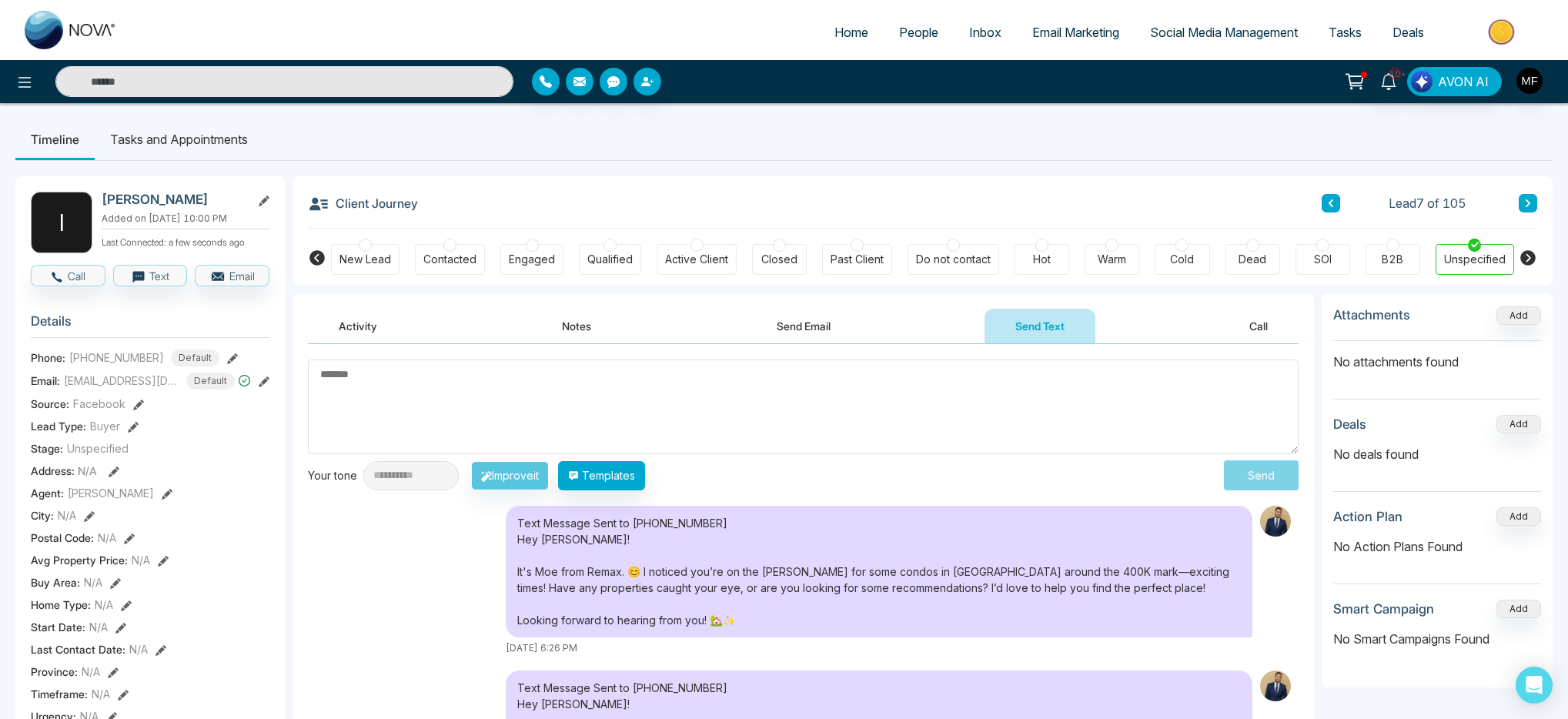
click at [268, 74] on input "text" at bounding box center [283, 81] width 458 height 31
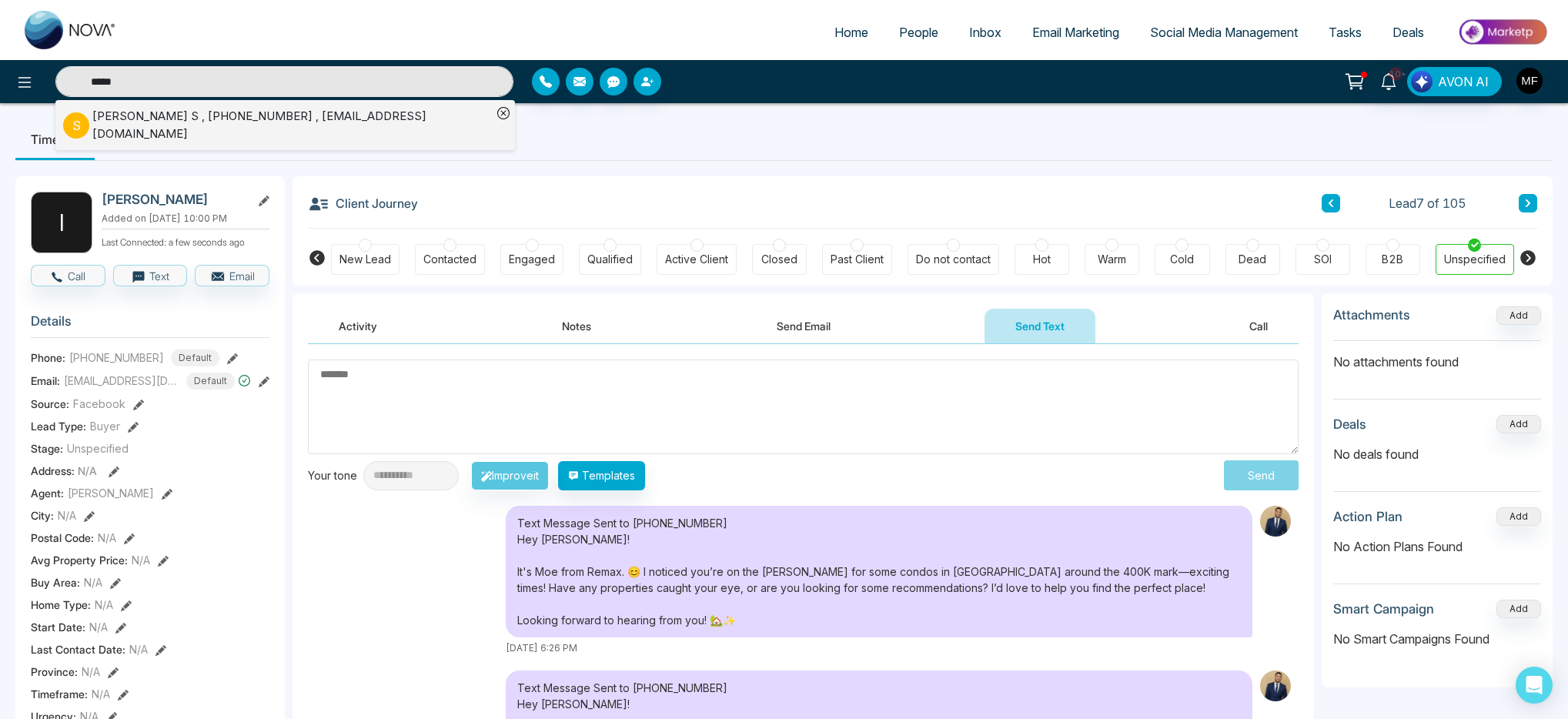
type input "*****"
click at [255, 125] on div "Swetha S , +16477015146 , swetha_11@hotmail.com" at bounding box center [292, 125] width 399 height 35
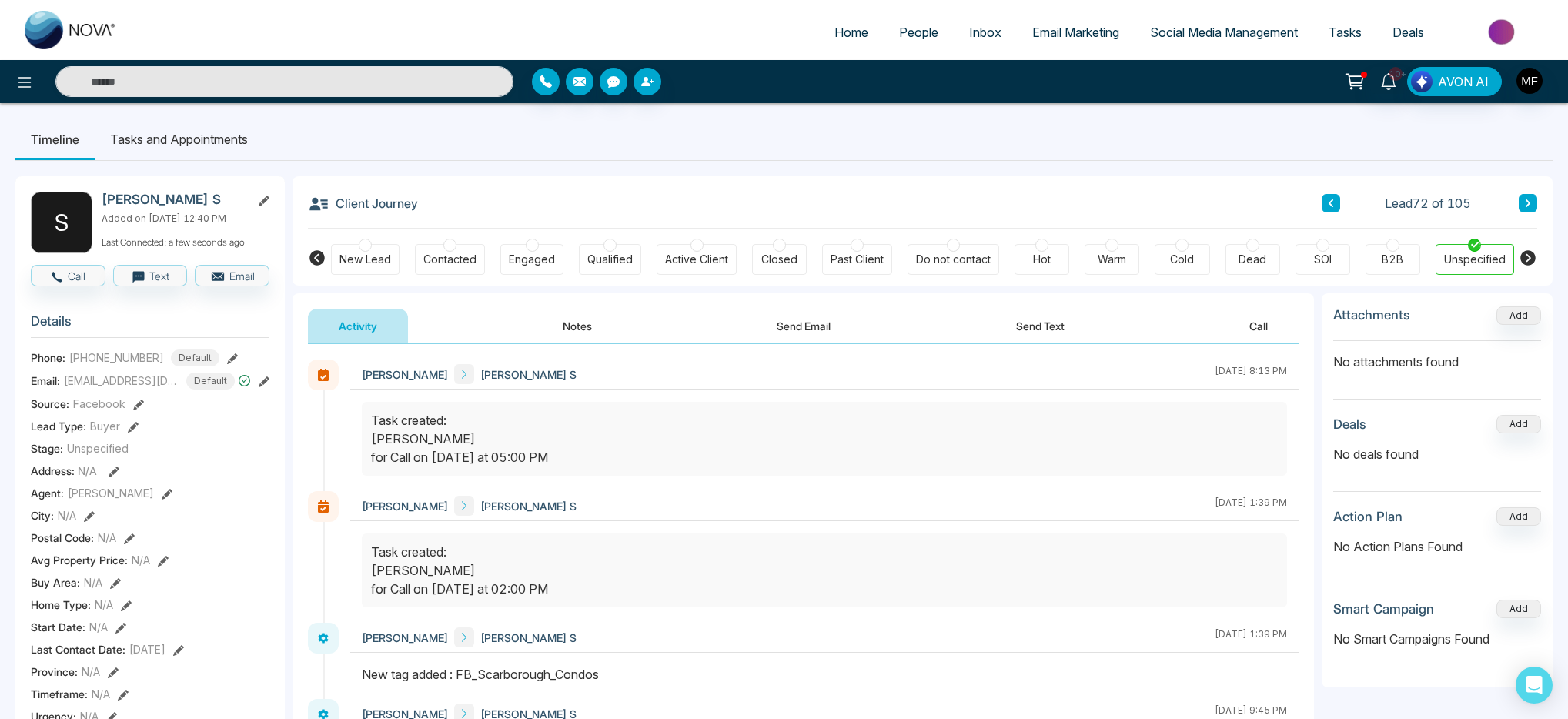
click at [585, 331] on button "Notes" at bounding box center [577, 326] width 91 height 35
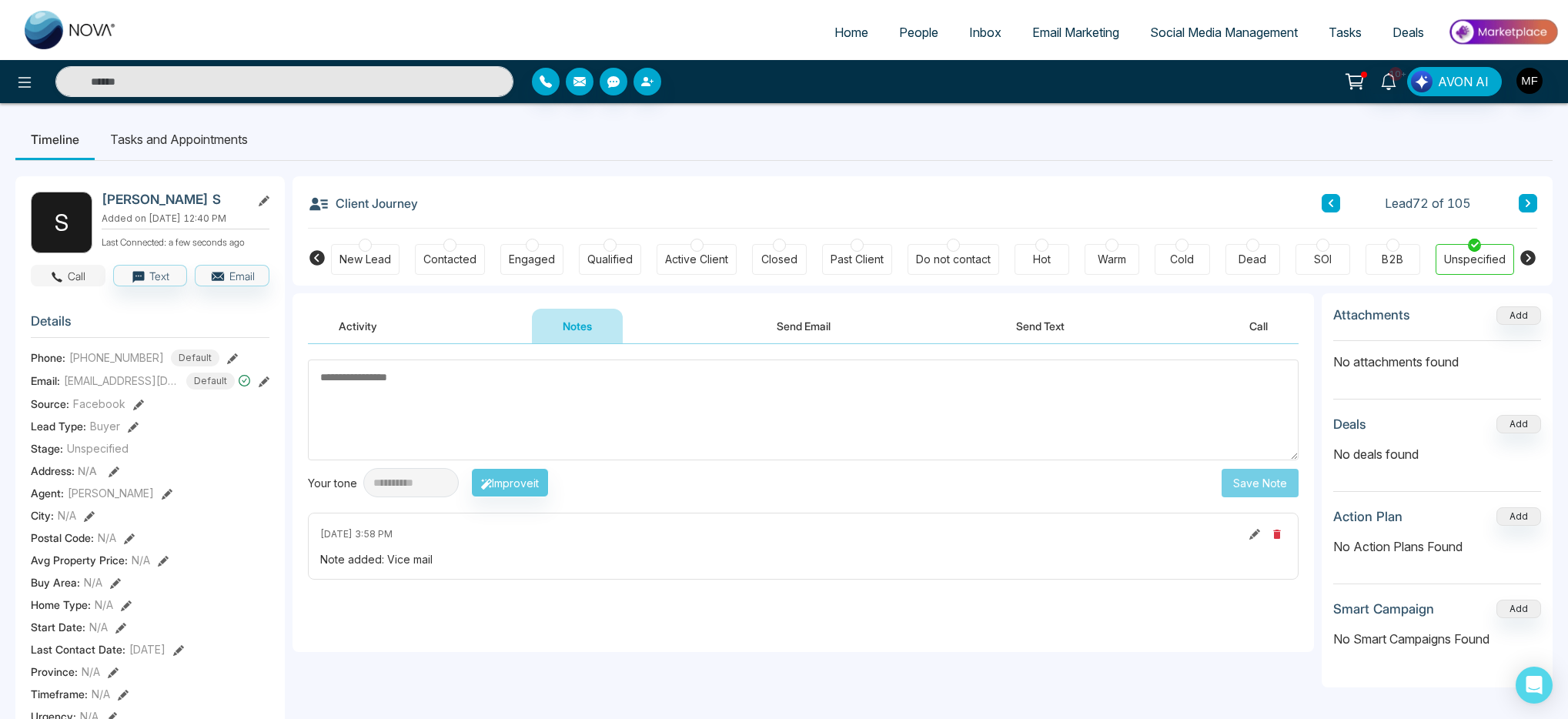
click at [66, 287] on button "Call" at bounding box center [68, 276] width 75 height 22
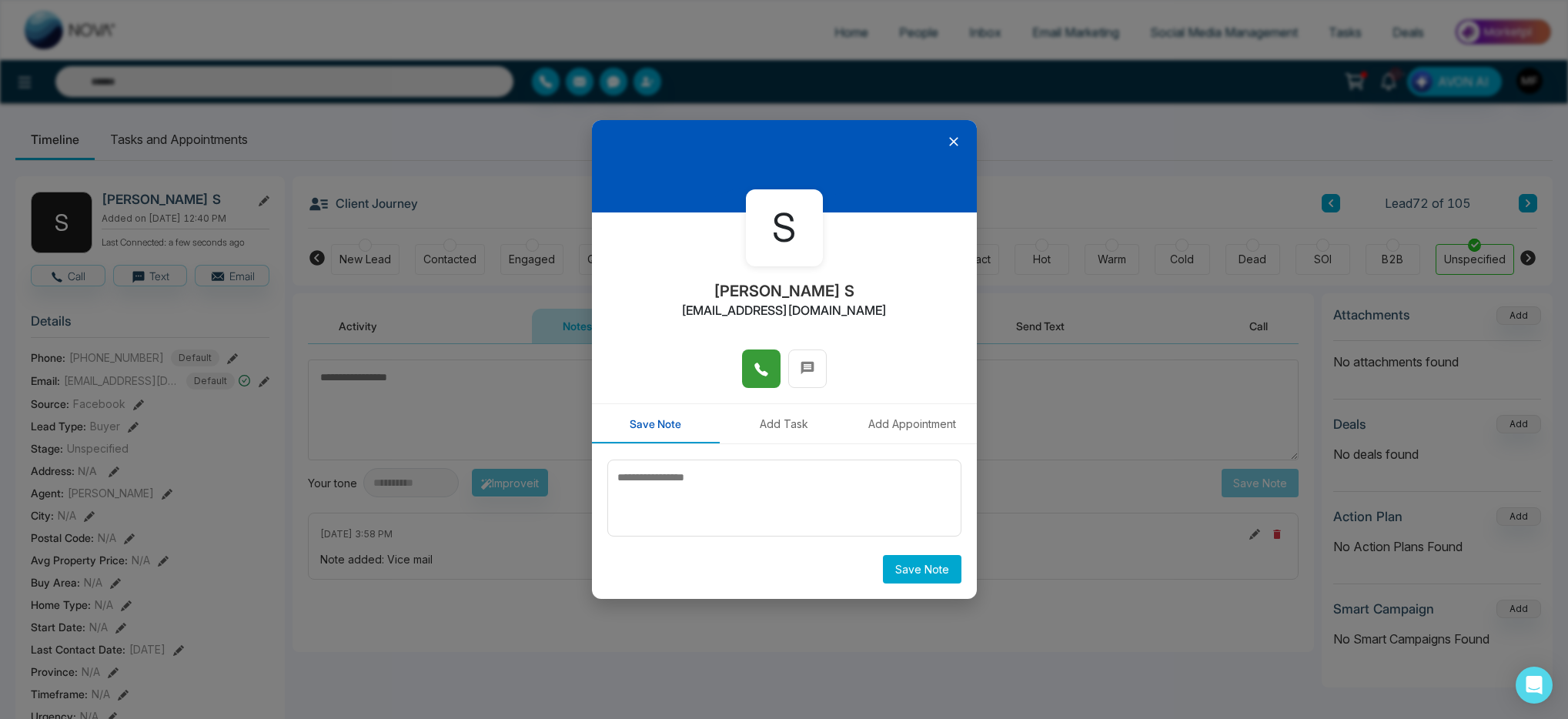
click at [757, 375] on icon at bounding box center [761, 370] width 15 height 15
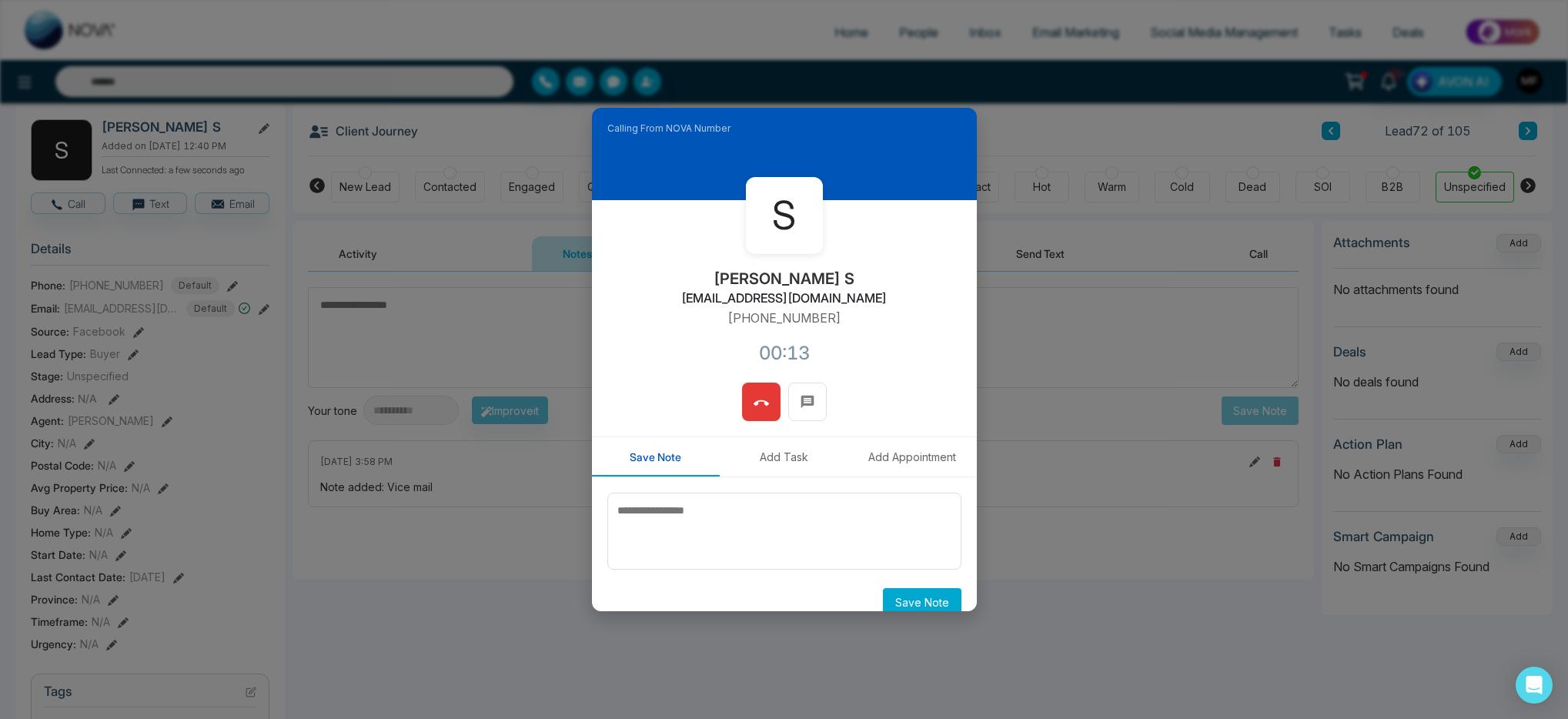
scroll to position [72, 0]
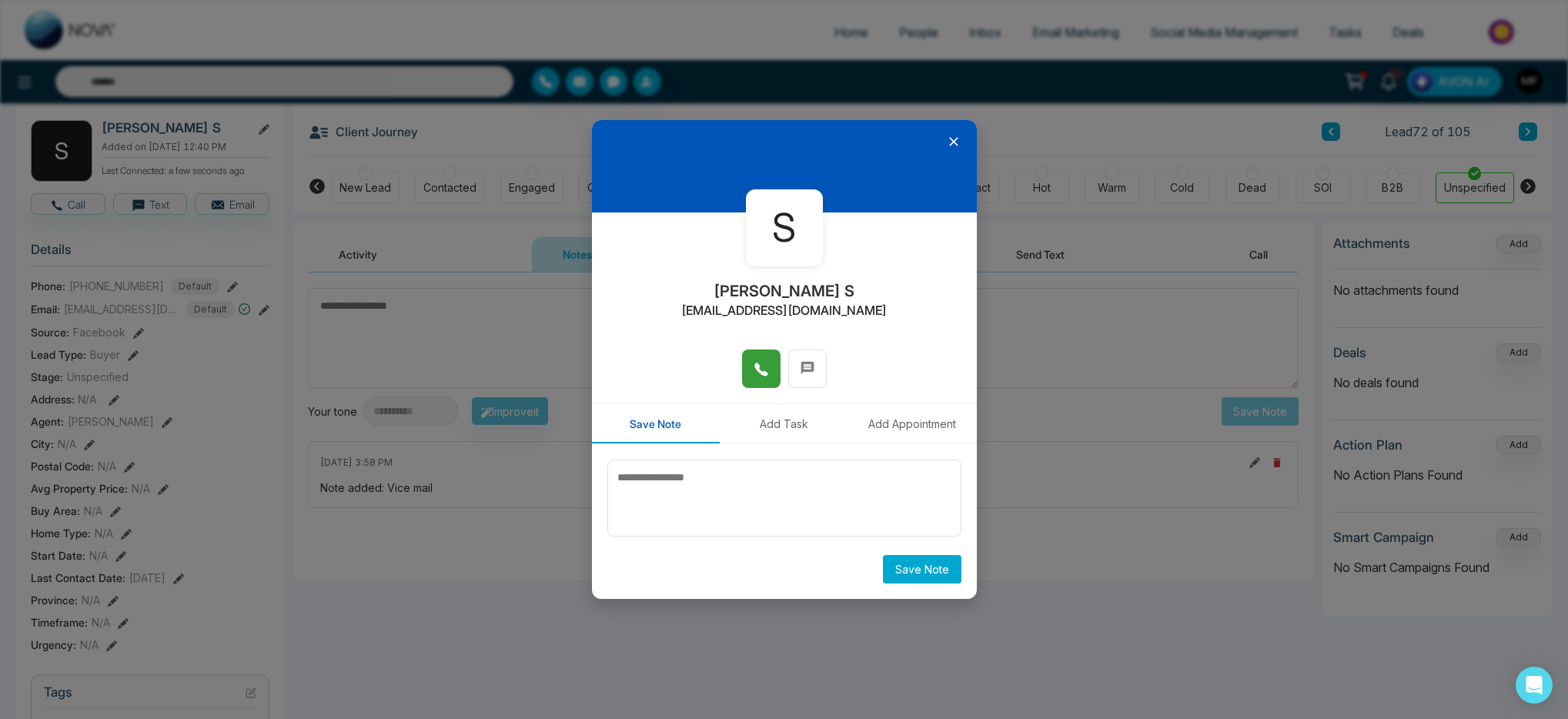
click at [959, 138] on icon at bounding box center [954, 142] width 15 height 15
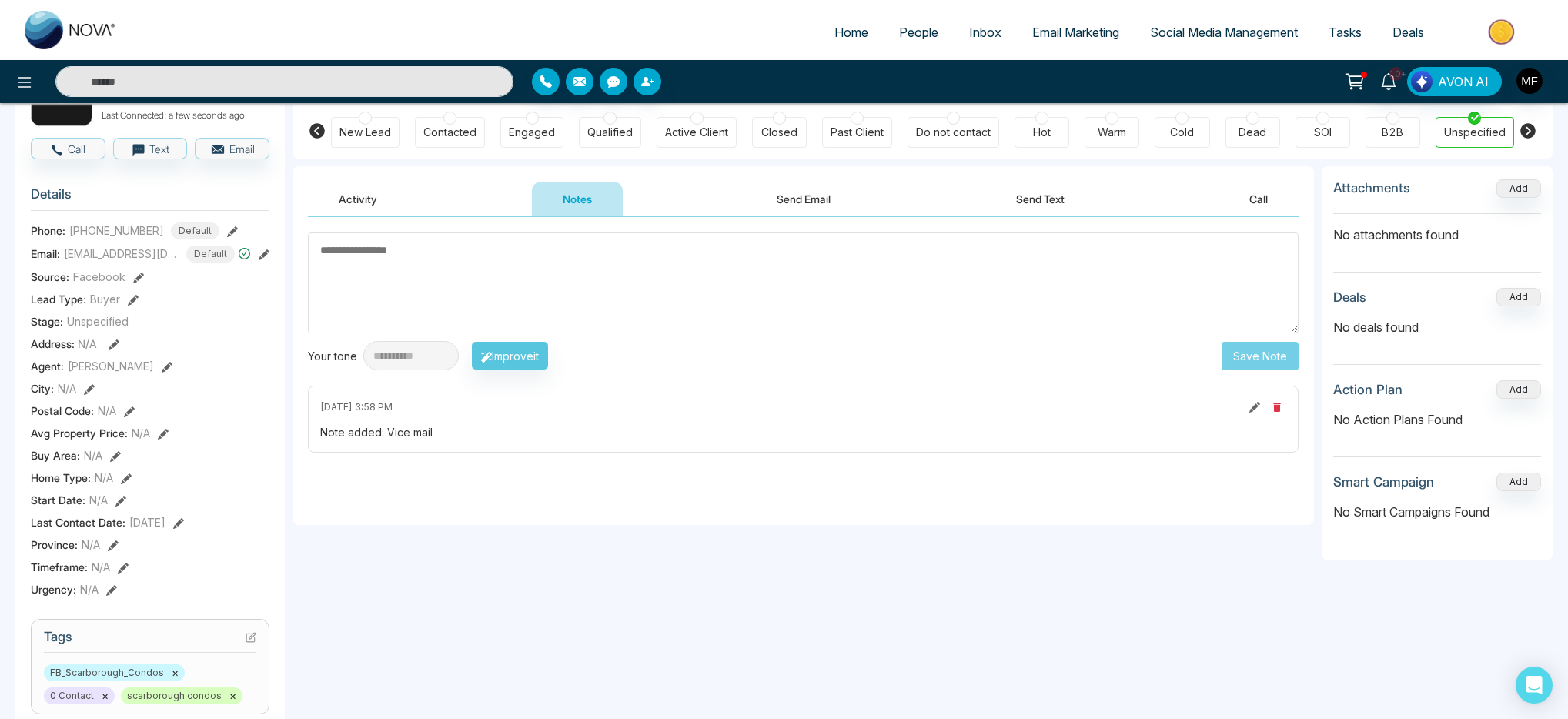
scroll to position [122, 0]
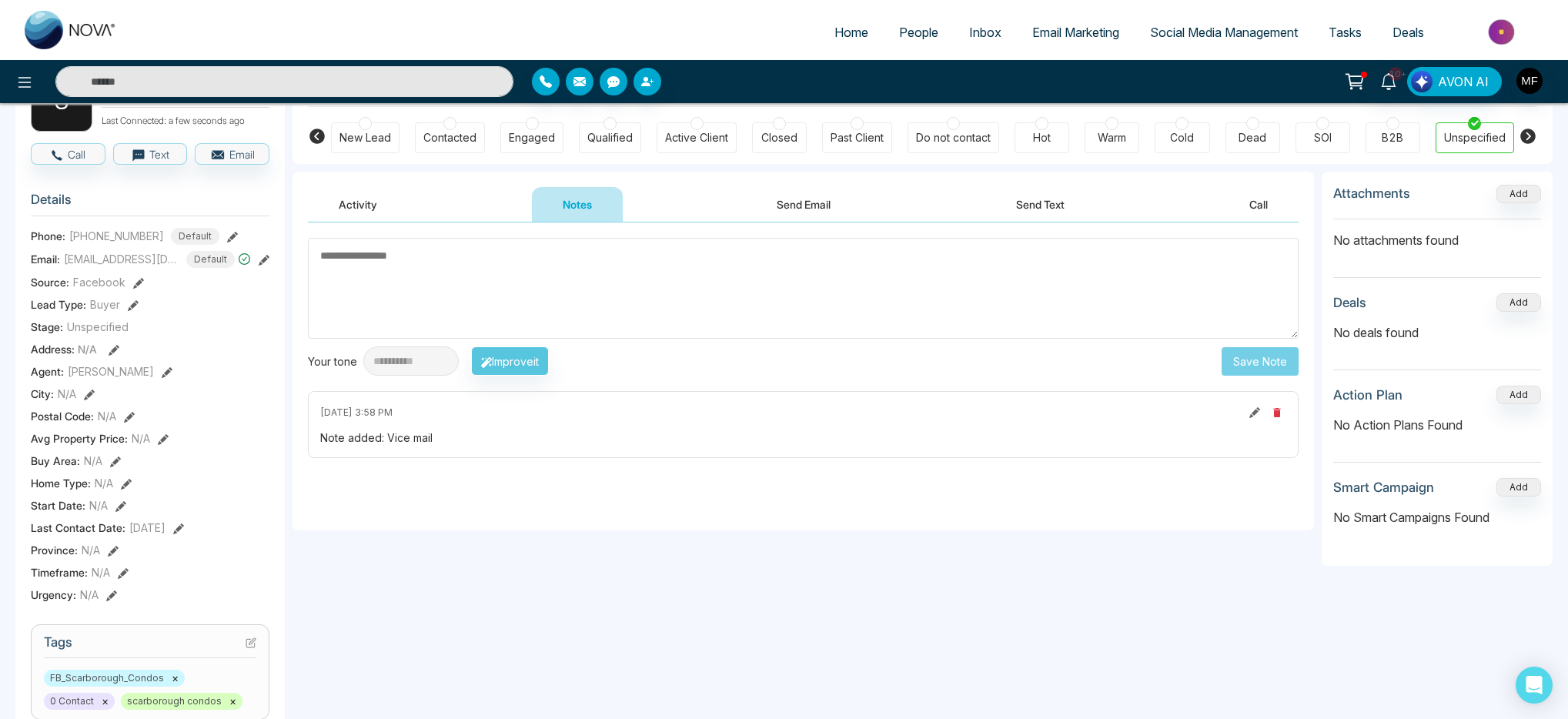
click at [382, 220] on button "Activity" at bounding box center [358, 204] width 100 height 35
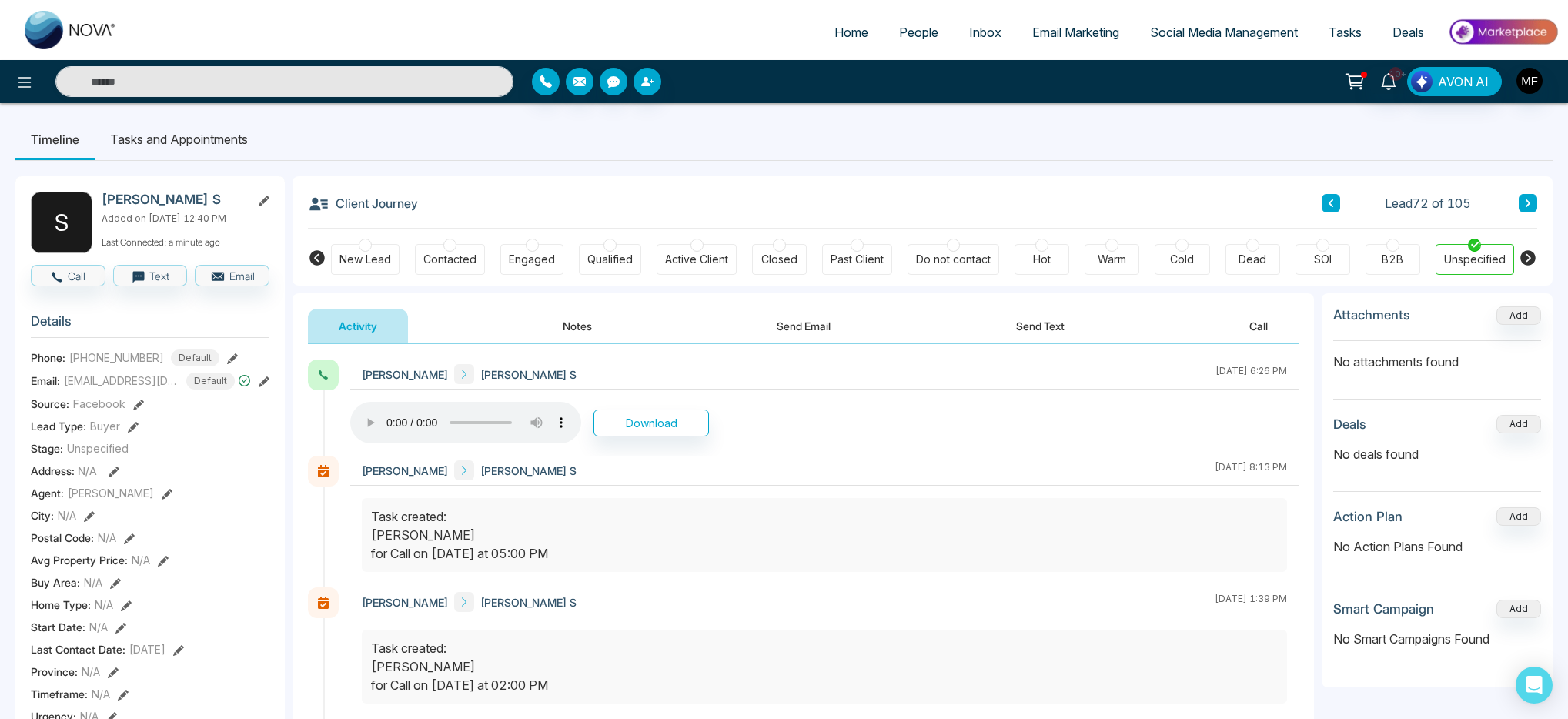
click at [201, 138] on li "Tasks and Appointments" at bounding box center [179, 139] width 168 height 42
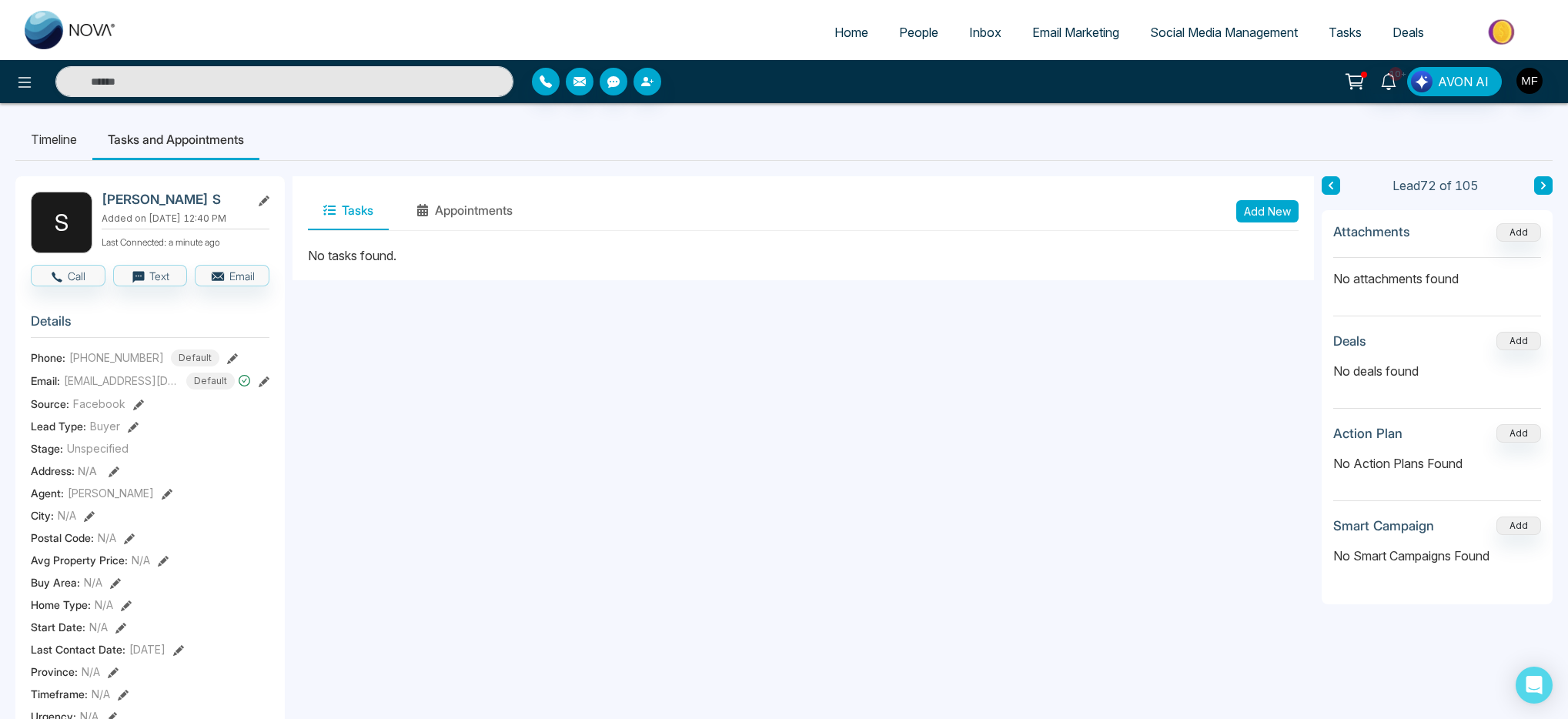
click at [1260, 216] on button "Add New" at bounding box center [1267, 211] width 63 height 23
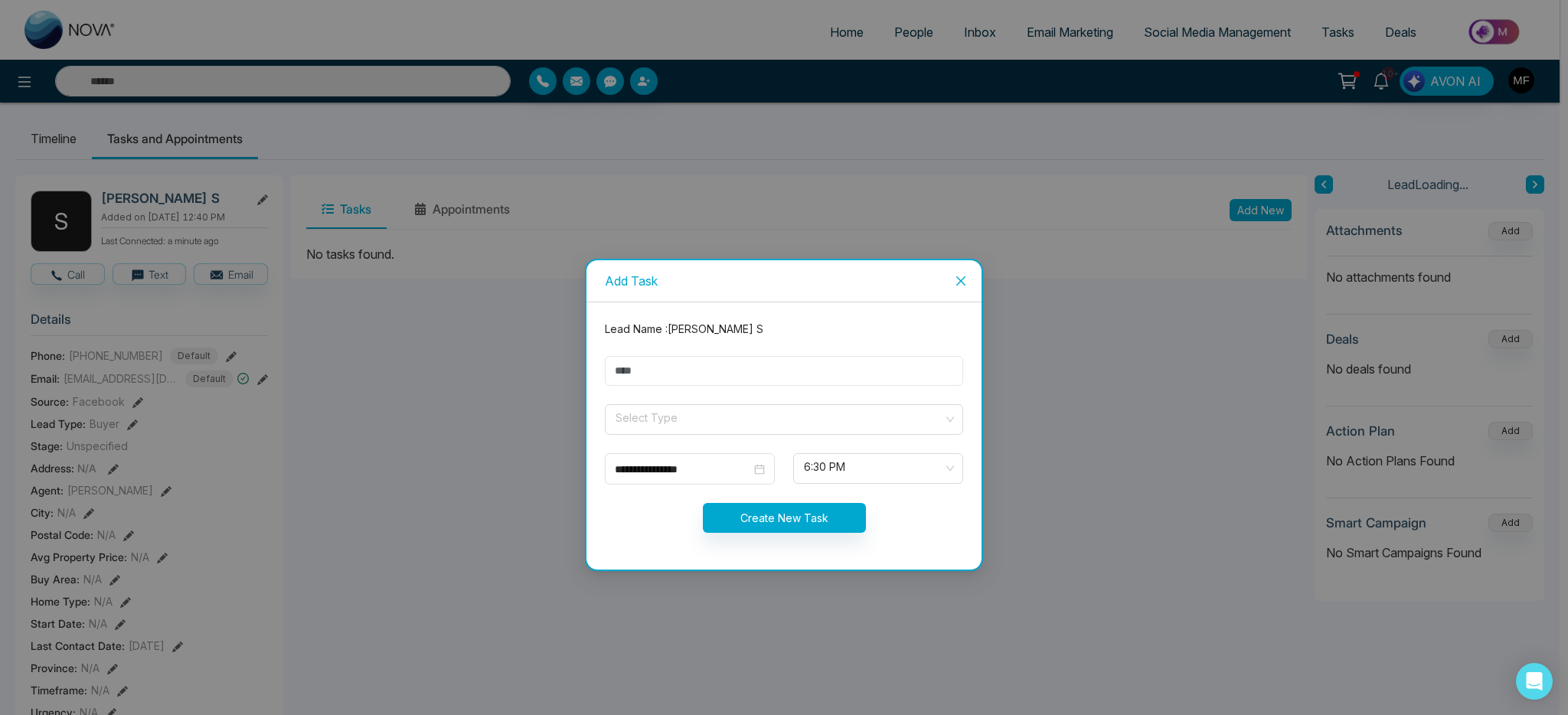
click at [737, 373] on input "text" at bounding box center [784, 371] width 358 height 30
type input "**********"
click at [717, 411] on input "search" at bounding box center [779, 416] width 329 height 23
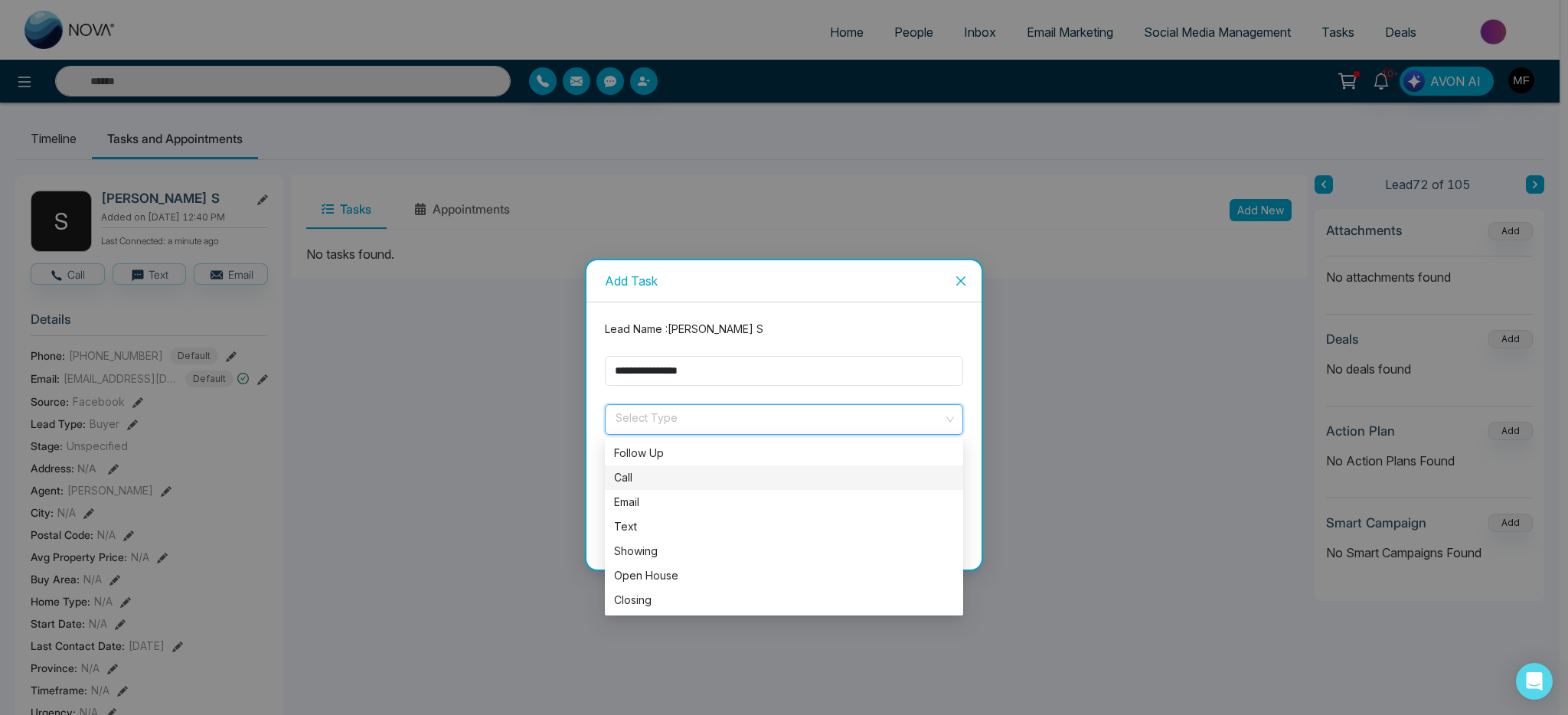
click at [646, 476] on div "Call" at bounding box center [784, 478] width 340 height 17
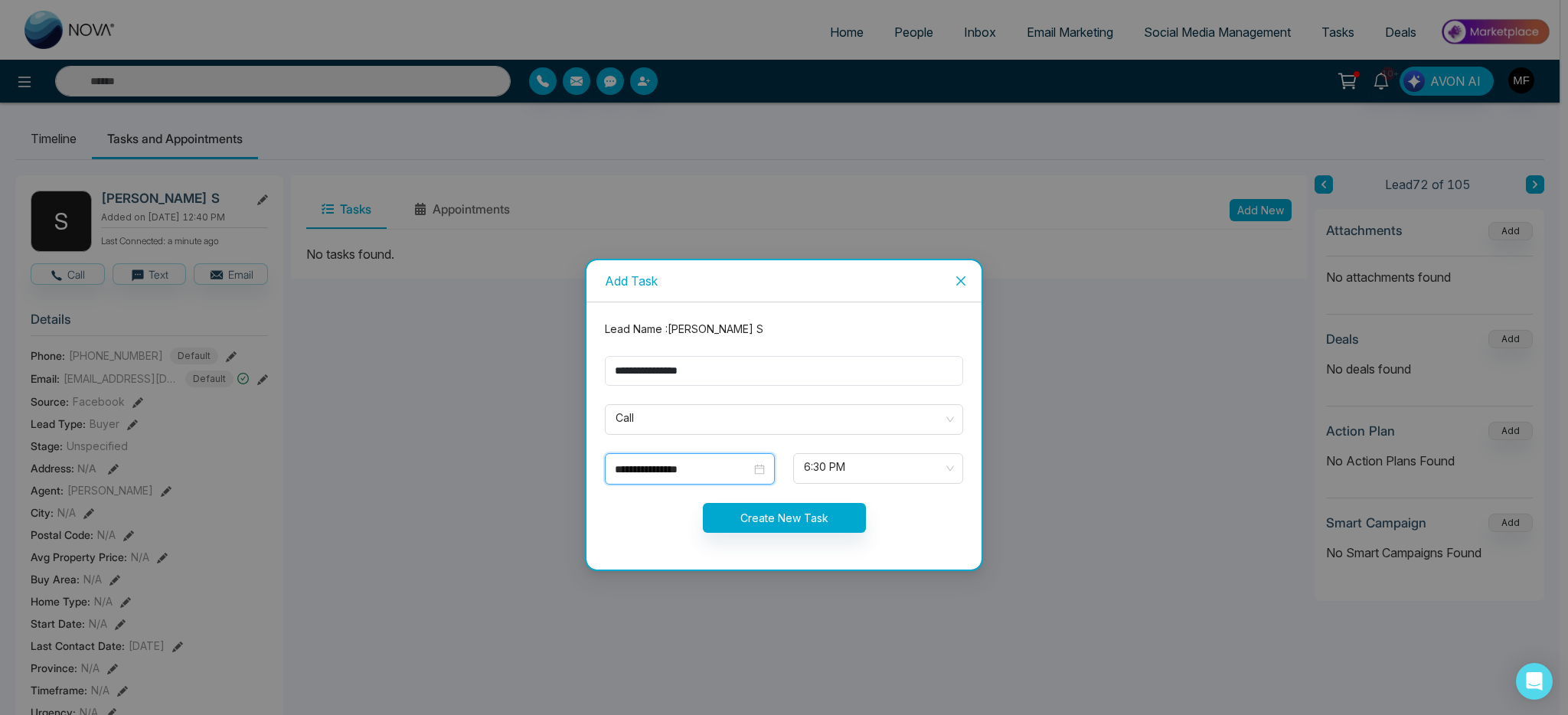
click at [739, 474] on input "**********" at bounding box center [682, 469] width 136 height 17
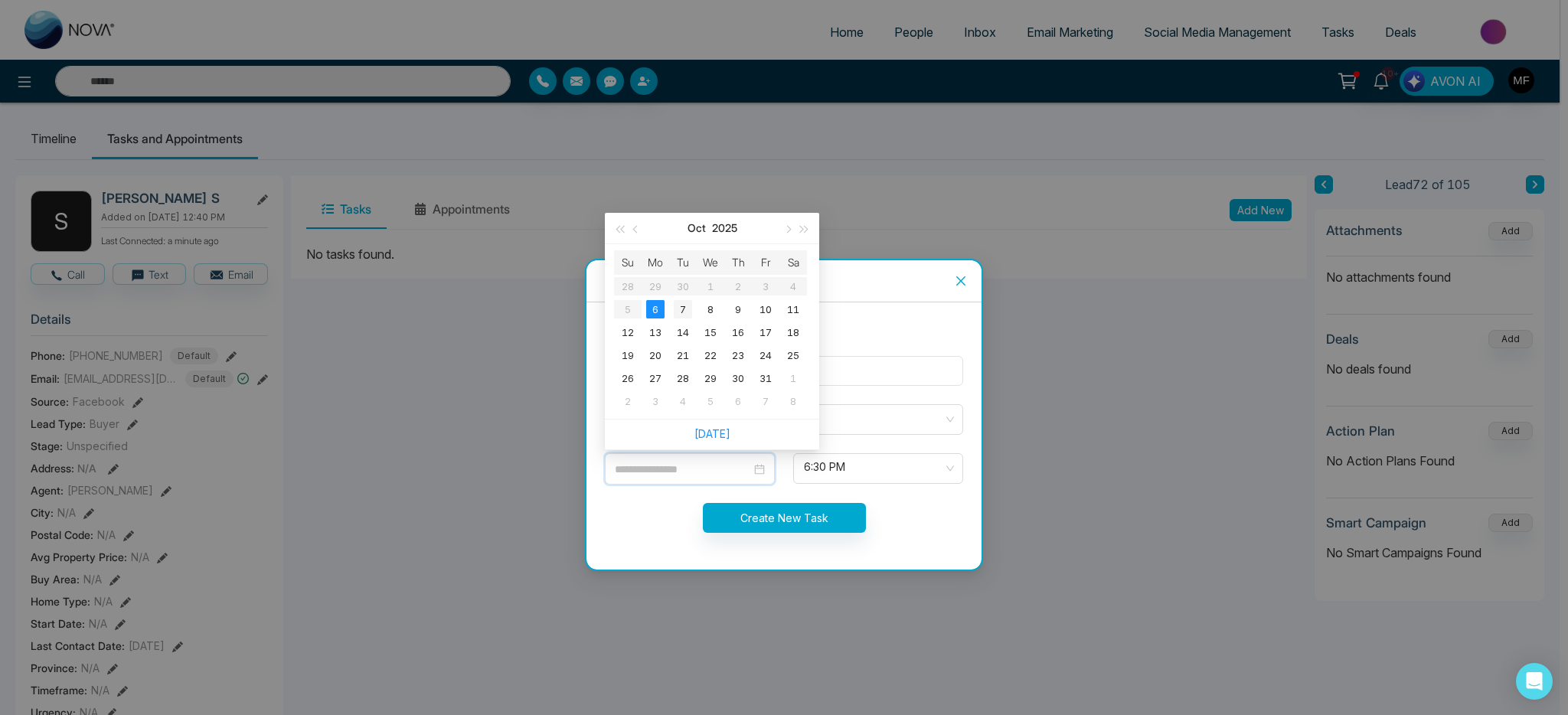
type input "**********"
click at [685, 307] on div "7" at bounding box center [683, 309] width 18 height 18
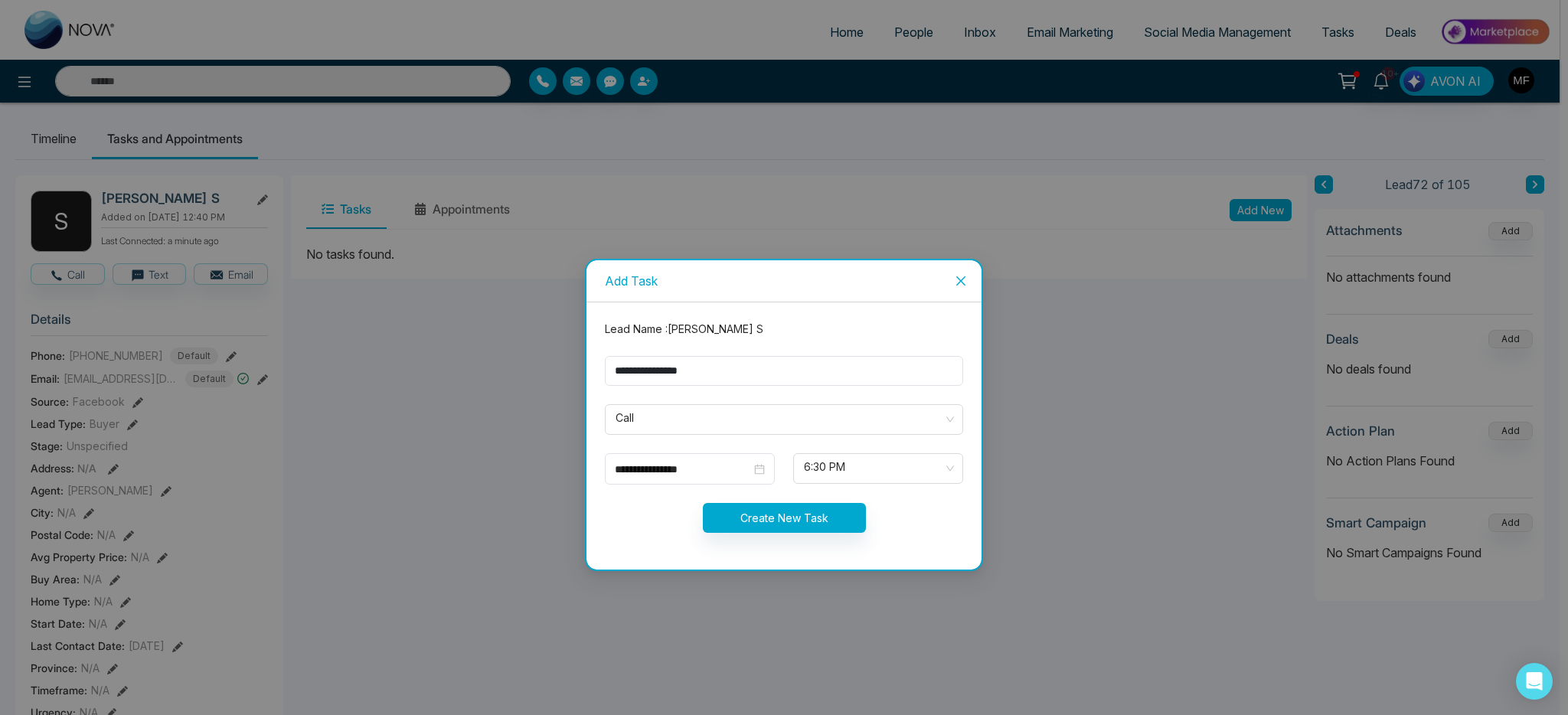
click at [847, 450] on form "**********" at bounding box center [784, 436] width 376 height 231
click at [850, 458] on span "6:30 PM" at bounding box center [878, 468] width 148 height 26
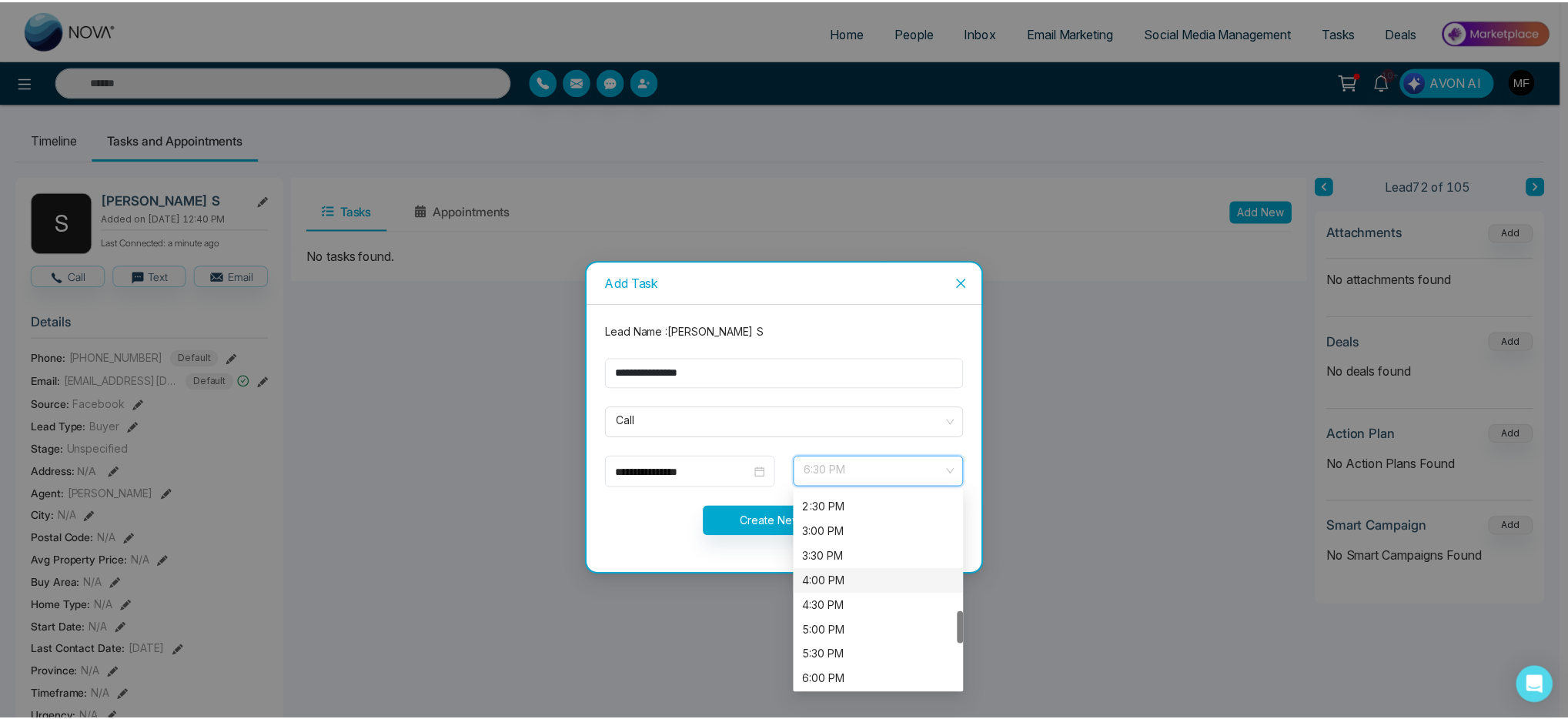
scroll to position [709, 0]
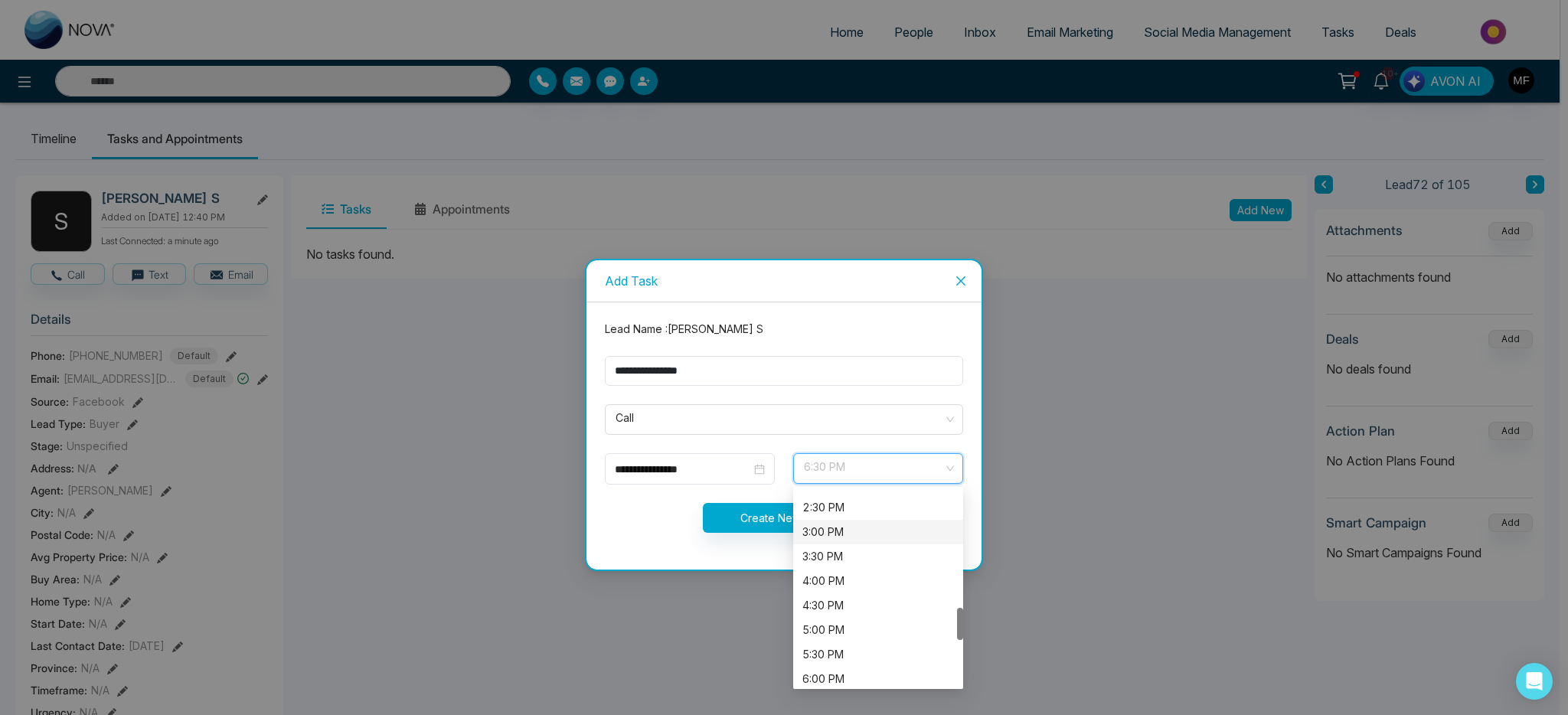
click at [851, 513] on div "2:30 PM" at bounding box center [878, 508] width 152 height 17
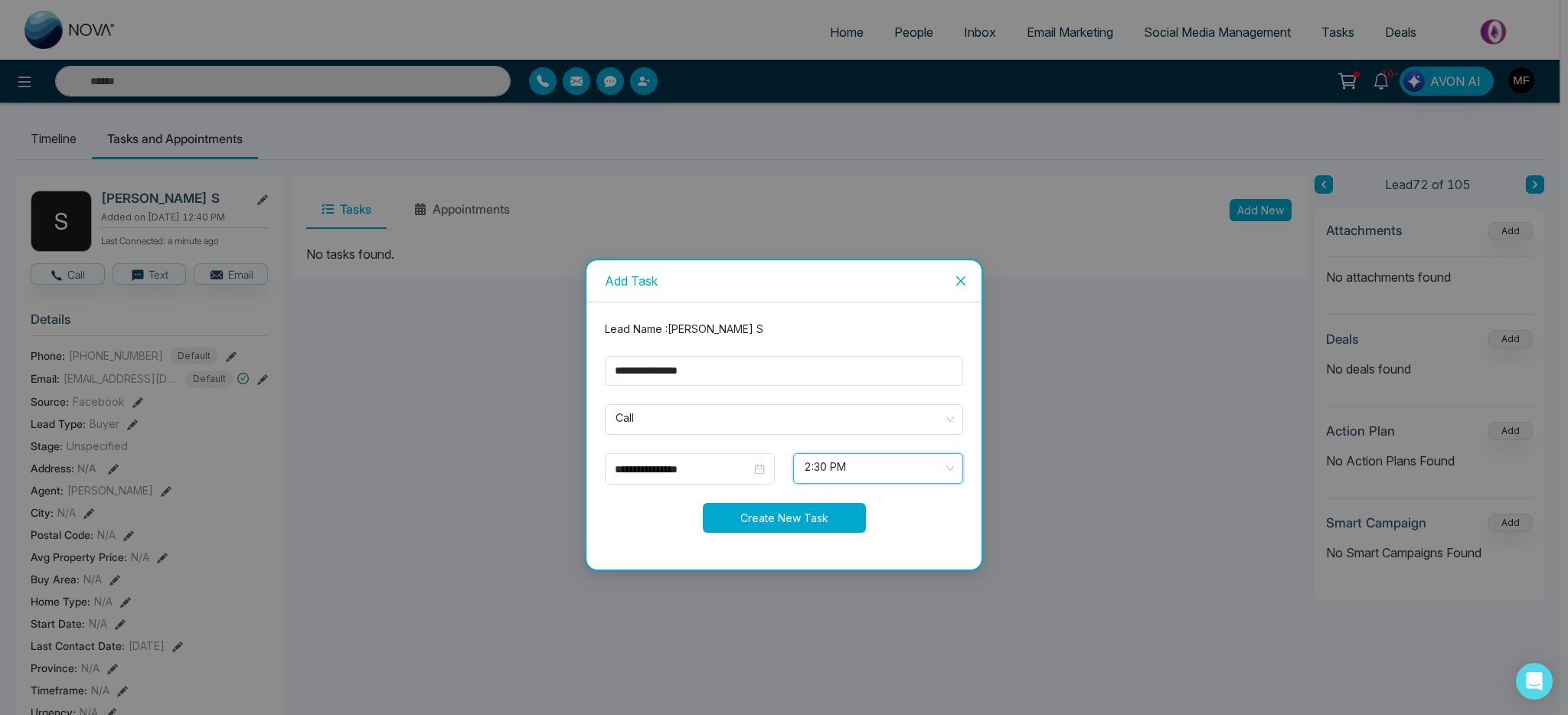
click at [764, 509] on button "Create New Task" at bounding box center [784, 518] width 163 height 30
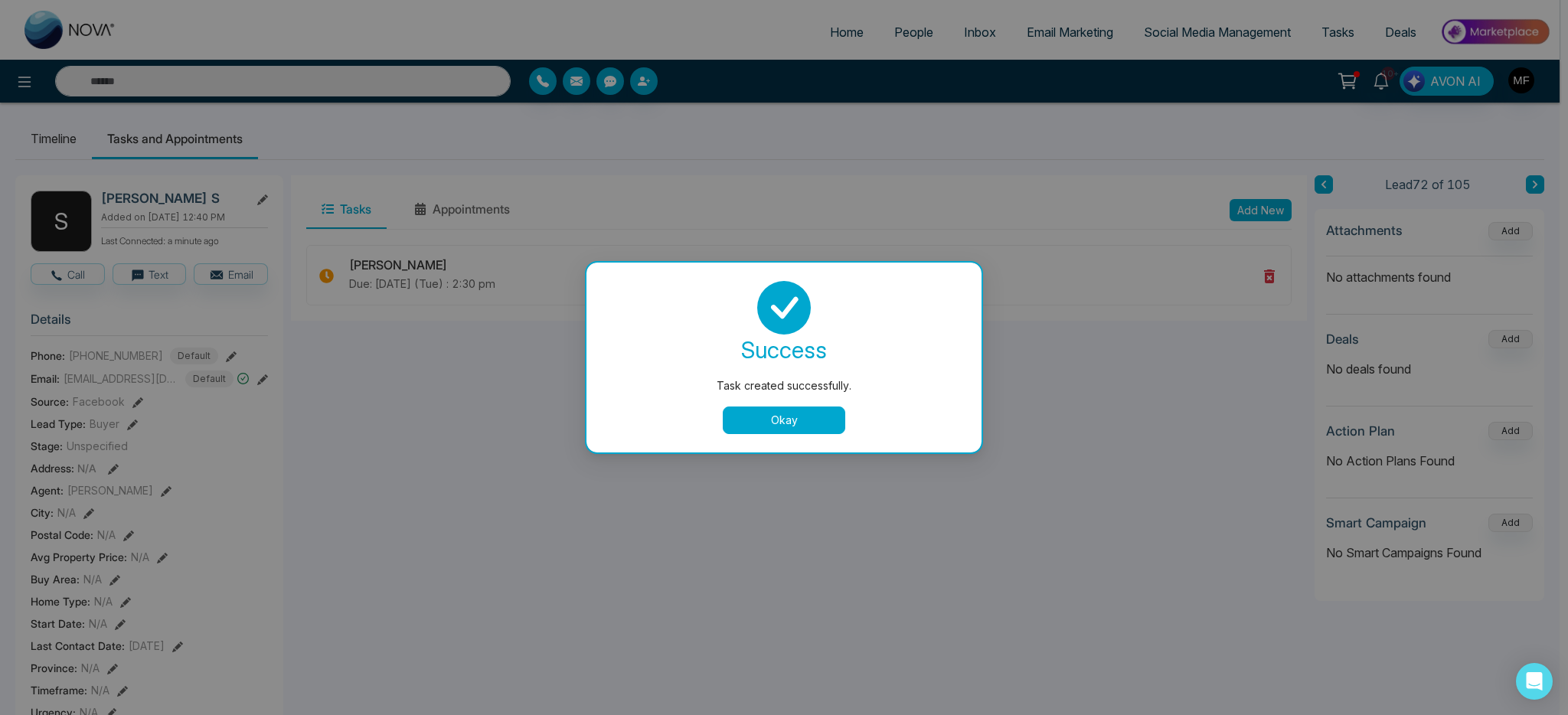
click at [772, 425] on button "Okay" at bounding box center [784, 420] width 123 height 27
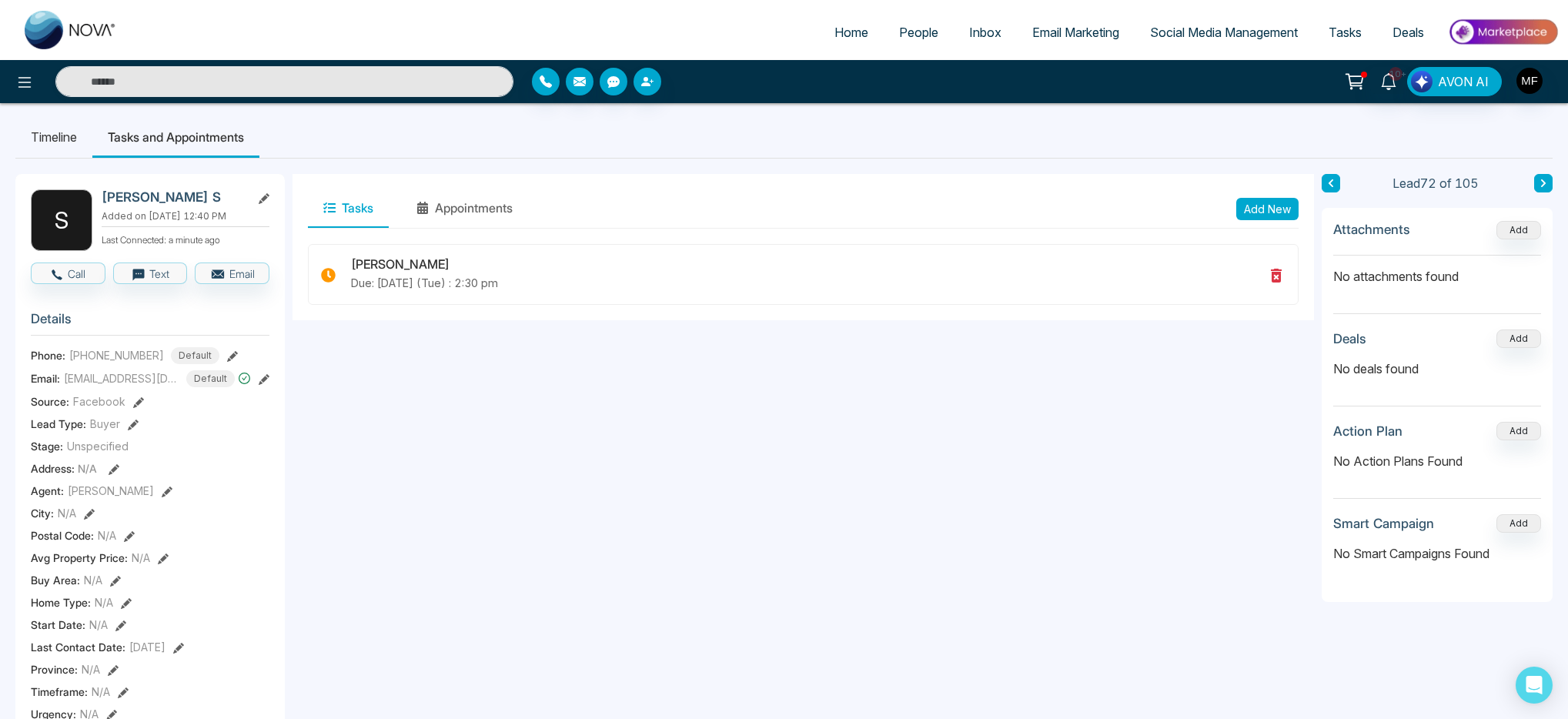
scroll to position [0, 0]
click at [51, 146] on li "Timeline" at bounding box center [53, 139] width 77 height 42
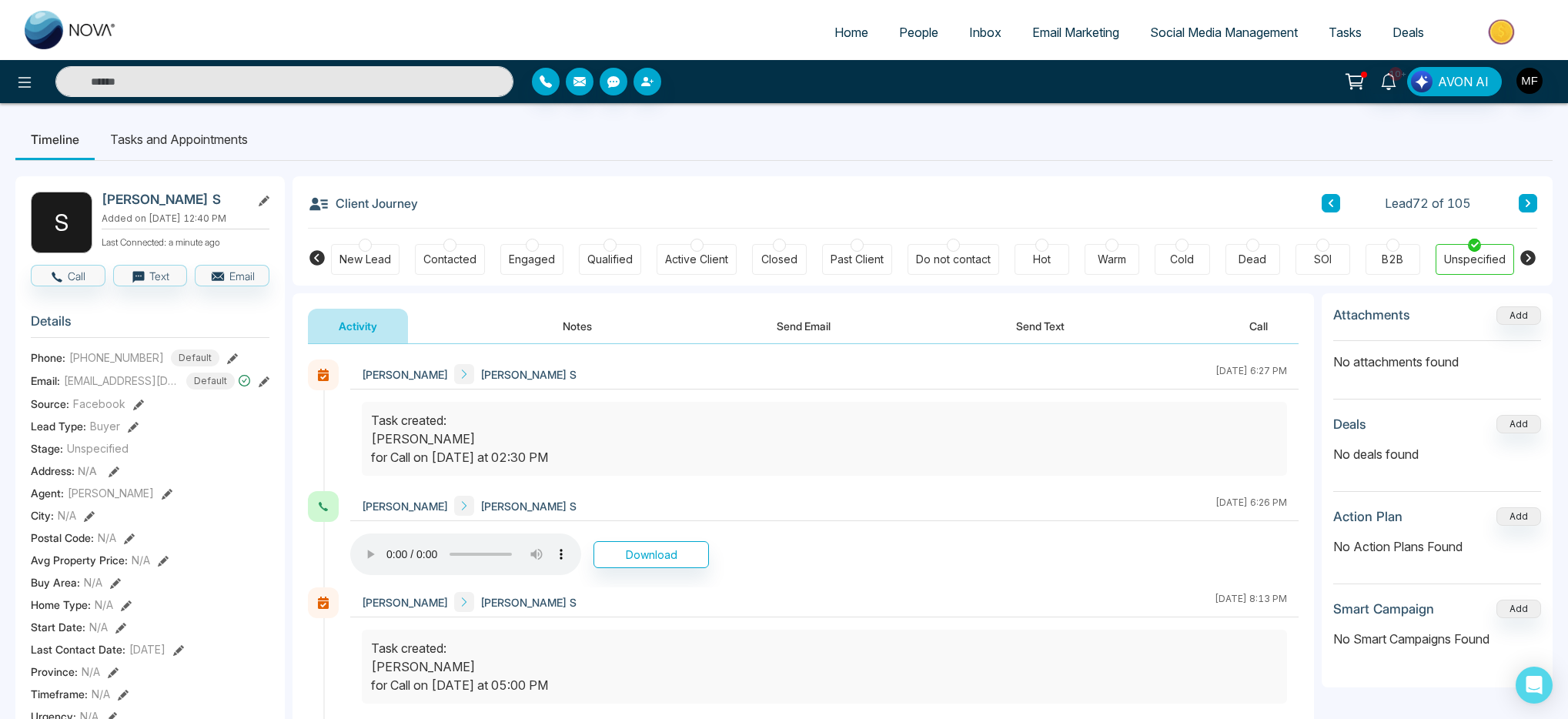
click at [309, 89] on input "text" at bounding box center [283, 81] width 458 height 31
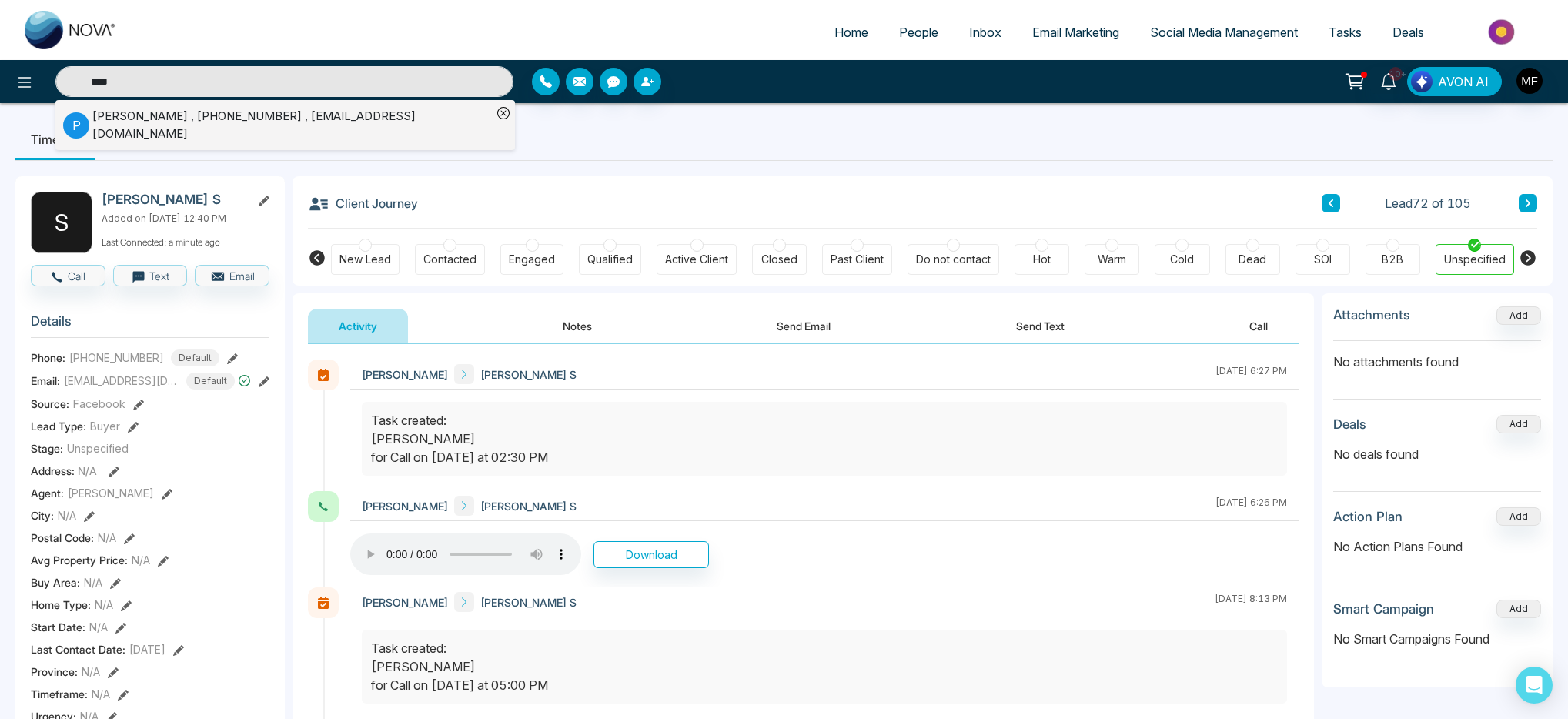
type input "****"
click at [183, 104] on li "P Peerzade Taj , +16472223333 , crazytaj79@yahoo.co.uk" at bounding box center [278, 125] width 428 height 50
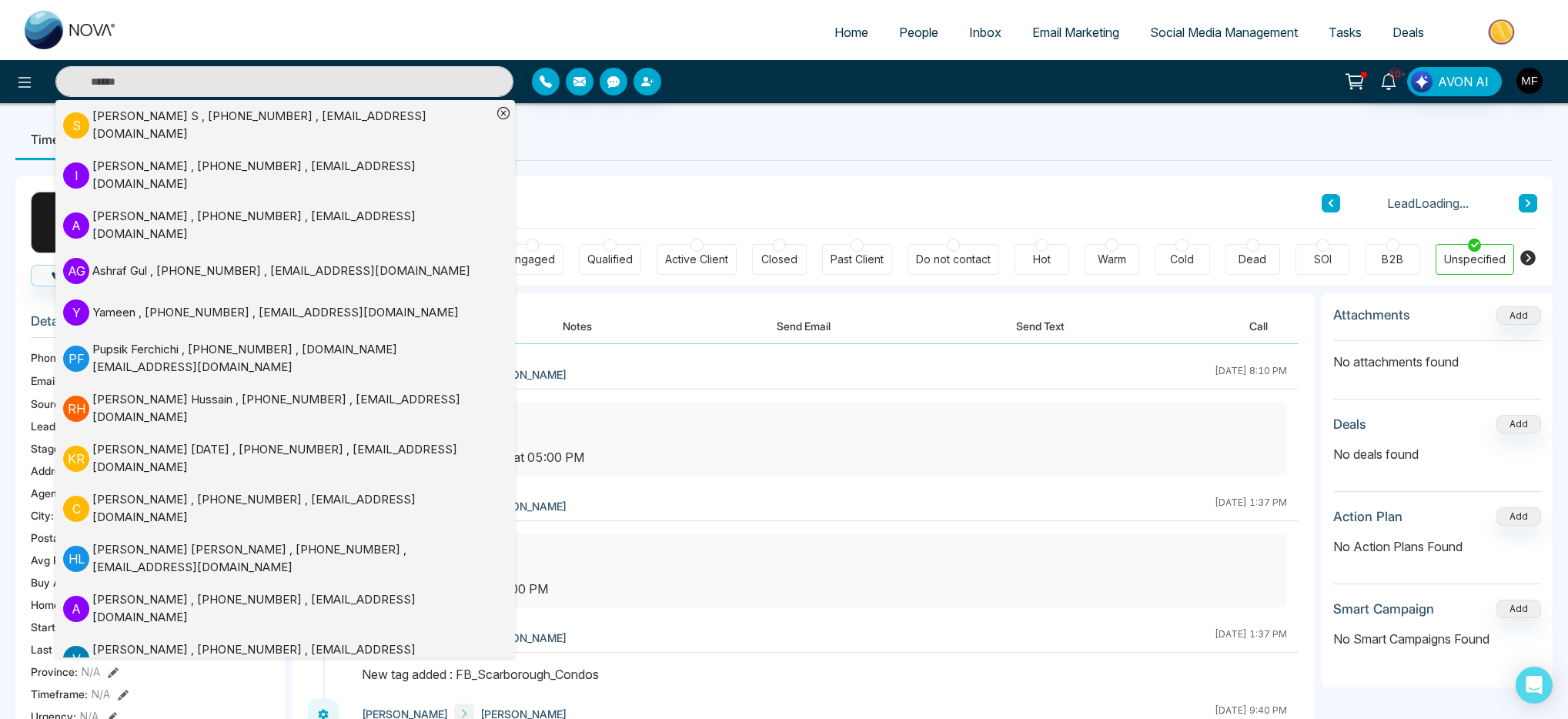
click at [574, 178] on div "Client Journey Lead Loading..." at bounding box center [922, 202] width 1230 height 53
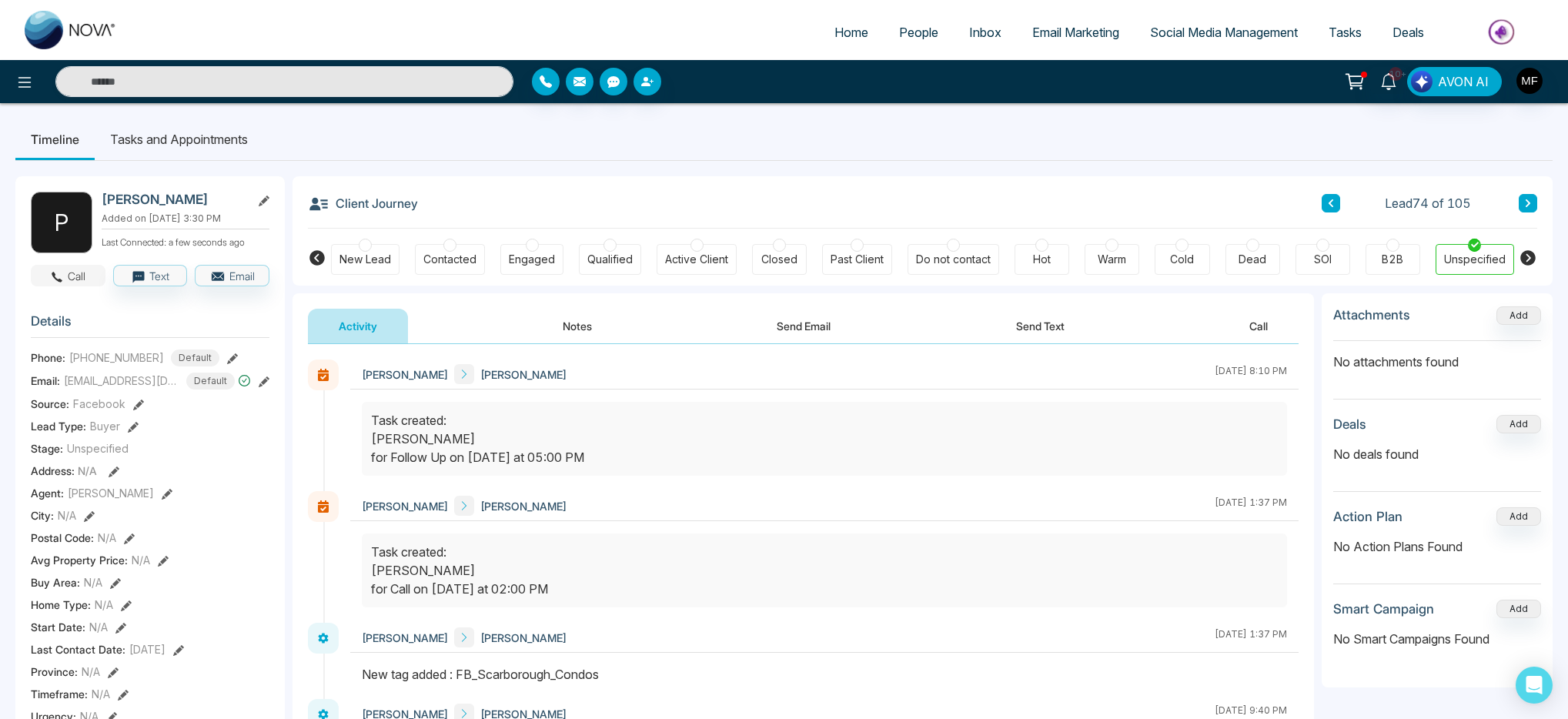
click at [65, 282] on button "Call" at bounding box center [68, 276] width 75 height 22
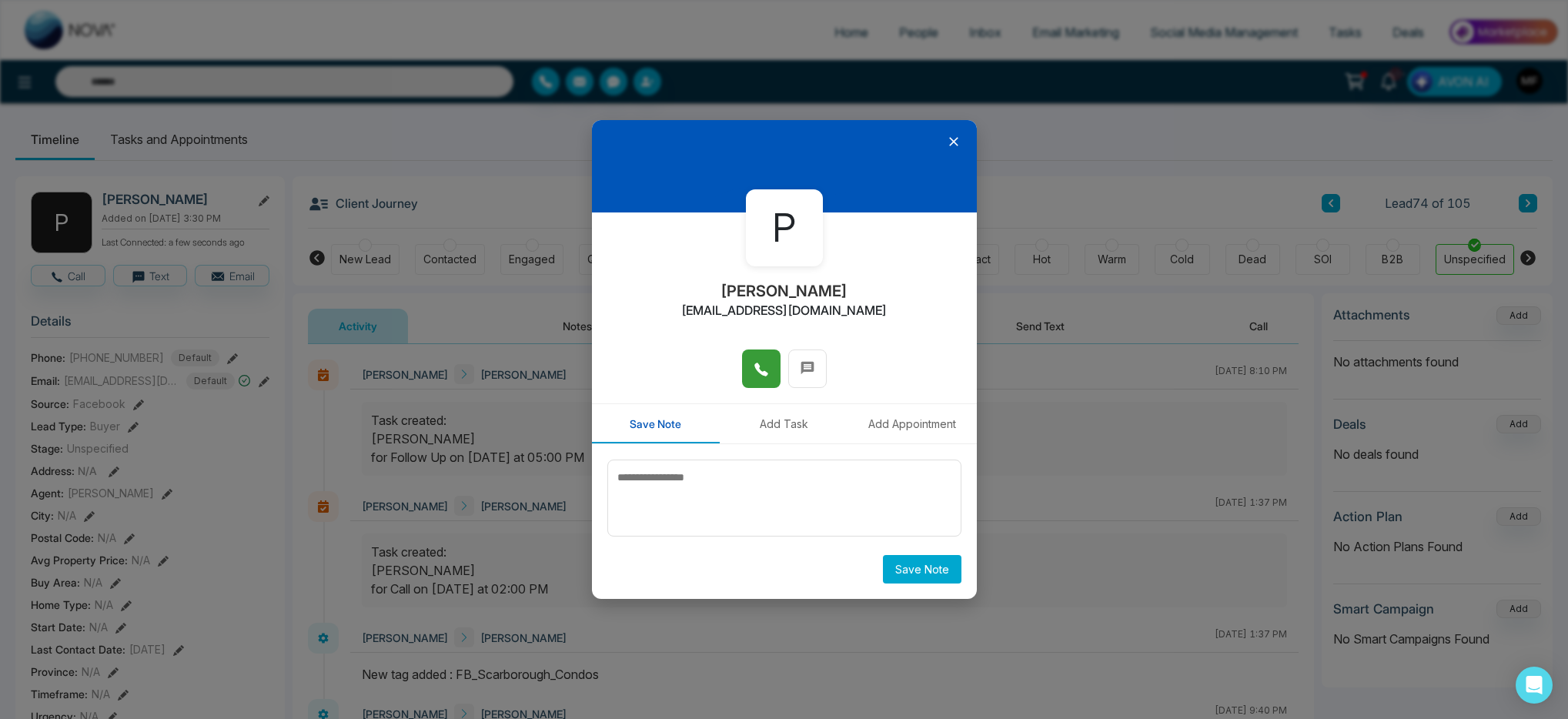
click at [744, 360] on button at bounding box center [761, 369] width 38 height 38
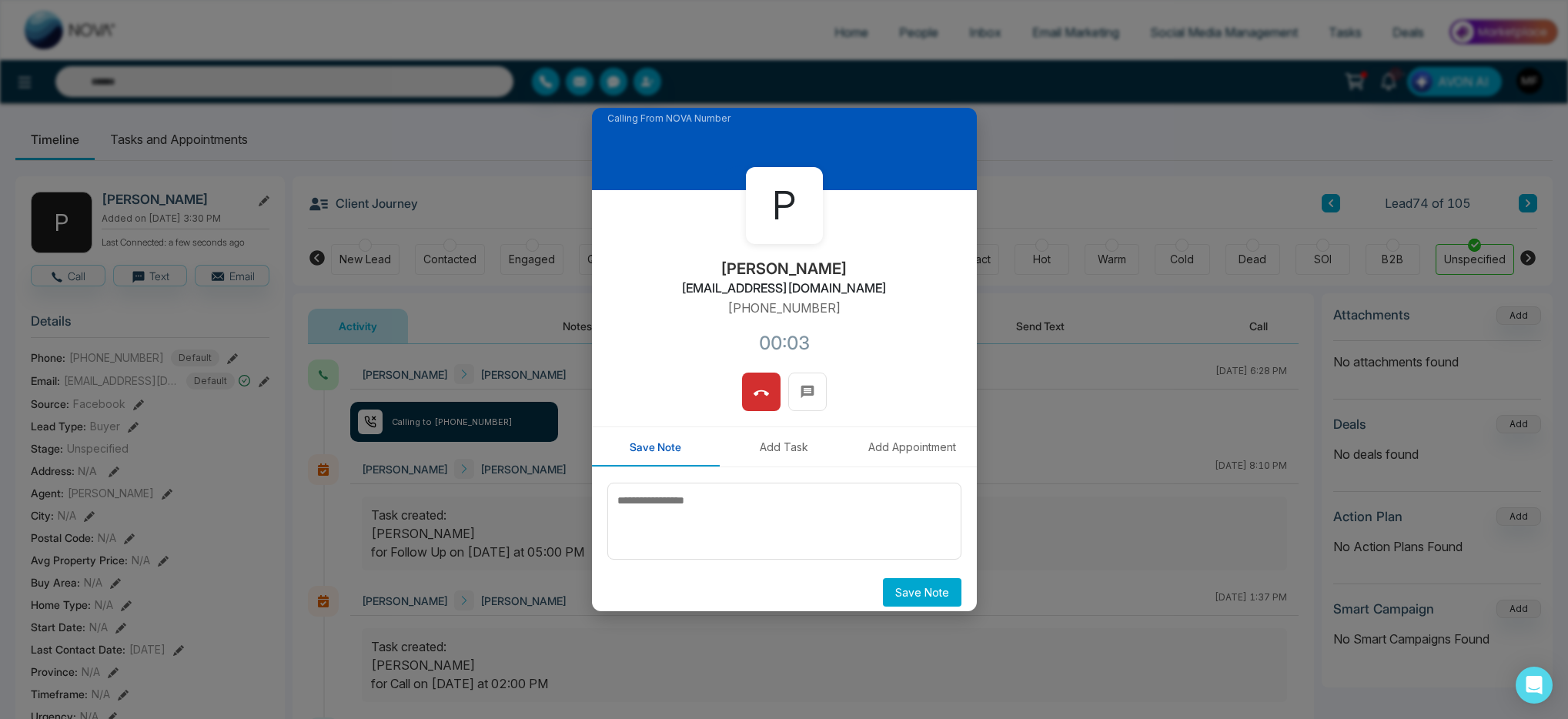
scroll to position [21, 0]
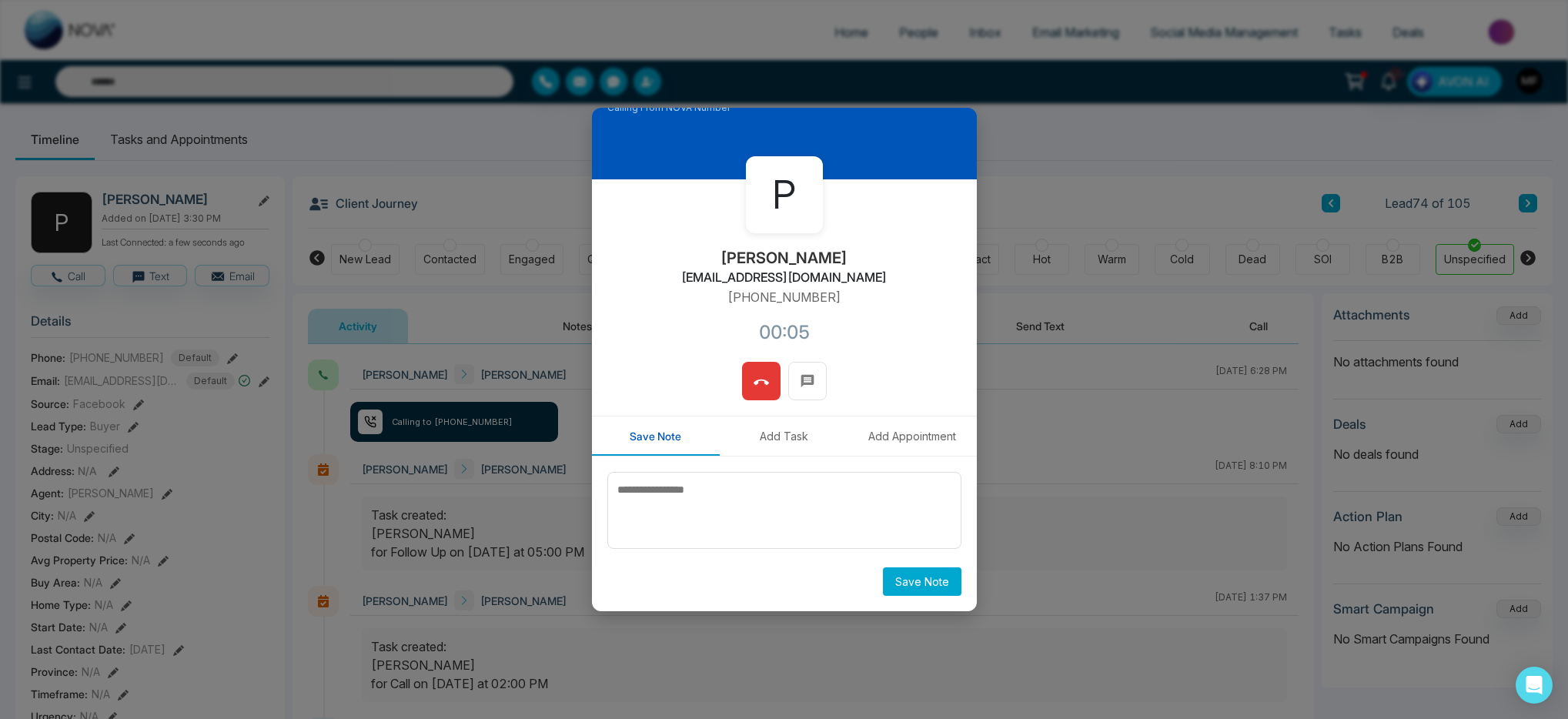
click at [755, 388] on icon at bounding box center [761, 383] width 15 height 15
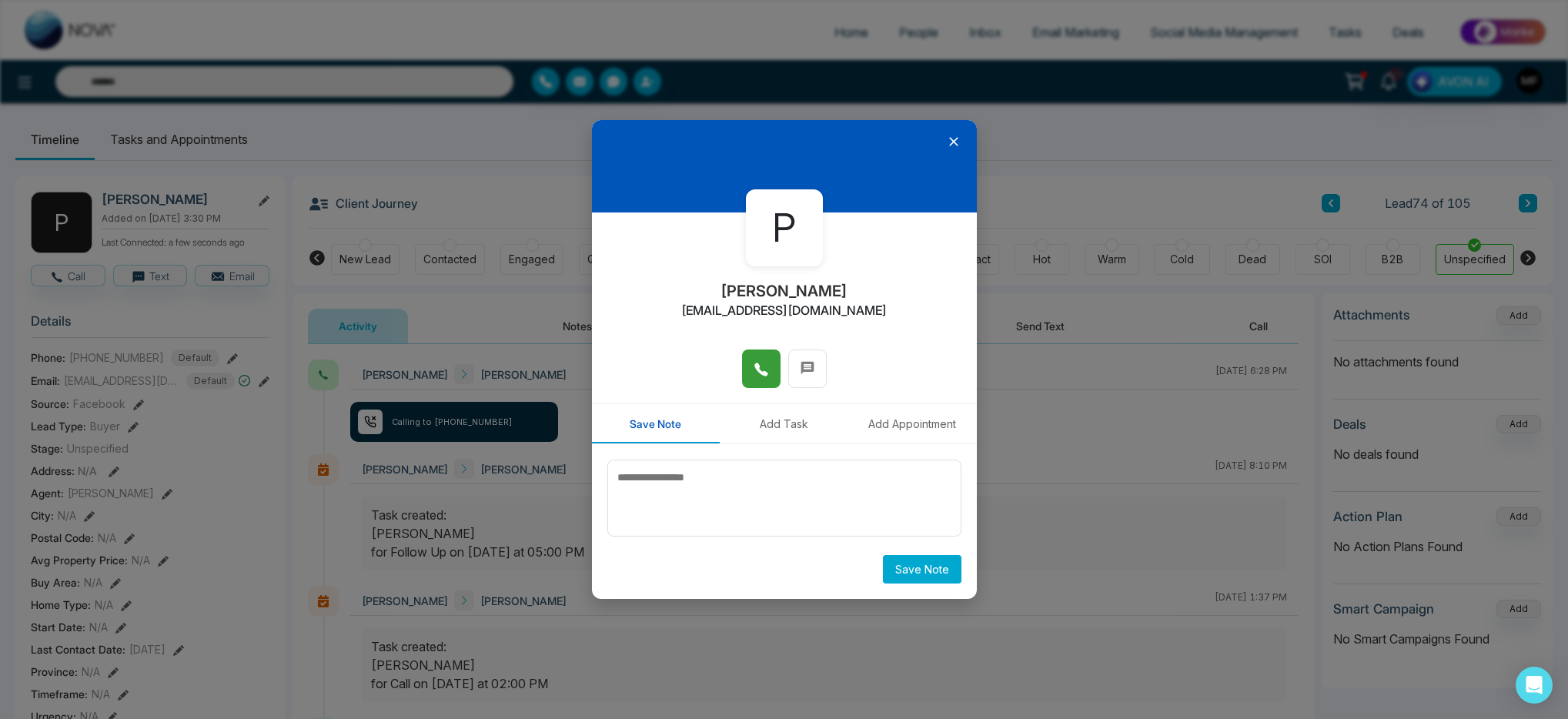
click at [955, 138] on icon at bounding box center [954, 142] width 15 height 15
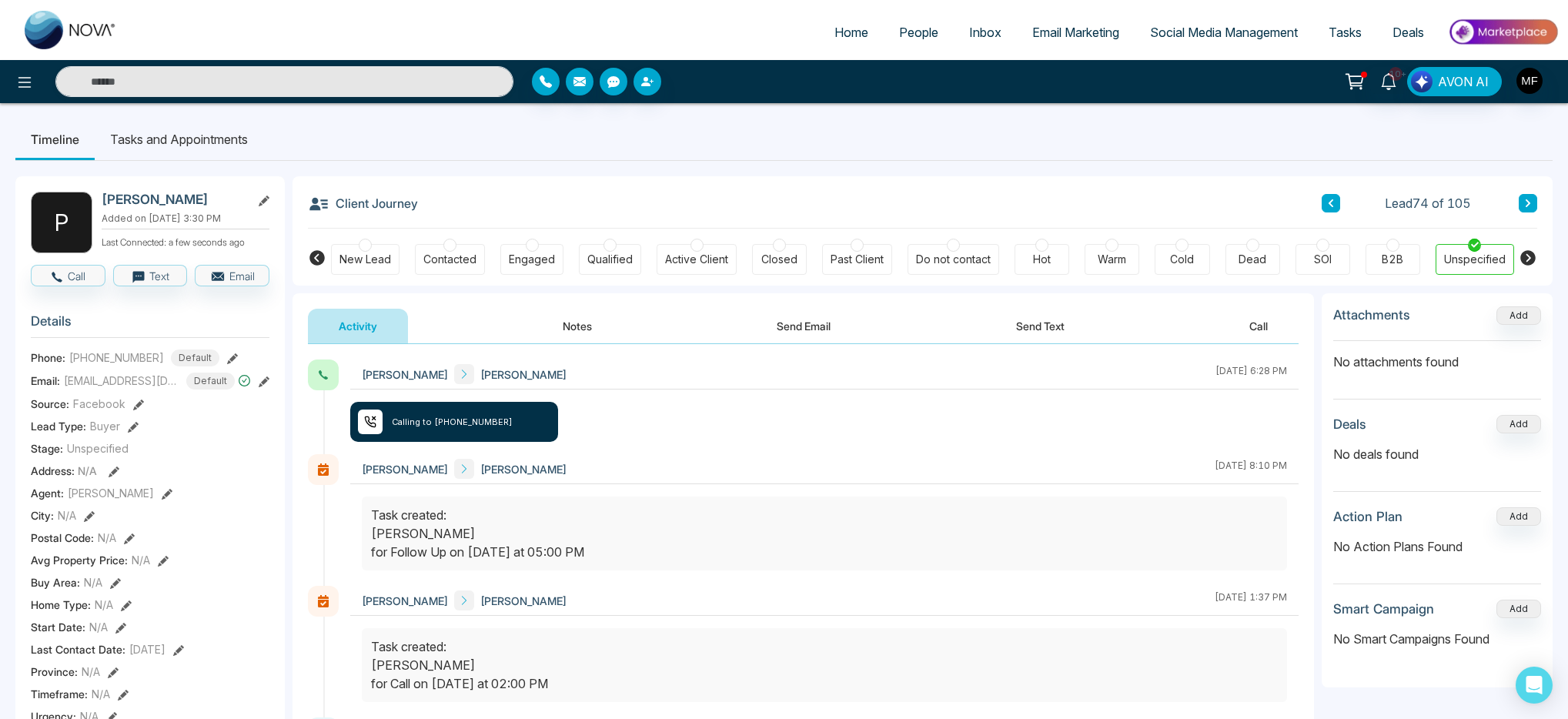
click at [1022, 324] on button "Send Text" at bounding box center [1040, 326] width 110 height 35
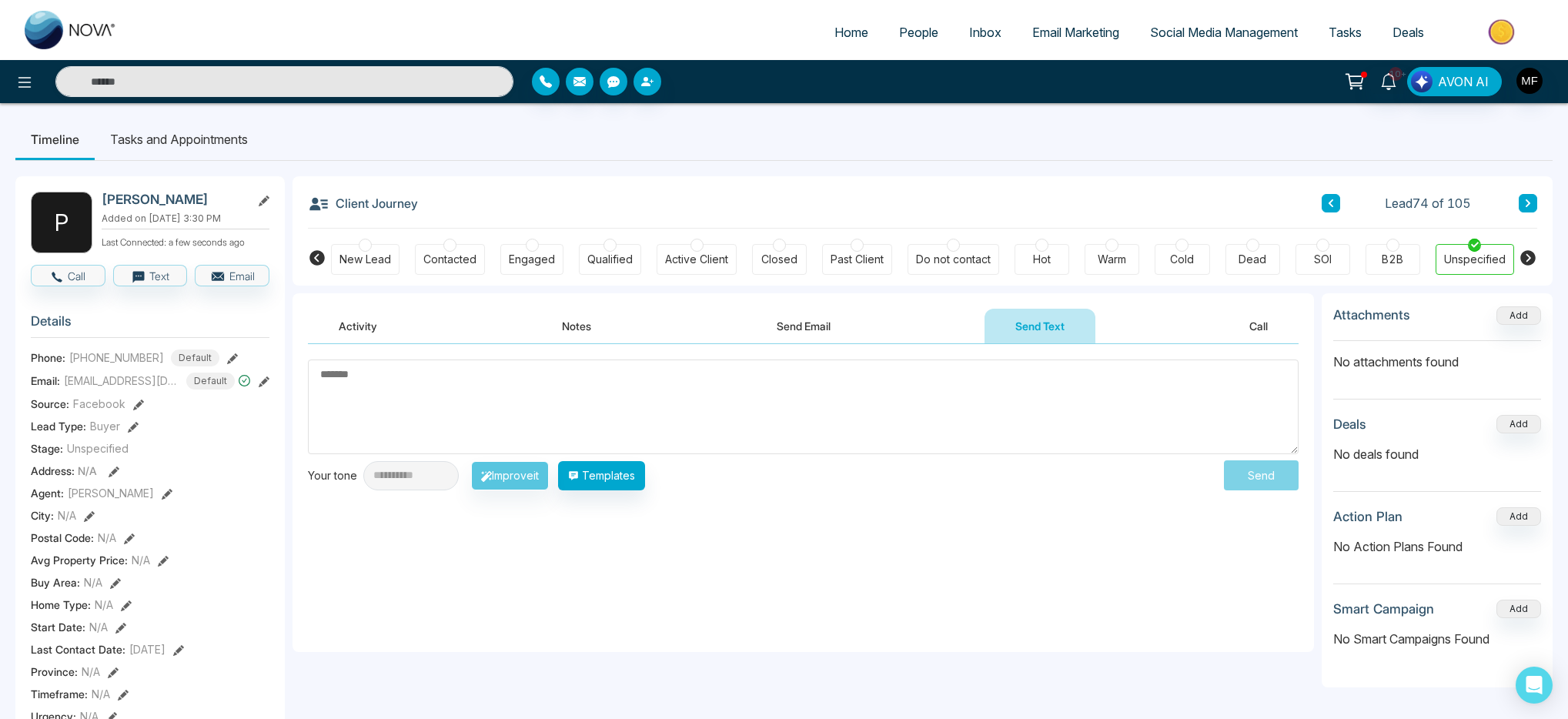
paste textarea "**********"
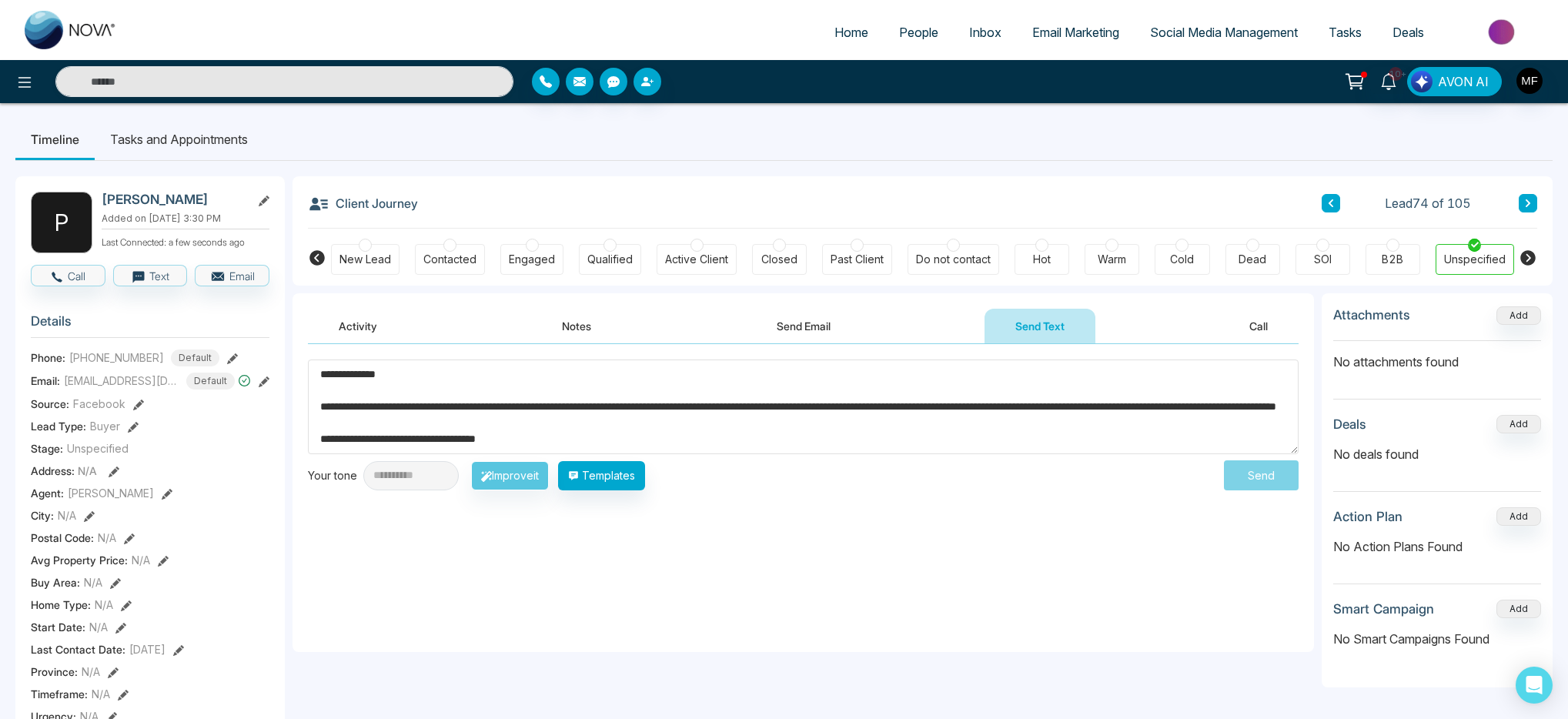
scroll to position [9, 0]
click at [366, 369] on textarea "**********" at bounding box center [803, 407] width 990 height 95
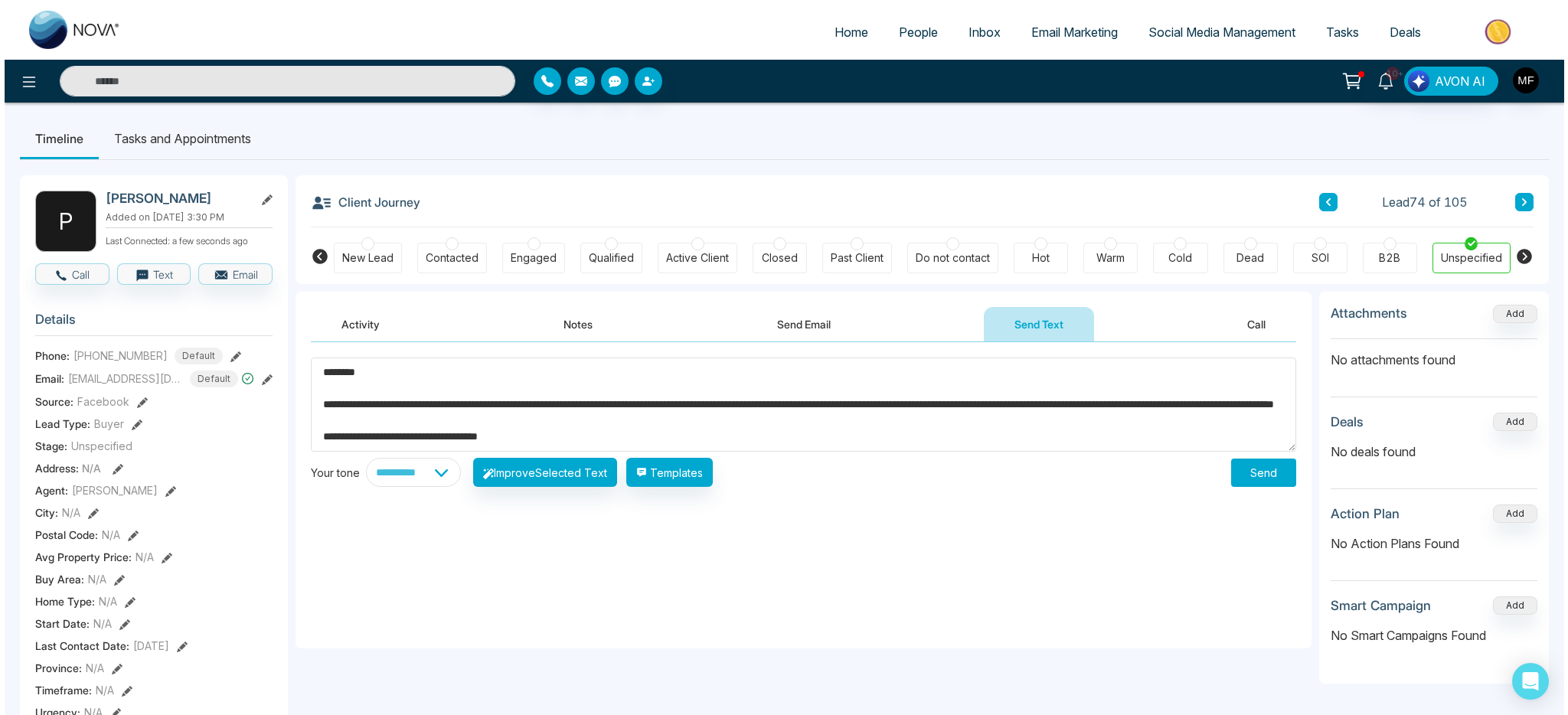
scroll to position [16, 0]
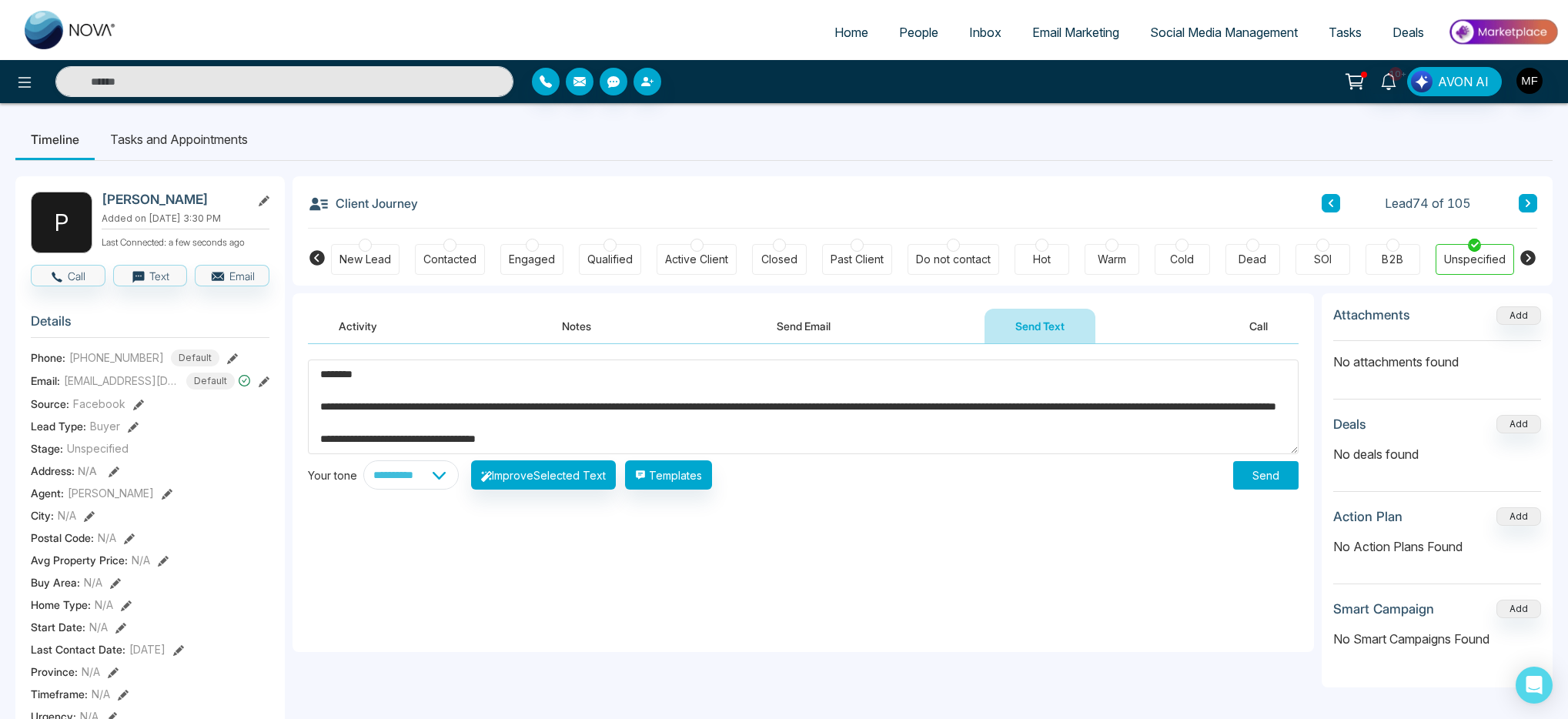
type textarea "**********"
click at [1266, 462] on button "Send" at bounding box center [1265, 475] width 65 height 28
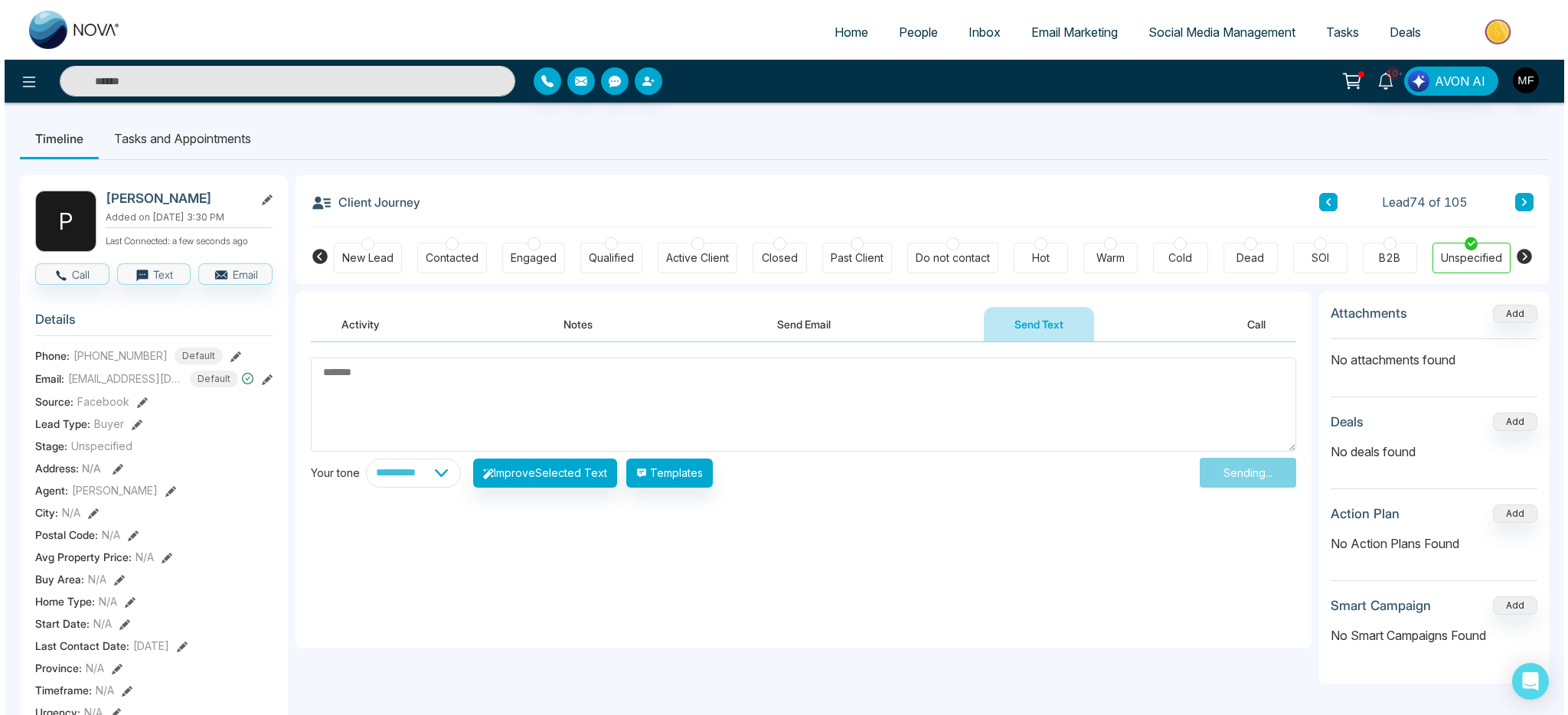
scroll to position [0, 0]
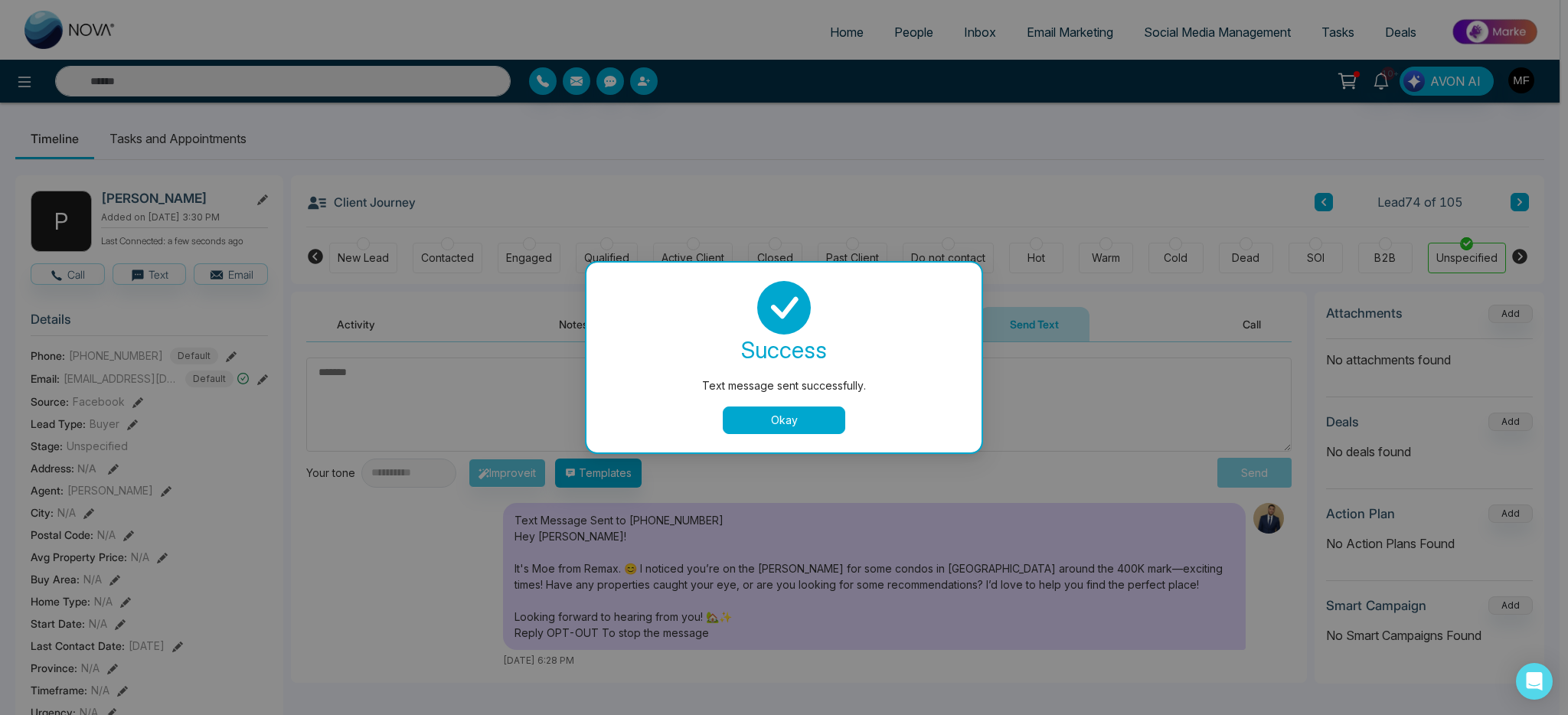
click at [762, 421] on button "Okay" at bounding box center [784, 420] width 123 height 27
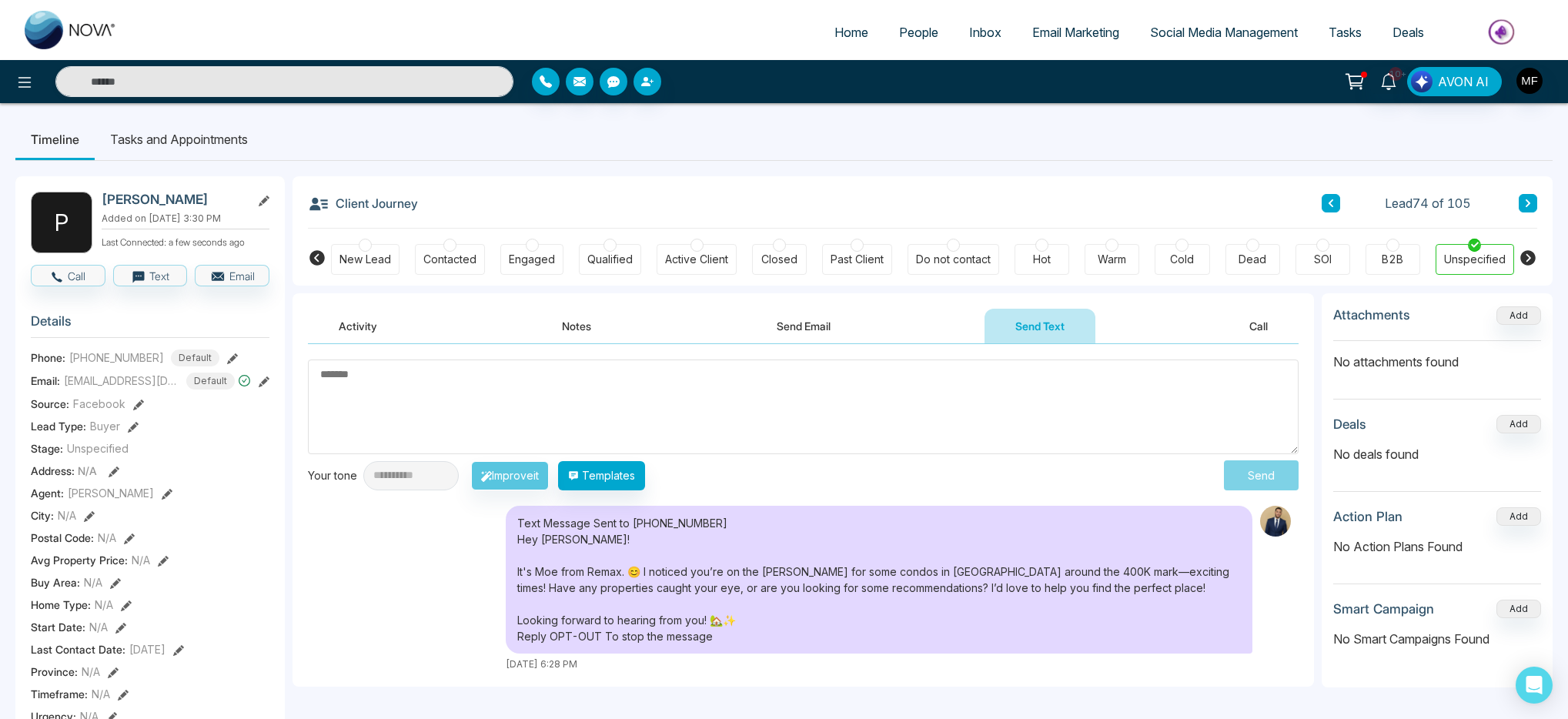
click at [246, 143] on li "Tasks and Appointments" at bounding box center [179, 139] width 168 height 42
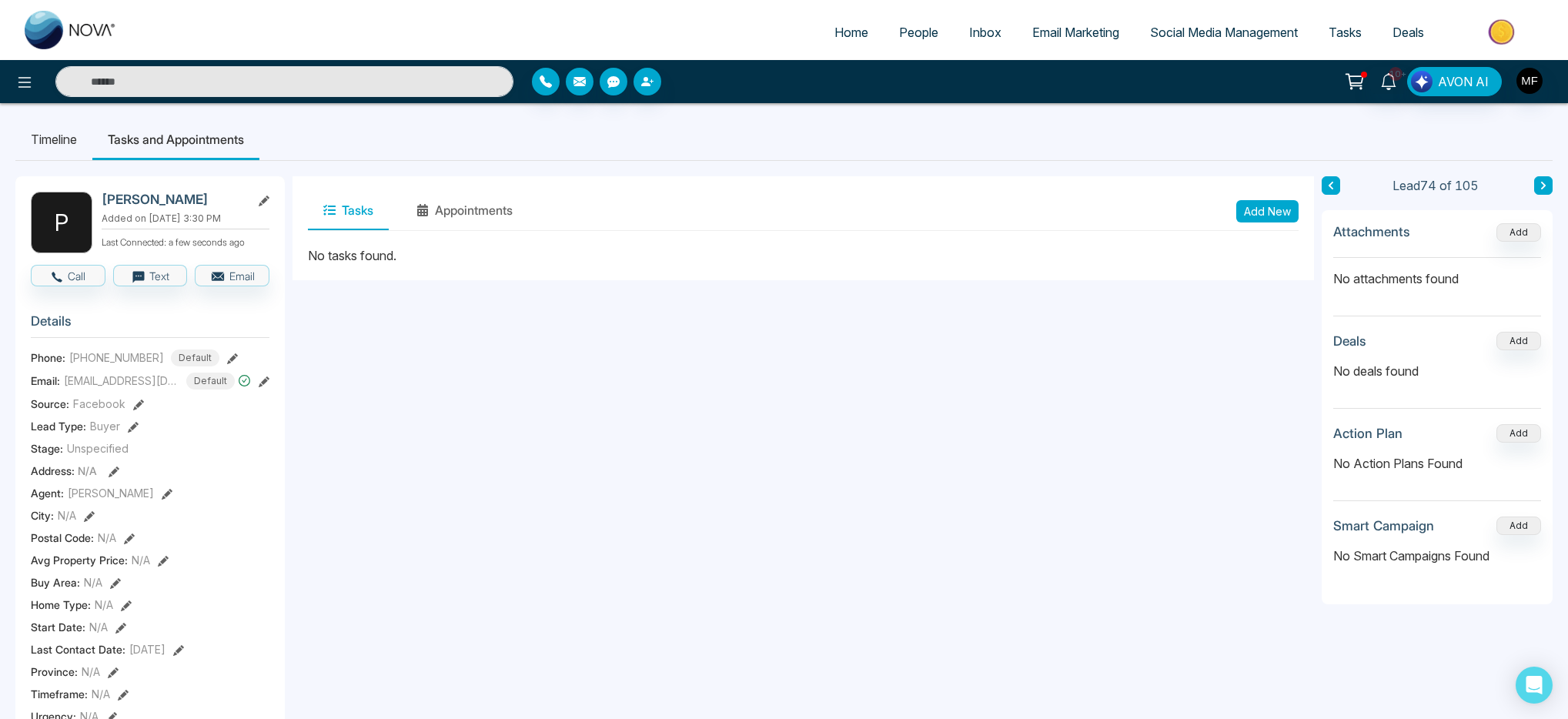
click at [1249, 211] on button "Add New" at bounding box center [1267, 211] width 63 height 23
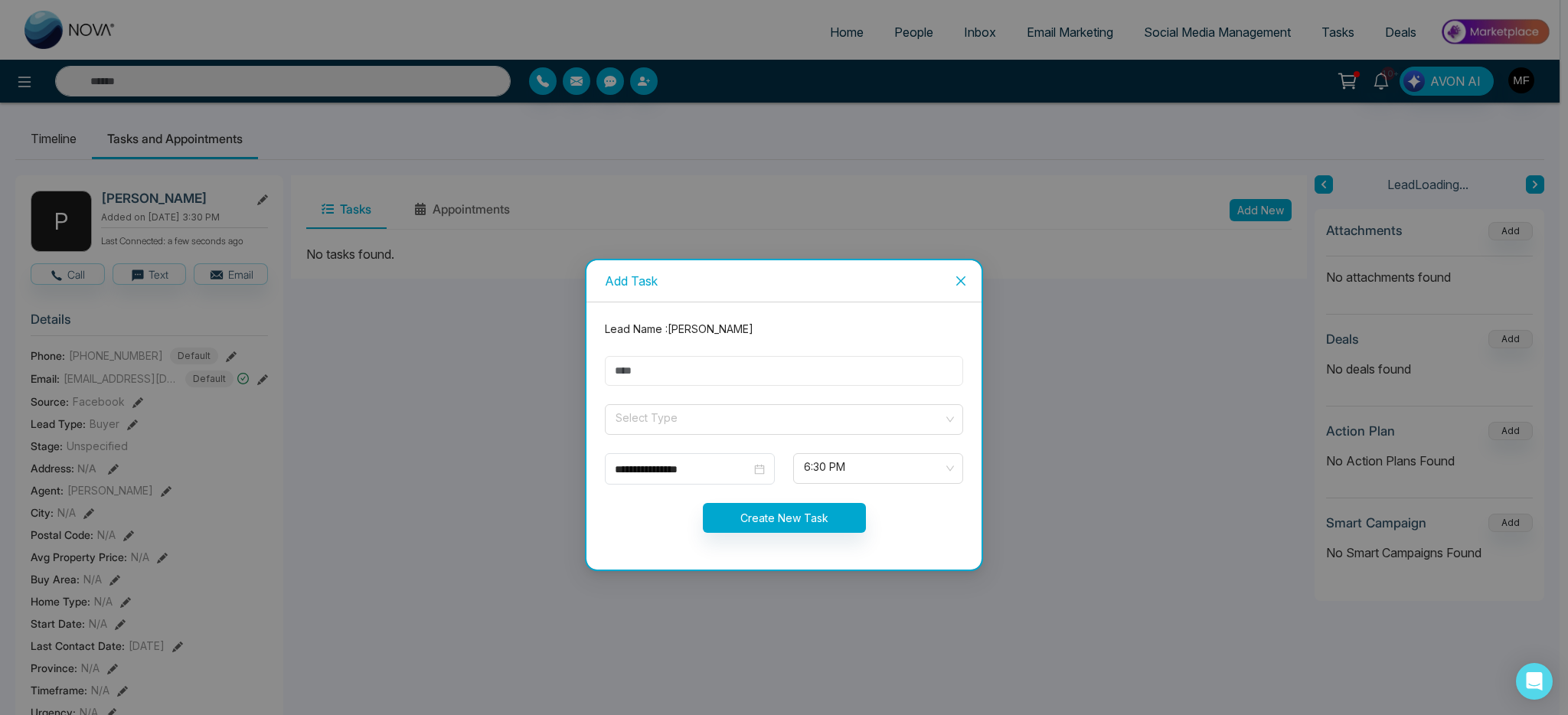
click at [719, 373] on input "text" at bounding box center [784, 371] width 358 height 30
type input "**********"
click at [705, 415] on input "search" at bounding box center [779, 416] width 329 height 23
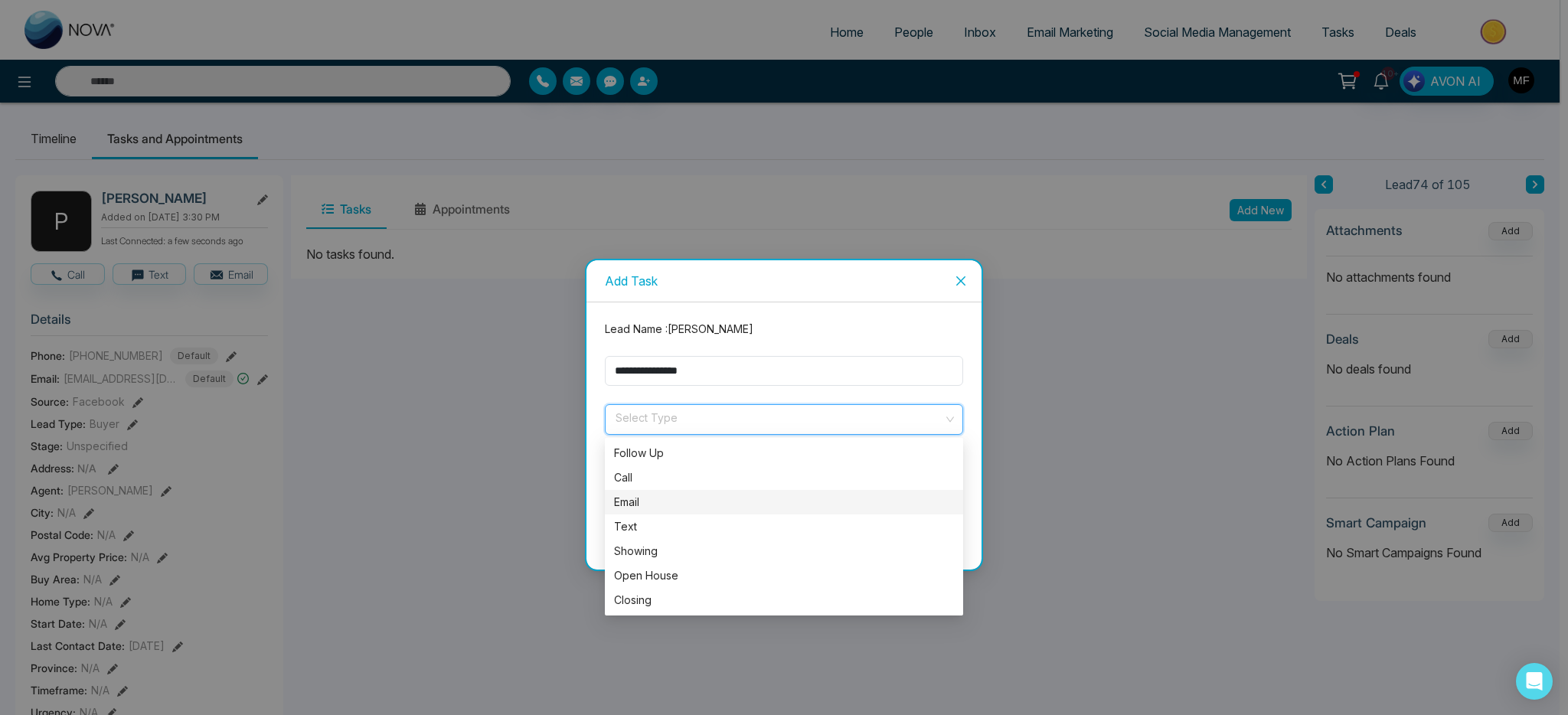
click at [653, 500] on div "Email" at bounding box center [784, 503] width 340 height 17
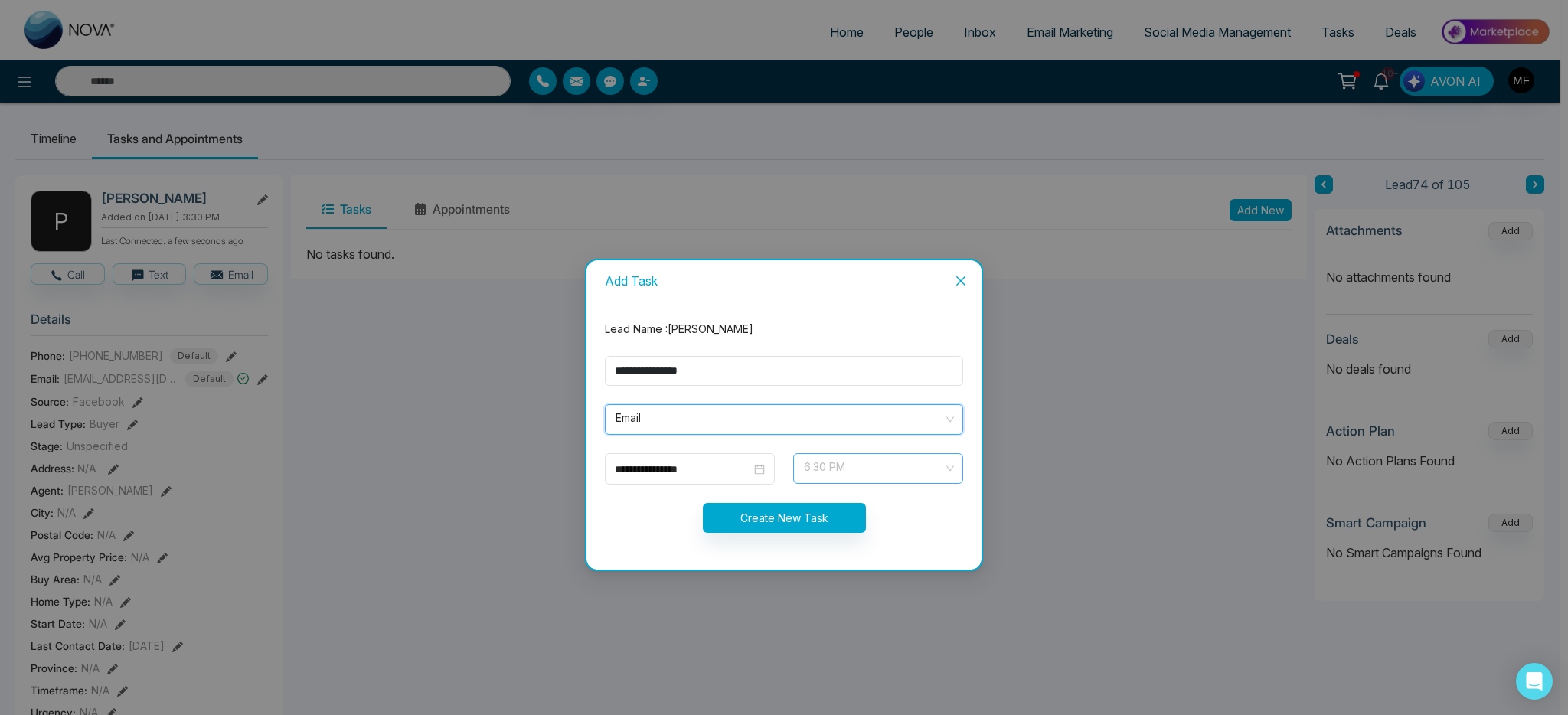
click at [834, 467] on span "6:30 PM" at bounding box center [878, 468] width 148 height 26
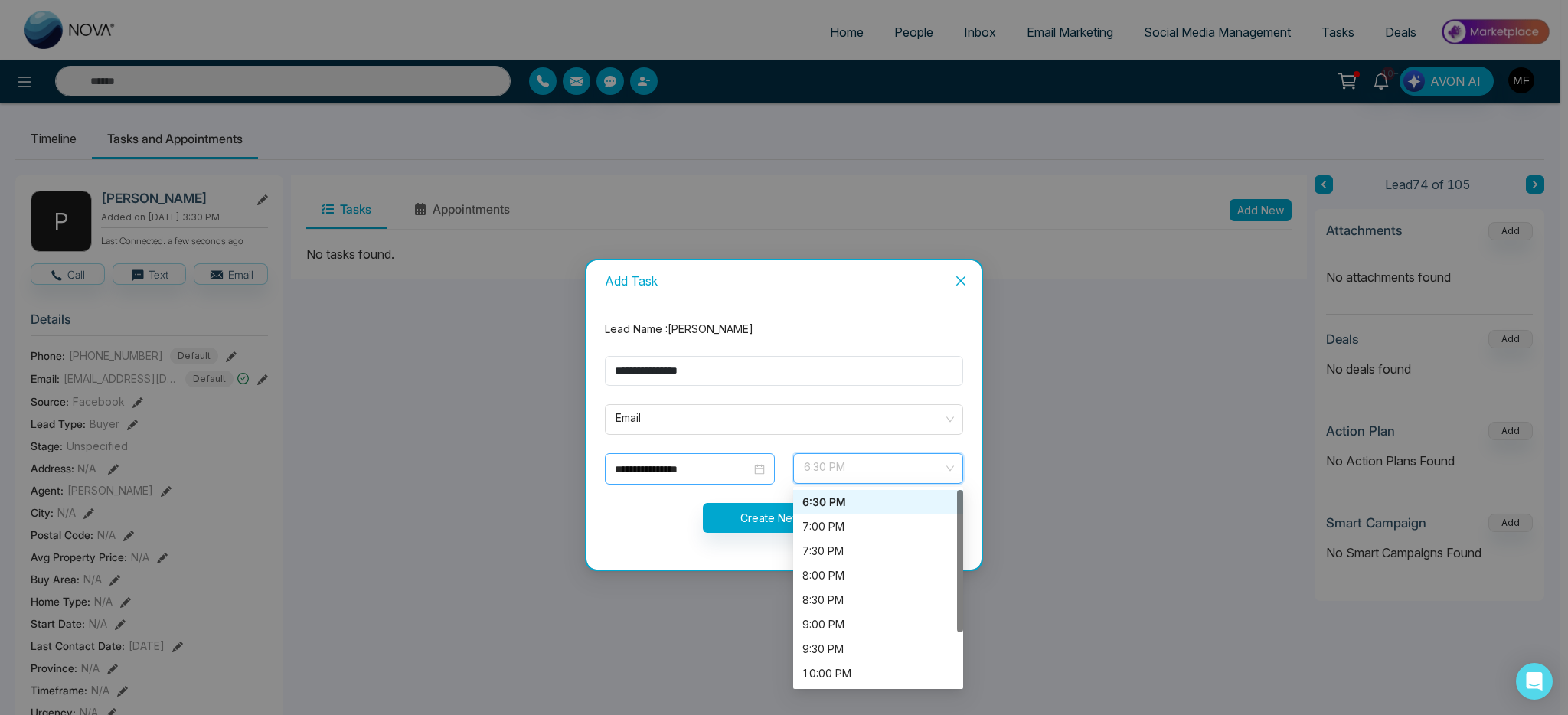
click at [755, 461] on div "**********" at bounding box center [689, 469] width 150 height 17
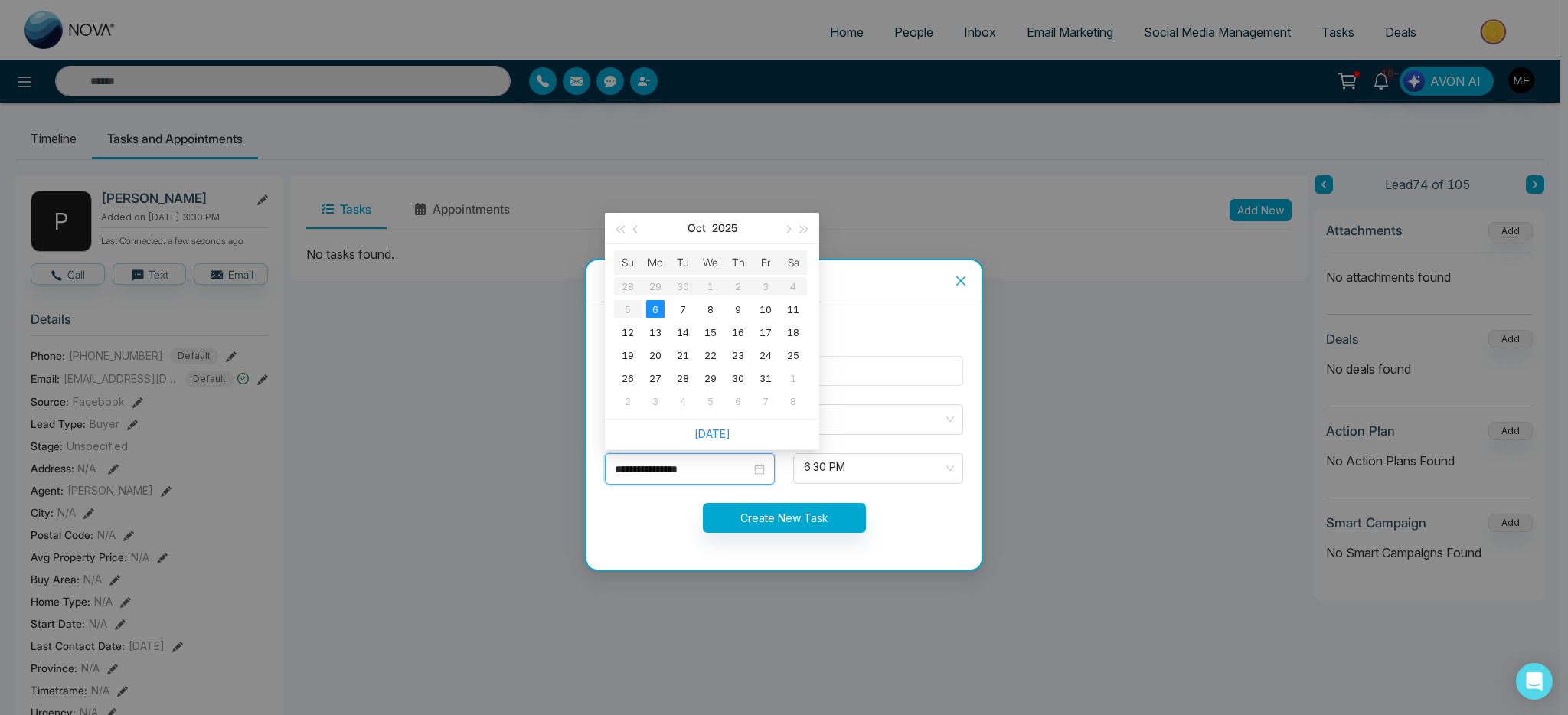
click at [754, 467] on div "**********" at bounding box center [689, 469] width 150 height 17
type input "**********"
click at [684, 314] on div "7" at bounding box center [683, 309] width 18 height 18
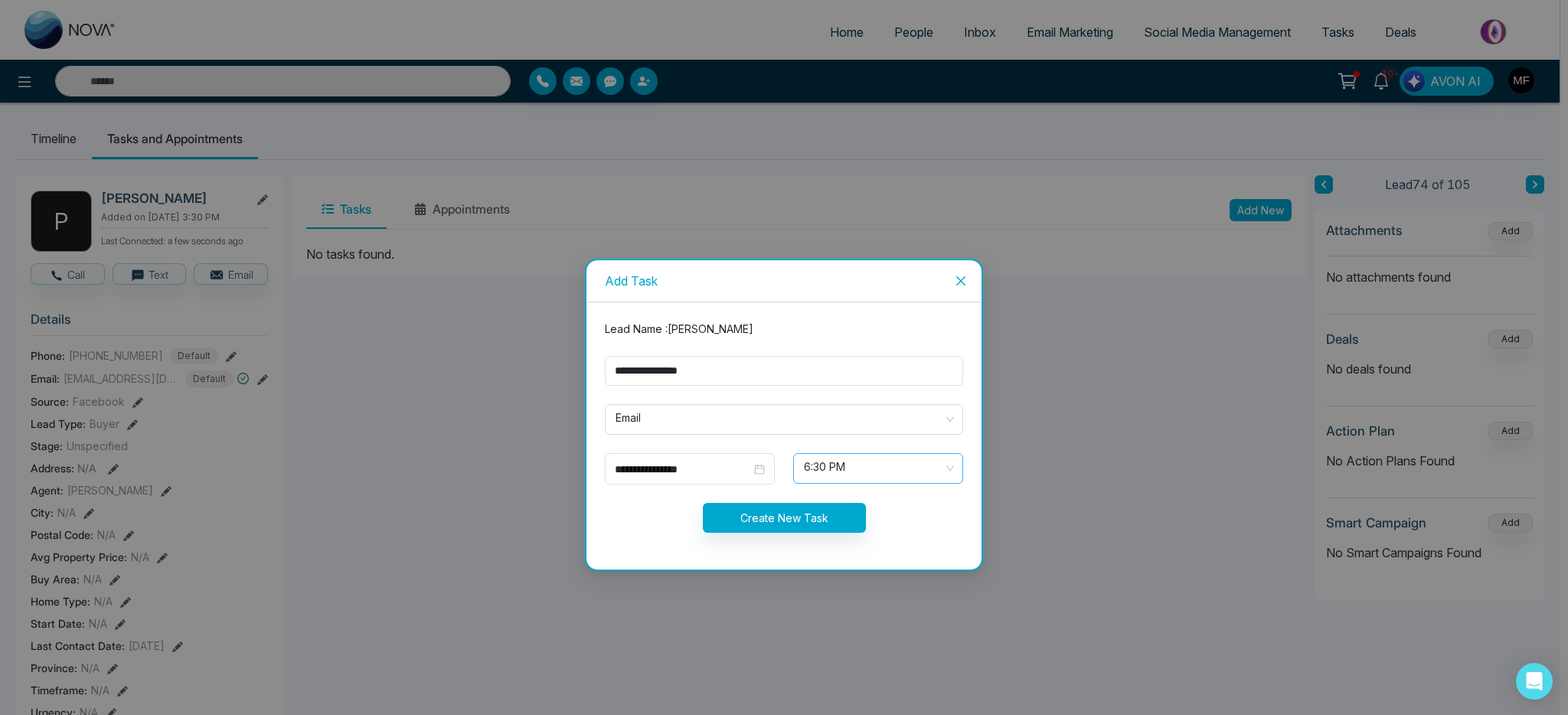
click at [930, 456] on span "6:30 PM" at bounding box center [878, 468] width 148 height 26
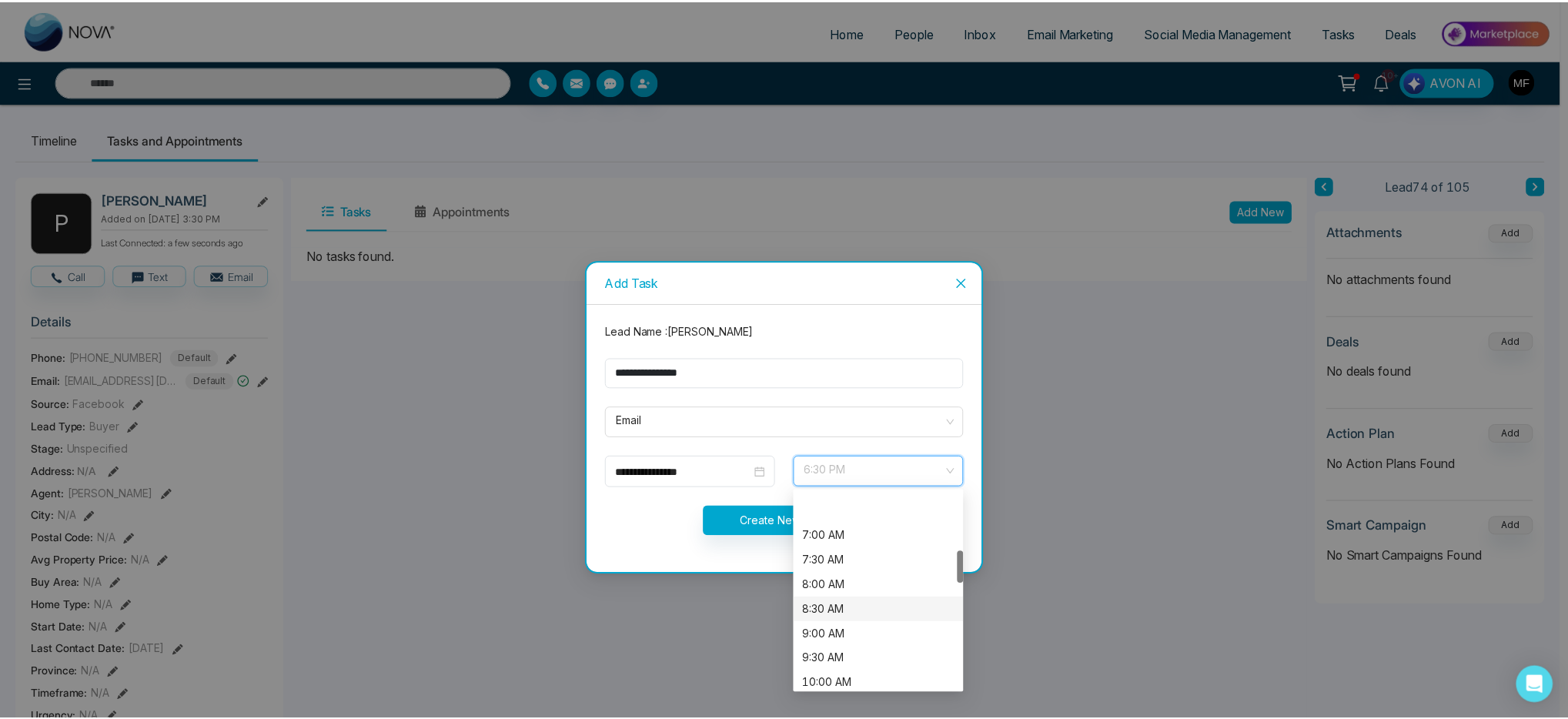
scroll to position [352, 0]
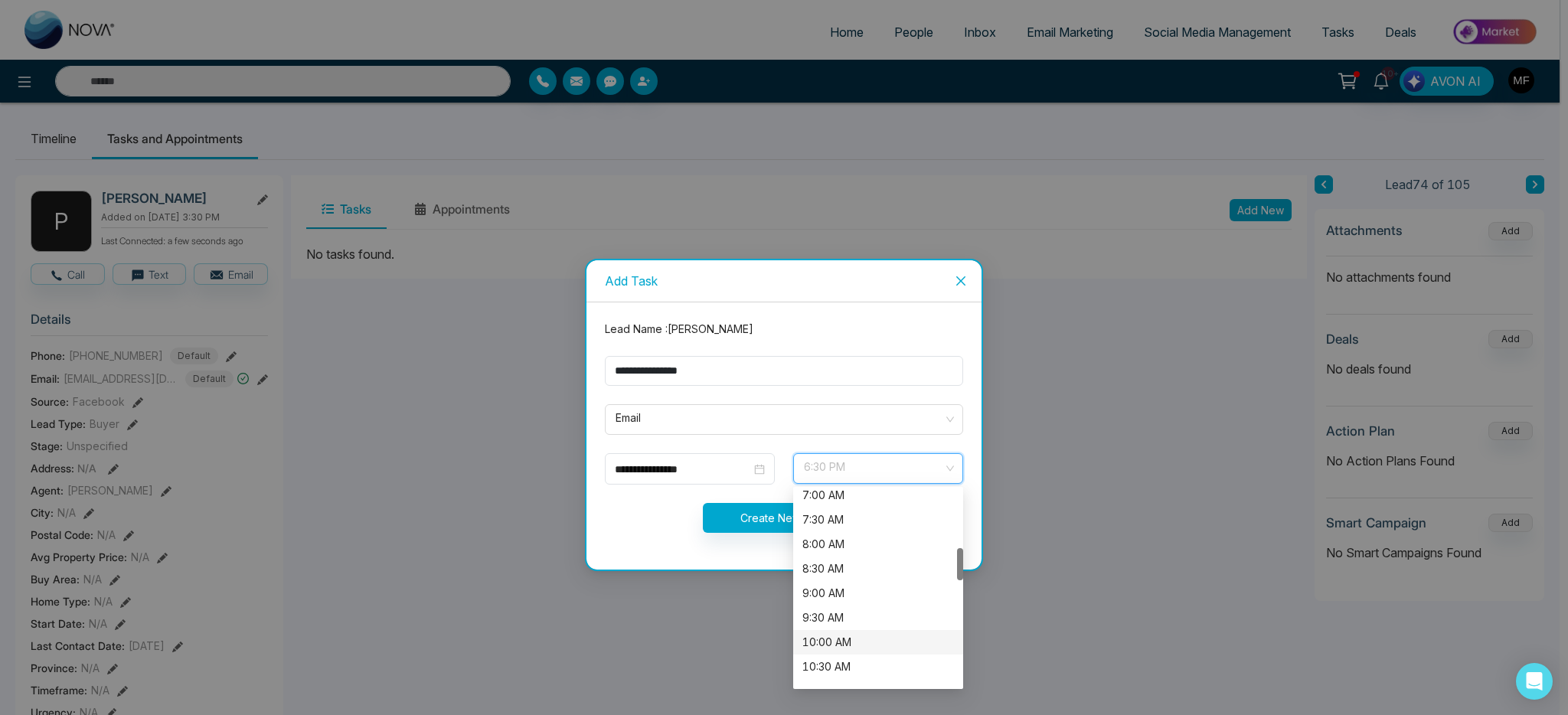
click at [850, 640] on div "10:00 AM" at bounding box center [878, 643] width 152 height 17
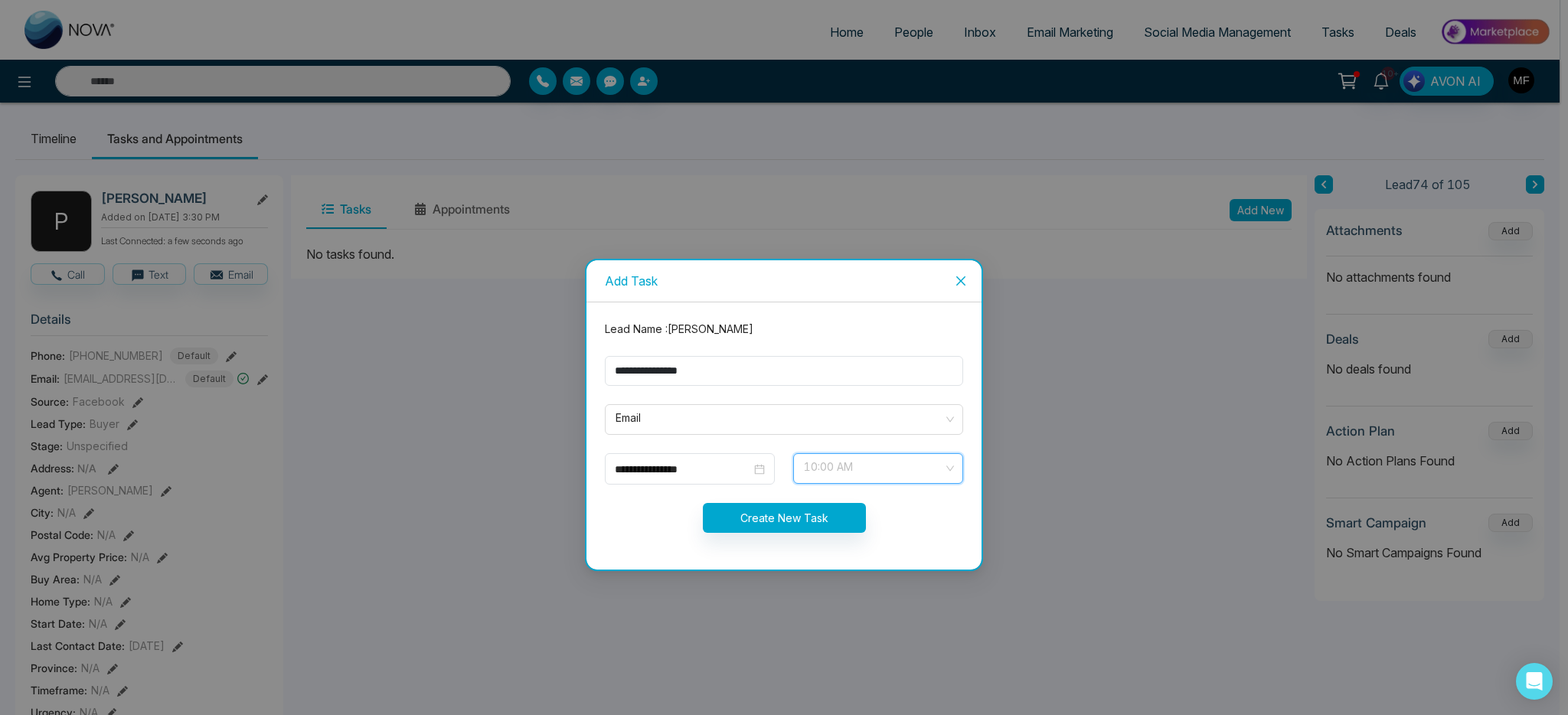
click at [852, 457] on span "10:00 AM" at bounding box center [878, 468] width 148 height 26
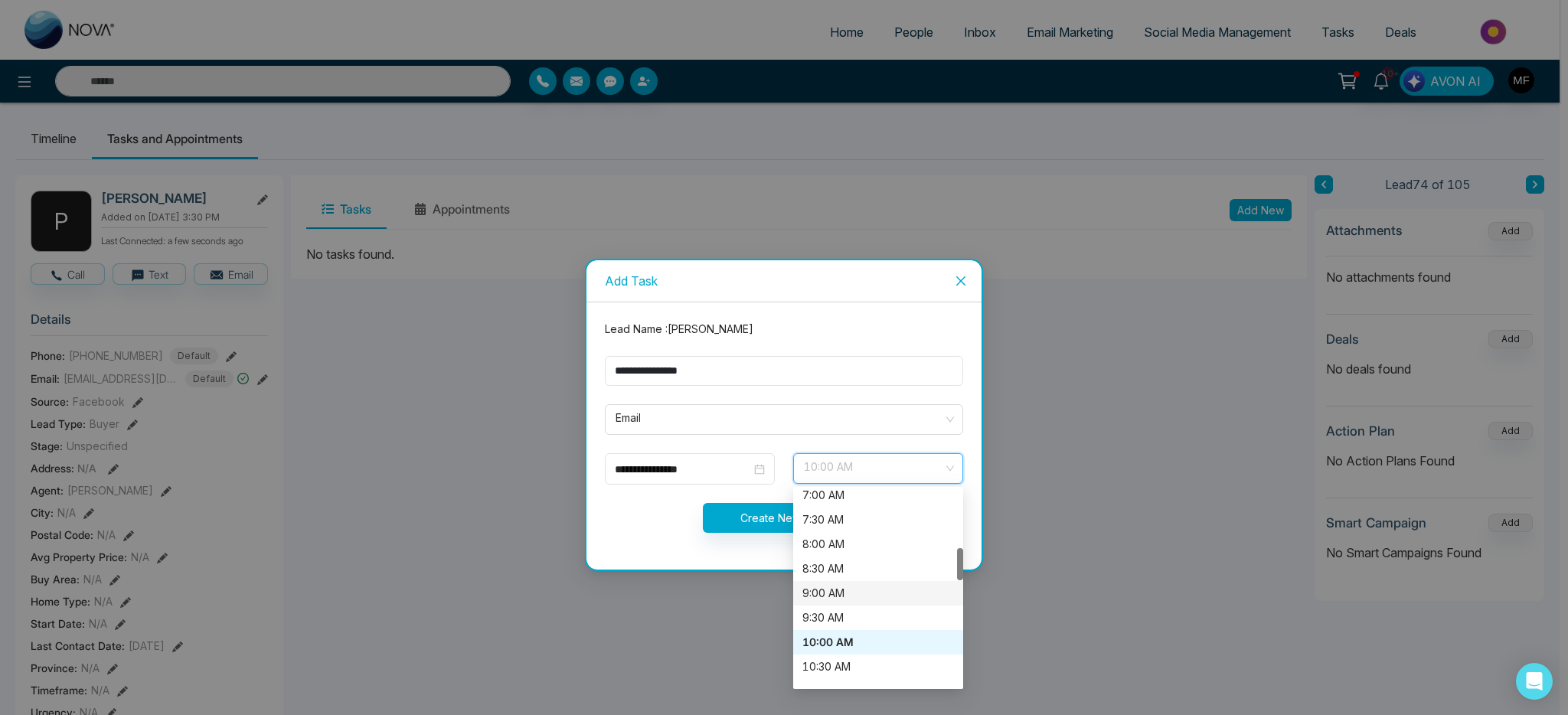
click at [837, 594] on div "9:00 AM" at bounding box center [878, 593] width 152 height 17
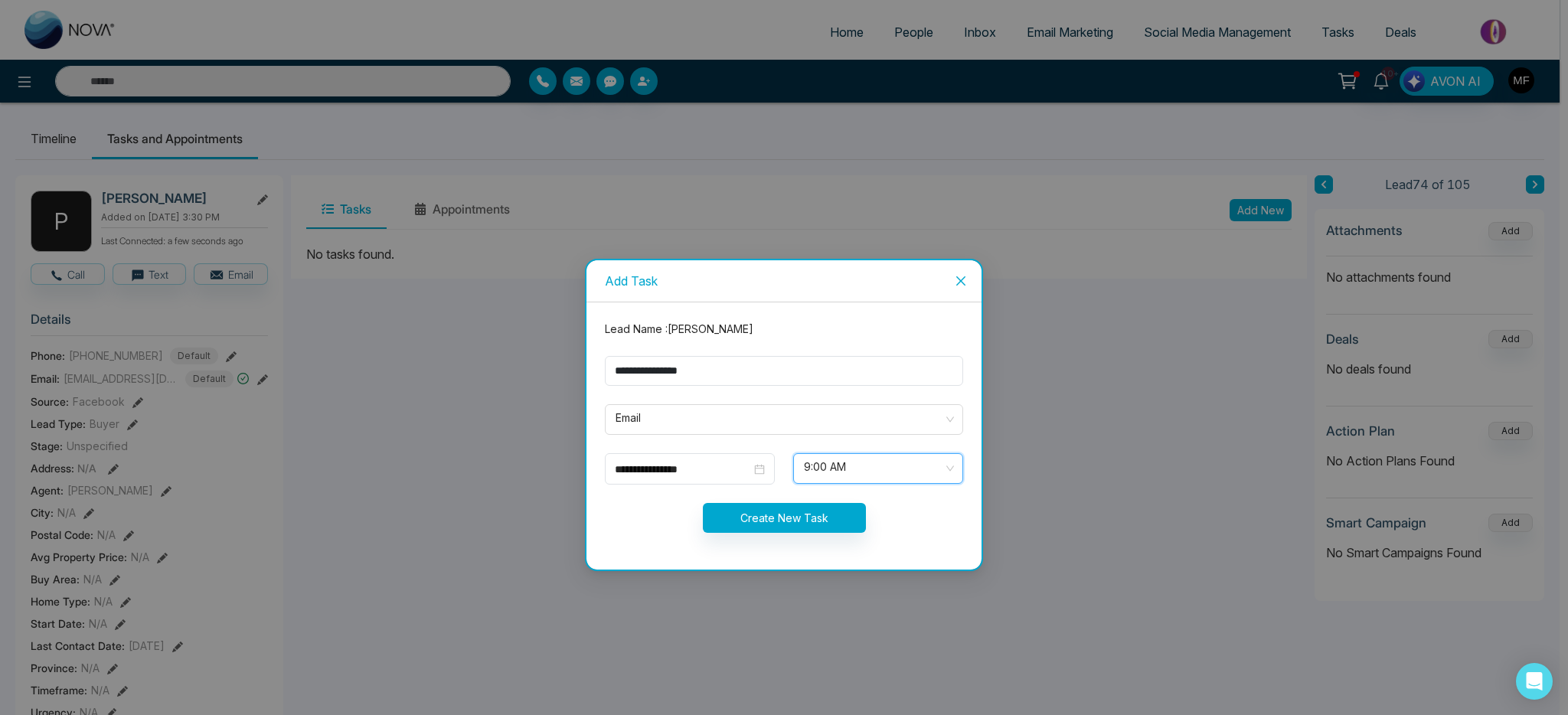
click at [643, 539] on form "**********" at bounding box center [784, 436] width 376 height 231
click at [768, 518] on button "Create New Task" at bounding box center [784, 518] width 163 height 30
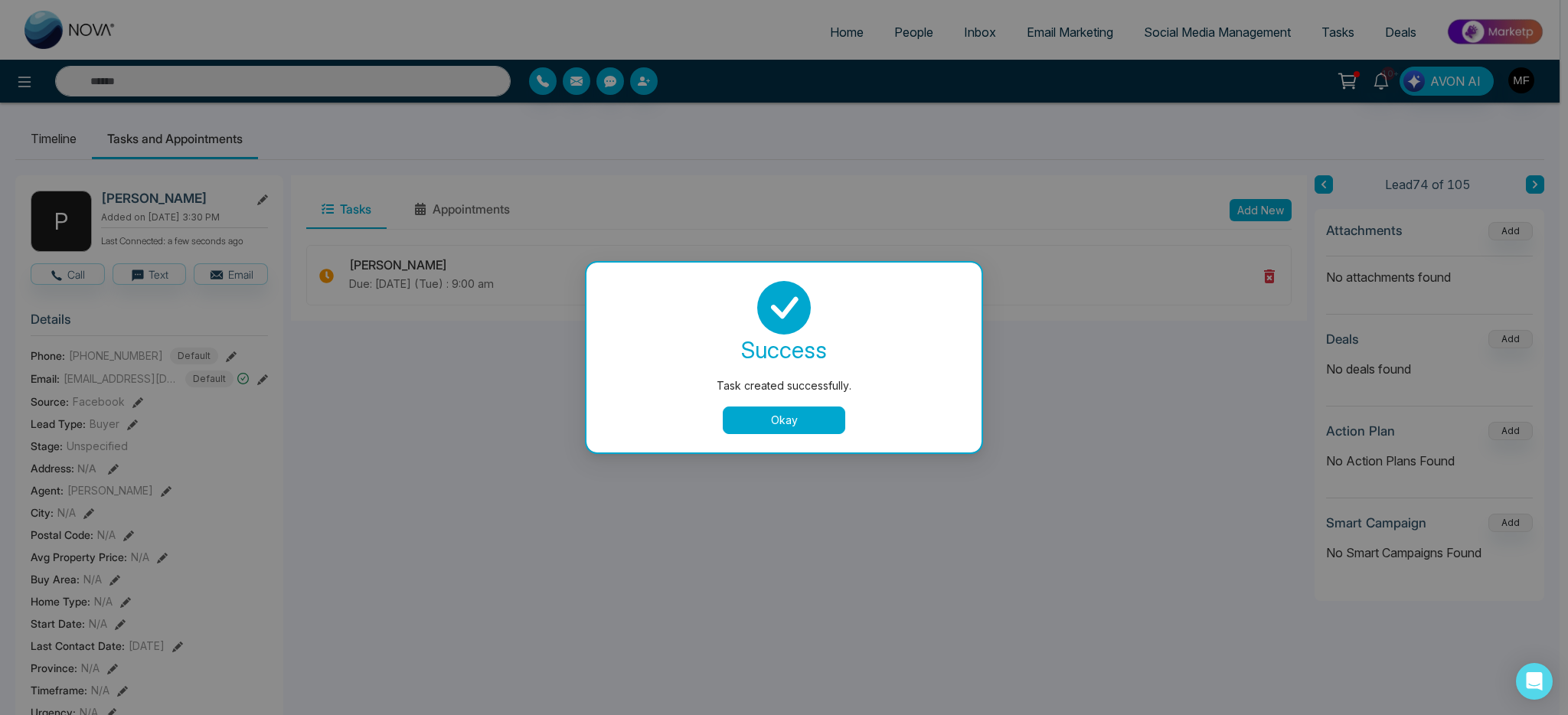
click at [789, 417] on button "Okay" at bounding box center [784, 420] width 123 height 27
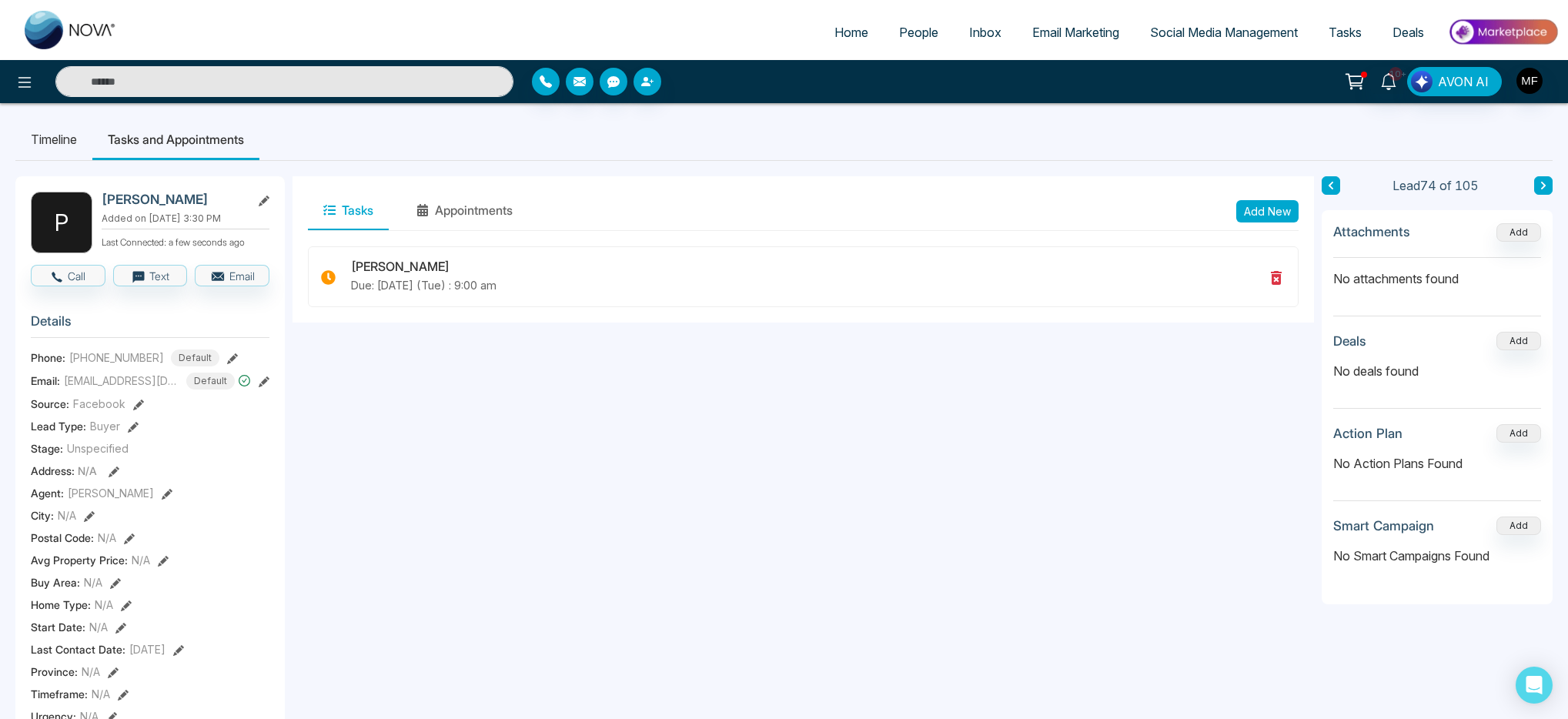
click at [329, 85] on input "text" at bounding box center [283, 81] width 458 height 31
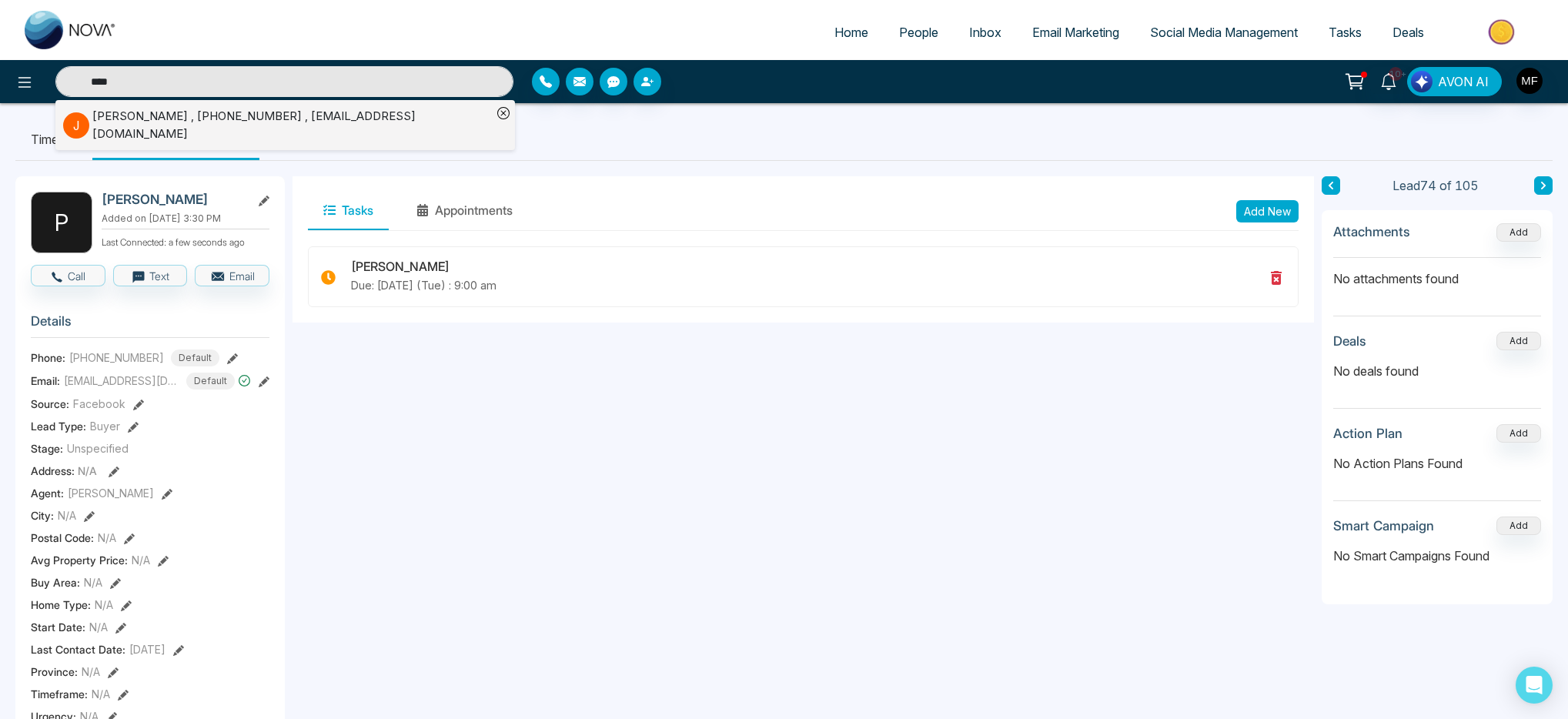
type input "****"
click at [223, 119] on div "John Grail , +14165552390 , jgra@aol.com" at bounding box center [292, 125] width 399 height 35
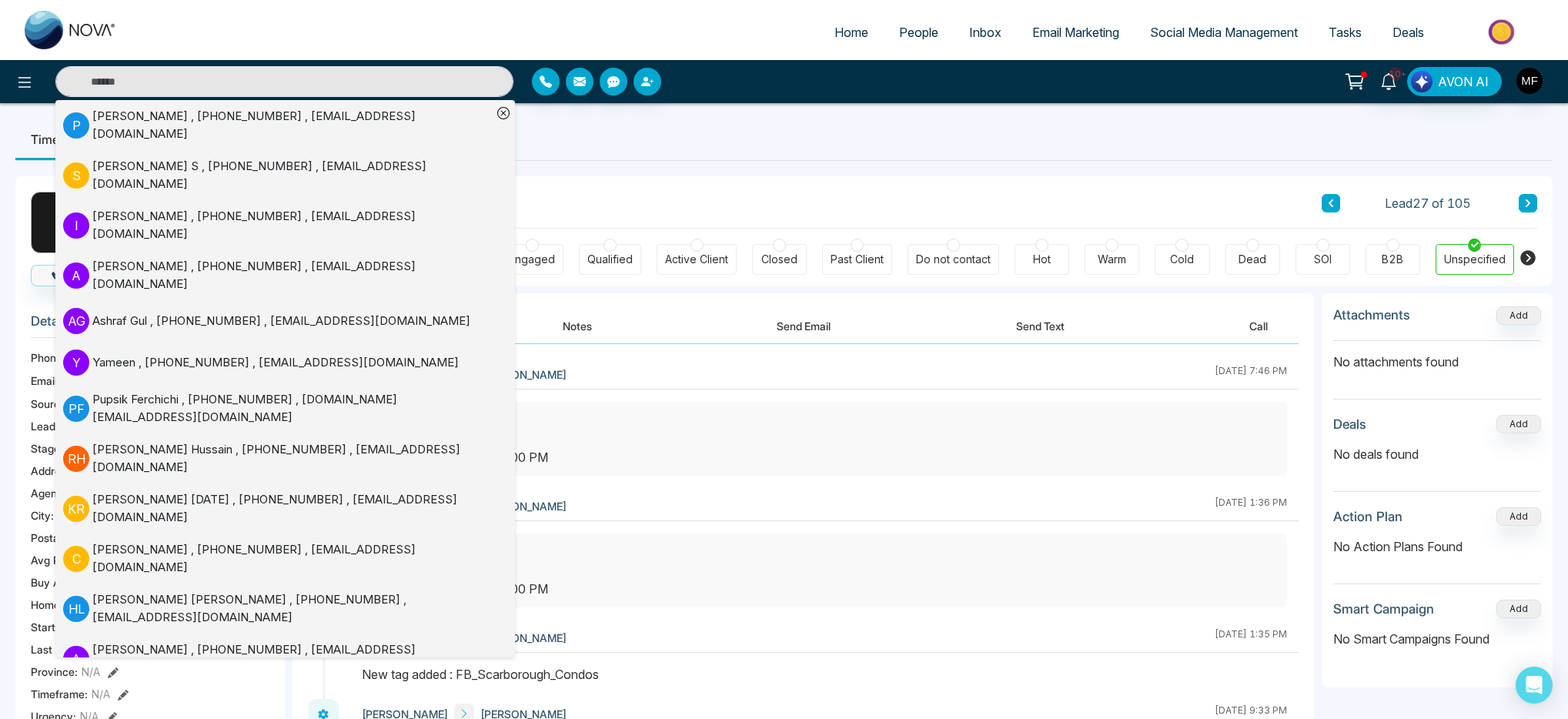
click at [694, 145] on ul "Timeline Tasks and Appointments" at bounding box center [784, 139] width 1537 height 42
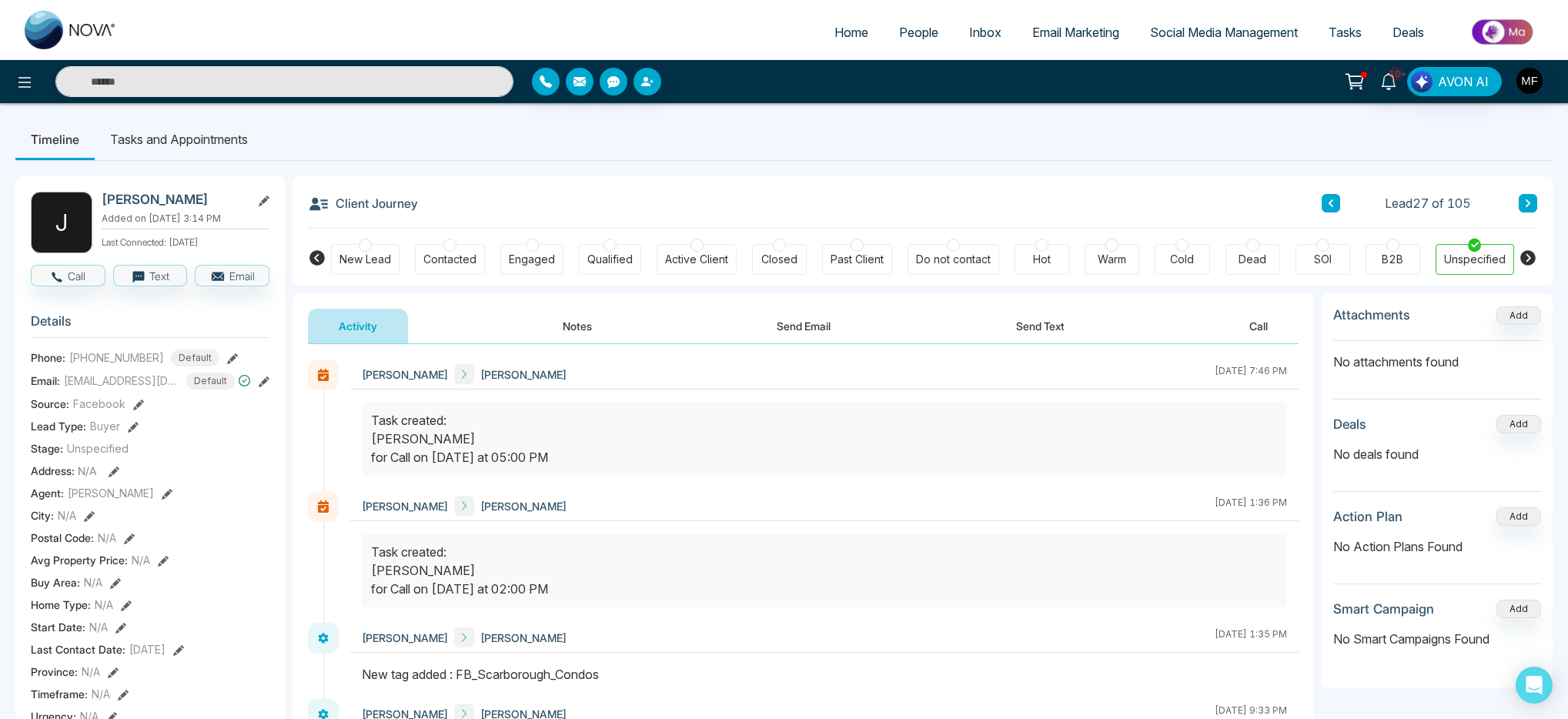
click at [186, 141] on li "Tasks and Appointments" at bounding box center [179, 139] width 168 height 42
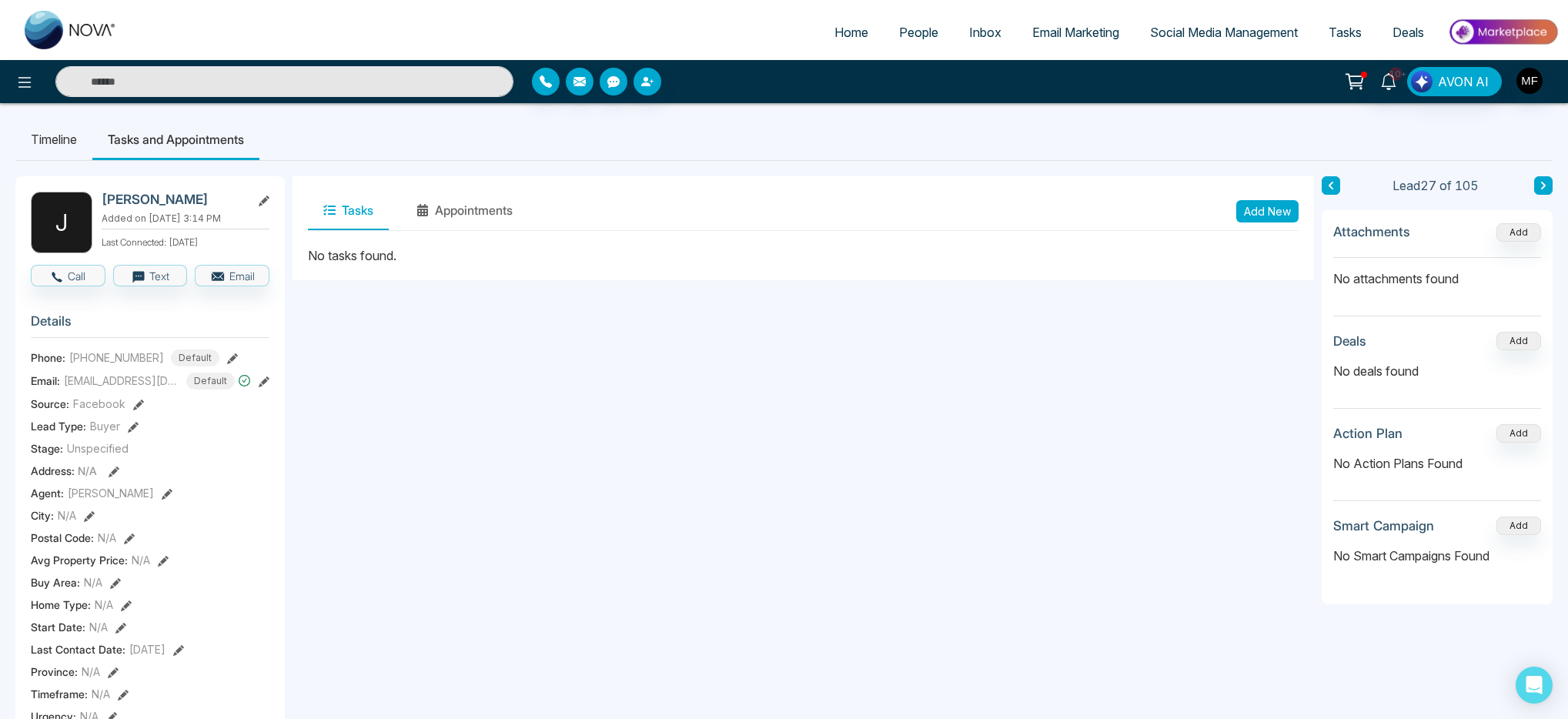
click at [50, 142] on li "Timeline" at bounding box center [53, 139] width 77 height 42
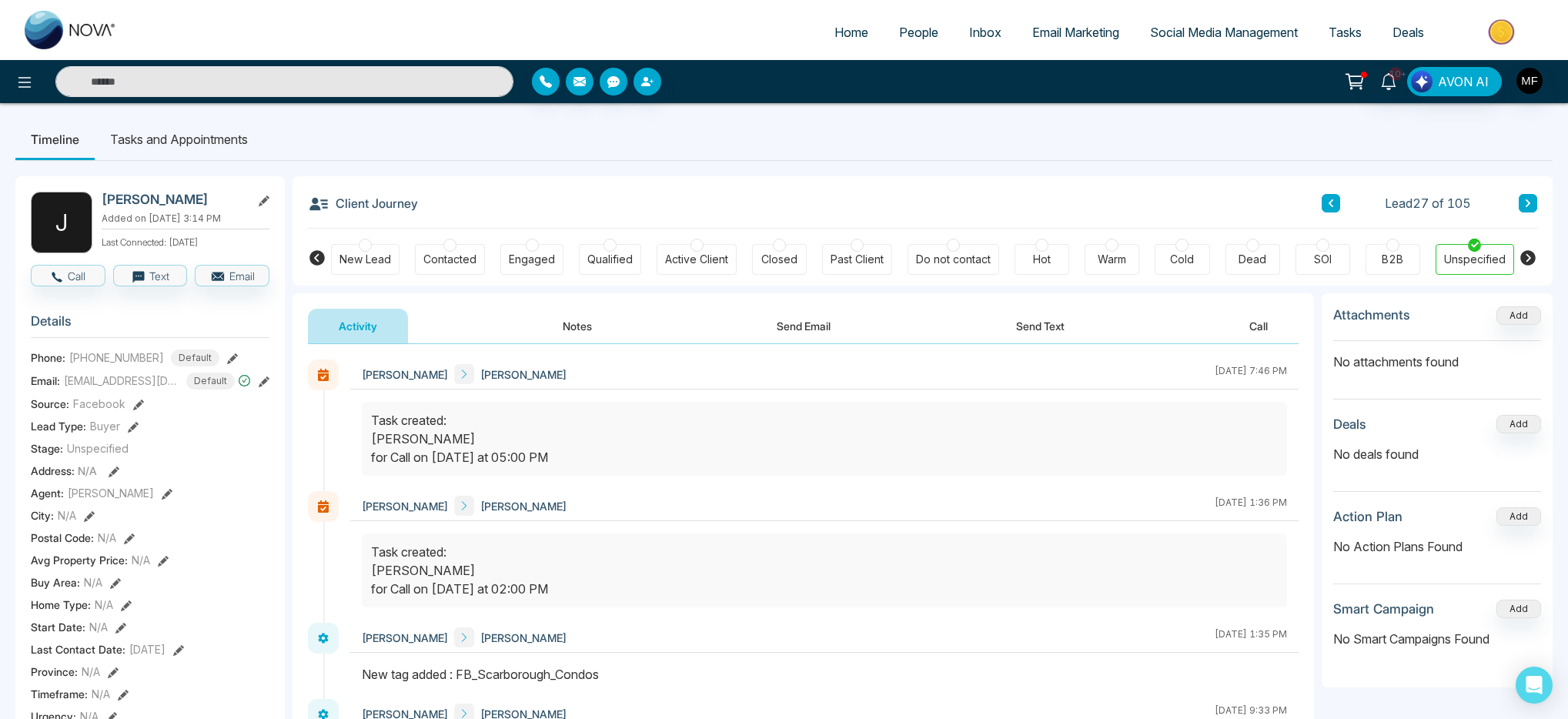
click at [569, 319] on button "Notes" at bounding box center [577, 326] width 91 height 35
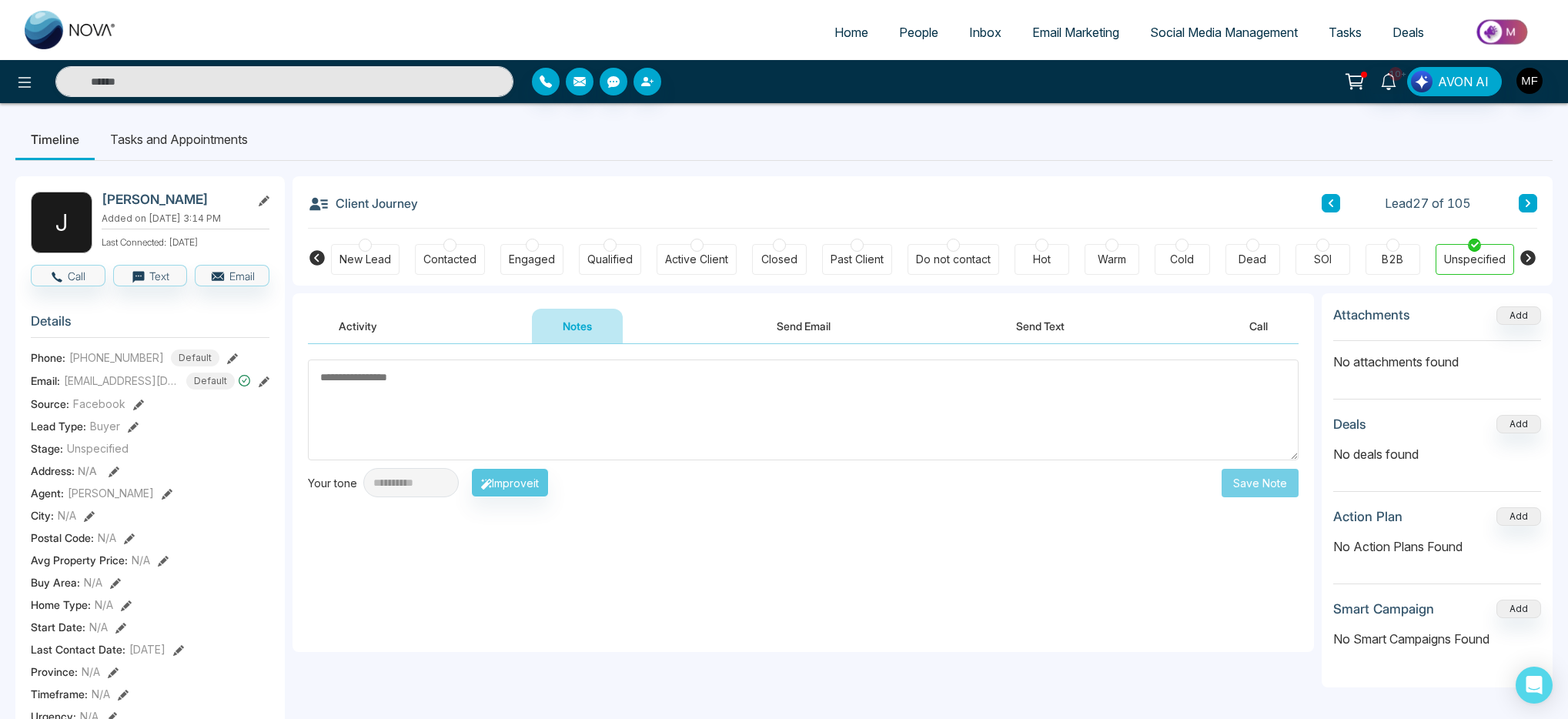
click at [216, 140] on li "Tasks and Appointments" at bounding box center [179, 139] width 168 height 42
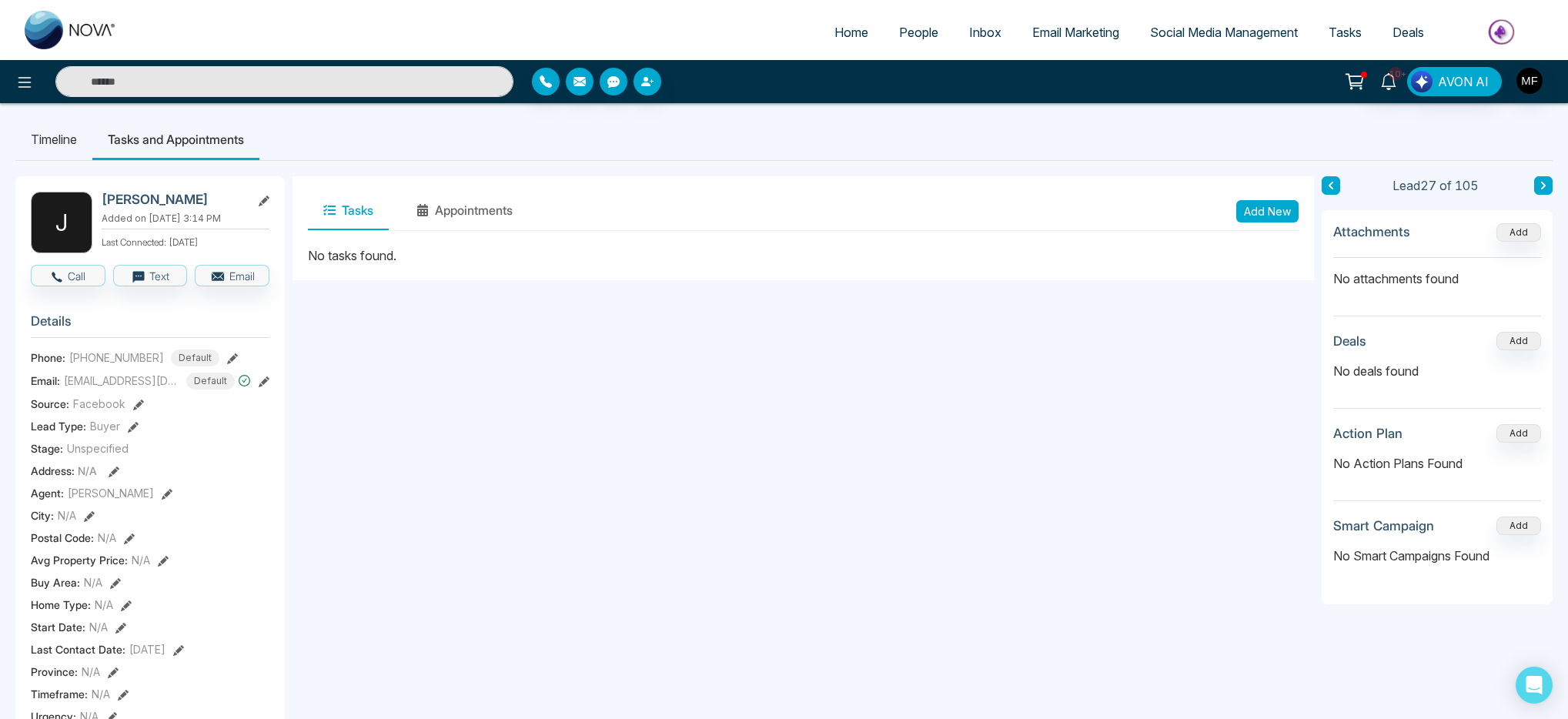
click at [44, 138] on li "Timeline" at bounding box center [53, 139] width 77 height 42
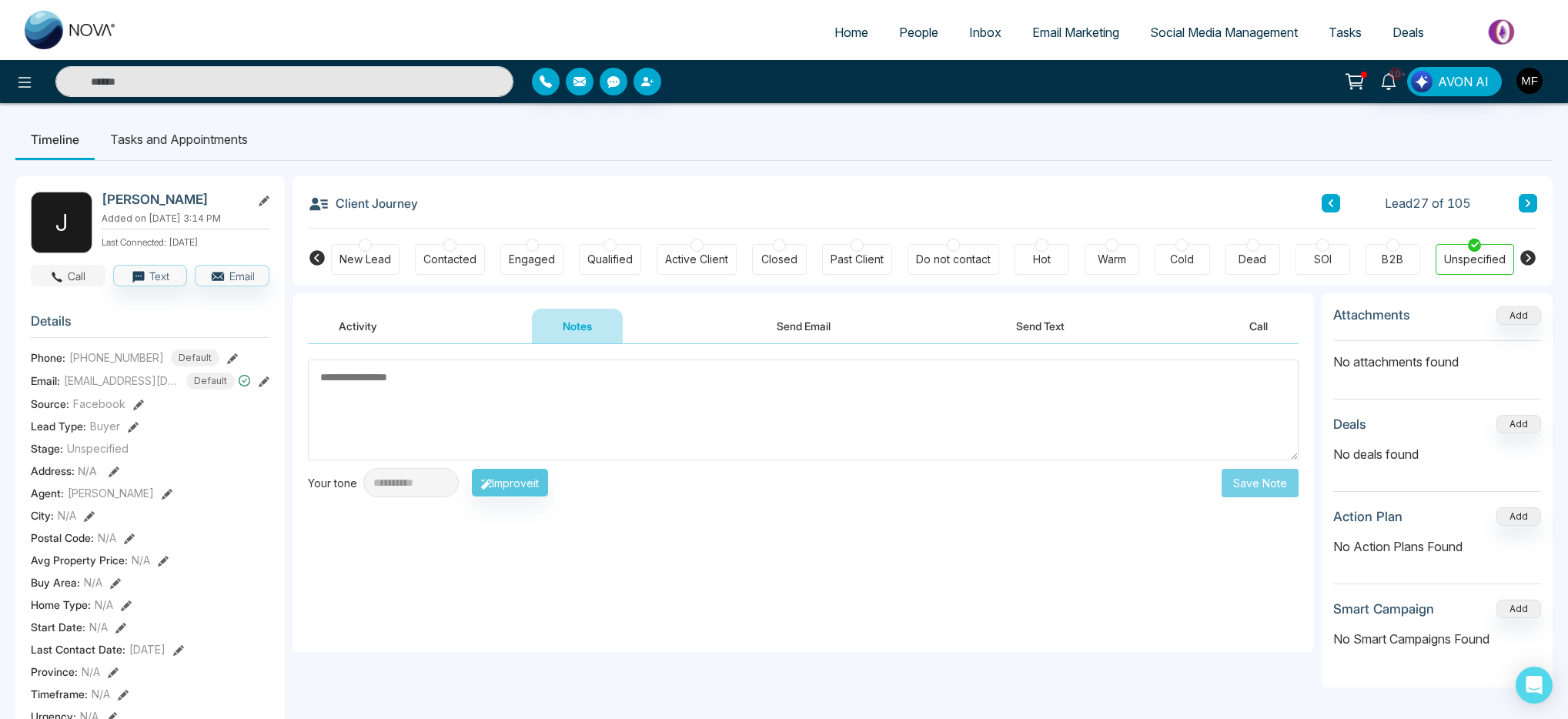
click at [86, 283] on button "Call" at bounding box center [68, 276] width 75 height 22
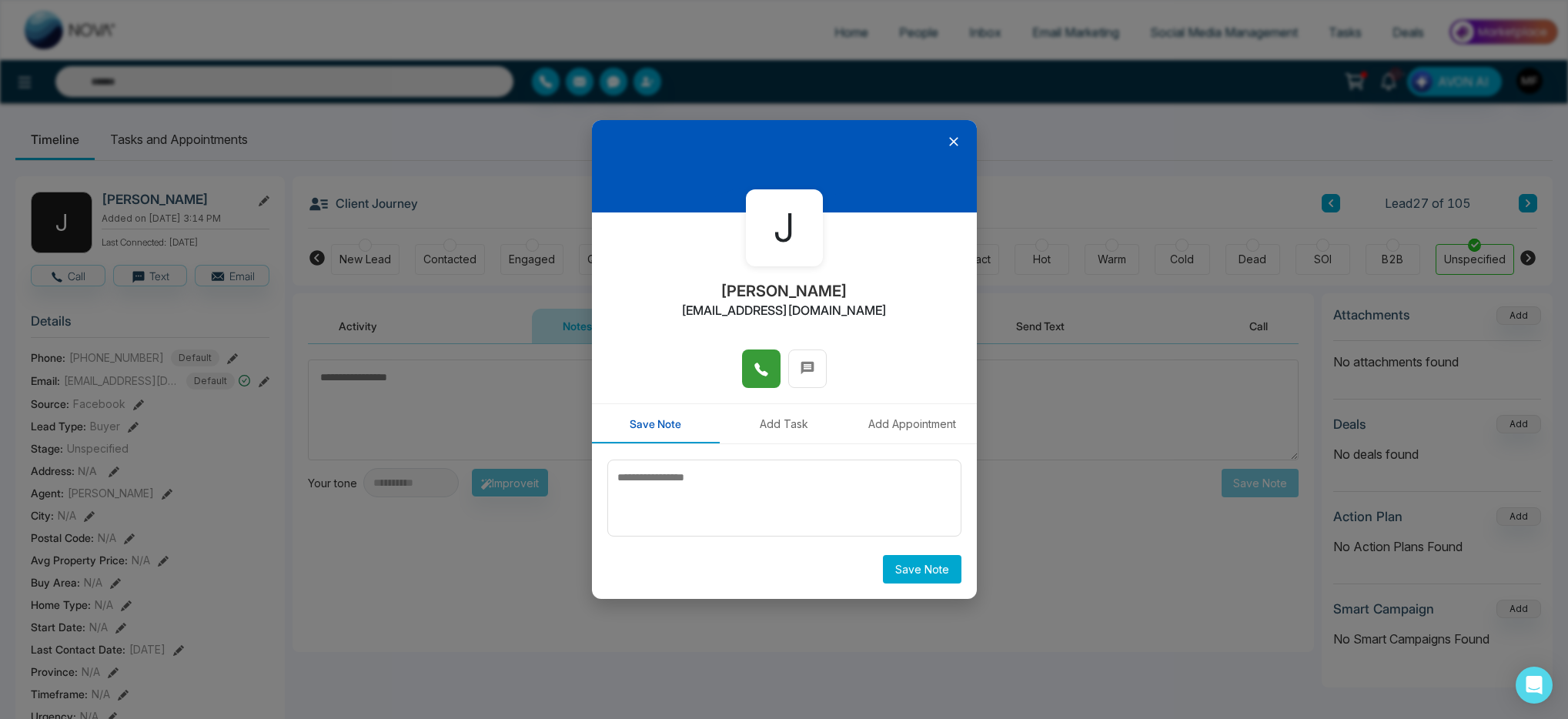
click at [748, 373] on button at bounding box center [761, 369] width 38 height 38
click at [754, 376] on icon at bounding box center [761, 370] width 15 height 15
click at [953, 141] on icon at bounding box center [954, 142] width 9 height 9
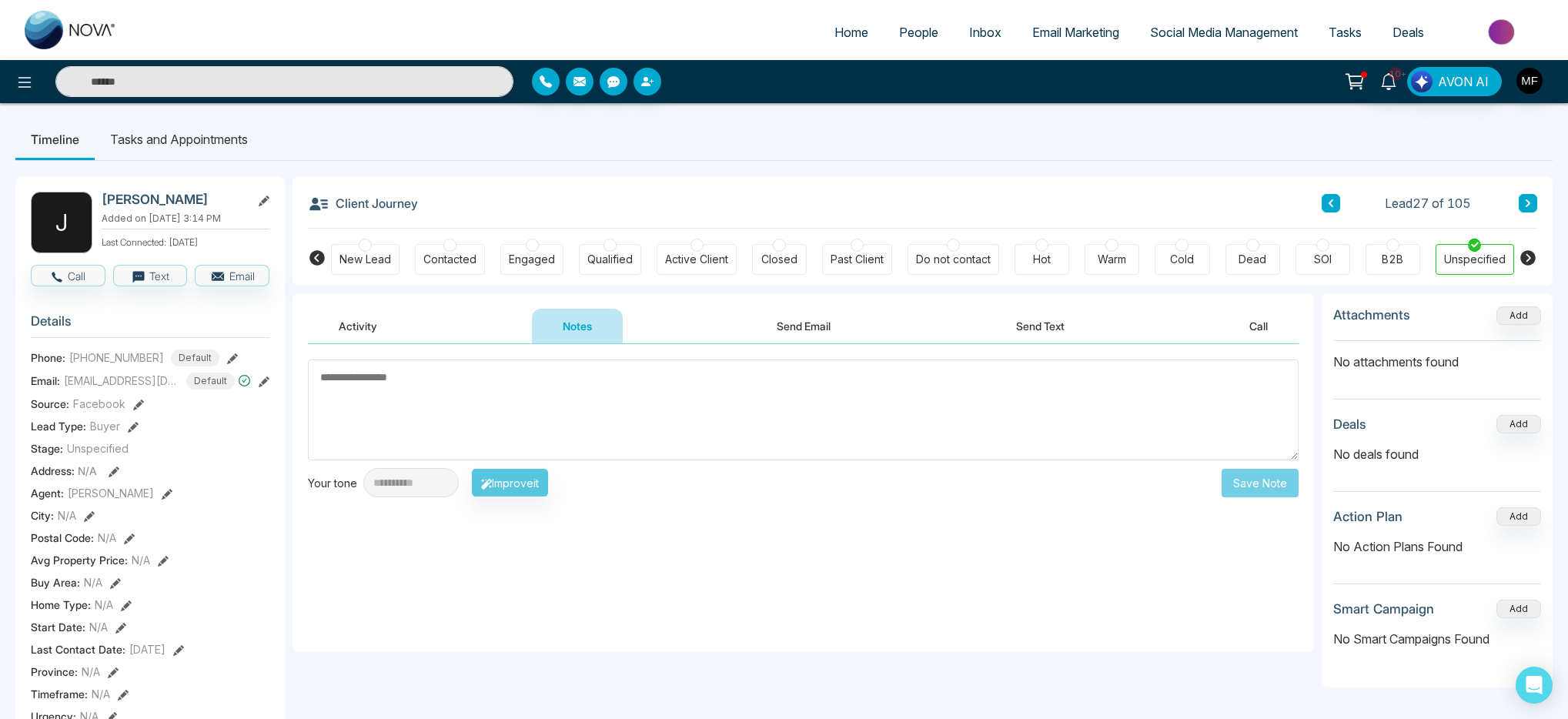
click at [1034, 330] on button "Send Text" at bounding box center [1040, 326] width 110 height 35
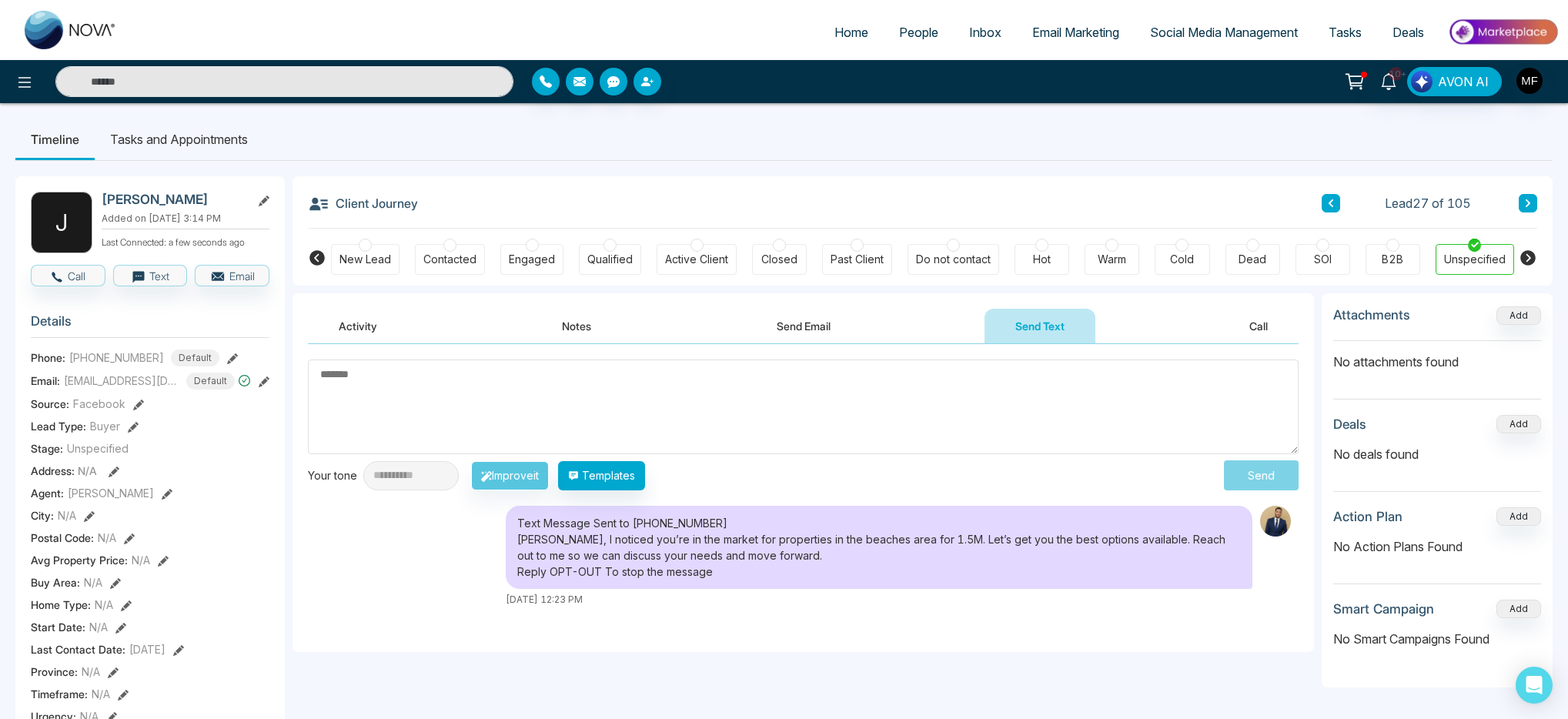
click at [654, 393] on textarea at bounding box center [803, 407] width 990 height 95
click at [832, 319] on button "Send Email" at bounding box center [804, 326] width 116 height 35
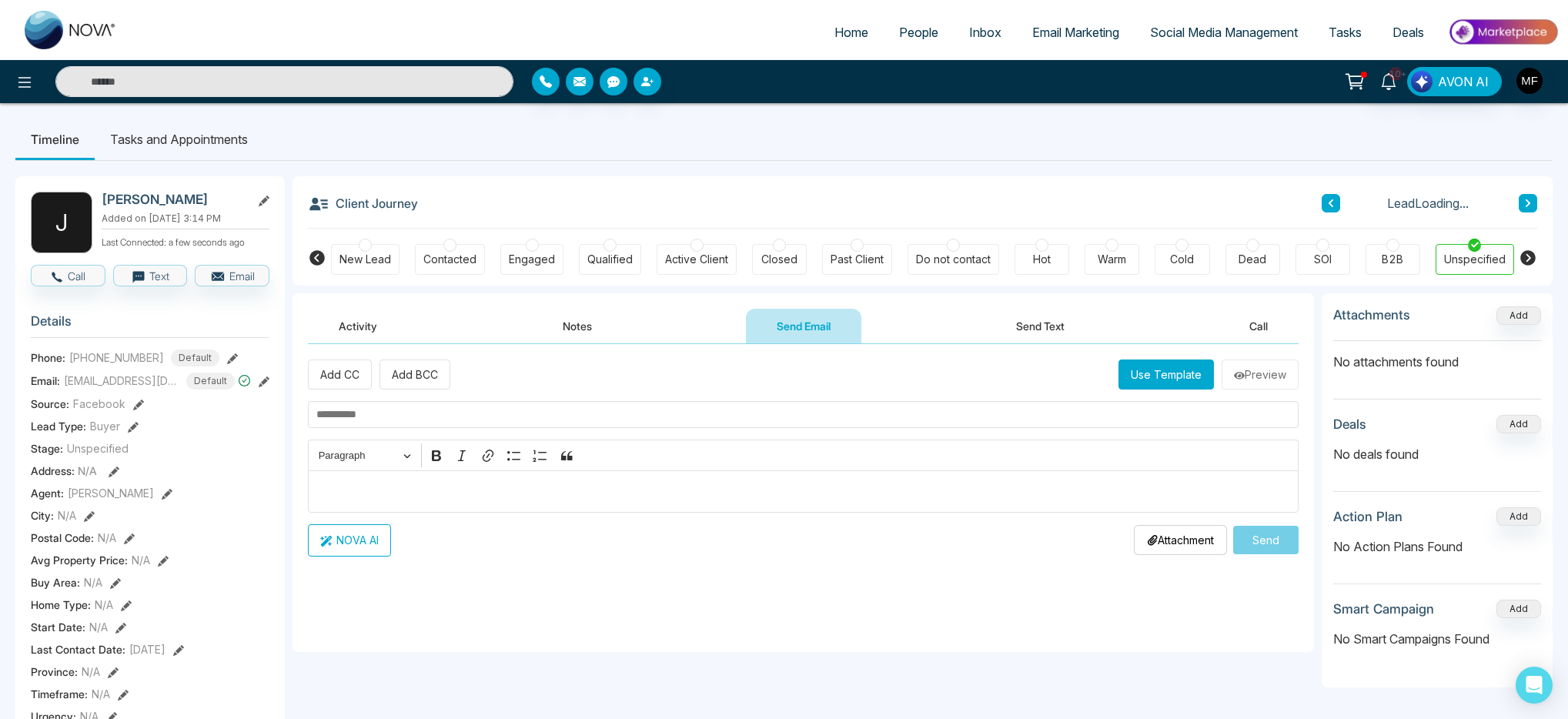
click at [611, 422] on input "text" at bounding box center [803, 415] width 990 height 27
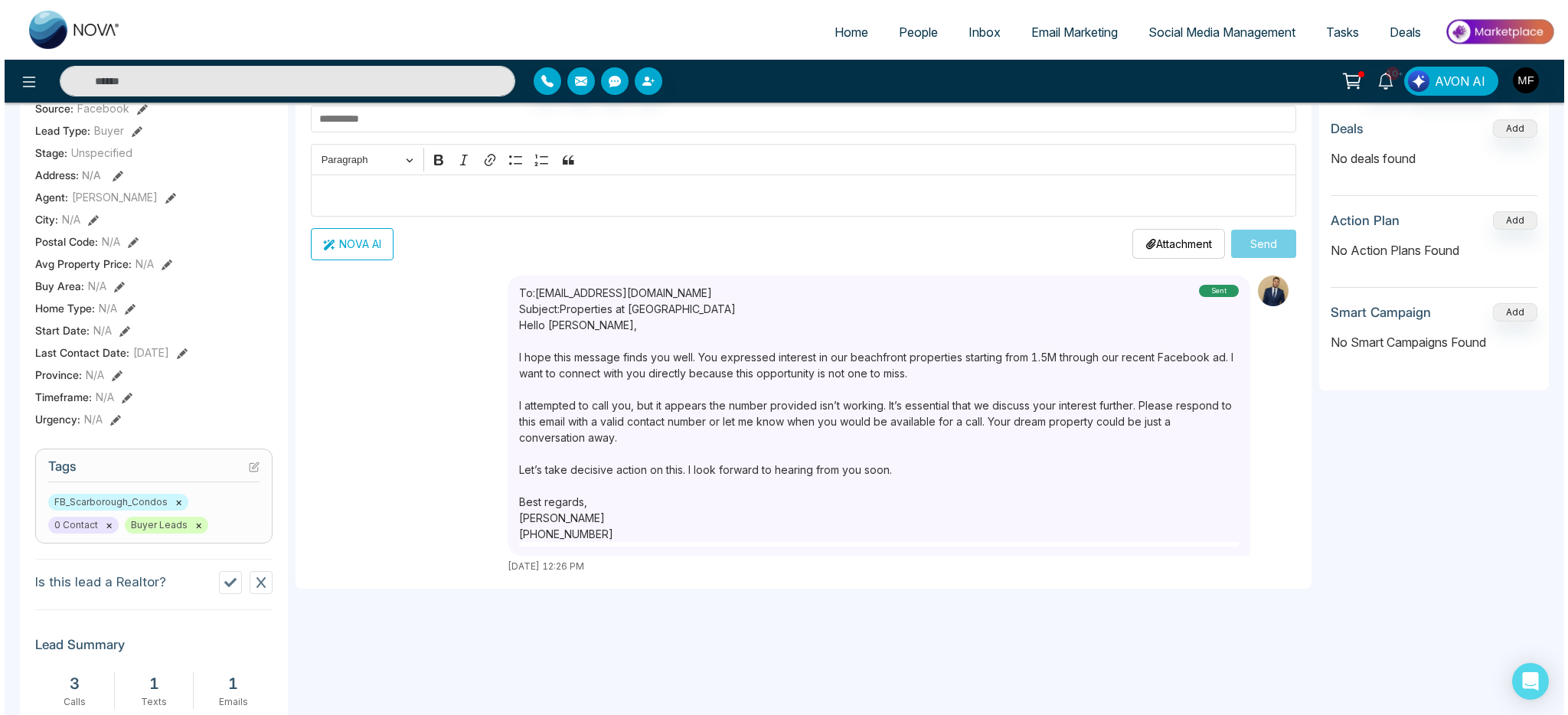
scroll to position [373, 0]
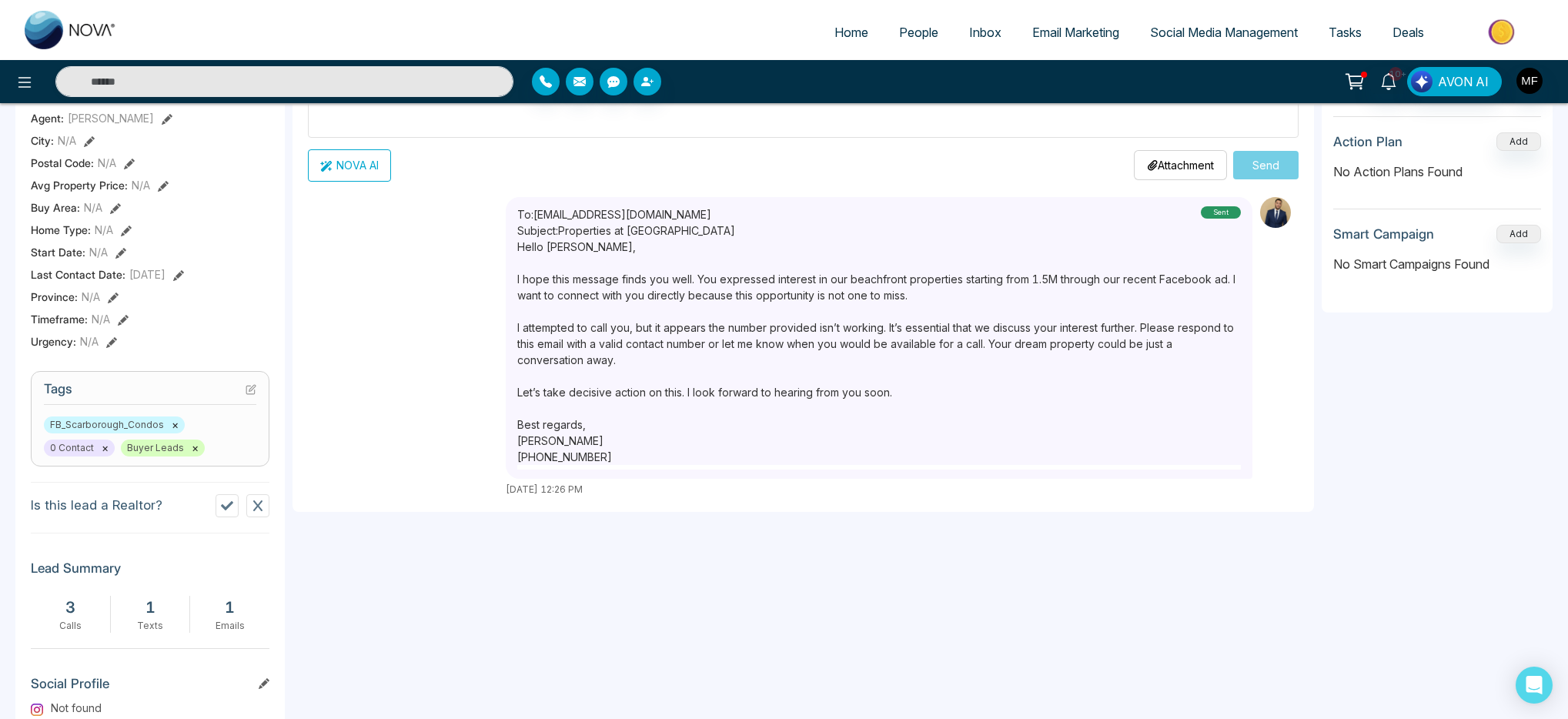
click at [369, 168] on button "NOVA AI" at bounding box center [349, 165] width 83 height 33
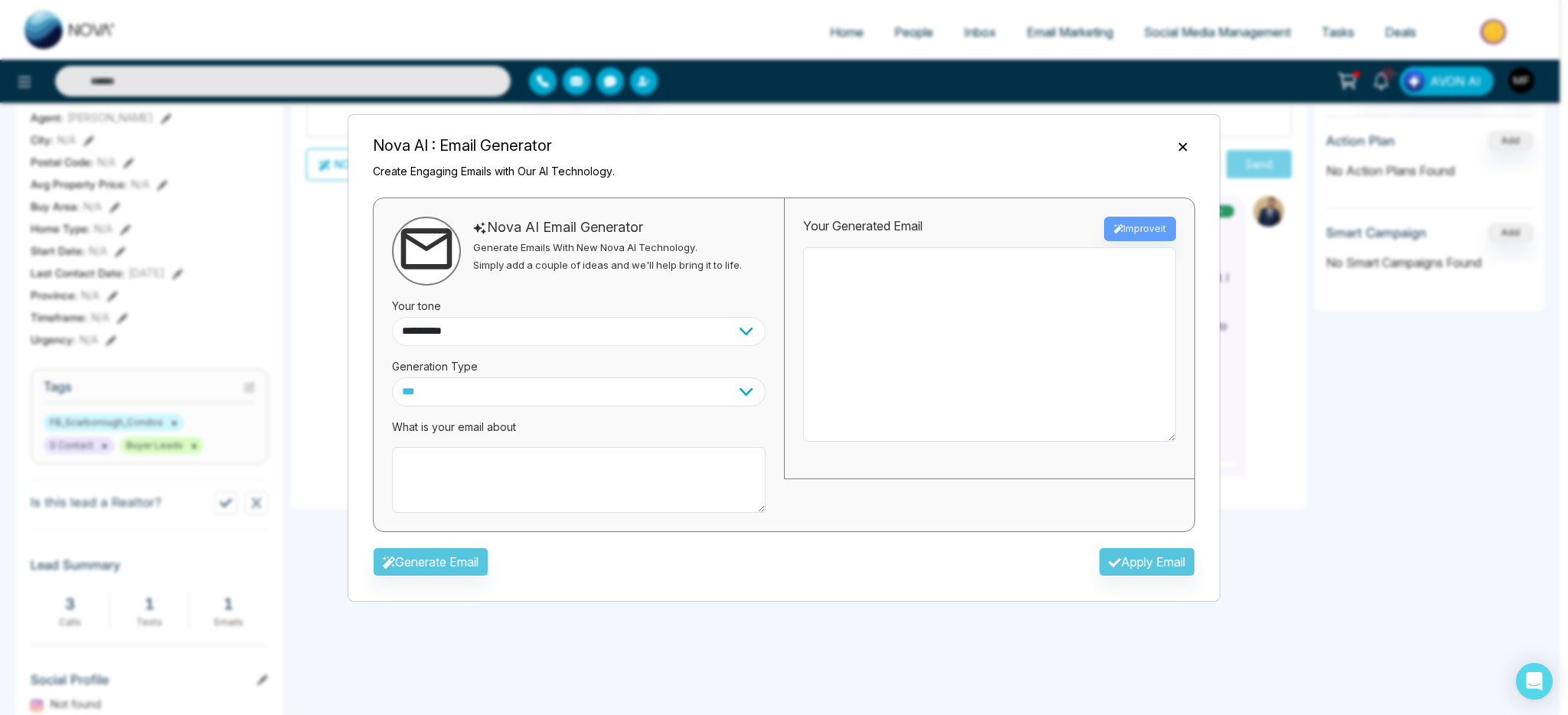
click at [570, 328] on select "**********" at bounding box center [579, 331] width 374 height 29
select select "**********"
click at [392, 317] on select "**********" at bounding box center [579, 331] width 374 height 29
click at [513, 393] on select "*** ***** ******* ******* ********" at bounding box center [579, 392] width 374 height 29
click at [392, 377] on select "*** ***** ******* ******* ********" at bounding box center [579, 392] width 374 height 29
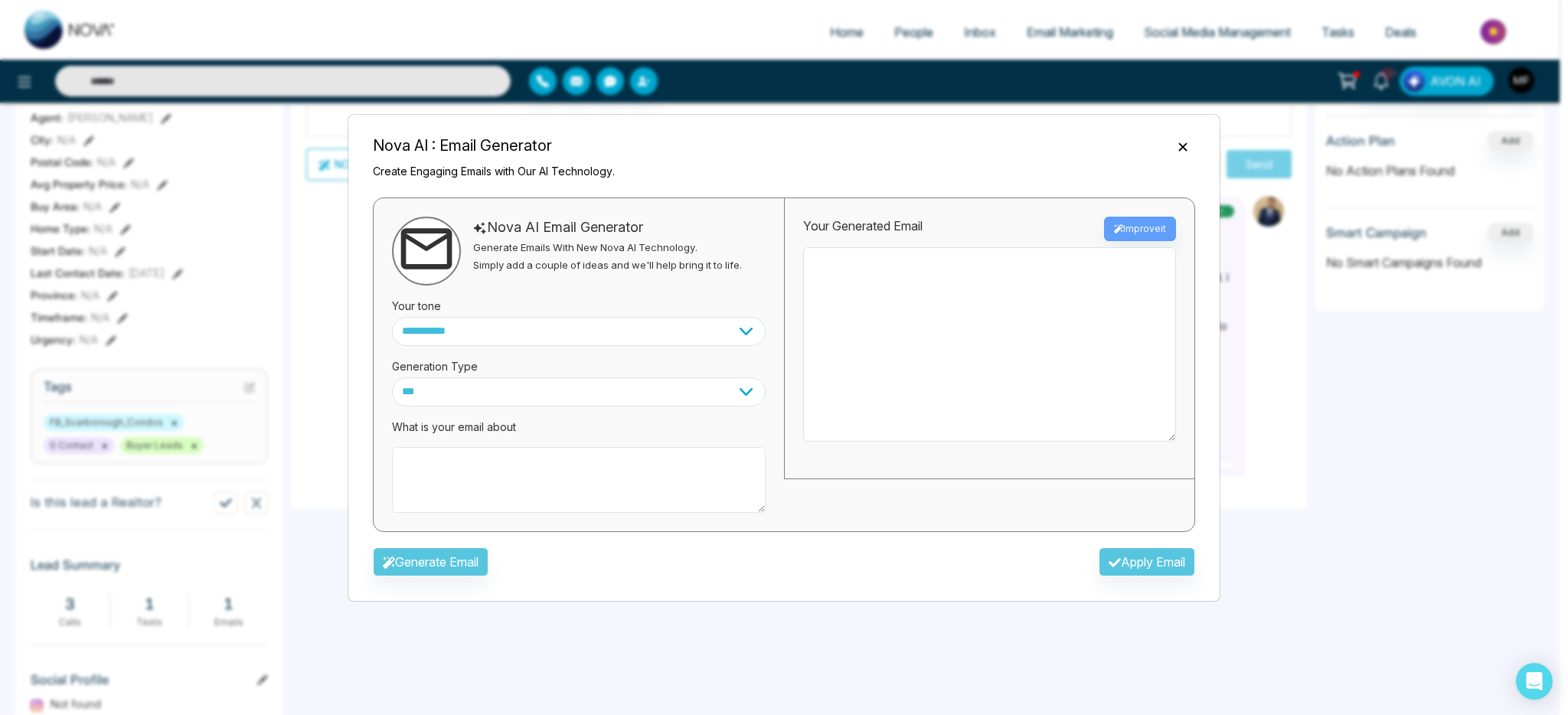
click at [509, 455] on textarea at bounding box center [579, 479] width 374 height 66
type textarea "**********"
click at [462, 567] on button "Generate Email" at bounding box center [430, 562] width 115 height 29
type textarea "**********"
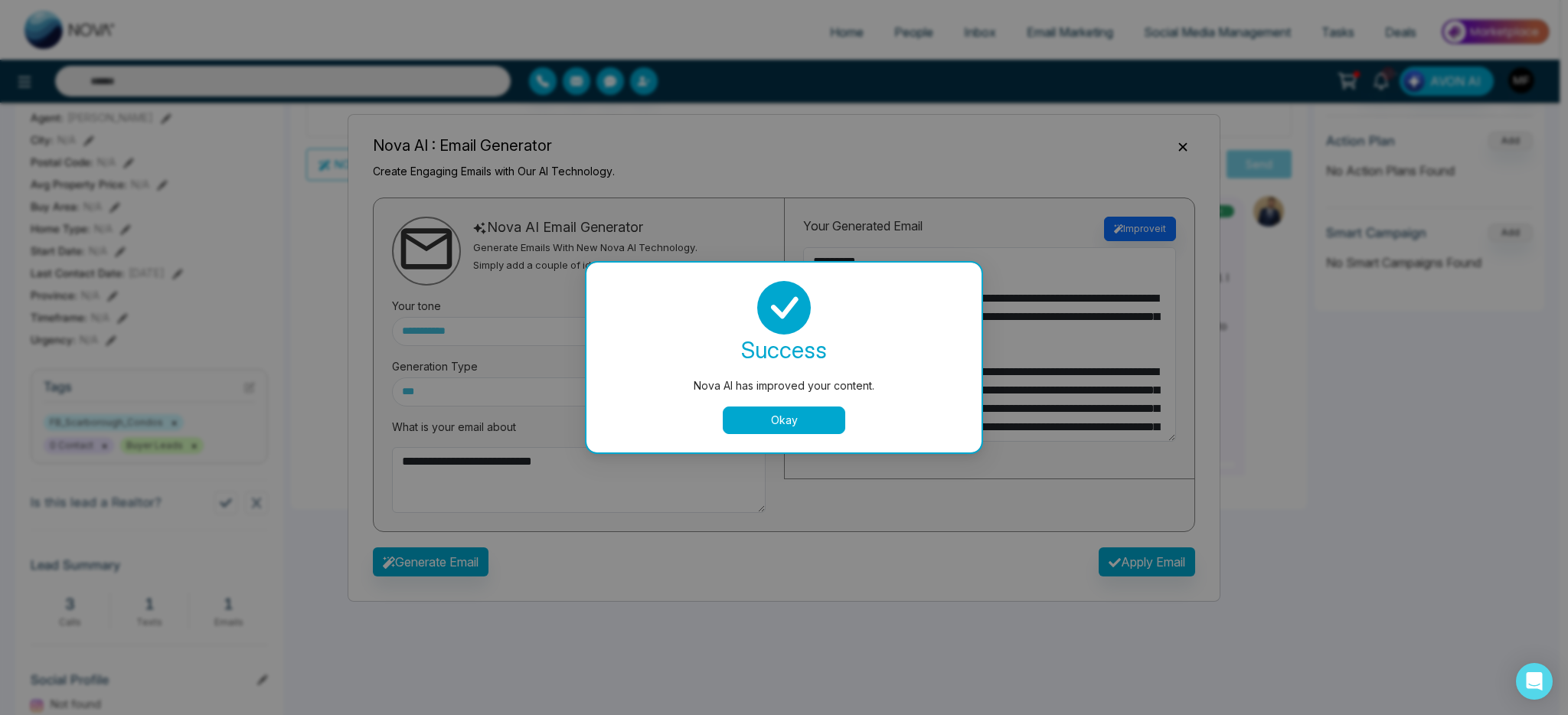
click at [822, 437] on div "success Nova AI has improved your content. Okay" at bounding box center [784, 358] width 395 height 190
click at [808, 418] on button "Okay" at bounding box center [784, 420] width 123 height 27
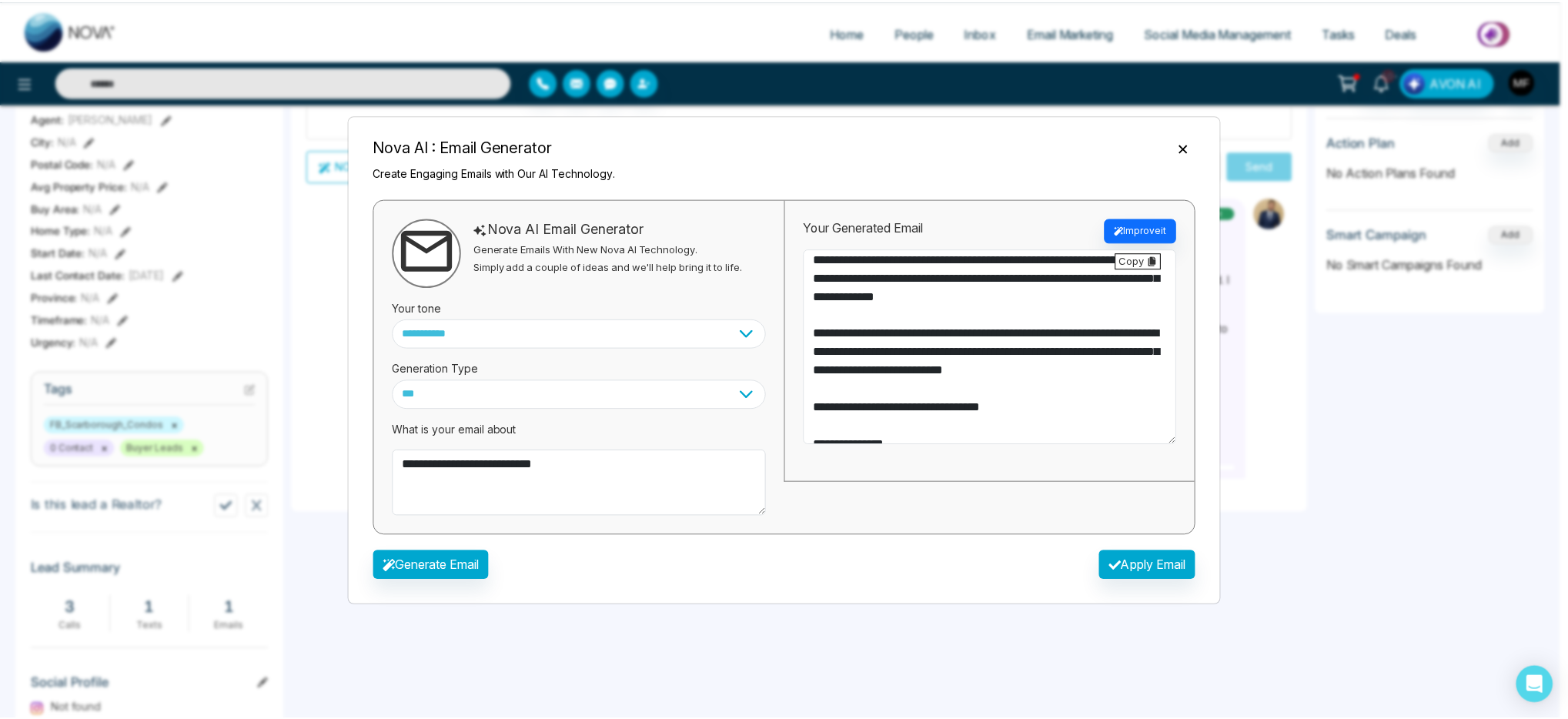
scroll to position [370, 0]
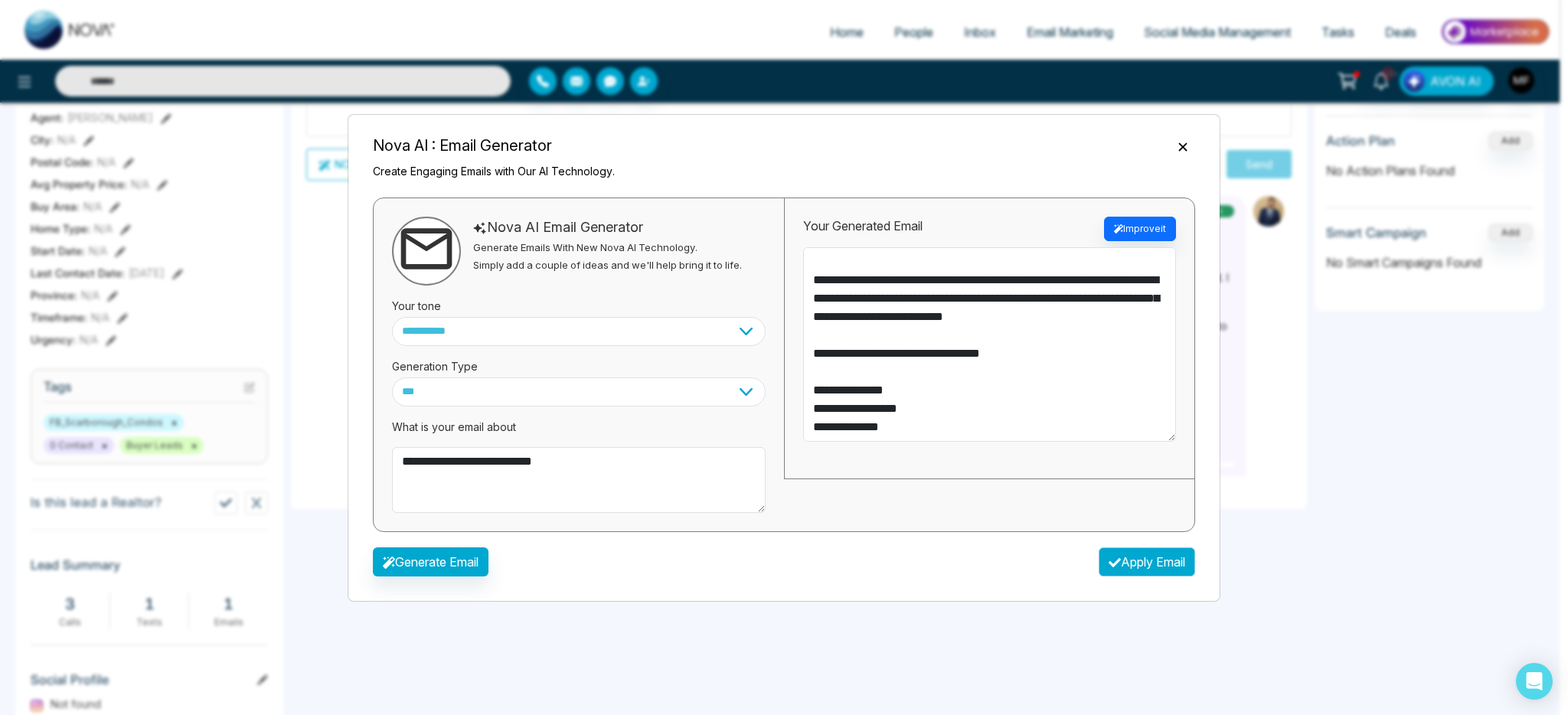
click at [1116, 566] on button "Apply Email" at bounding box center [1147, 562] width 96 height 29
type textarea "**********"
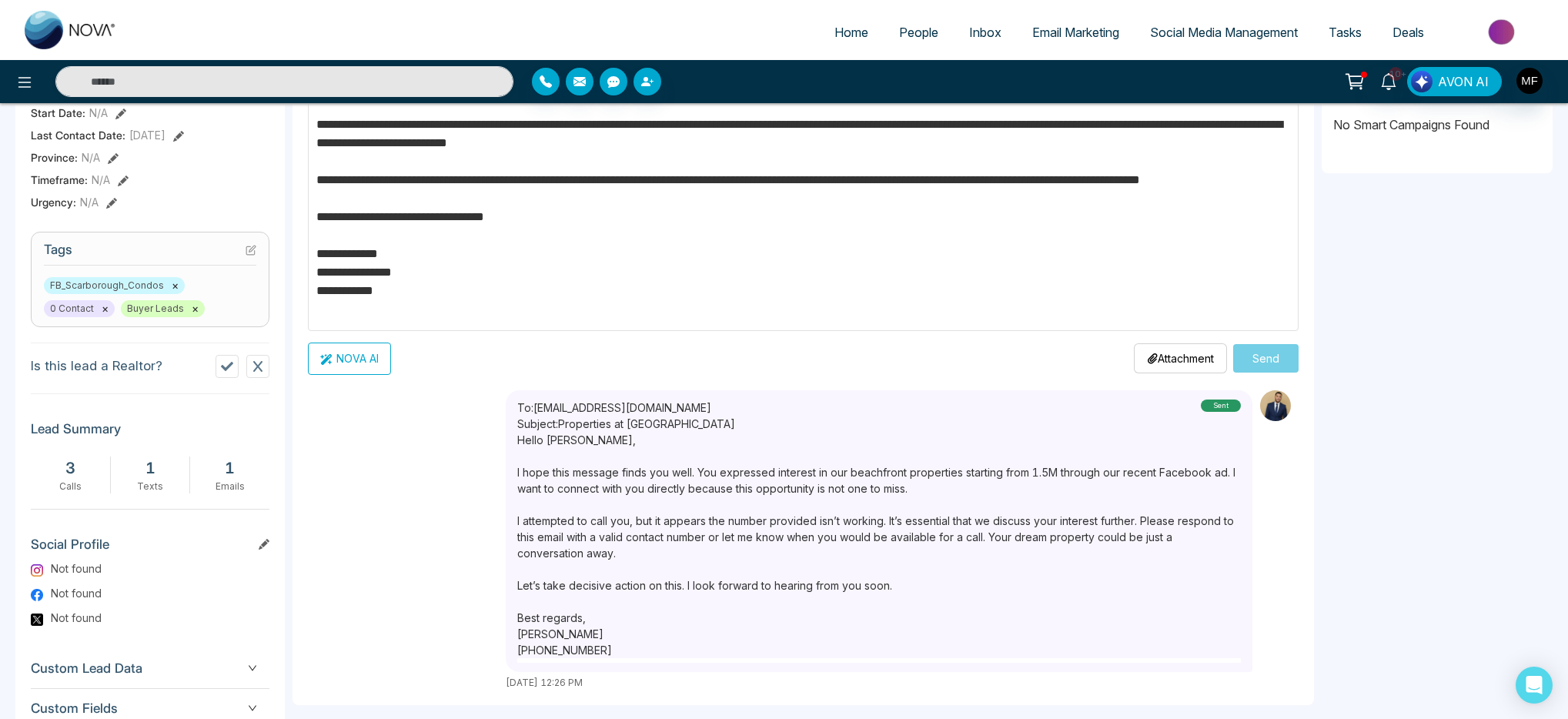
scroll to position [311, 0]
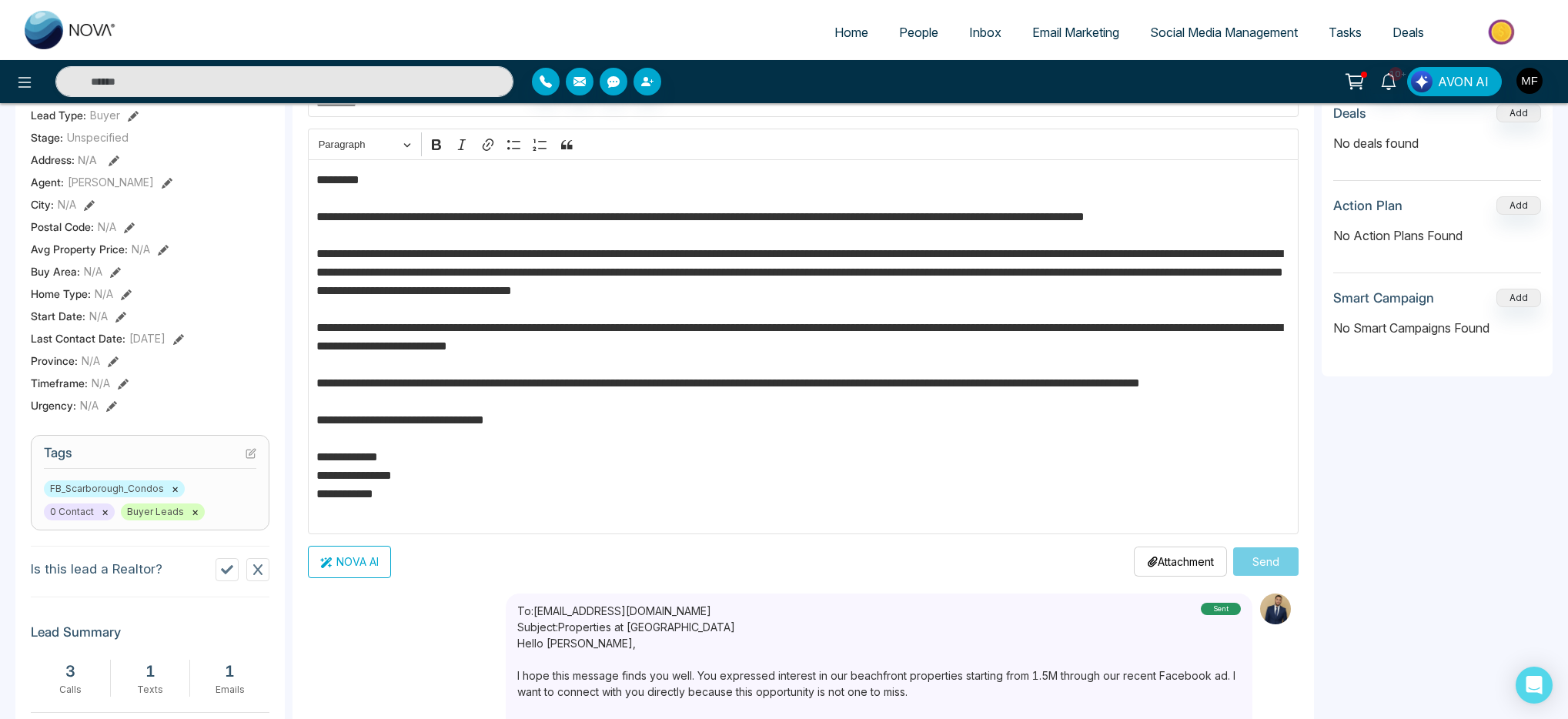
click at [358, 187] on p "**********" at bounding box center [804, 346] width 974 height 351
click at [341, 182] on p "**********" at bounding box center [804, 346] width 974 height 351
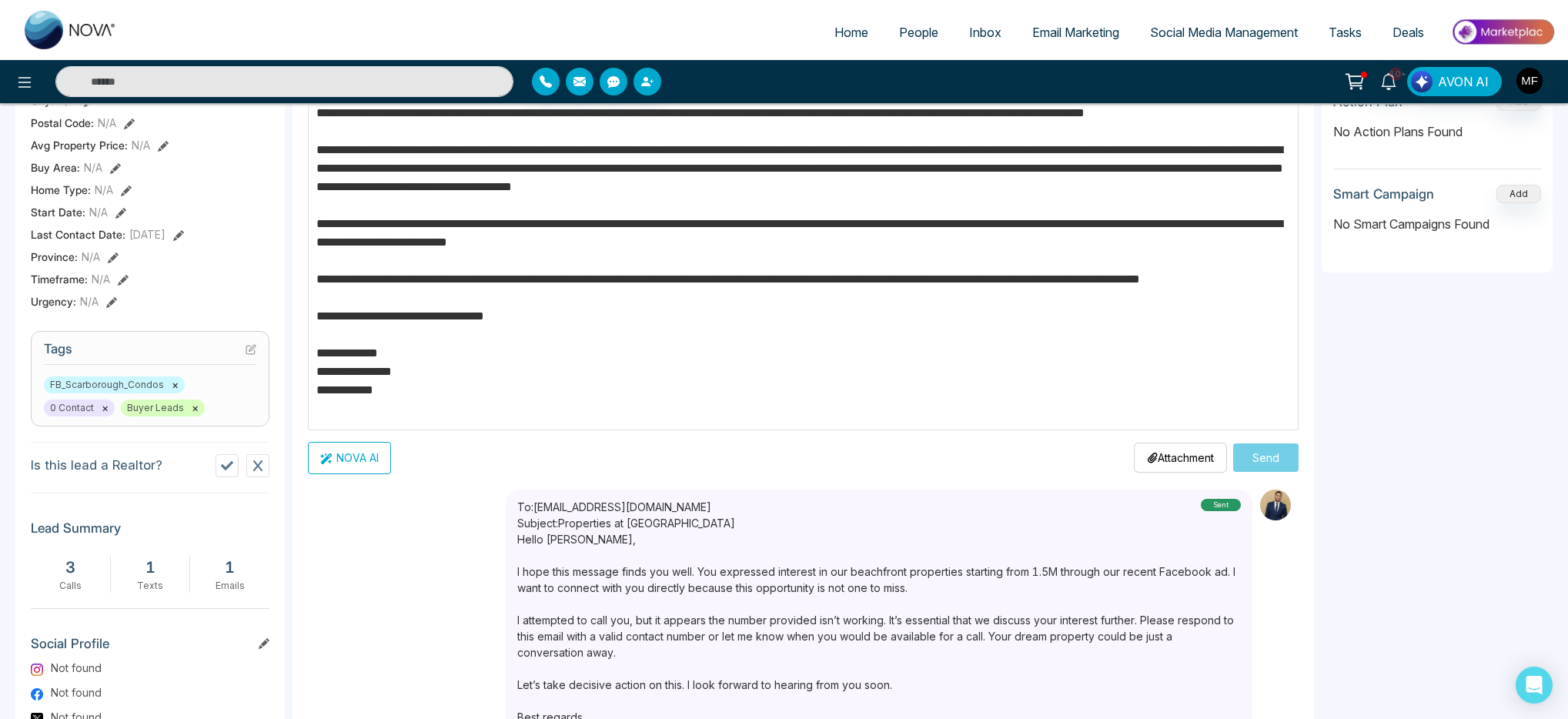
scroll to position [96, 0]
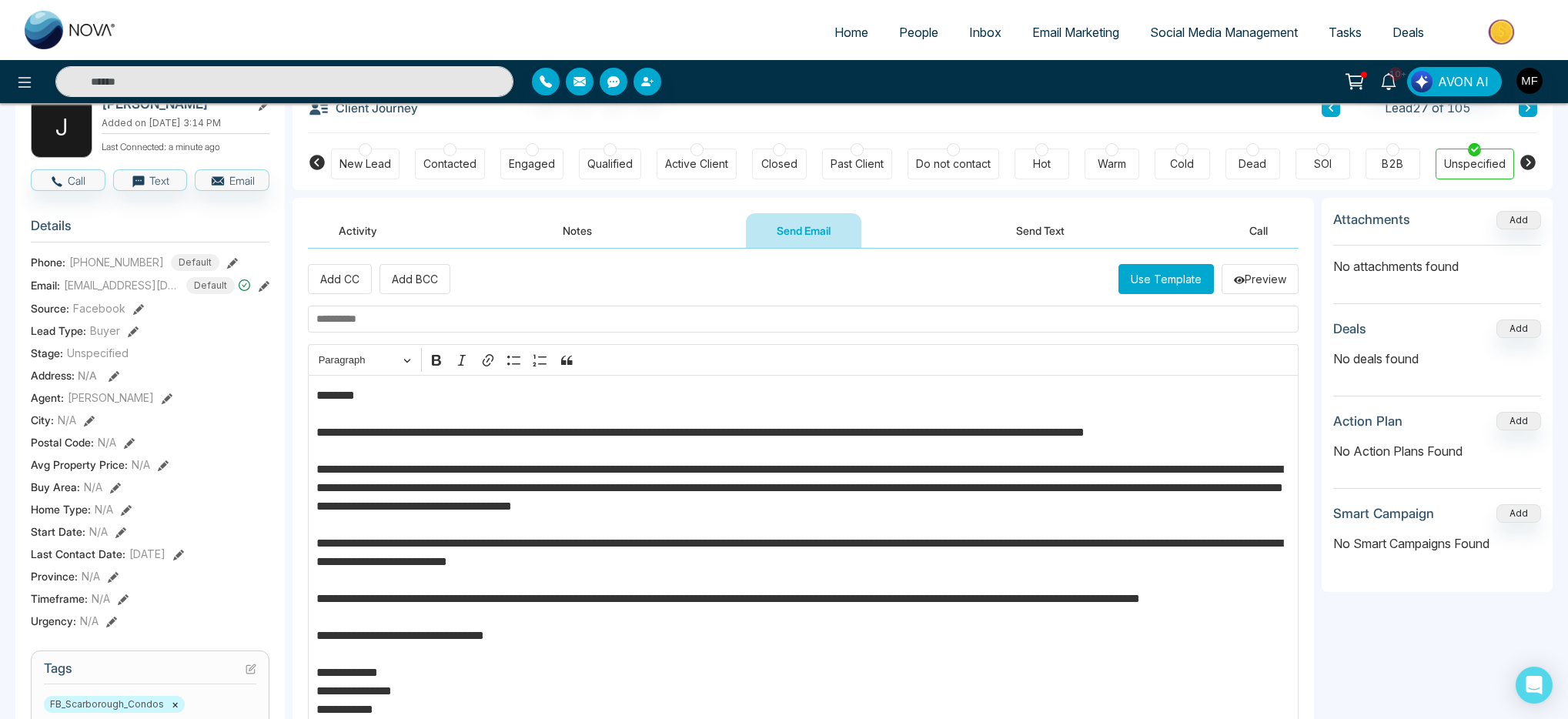
click at [661, 324] on input "text" at bounding box center [803, 319] width 990 height 27
type input "*"
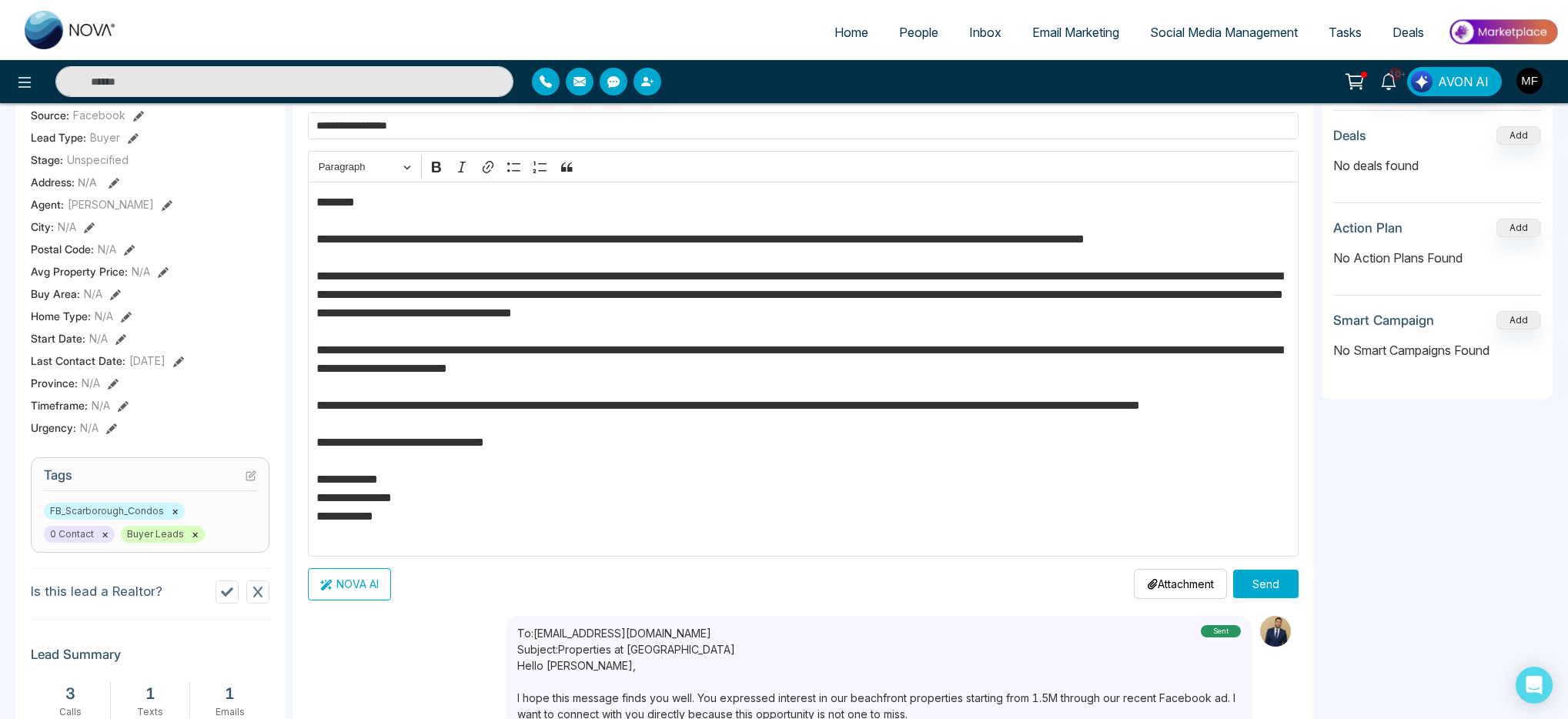
scroll to position [601, 0]
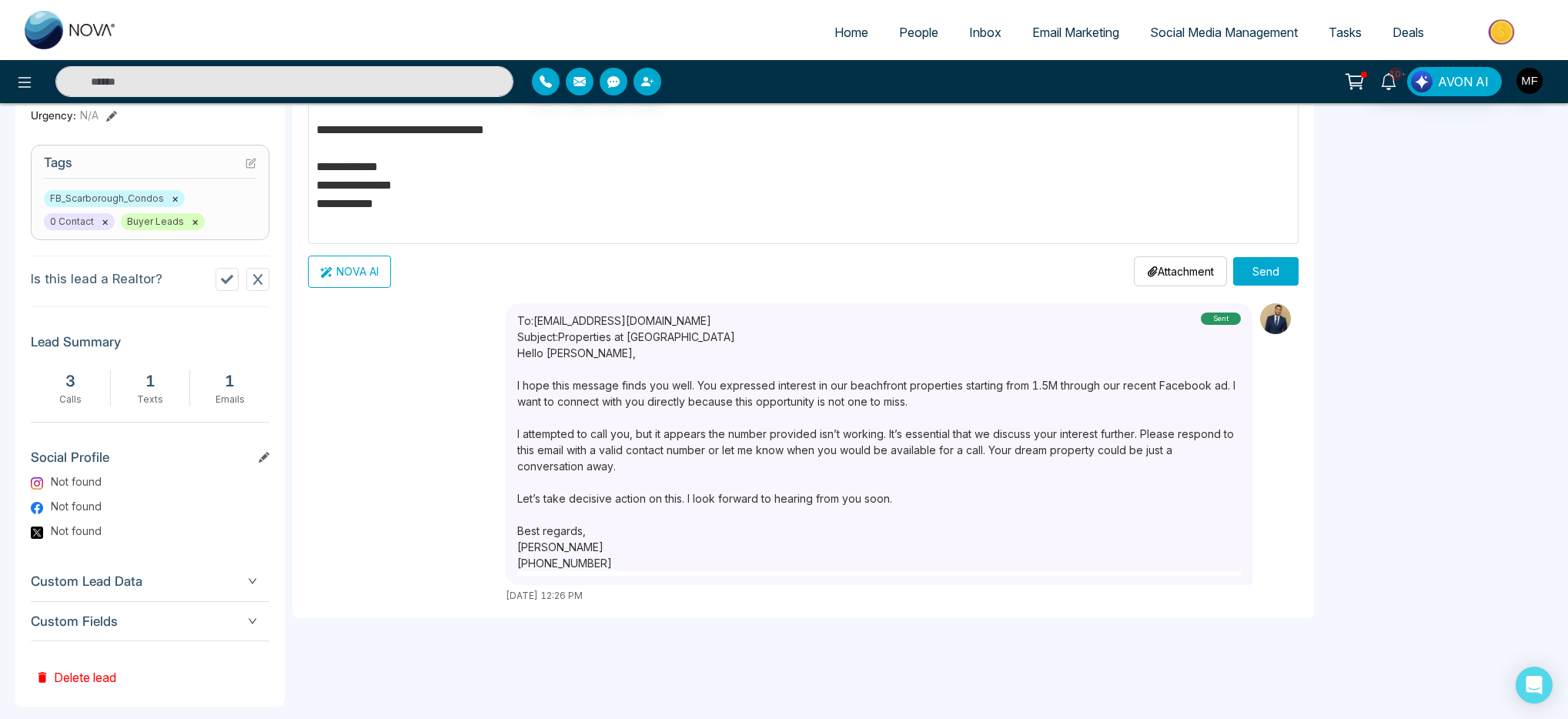
type input "**********"
click at [1268, 269] on button "Send" at bounding box center [1265, 271] width 65 height 28
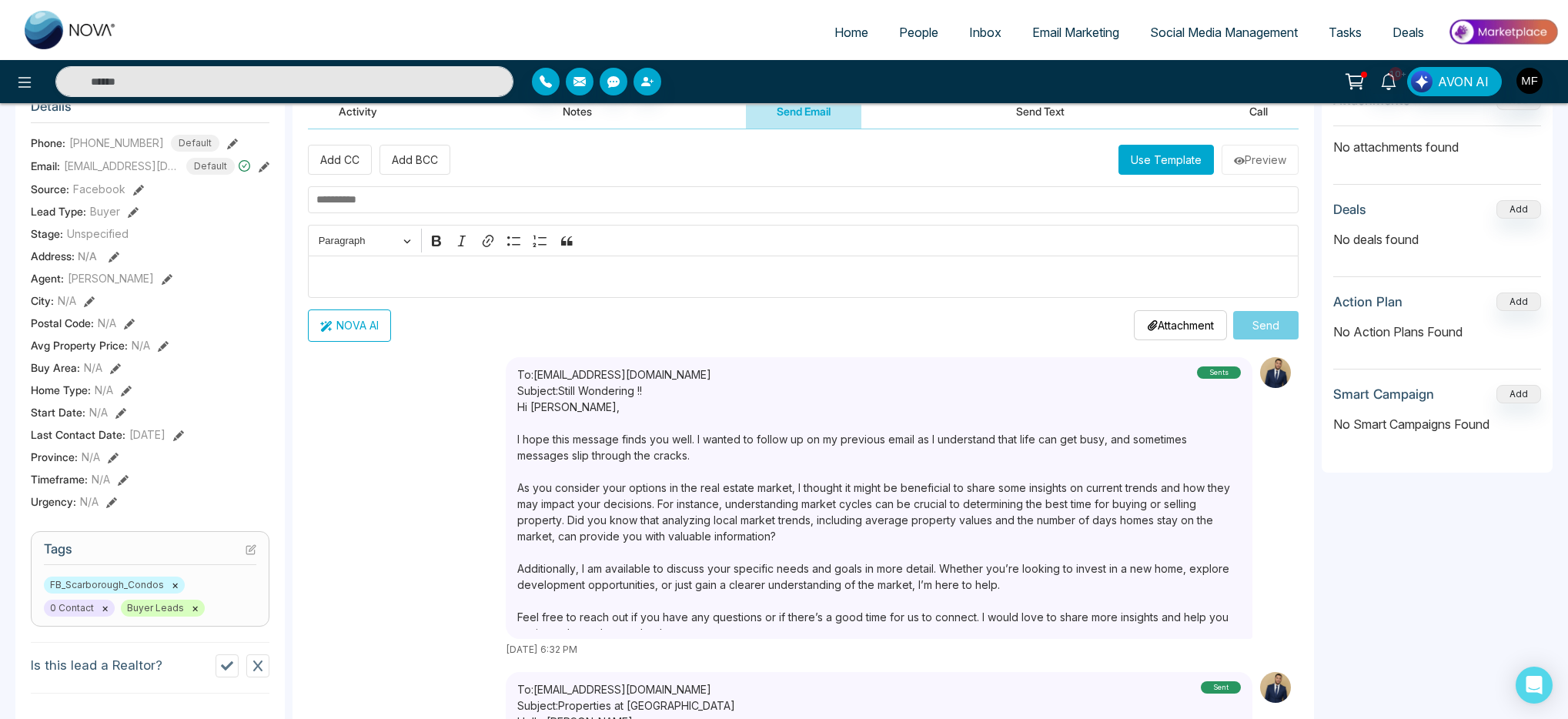
scroll to position [0, 0]
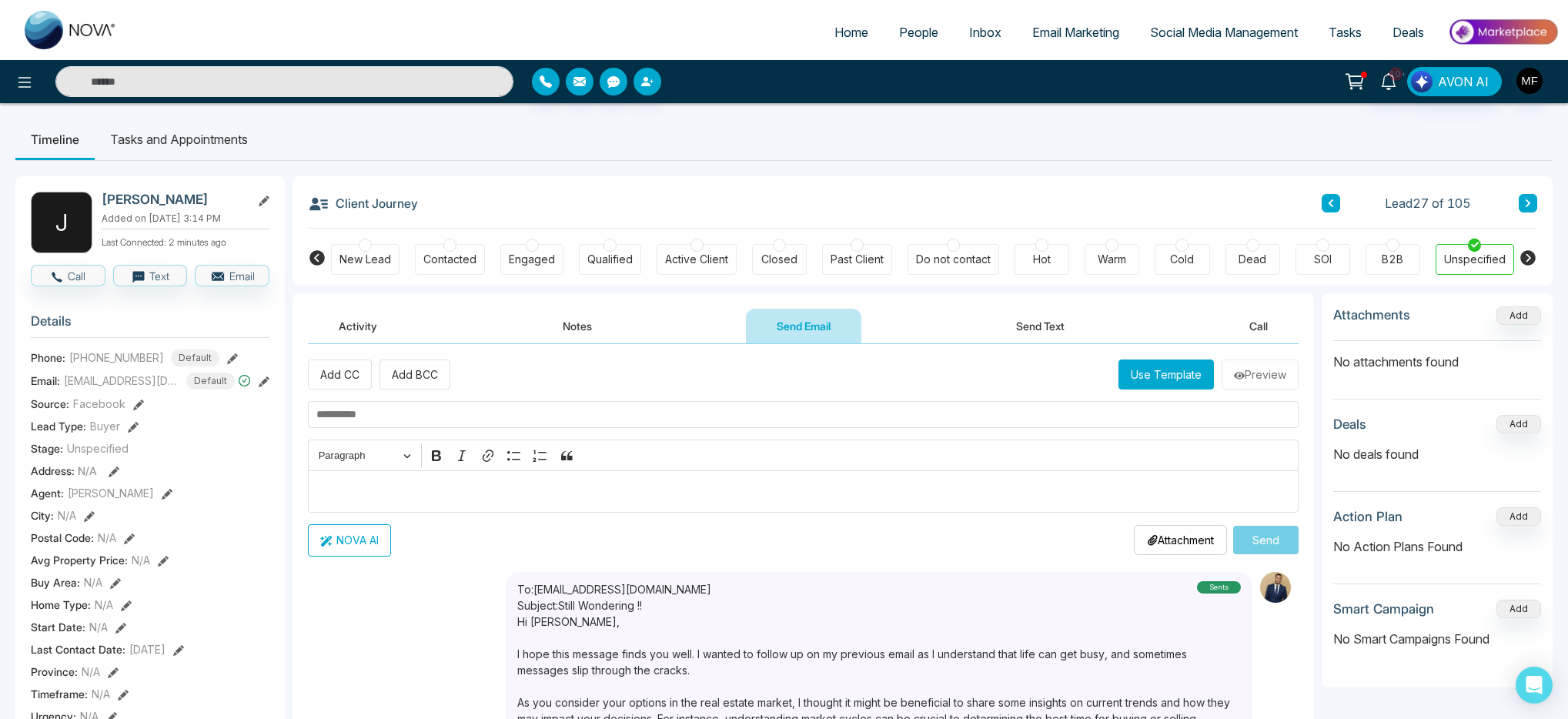
click at [226, 88] on input "text" at bounding box center [283, 81] width 458 height 31
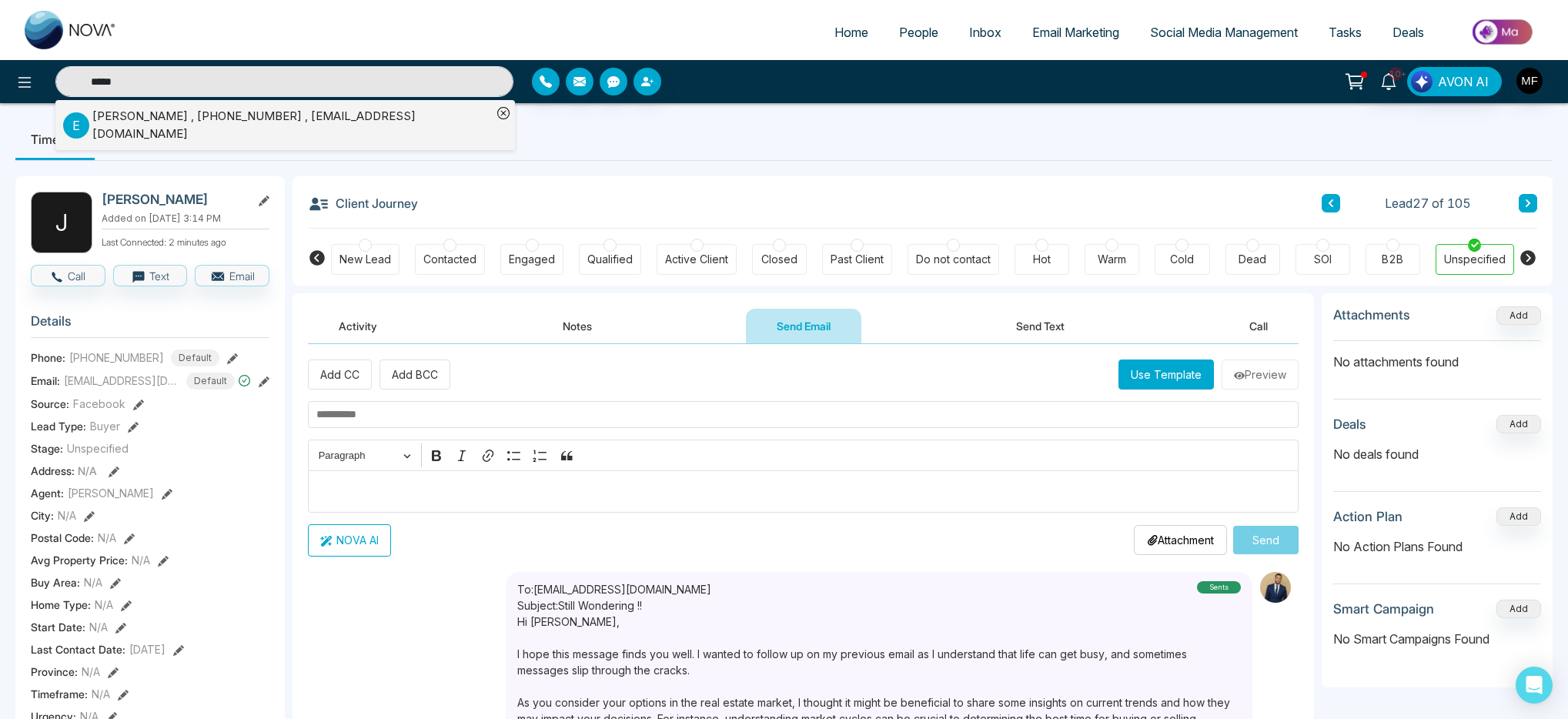
type input "****"
click at [144, 135] on li "E Evet Wilson , +16478573668 , evetwilson@sympatico.ca" at bounding box center [278, 125] width 428 height 50
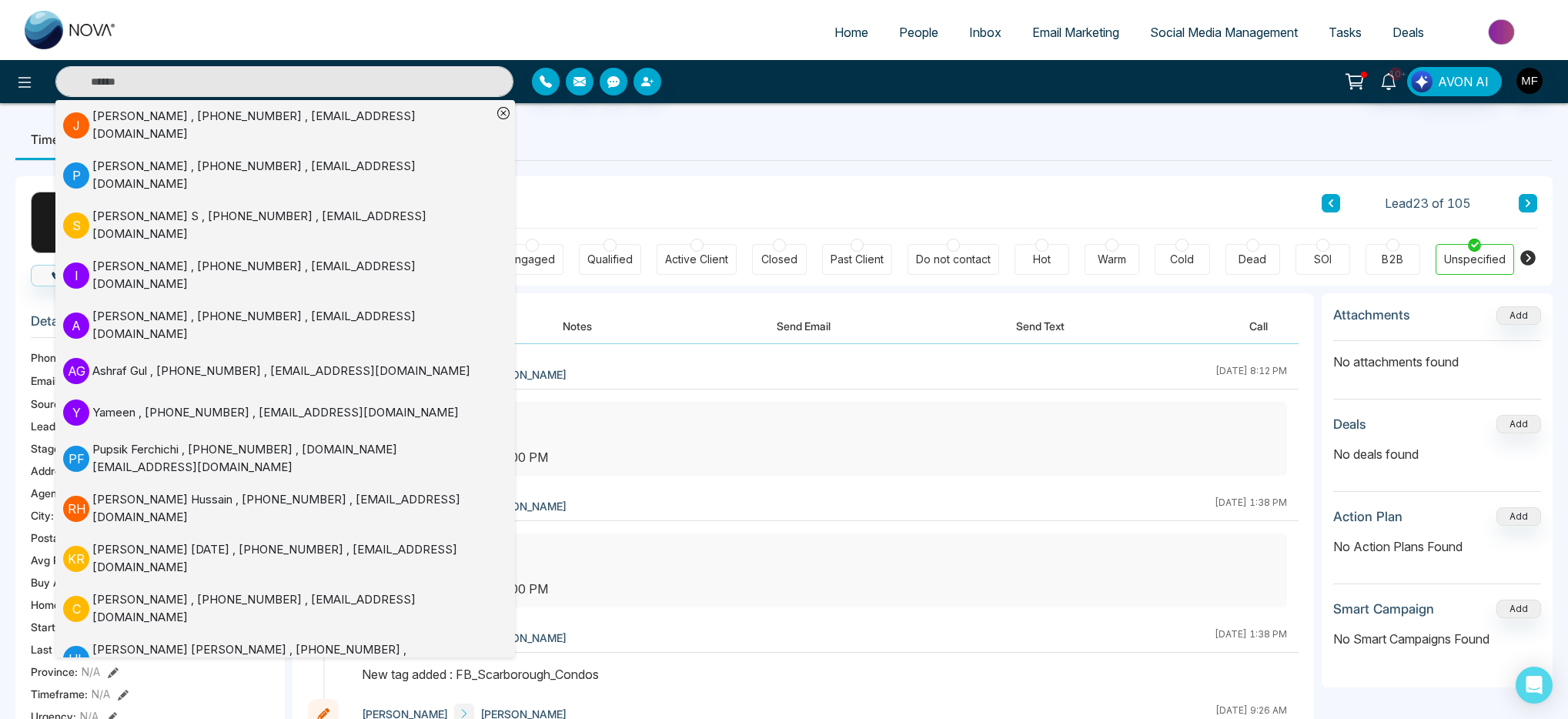
click at [732, 148] on ul "Timeline Tasks and Appointments" at bounding box center [784, 139] width 1537 height 42
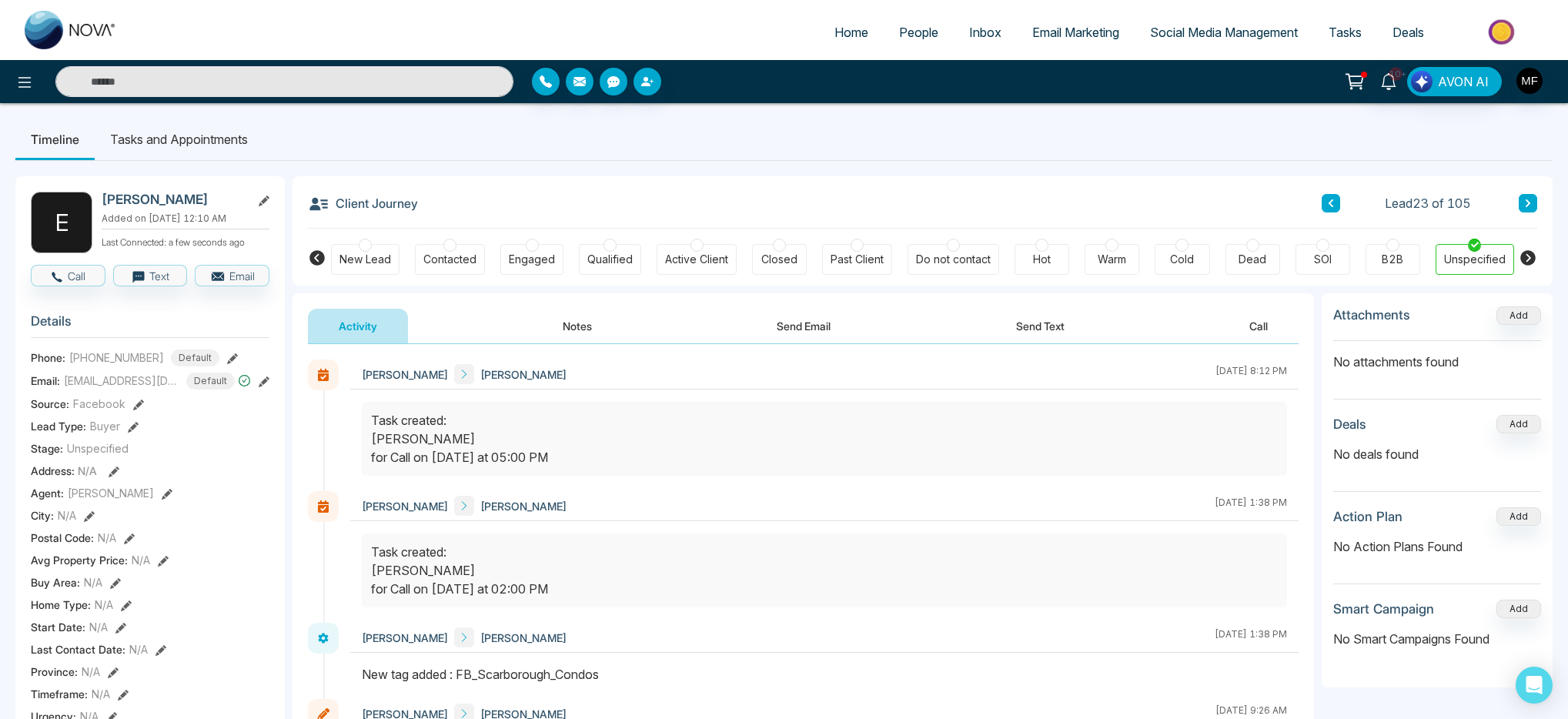
click at [584, 305] on div "Activity Notes Send Email Send Text Call" at bounding box center [803, 319] width 1021 height 51
click at [582, 328] on button "Notes" at bounding box center [577, 326] width 91 height 35
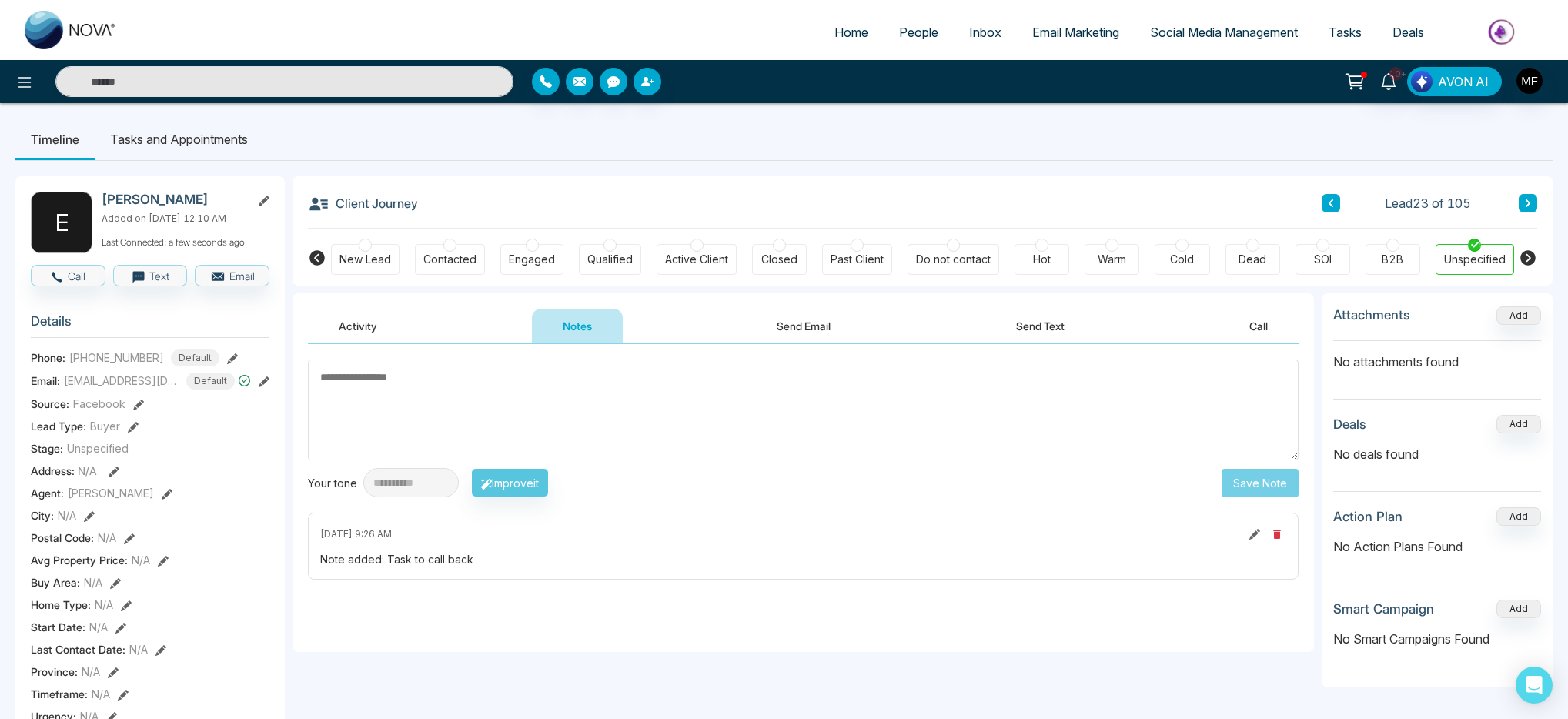
click at [370, 335] on button "Activity" at bounding box center [358, 326] width 100 height 35
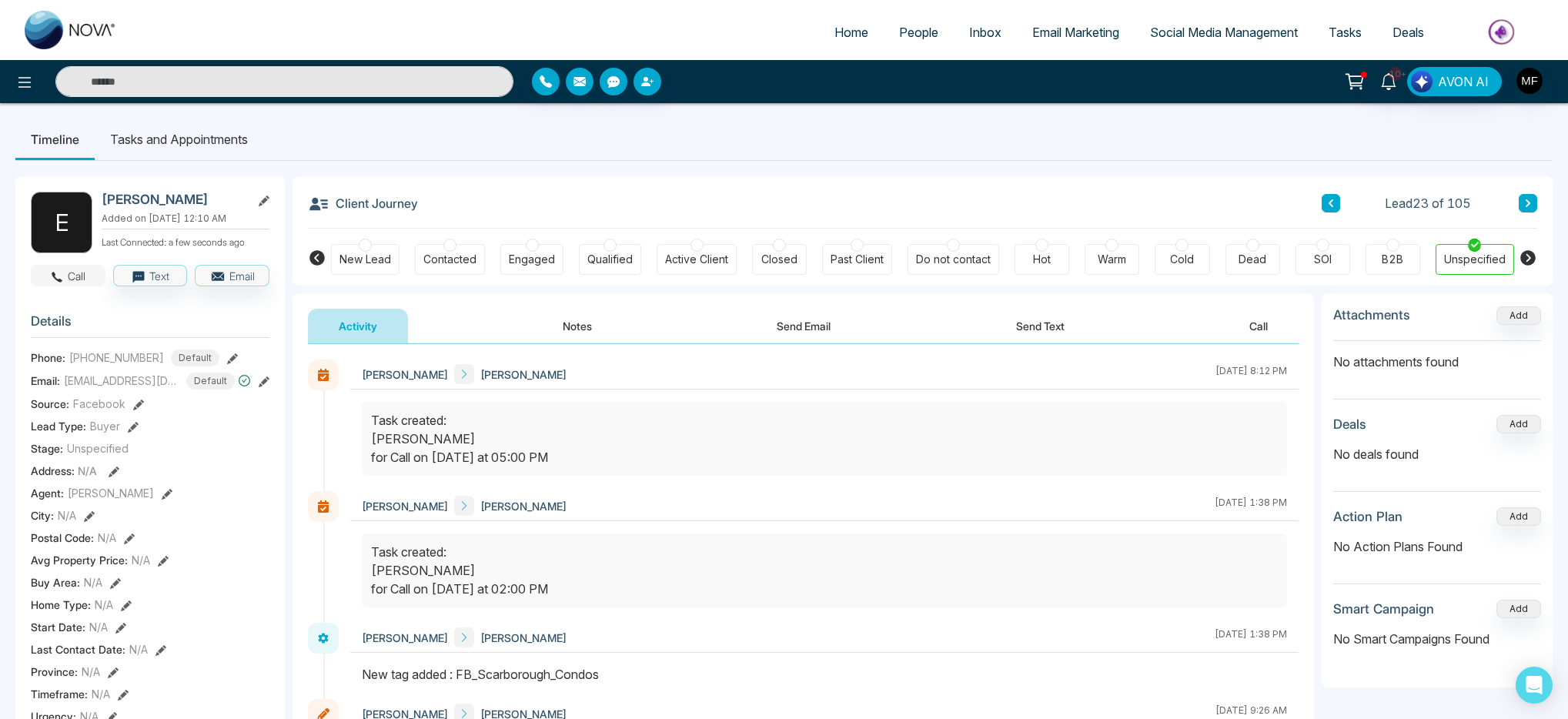
click at [65, 281] on button "Call" at bounding box center [68, 276] width 75 height 22
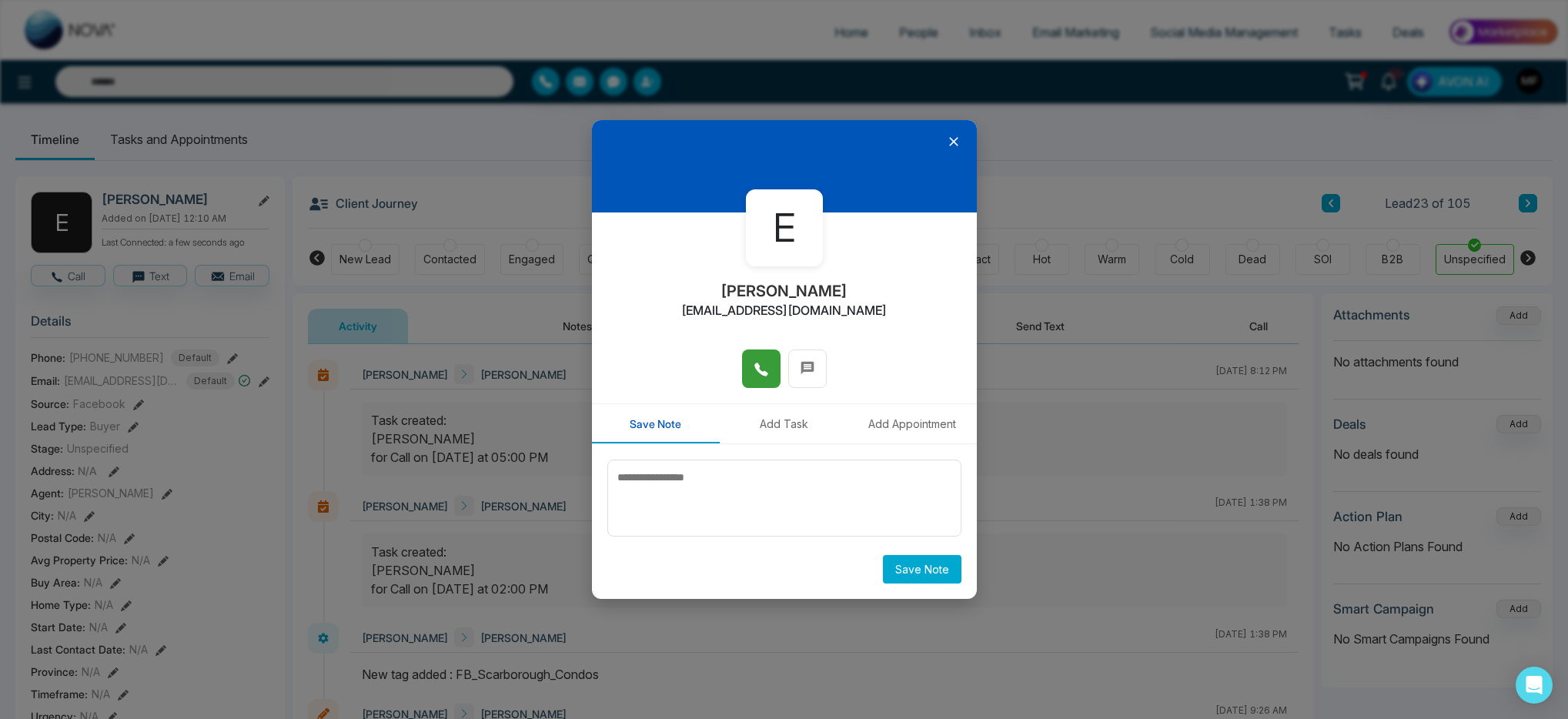
click at [749, 358] on button at bounding box center [761, 369] width 38 height 38
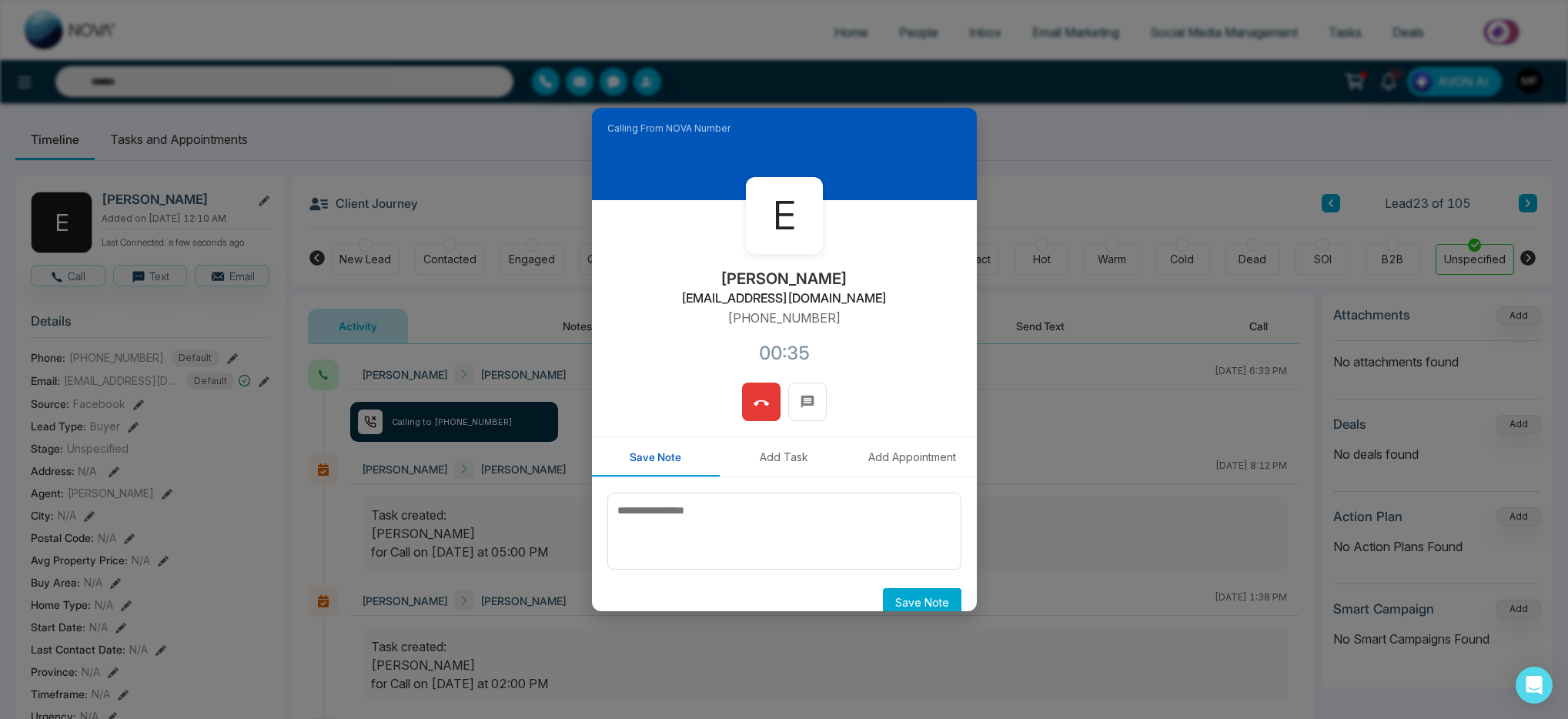
click at [759, 400] on icon at bounding box center [761, 404] width 15 height 15
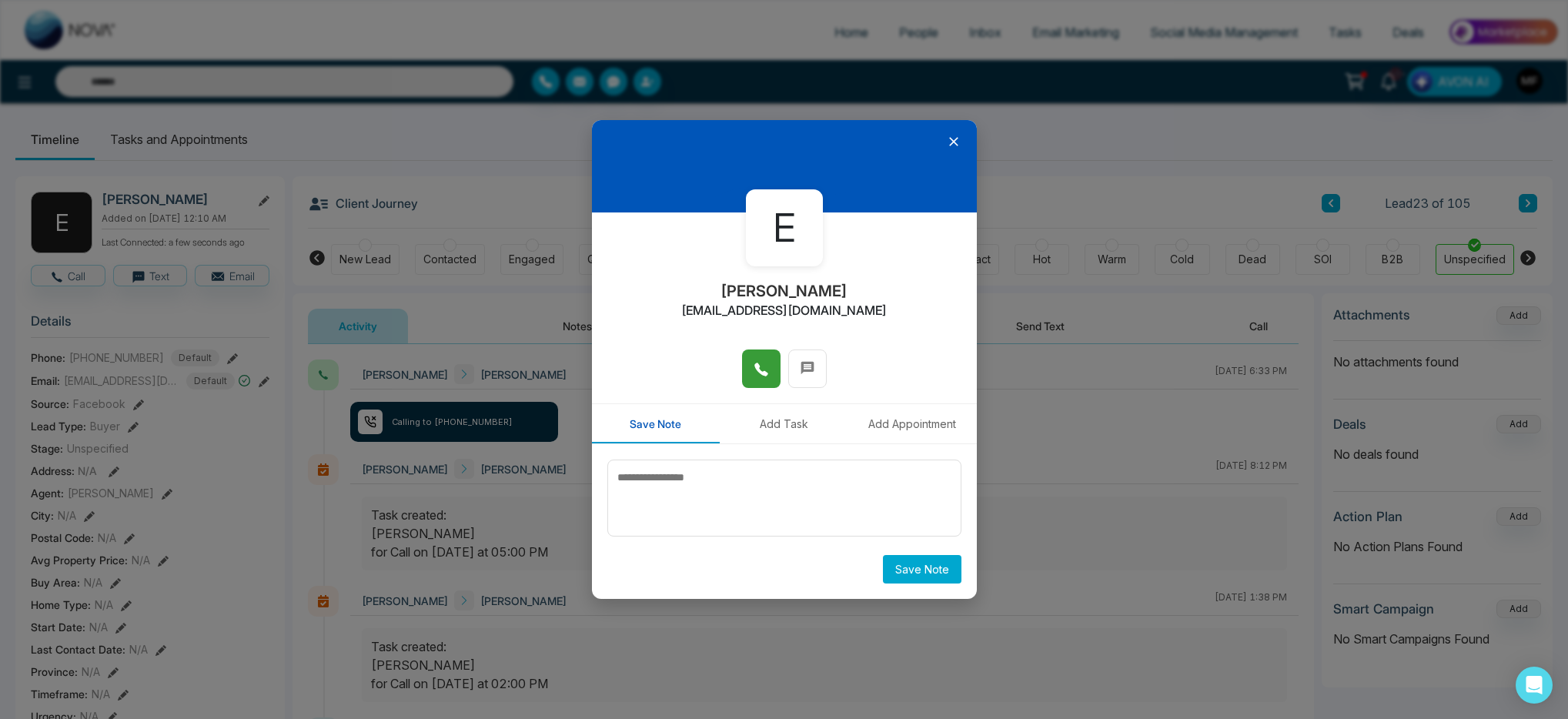
click at [946, 142] on icon at bounding box center [954, 142] width 15 height 15
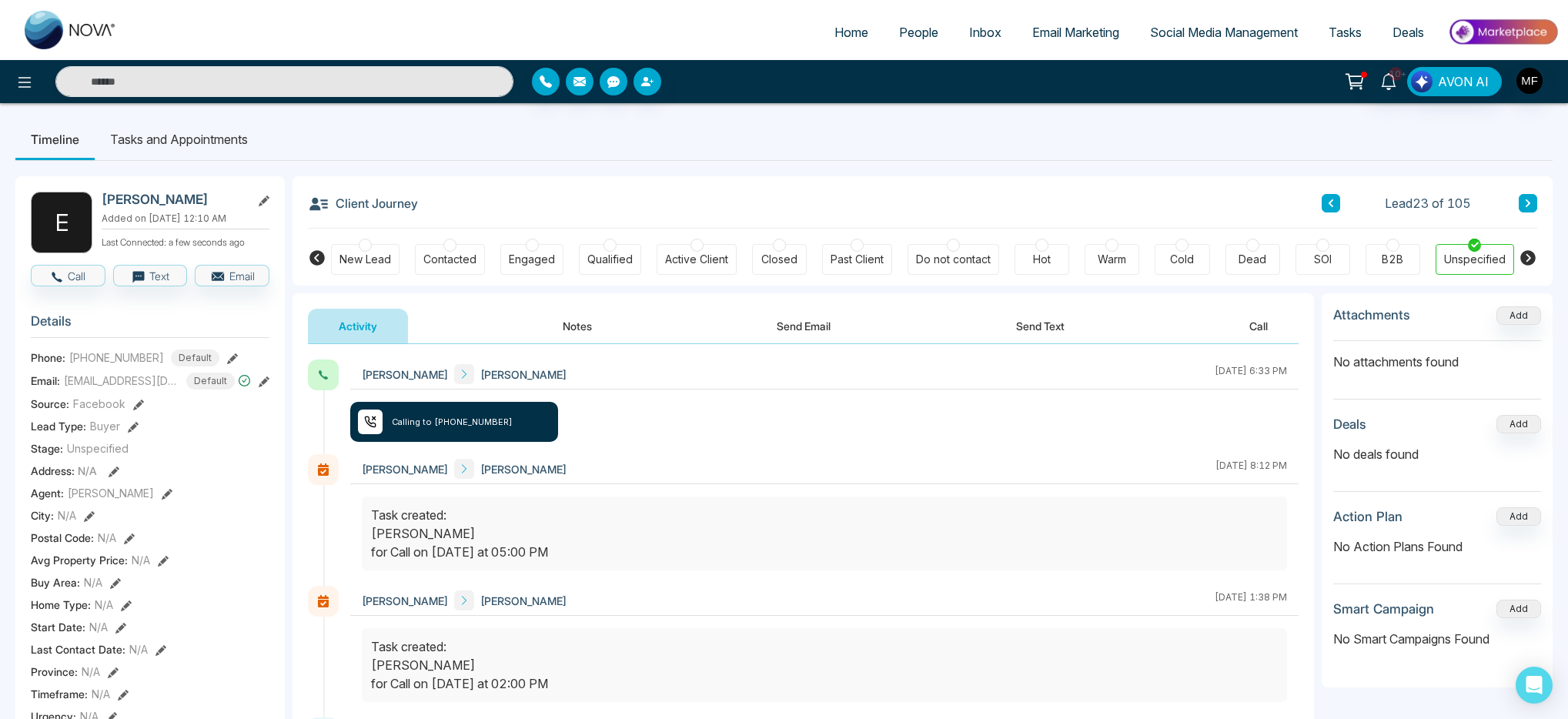
click at [1025, 311] on button "Send Text" at bounding box center [1040, 326] width 110 height 35
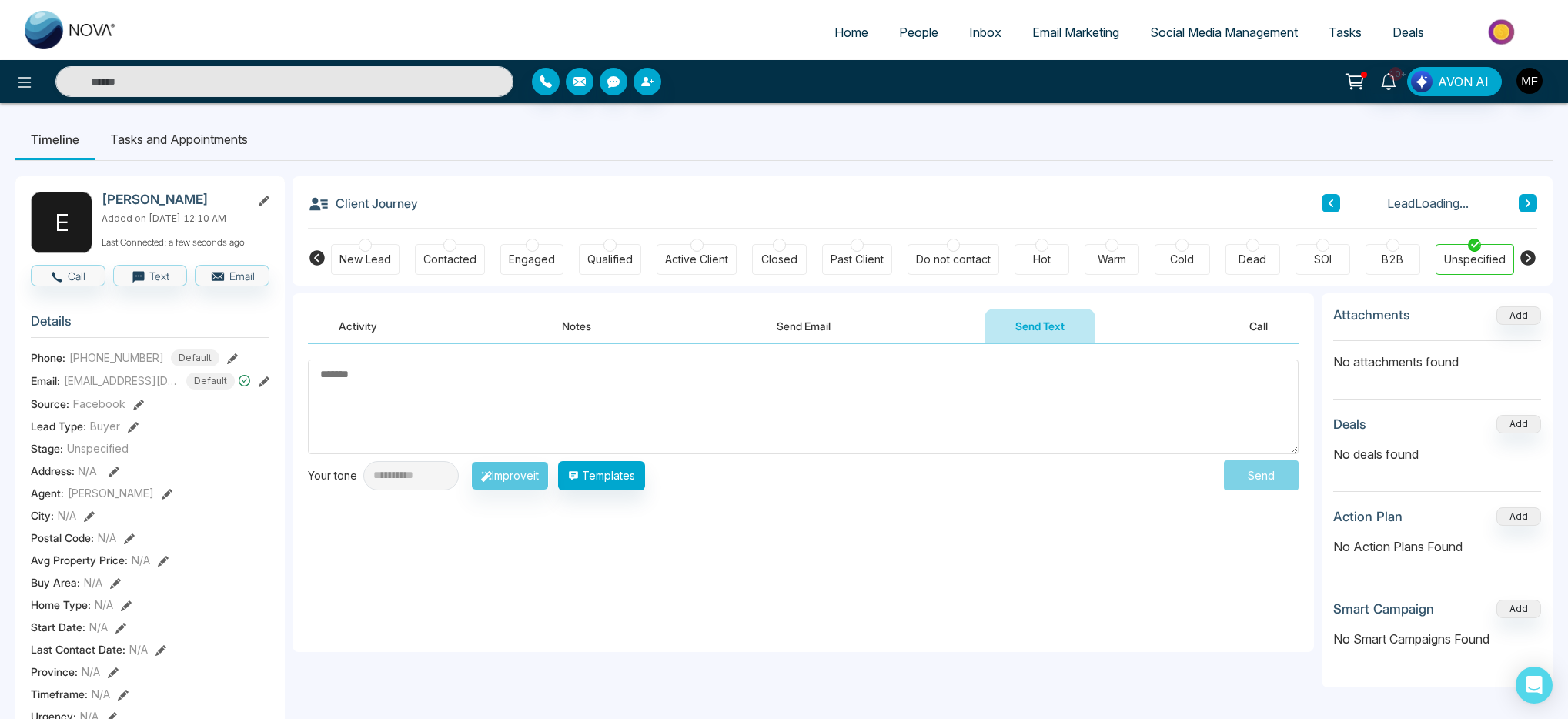
click at [584, 420] on textarea at bounding box center [803, 407] width 990 height 95
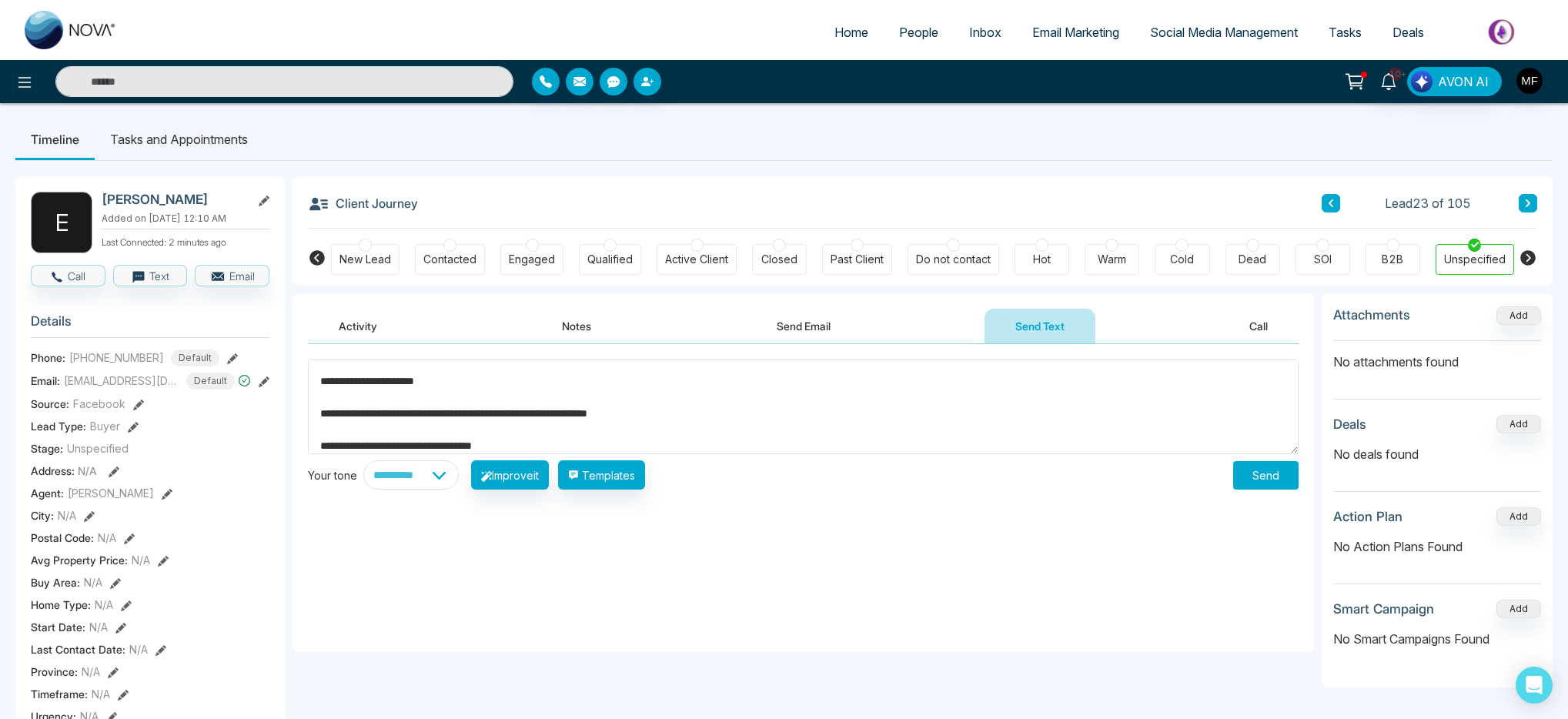
type textarea "**********"
click at [482, 480] on div "**********" at bounding box center [428, 475] width 241 height 29
click at [458, 480] on select "**********" at bounding box center [411, 475] width 96 height 29
select select "**********"
click at [363, 460] on select "**********" at bounding box center [411, 475] width 96 height 29
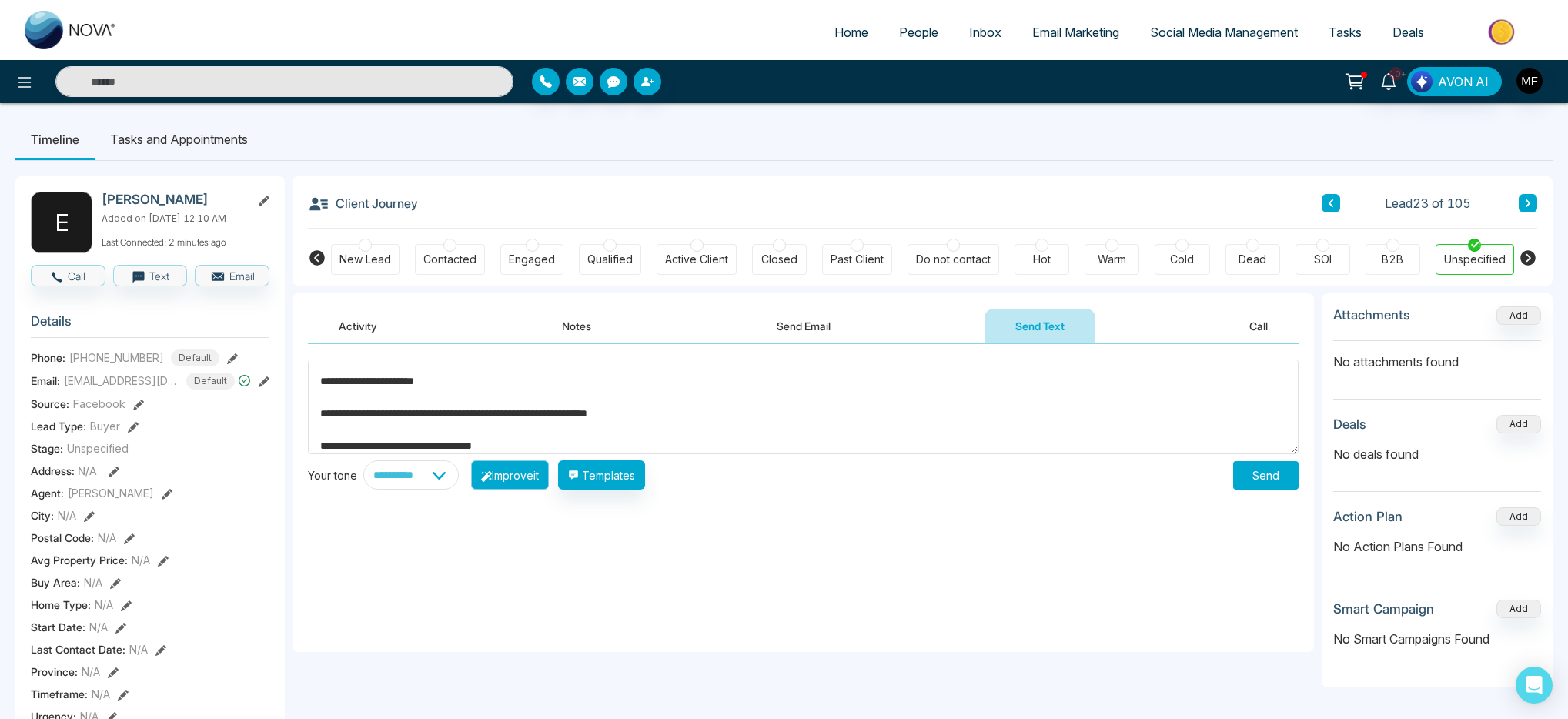
click at [523, 481] on button "Improve it" at bounding box center [509, 475] width 78 height 29
type textarea "**********"
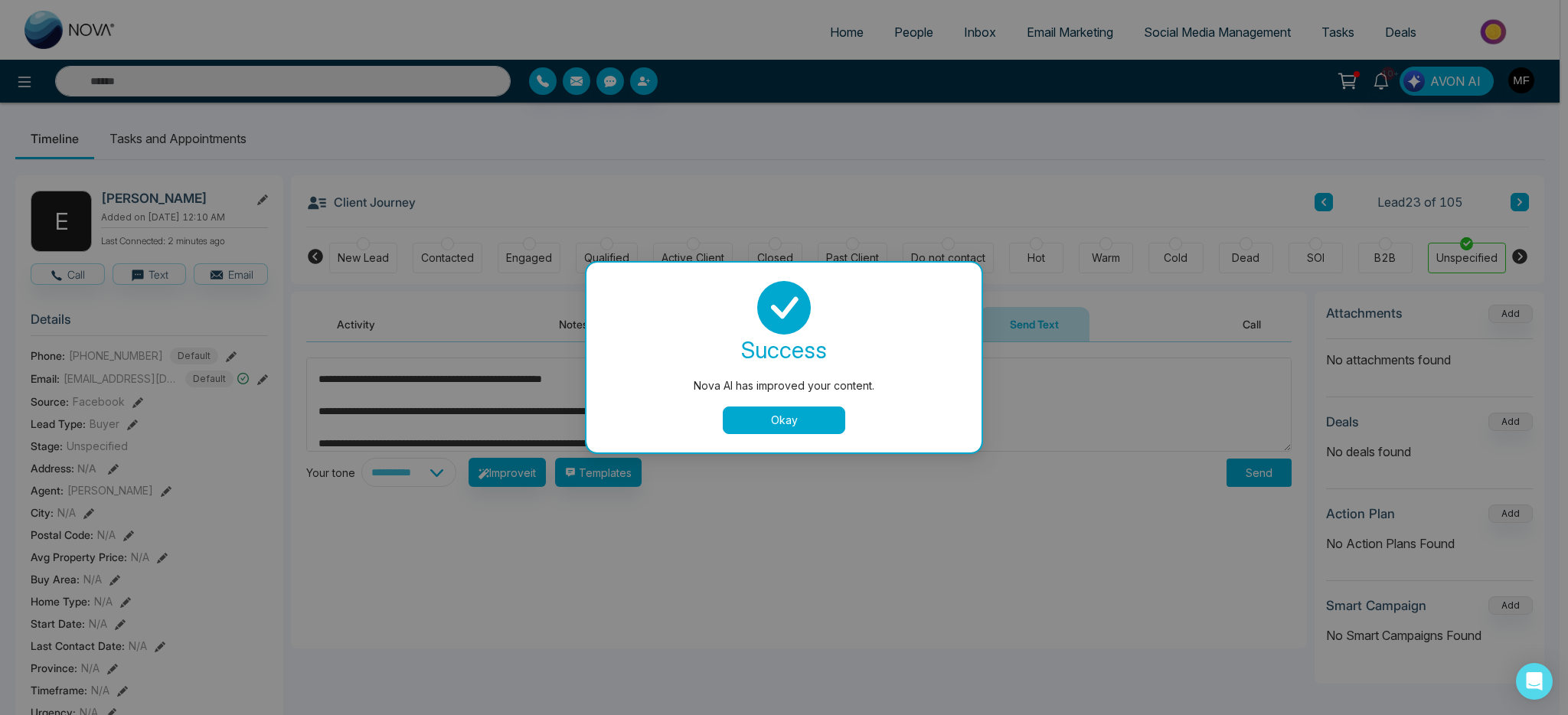
click at [764, 424] on button "Okay" at bounding box center [784, 420] width 123 height 27
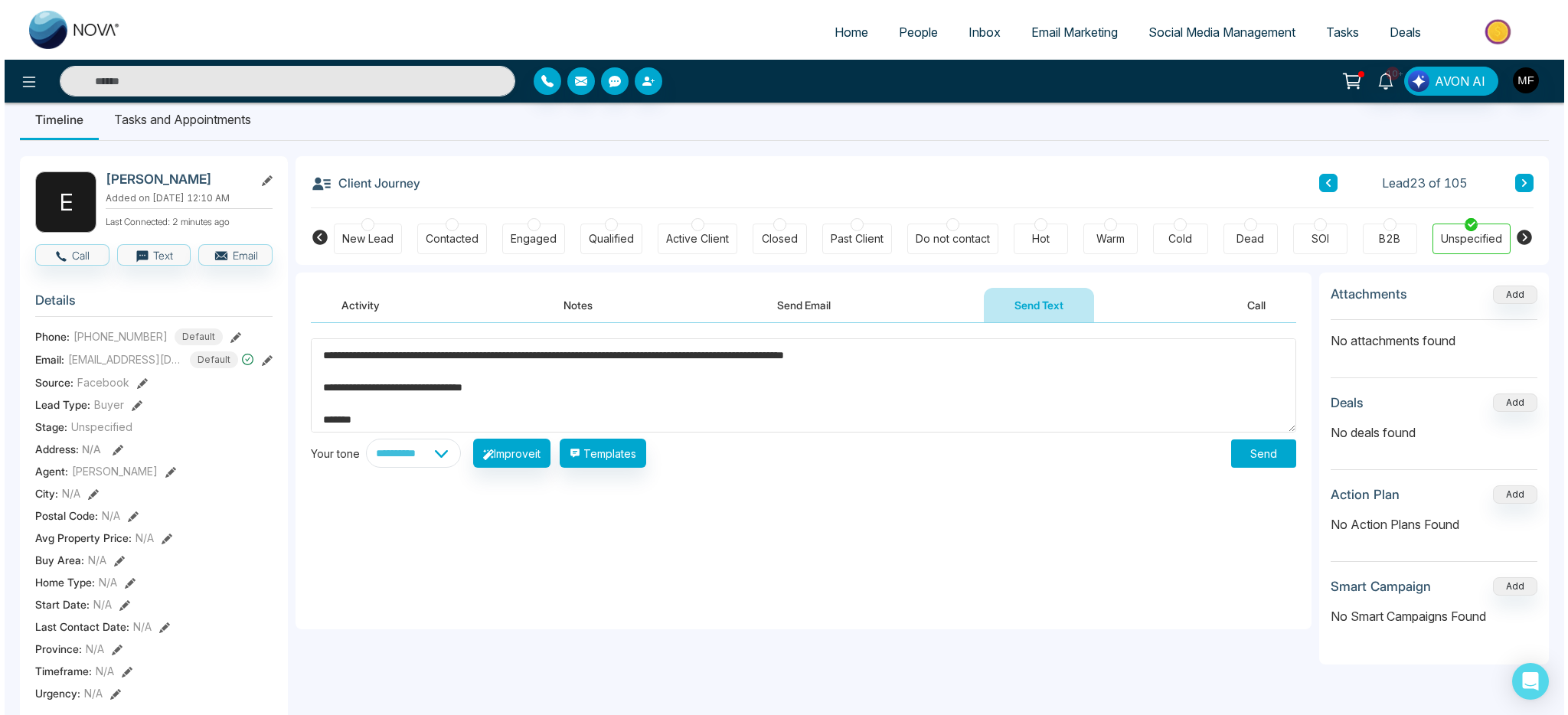
scroll to position [113, 0]
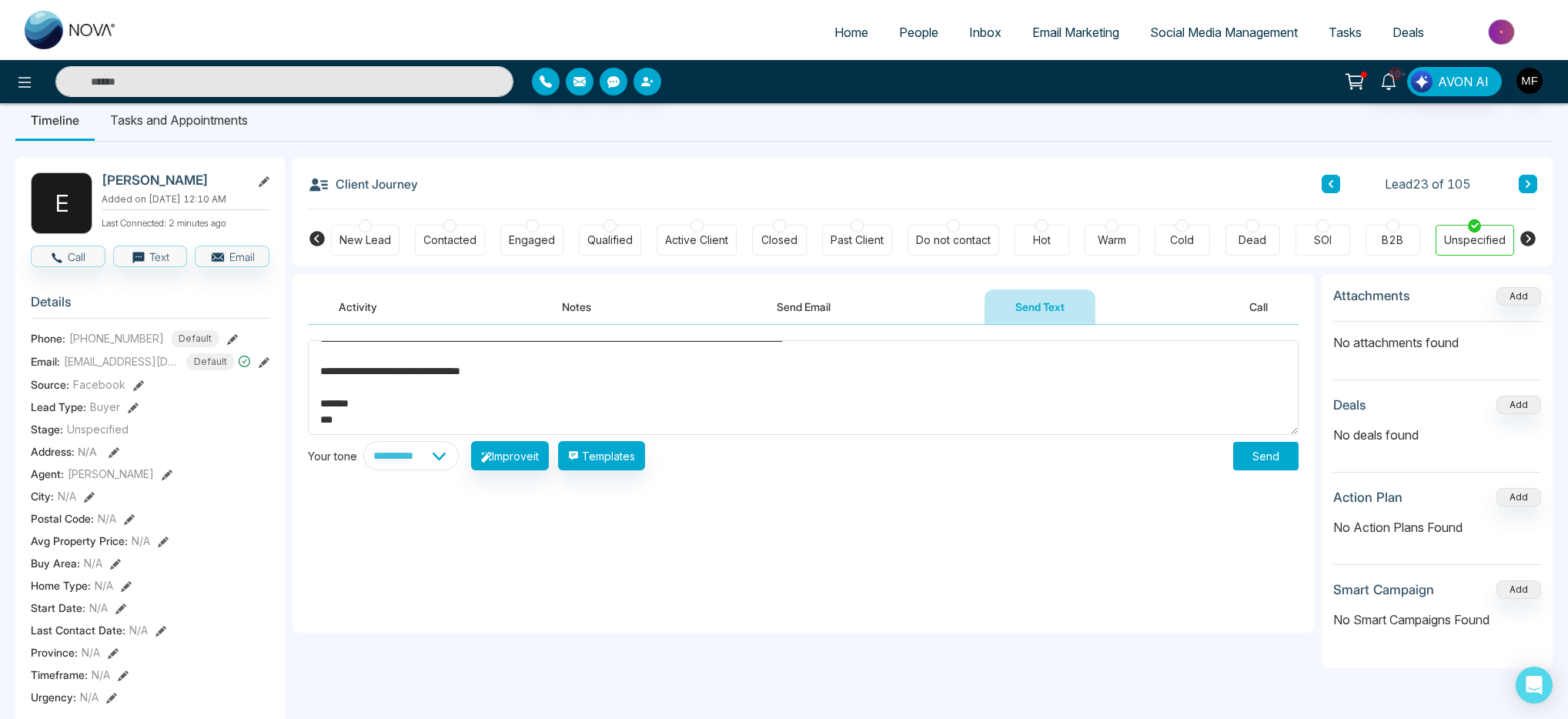
click at [1253, 452] on button "Send" at bounding box center [1265, 456] width 65 height 28
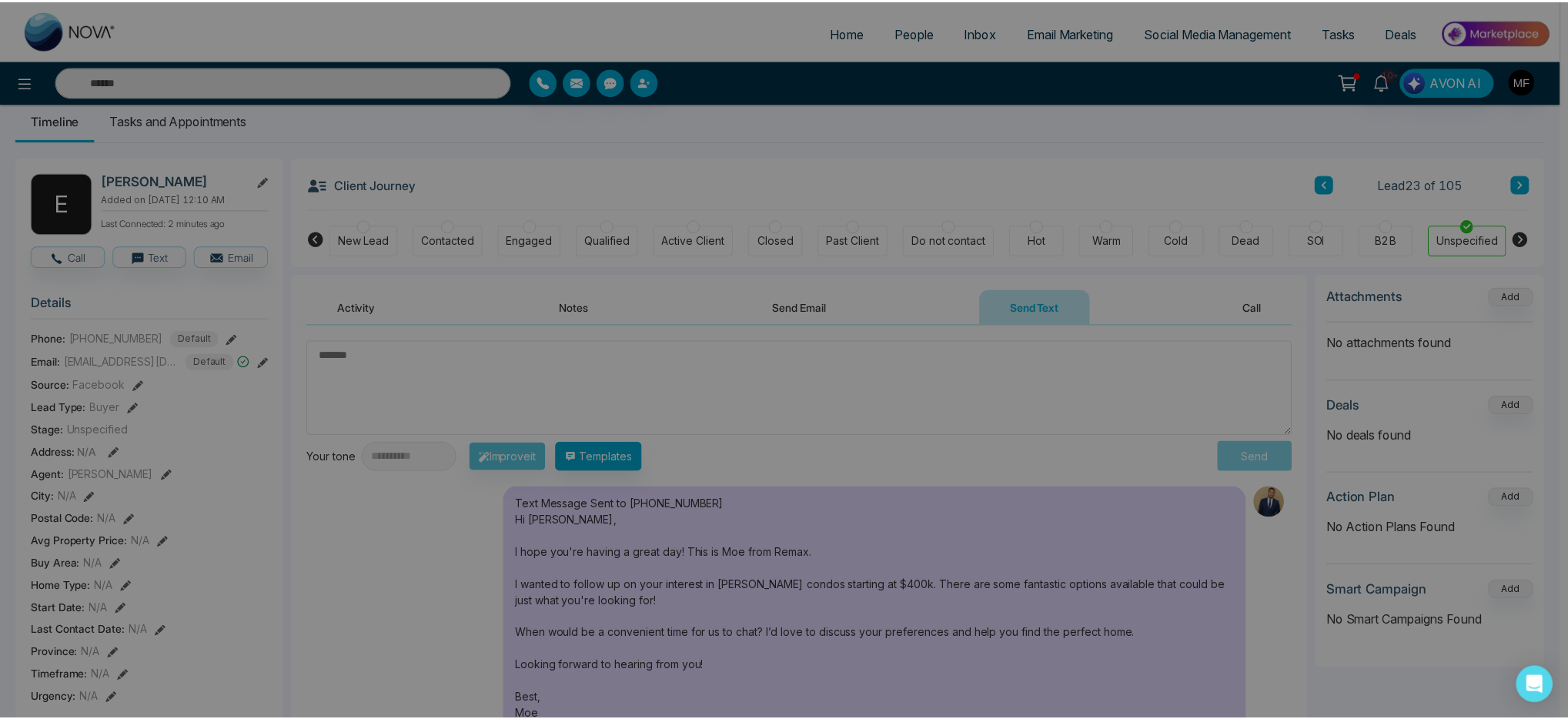
scroll to position [0, 0]
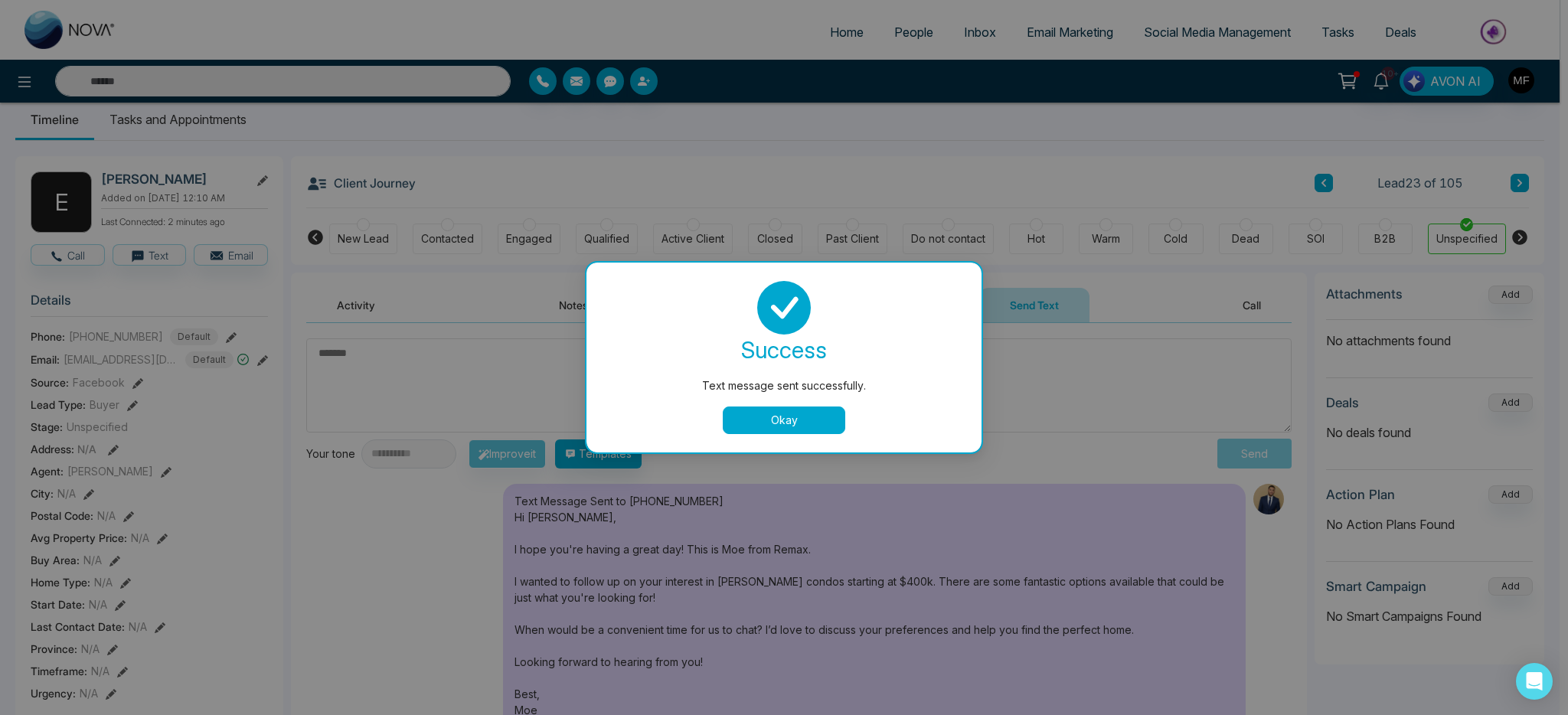
click at [786, 411] on button "Okay" at bounding box center [784, 420] width 123 height 27
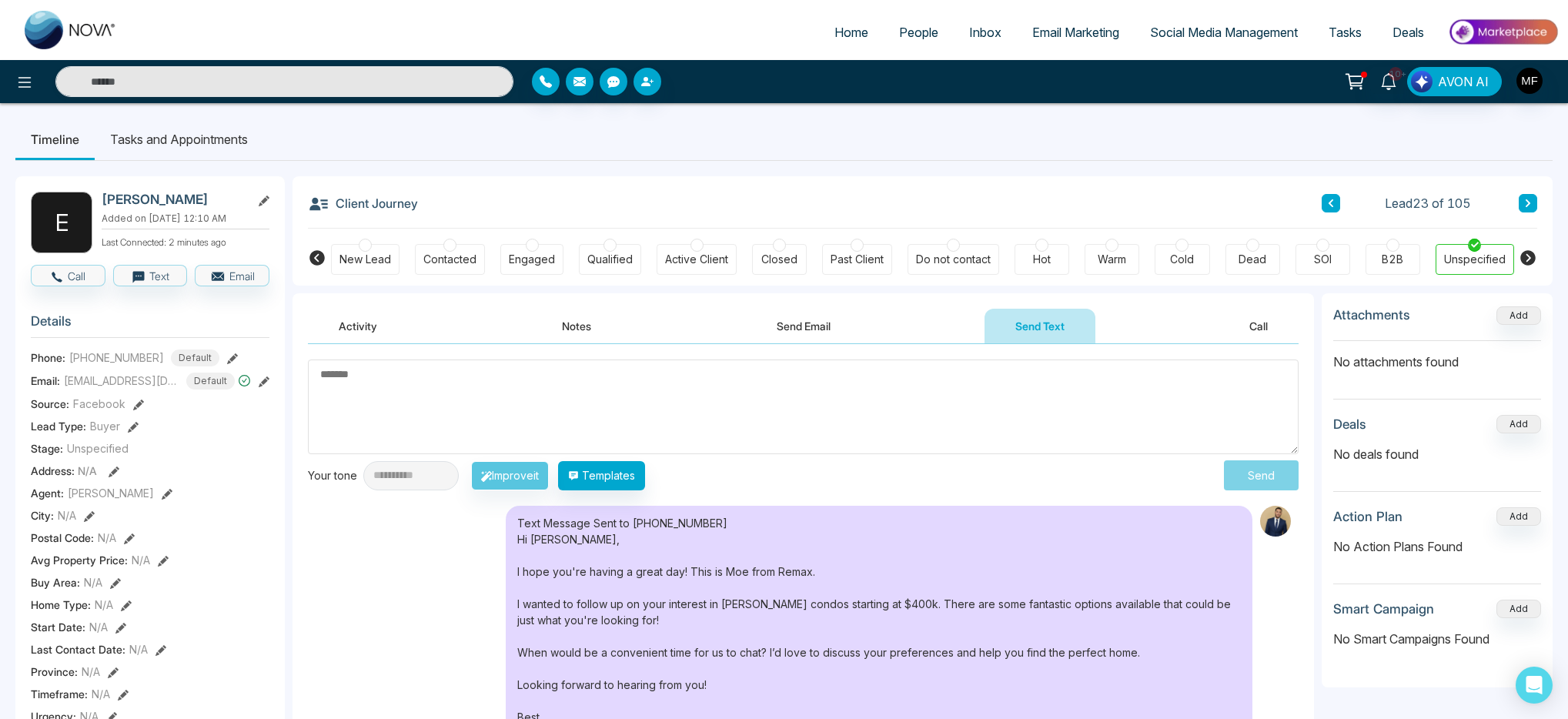
click at [183, 143] on li "Tasks and Appointments" at bounding box center [179, 139] width 168 height 42
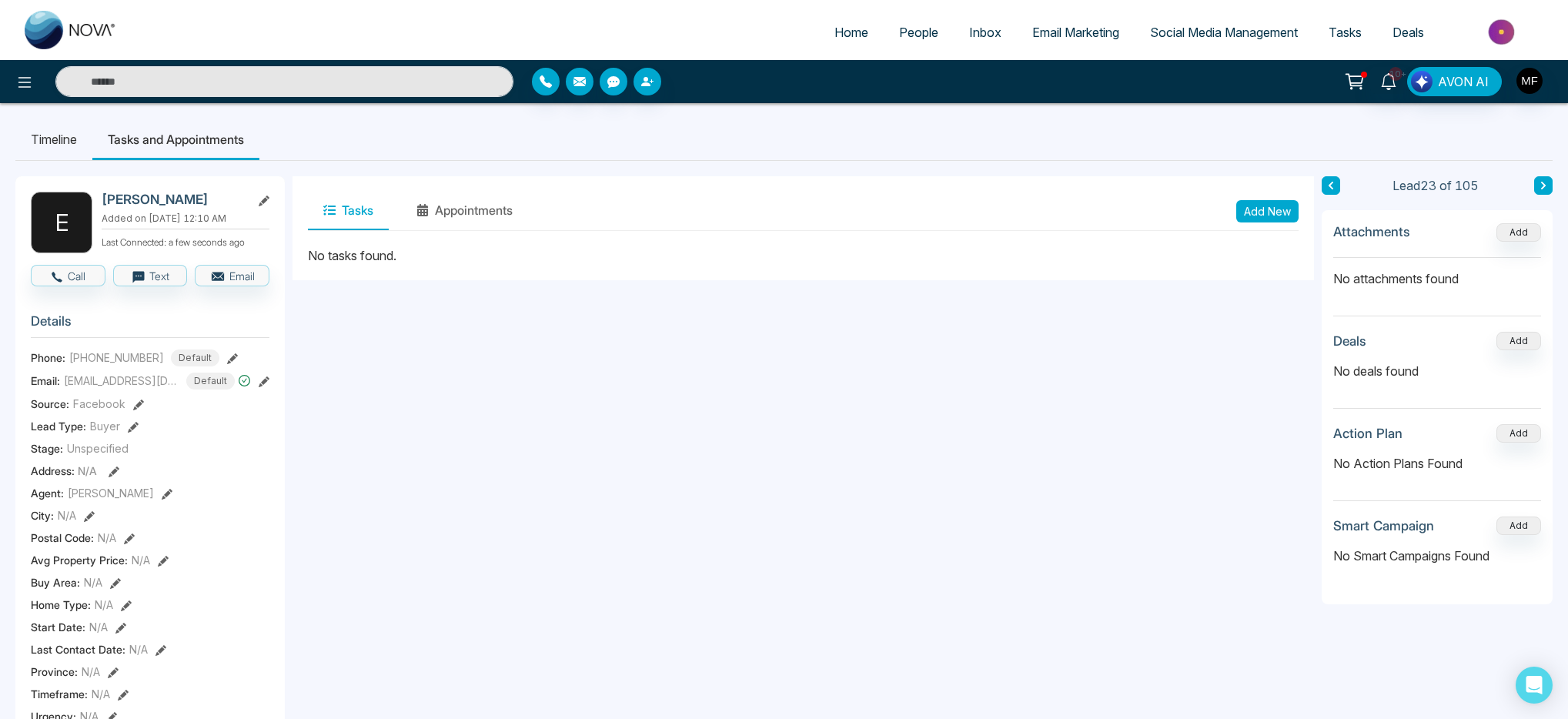
click at [1278, 223] on div "Tasks Appointments Add New" at bounding box center [803, 211] width 990 height 39
click at [1281, 214] on button "Add New" at bounding box center [1267, 211] width 63 height 23
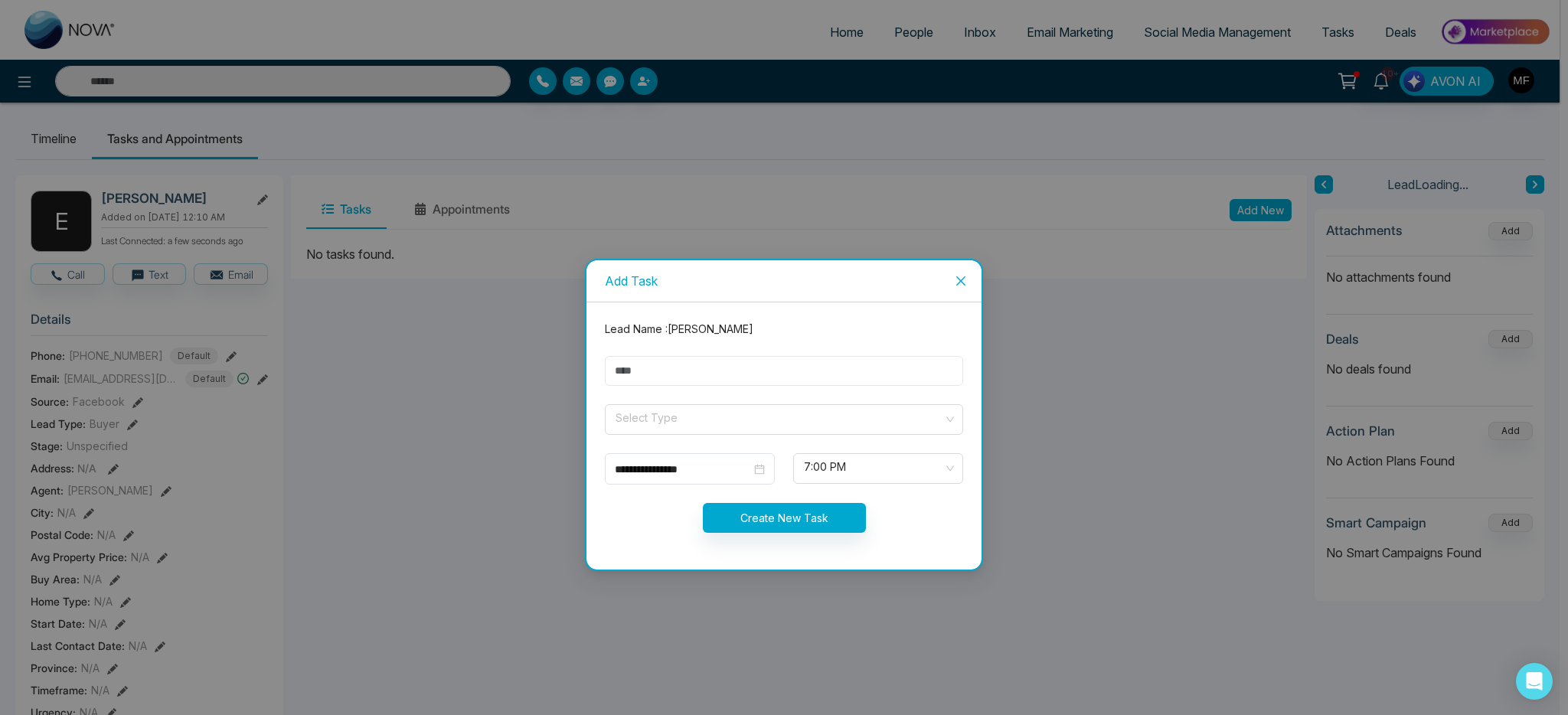
click at [715, 364] on input "text" at bounding box center [784, 371] width 358 height 30
click at [741, 378] on input "**********" at bounding box center [784, 371] width 358 height 30
type input "*****"
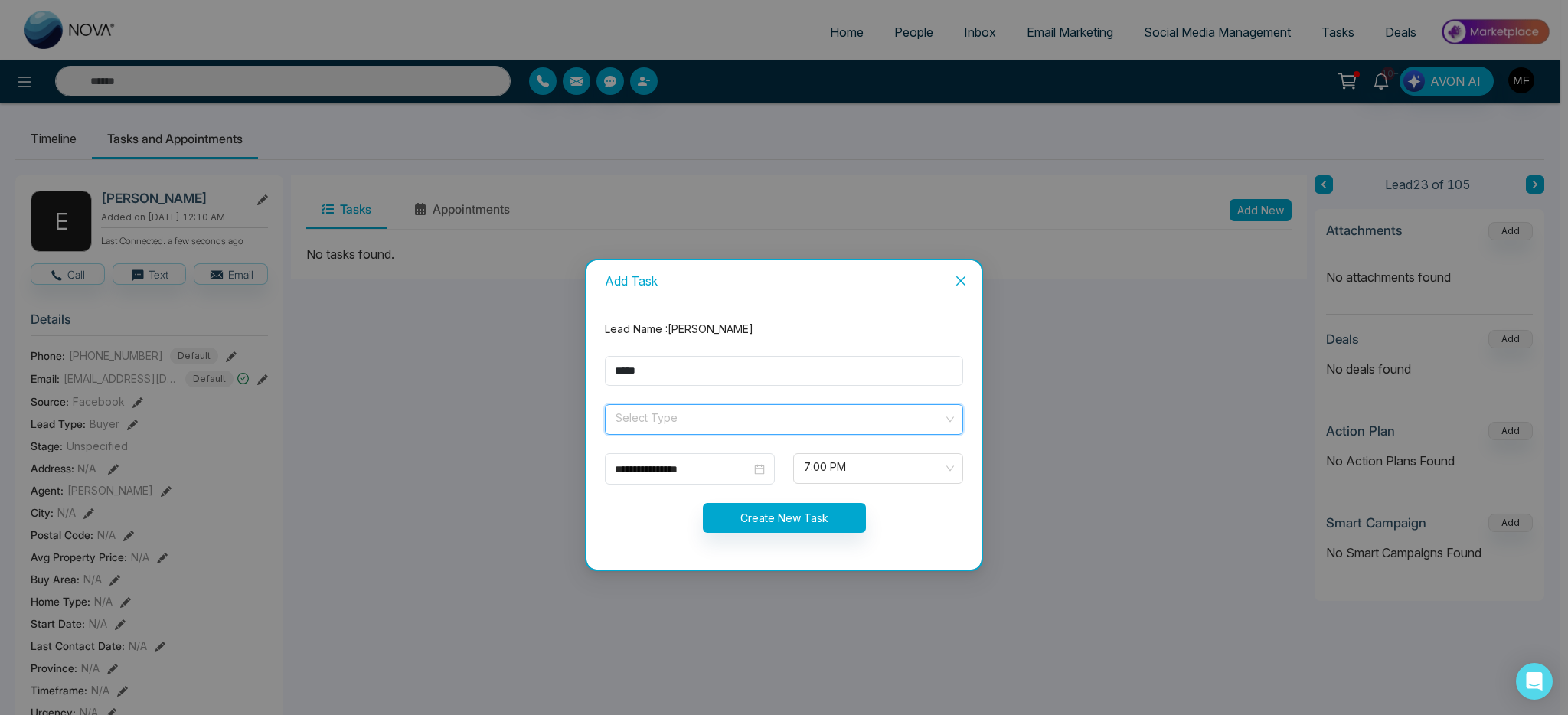
click at [724, 423] on input "search" at bounding box center [779, 416] width 329 height 23
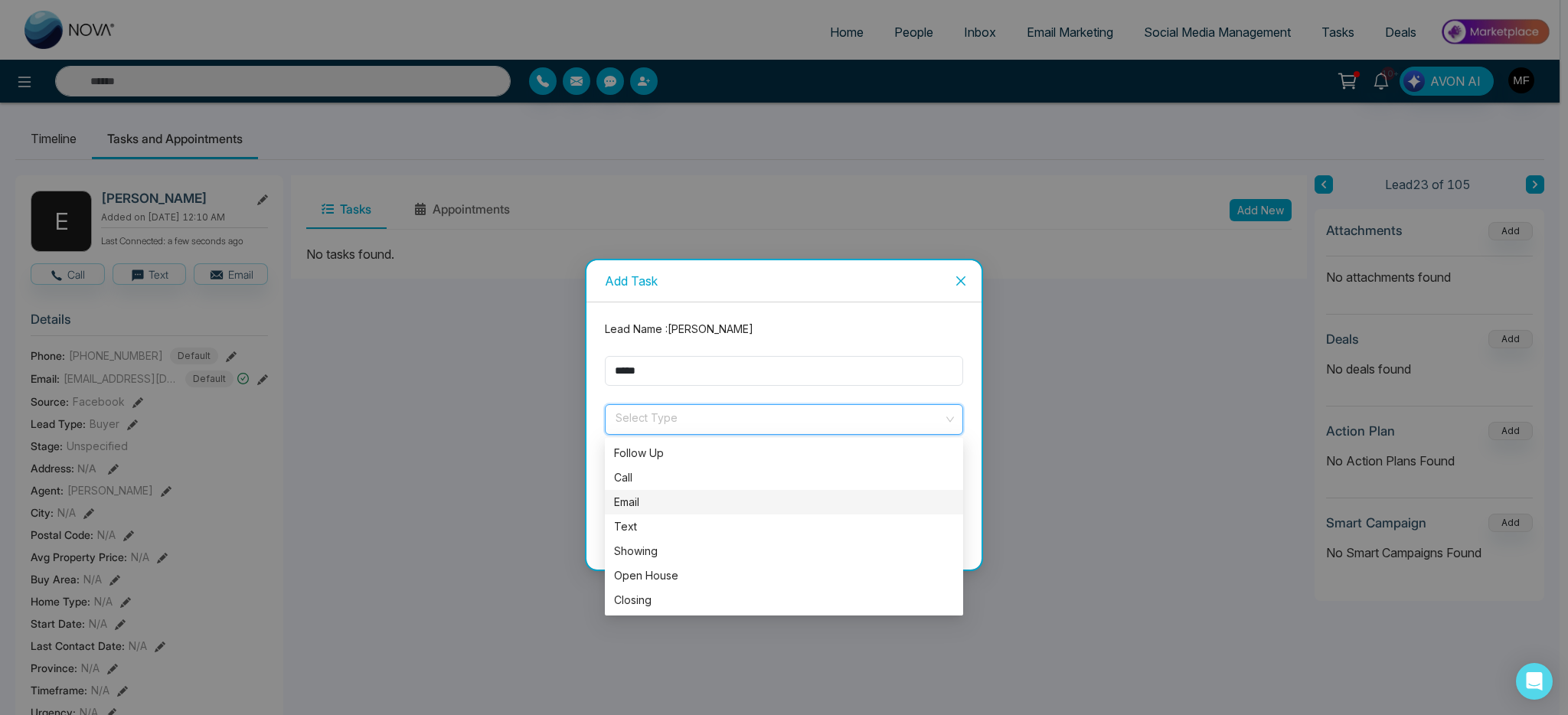
click at [645, 497] on div "Email" at bounding box center [784, 503] width 340 height 17
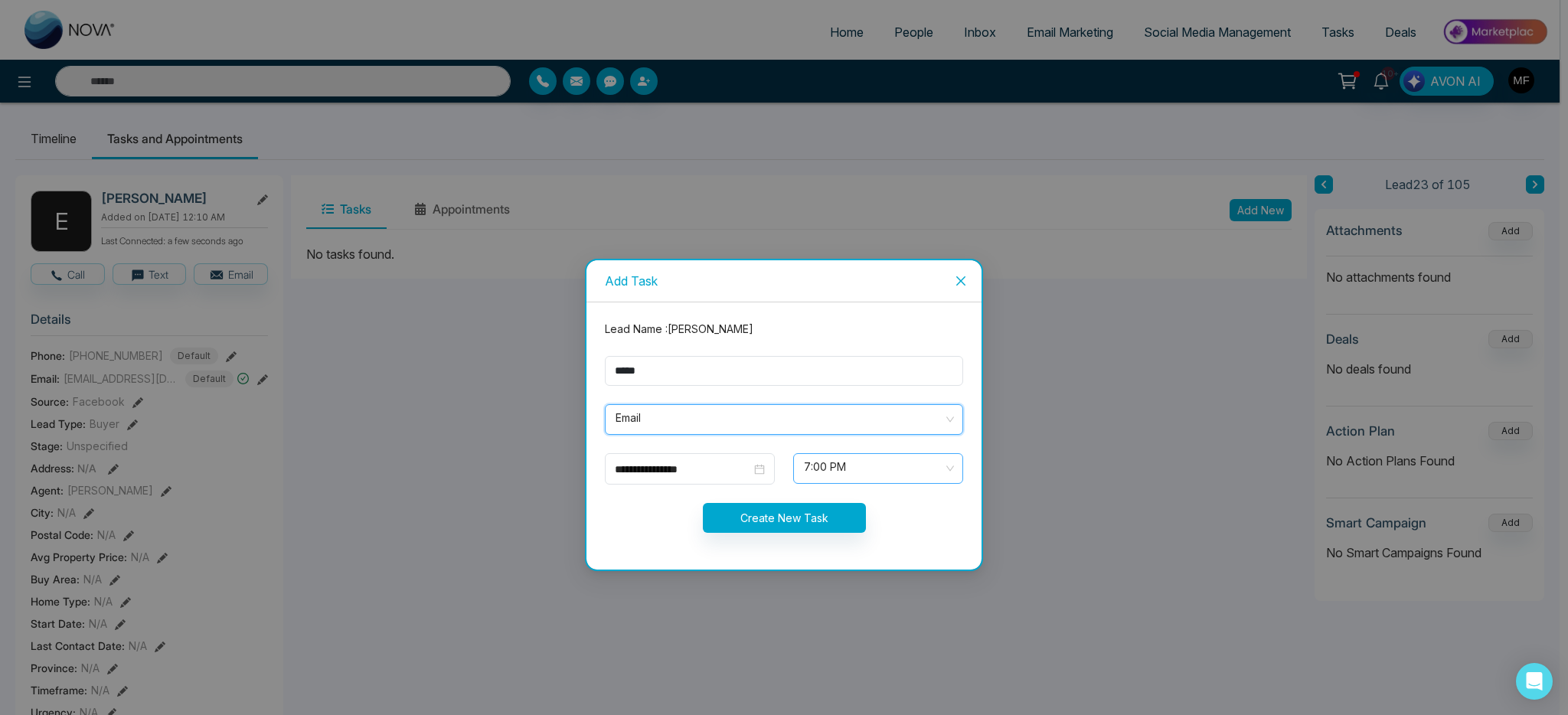
click at [827, 476] on span "7:00 PM" at bounding box center [878, 468] width 148 height 26
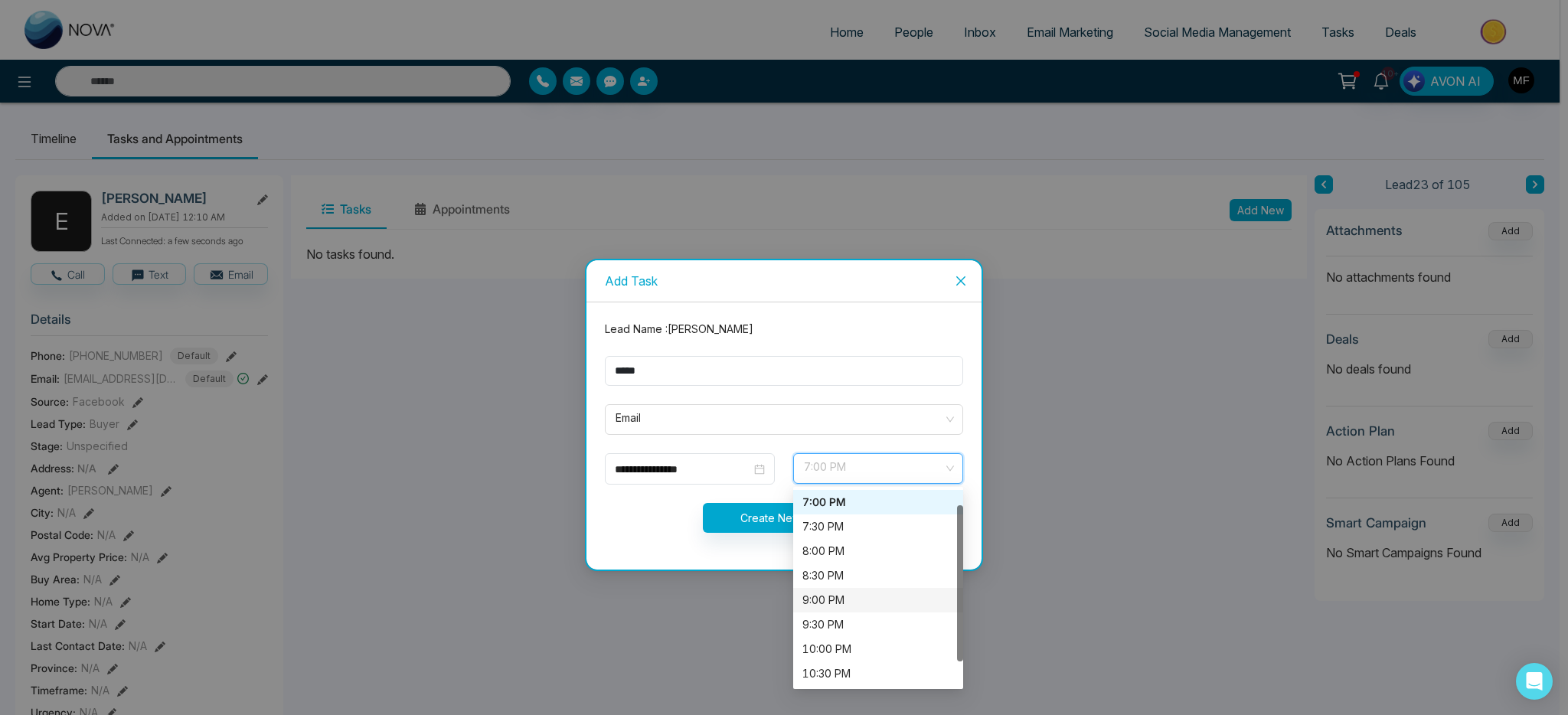
scroll to position [49, 0]
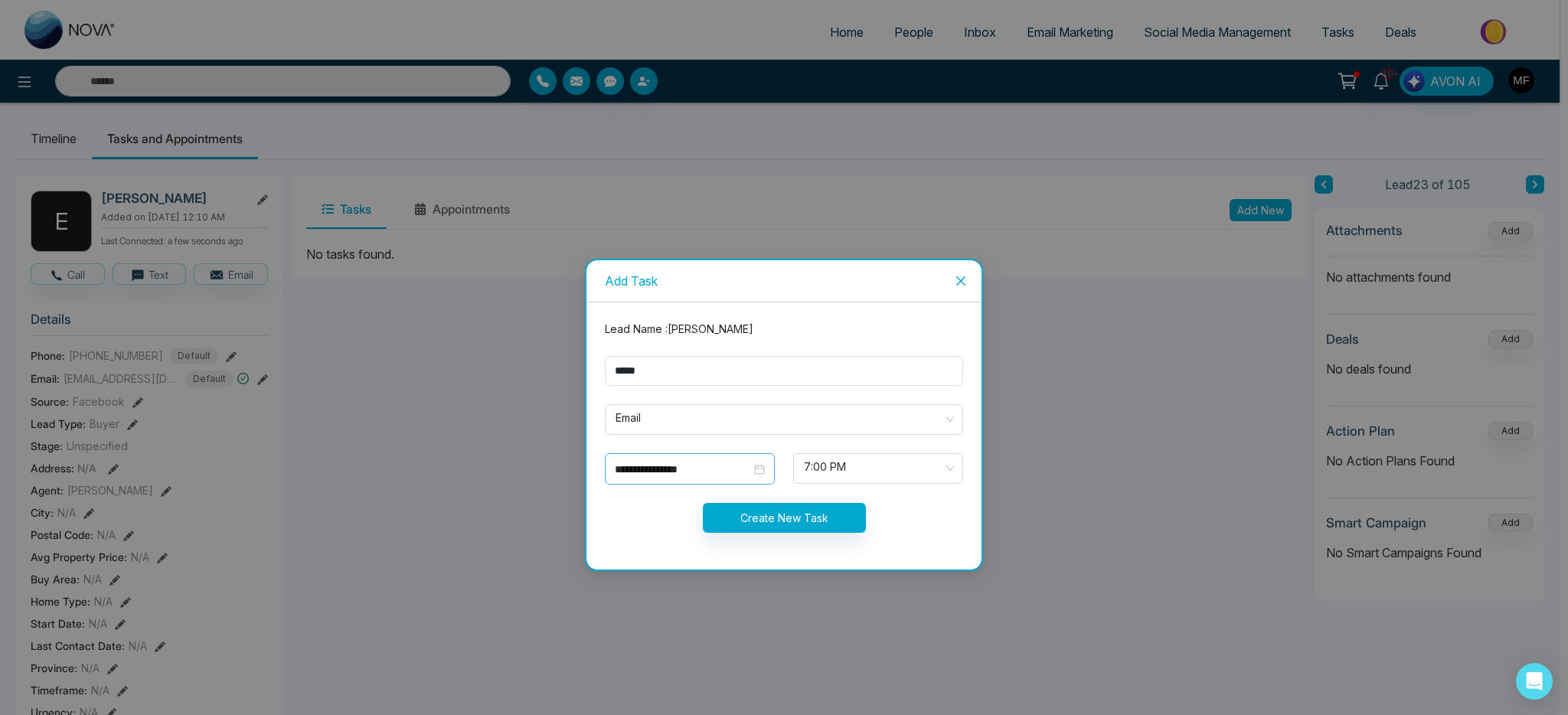
click at [709, 460] on div "**********" at bounding box center [689, 469] width 170 height 32
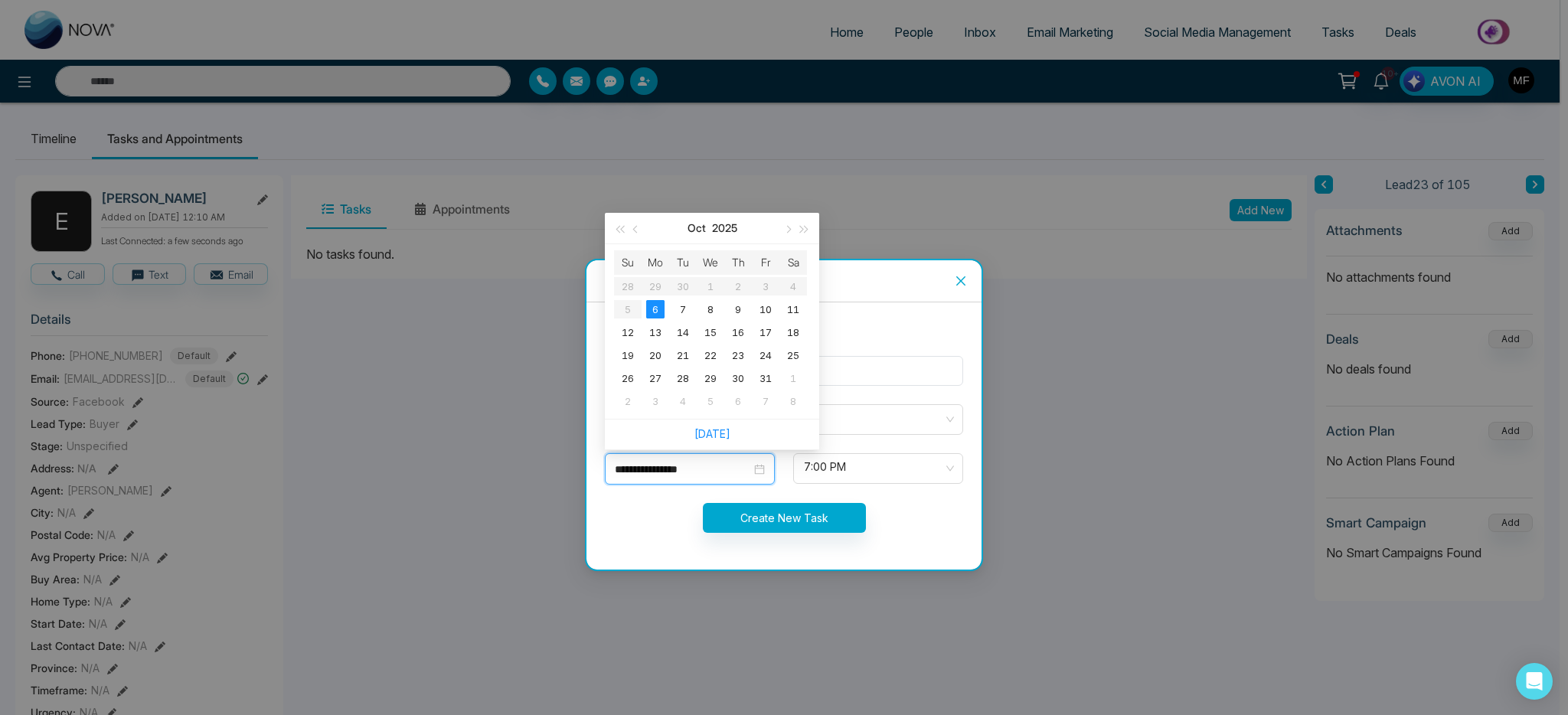
click at [707, 468] on input "**********" at bounding box center [682, 469] width 136 height 17
type input "**********"
click at [685, 308] on div "7" at bounding box center [683, 309] width 18 height 18
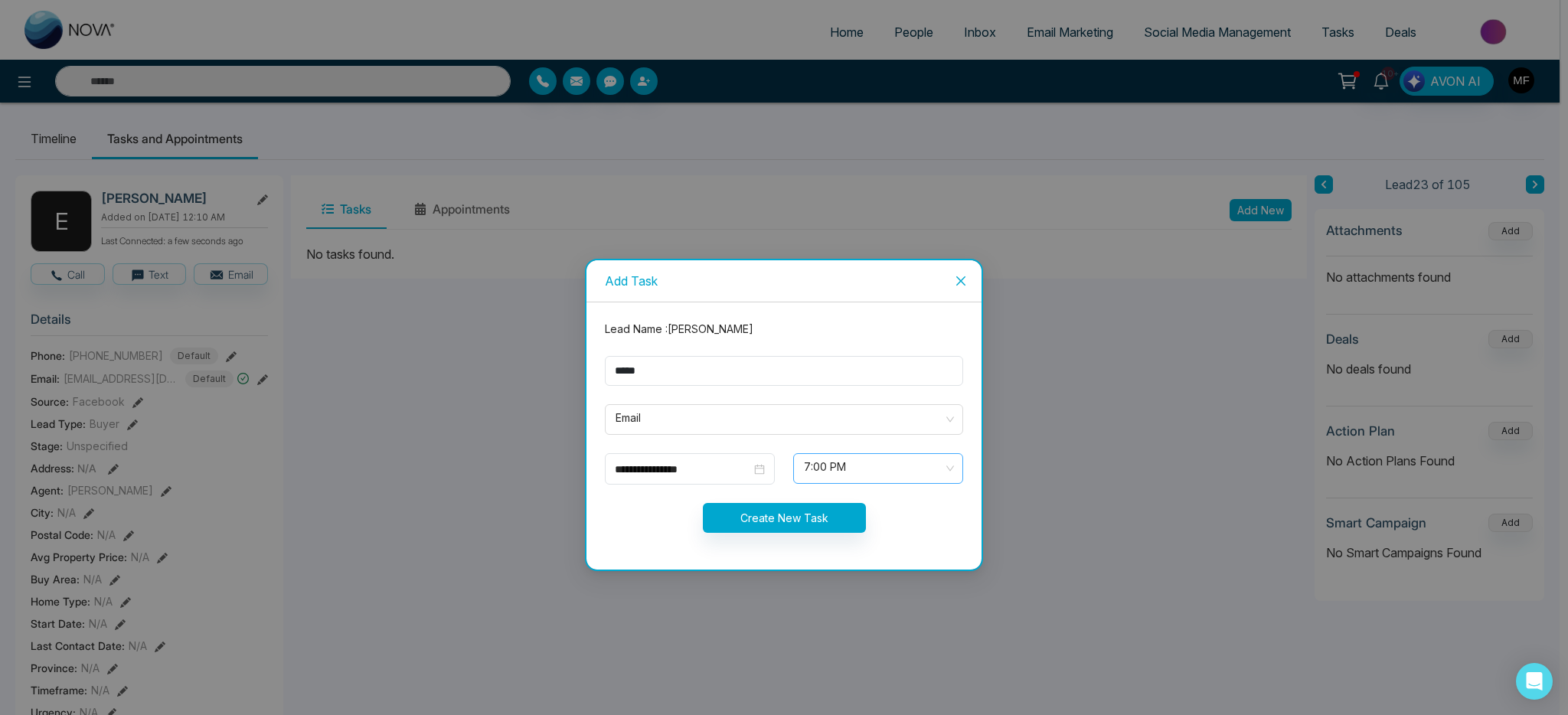
scroll to position [760, 0]
click at [817, 469] on span "7:00 PM" at bounding box center [878, 468] width 148 height 26
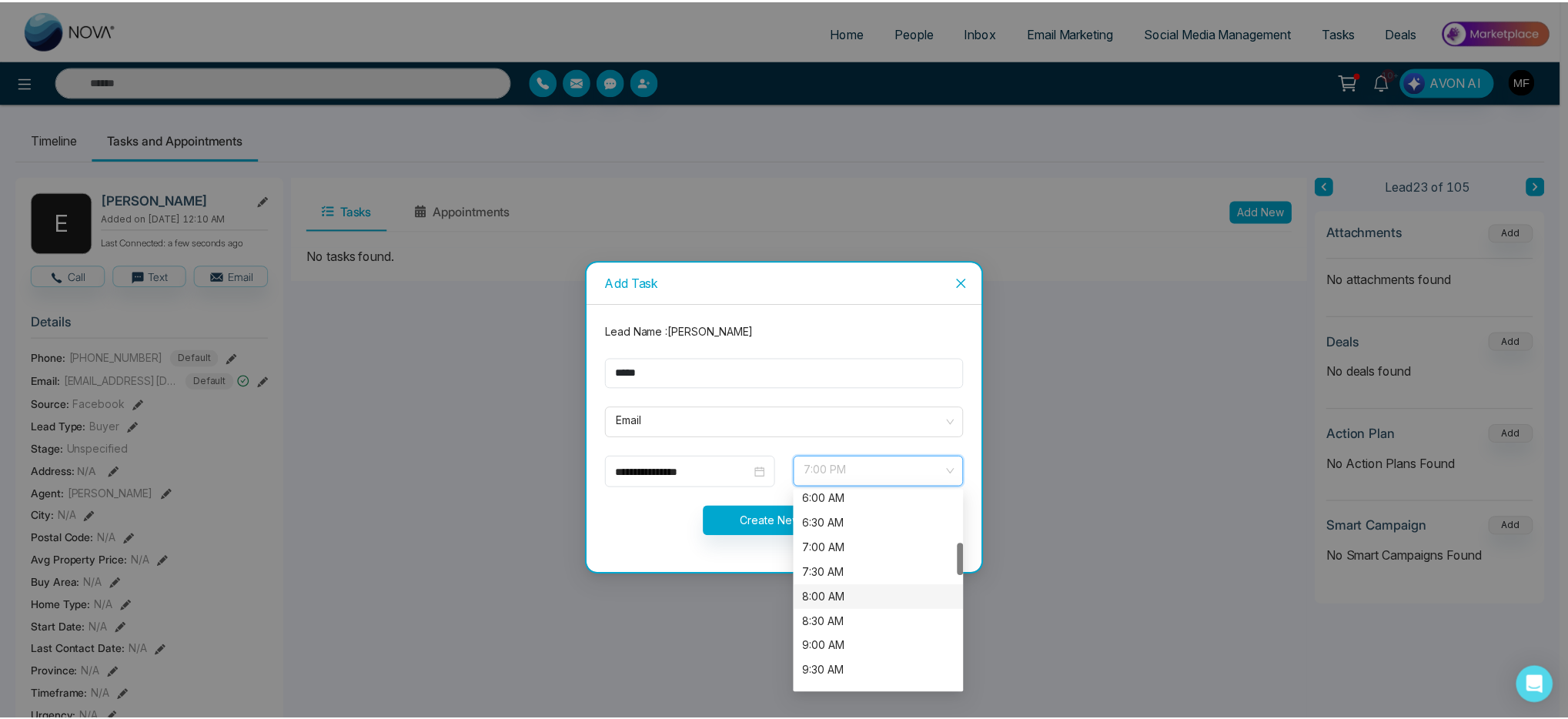
scroll to position [394, 0]
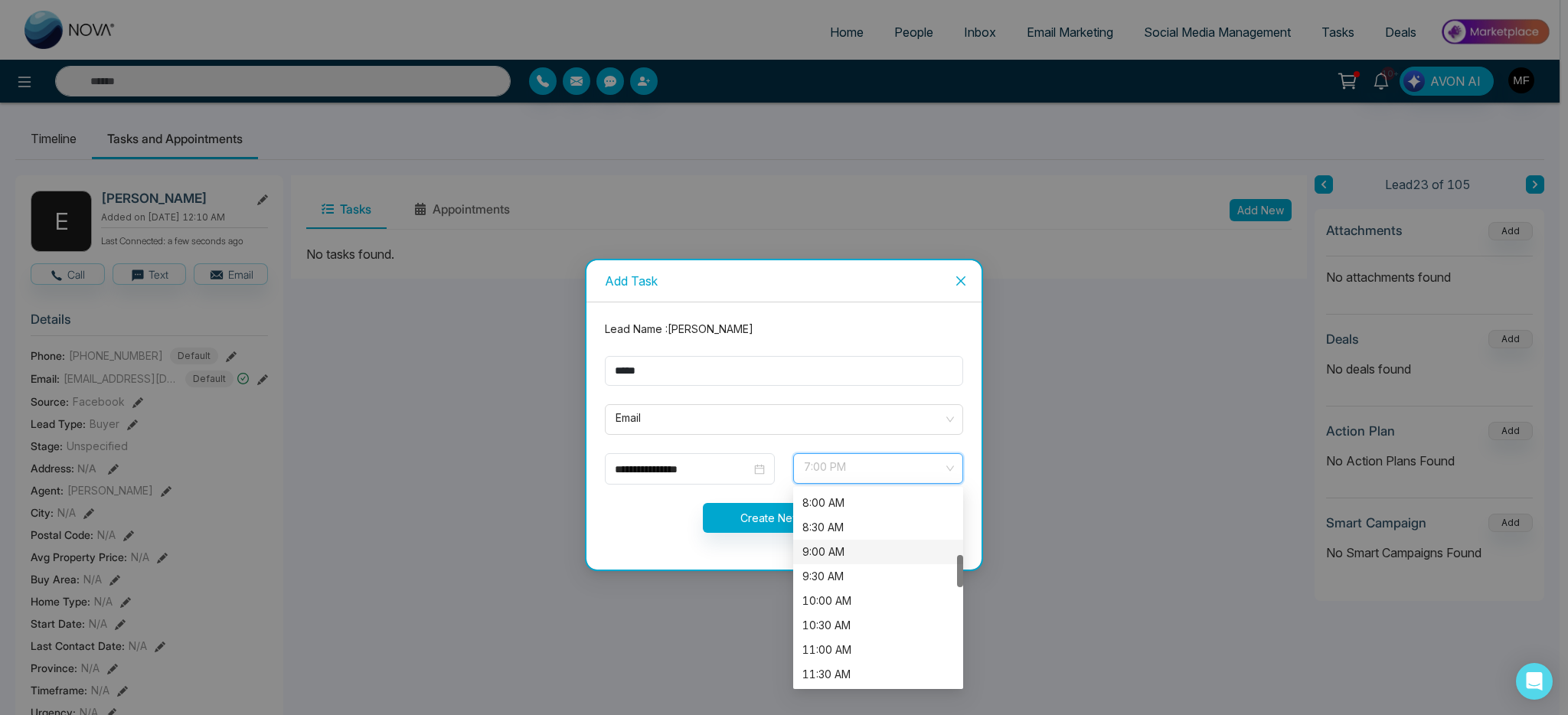
click at [848, 552] on div "9:00 AM" at bounding box center [878, 552] width 152 height 17
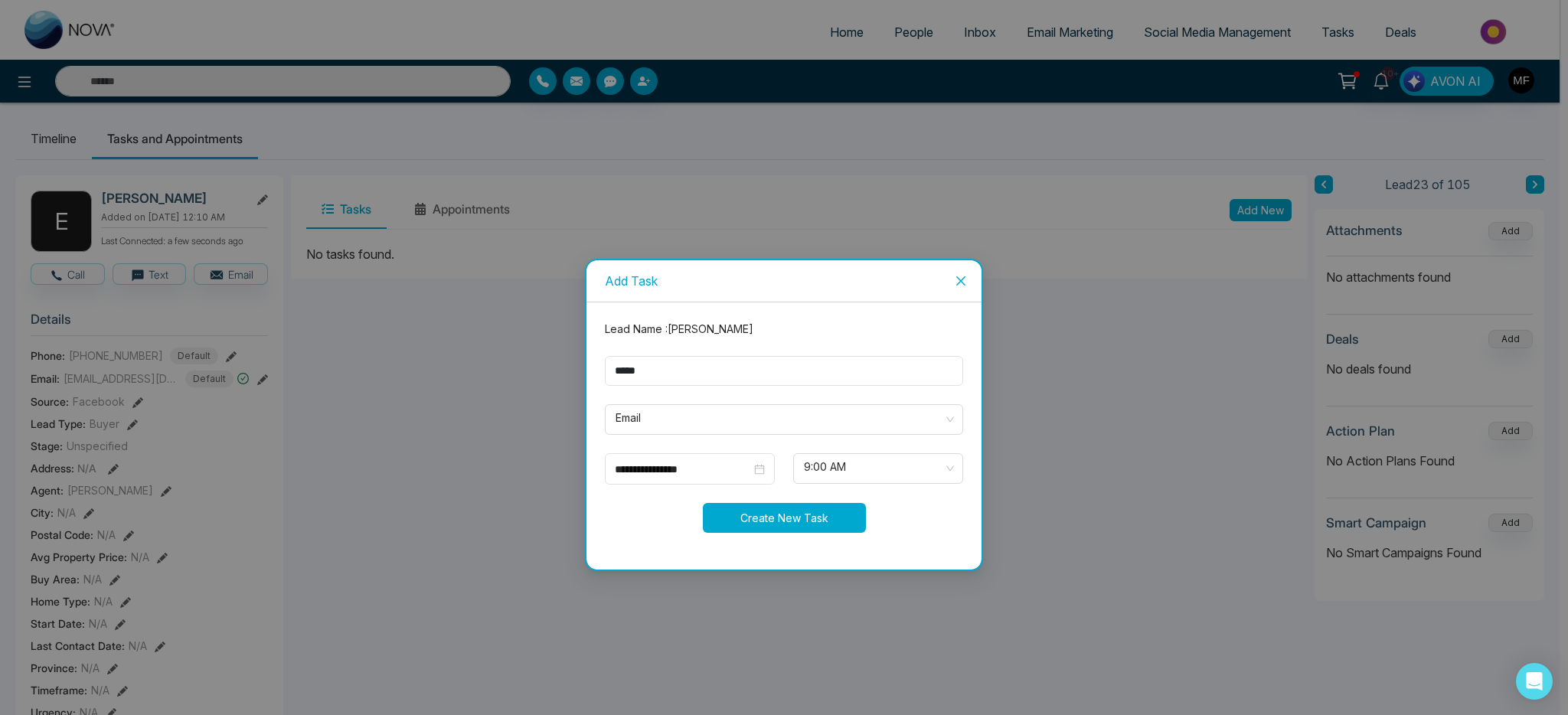
click at [765, 514] on button "Create New Task" at bounding box center [784, 518] width 163 height 30
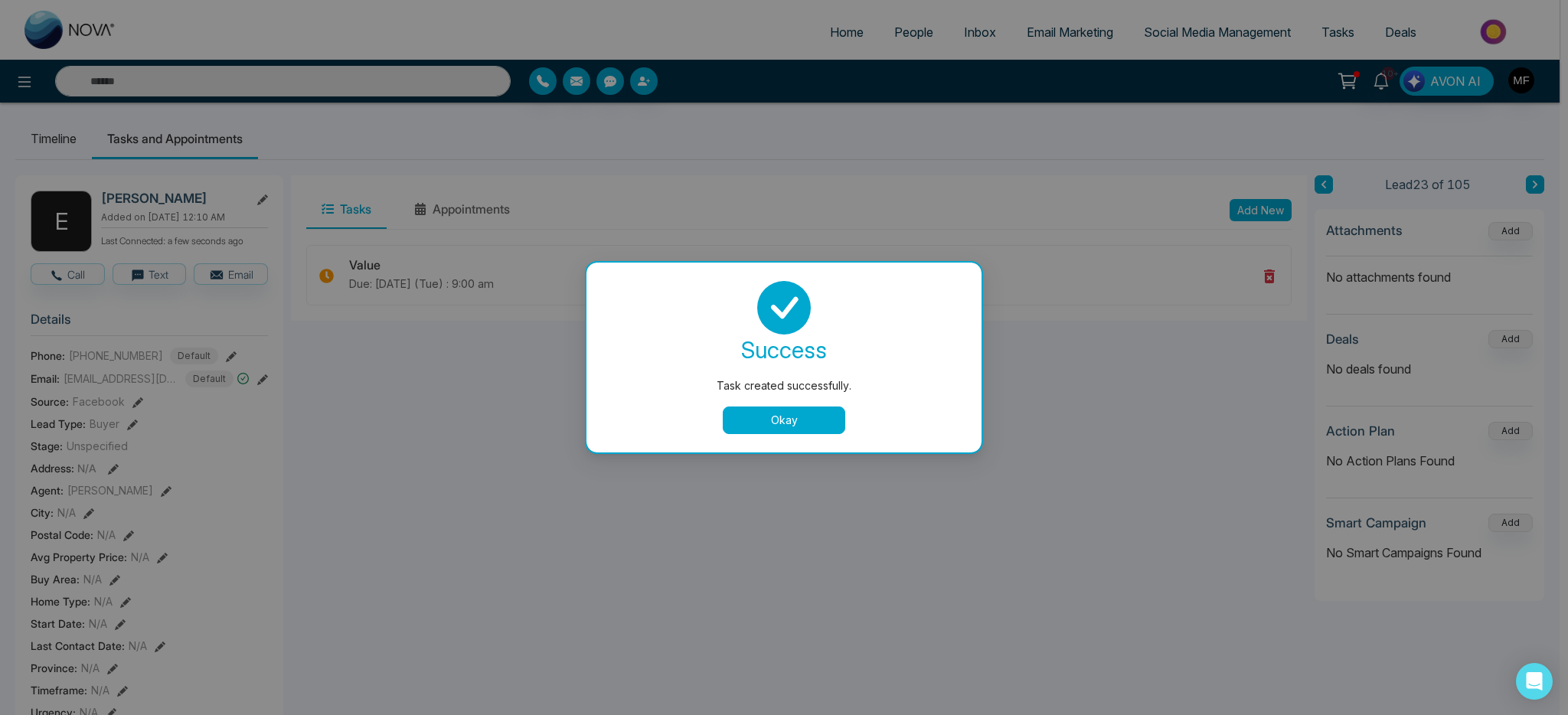
click at [793, 416] on button "Okay" at bounding box center [784, 420] width 123 height 27
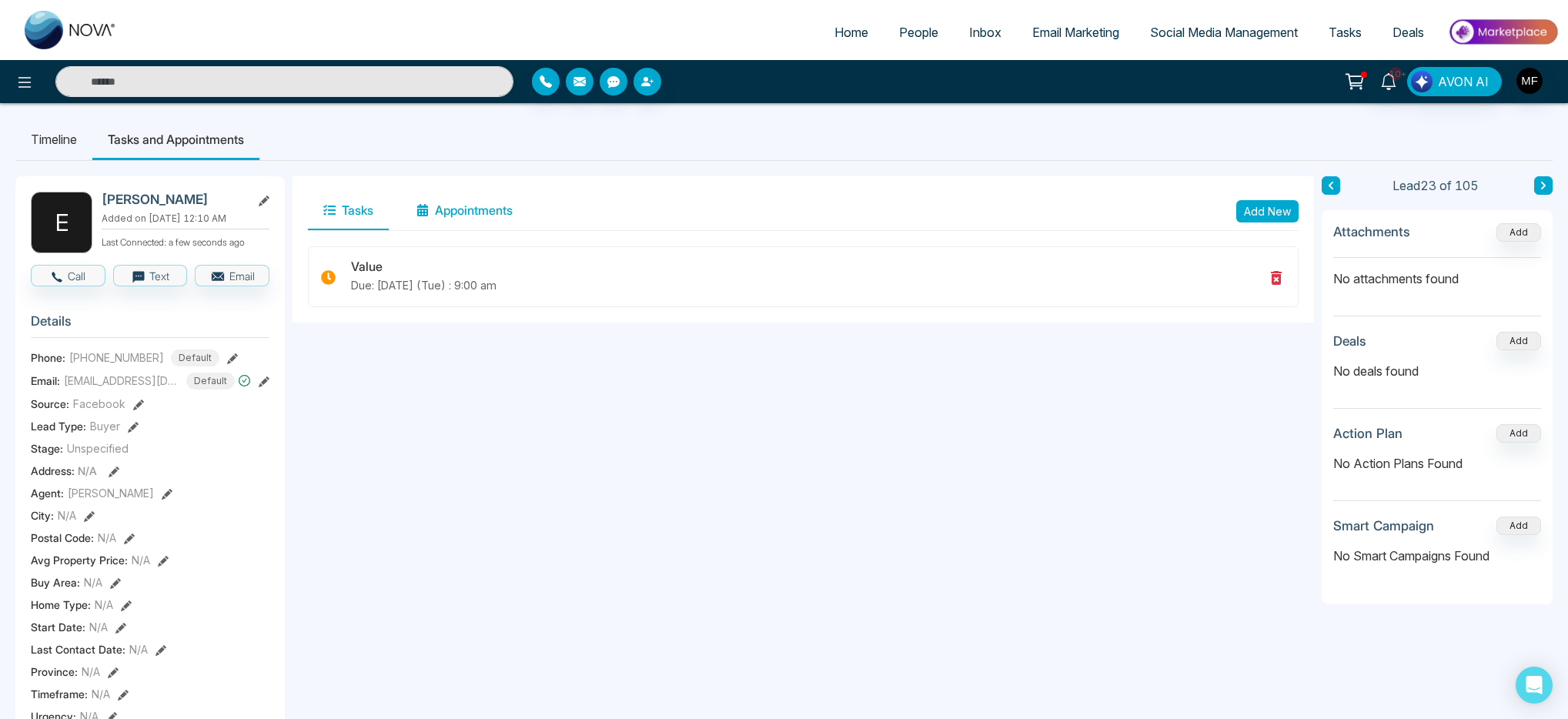
click at [477, 216] on button "Appointments" at bounding box center [464, 211] width 127 height 38
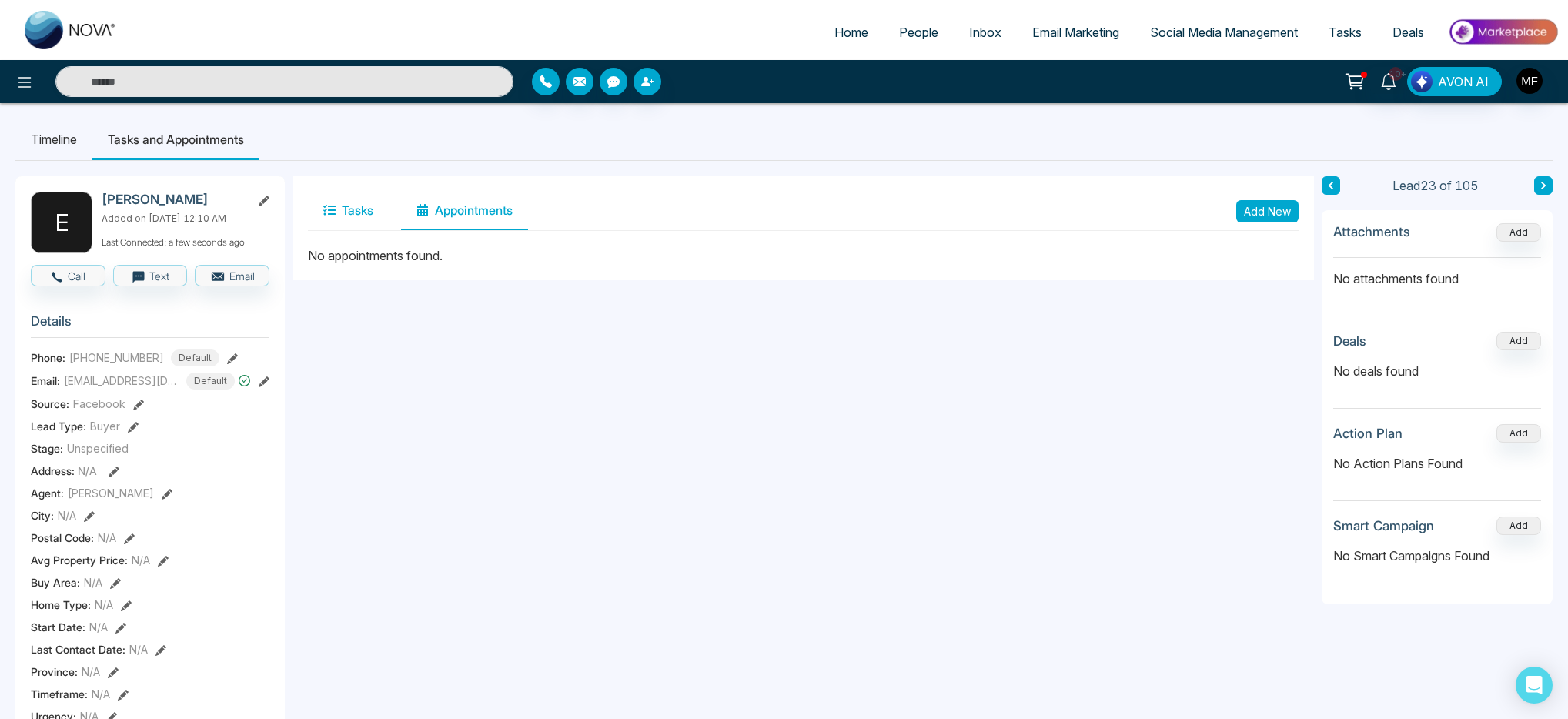
click at [308, 224] on button "Tasks" at bounding box center [348, 211] width 81 height 38
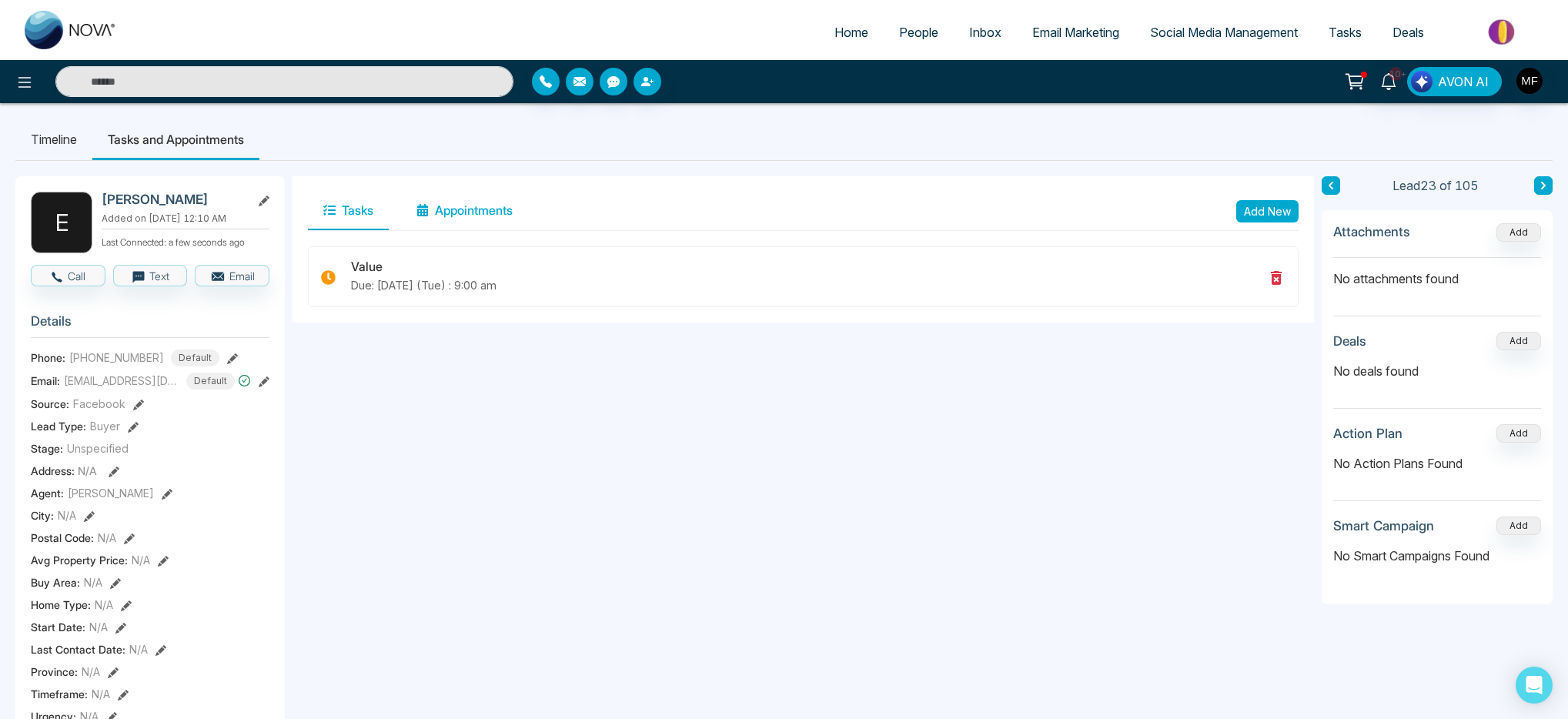
click at [478, 216] on button "Appointments" at bounding box center [464, 211] width 127 height 38
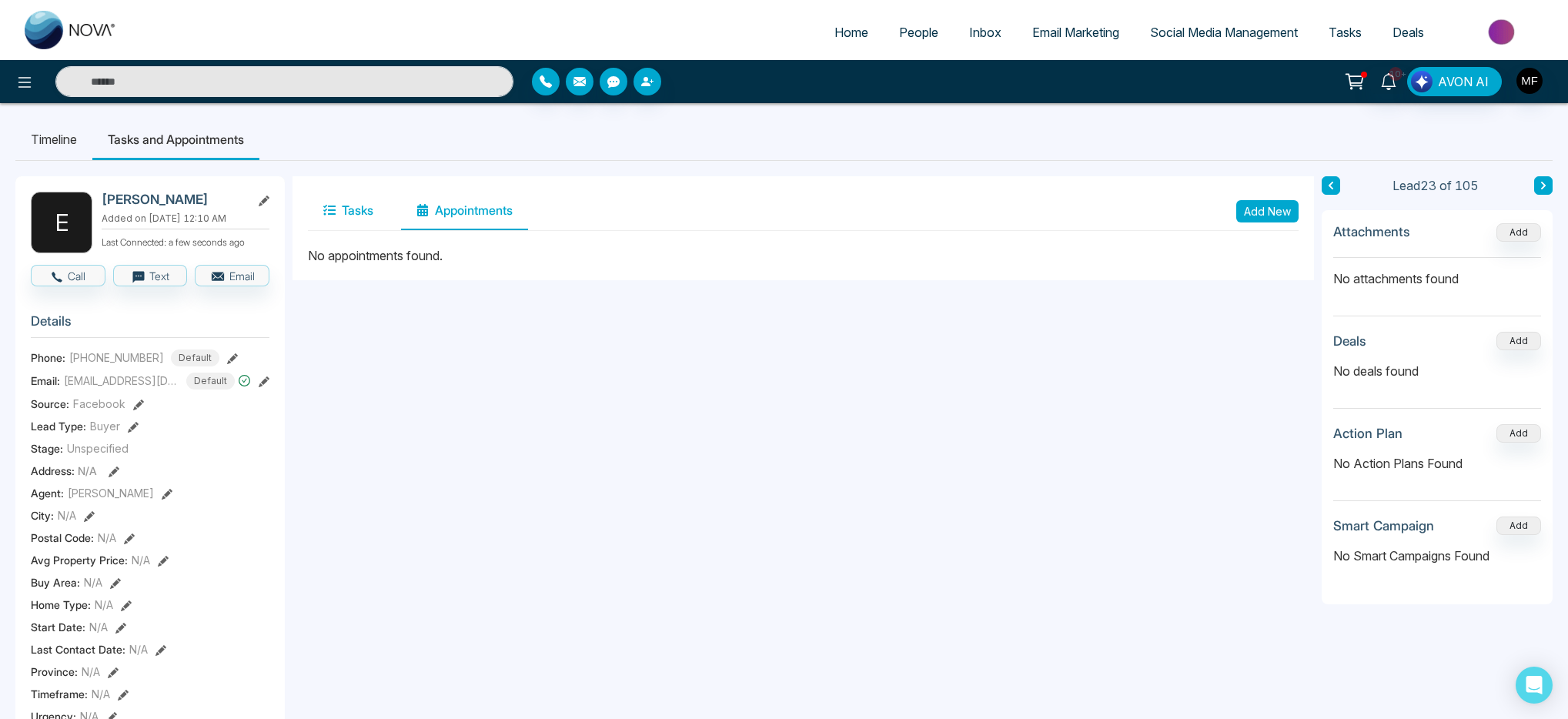
click at [342, 214] on button "Tasks" at bounding box center [348, 211] width 81 height 38
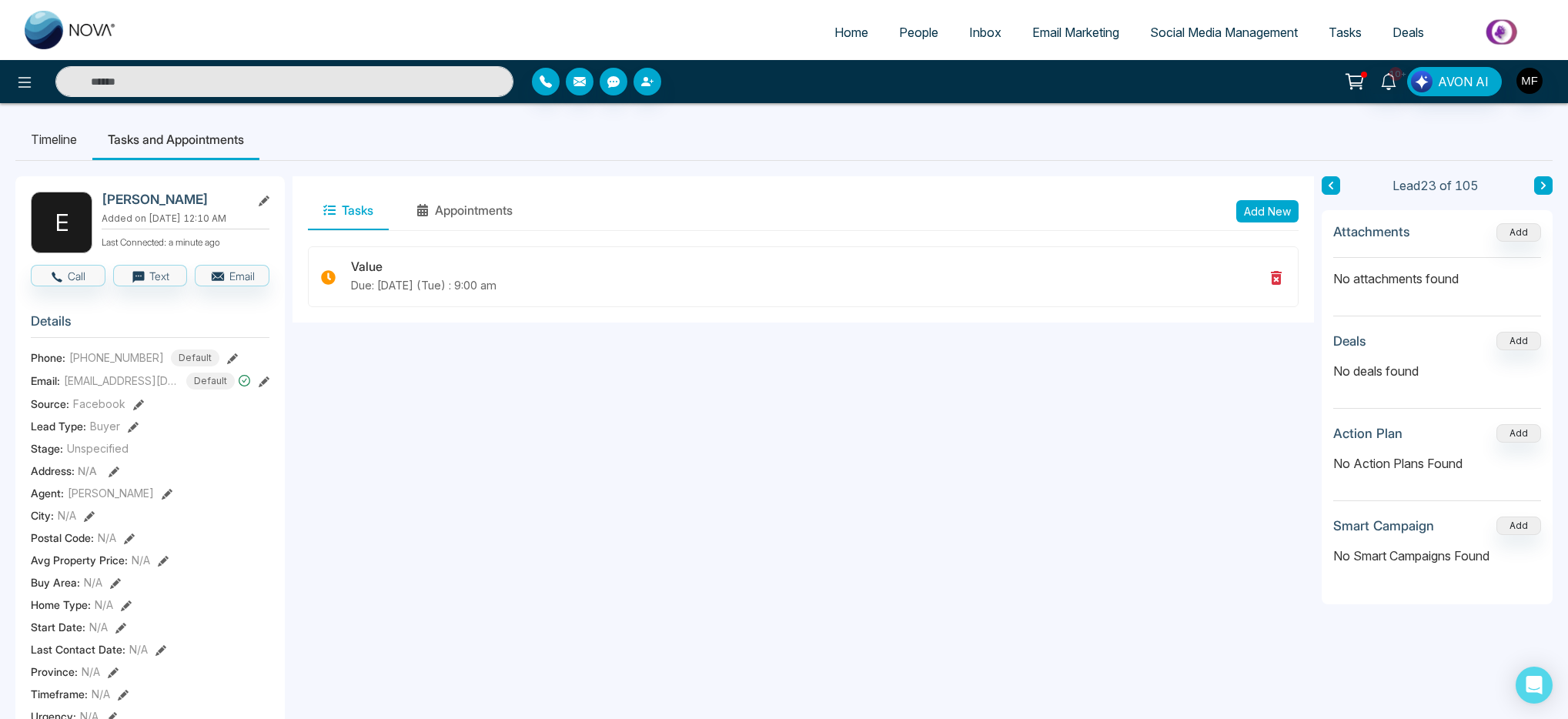
click at [148, 90] on input "text" at bounding box center [283, 81] width 458 height 31
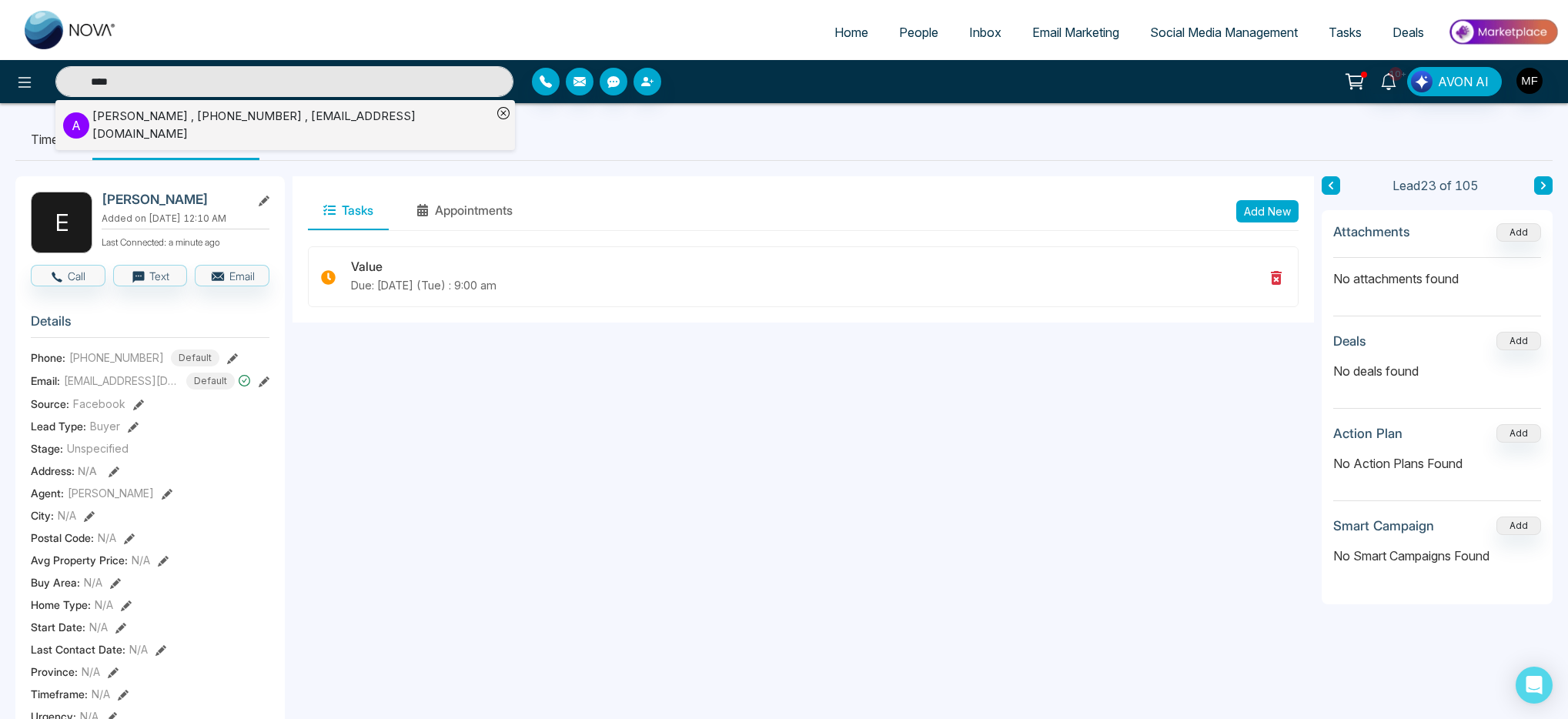
type input "****"
click at [139, 127] on div "Alex Fernandez , +14165583020 , a.fernandez2001@hotmail.com" at bounding box center [292, 125] width 399 height 35
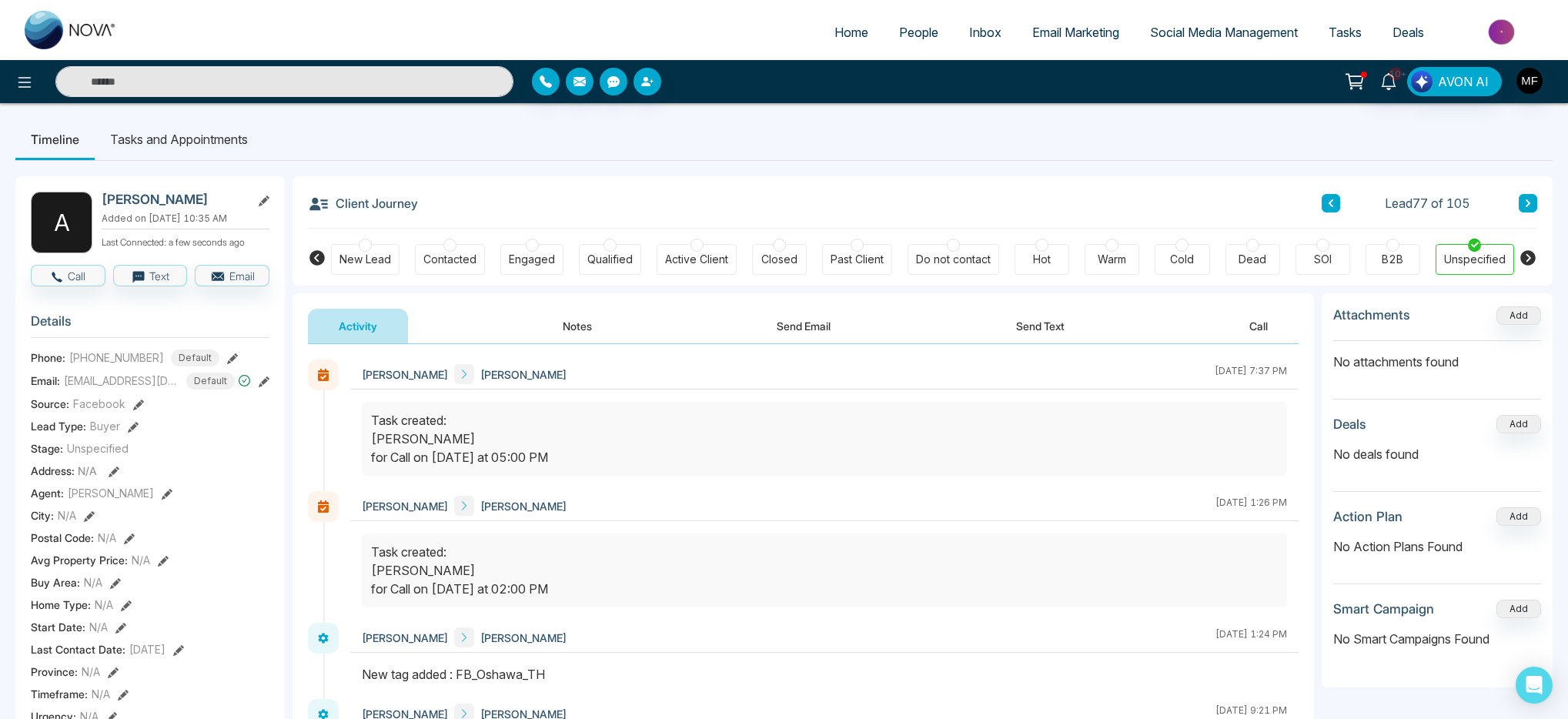
click at [564, 328] on button "Notes" at bounding box center [577, 326] width 91 height 35
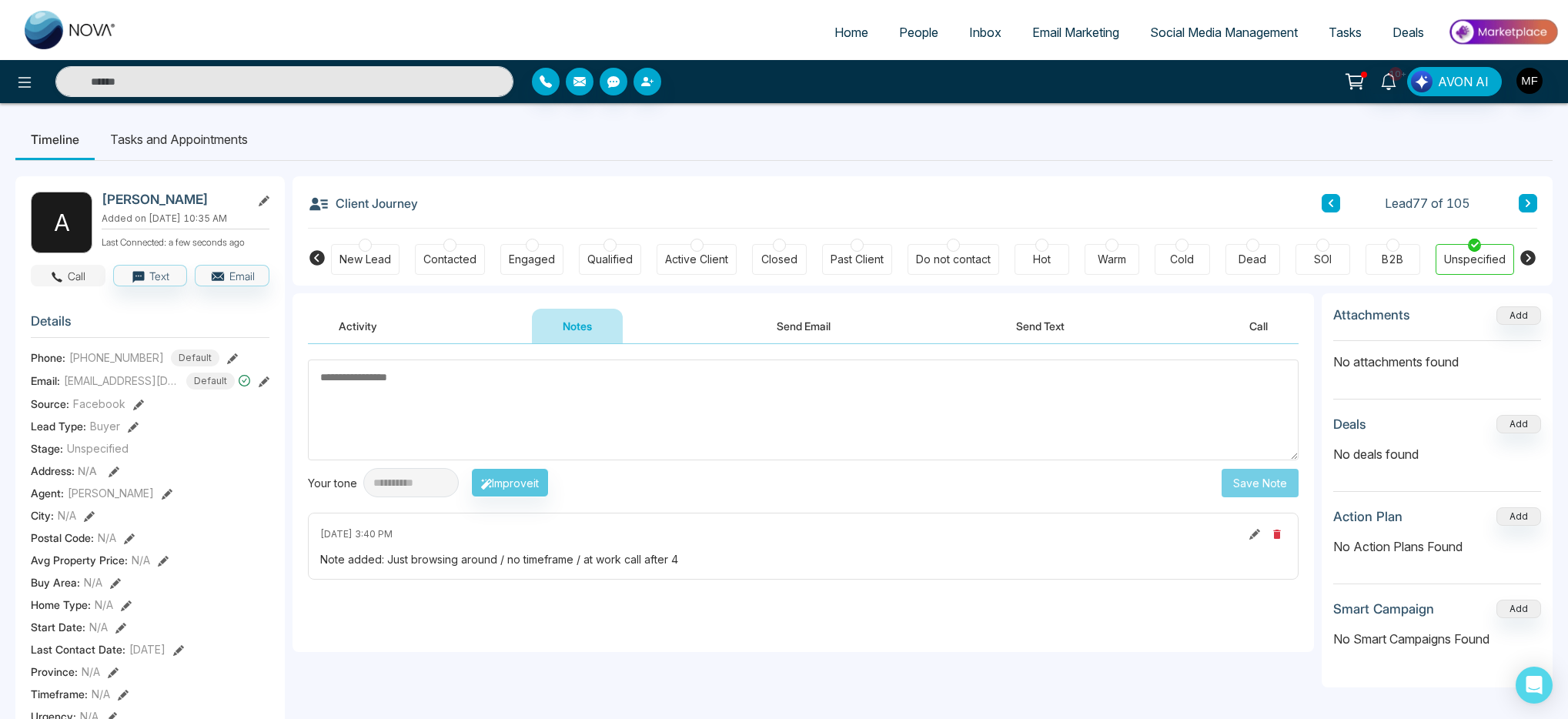
click at [74, 287] on button "Call" at bounding box center [68, 276] width 75 height 22
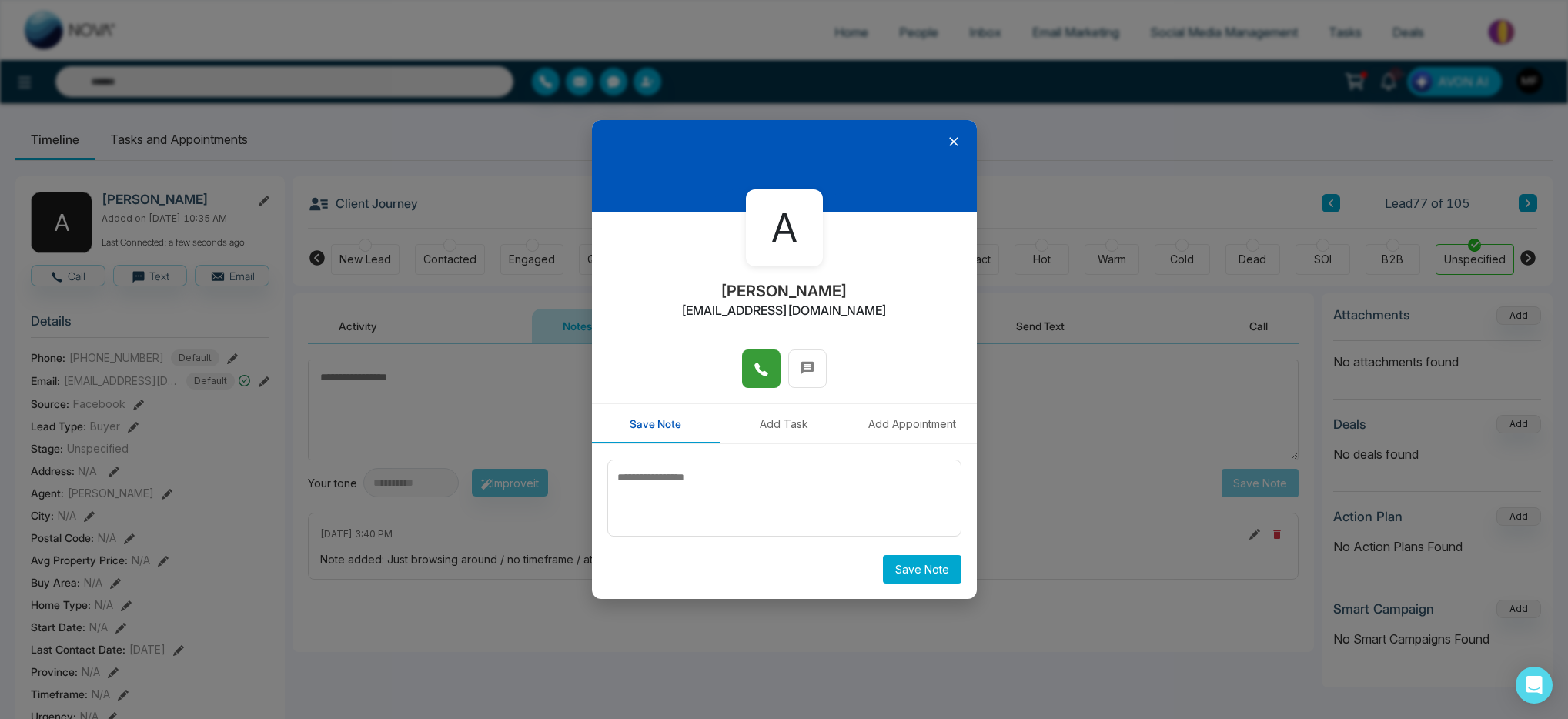
click at [779, 369] on button at bounding box center [761, 369] width 38 height 38
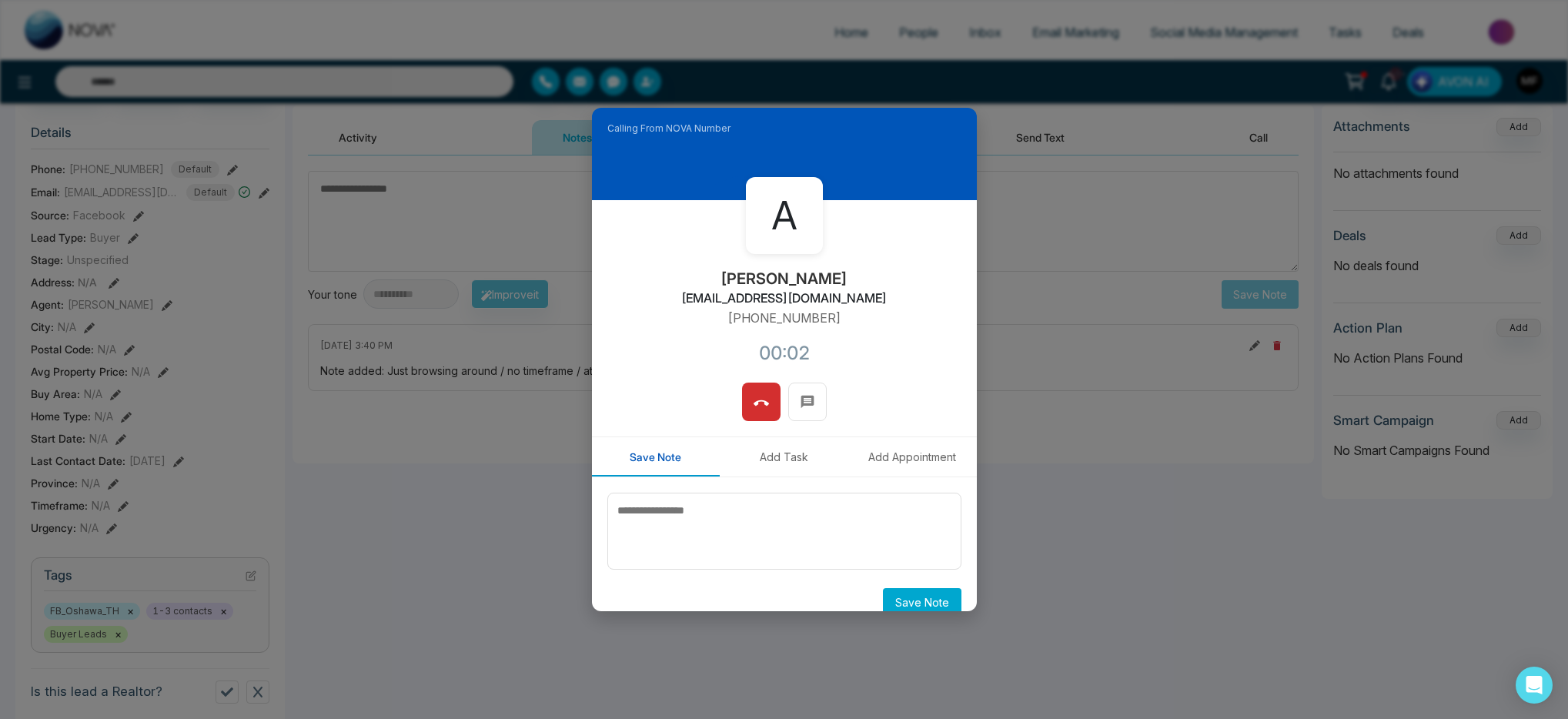
scroll to position [185, 0]
click at [754, 410] on icon at bounding box center [761, 404] width 15 height 15
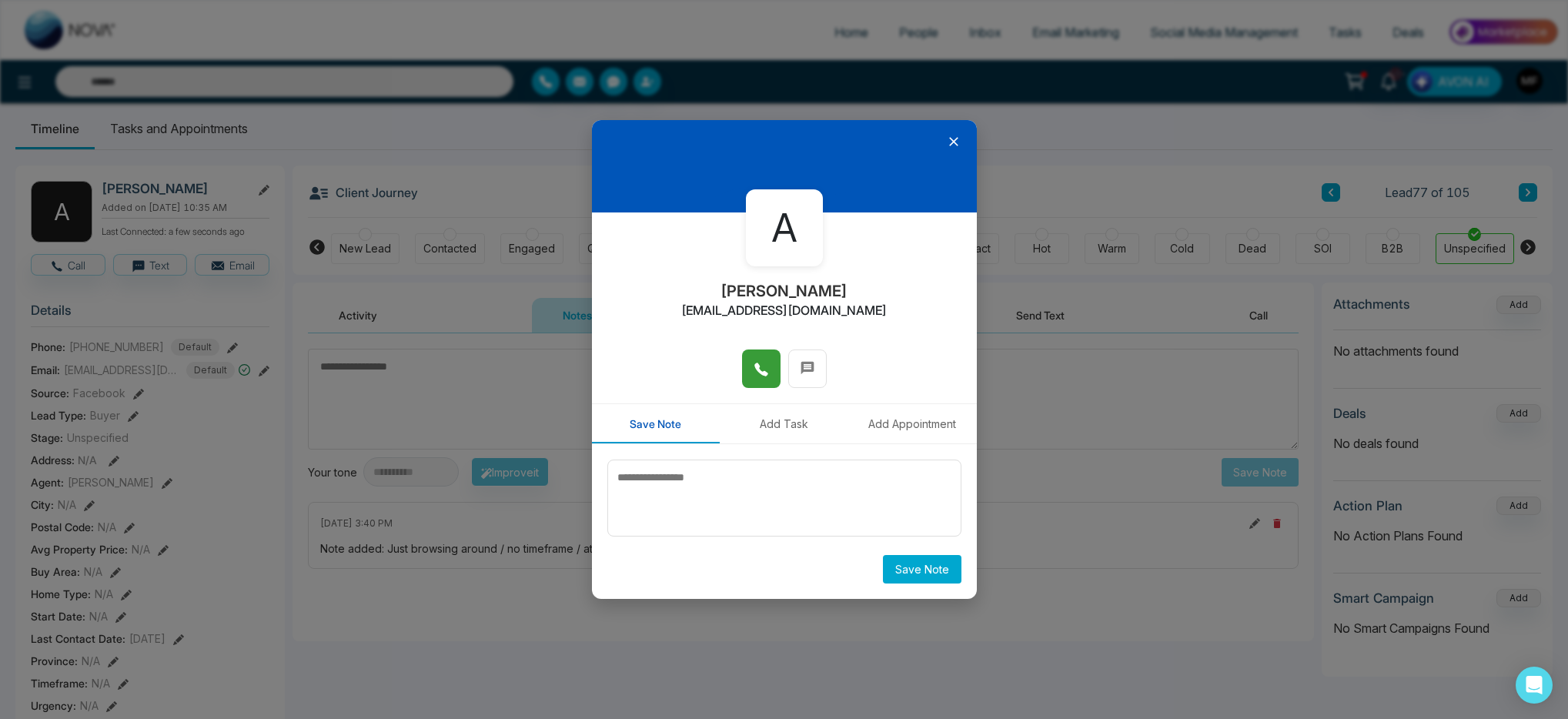
scroll to position [0, 0]
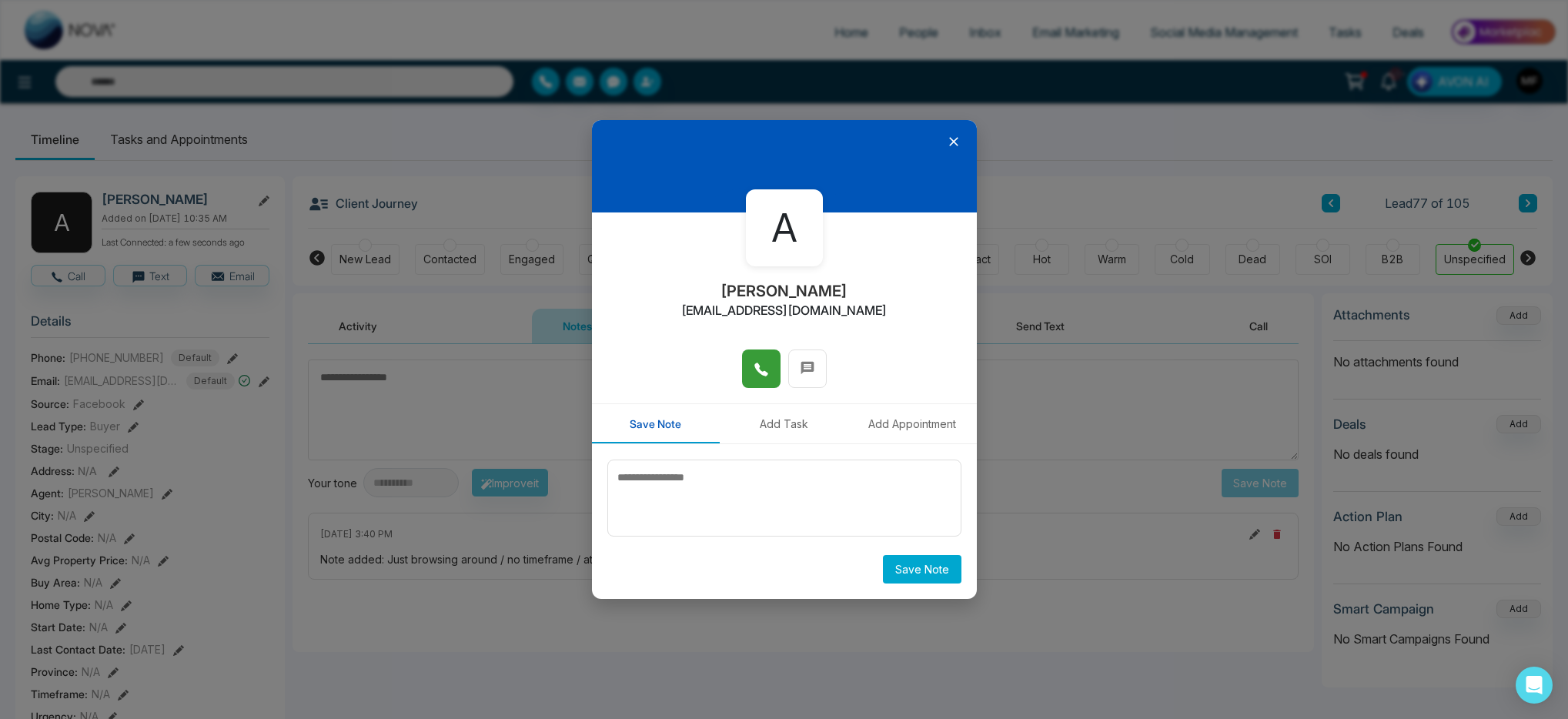
click at [955, 143] on icon at bounding box center [954, 142] width 15 height 15
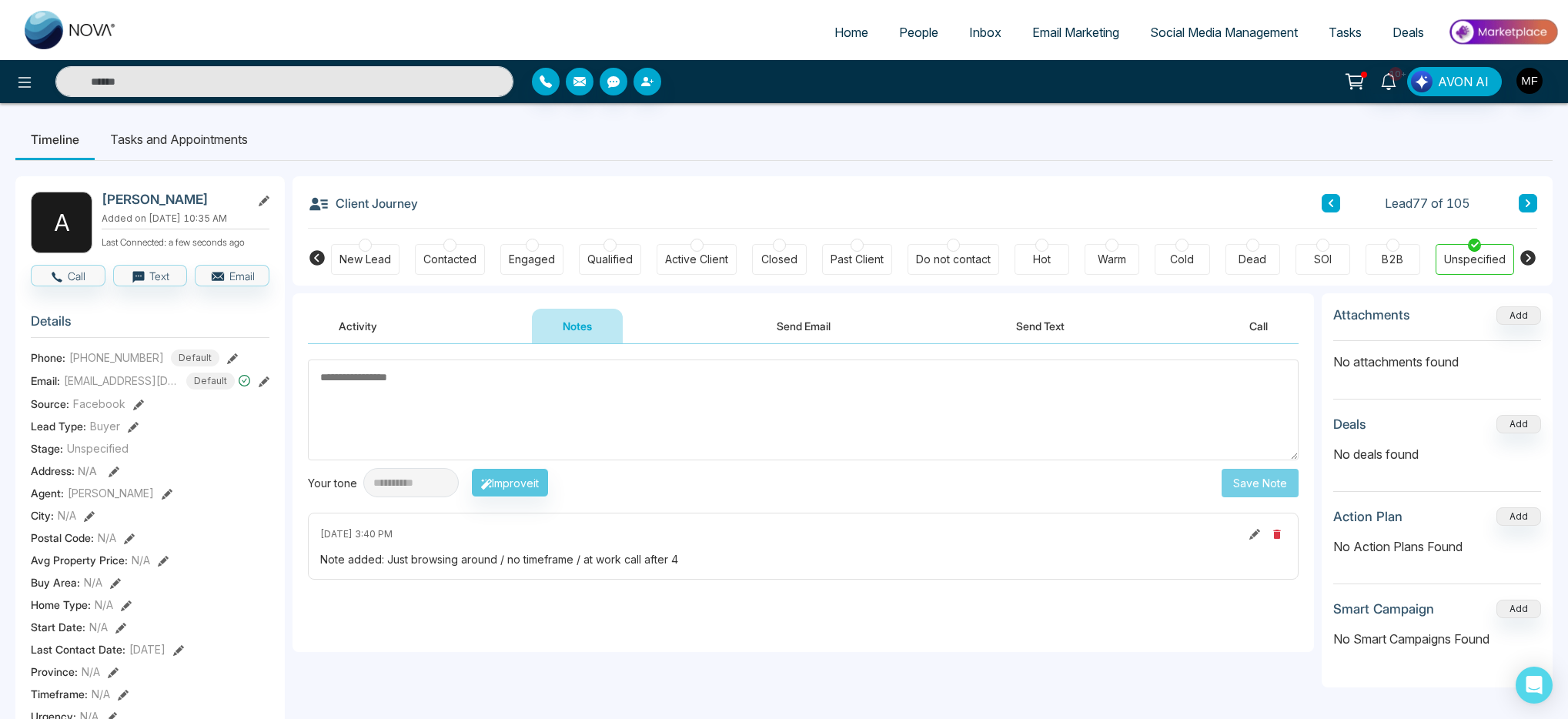
click at [1049, 334] on button "Send Text" at bounding box center [1040, 326] width 110 height 35
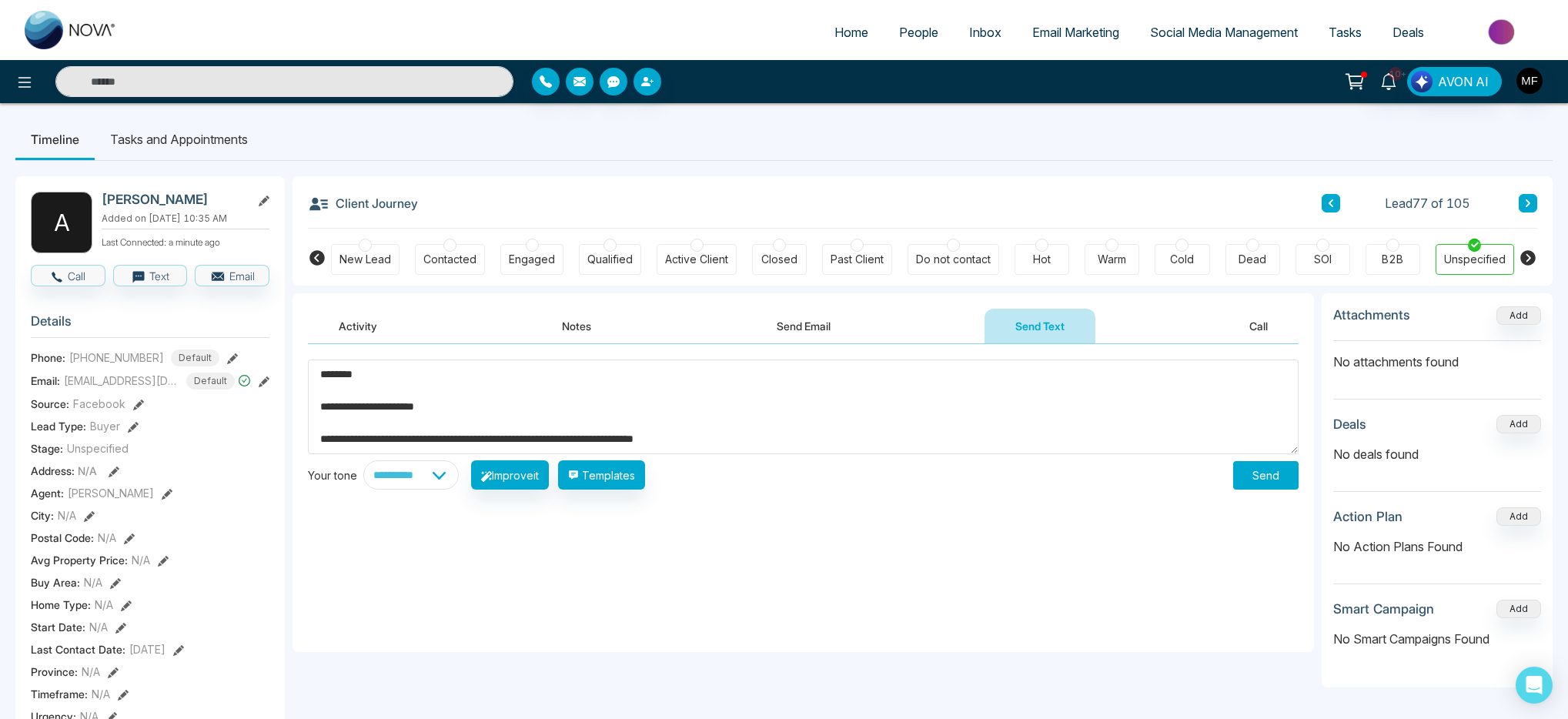
scroll to position [25, 0]
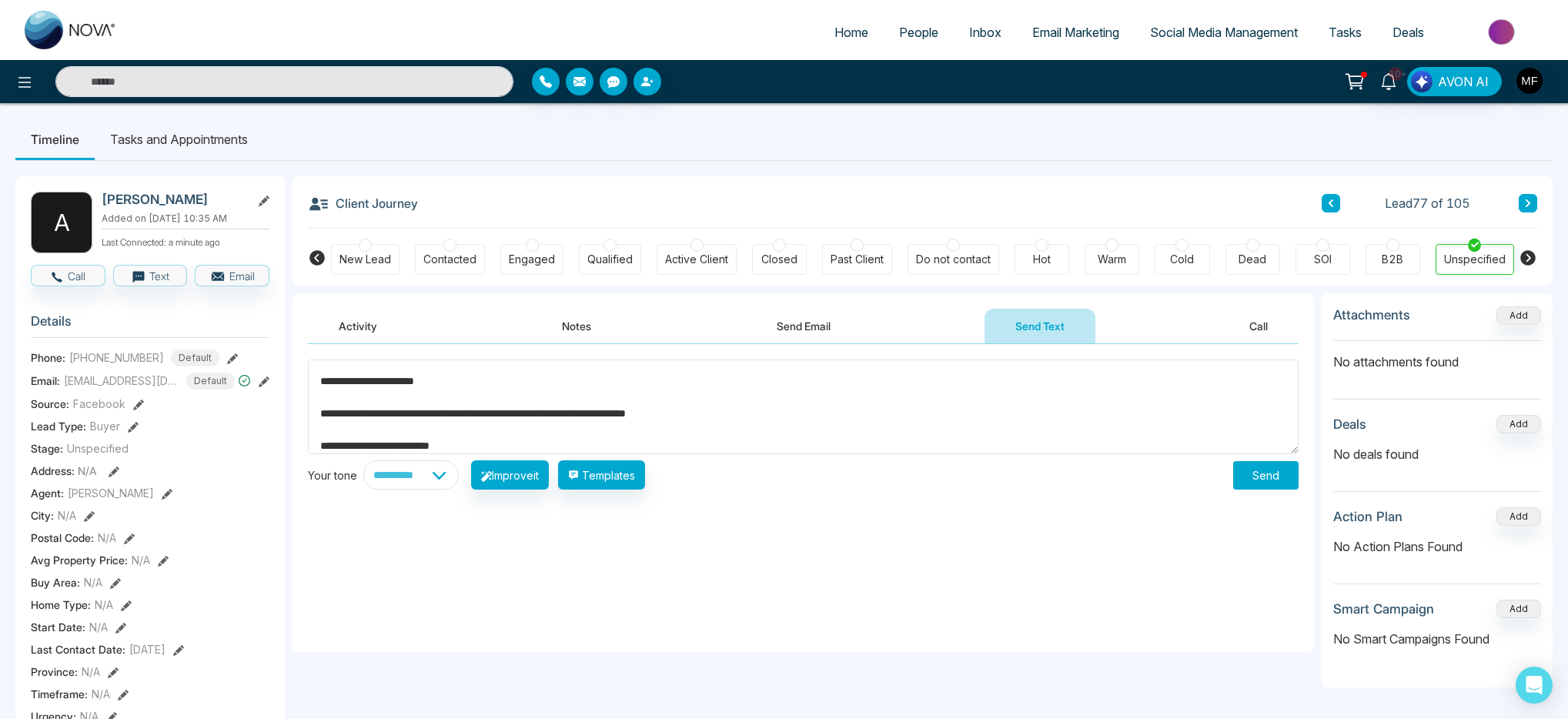
type textarea "**********"
click at [440, 475] on select "**********" at bounding box center [411, 475] width 96 height 29
select select "**********"
click at [363, 460] on select "**********" at bounding box center [411, 475] width 96 height 29
click at [539, 467] on button "Improve it" at bounding box center [509, 475] width 78 height 29
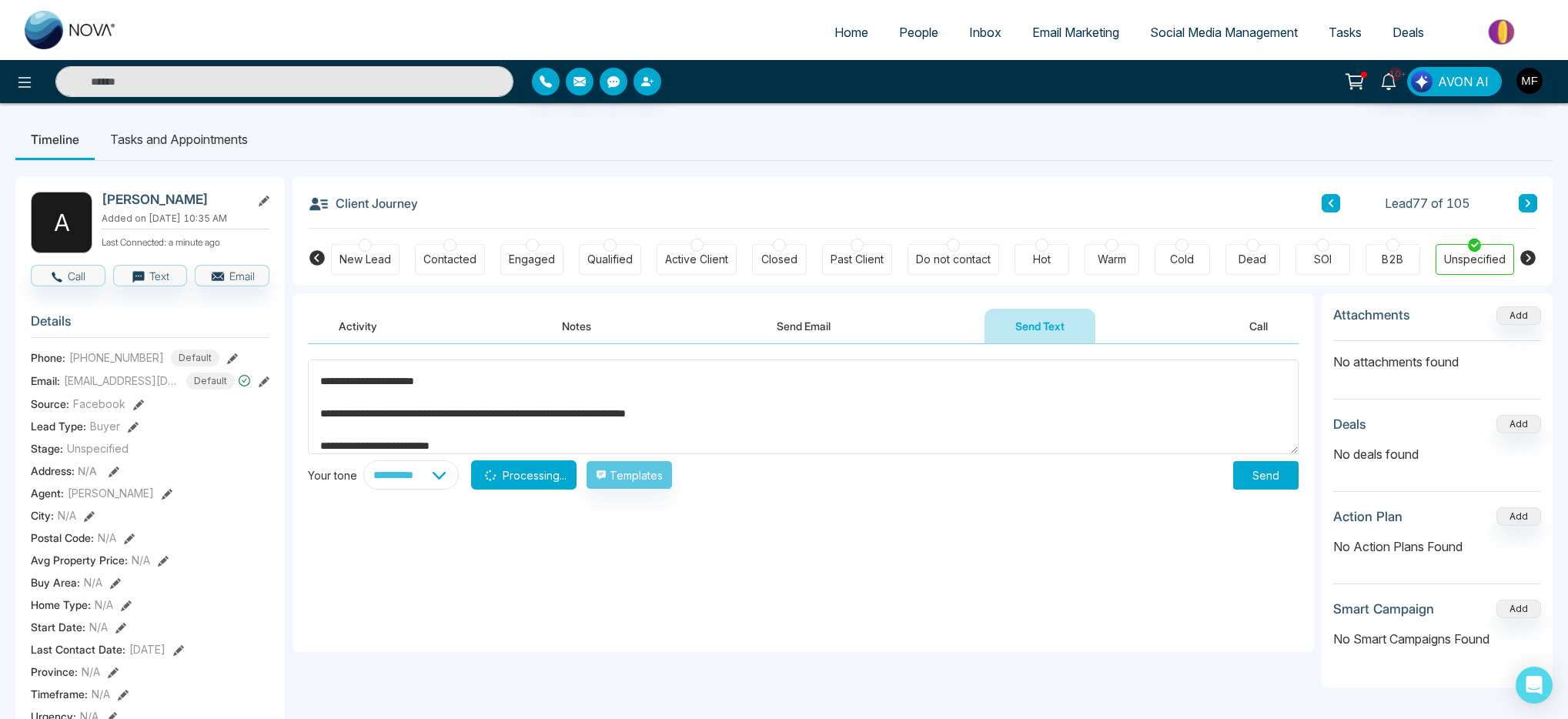
type textarea "**********"
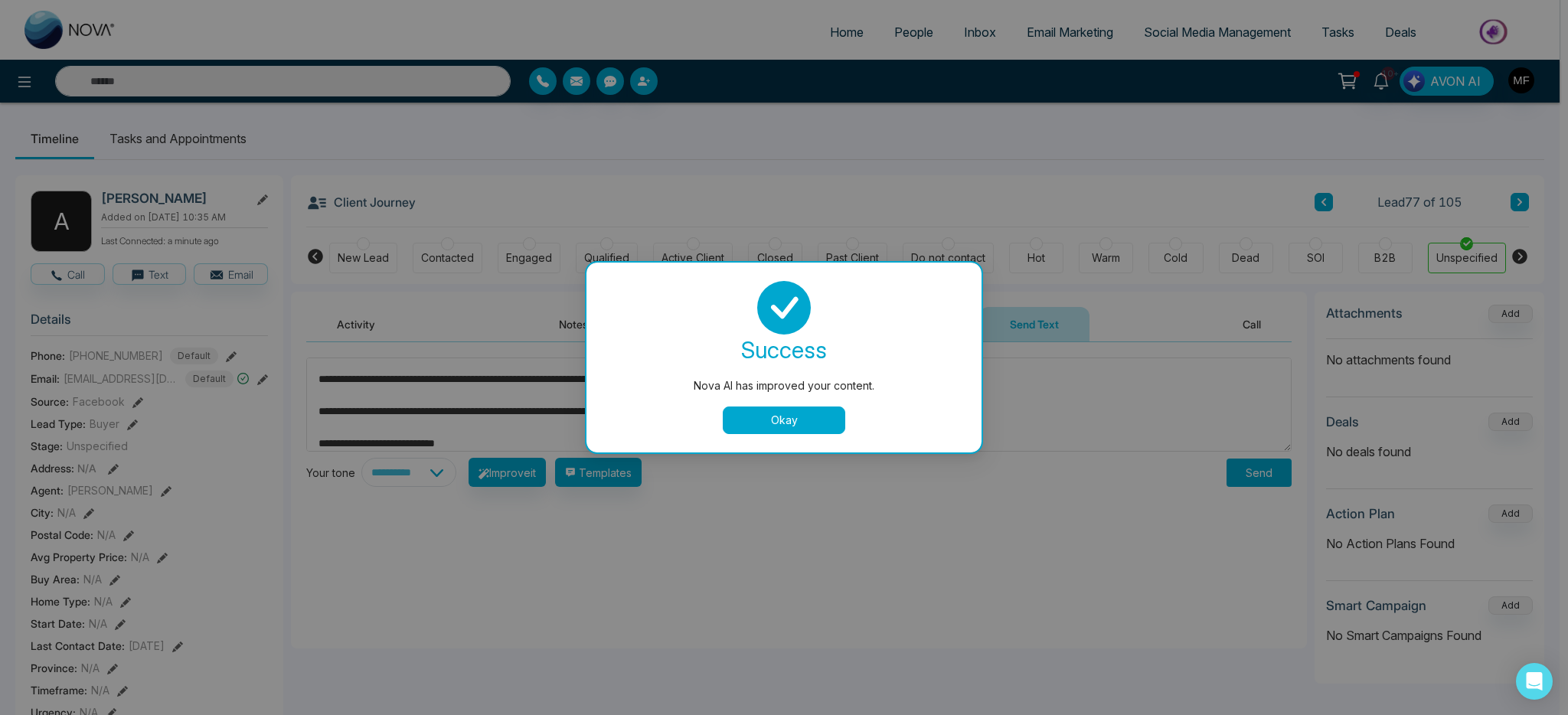
click at [814, 426] on button "Okay" at bounding box center [784, 420] width 123 height 27
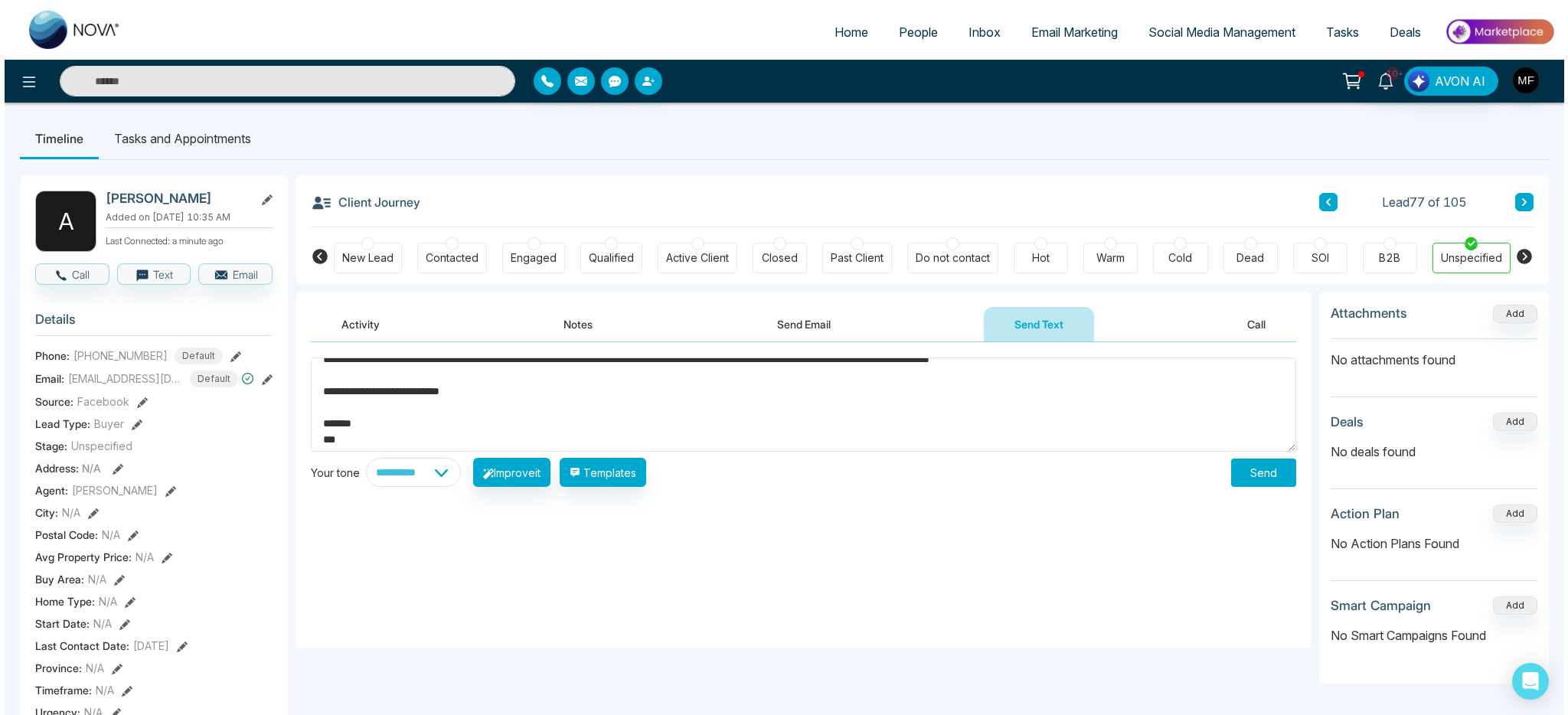
scroll to position [80, 0]
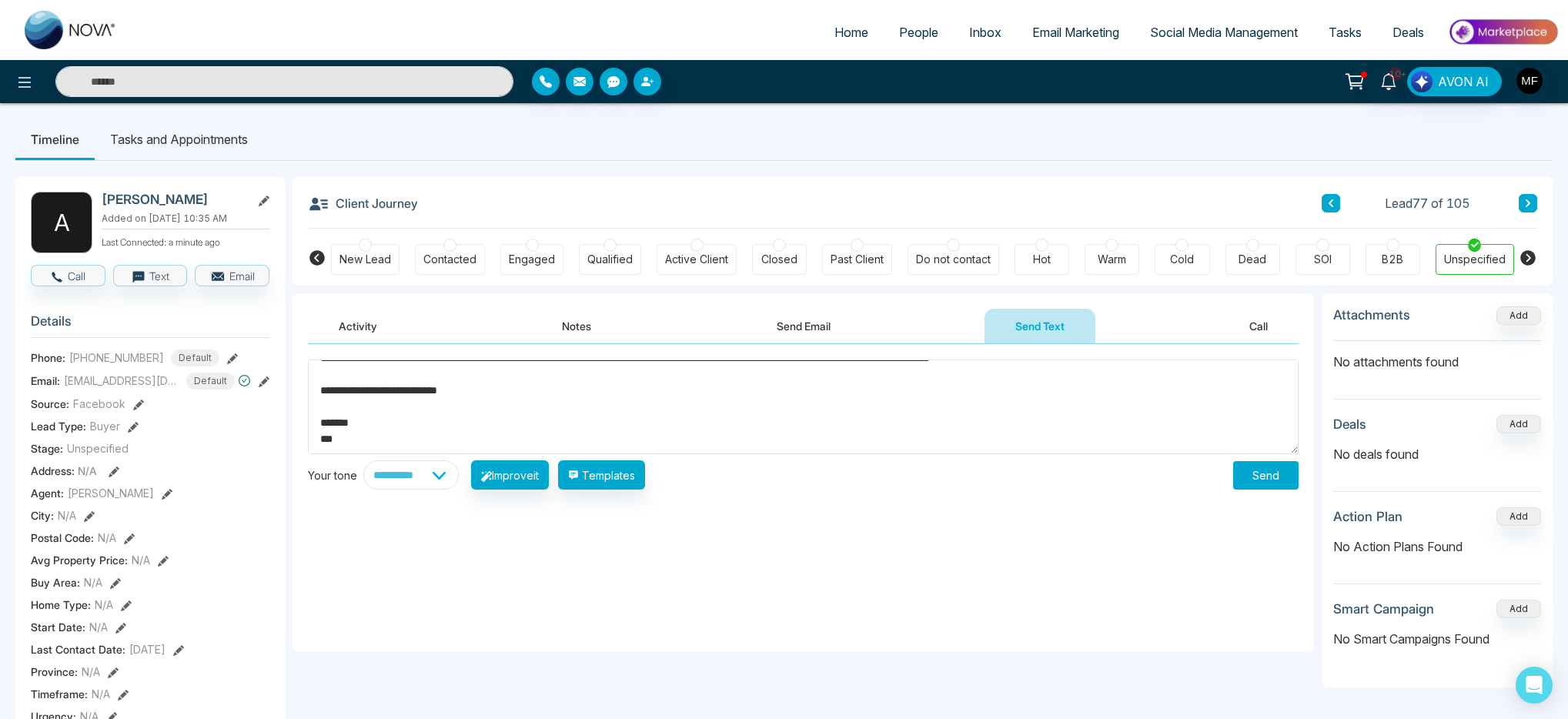
click at [1260, 475] on button "Send" at bounding box center [1265, 475] width 65 height 28
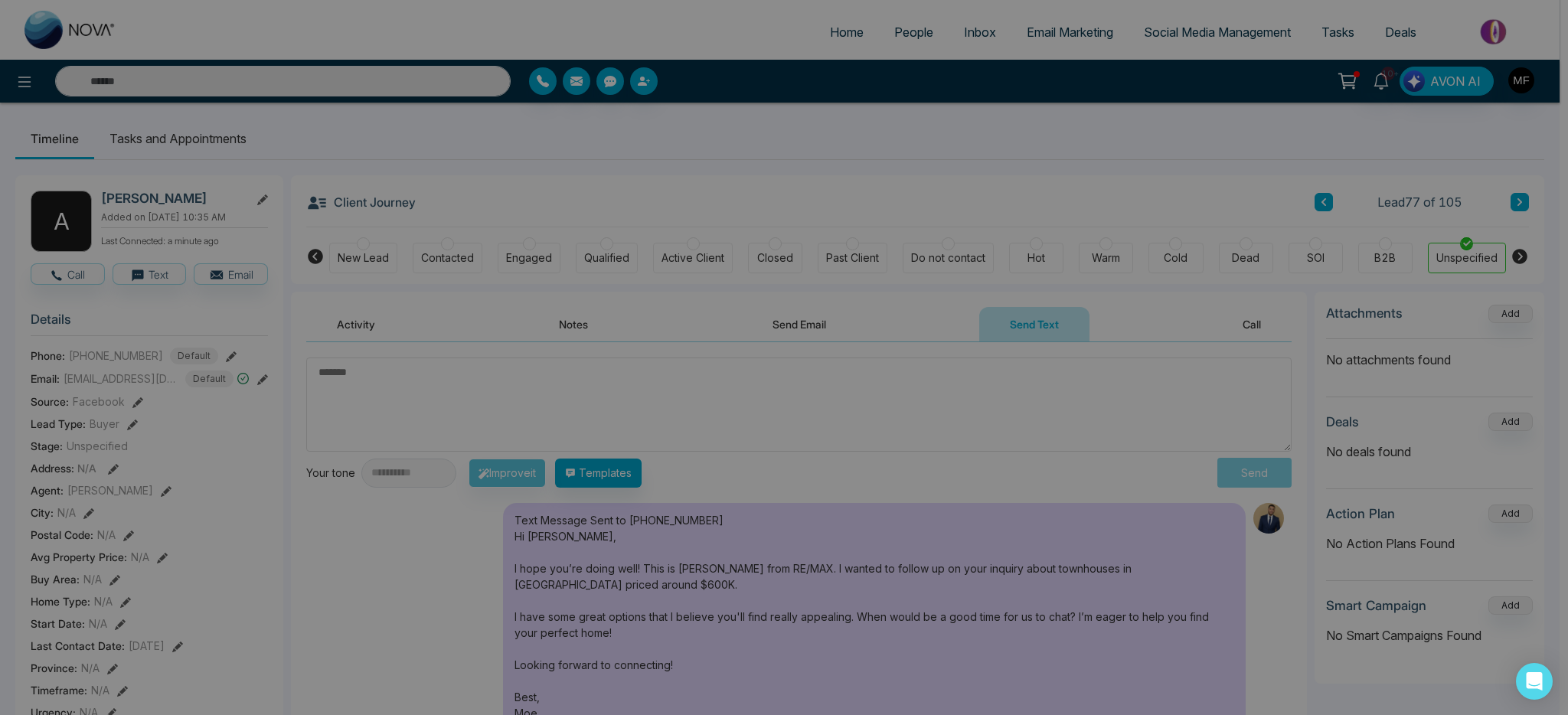
scroll to position [0, 0]
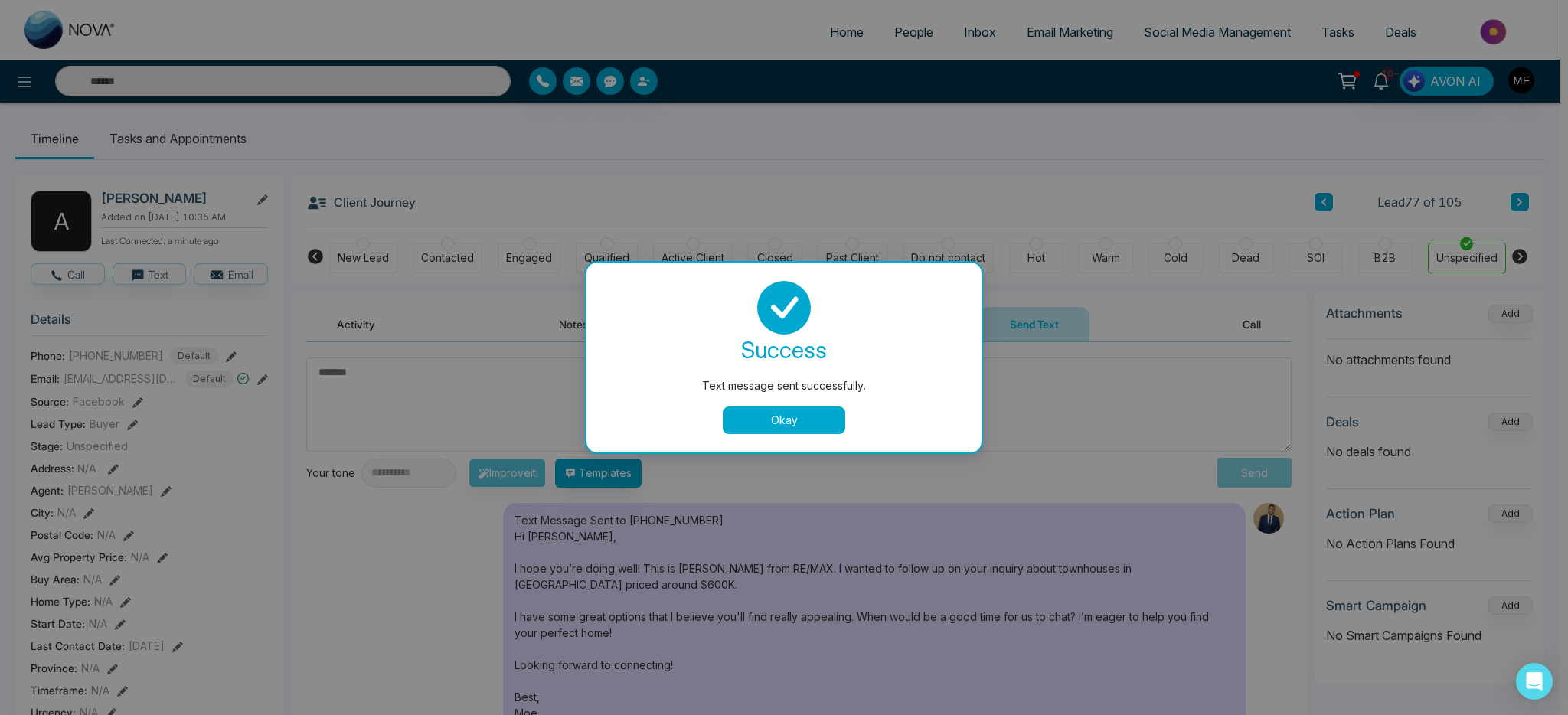
click at [759, 420] on button "Okay" at bounding box center [784, 420] width 123 height 27
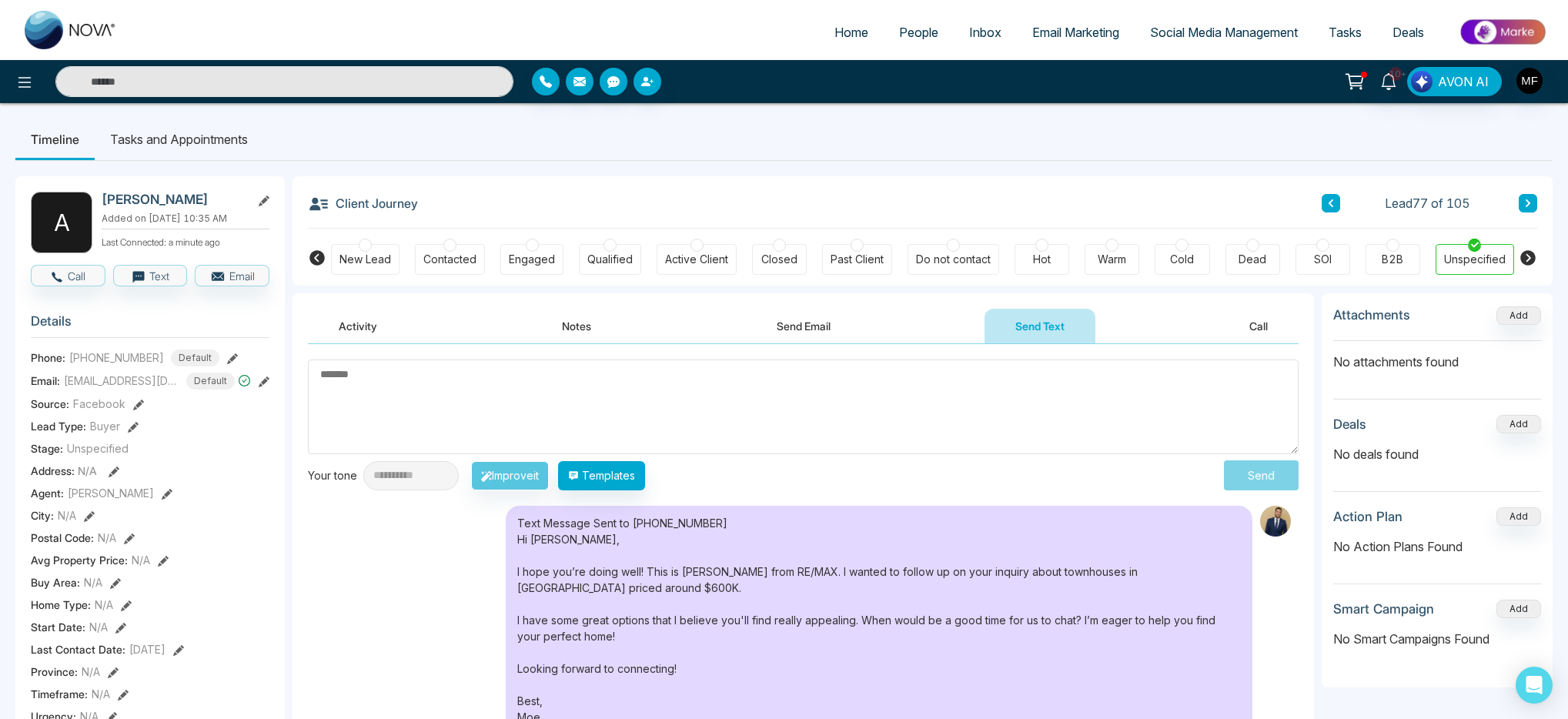
click at [206, 148] on li "Tasks and Appointments" at bounding box center [179, 139] width 168 height 42
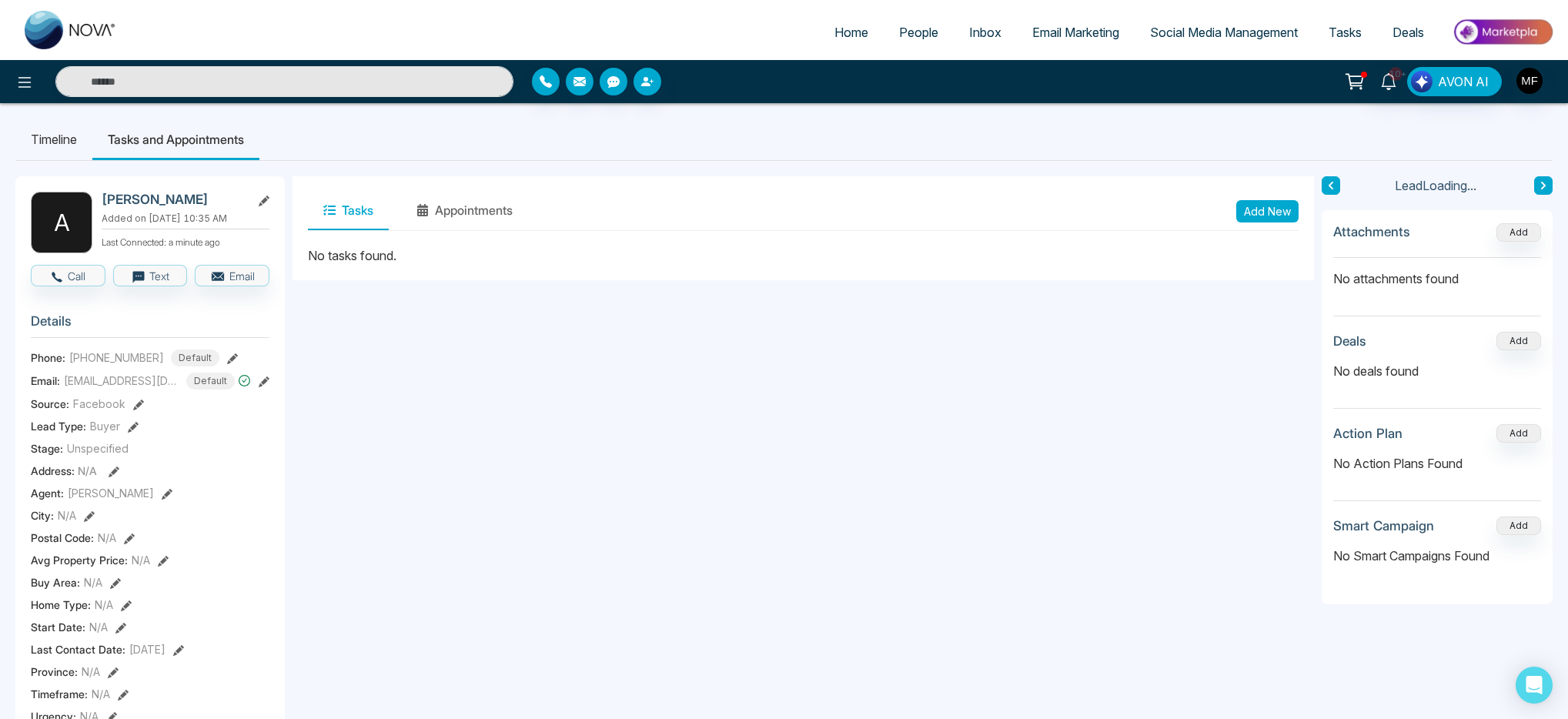
click at [374, 214] on button "Tasks" at bounding box center [348, 211] width 81 height 38
click at [1270, 216] on button "Add New" at bounding box center [1267, 211] width 63 height 23
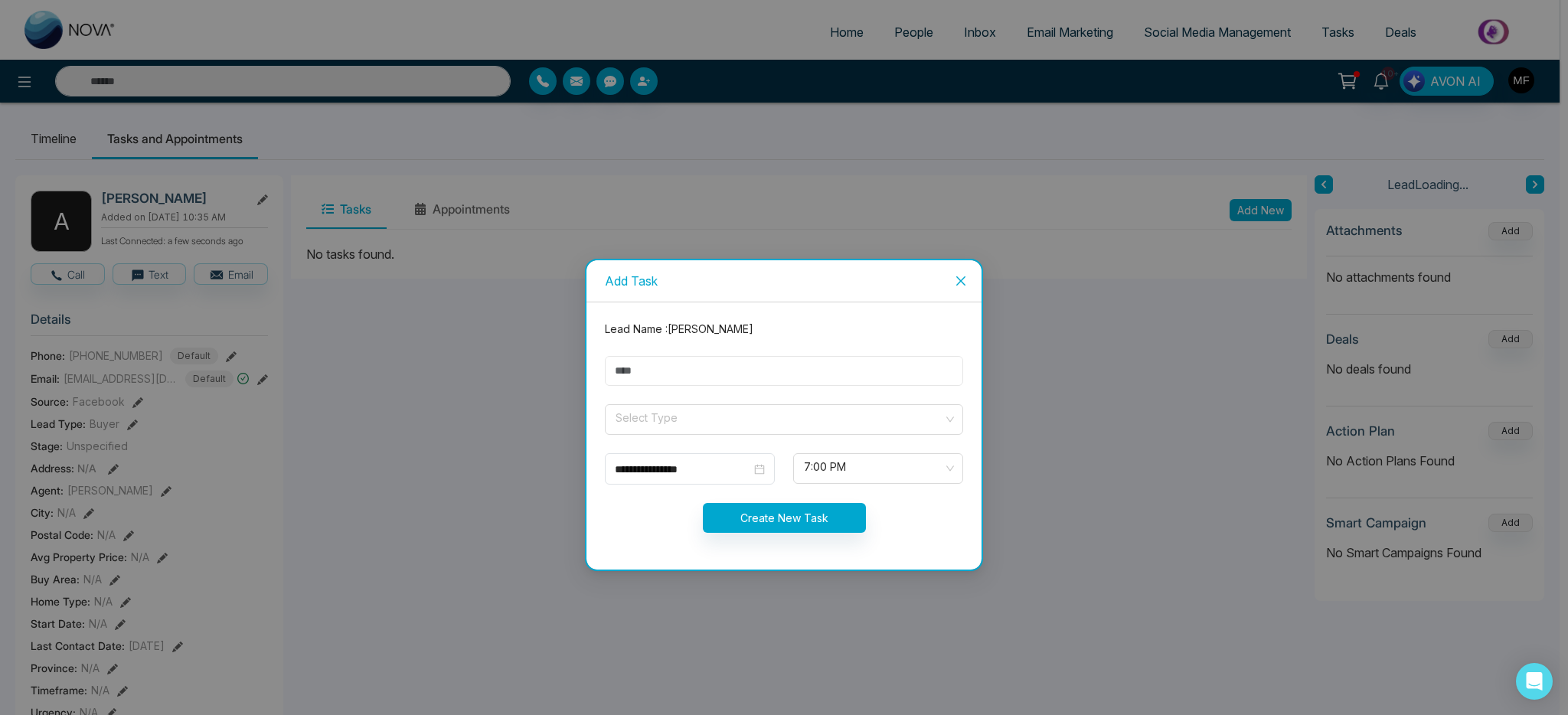
click at [811, 371] on input "text" at bounding box center [784, 371] width 358 height 30
type input "**********"
click at [732, 415] on input "search" at bounding box center [779, 416] width 329 height 23
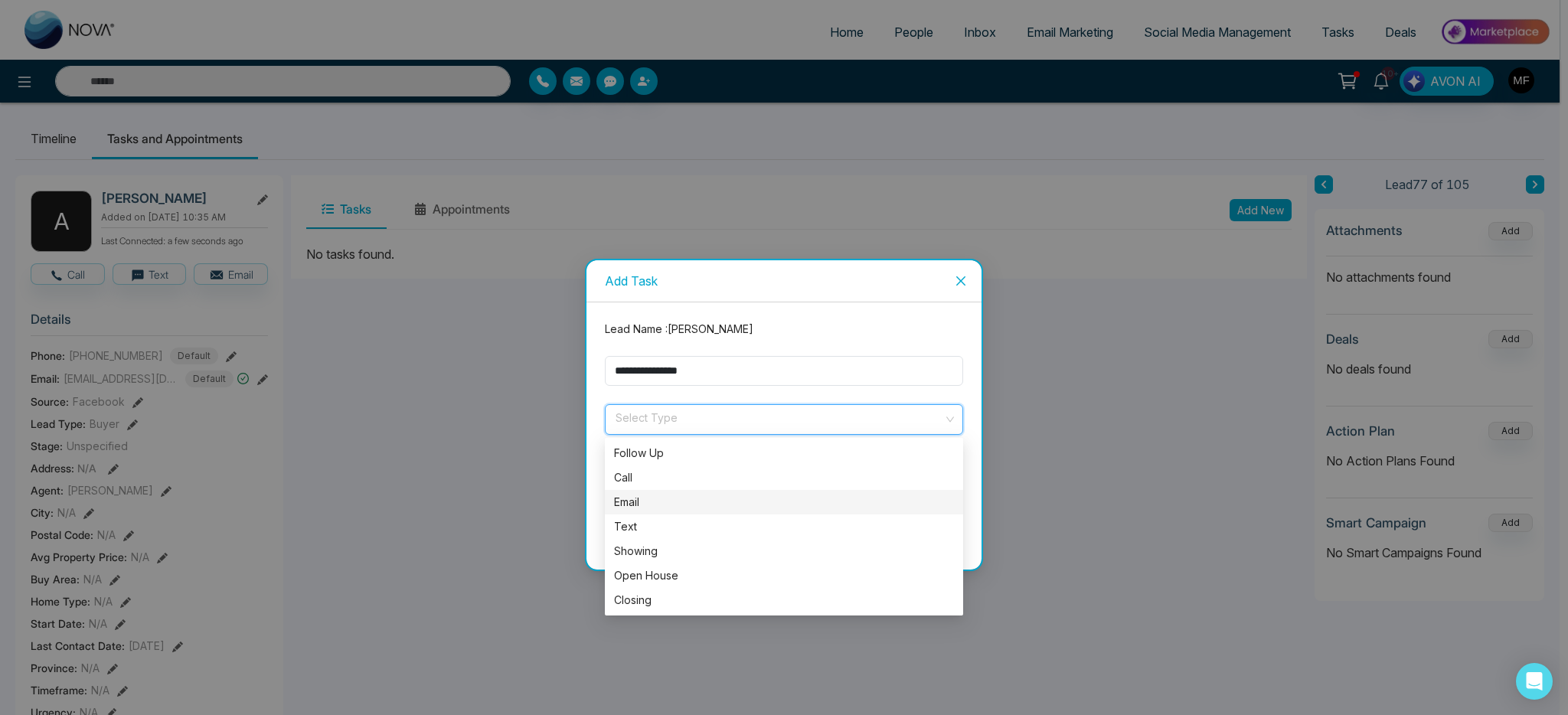
click at [654, 502] on div "Email" at bounding box center [784, 503] width 340 height 17
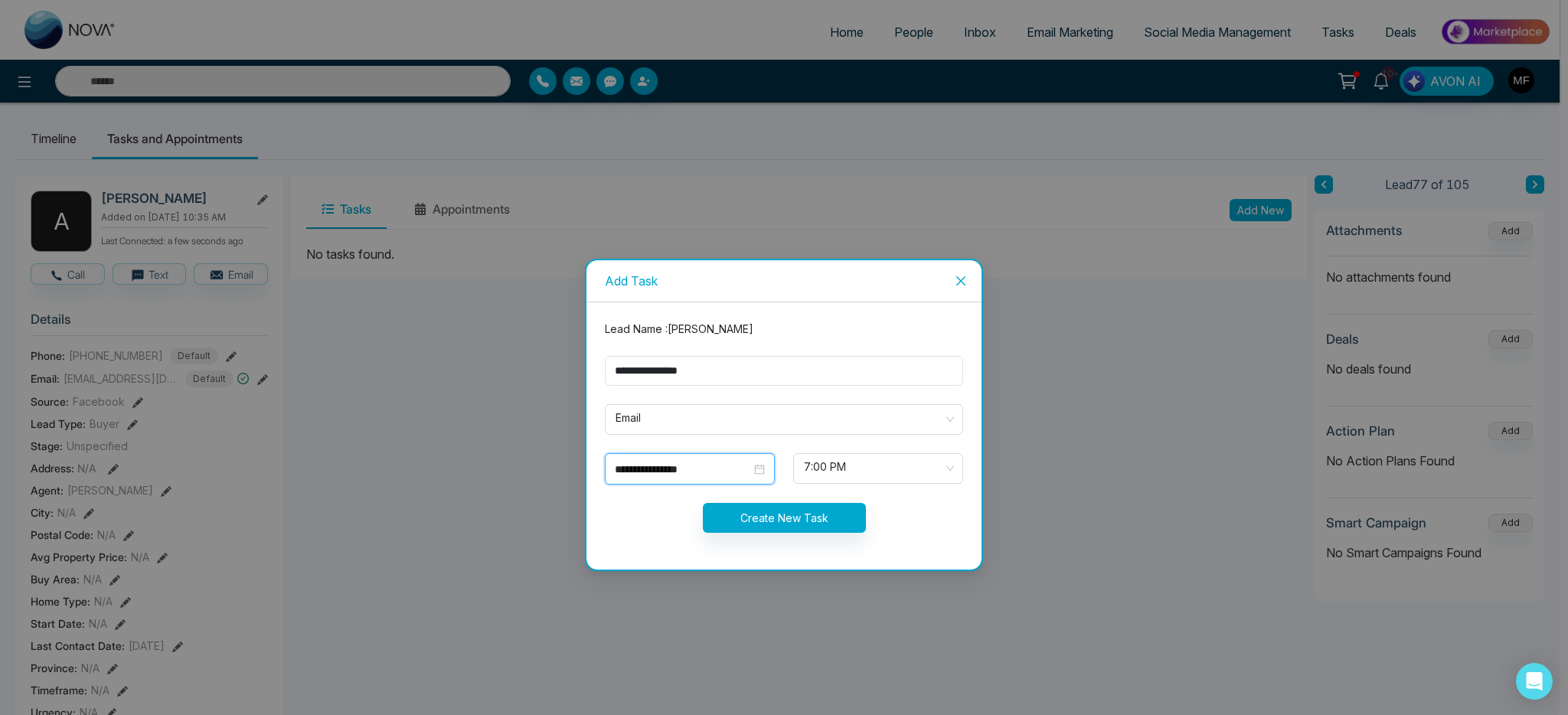
click at [715, 474] on input "**********" at bounding box center [682, 469] width 136 height 17
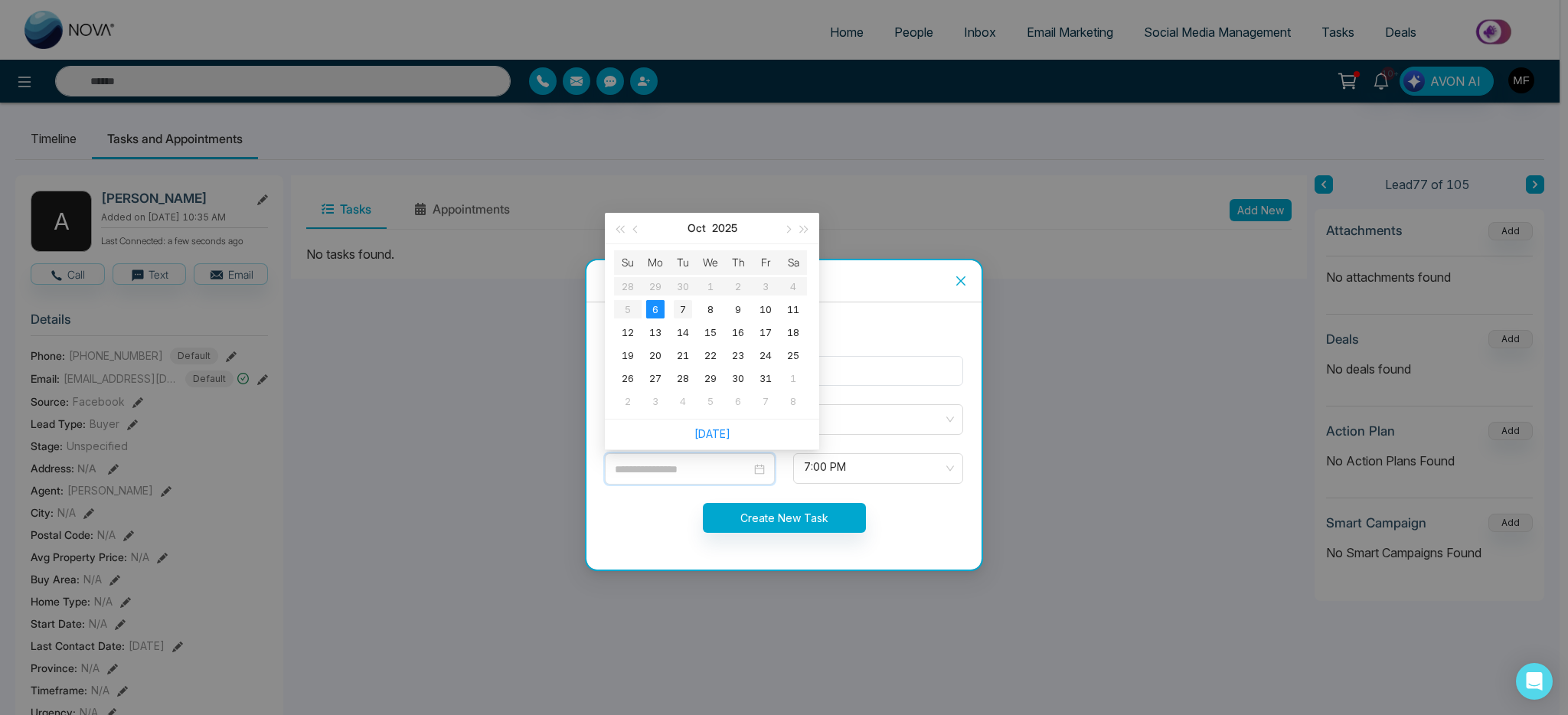
type input "**********"
click at [689, 300] on div "7" at bounding box center [683, 309] width 18 height 18
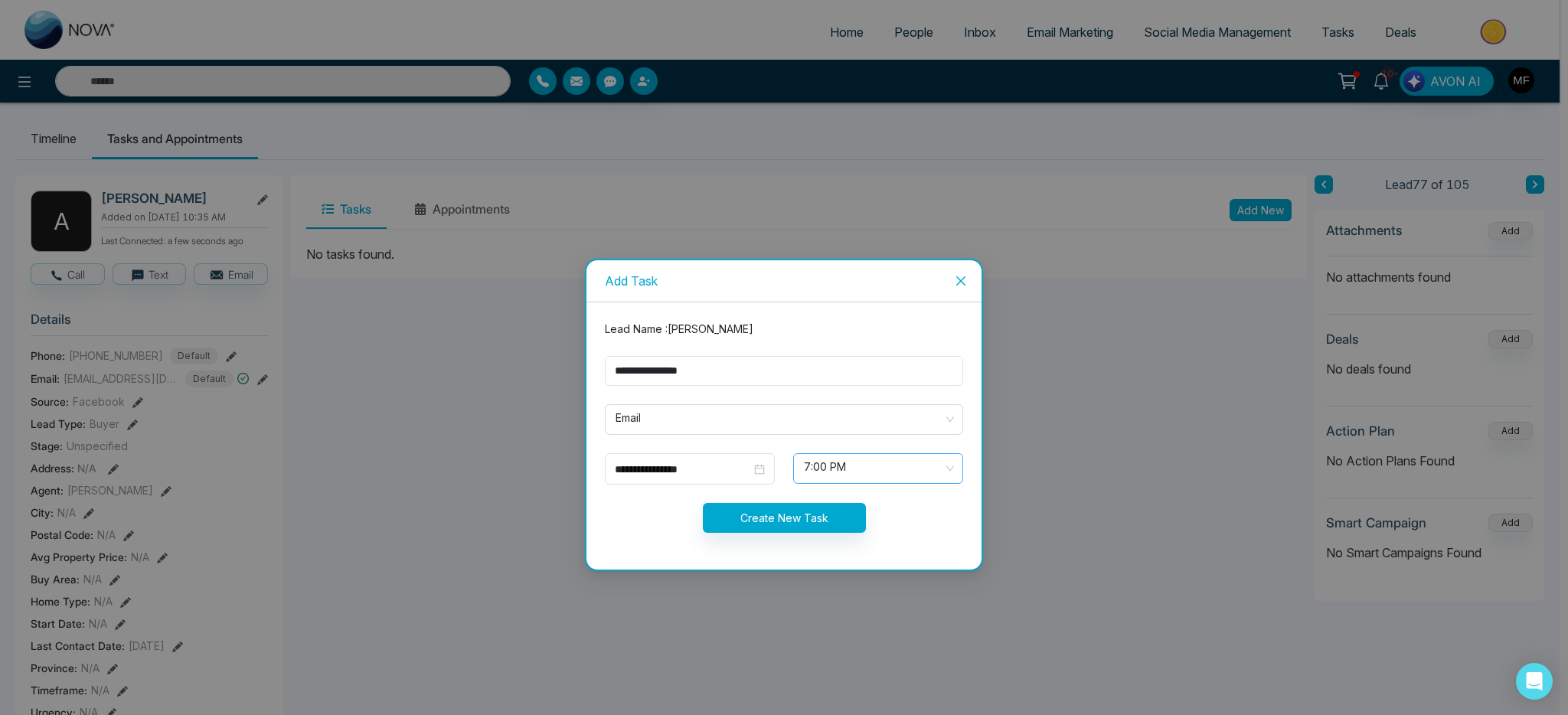
click at [844, 469] on span "7:00 PM" at bounding box center [878, 468] width 148 height 26
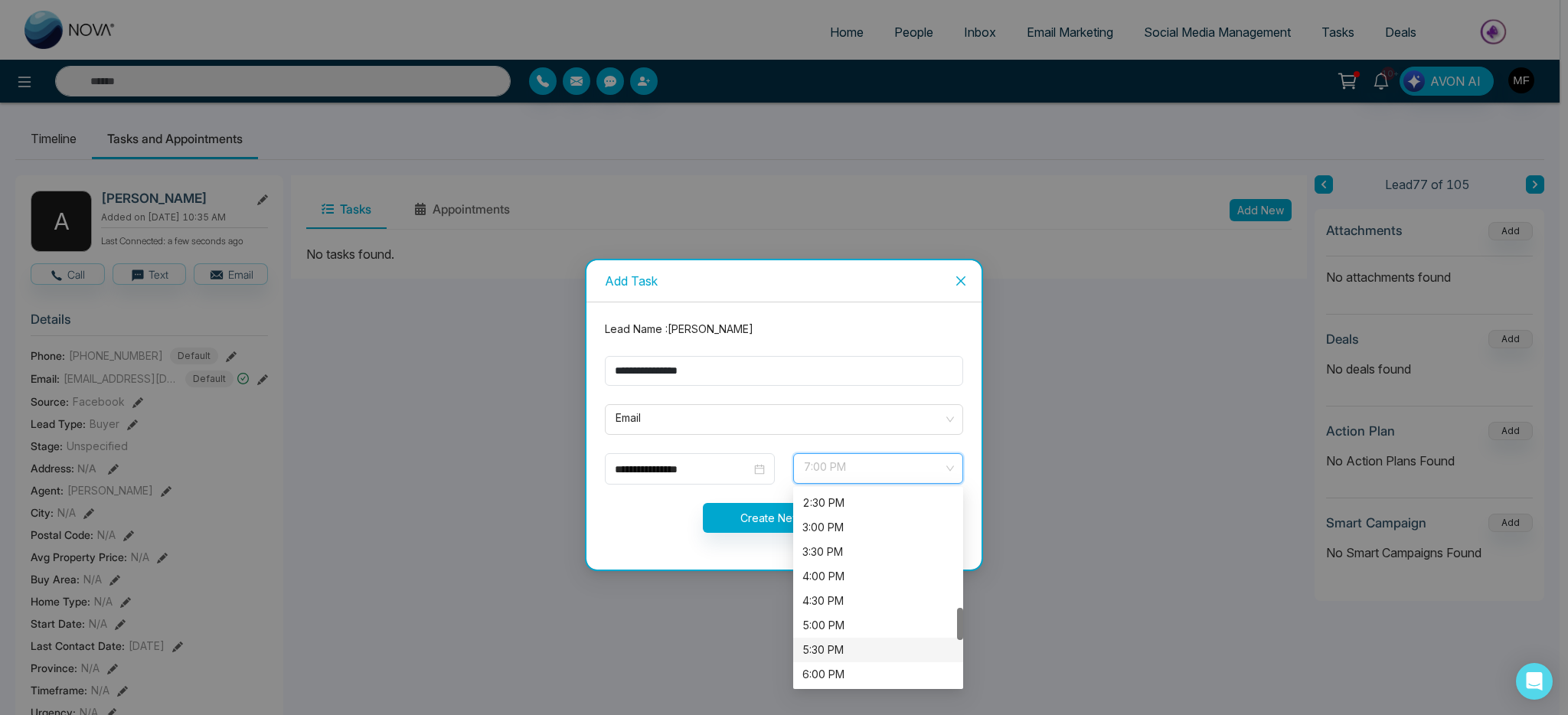
scroll to position [707, 0]
click at [833, 585] on div "4:00 PM" at bounding box center [878, 580] width 152 height 17
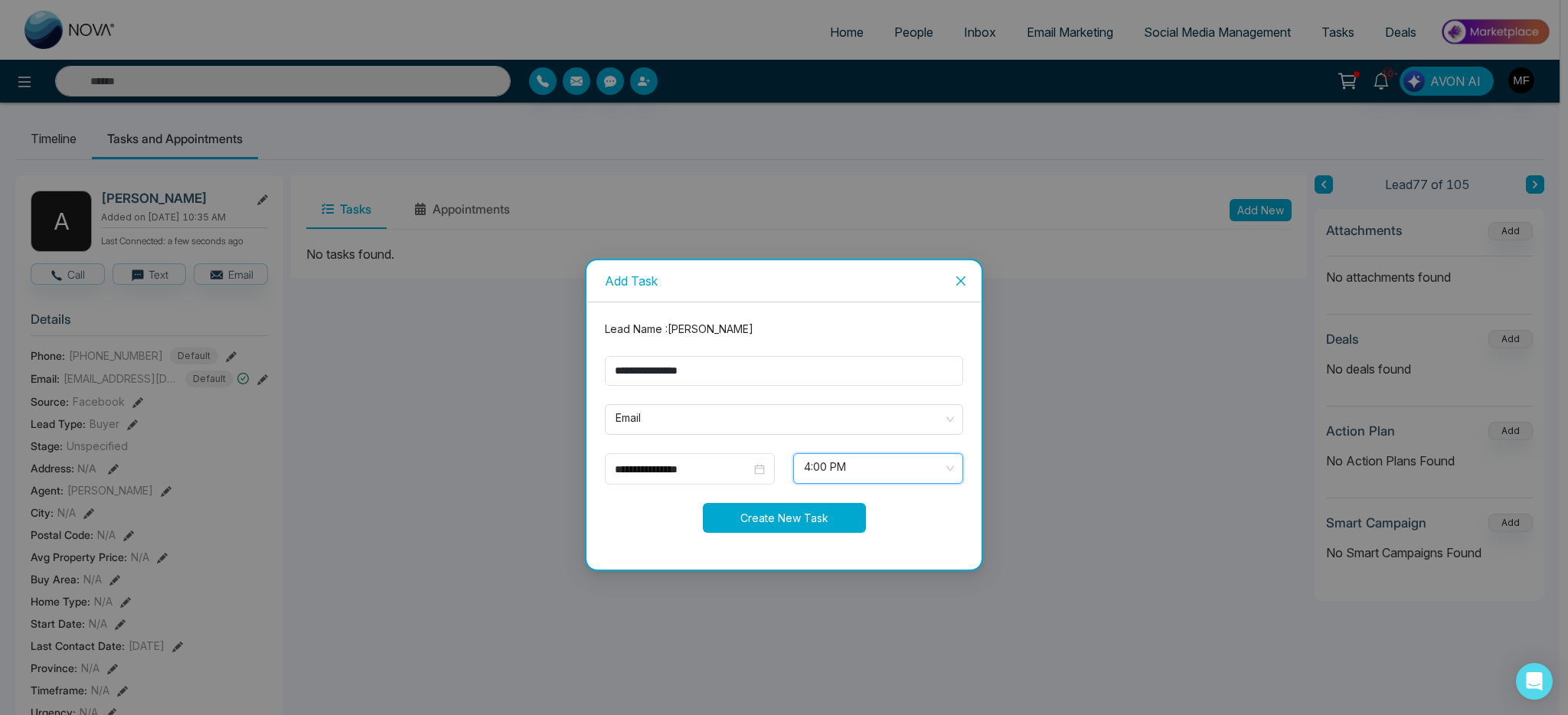
click at [789, 521] on button "Create New Task" at bounding box center [784, 518] width 163 height 30
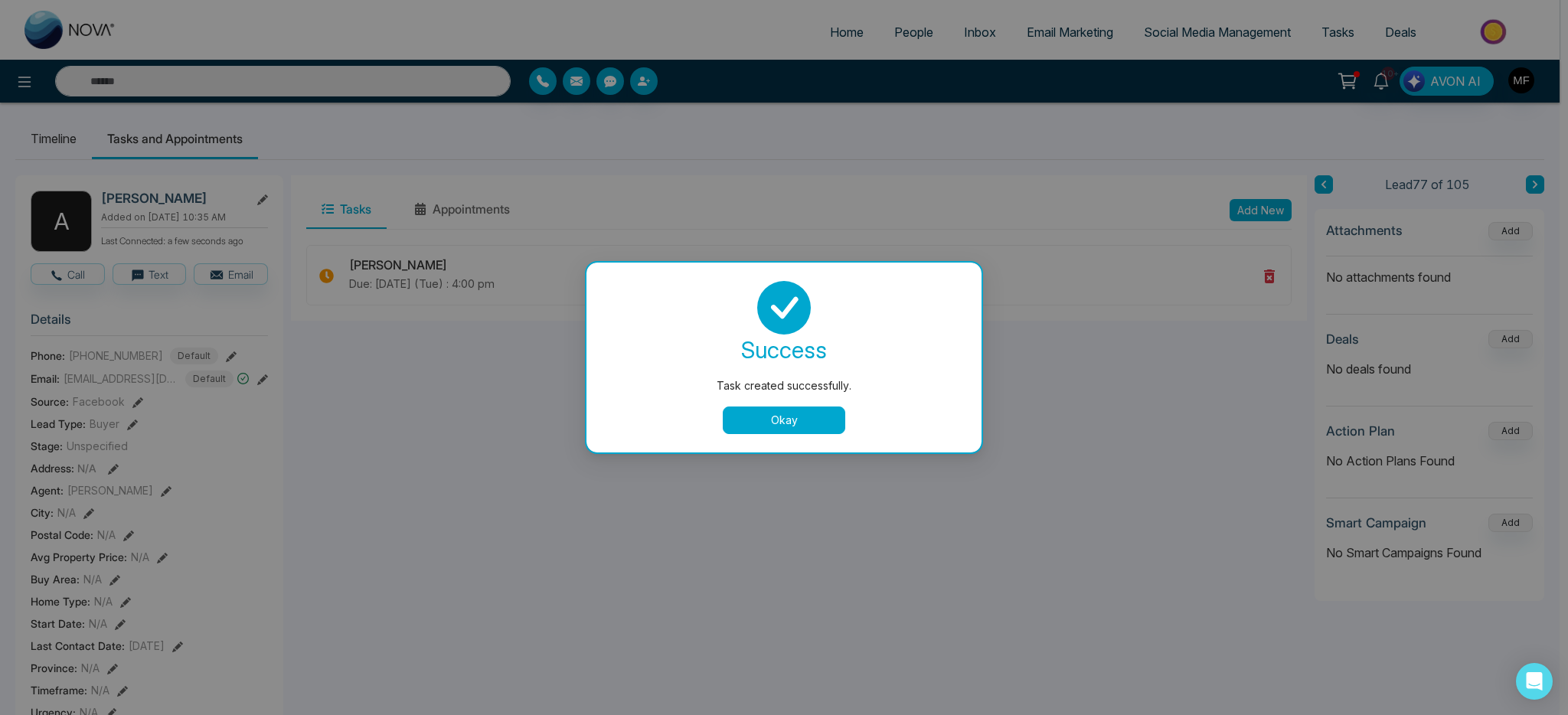
click at [797, 440] on div "success Task created successfully. Okay" at bounding box center [784, 358] width 395 height 190
click at [799, 433] on button "Okay" at bounding box center [784, 420] width 123 height 27
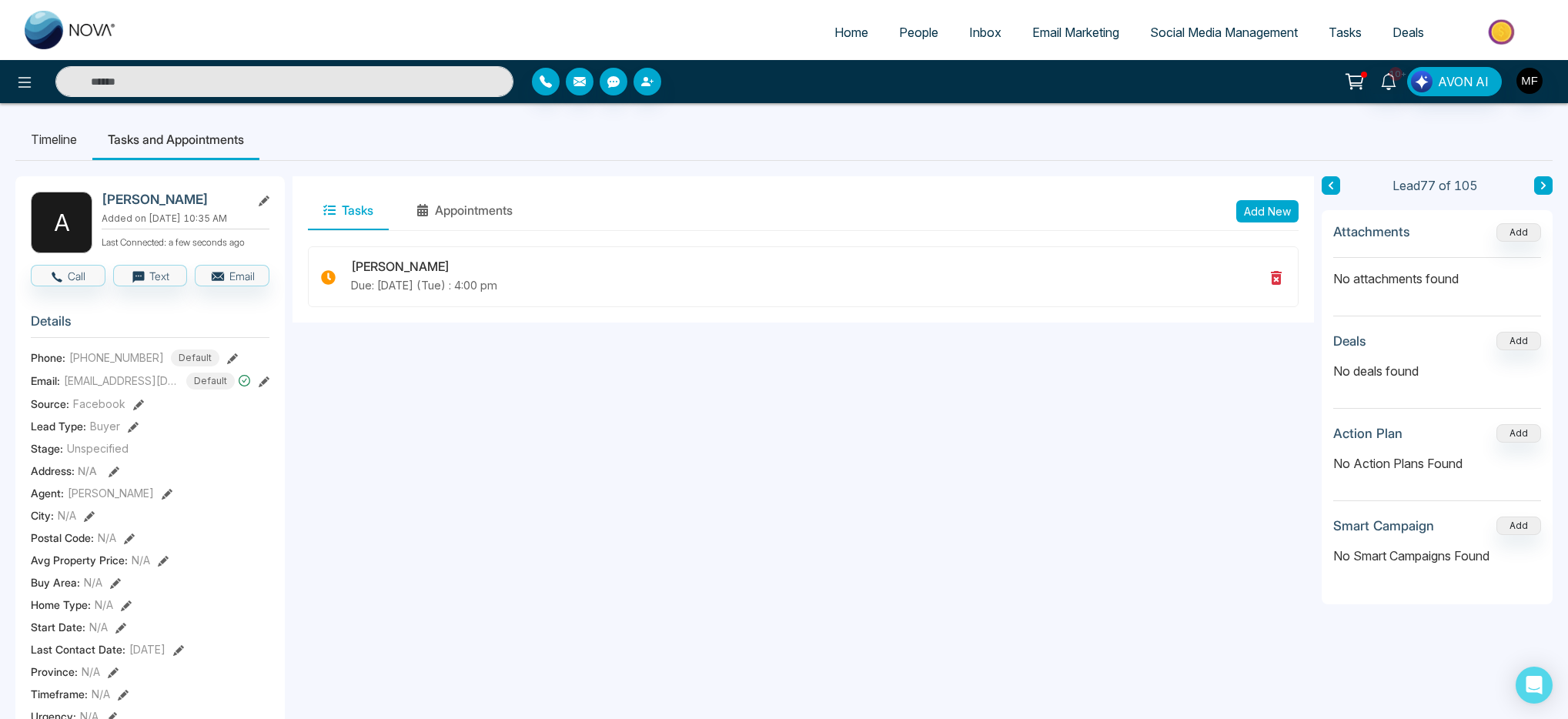
click at [397, 85] on input "text" at bounding box center [283, 81] width 458 height 31
click at [929, 42] on link "People" at bounding box center [919, 32] width 70 height 29
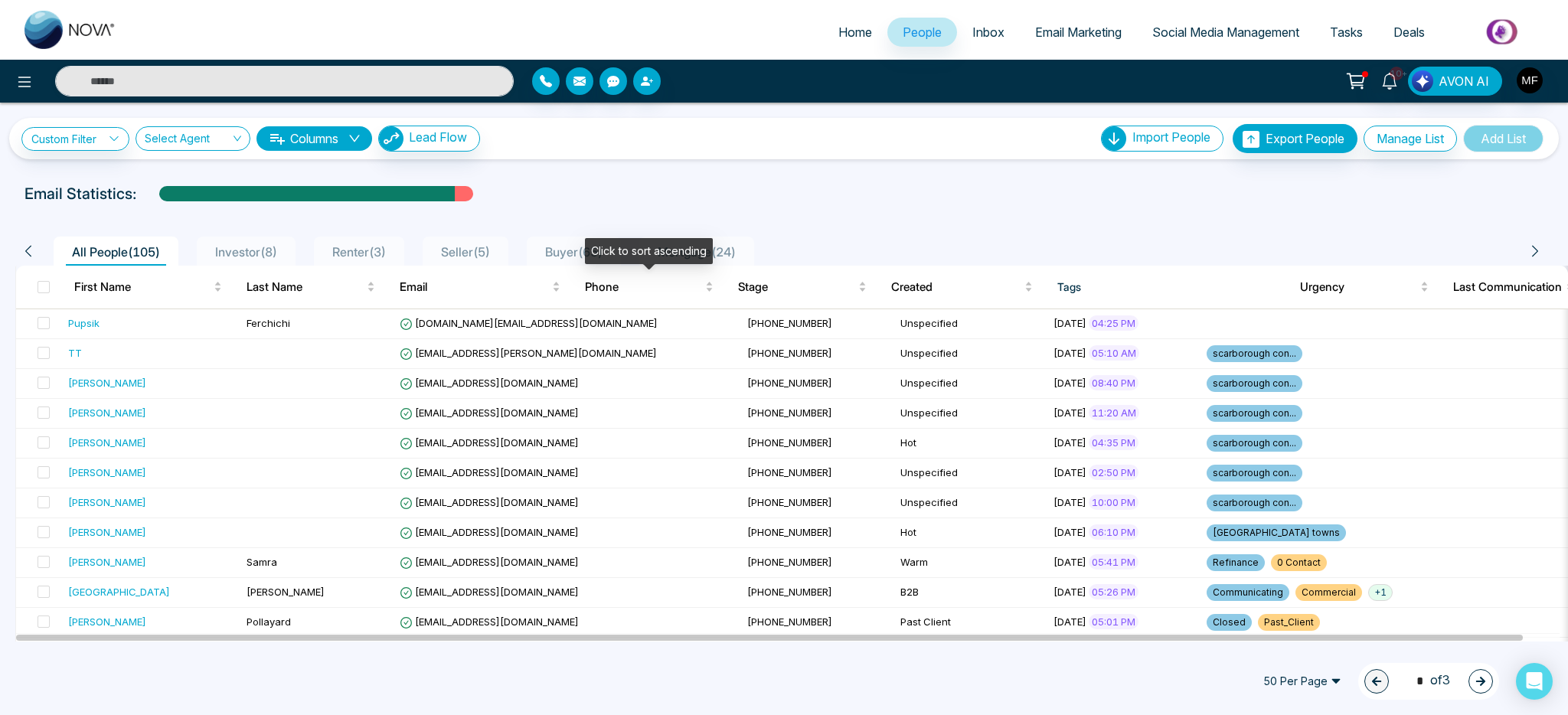
click at [591, 261] on div "Click to sort ascending" at bounding box center [648, 250] width 128 height 26
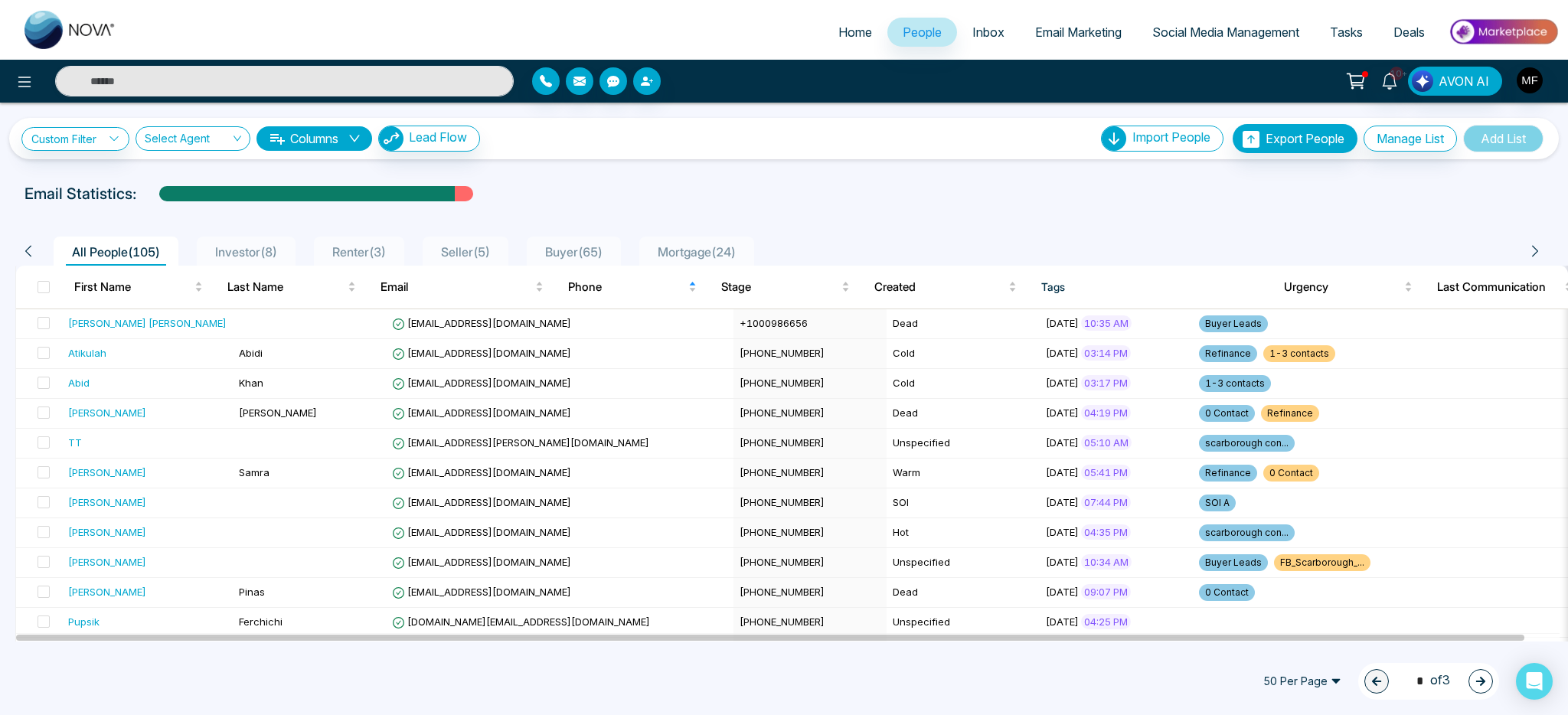
click at [613, 187] on div "Email Statistics:" at bounding box center [528, 194] width 1007 height 23
click at [594, 249] on span "Buyer ( 65 )" at bounding box center [574, 252] width 70 height 15
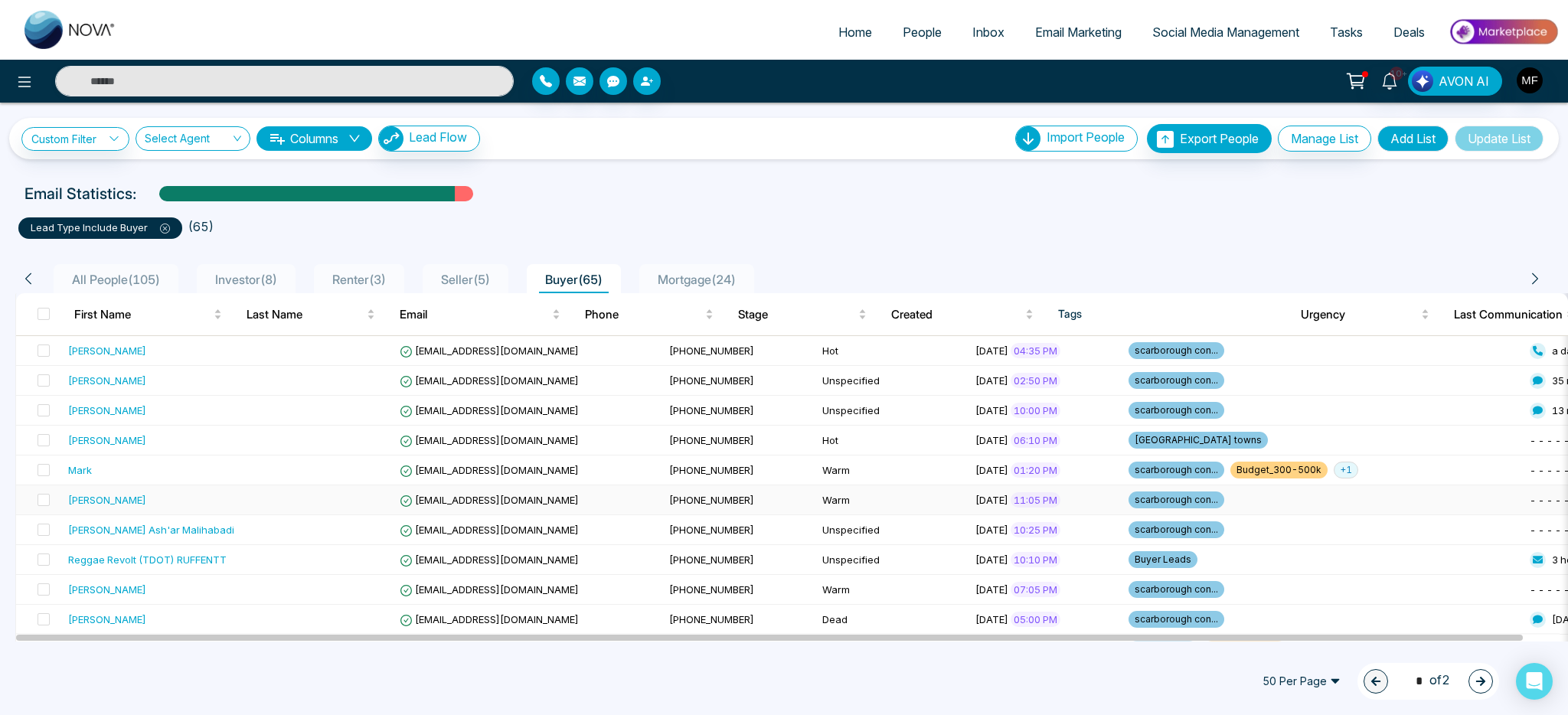
click at [245, 507] on td at bounding box center [317, 500] width 153 height 30
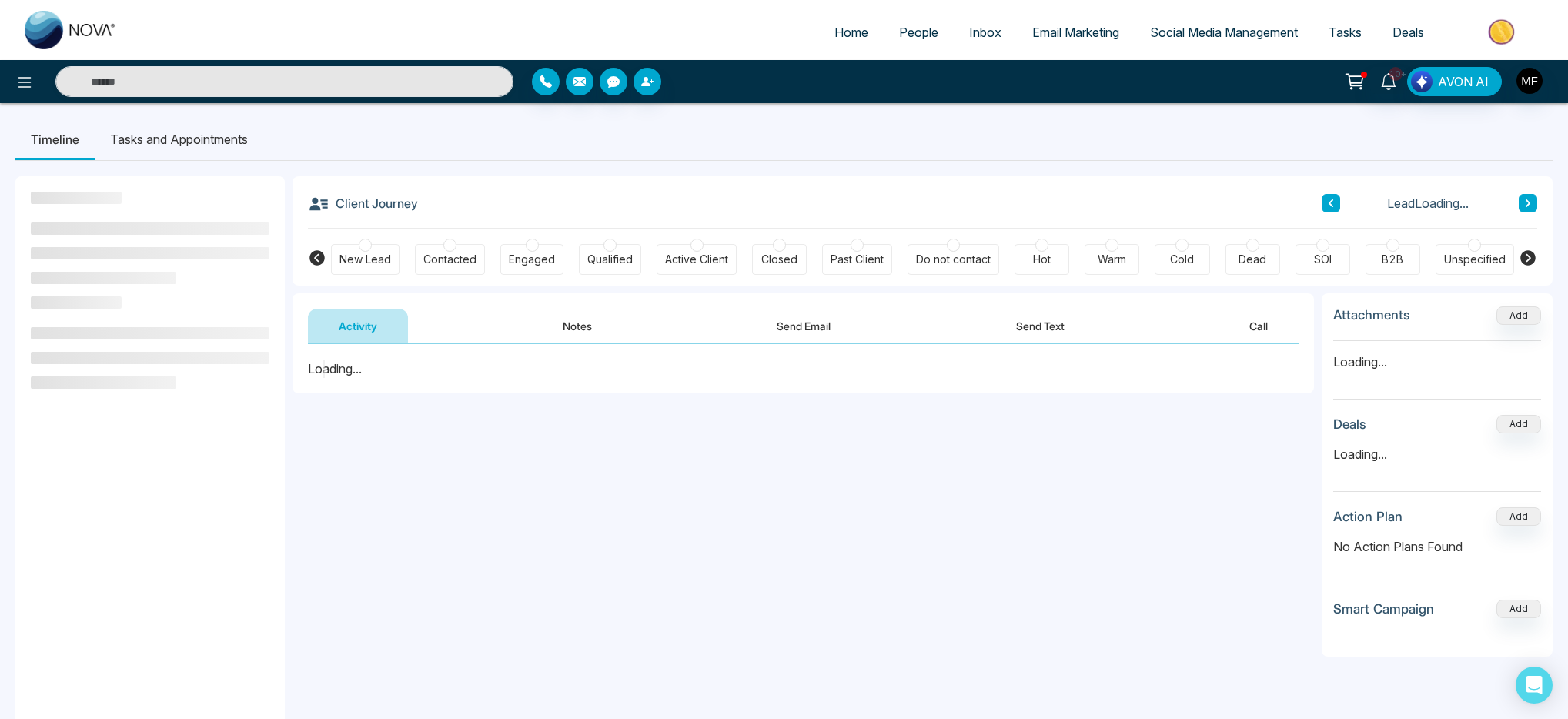
click at [790, 327] on button "Send Email" at bounding box center [804, 326] width 116 height 35
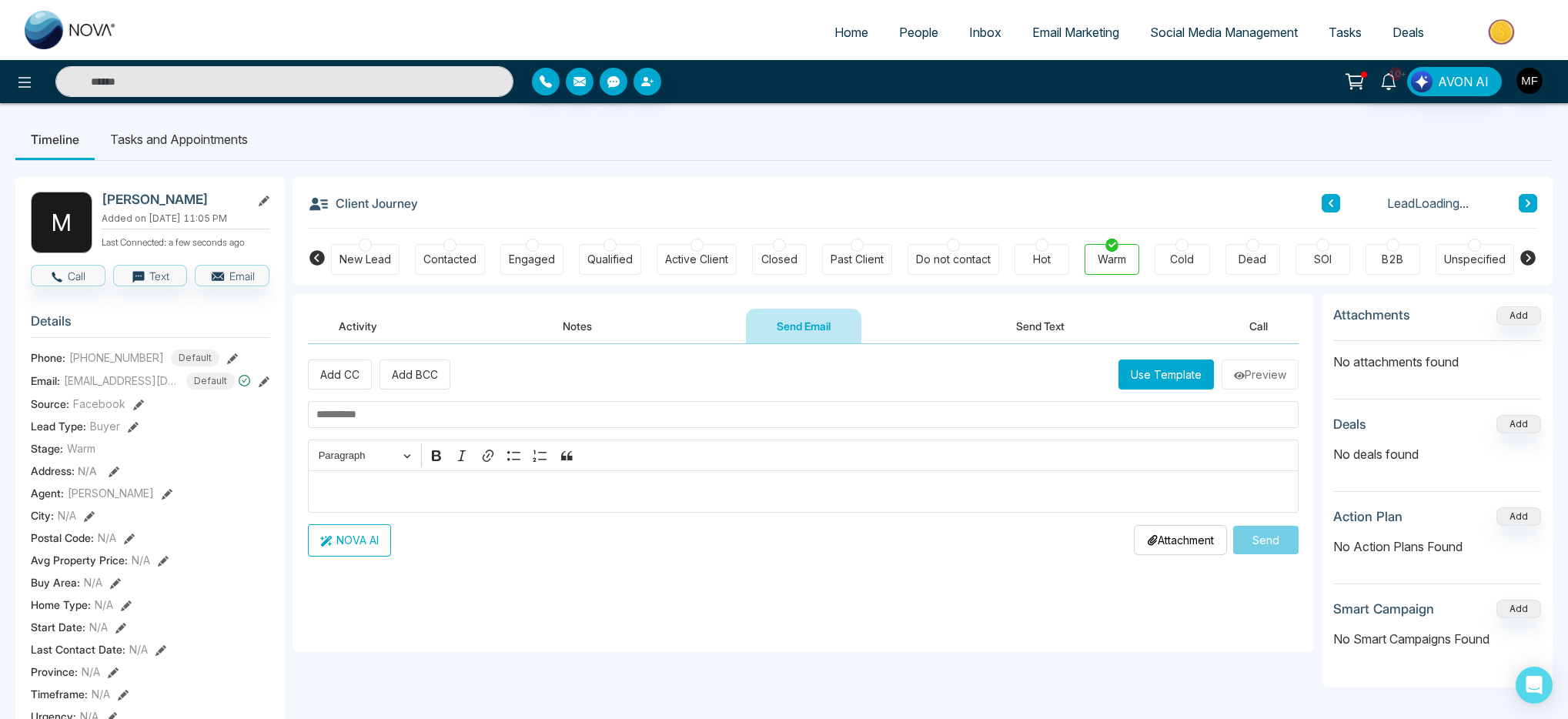
click at [838, 553] on div "NOVA AI Attachment Choose File Send" at bounding box center [803, 541] width 990 height 33
click at [1021, 332] on button "Send Text" at bounding box center [1040, 326] width 110 height 35
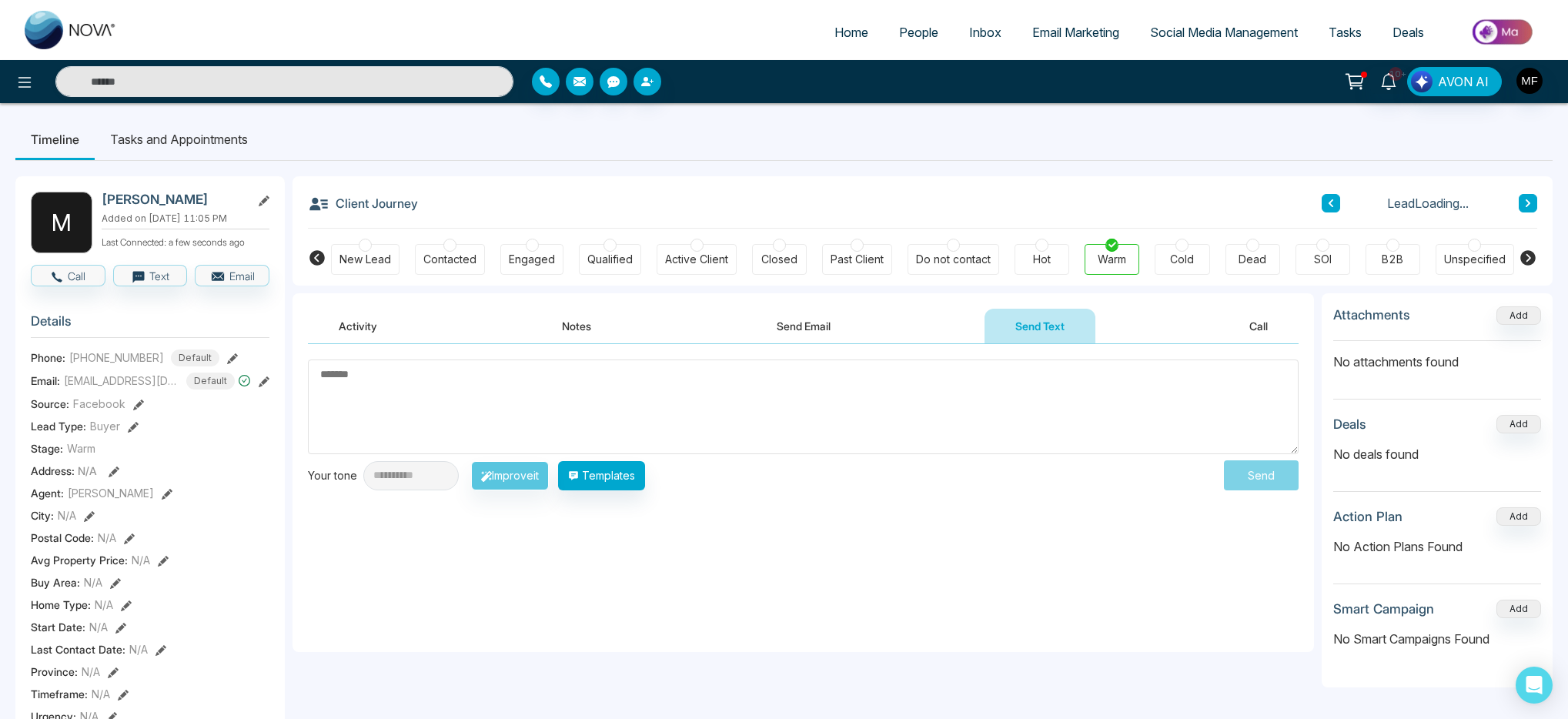
click at [789, 336] on button "Send Email" at bounding box center [804, 326] width 116 height 35
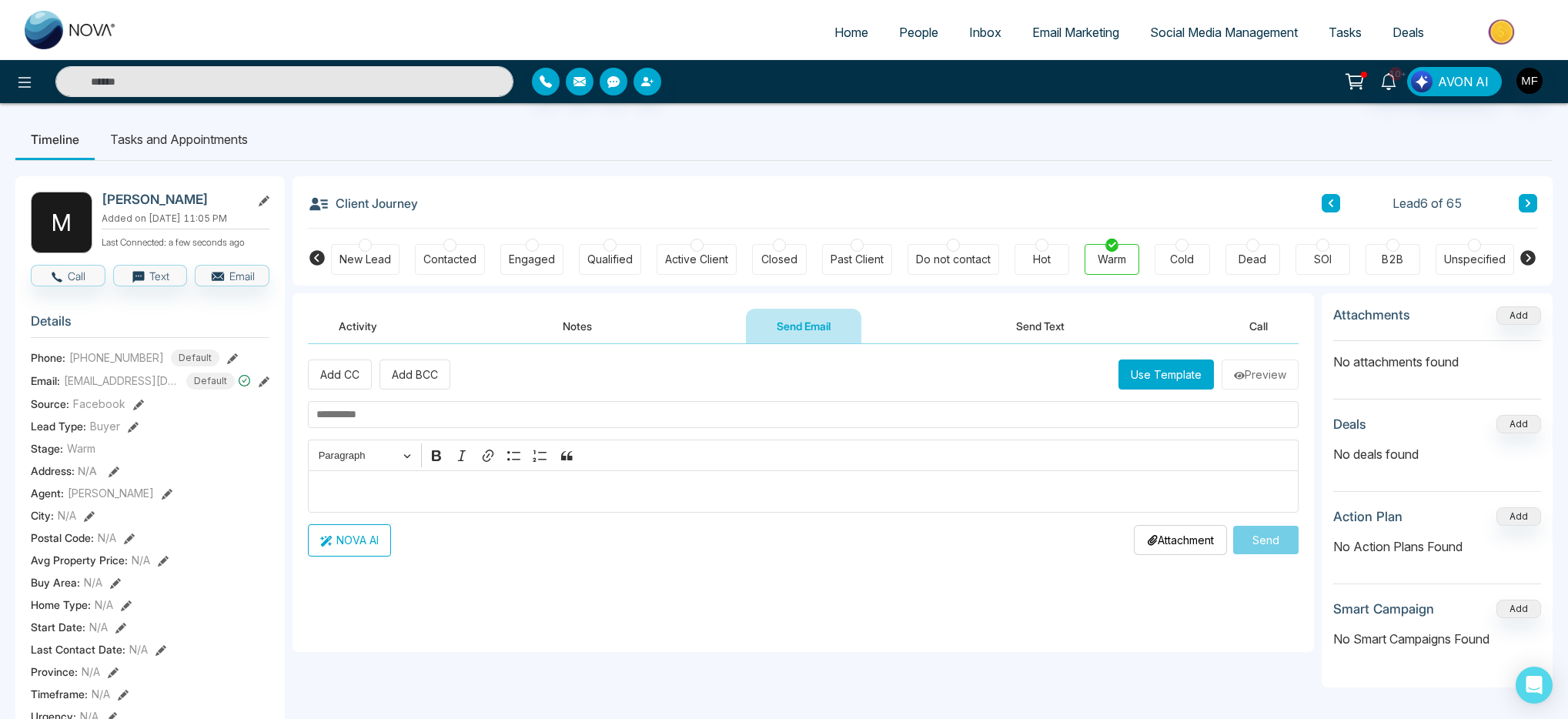
click at [197, 146] on li "Tasks and Appointments" at bounding box center [179, 139] width 168 height 42
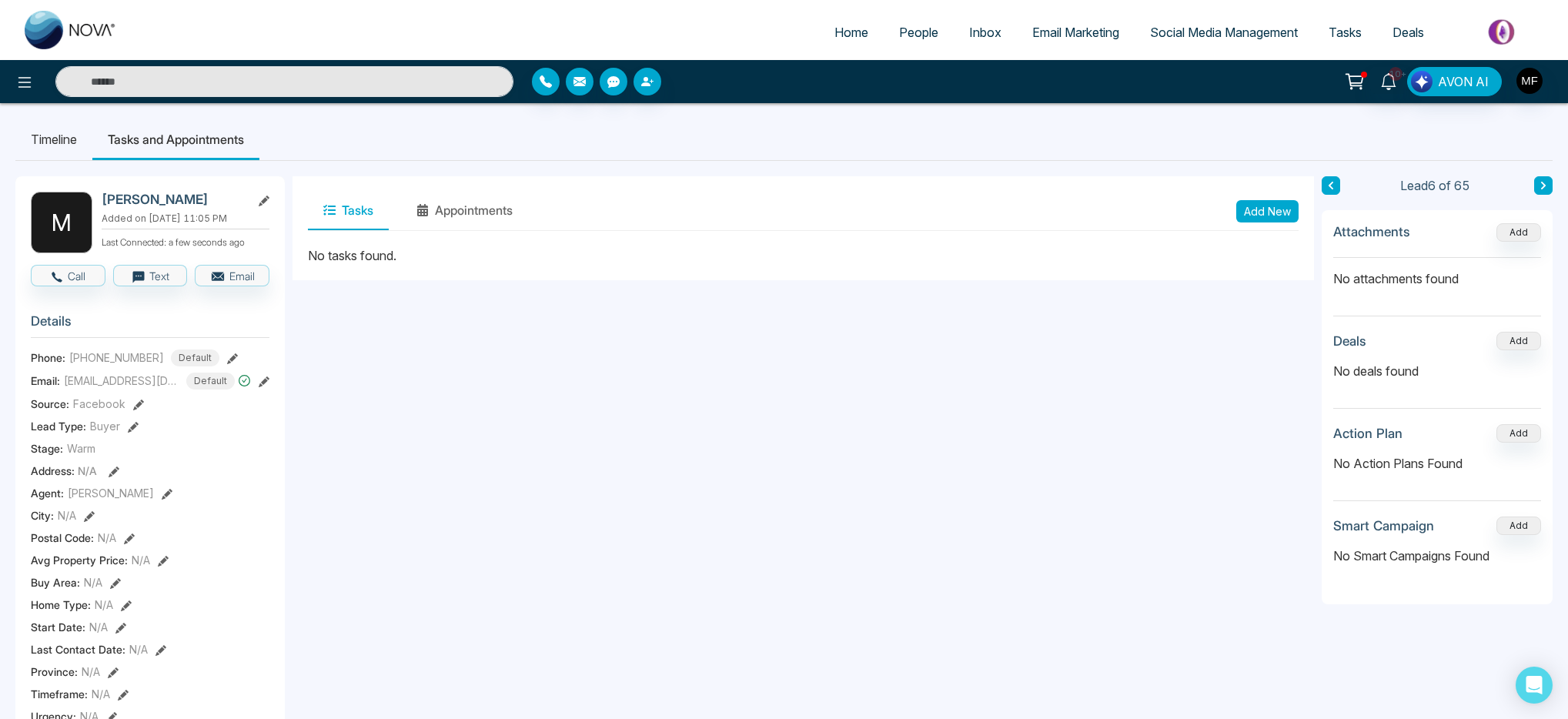
click at [77, 144] on li "Timeline" at bounding box center [53, 139] width 77 height 42
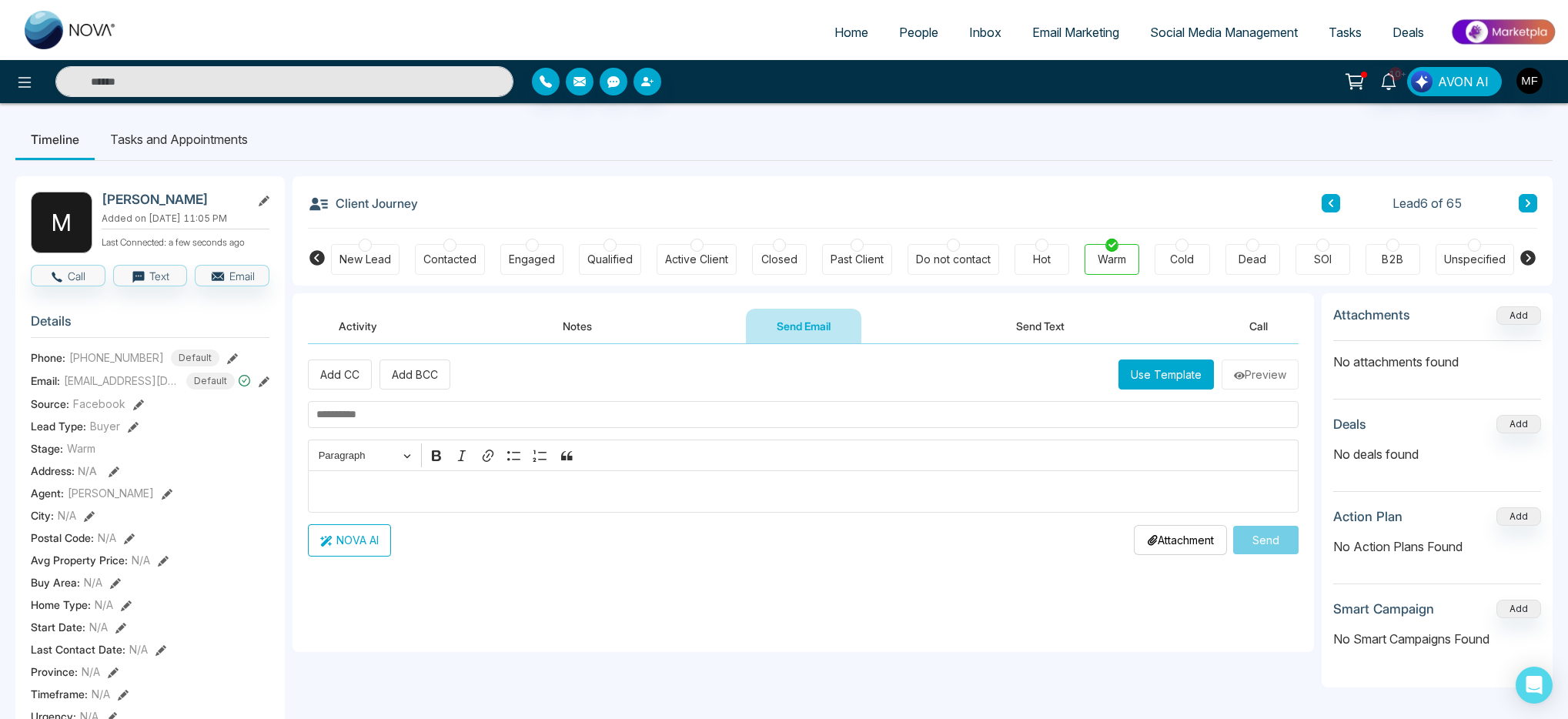
click at [347, 330] on button "Activity" at bounding box center [358, 326] width 100 height 35
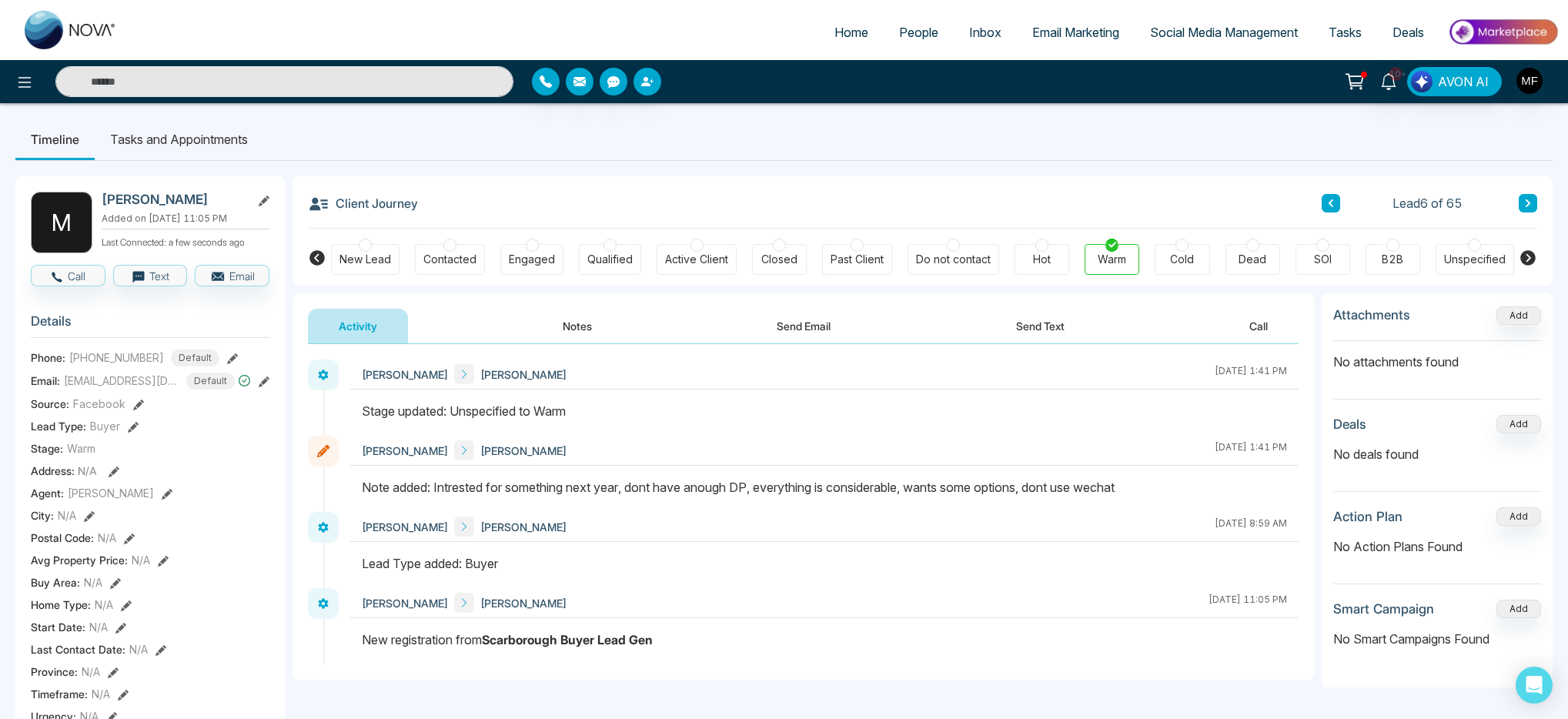
click at [85, 36] on img at bounding box center [71, 30] width 93 height 38
select select "*"
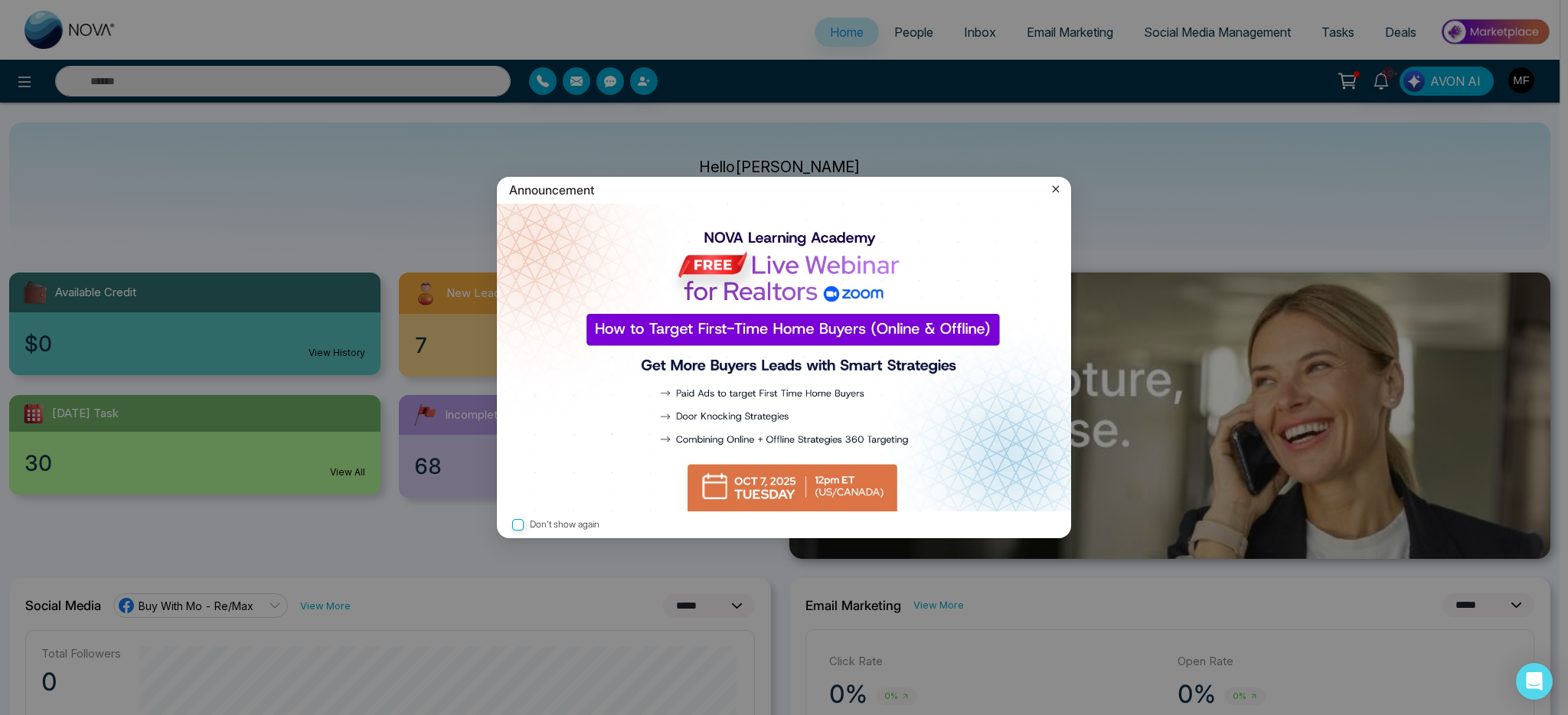
click at [1053, 191] on icon at bounding box center [1056, 189] width 15 height 15
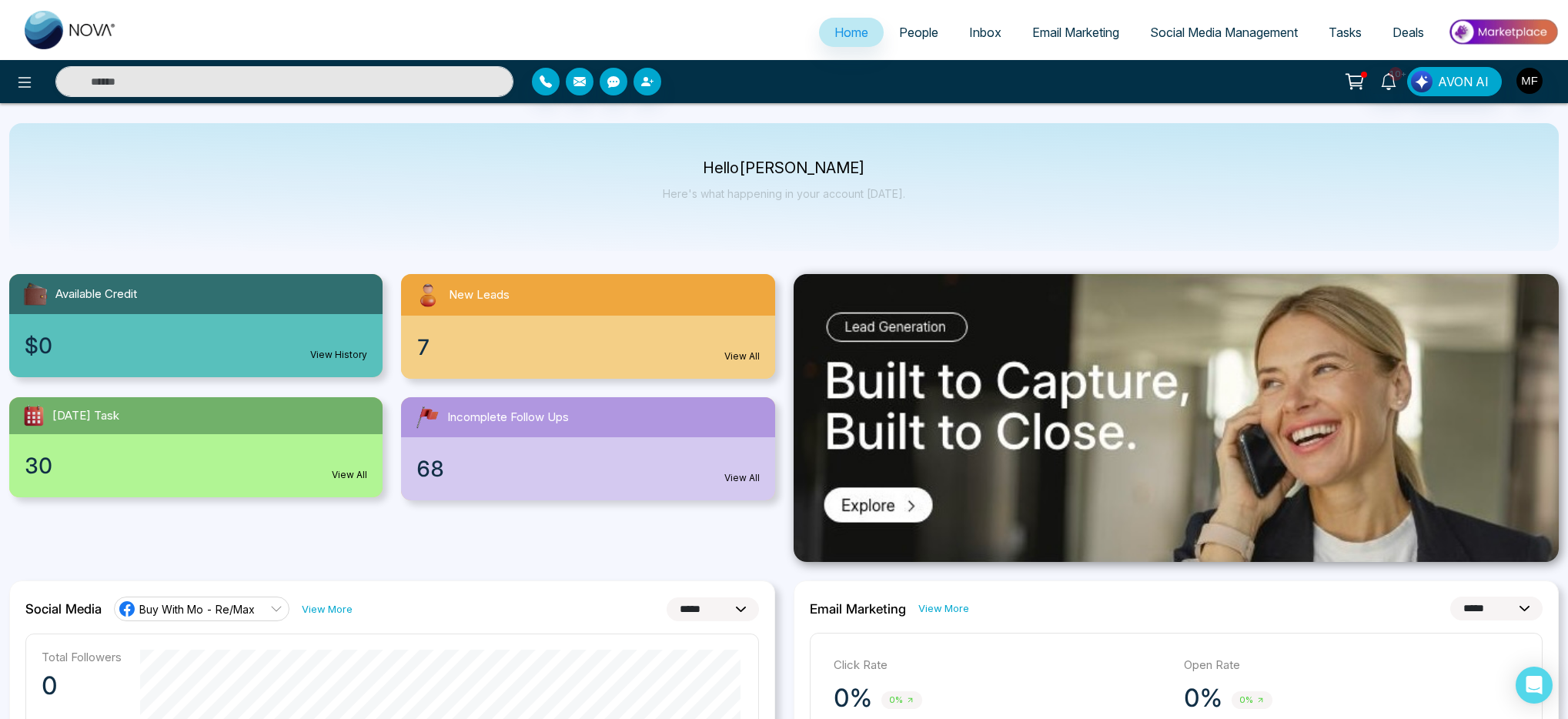
click at [919, 36] on span "People" at bounding box center [919, 33] width 39 height 15
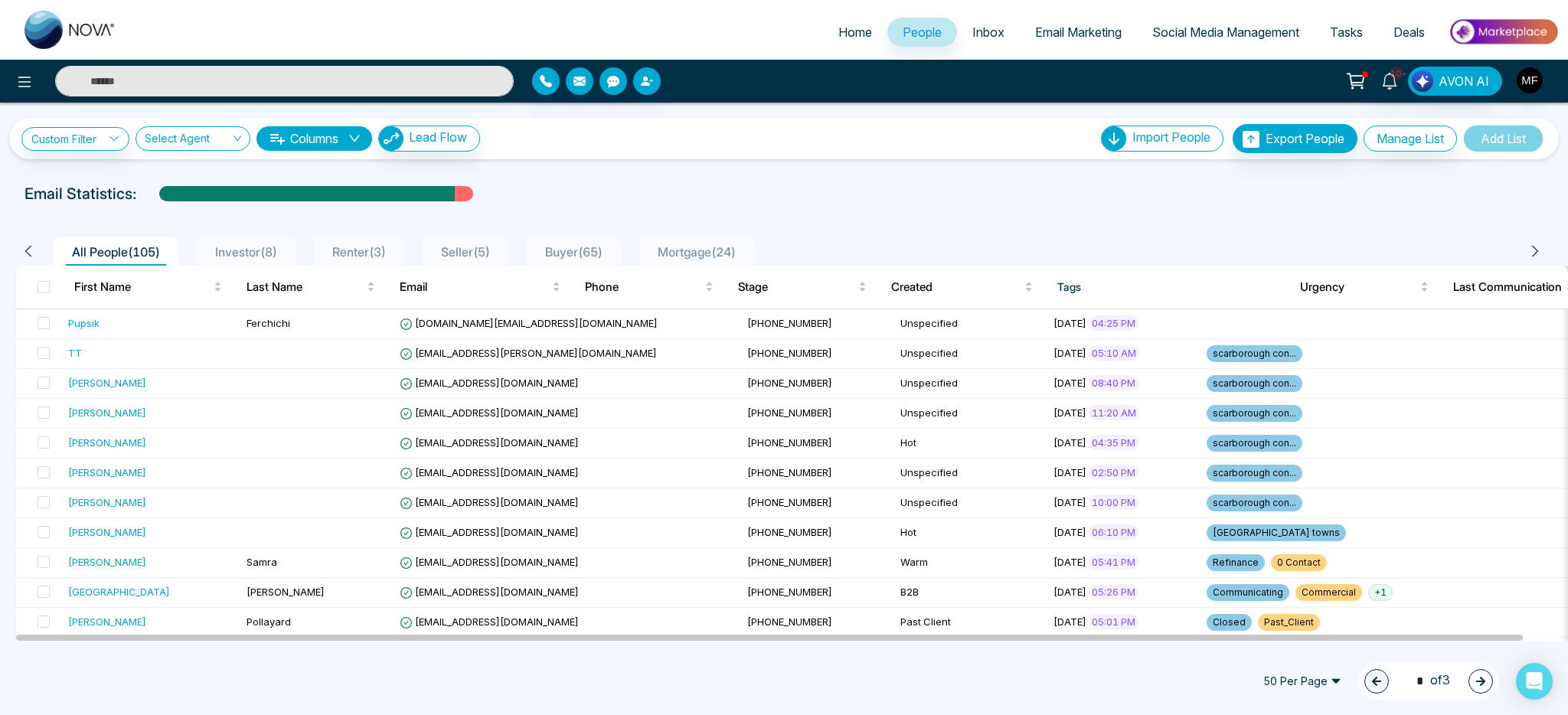
click at [578, 247] on span "Buyer ( 65 )" at bounding box center [574, 252] width 70 height 15
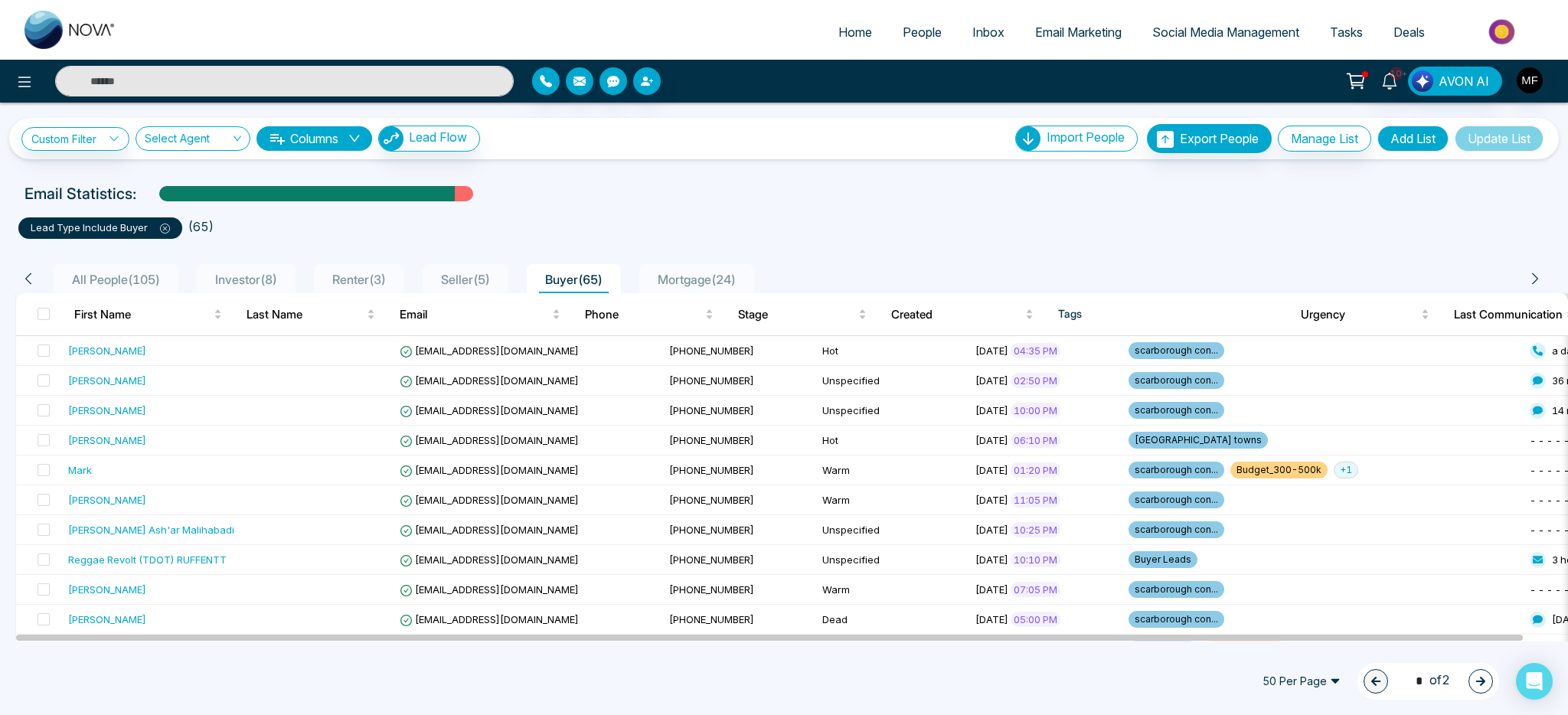
click at [120, 284] on span "All People ( 105 )" at bounding box center [115, 280] width 100 height 15
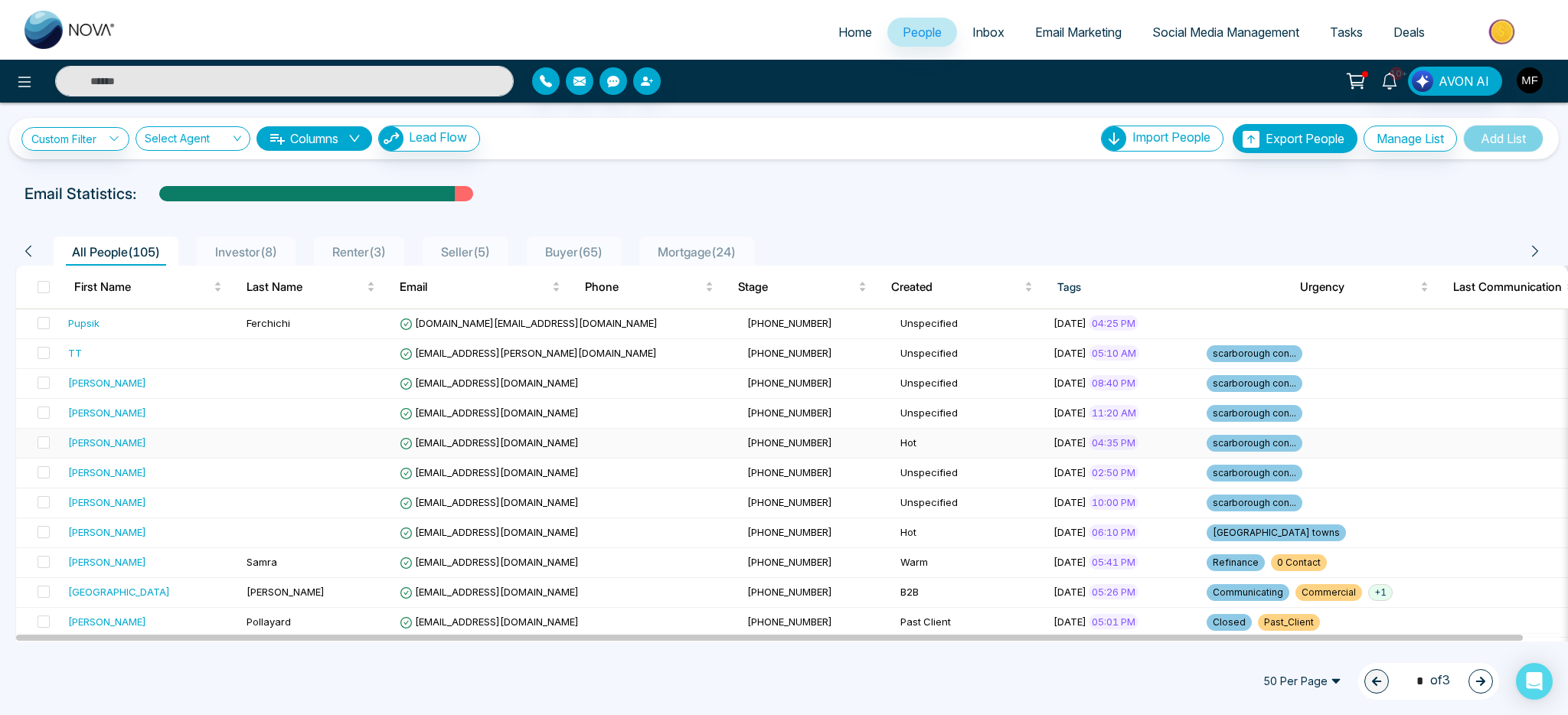
click at [183, 447] on div "[PERSON_NAME]" at bounding box center [151, 442] width 166 height 15
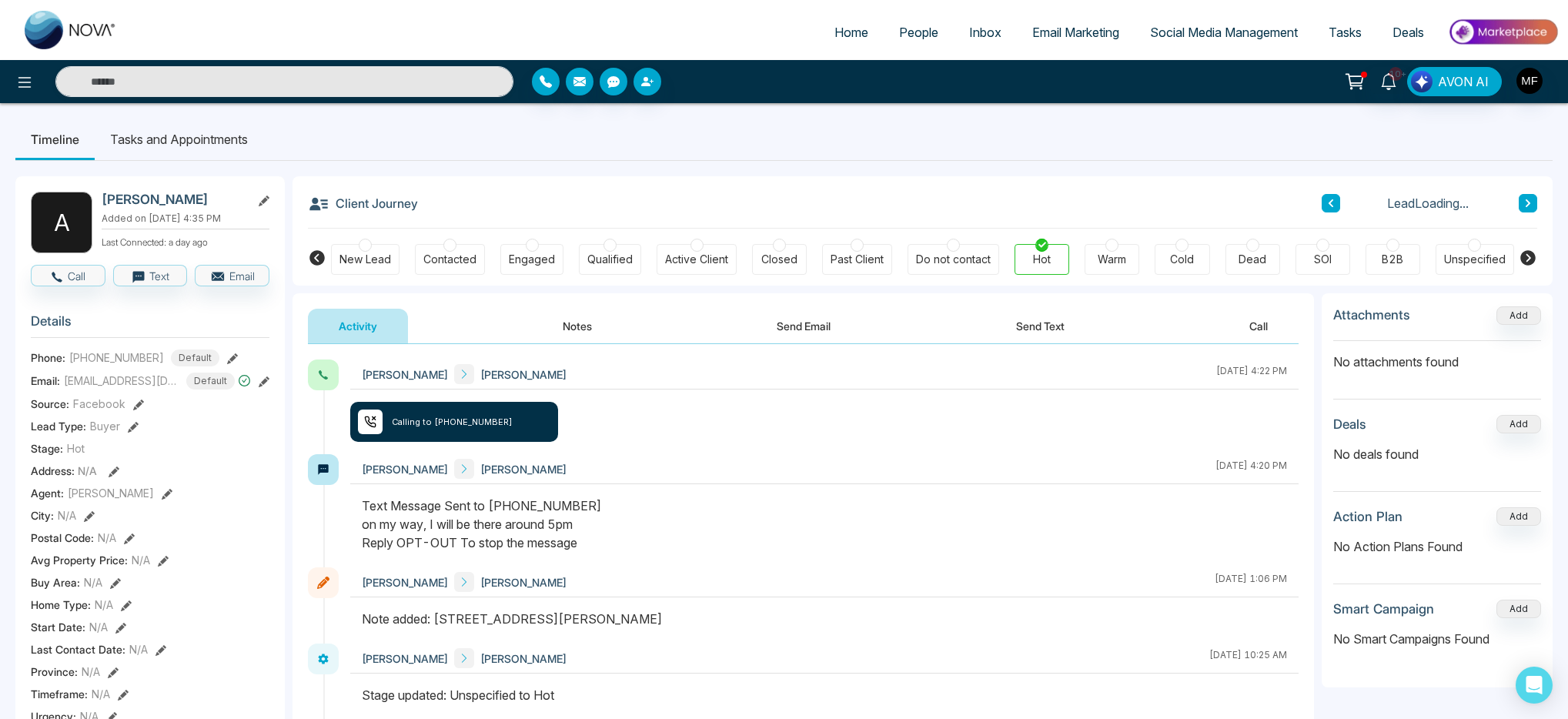
click at [558, 327] on button "Notes" at bounding box center [577, 326] width 91 height 35
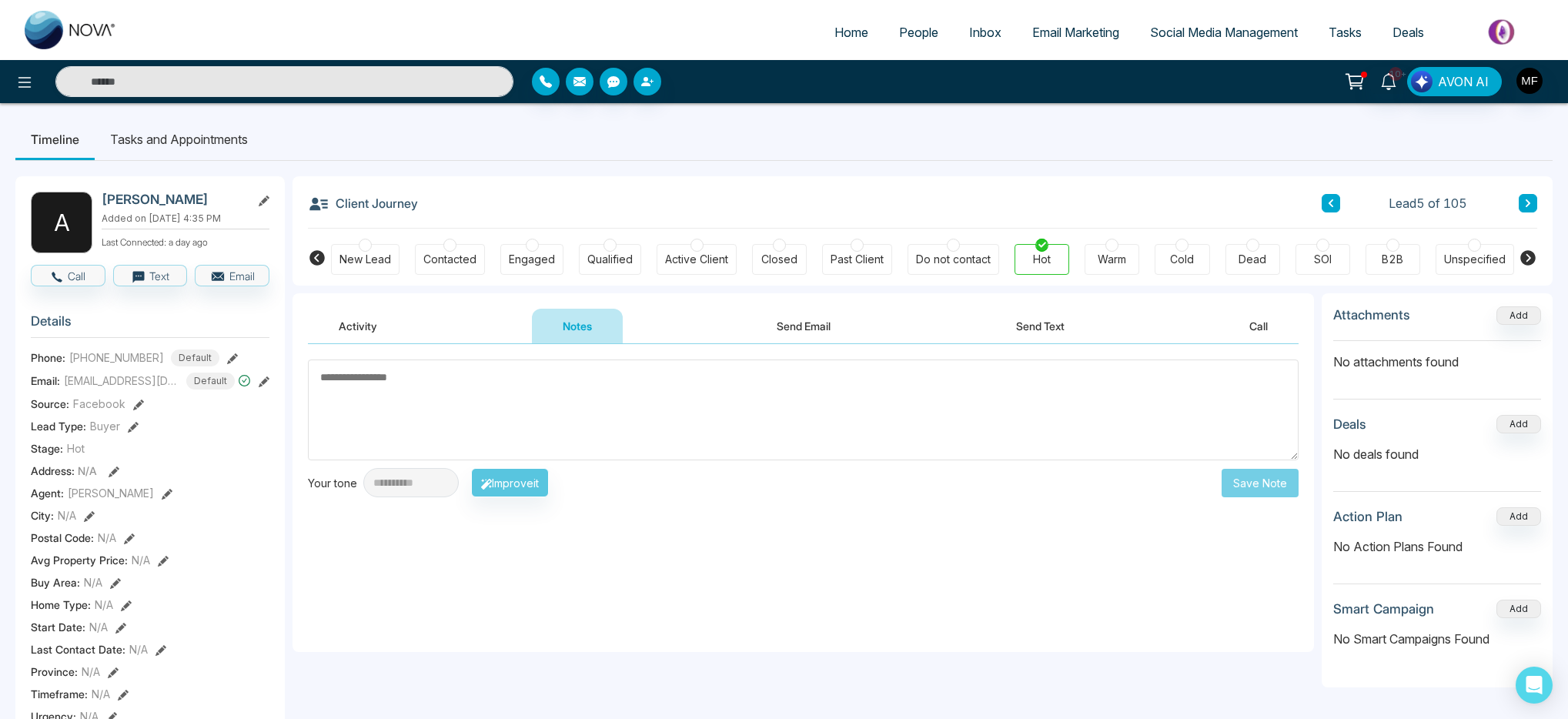
click at [576, 430] on textarea at bounding box center [803, 410] width 990 height 101
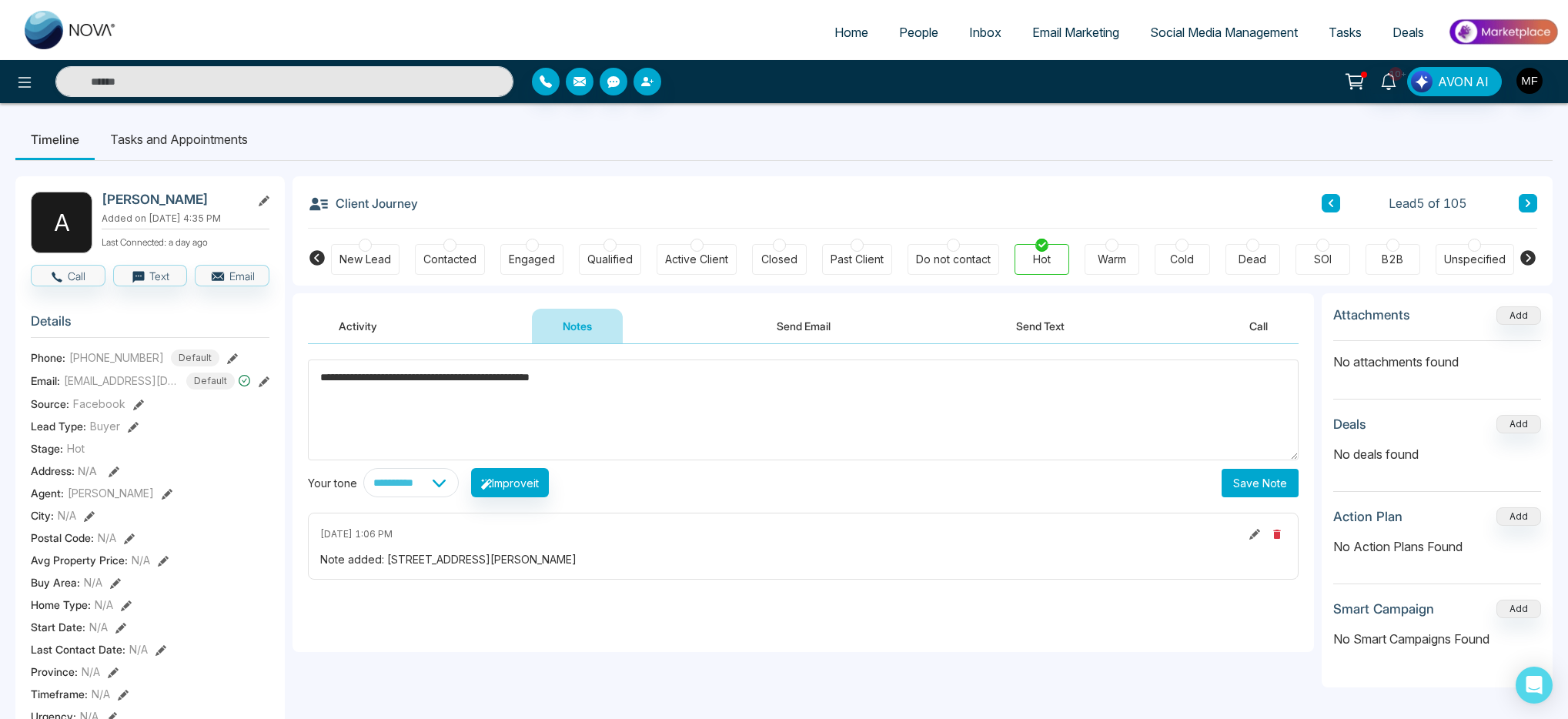
type textarea "**********"
click at [1255, 483] on button "Save Note" at bounding box center [1260, 483] width 77 height 28
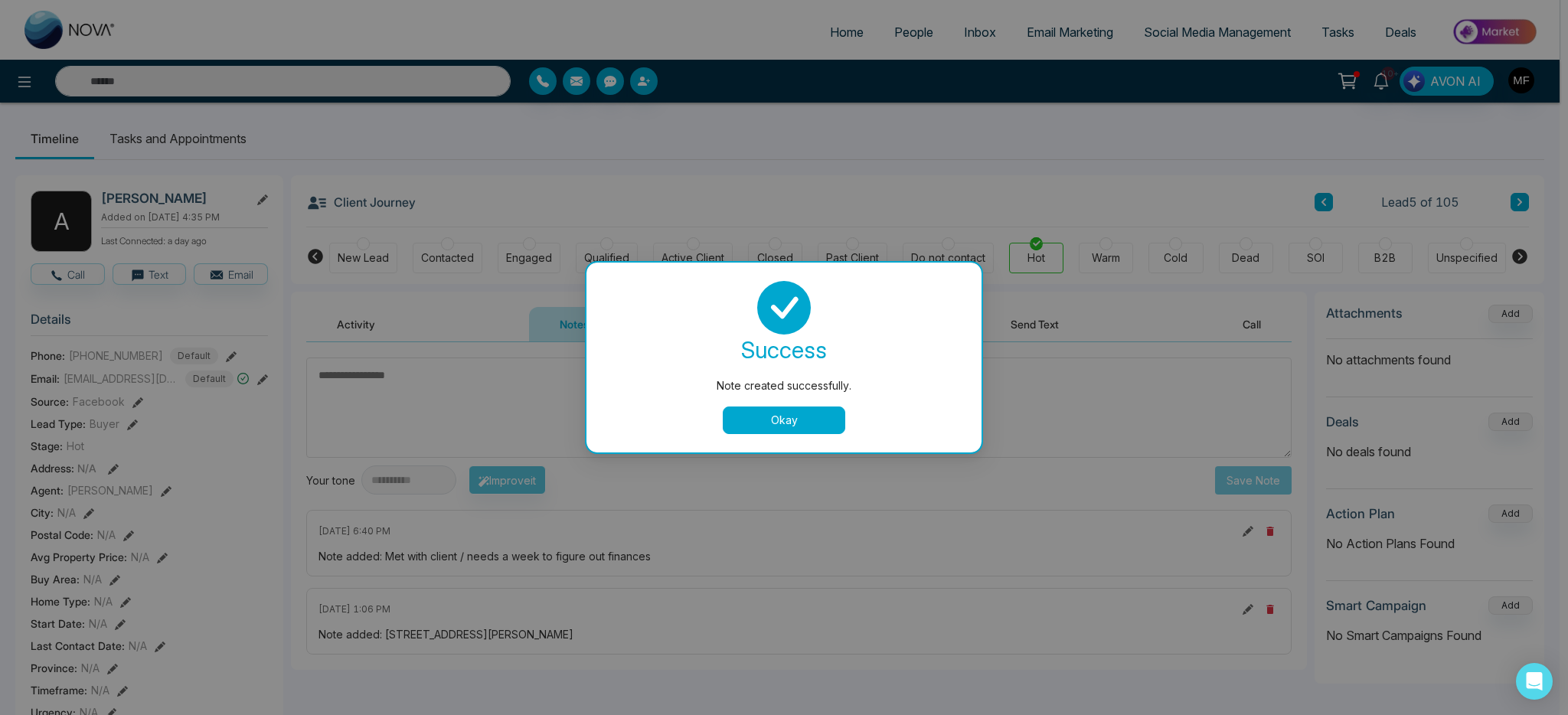
click at [167, 146] on div "Note created successfully. success Note created successfully. Okay" at bounding box center [784, 358] width 1568 height 715
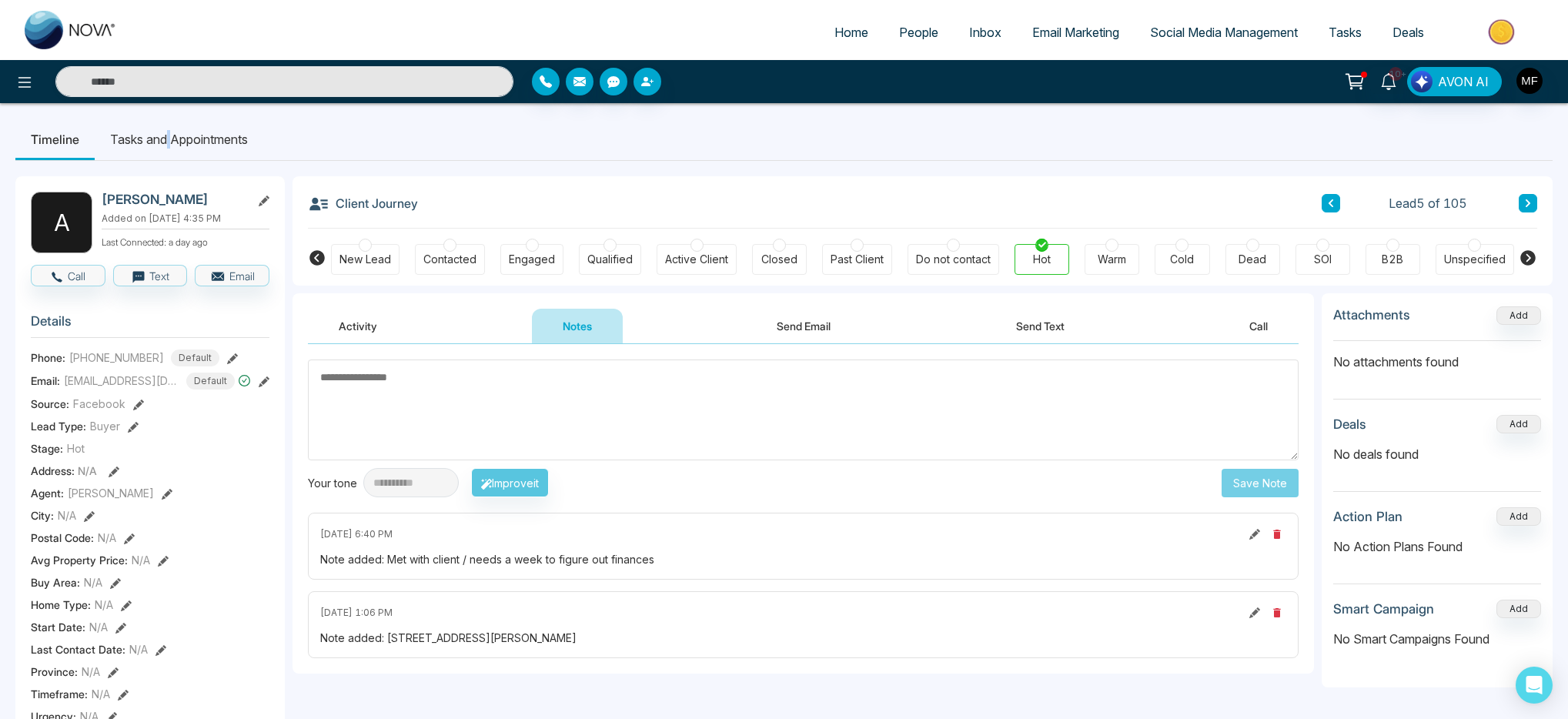
click at [168, 147] on li "Tasks and Appointments" at bounding box center [179, 139] width 168 height 42
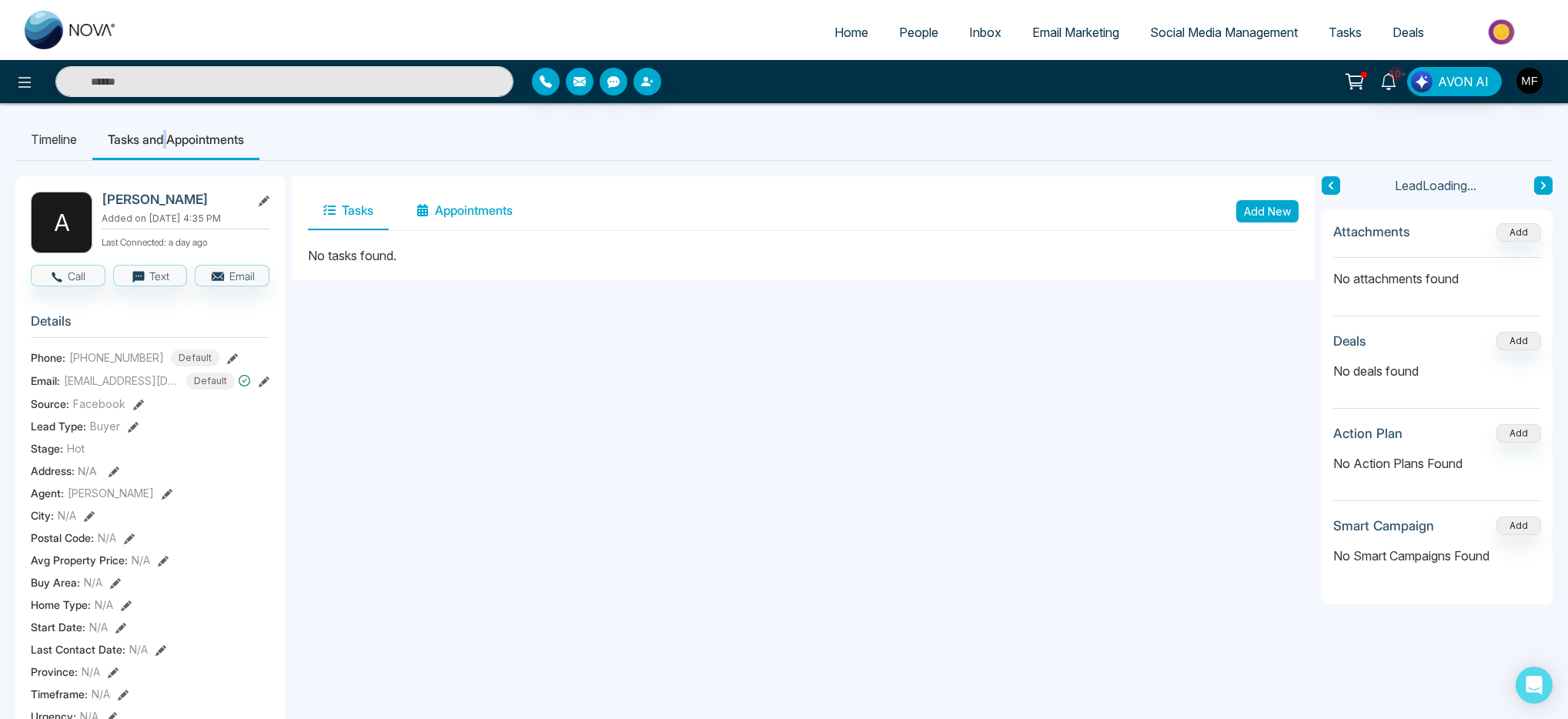
click at [481, 222] on button "Appointments" at bounding box center [464, 211] width 127 height 38
click at [374, 209] on button "Tasks" at bounding box center [348, 211] width 81 height 38
click at [1258, 213] on button "Add New" at bounding box center [1267, 211] width 63 height 23
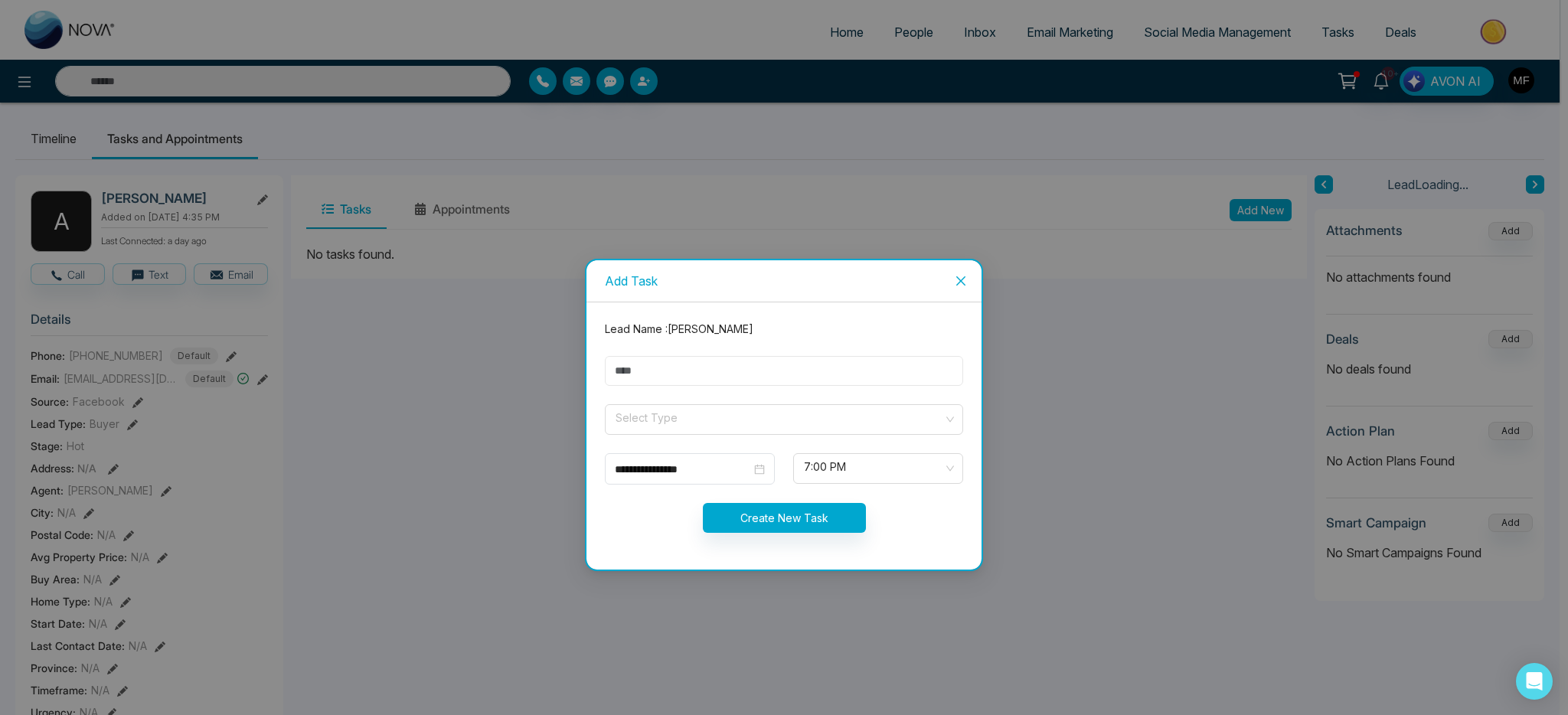
click at [810, 373] on input "text" at bounding box center [784, 371] width 358 height 30
type input "**********"
click at [675, 420] on input "search" at bounding box center [779, 416] width 329 height 23
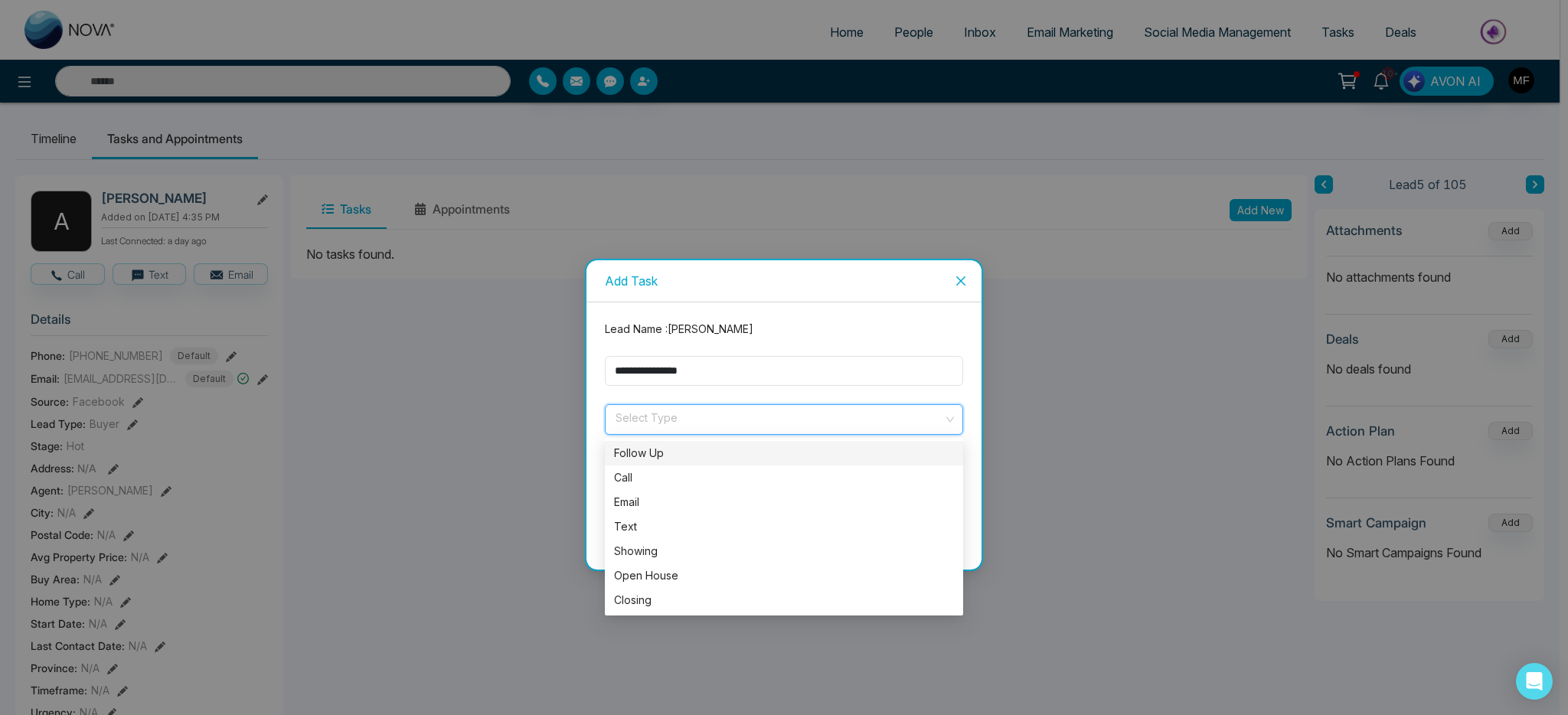
click at [698, 393] on form "**********" at bounding box center [784, 436] width 376 height 231
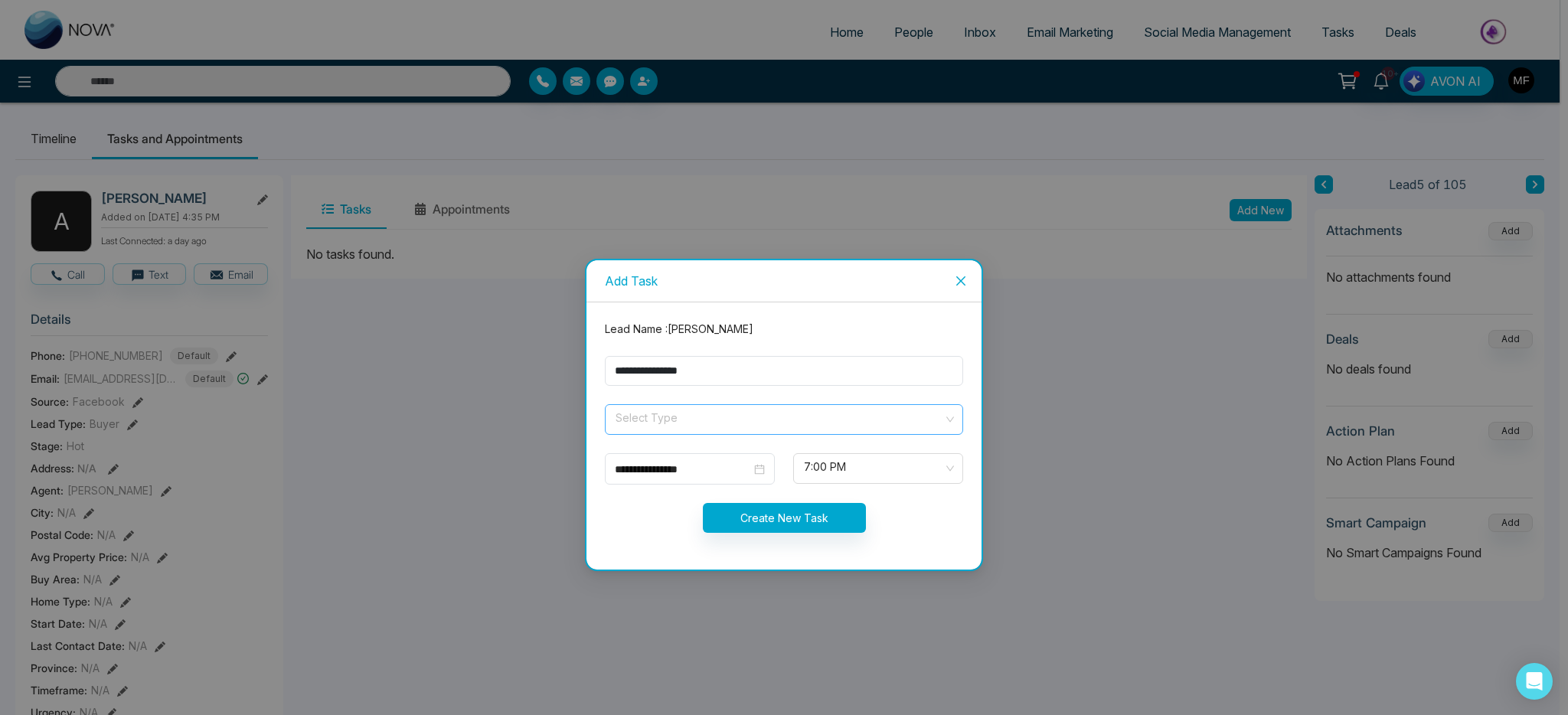
click at [674, 434] on span at bounding box center [779, 419] width 329 height 29
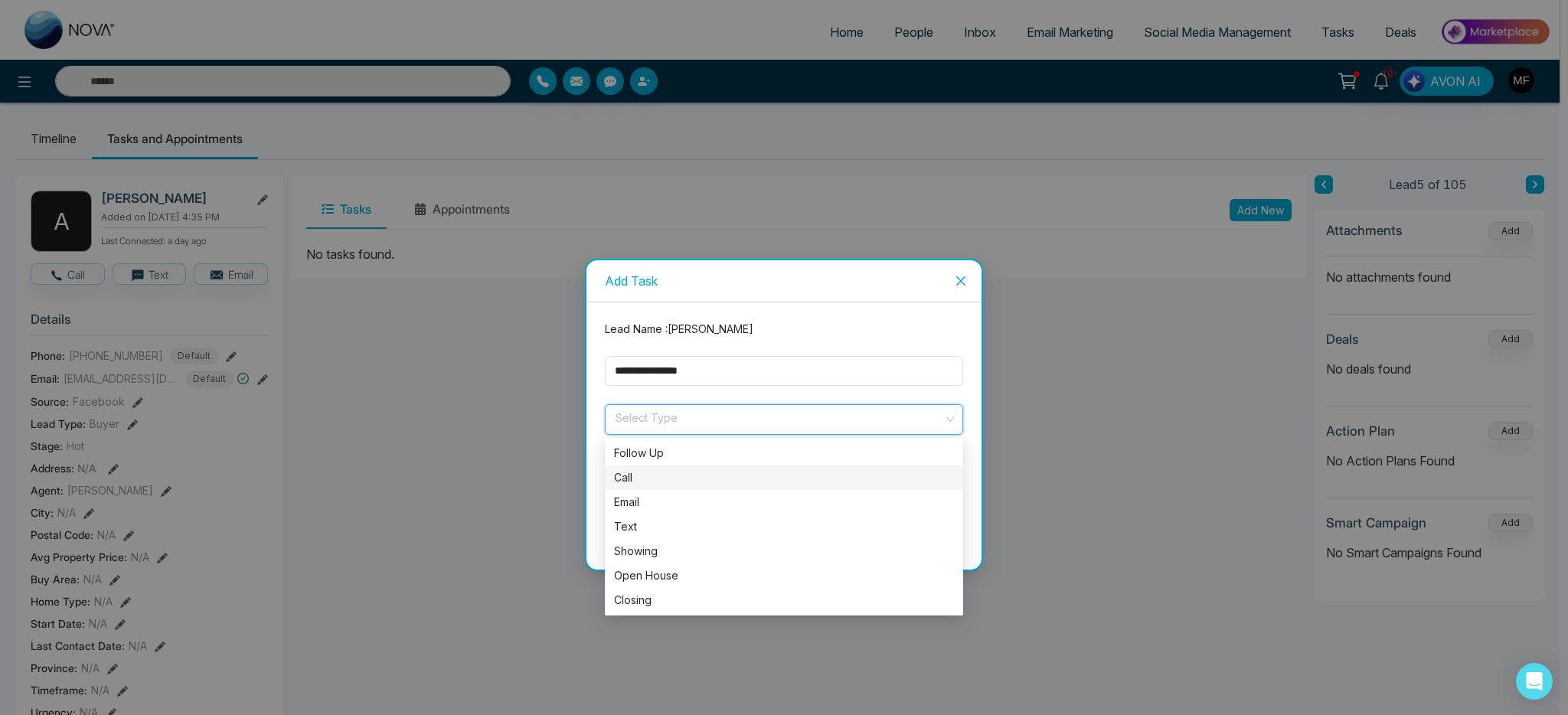
click at [648, 481] on div "Call" at bounding box center [784, 478] width 340 height 17
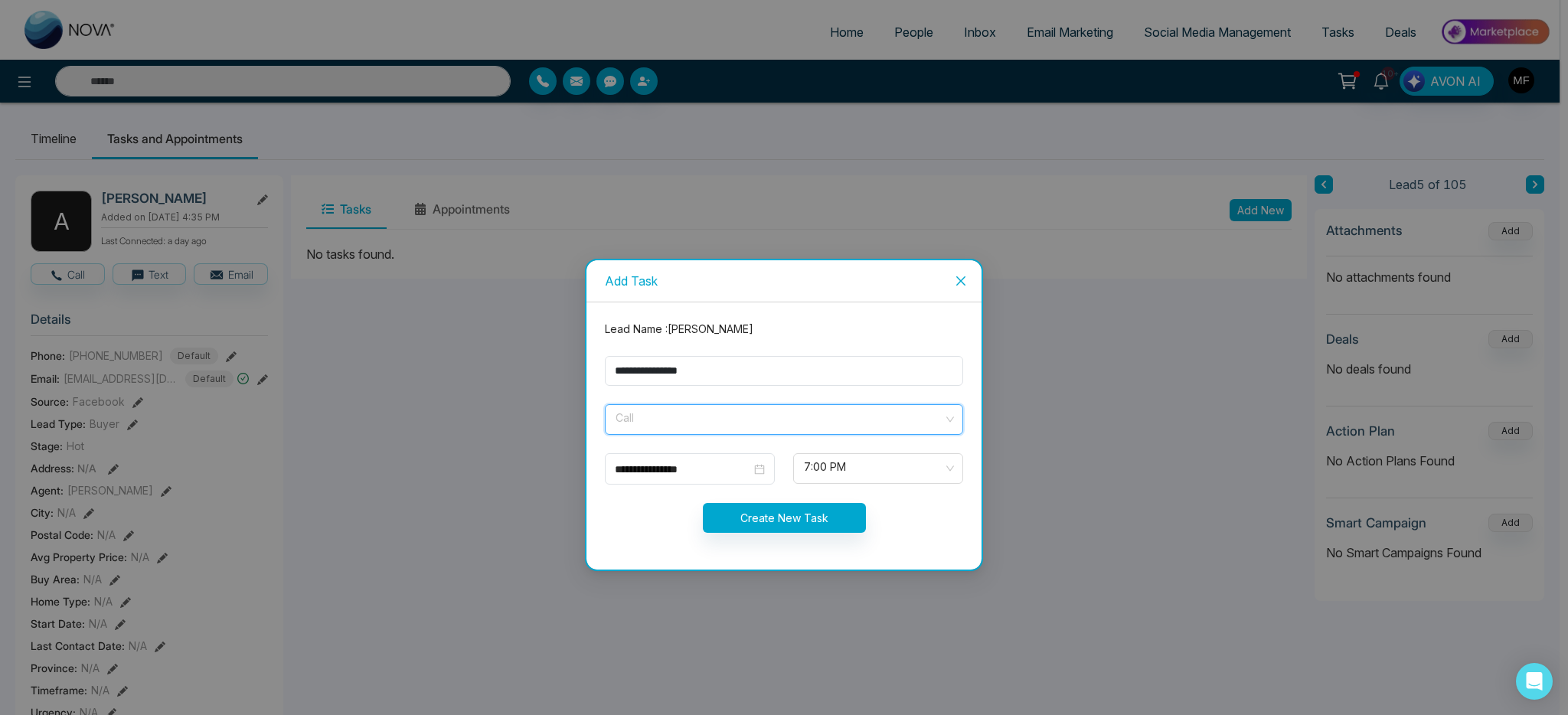
click at [667, 430] on span "Call" at bounding box center [784, 419] width 337 height 26
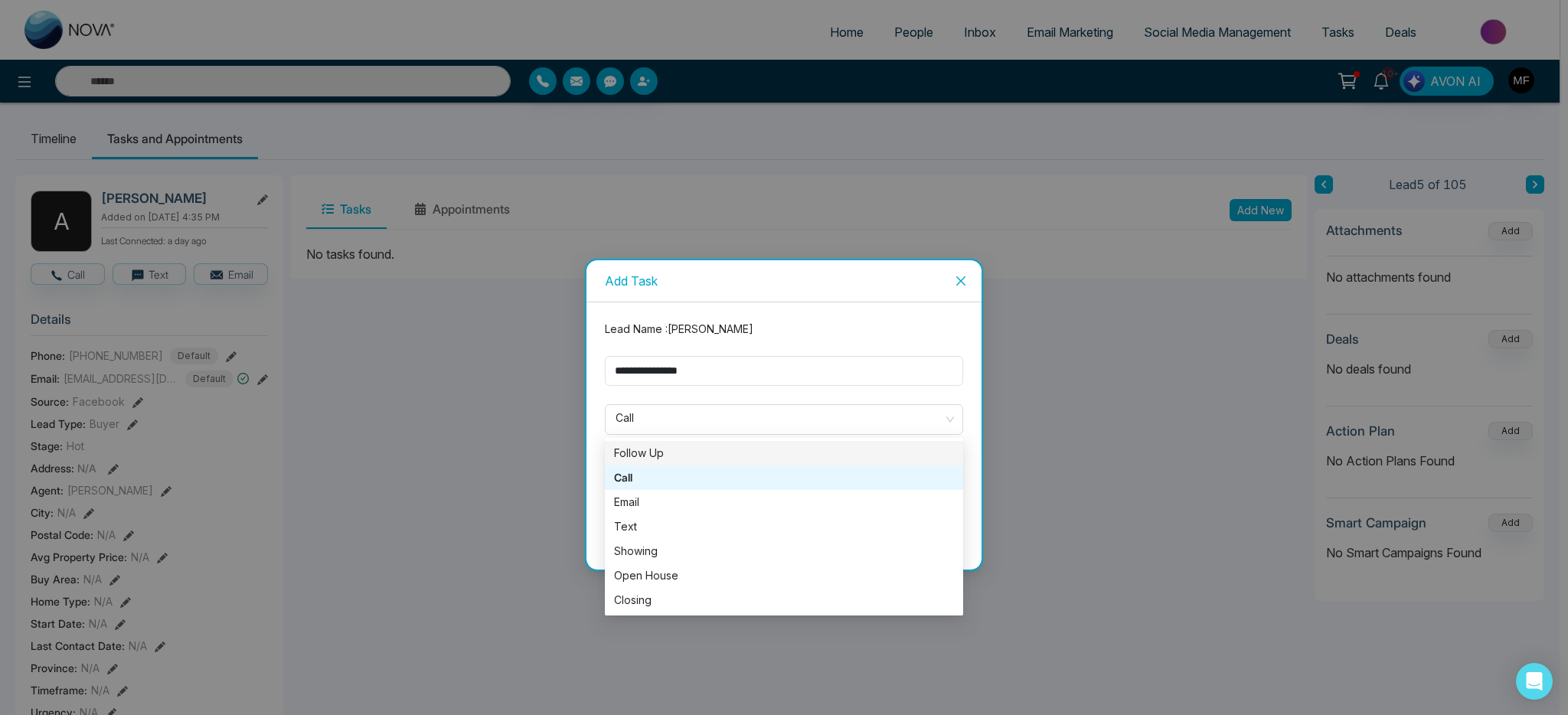
click at [675, 398] on form "**********" at bounding box center [784, 436] width 376 height 231
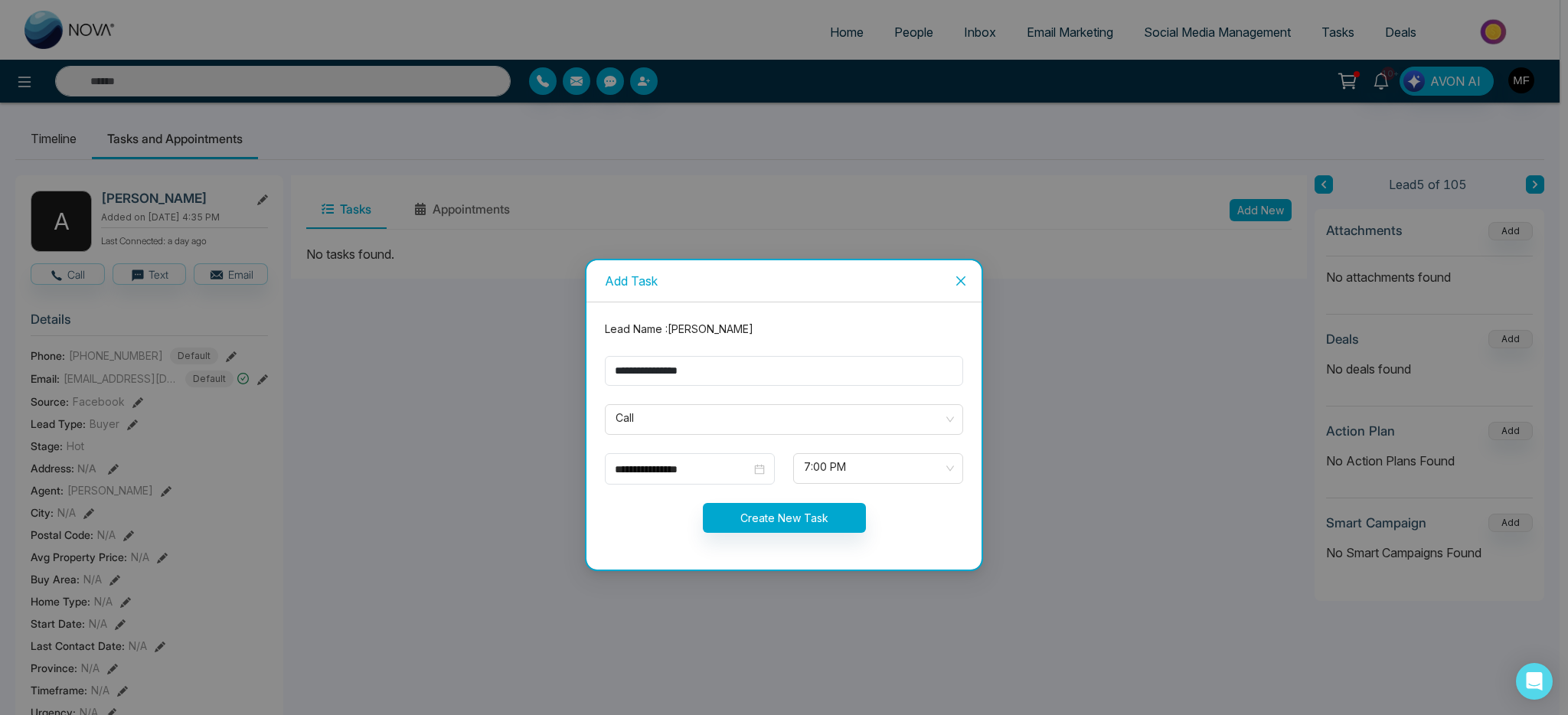
click at [964, 281] on icon "close" at bounding box center [960, 280] width 12 height 12
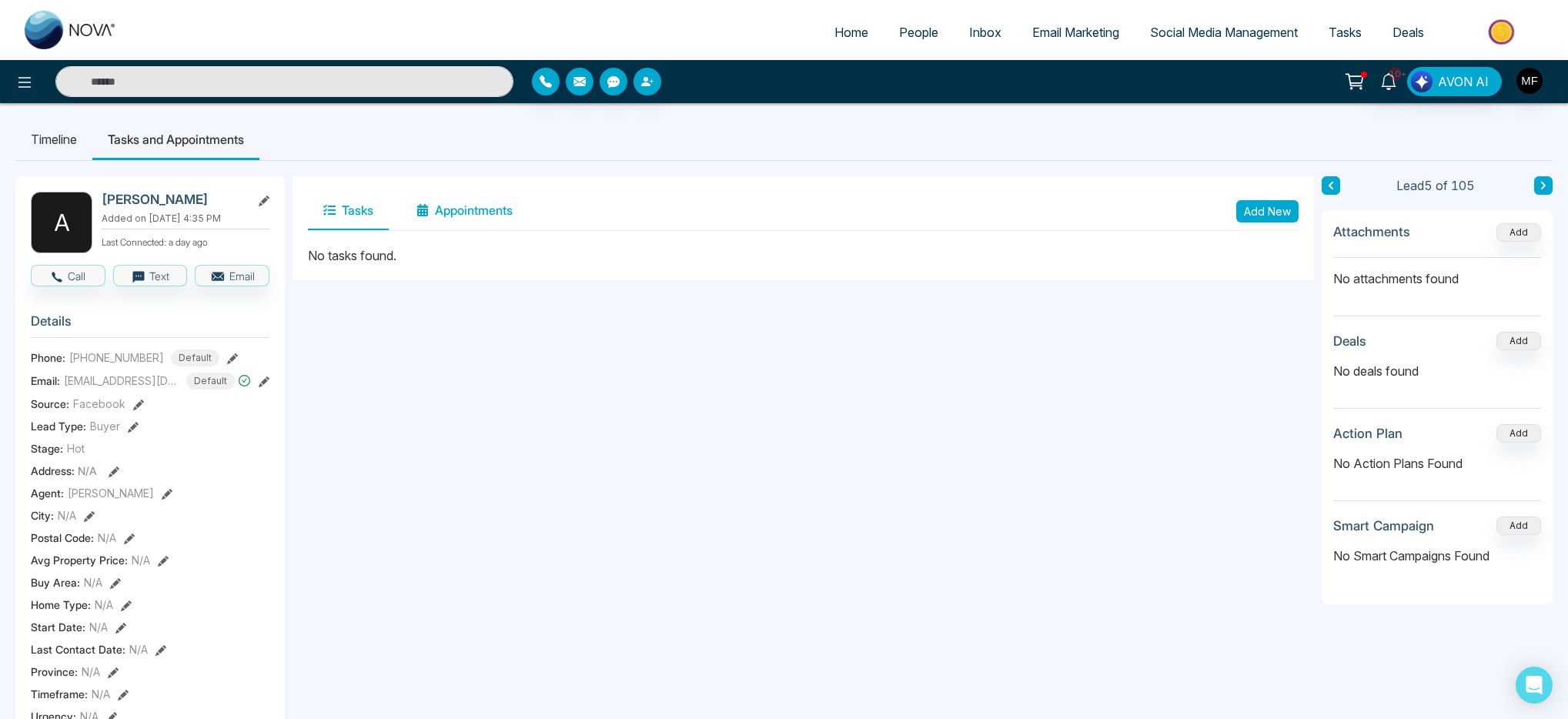
click at [483, 214] on button "Appointments" at bounding box center [464, 211] width 127 height 38
click at [1282, 213] on button "Add New" at bounding box center [1267, 211] width 63 height 23
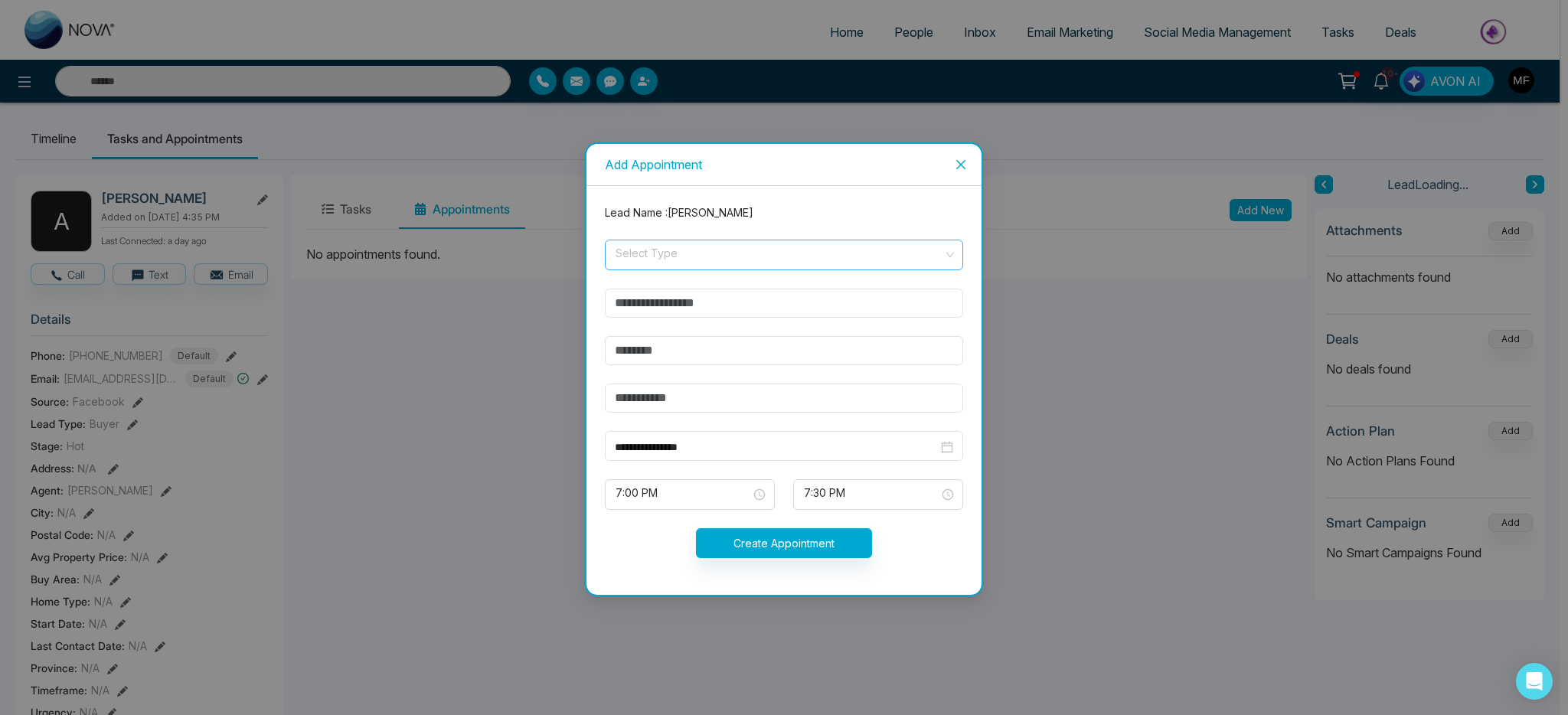
click at [735, 255] on input "search" at bounding box center [779, 252] width 329 height 23
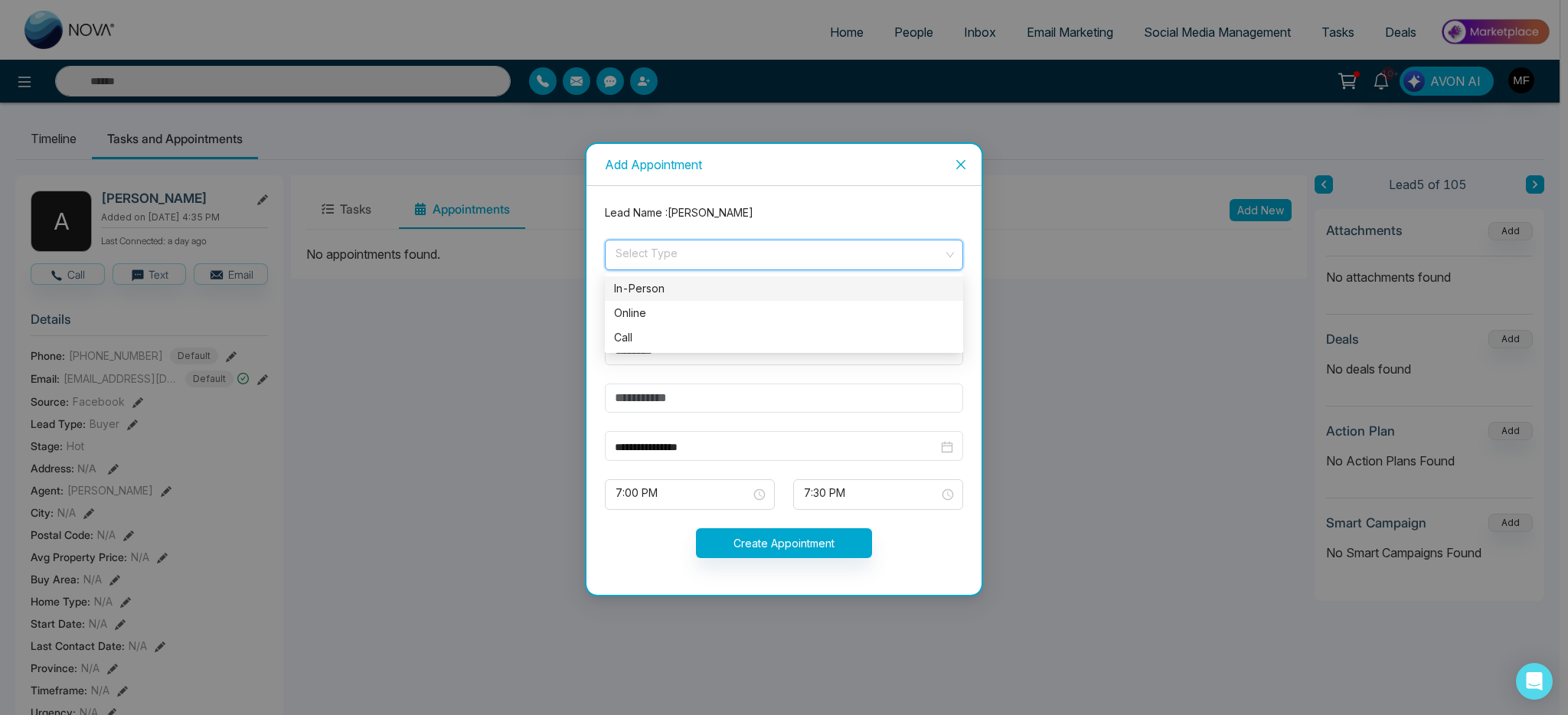
click at [665, 293] on div "In-Person" at bounding box center [784, 289] width 340 height 17
click at [789, 313] on input "text" at bounding box center [784, 303] width 358 height 29
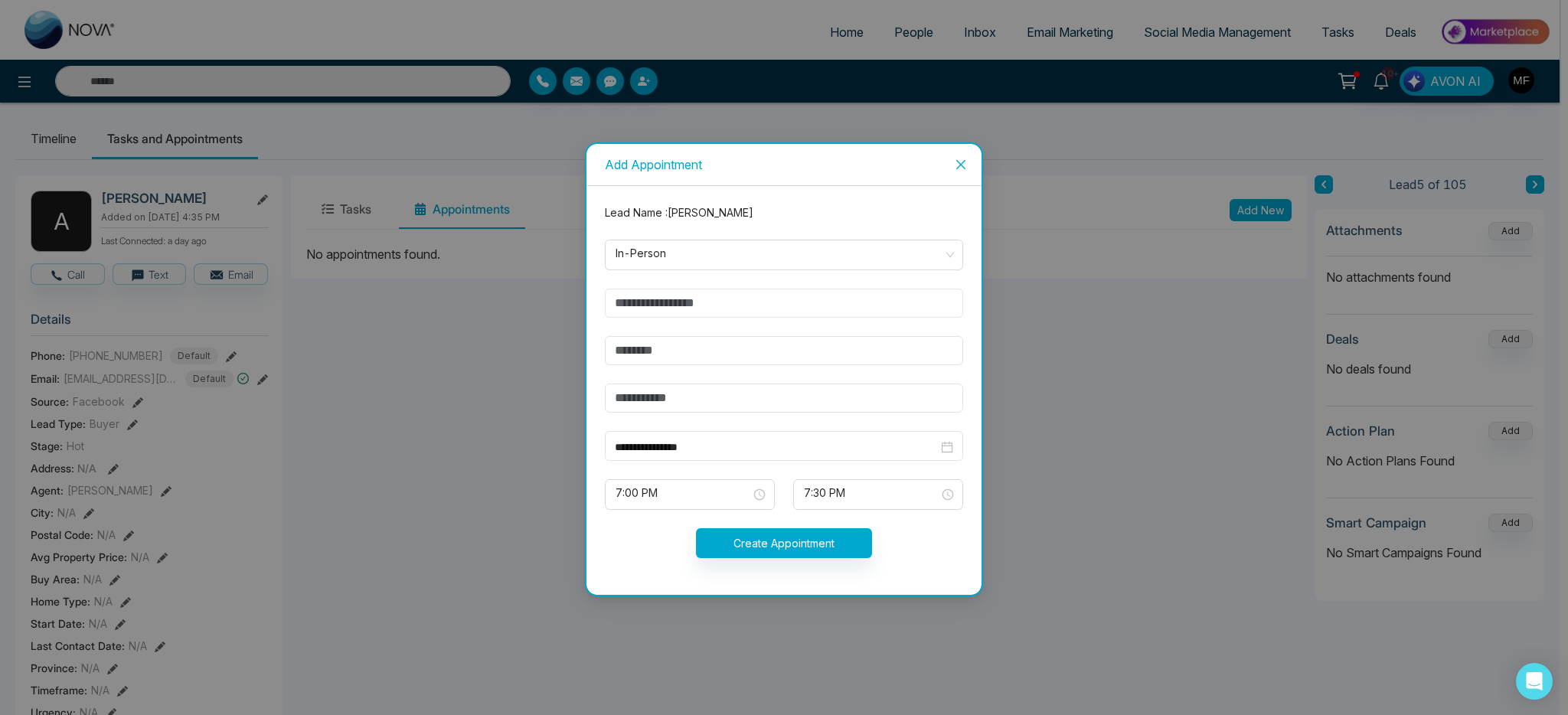
type input "**********"
click at [701, 349] on input "text" at bounding box center [784, 350] width 358 height 29
type input "**********"
click at [654, 392] on input "text" at bounding box center [784, 398] width 358 height 29
type input "*****"
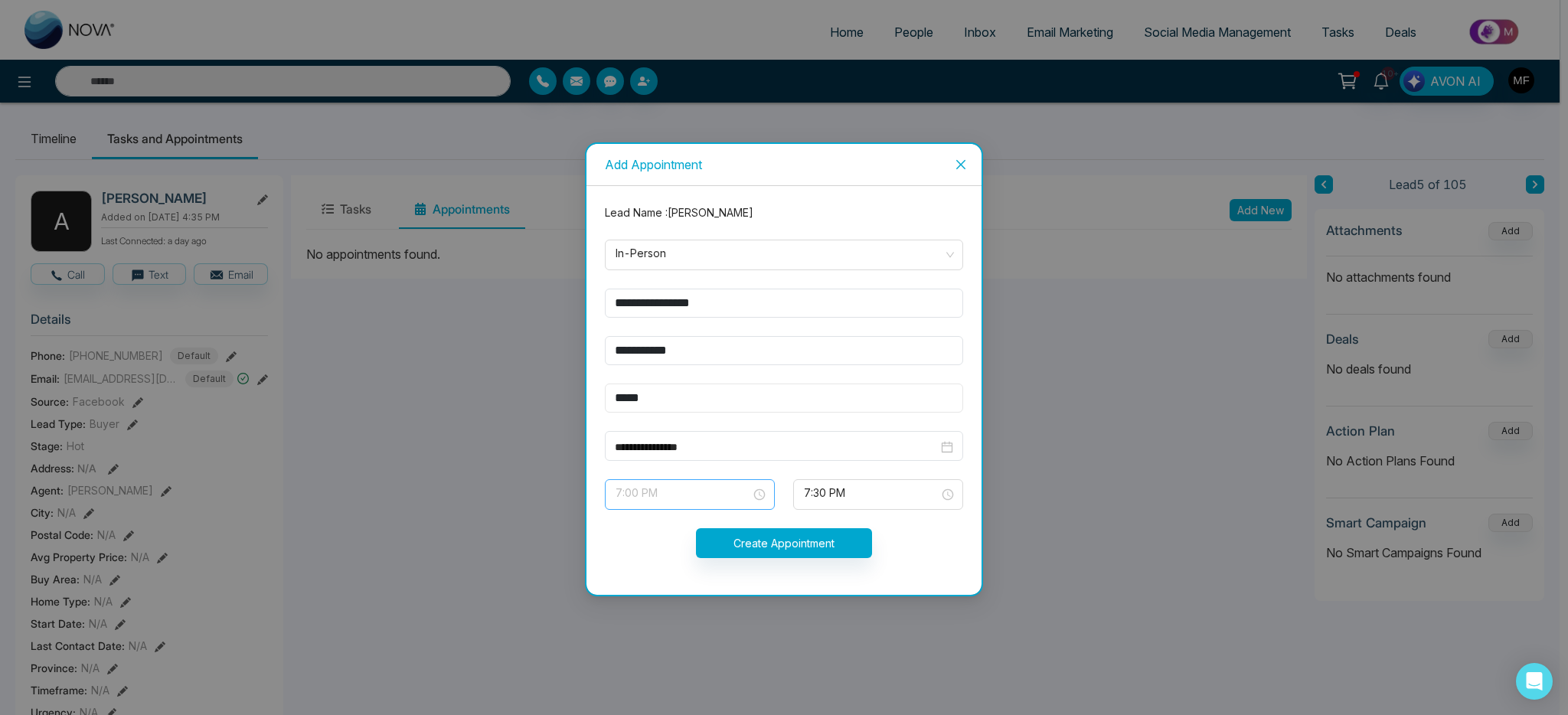
click at [746, 503] on span "7:00 PM" at bounding box center [689, 494] width 148 height 26
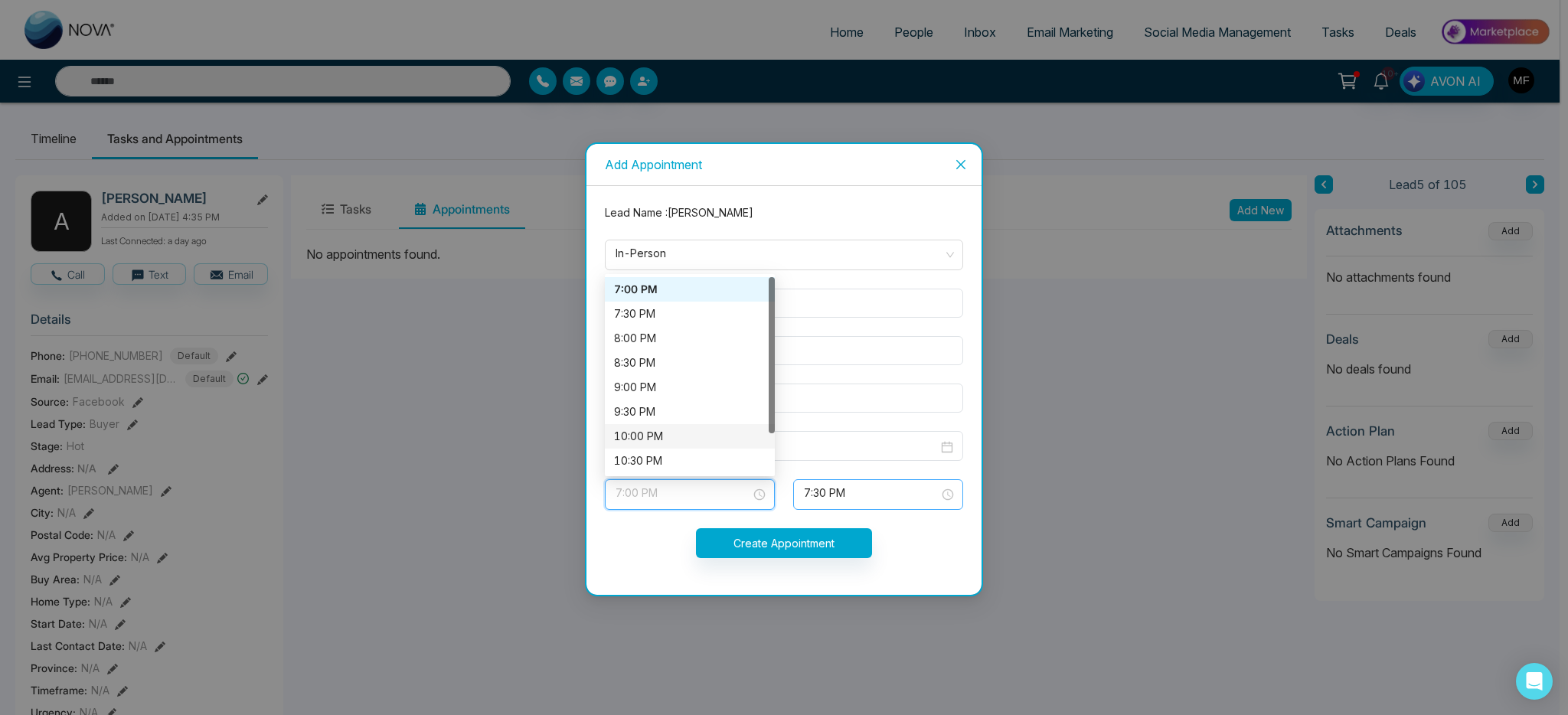
click at [830, 493] on span "7:30 PM" at bounding box center [878, 494] width 148 height 26
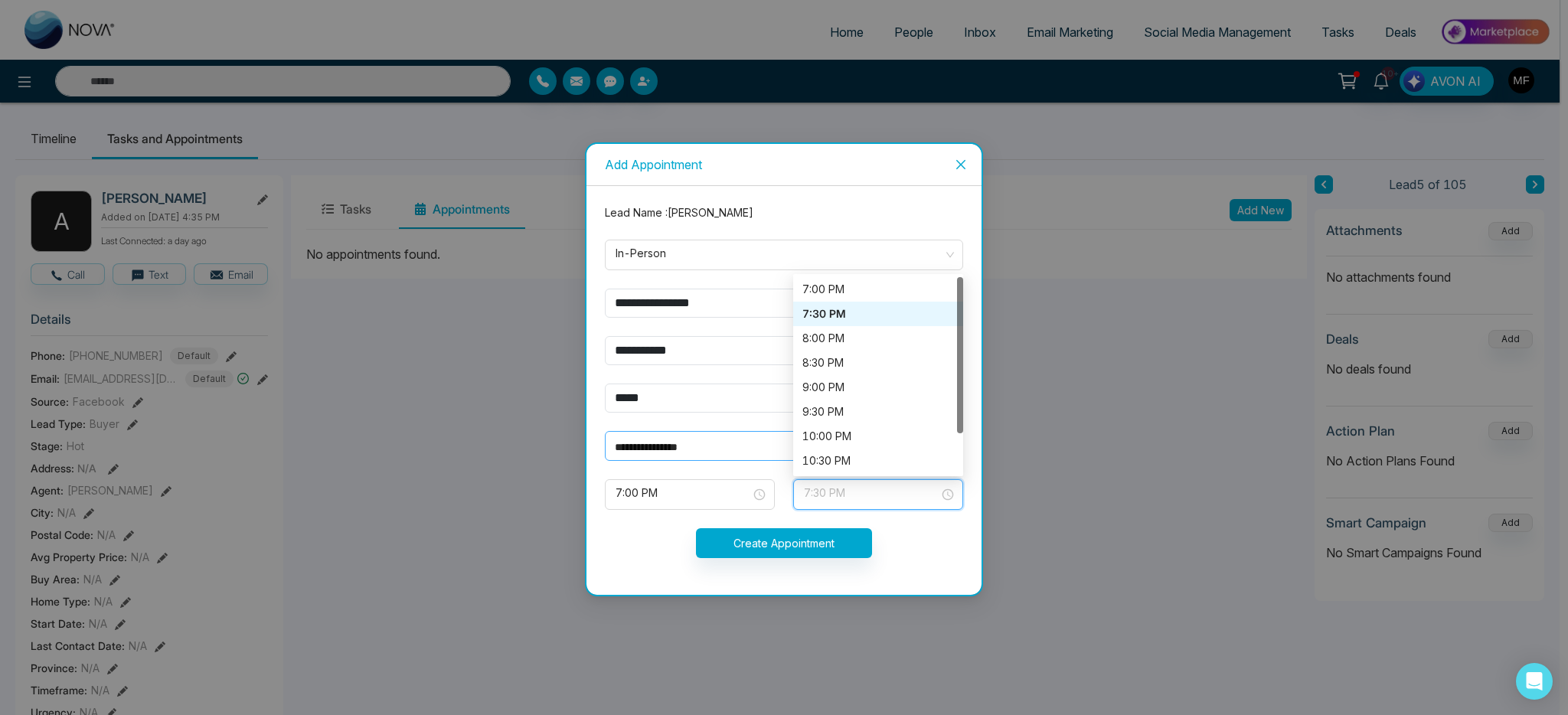
click at [726, 448] on input "**********" at bounding box center [776, 447] width 323 height 17
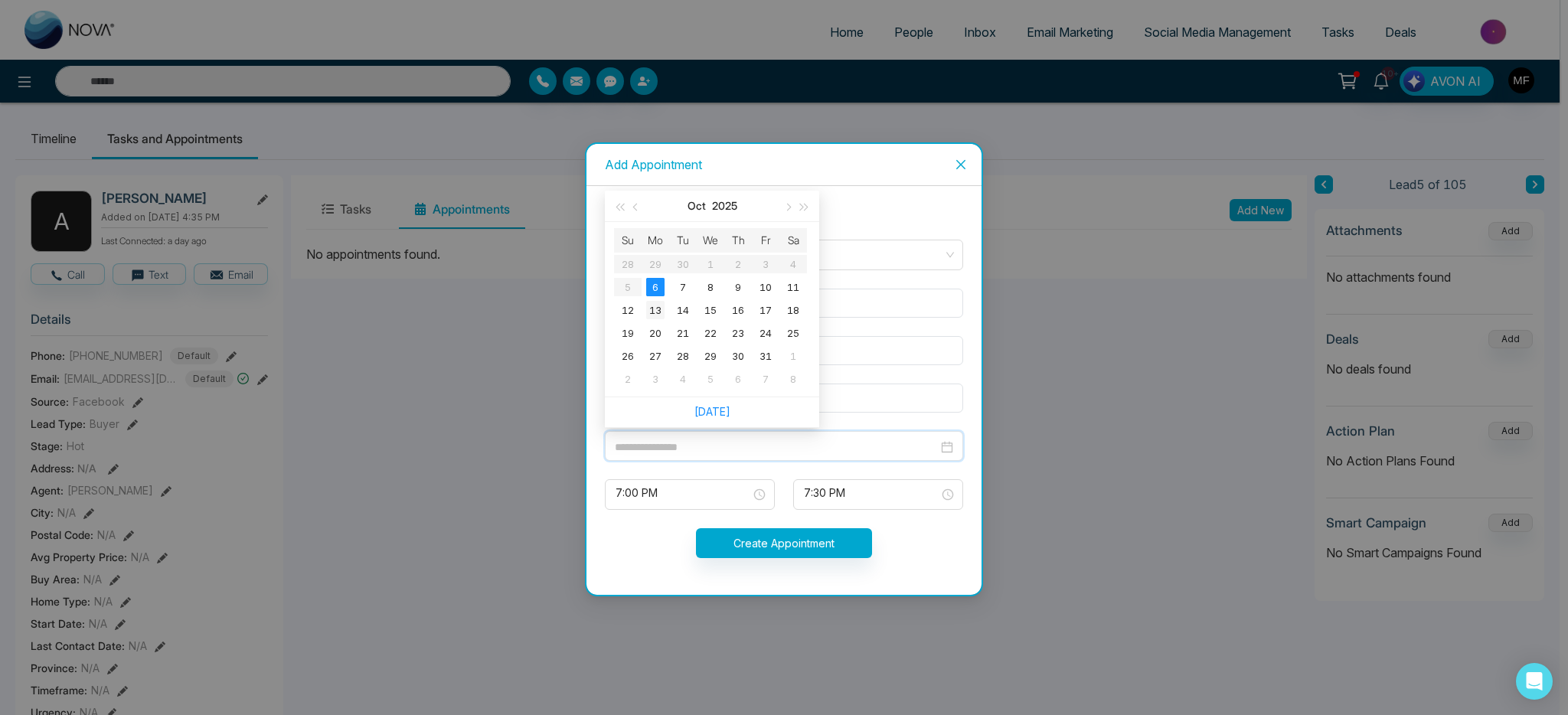
type input "**********"
click at [662, 301] on div "13" at bounding box center [655, 310] width 18 height 18
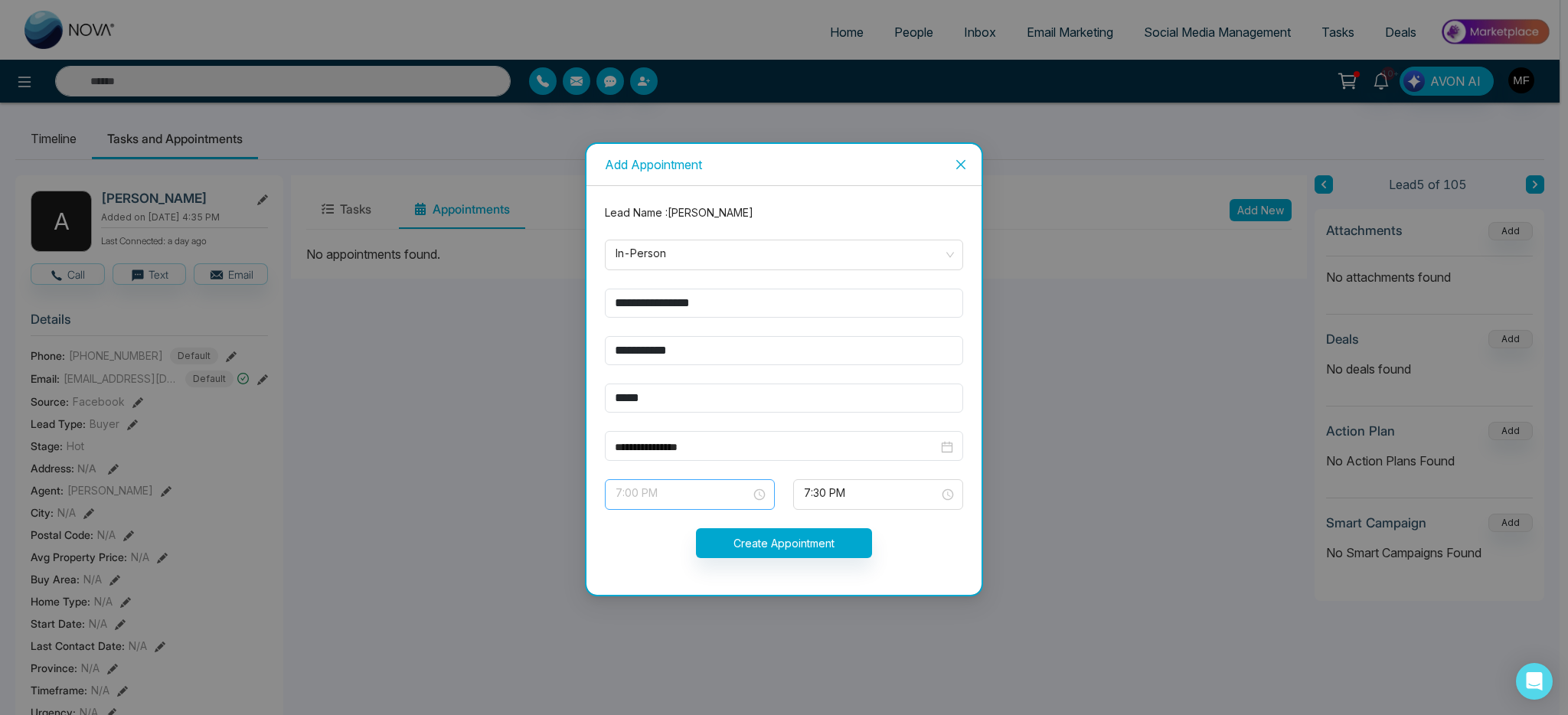
scroll to position [760, 0]
click at [759, 502] on span "7:00 PM" at bounding box center [689, 494] width 148 height 26
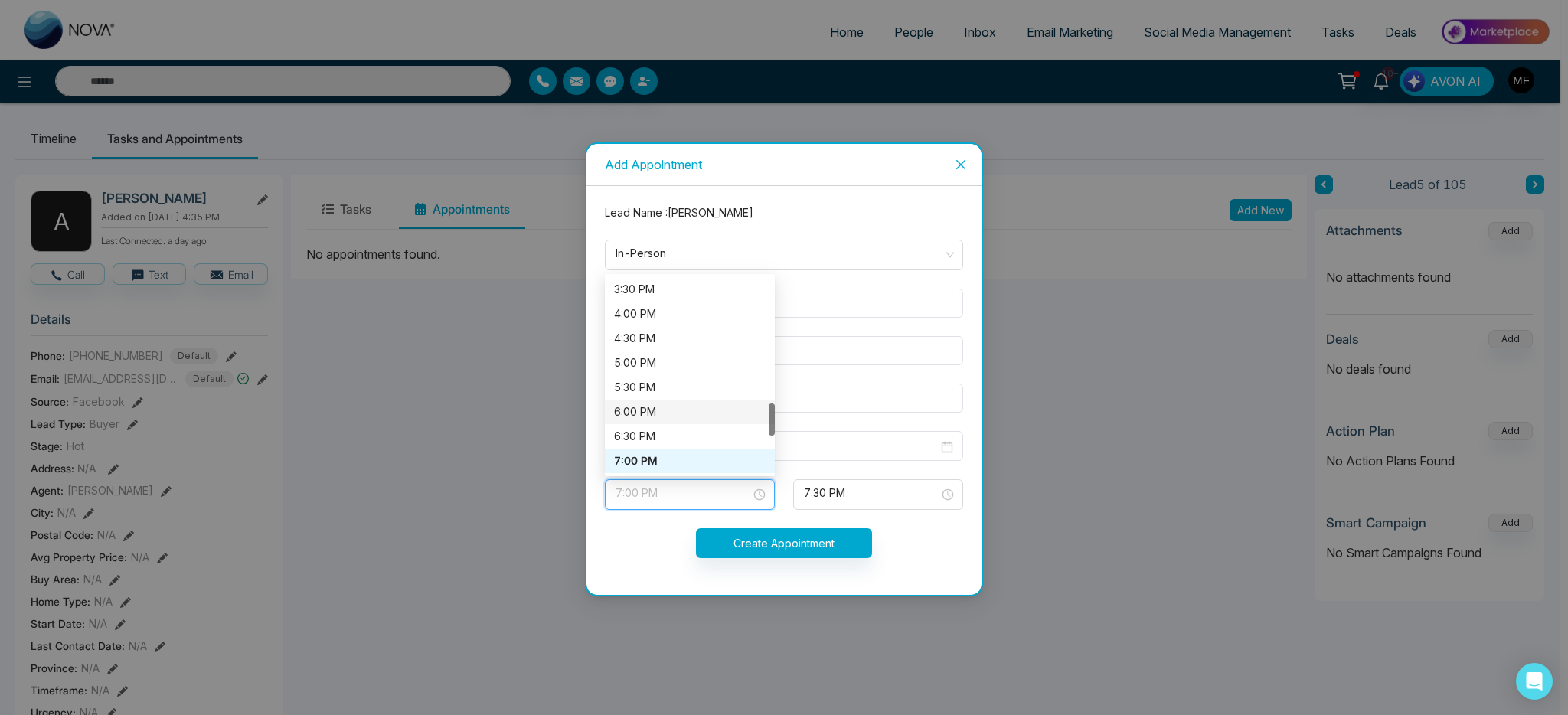
scroll to position [735, 0]
click at [674, 316] on div "3:30 PM" at bounding box center [690, 314] width 152 height 17
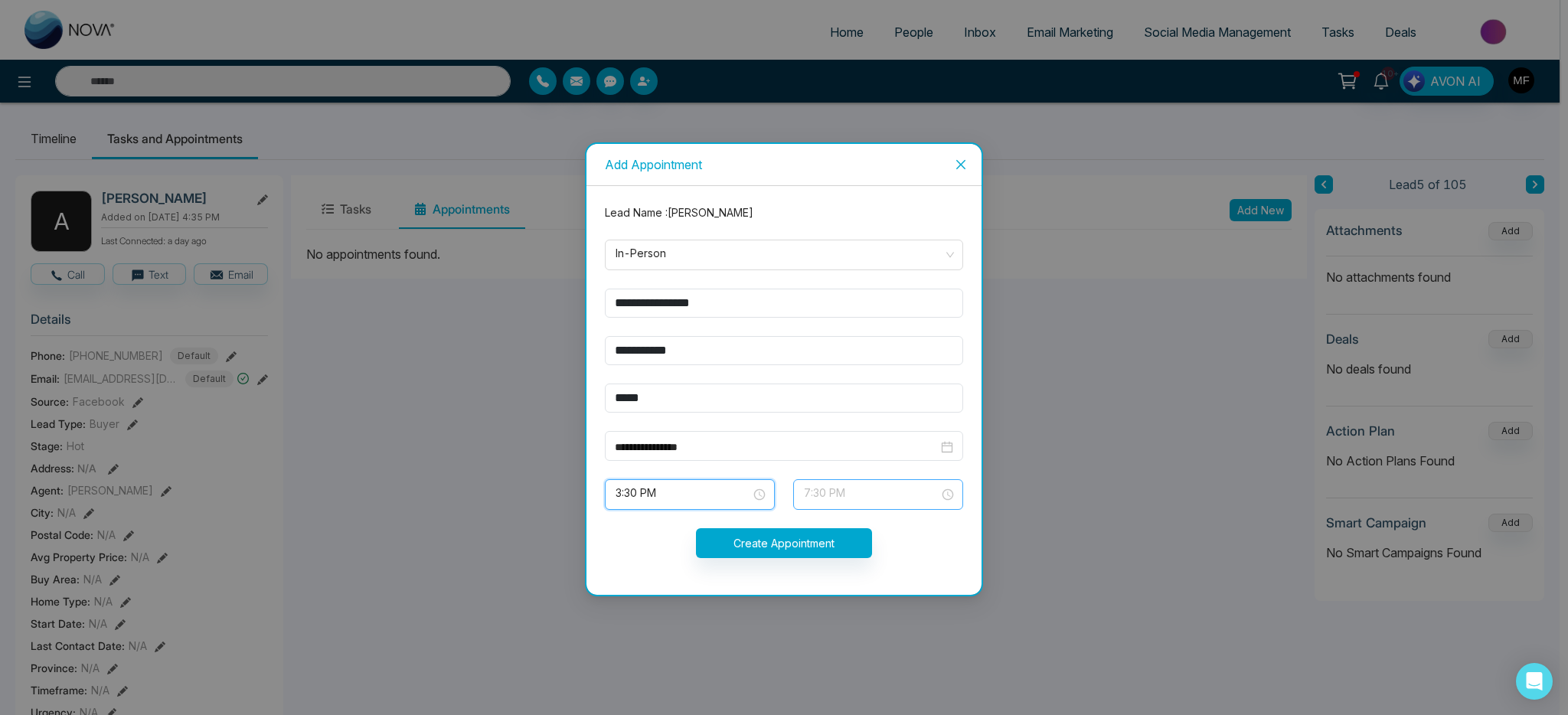
click at [868, 493] on span "7:30 PM" at bounding box center [878, 494] width 148 height 26
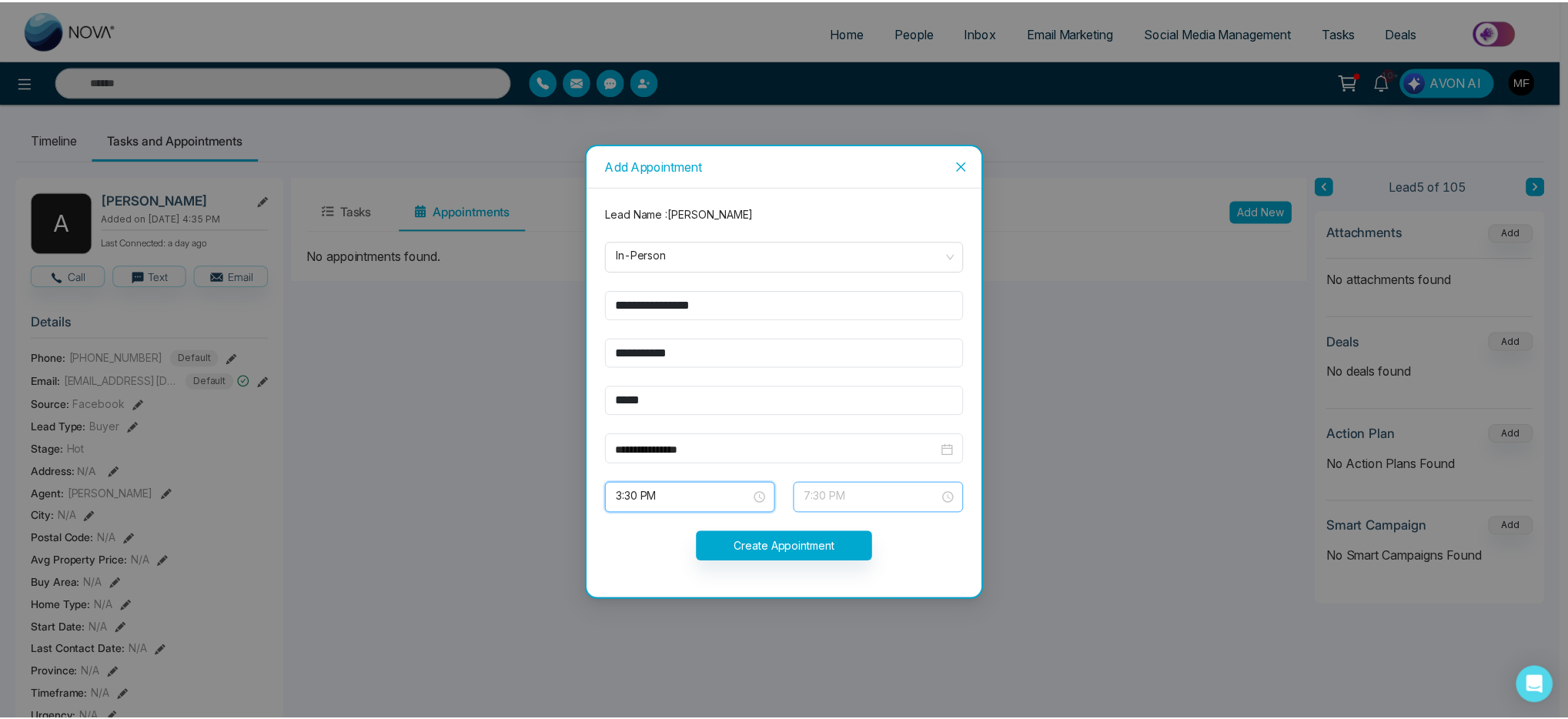
scroll to position [789, 0]
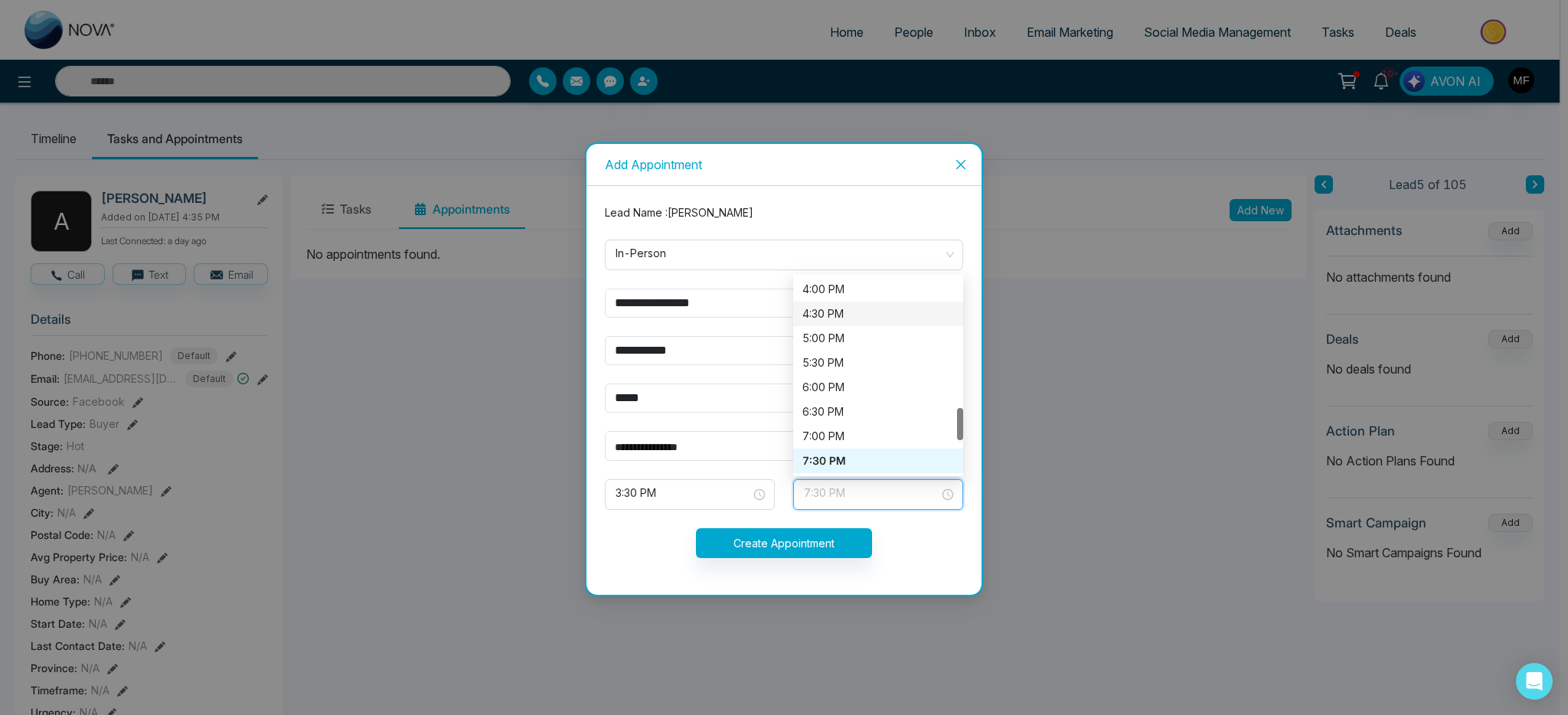
click at [855, 294] on div "4:00 PM" at bounding box center [878, 289] width 152 height 17
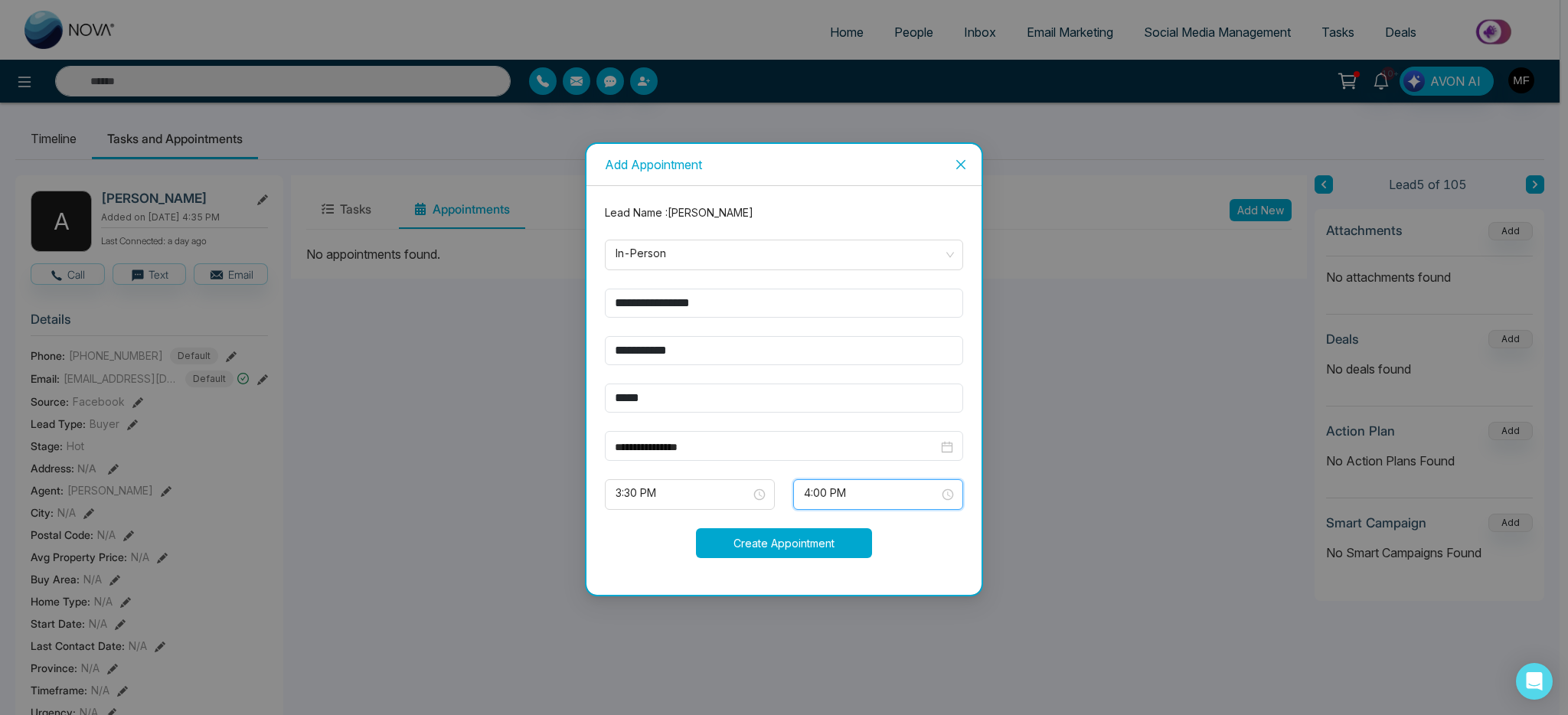
click at [799, 550] on button "Create Appointment" at bounding box center [784, 543] width 176 height 30
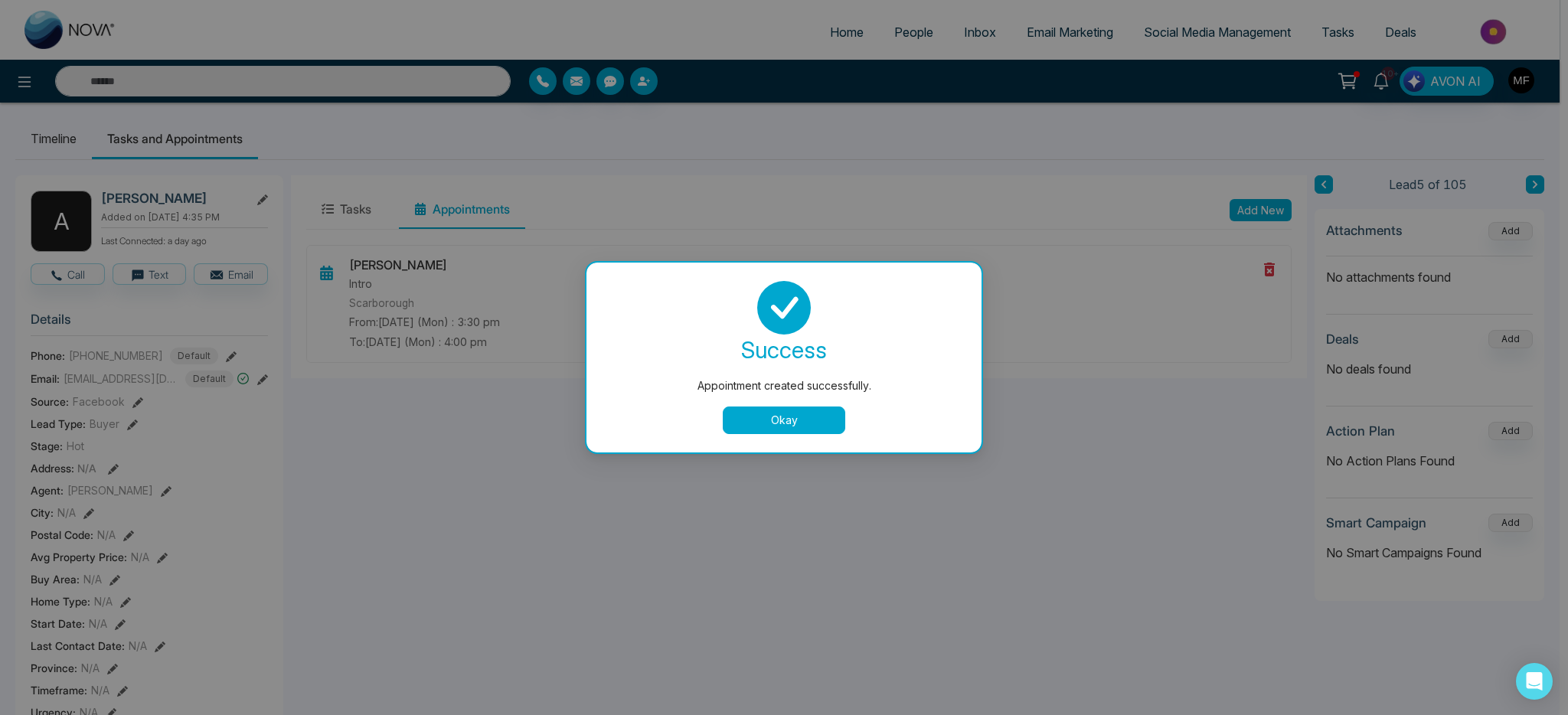
click at [784, 422] on button "Okay" at bounding box center [784, 420] width 123 height 27
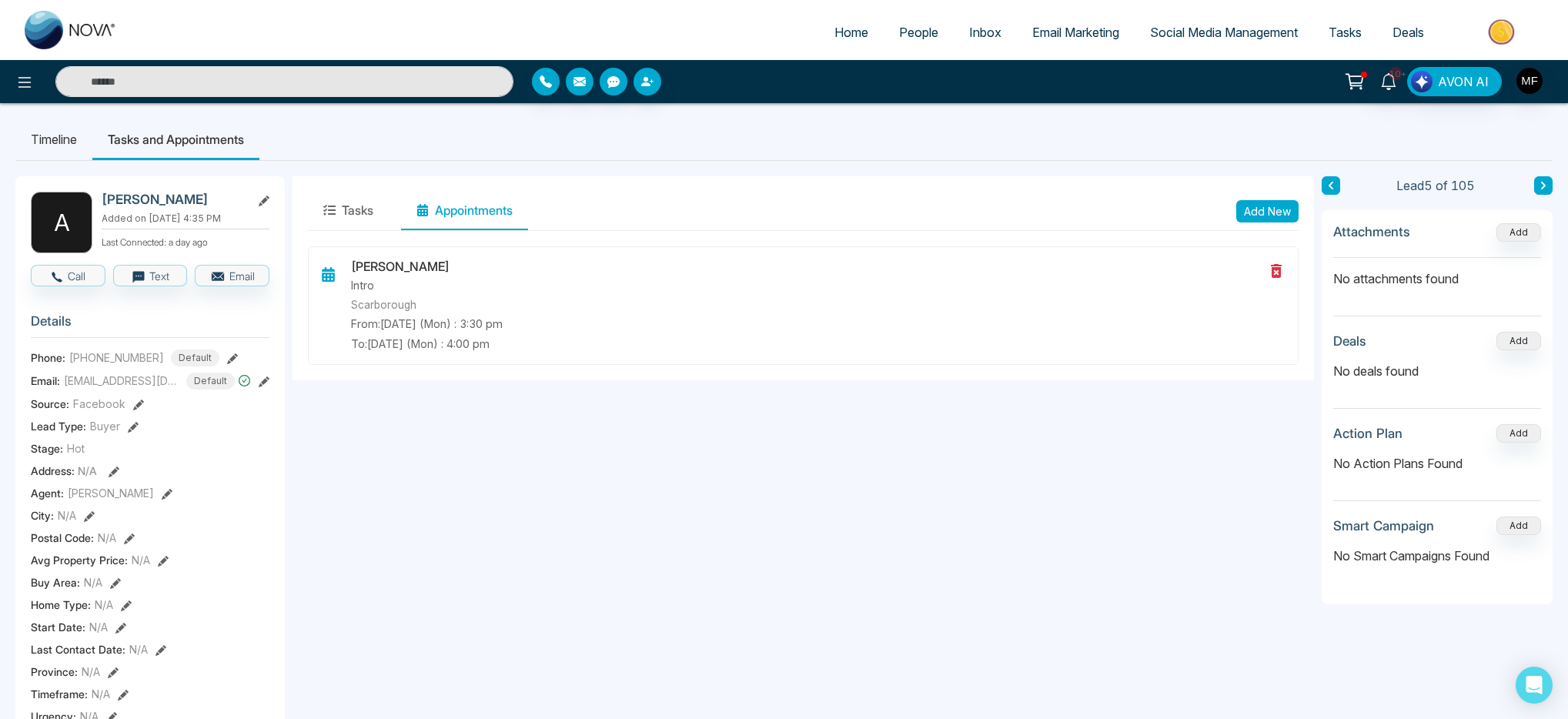
click at [884, 35] on link "People" at bounding box center [919, 32] width 70 height 29
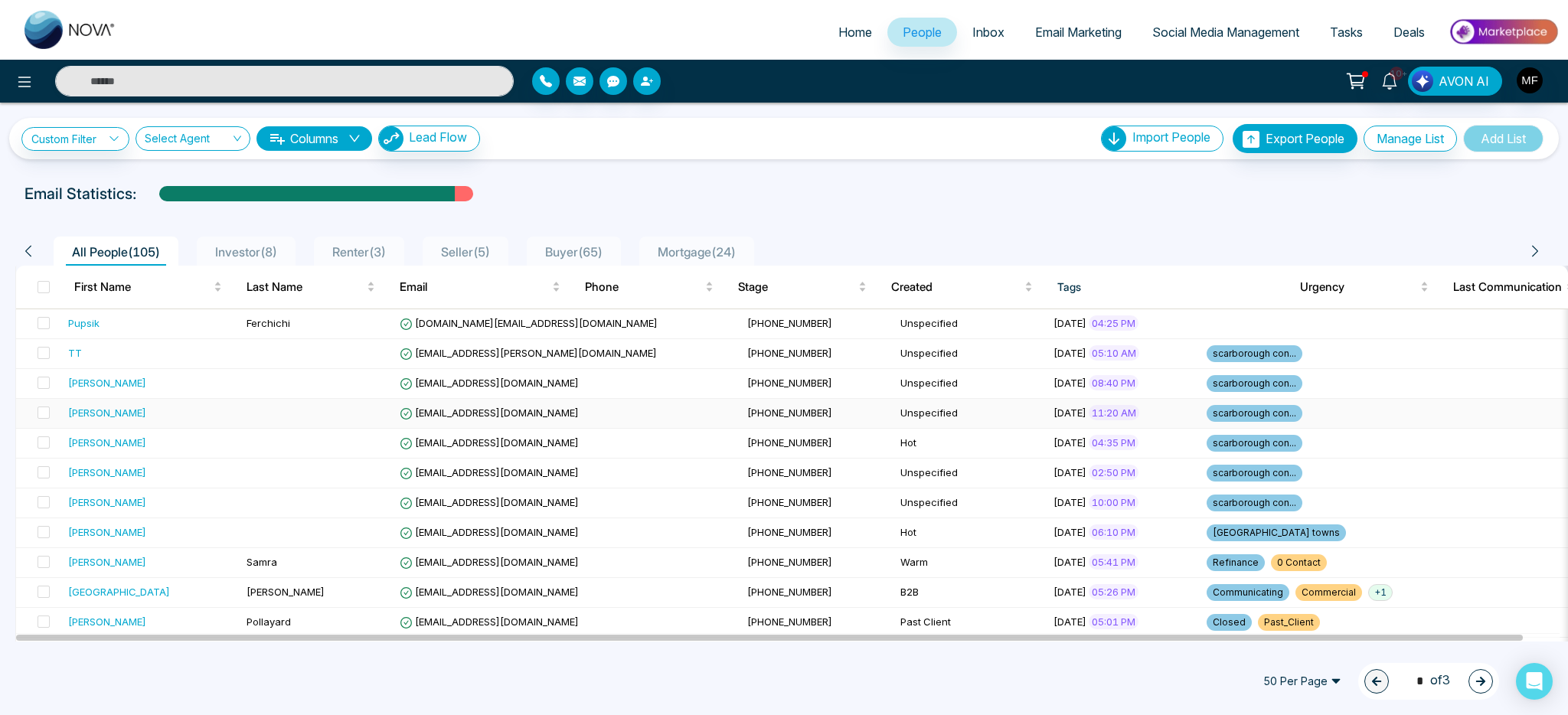
click at [220, 421] on td "[PERSON_NAME]" at bounding box center [151, 414] width 178 height 30
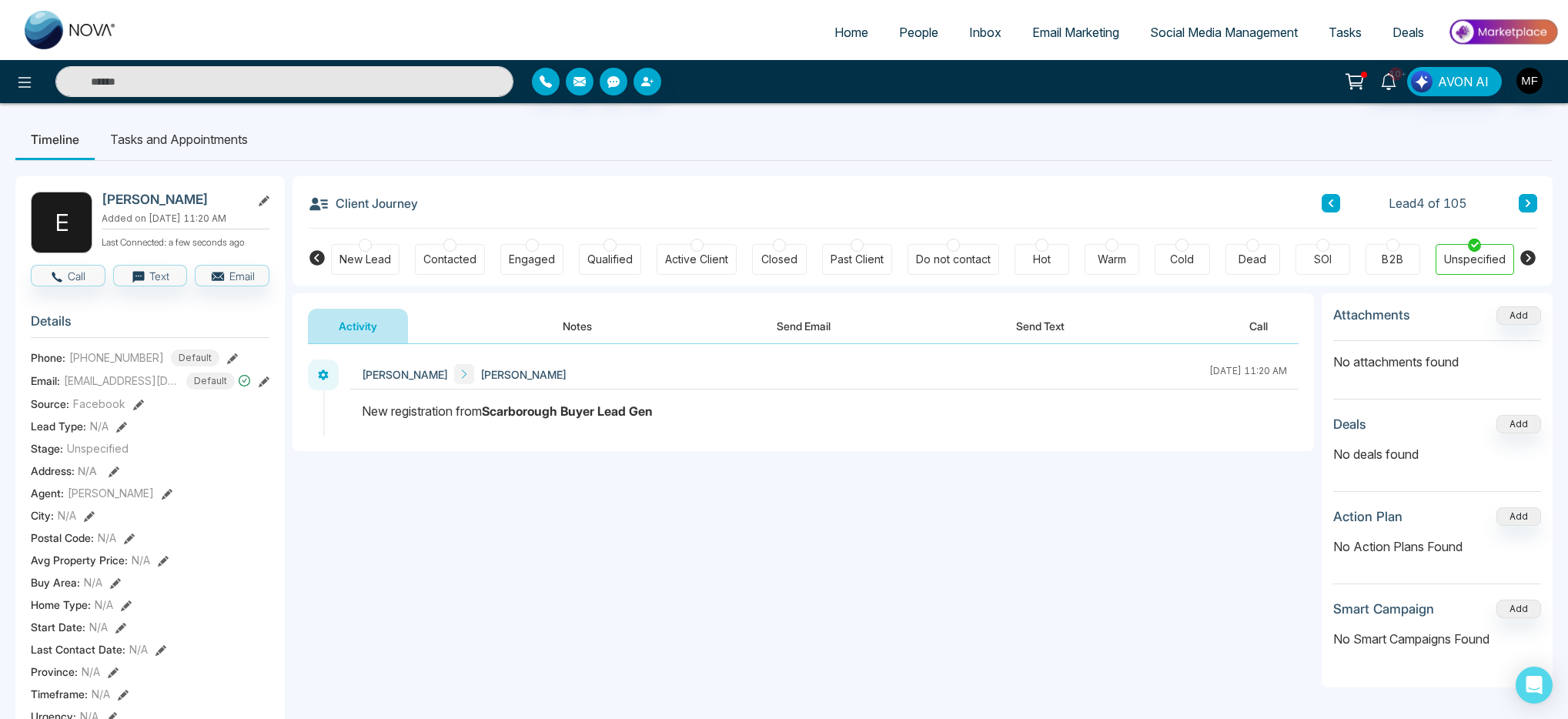
click at [571, 339] on button "Notes" at bounding box center [577, 326] width 91 height 35
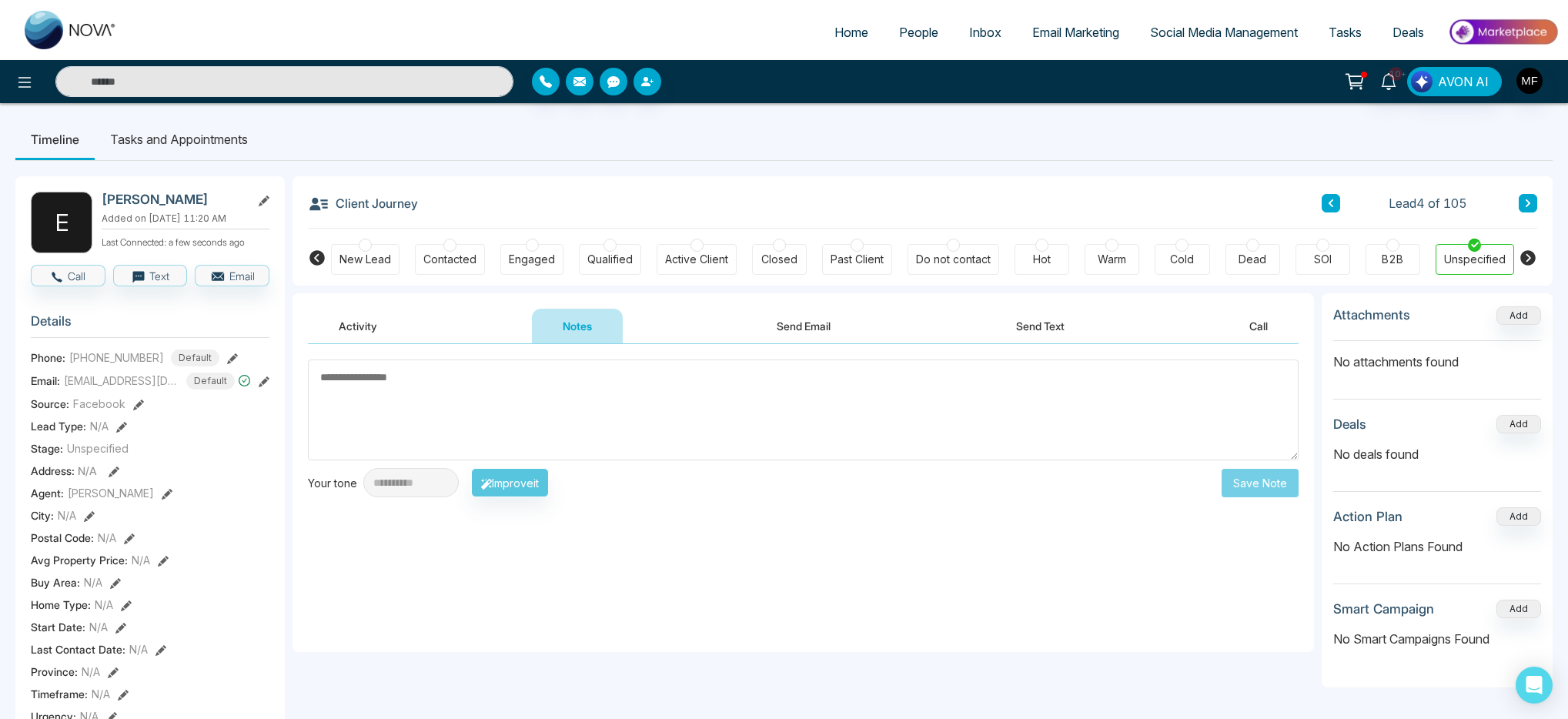
click at [1097, 325] on div "Activity Notes Send Email Send Text Call" at bounding box center [803, 326] width 990 height 35
click at [1056, 333] on button "Send Text" at bounding box center [1040, 326] width 110 height 35
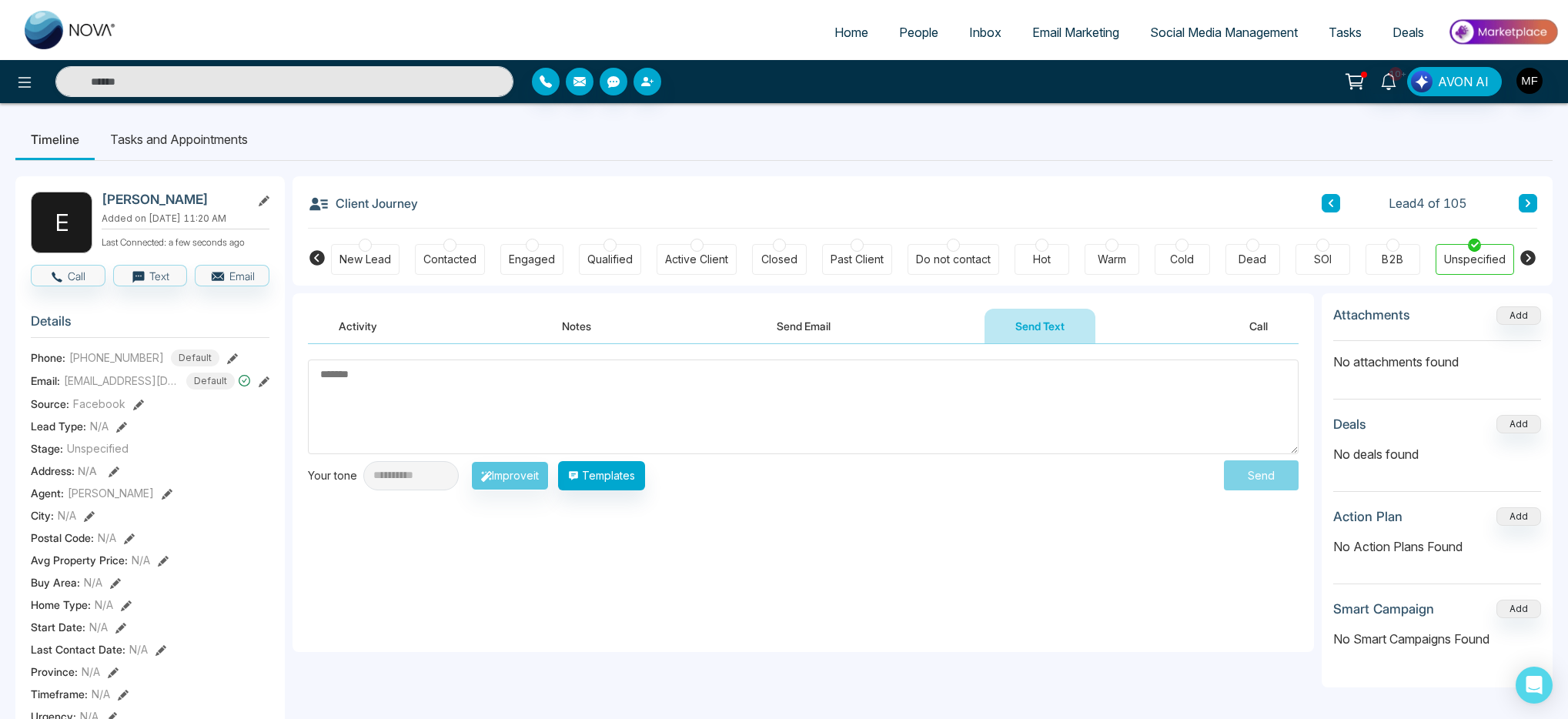
click at [342, 329] on button "Activity" at bounding box center [358, 326] width 100 height 35
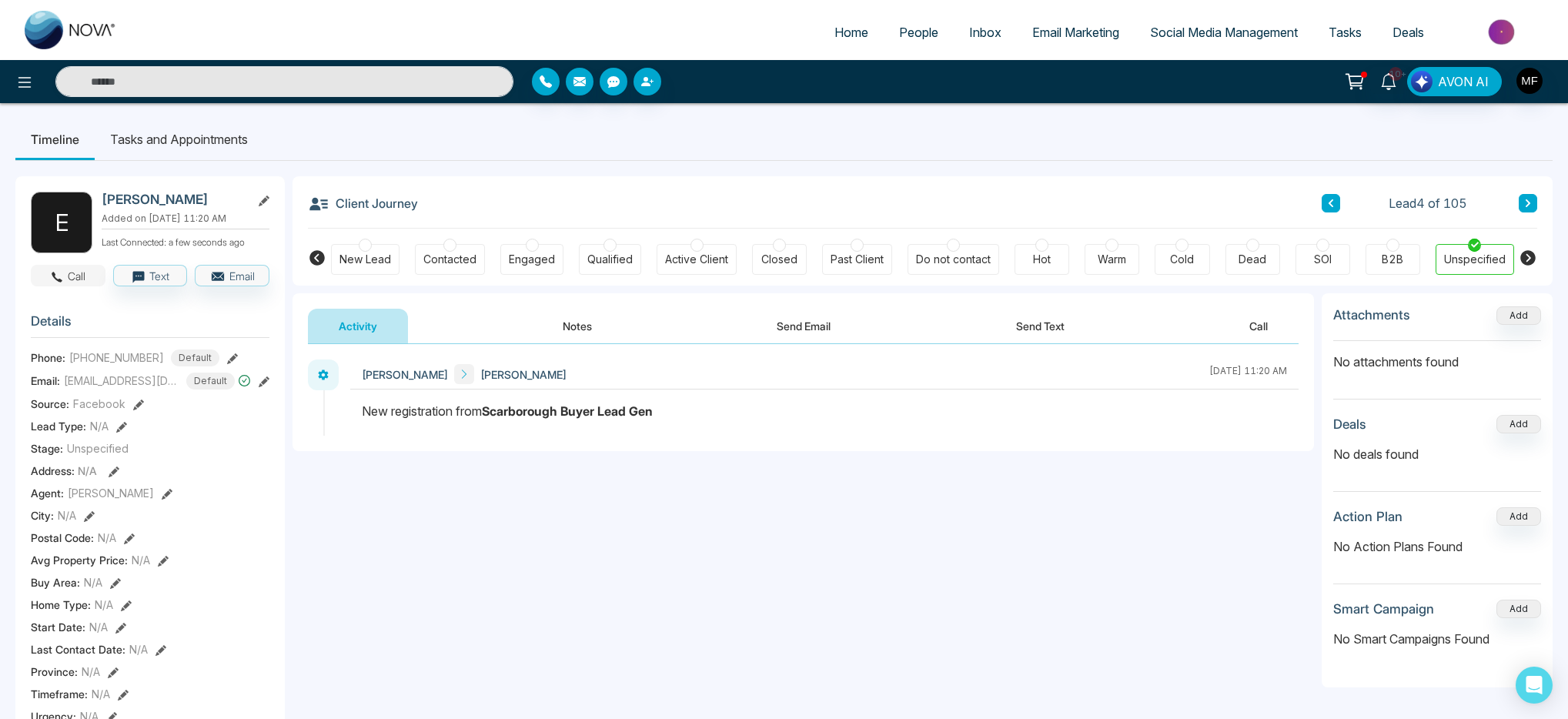
click at [72, 271] on button "Call" at bounding box center [68, 276] width 75 height 22
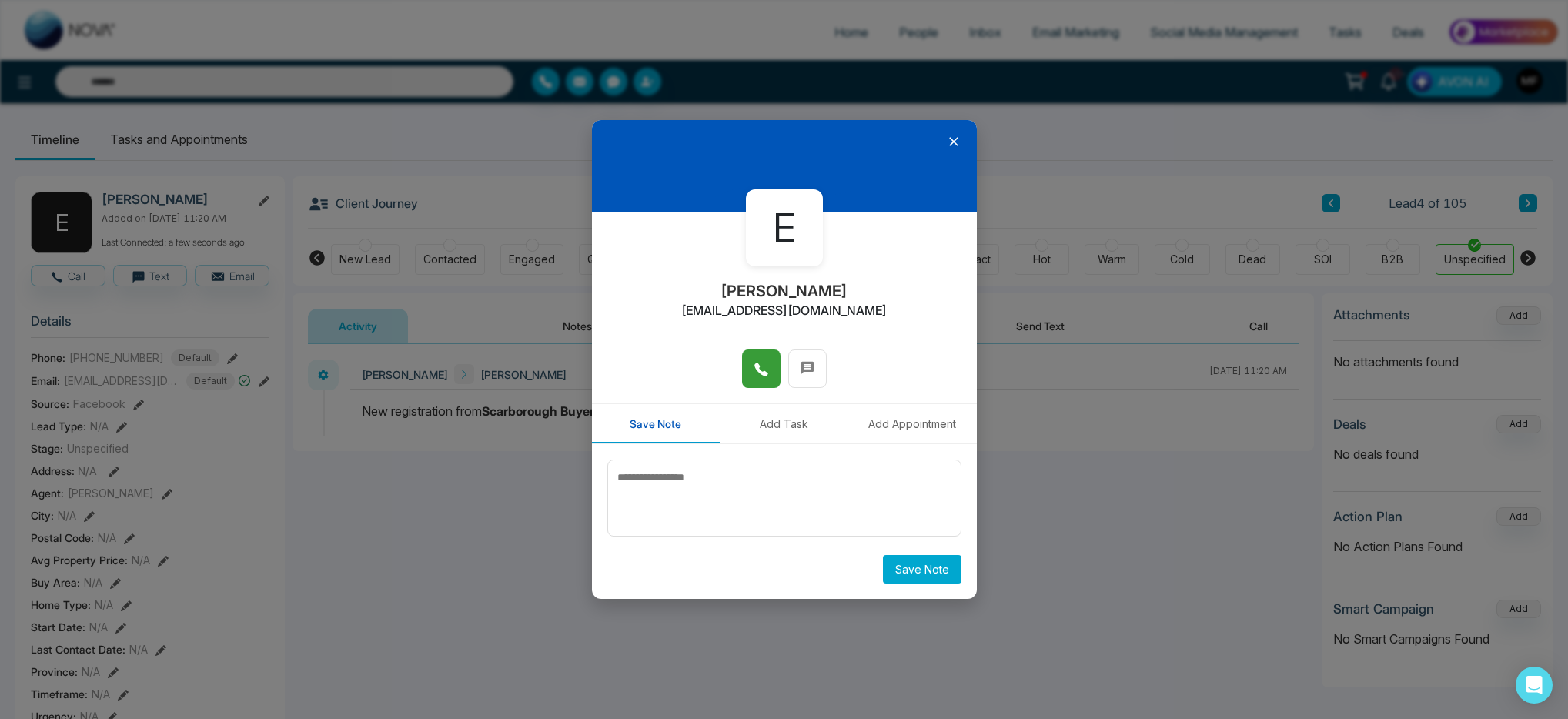
click at [743, 353] on button at bounding box center [761, 369] width 38 height 38
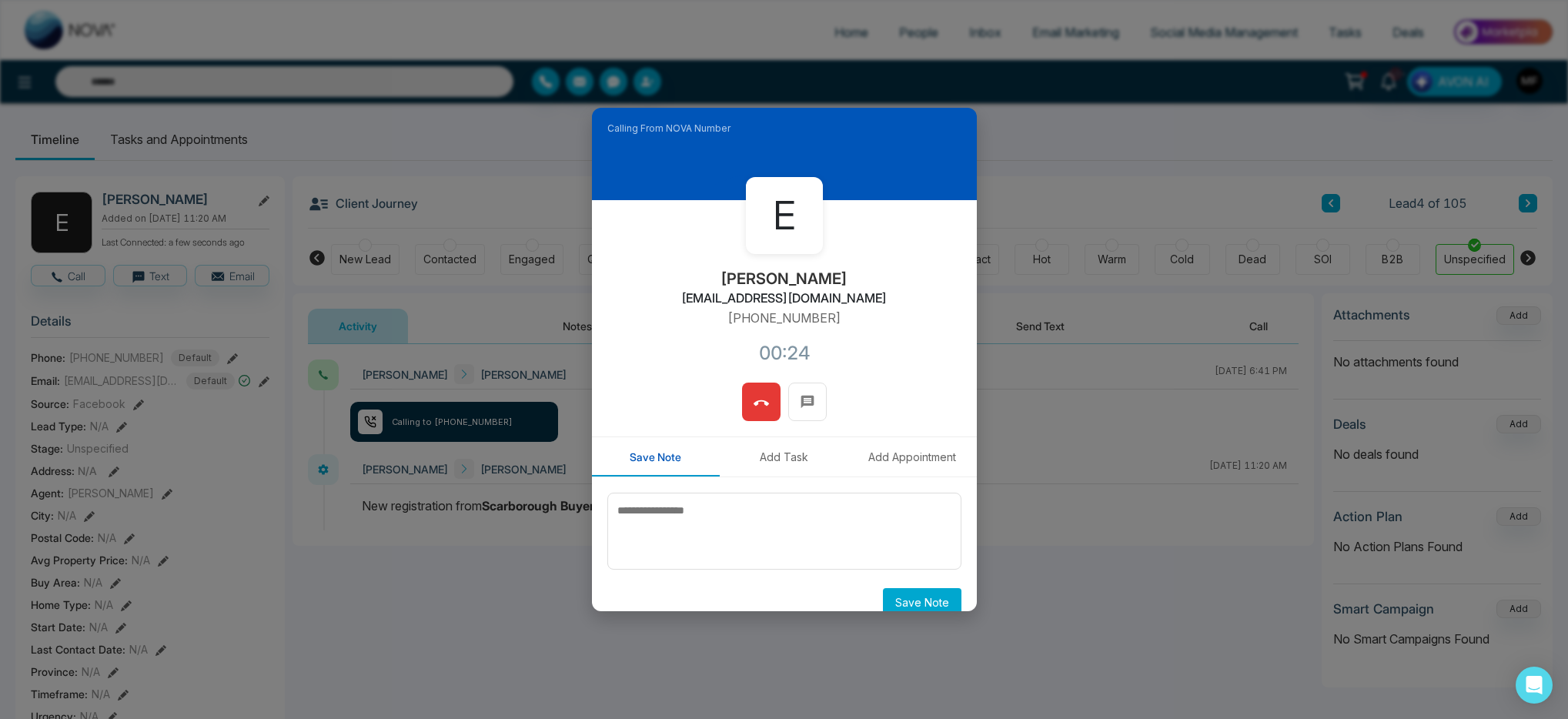
click at [747, 415] on button at bounding box center [761, 402] width 38 height 38
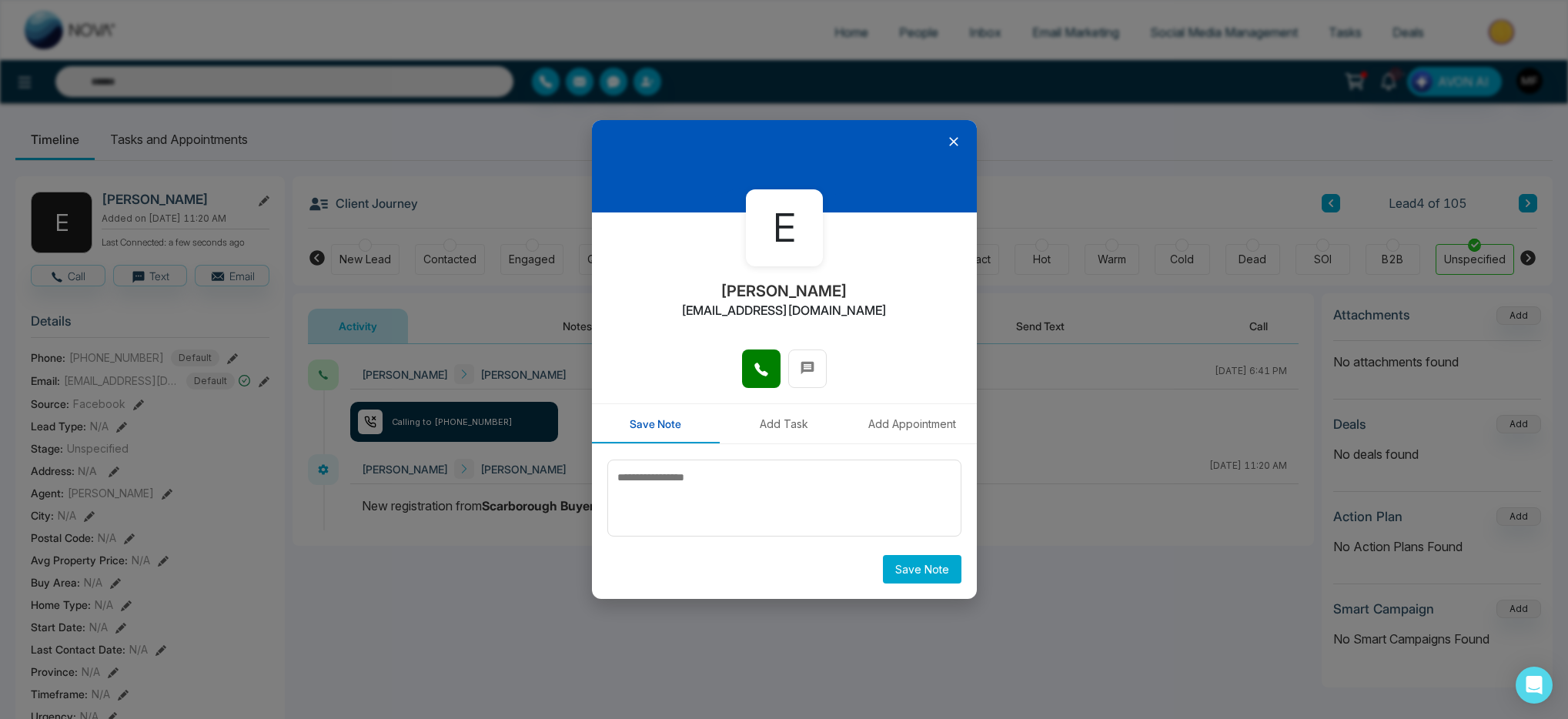
click at [949, 142] on icon at bounding box center [954, 142] width 15 height 15
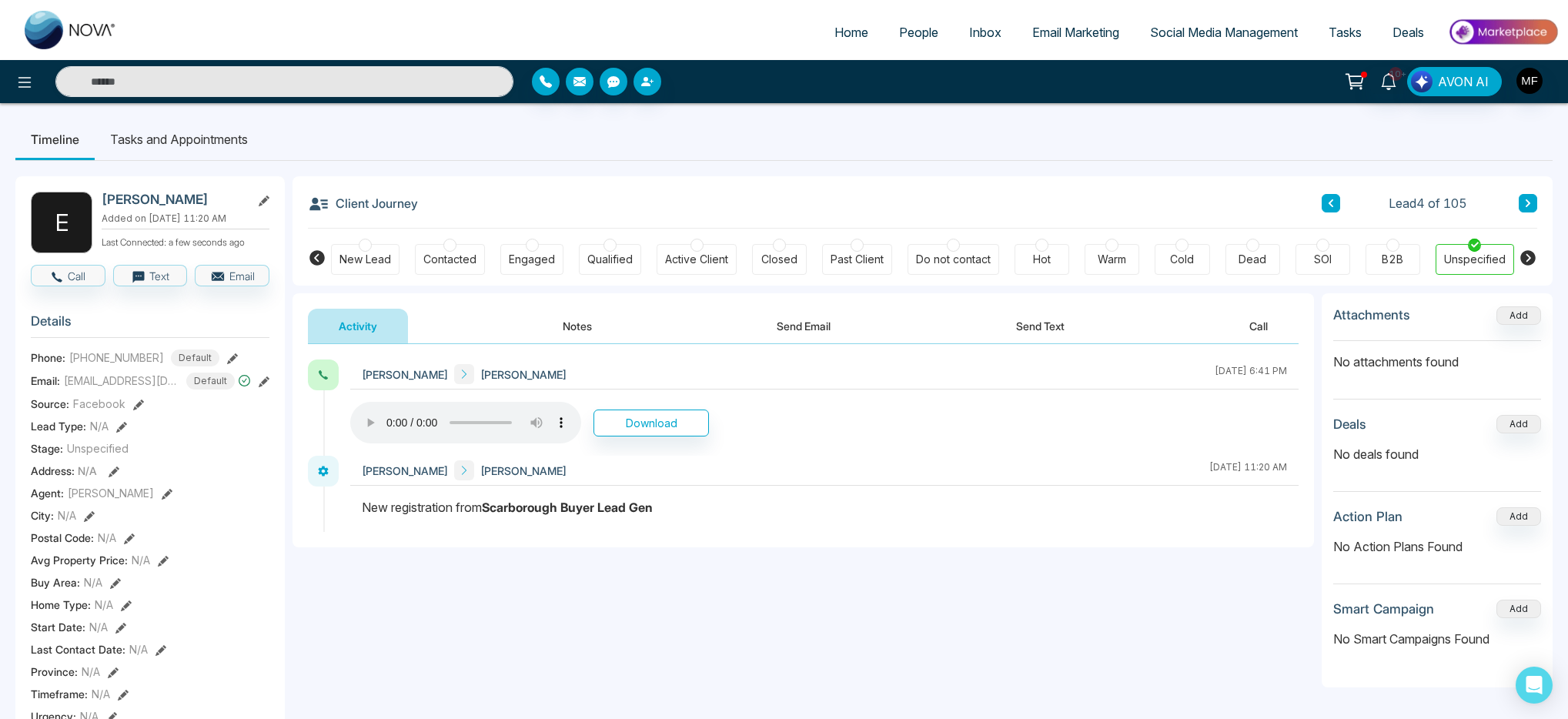
click at [1046, 320] on button "Send Text" at bounding box center [1040, 326] width 110 height 35
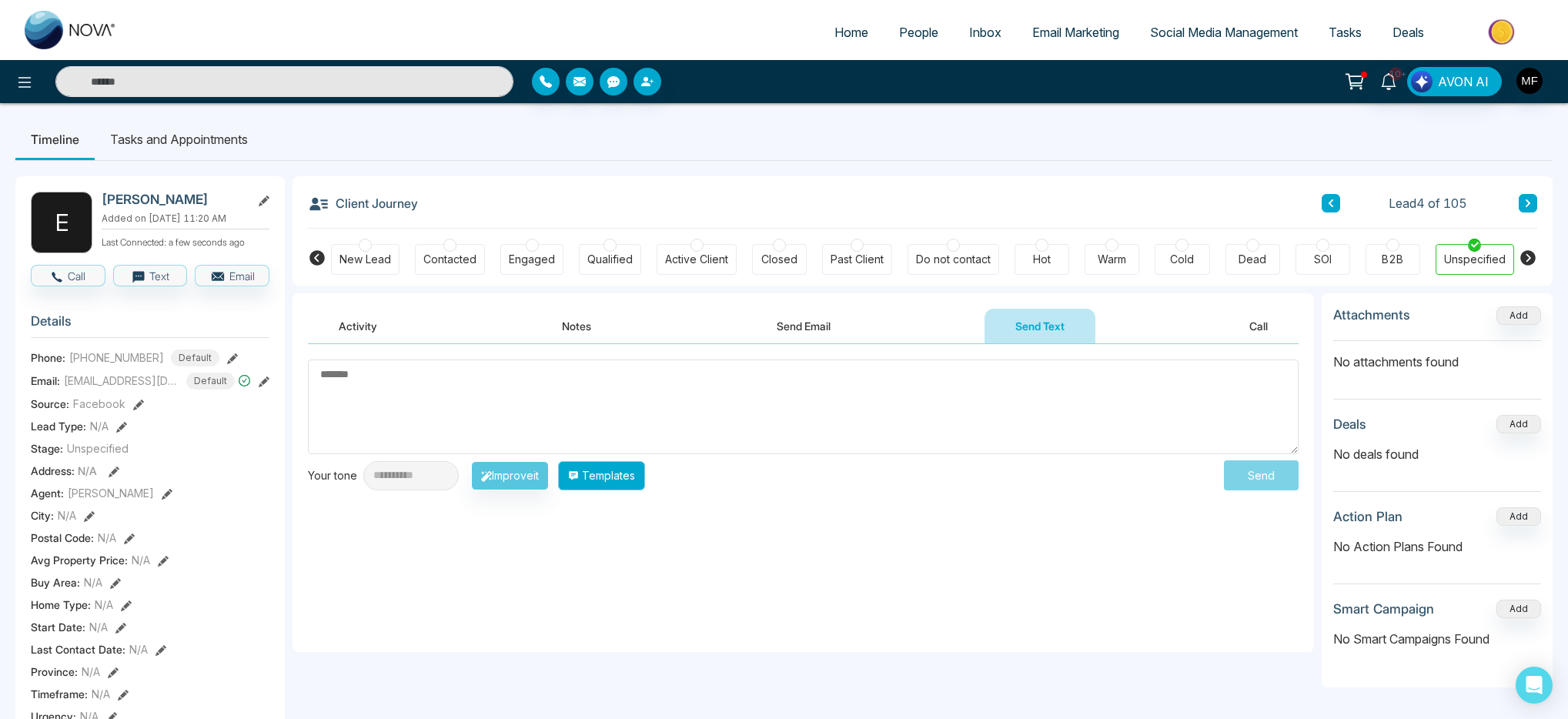
click at [579, 478] on icon "button" at bounding box center [573, 475] width 11 height 11
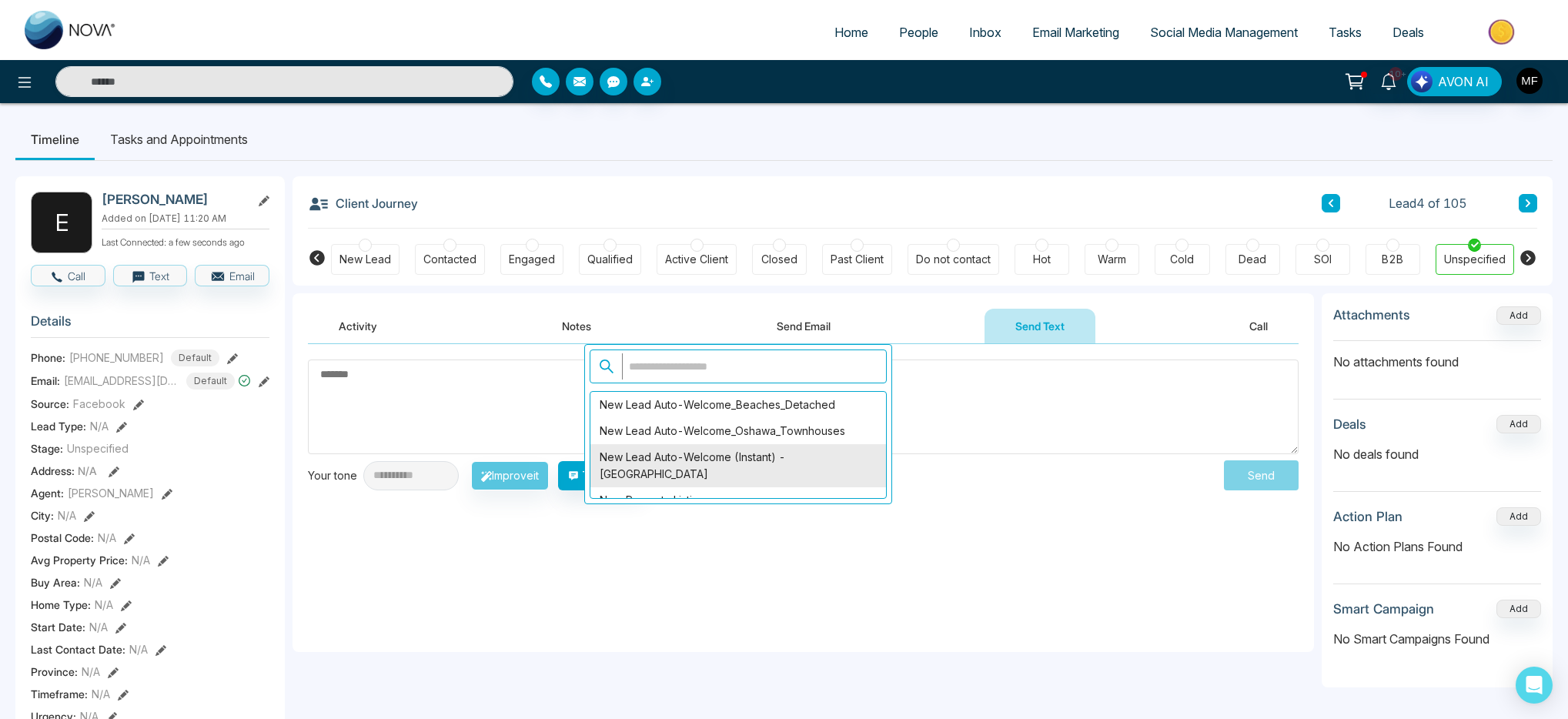
click at [720, 463] on div "New Lead Auto-Welcome (Instant) - [GEOGRAPHIC_DATA]" at bounding box center [738, 466] width 296 height 43
type textarea "**********"
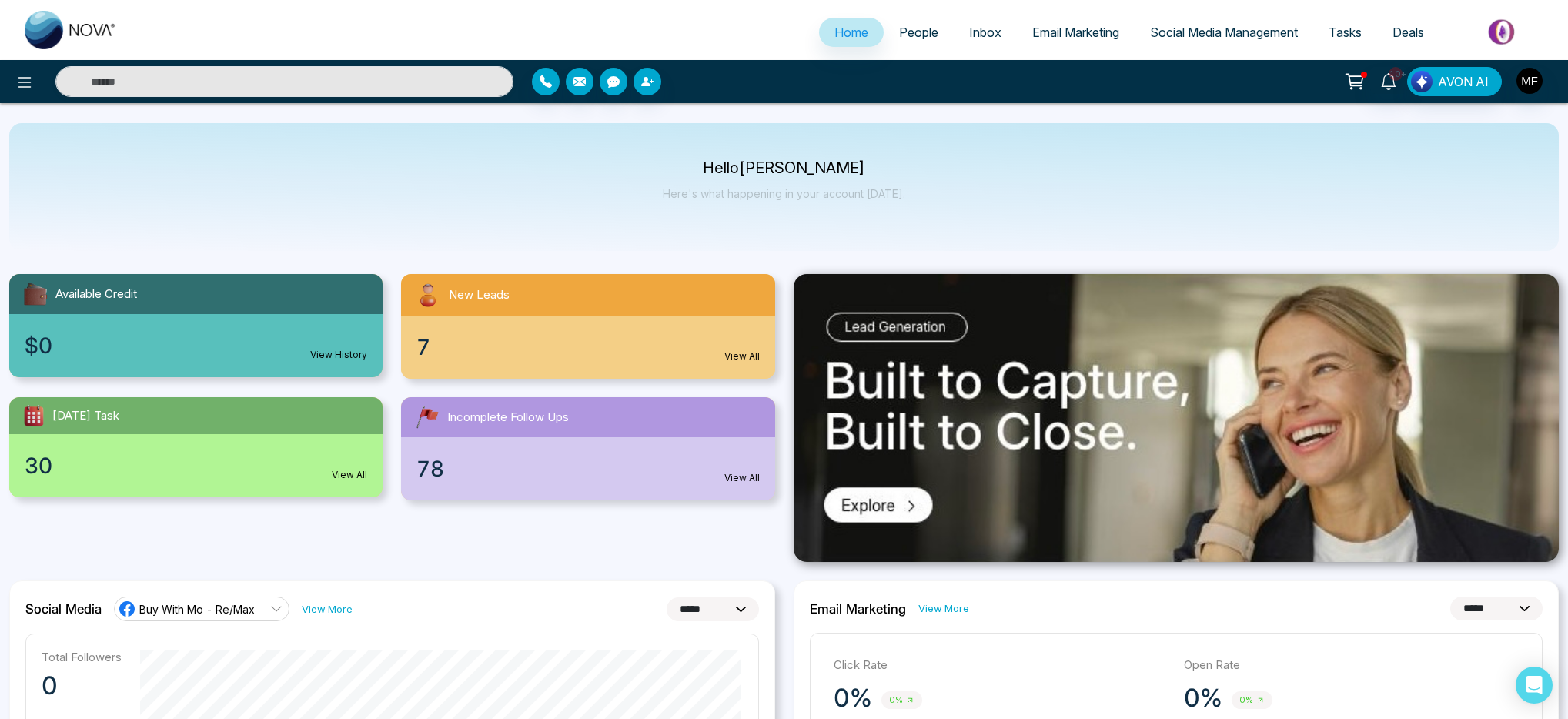
select select "*"
click at [398, 68] on input "text" at bounding box center [283, 81] width 458 height 31
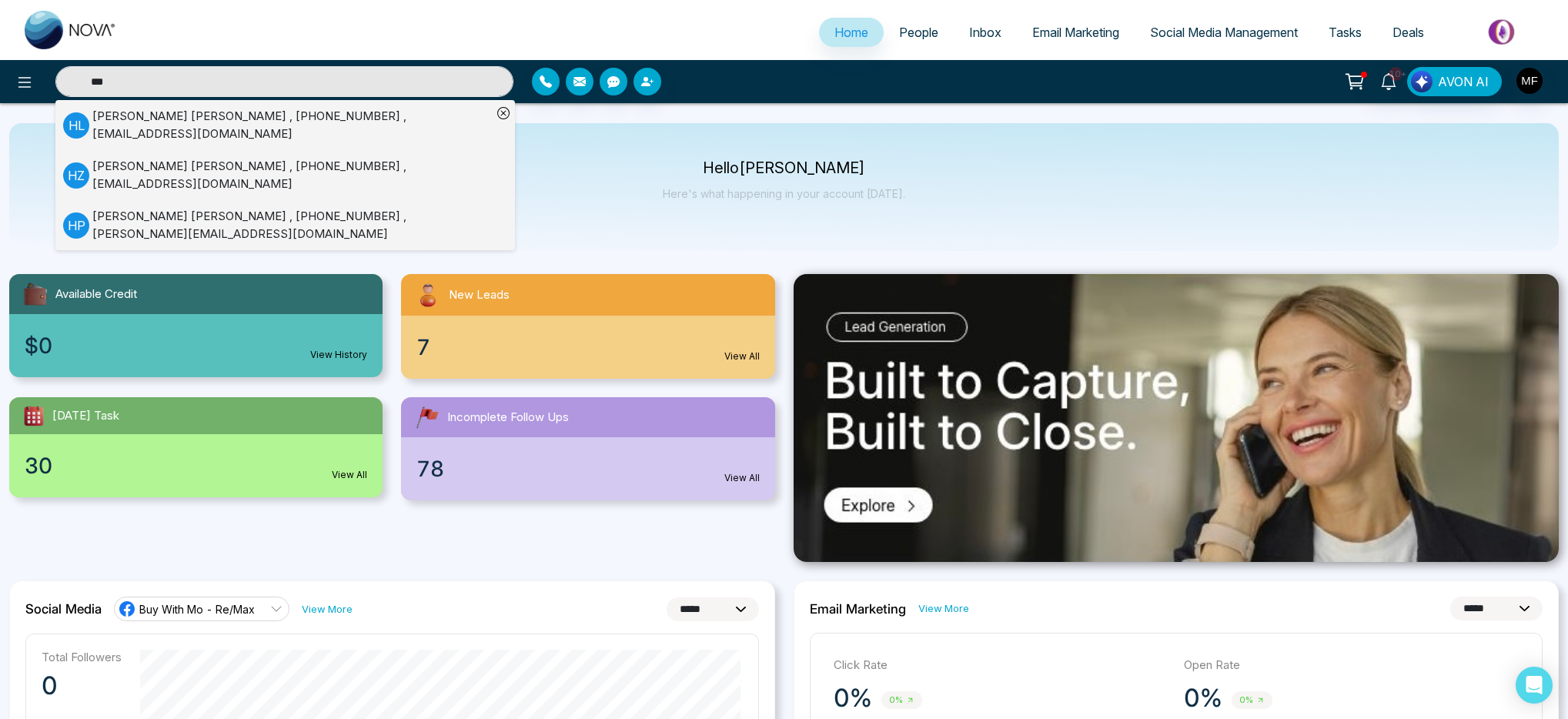
type input "***"
click at [98, 108] on div "H L Harpal Lall , +15197320771 , worlddecor@live.ca" at bounding box center [278, 125] width 428 height 35
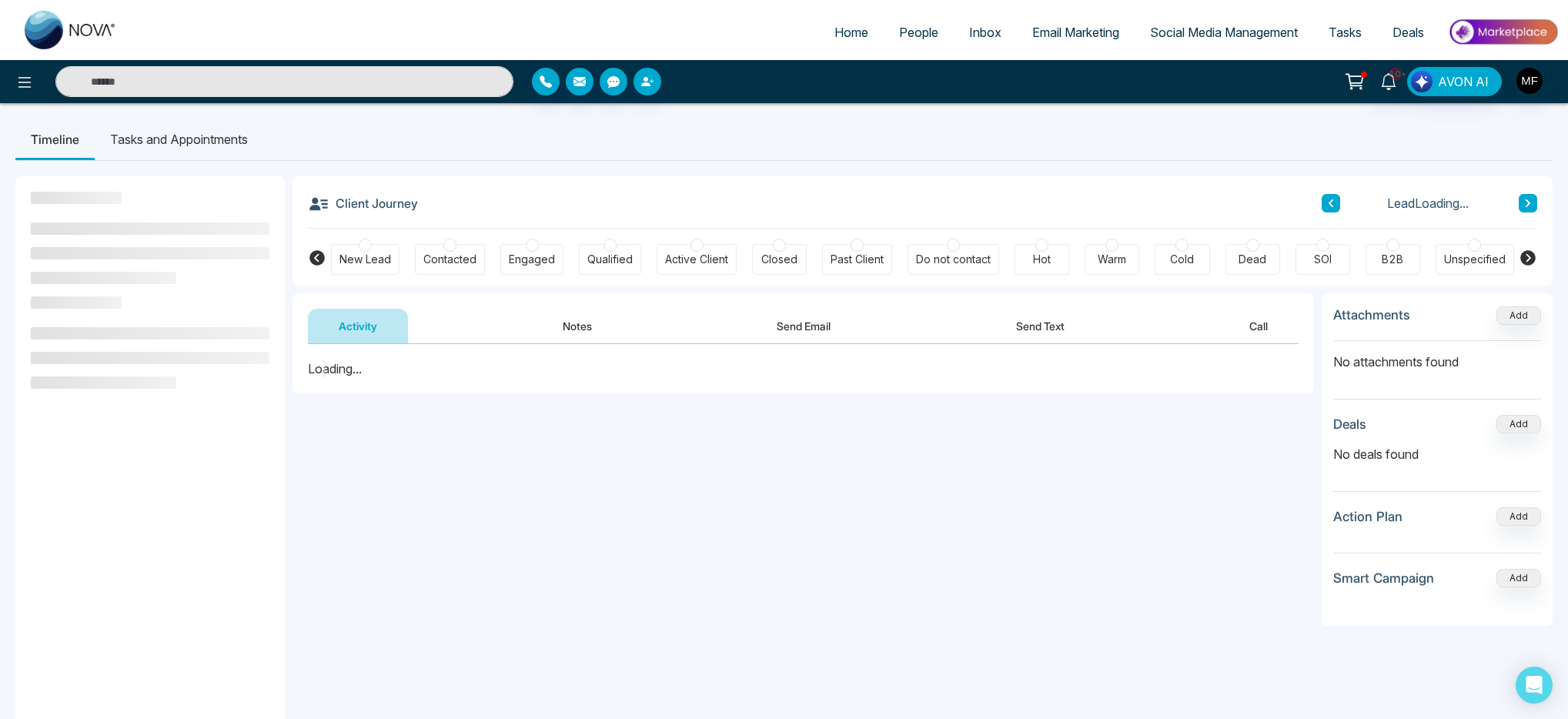
click at [800, 327] on button "Send Email" at bounding box center [804, 326] width 116 height 35
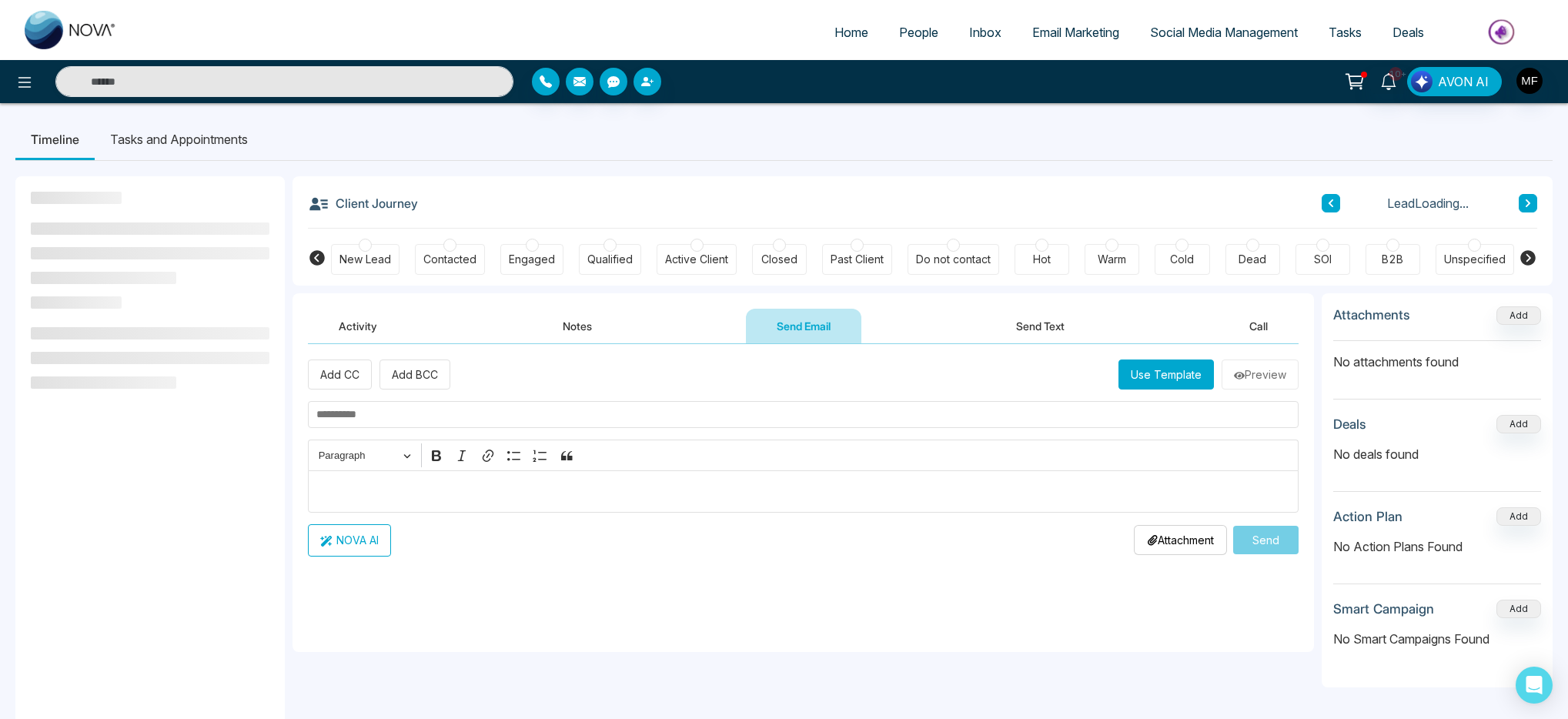
click at [583, 336] on button "Notes" at bounding box center [577, 326] width 91 height 35
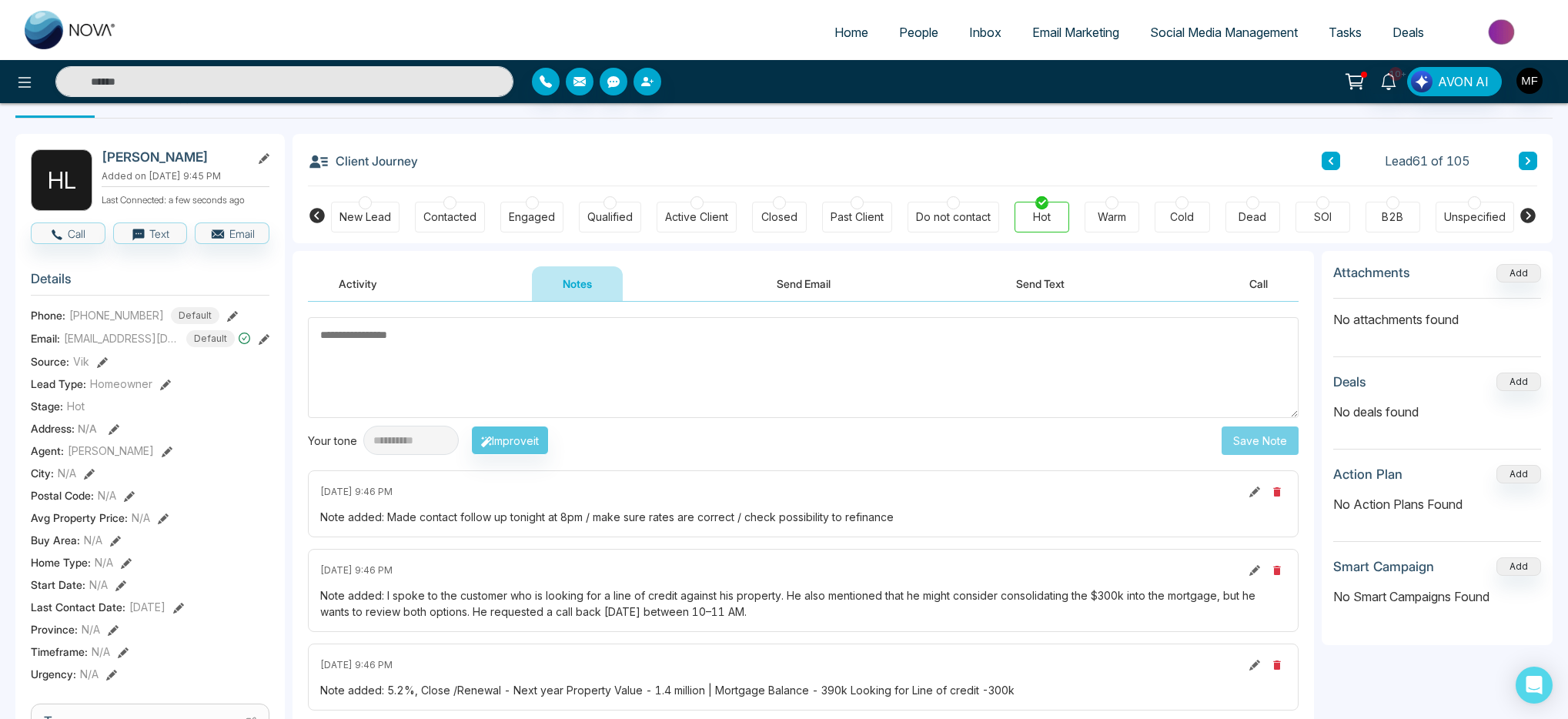
scroll to position [66, 0]
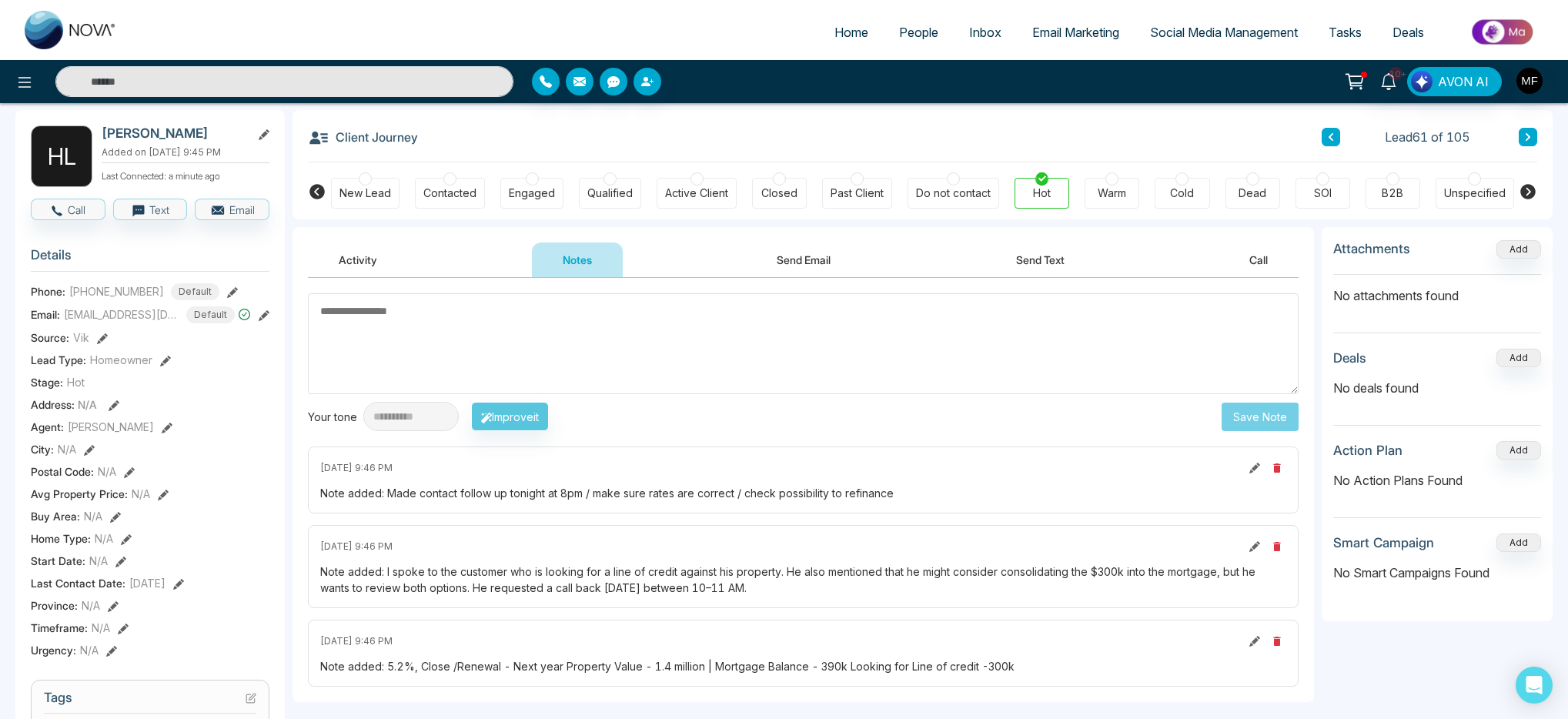
click at [912, 569] on div "Note added: I spoke to the customer who is looking for a line of credit against…" at bounding box center [803, 580] width 966 height 33
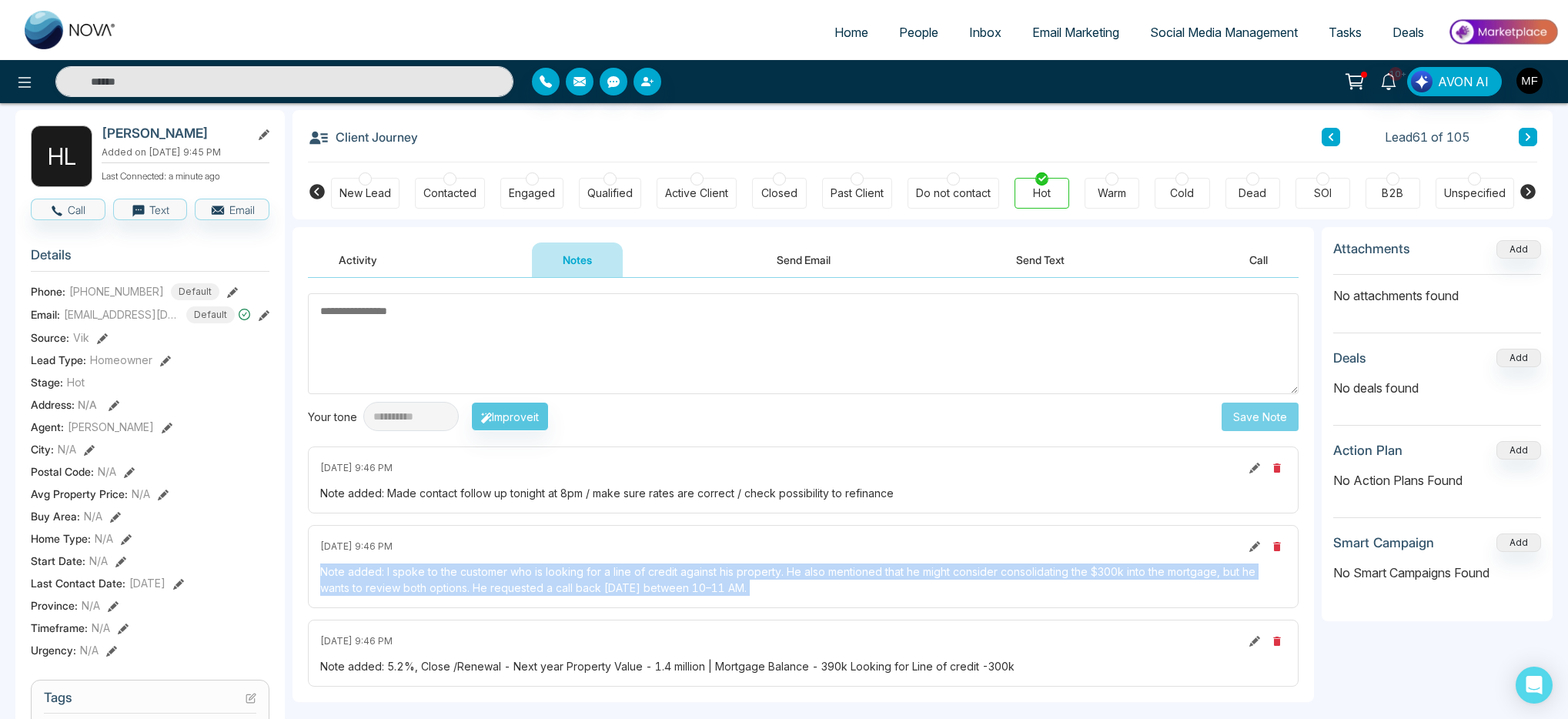
click at [912, 569] on div "Note added: I spoke to the customer who is looking for a line of credit against…" at bounding box center [803, 580] width 966 height 33
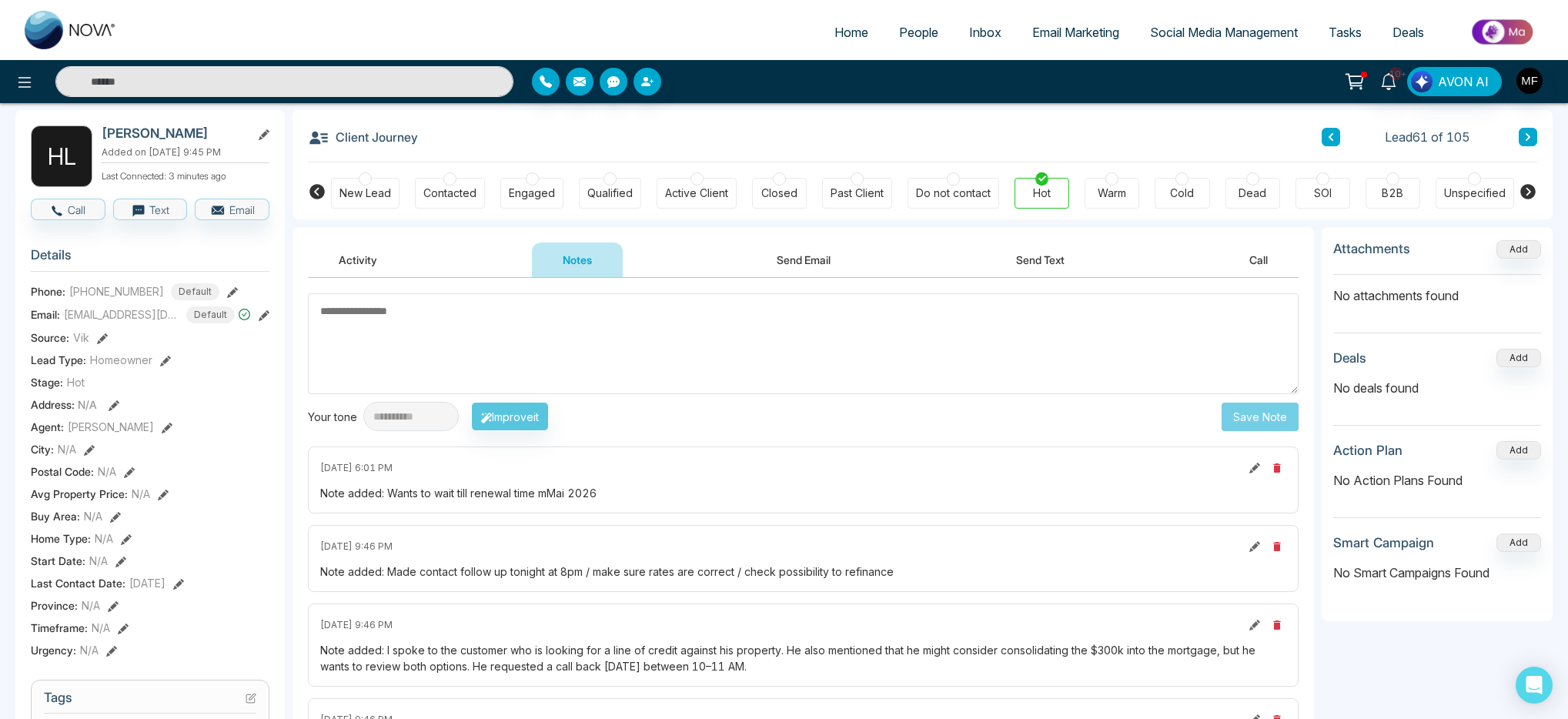
click at [435, 88] on input "text" at bounding box center [283, 81] width 458 height 31
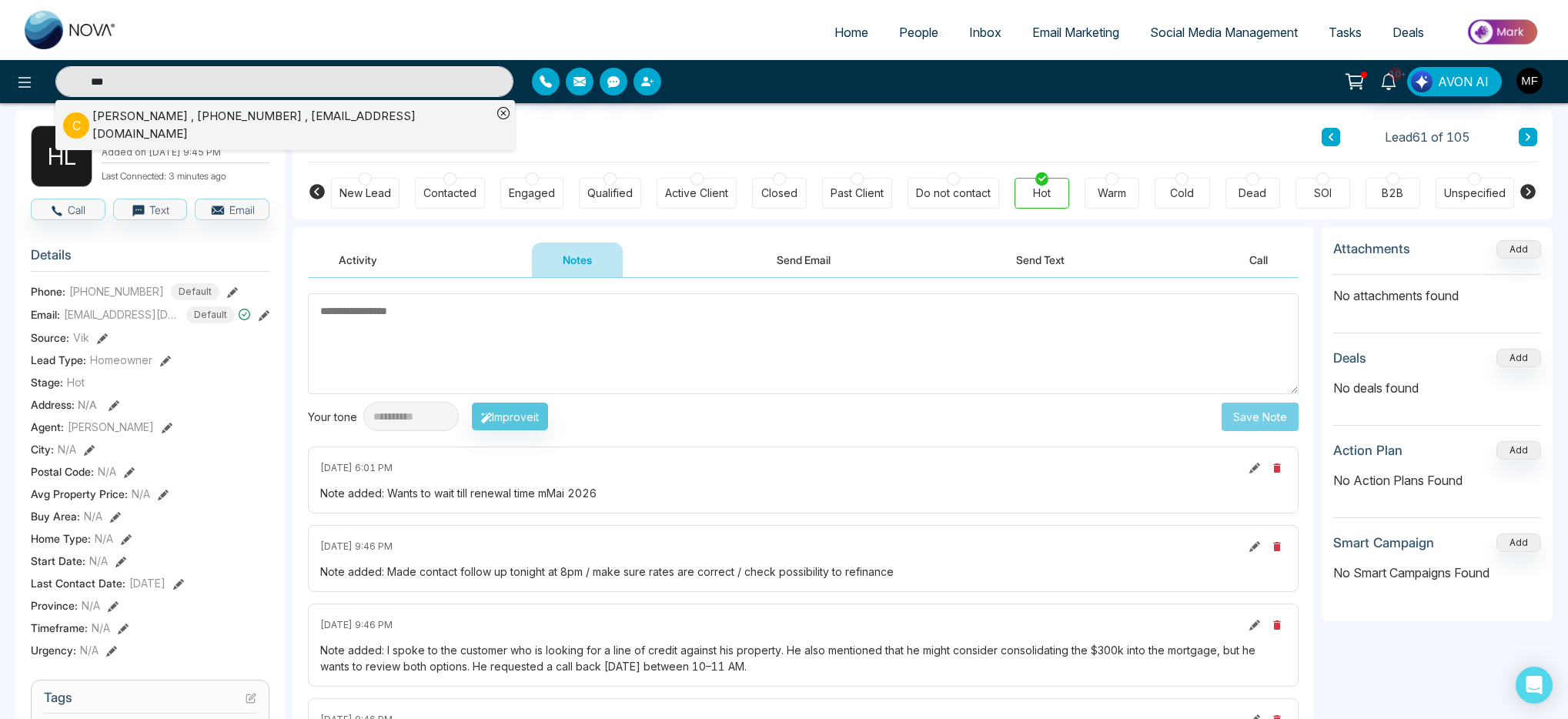
type input "***"
click at [306, 115] on div "Chrisoula Kiriakou , +14164383363 , chriskiriakou1234@gmail.com" at bounding box center [292, 125] width 399 height 35
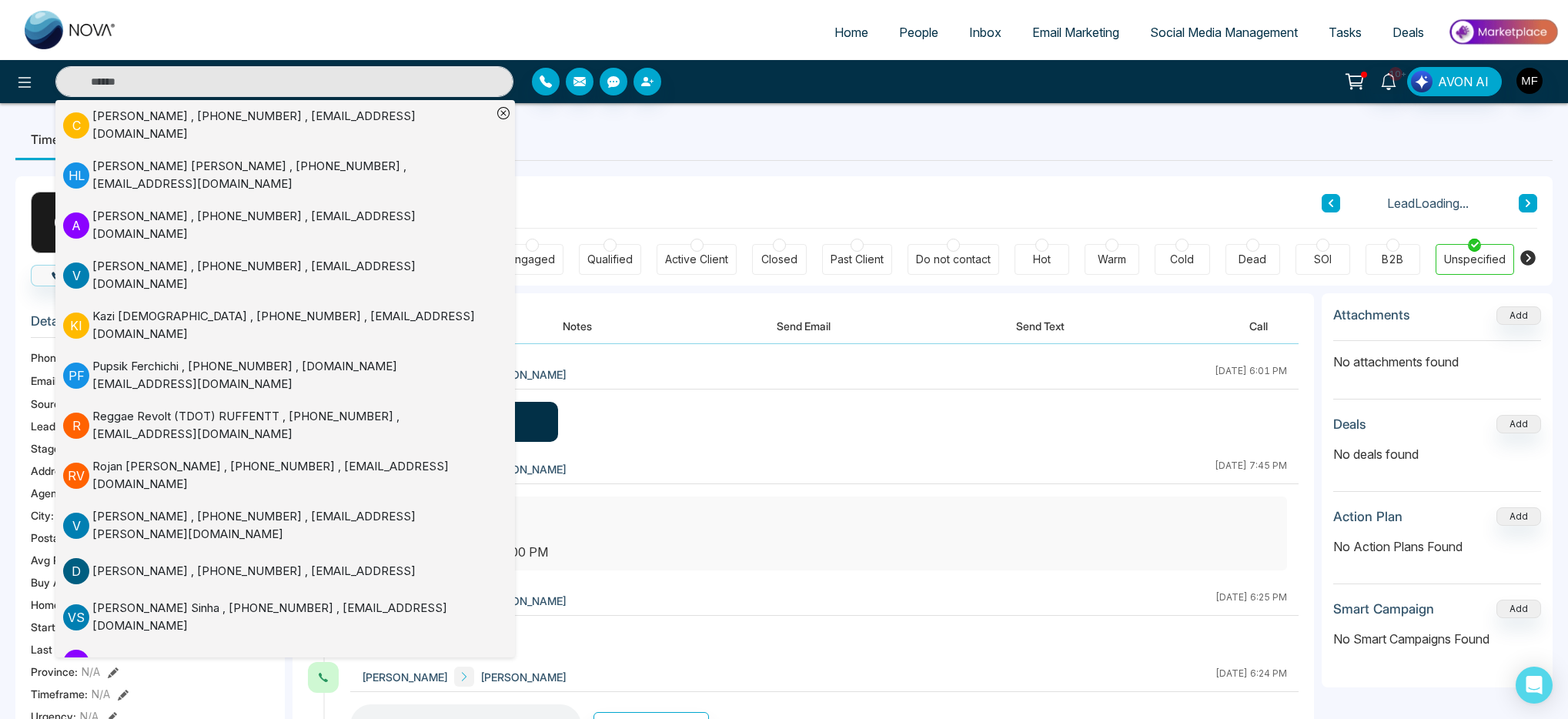
click at [577, 335] on button "Notes" at bounding box center [577, 326] width 91 height 35
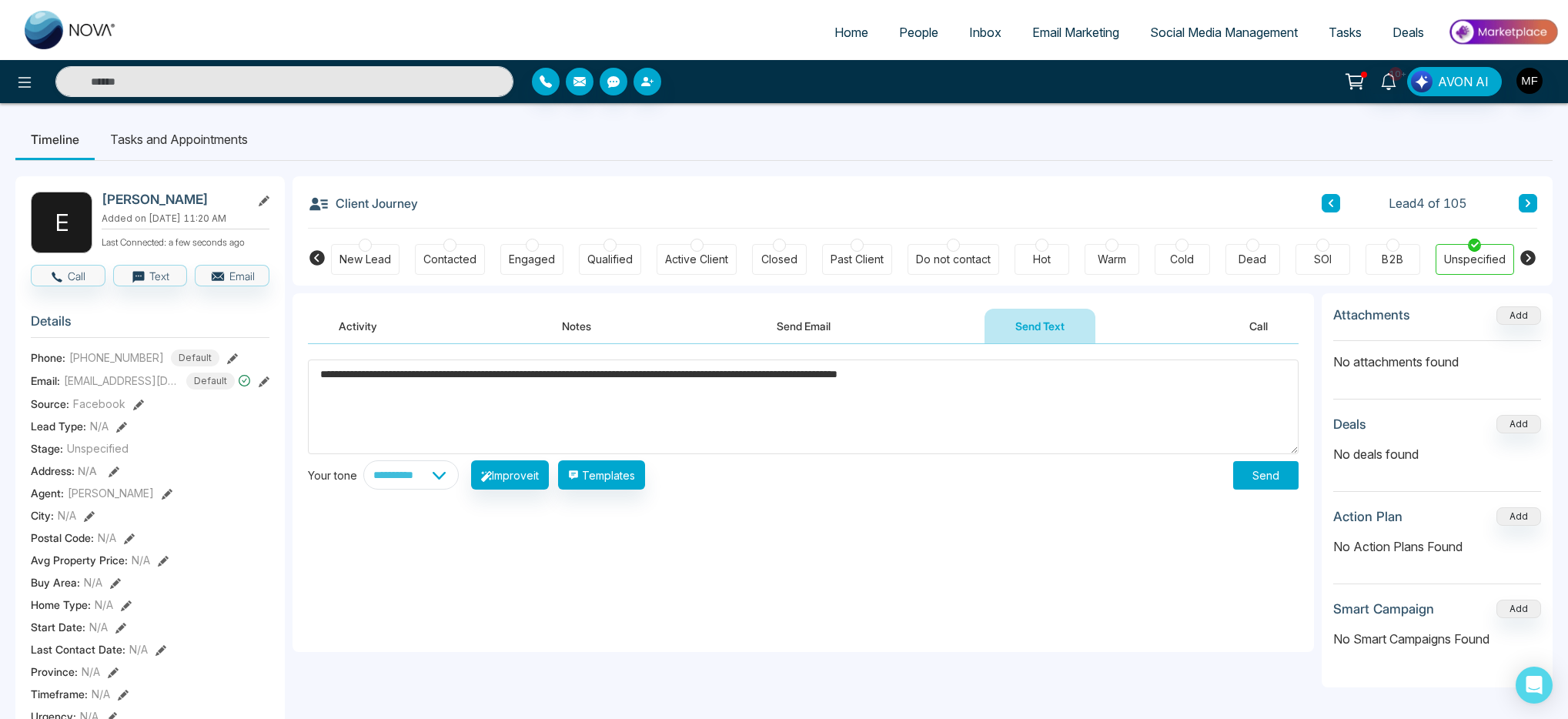
click at [392, 375] on textarea "**********" at bounding box center [803, 407] width 990 height 95
type textarea "**********"
click at [1271, 475] on button "Send" at bounding box center [1265, 475] width 65 height 28
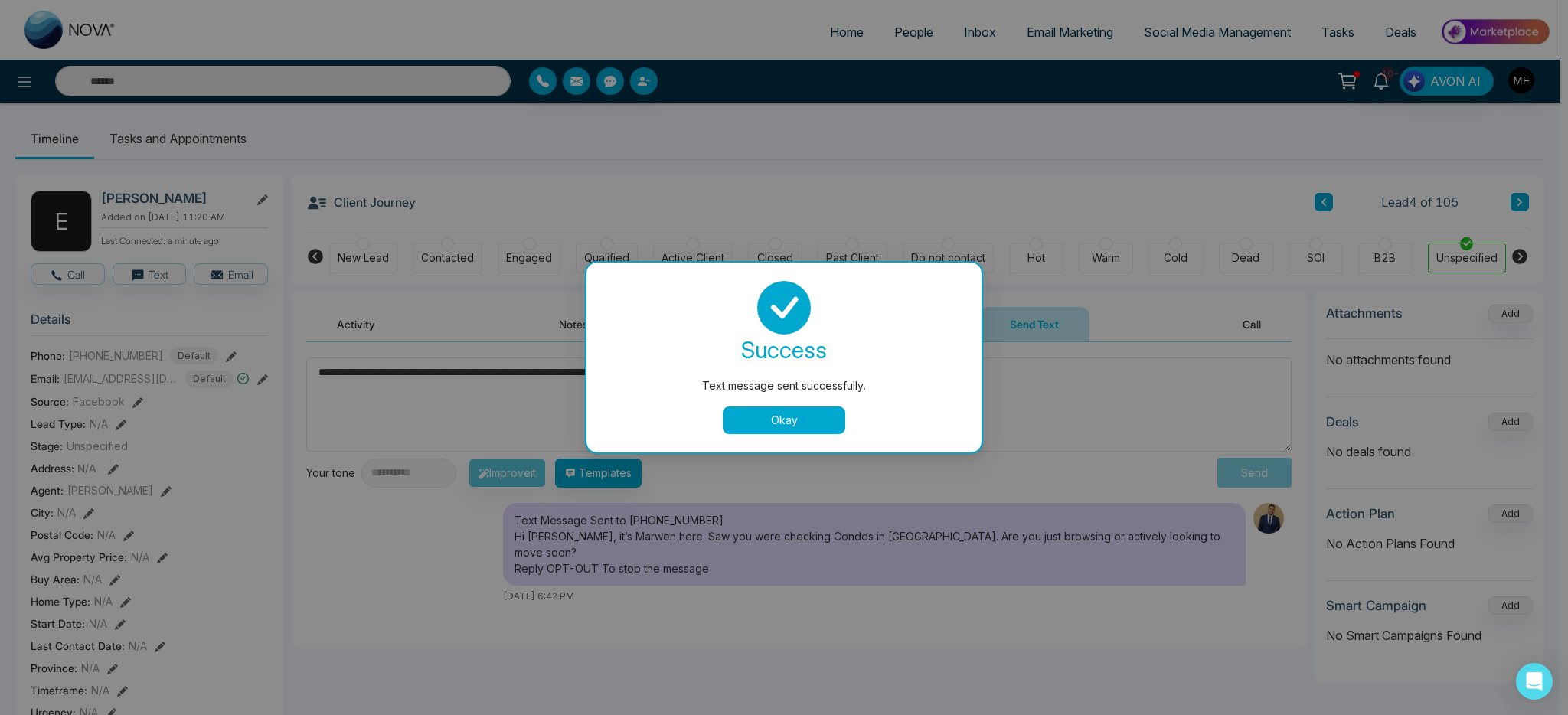
click at [736, 425] on button "Okay" at bounding box center [784, 420] width 123 height 27
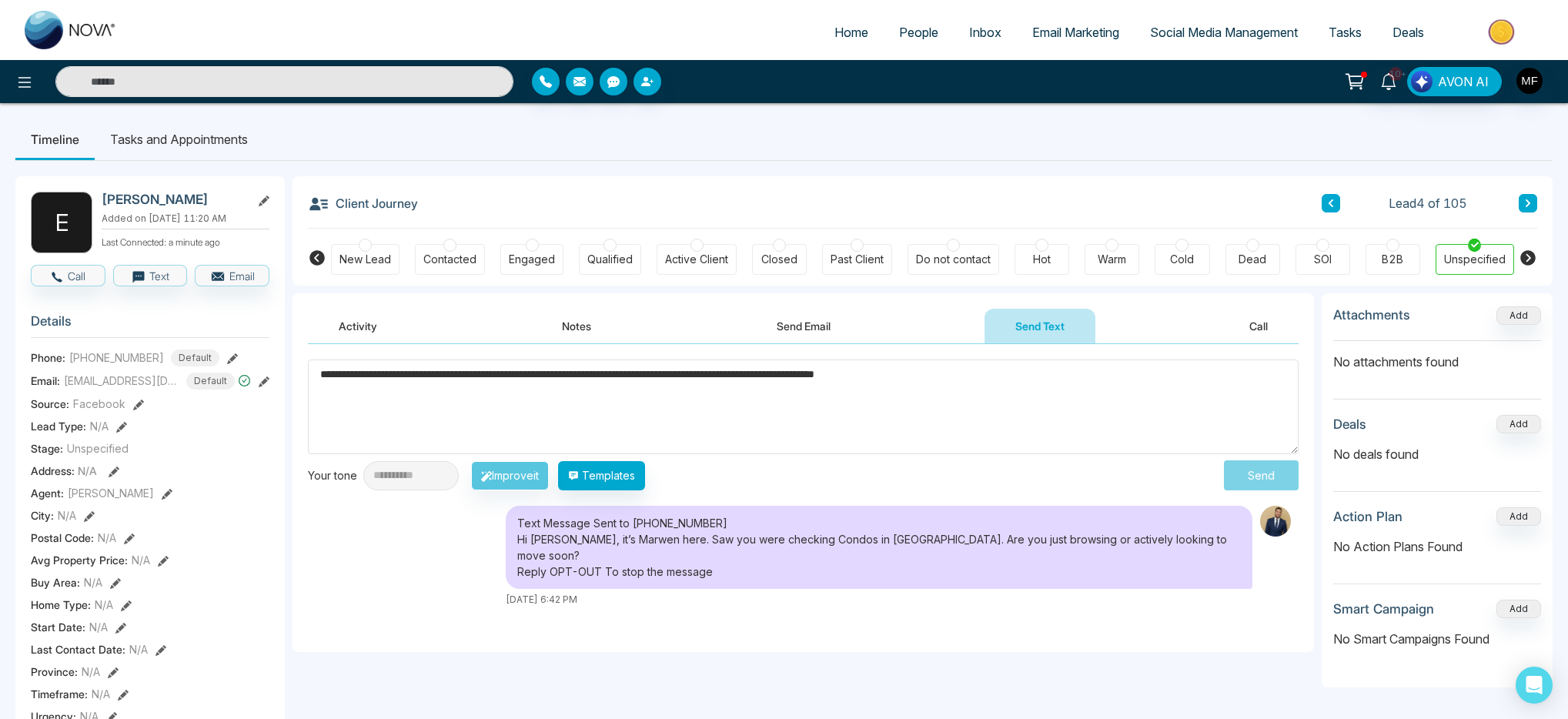
click at [118, 427] on icon at bounding box center [121, 427] width 11 height 11
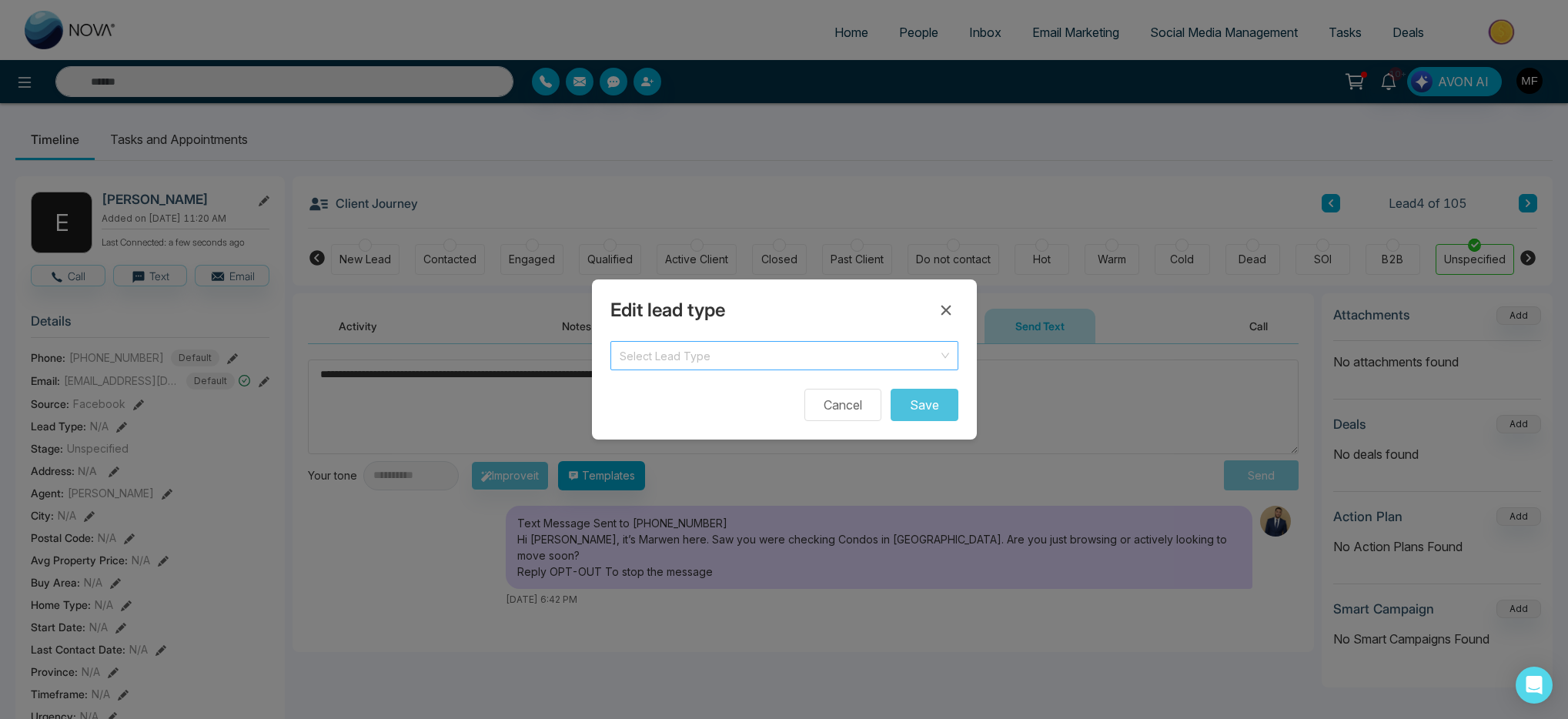
click at [752, 345] on input "search" at bounding box center [779, 354] width 318 height 23
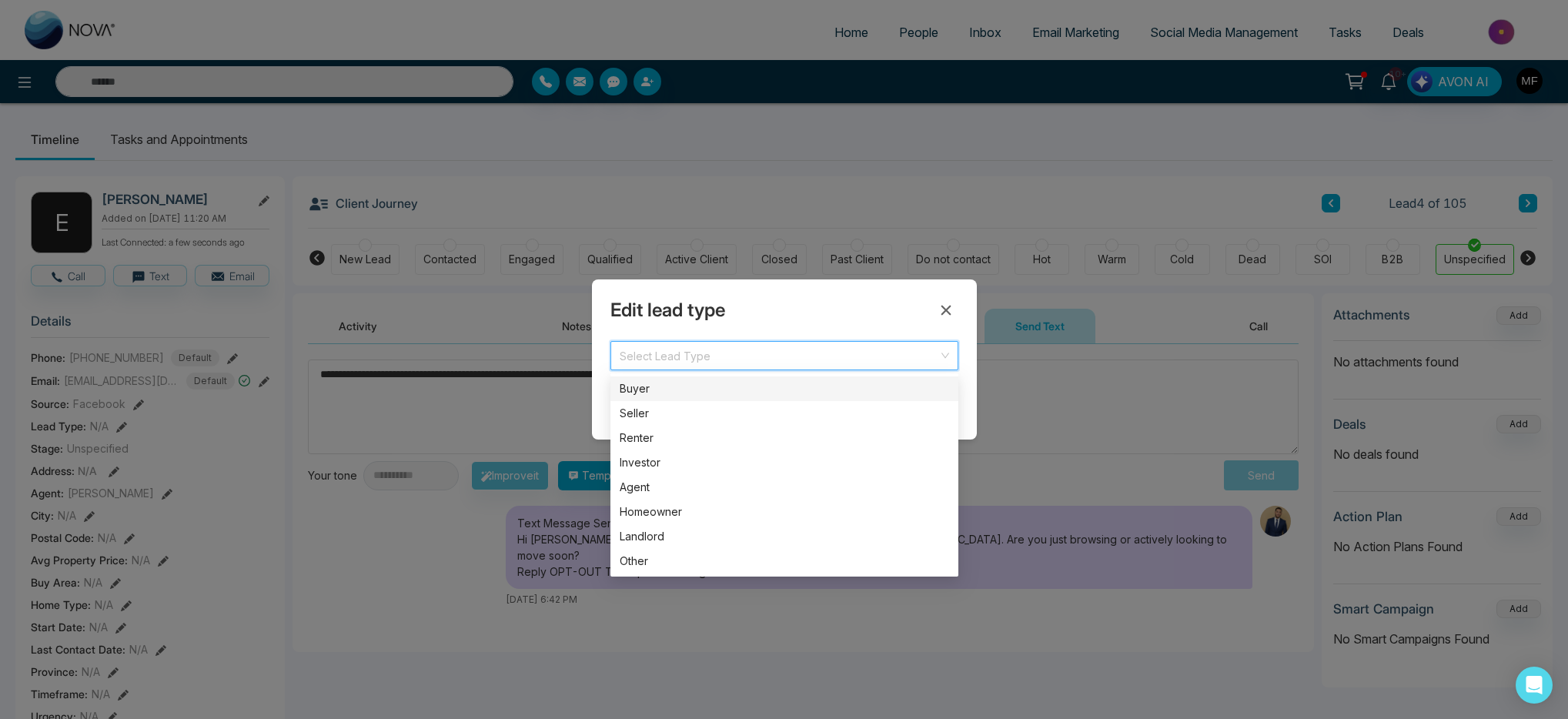
click at [707, 395] on div "Buyer" at bounding box center [784, 389] width 329 height 17
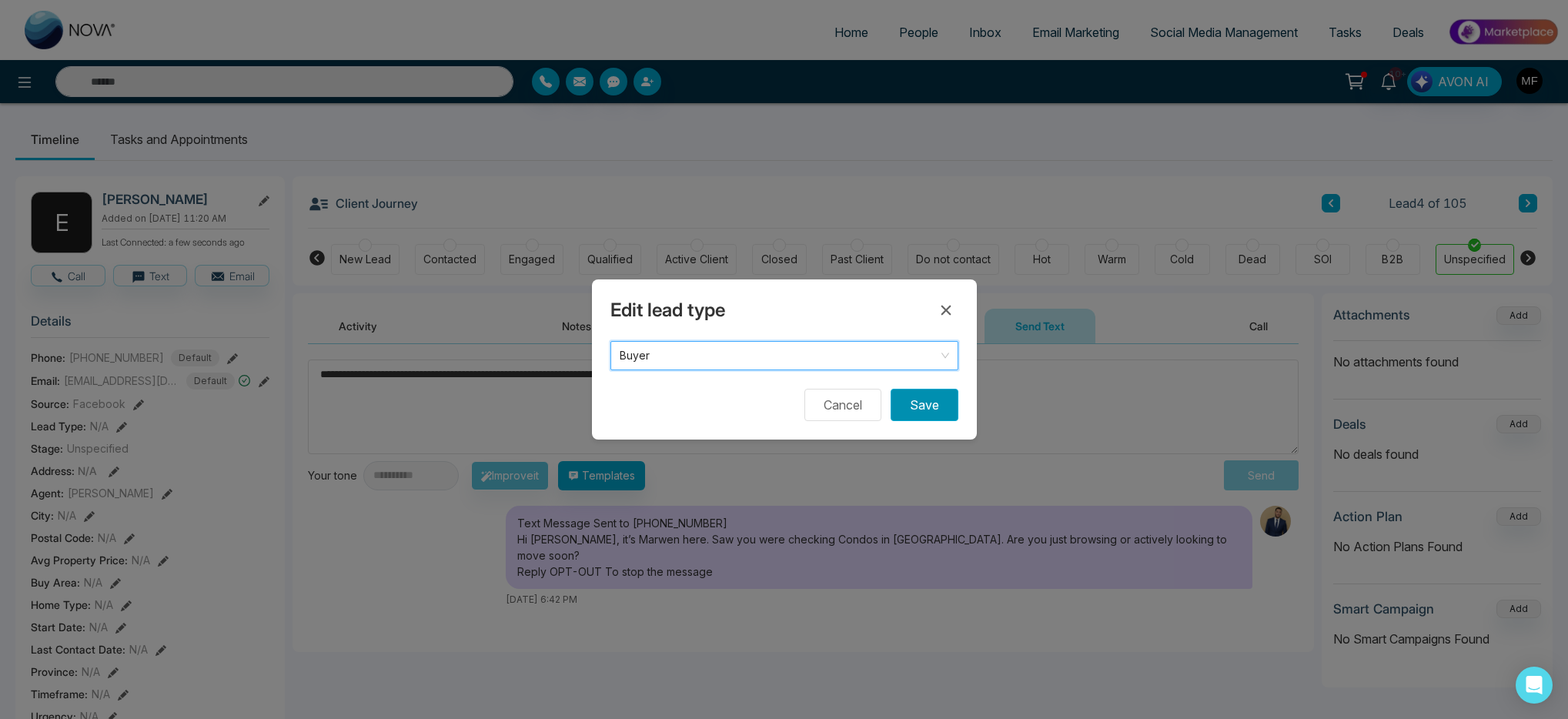
click at [914, 410] on button "Save" at bounding box center [924, 405] width 68 height 33
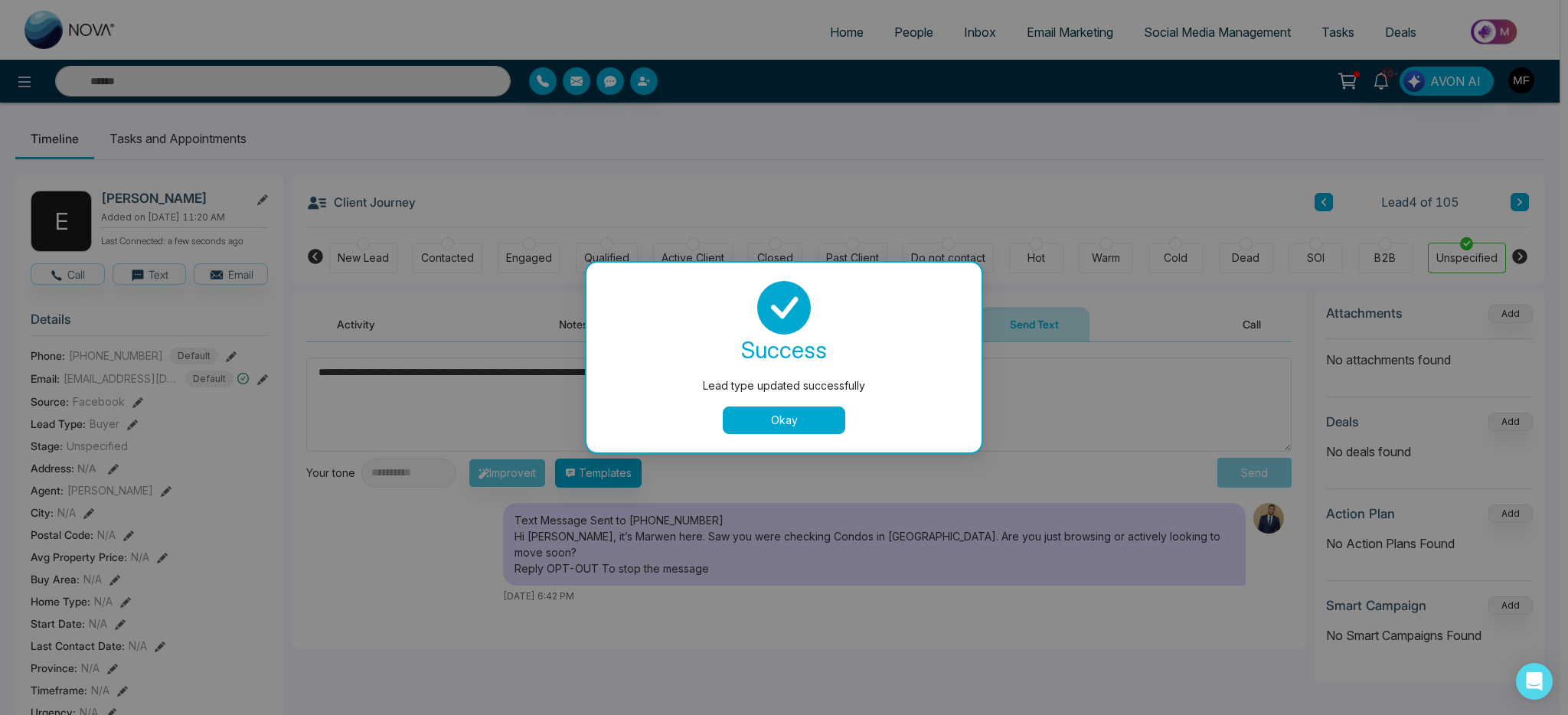
click at [834, 419] on button "Okay" at bounding box center [784, 420] width 123 height 27
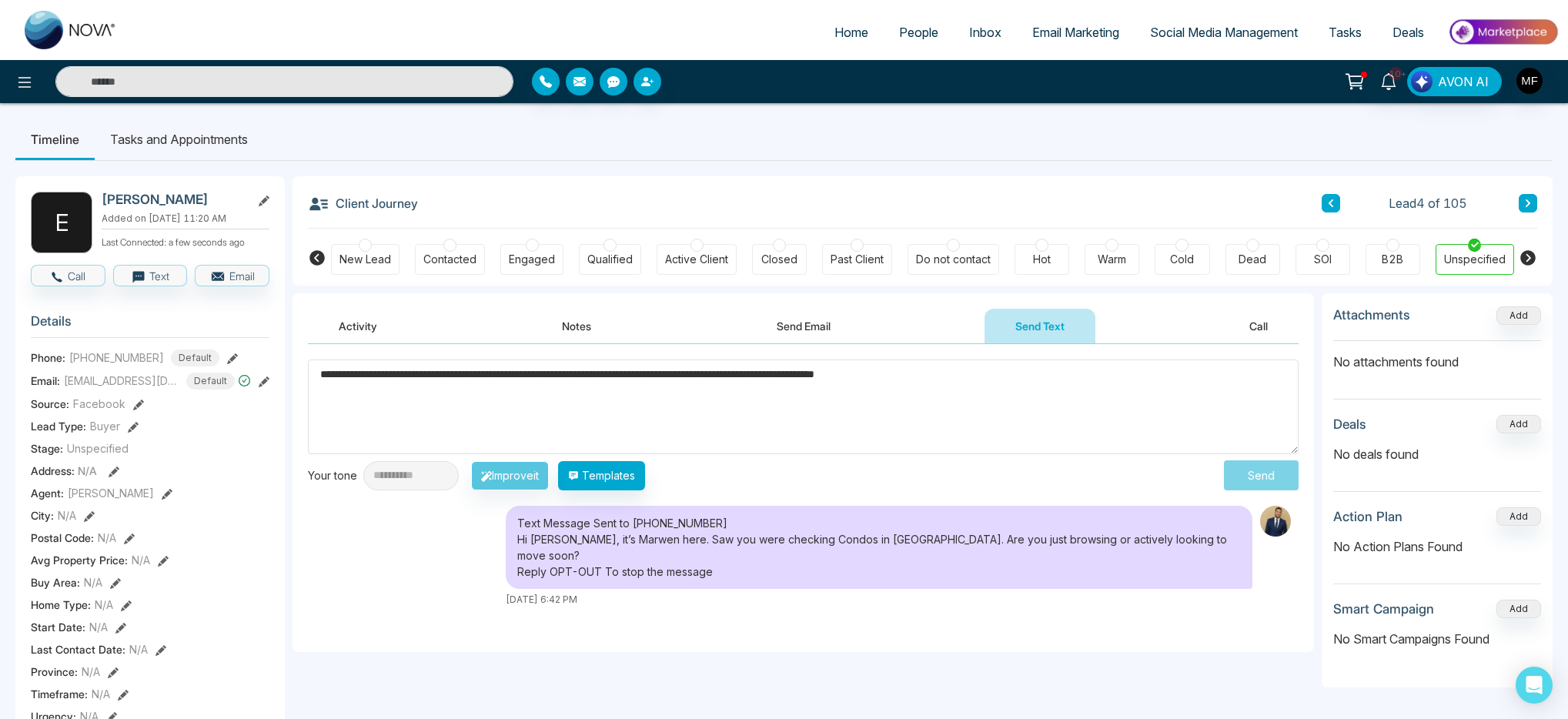
click at [138, 128] on li "Tasks and Appointments" at bounding box center [179, 139] width 168 height 42
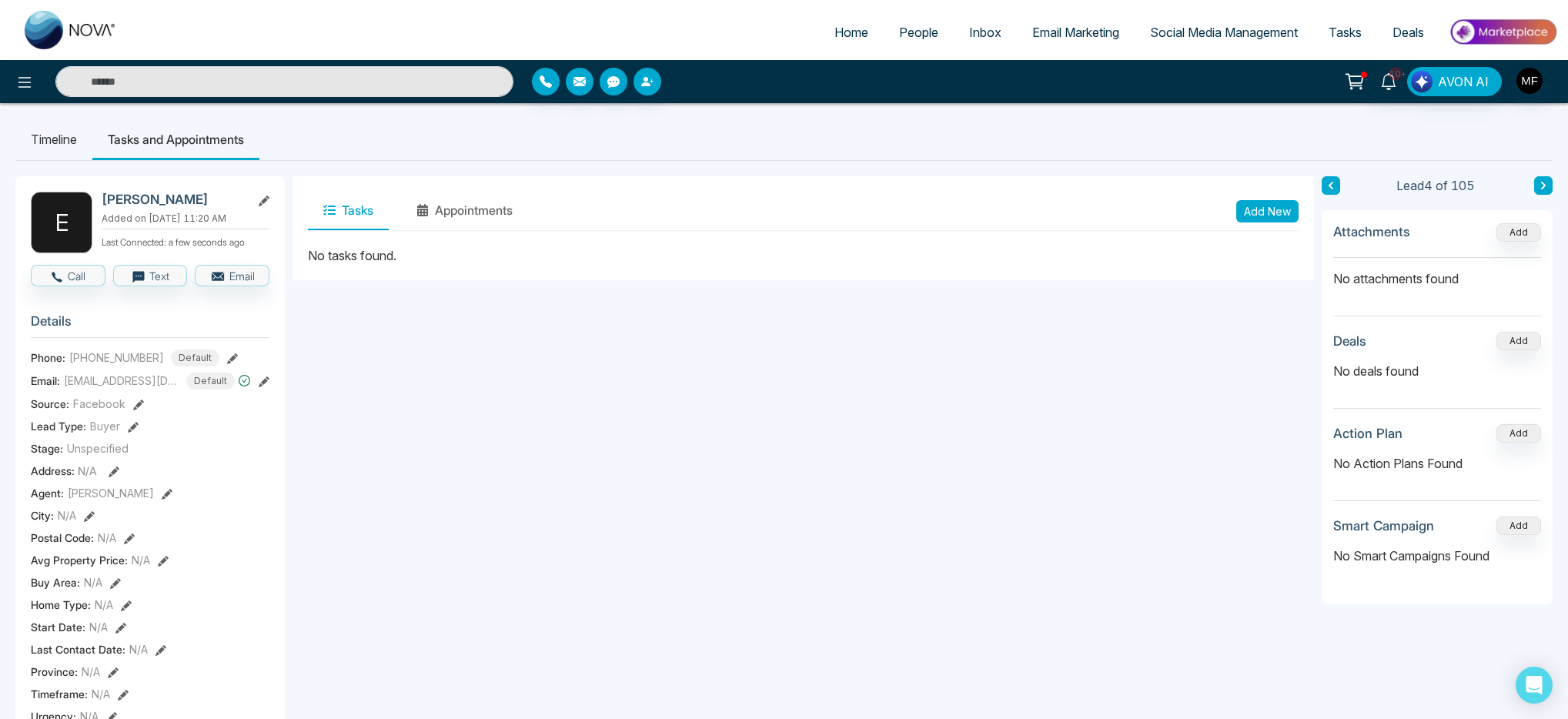
click at [1289, 211] on button "Add New" at bounding box center [1267, 211] width 63 height 23
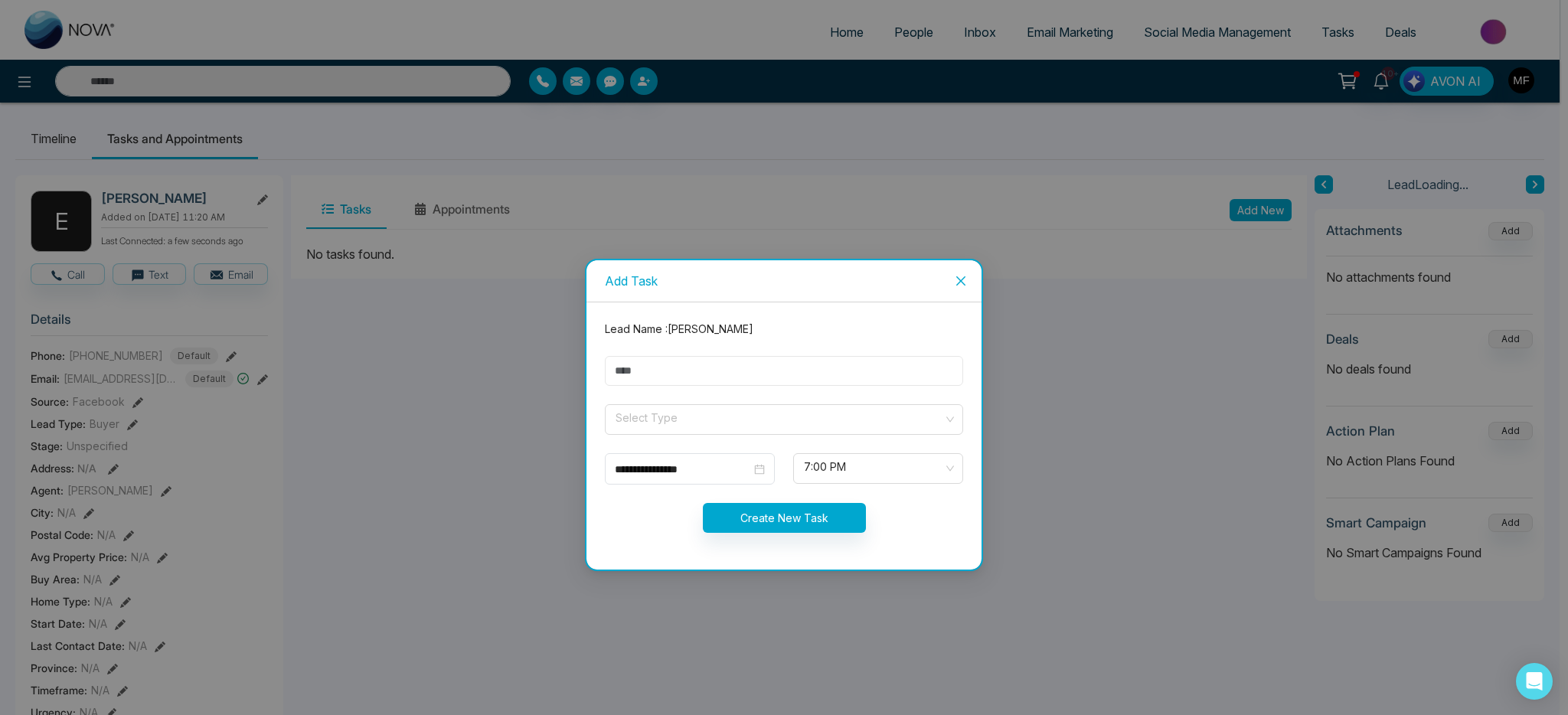
click at [737, 372] on input "text" at bounding box center [784, 371] width 358 height 30
type input "**********"
click at [740, 428] on span at bounding box center [779, 419] width 329 height 29
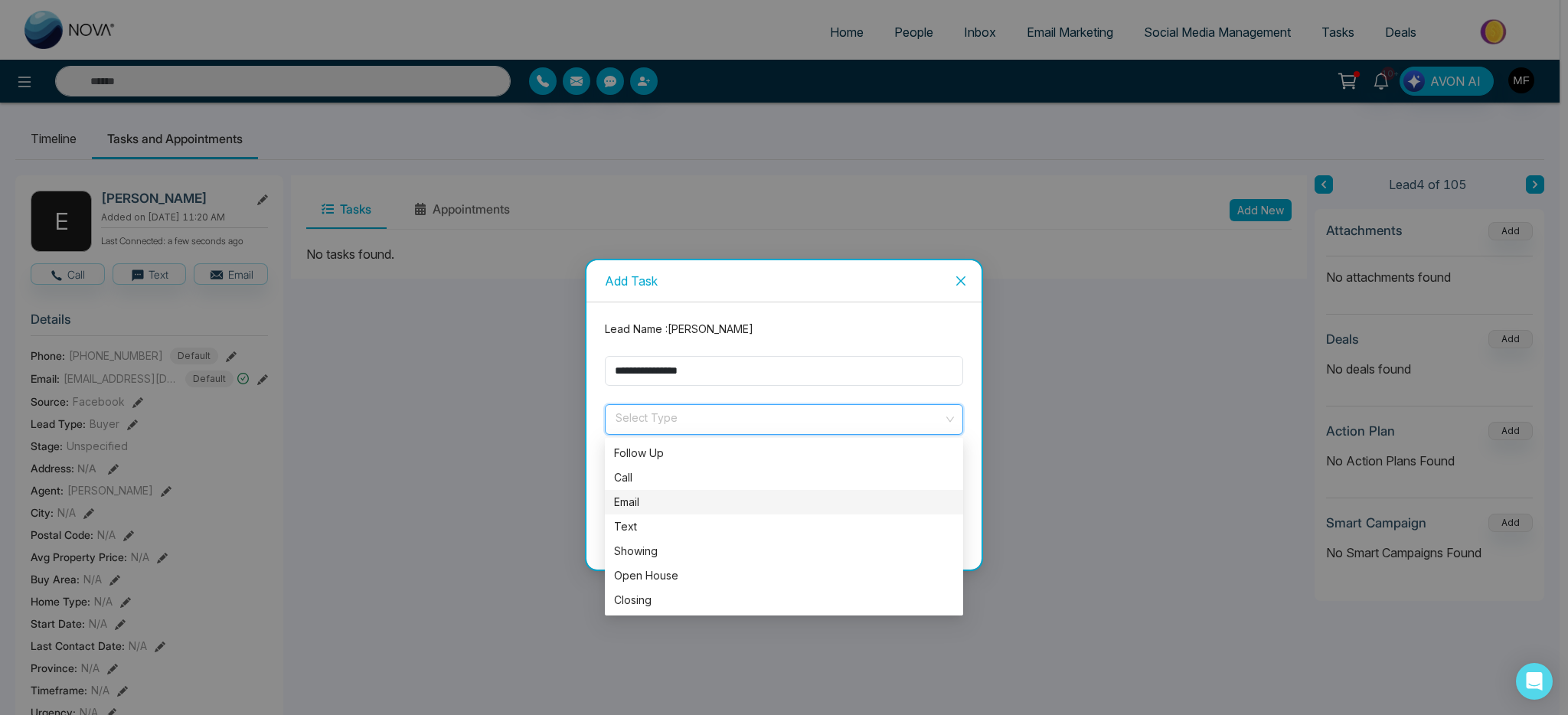
click at [684, 502] on div "Email" at bounding box center [784, 503] width 340 height 17
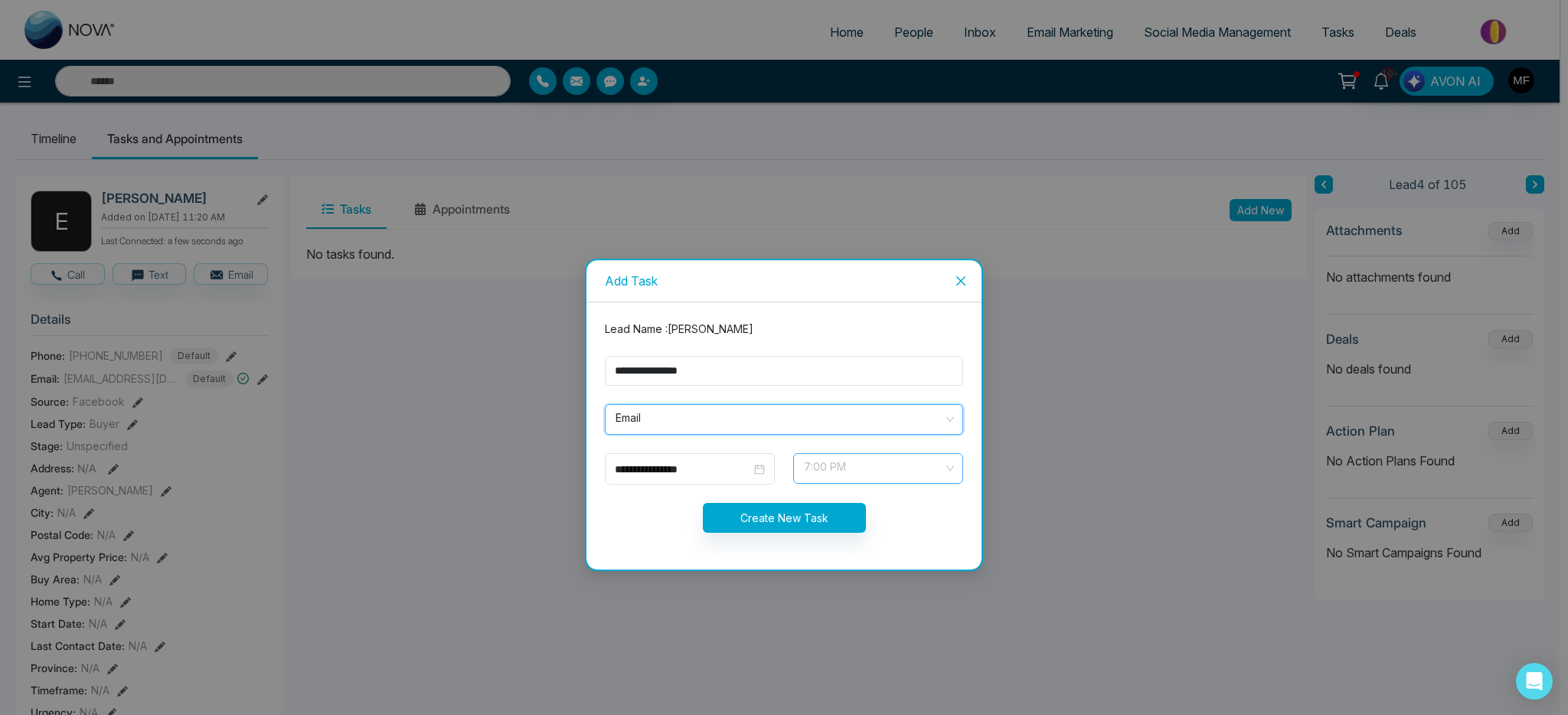
click at [843, 478] on span "7:00 PM" at bounding box center [878, 468] width 148 height 26
click at [718, 480] on div "**********" at bounding box center [689, 469] width 170 height 32
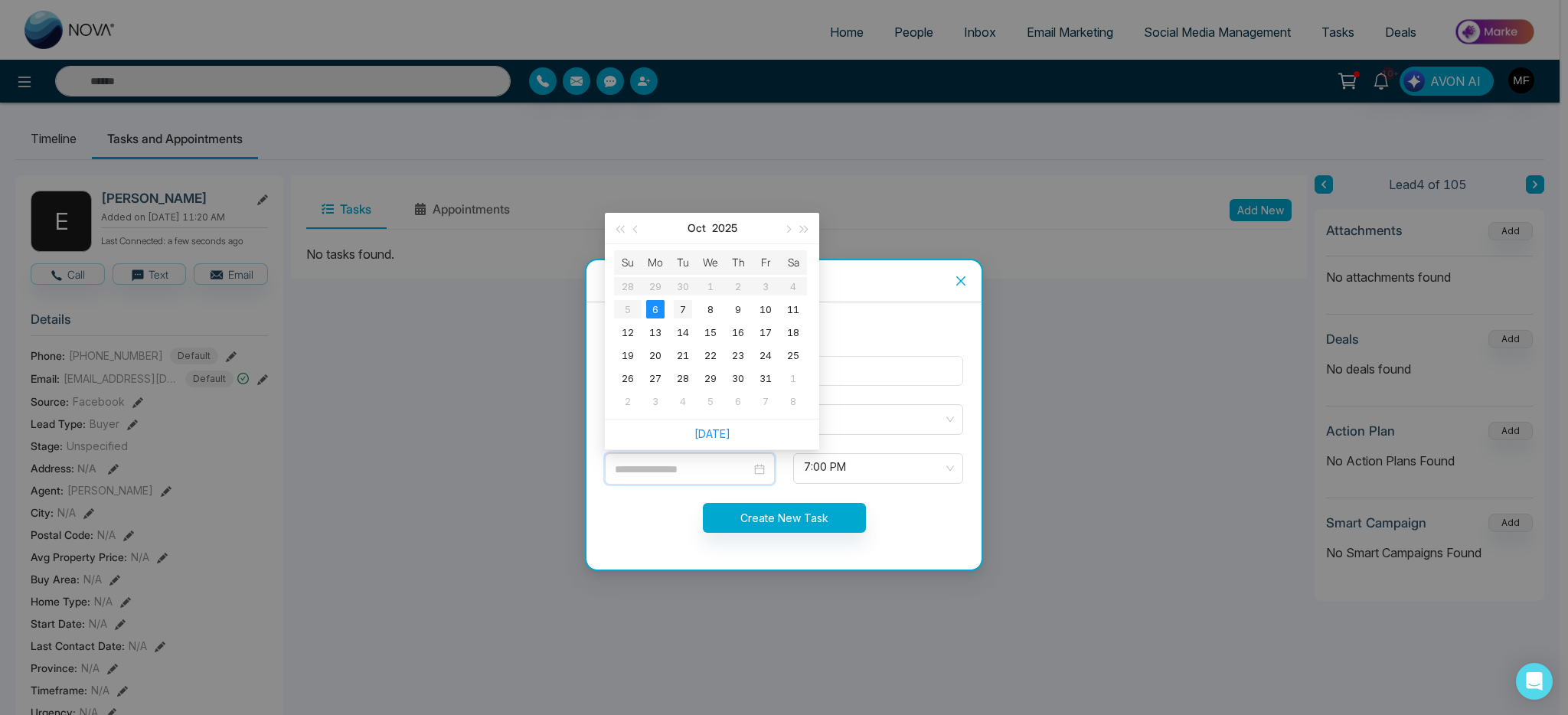
type input "**********"
click at [684, 314] on div "7" at bounding box center [683, 309] width 18 height 18
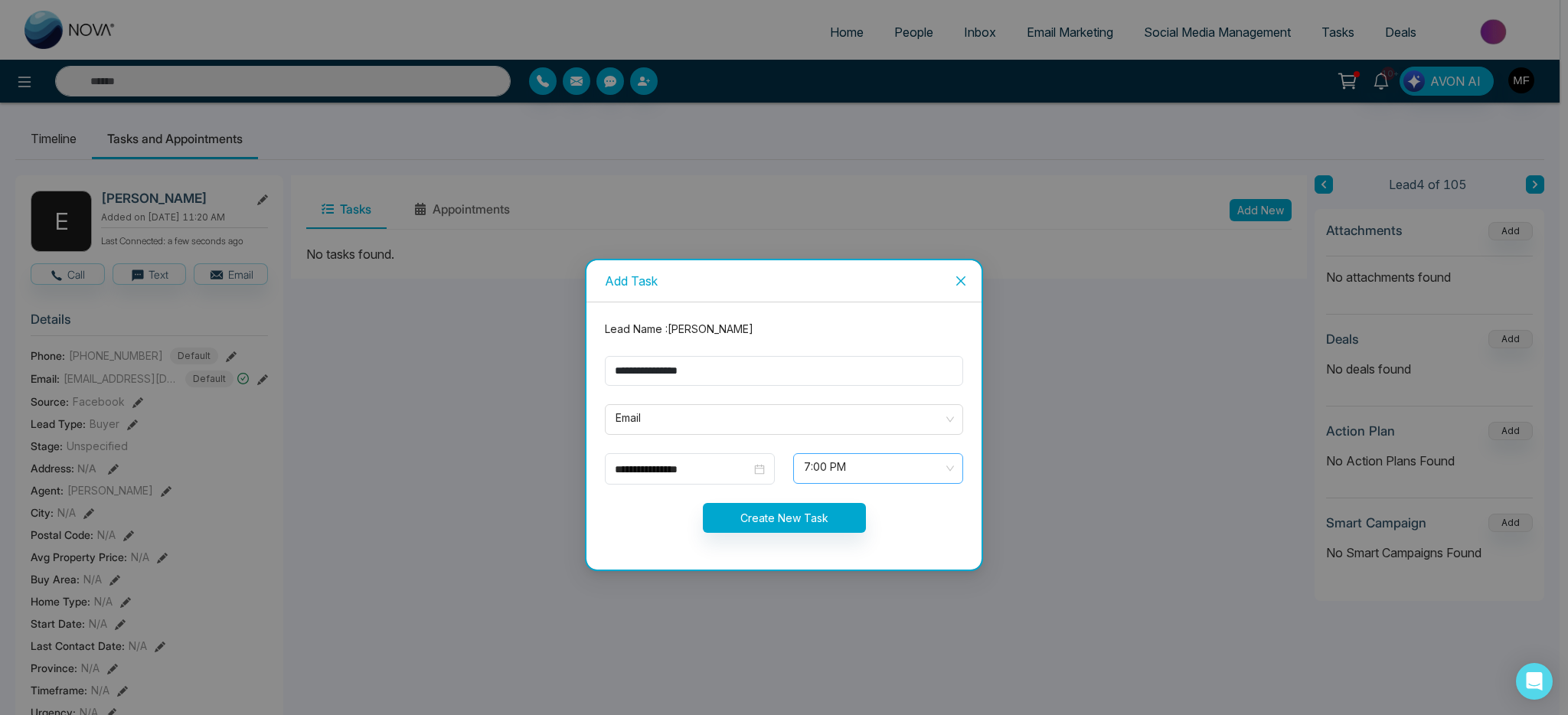
click at [844, 465] on span "7:00 PM" at bounding box center [878, 468] width 148 height 26
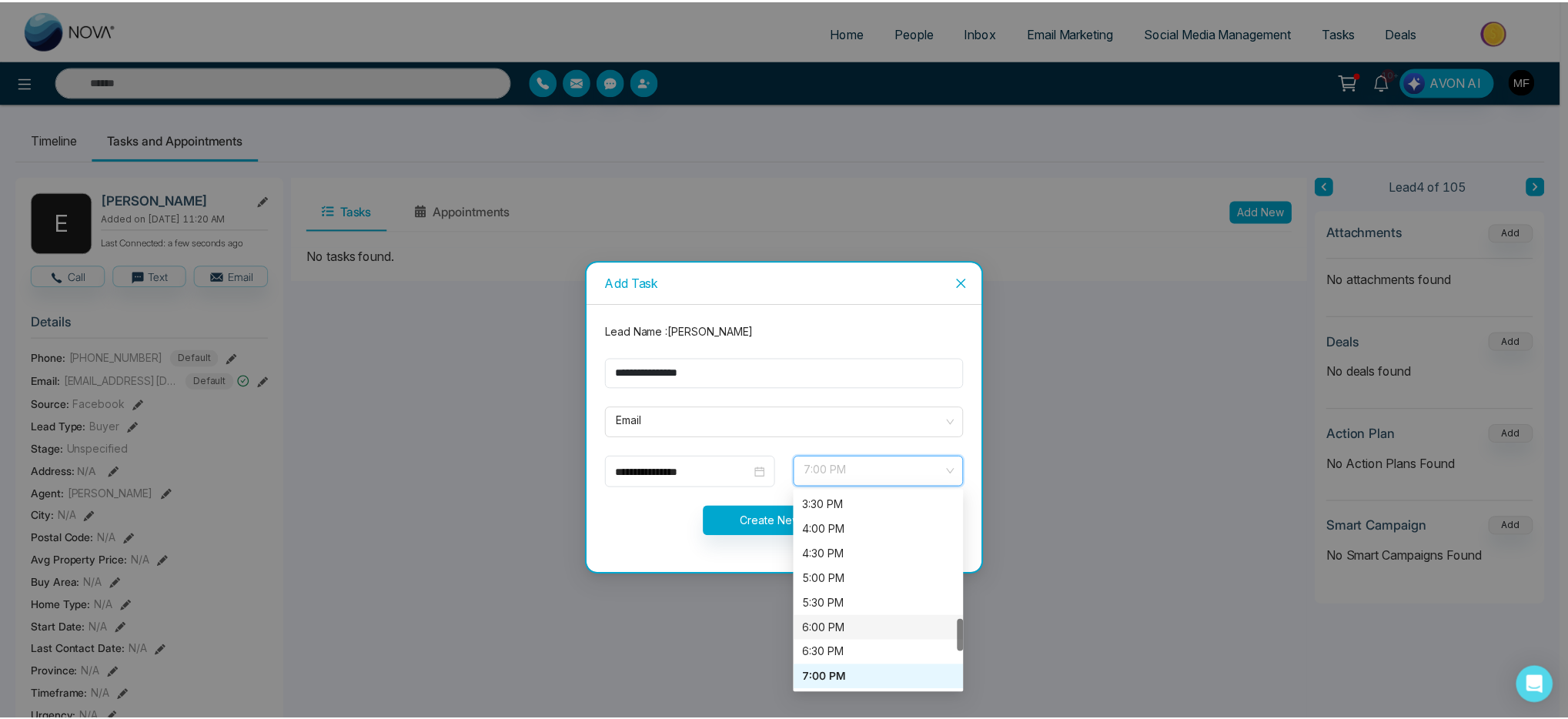
scroll to position [731, 0]
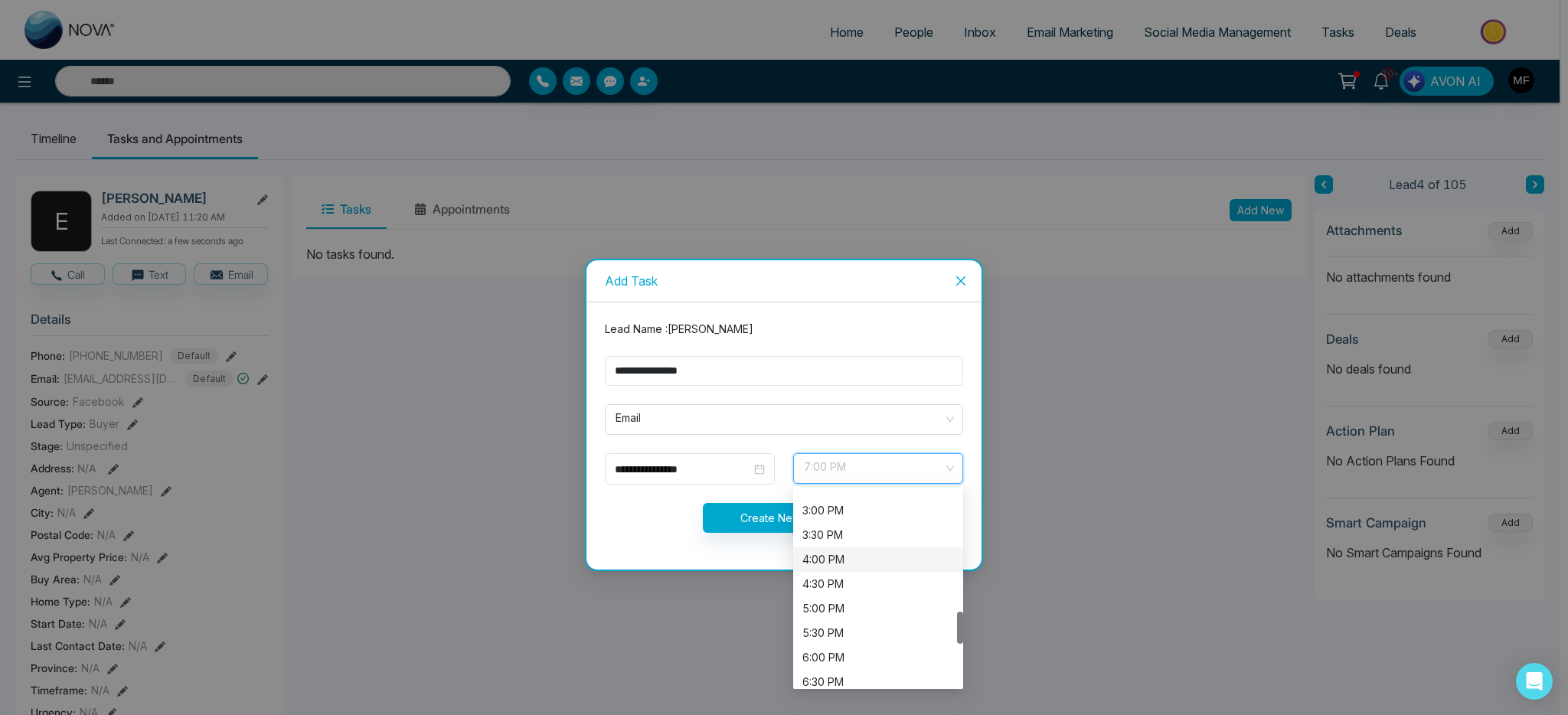
click at [844, 564] on div "4:00 PM" at bounding box center [878, 560] width 152 height 17
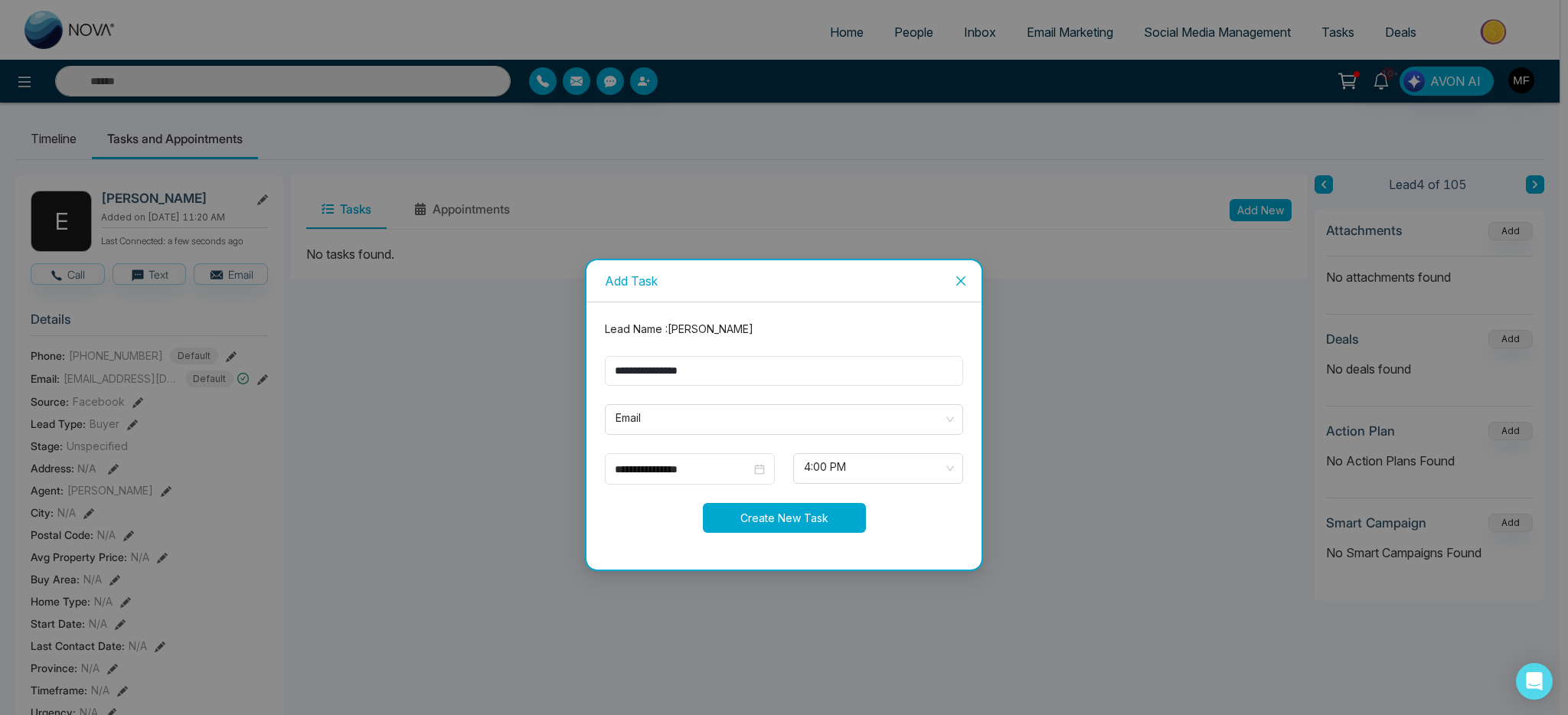
click at [789, 524] on button "Create New Task" at bounding box center [784, 518] width 163 height 30
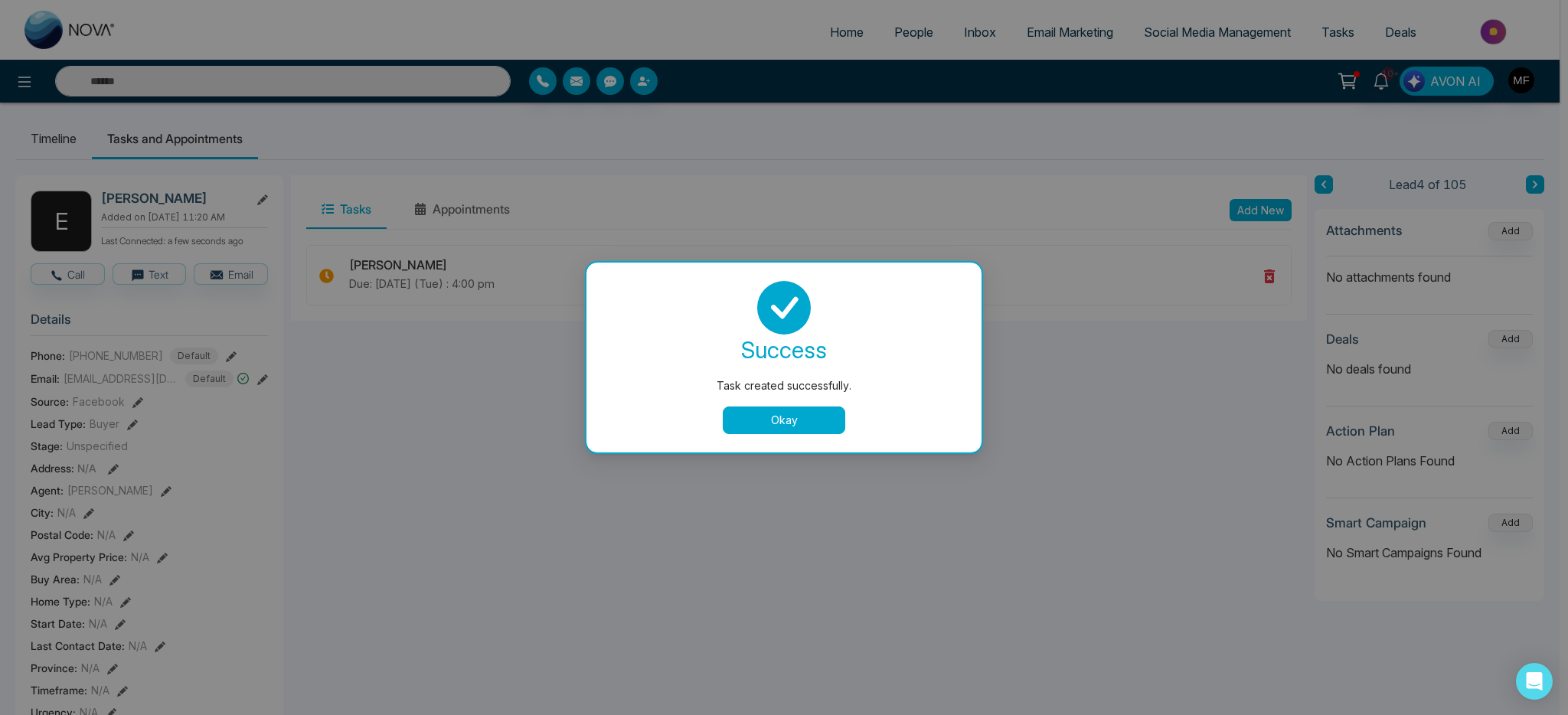
click at [768, 396] on div "success Task created successfully. Okay" at bounding box center [784, 358] width 358 height 153
click at [775, 432] on button "Okay" at bounding box center [784, 420] width 123 height 27
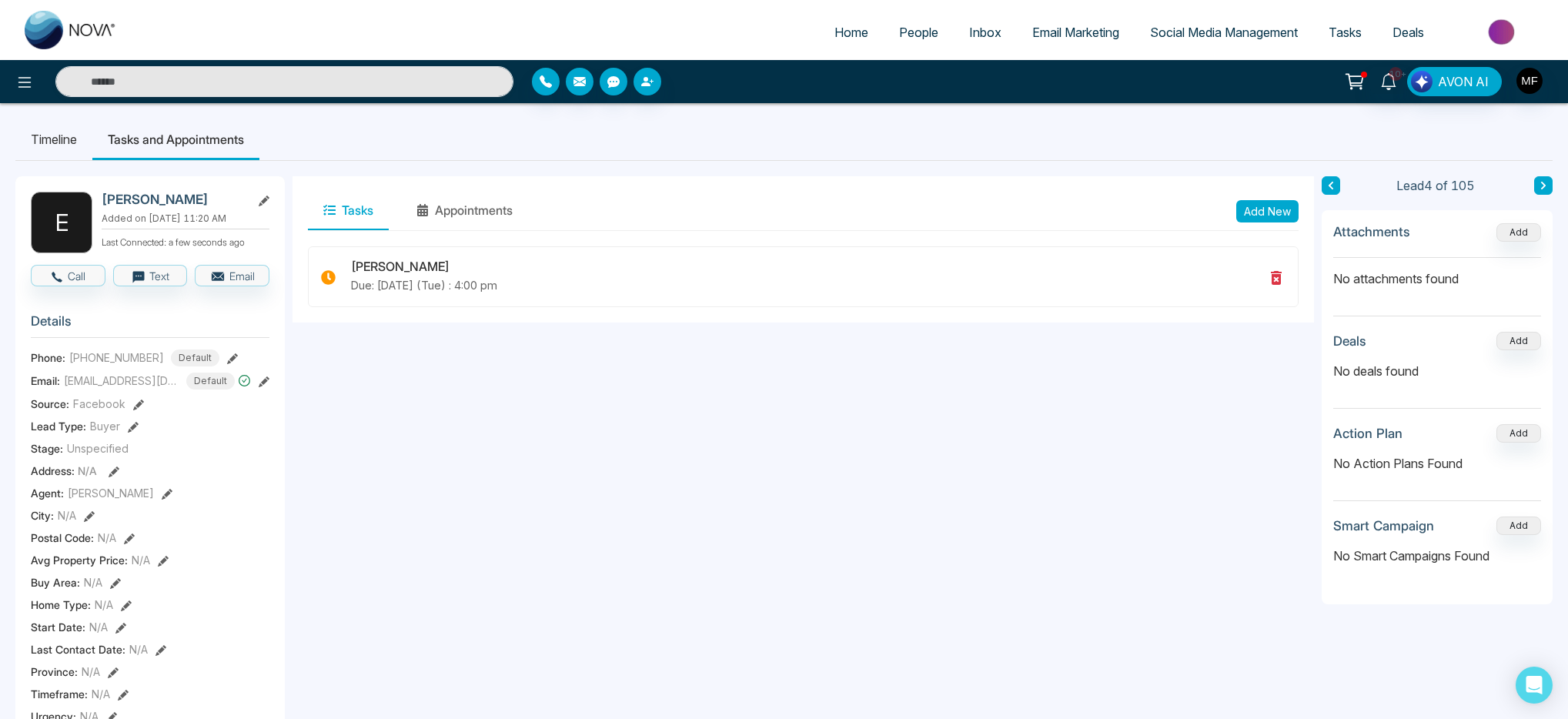
click at [1322, 184] on button at bounding box center [1330, 185] width 18 height 18
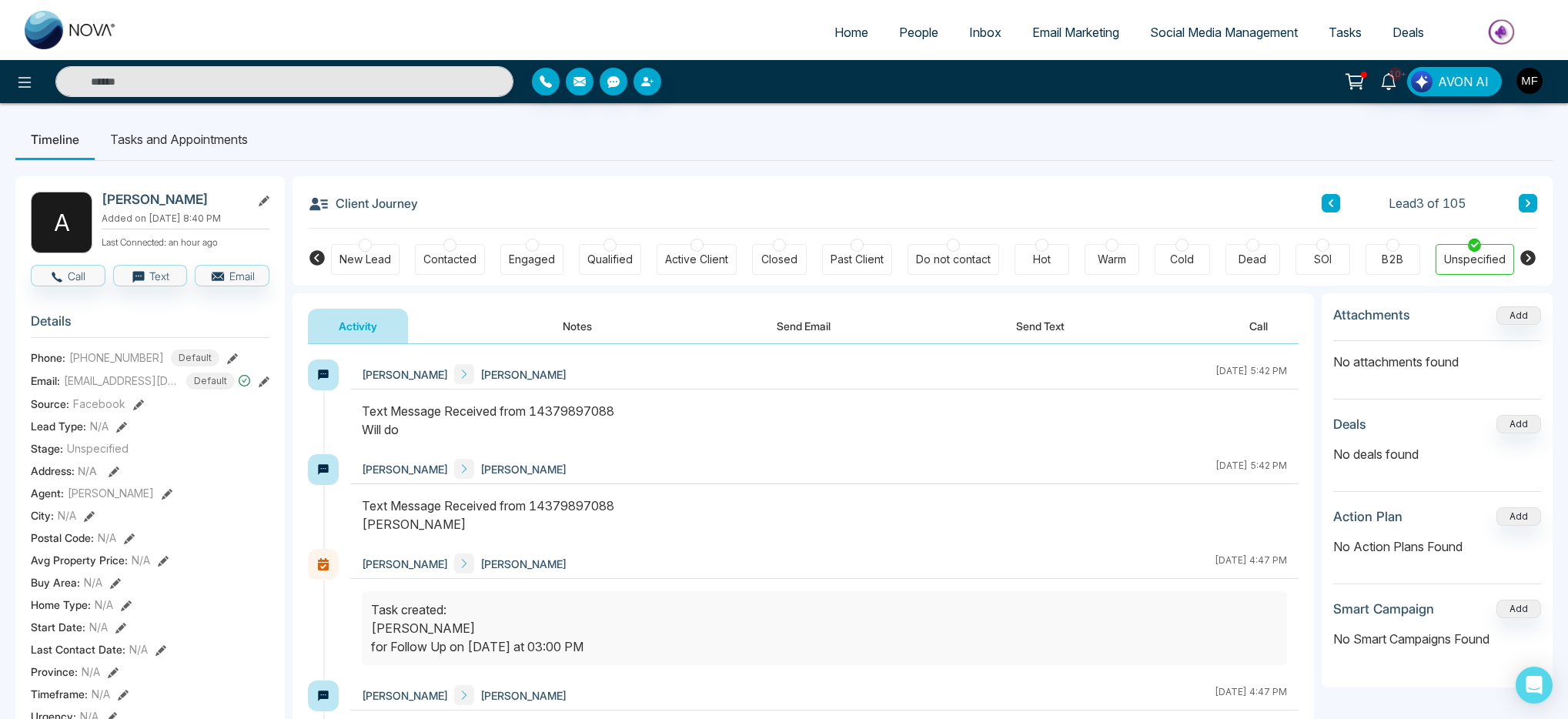
click at [126, 429] on div "Lead Type: N/A" at bounding box center [150, 425] width 238 height 16
click at [123, 427] on icon at bounding box center [121, 427] width 11 height 11
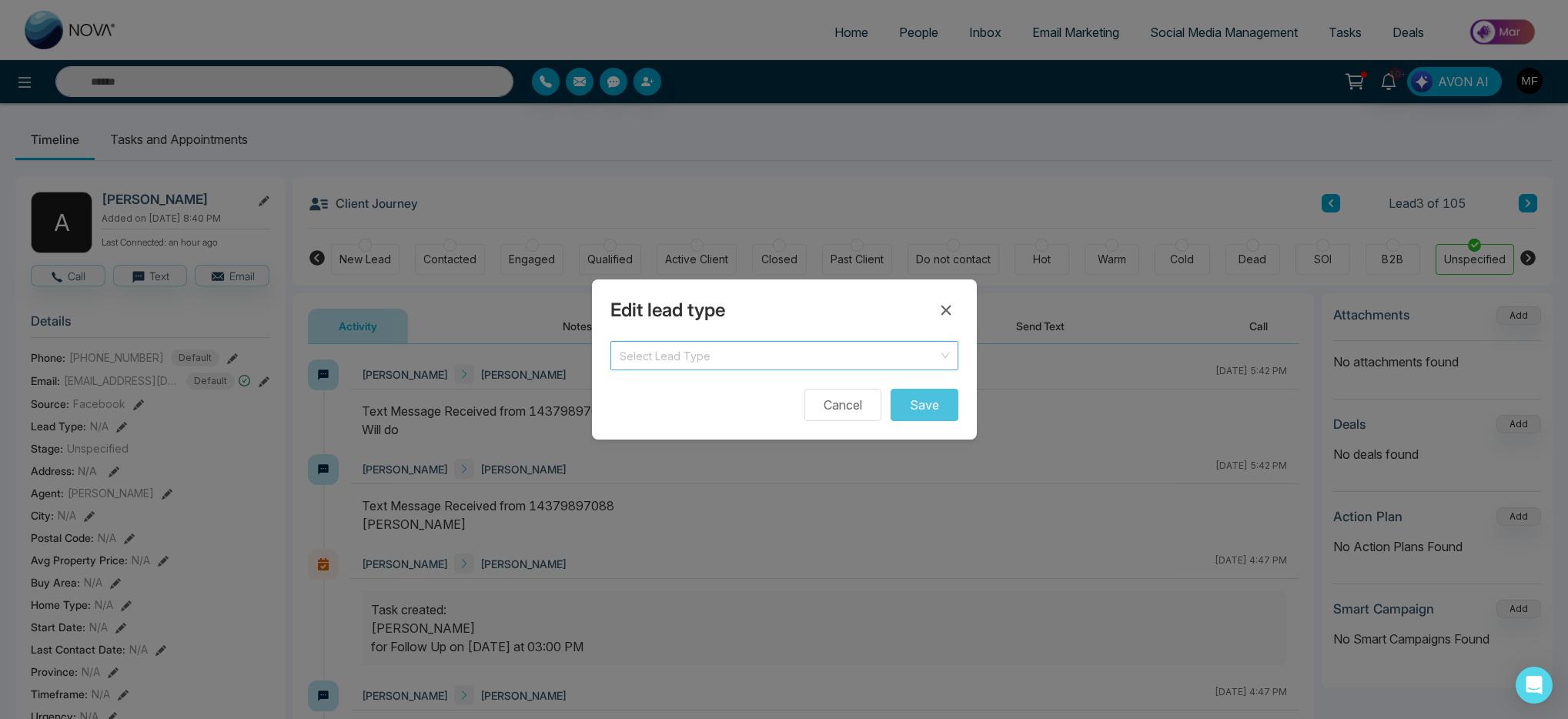
click at [769, 365] on span at bounding box center [779, 355] width 318 height 28
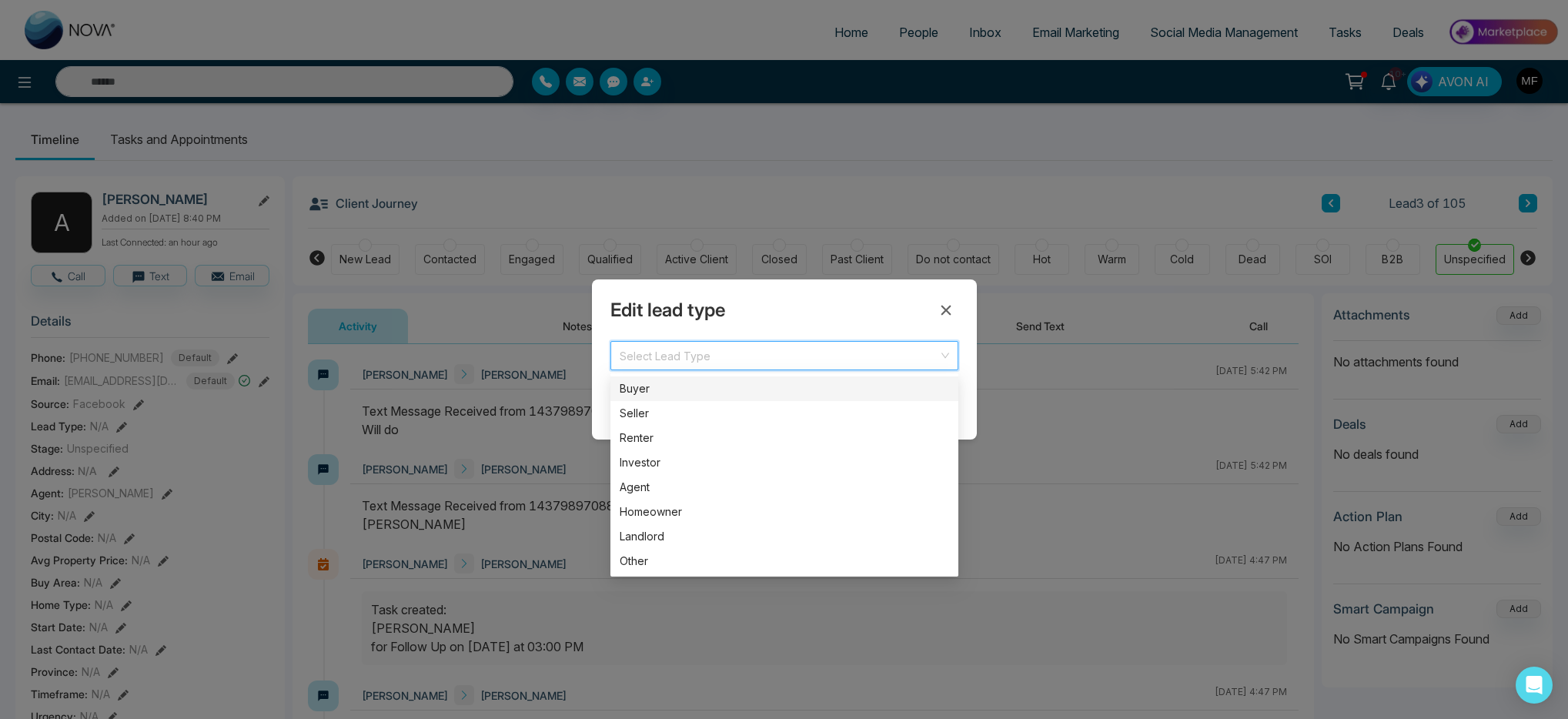
click at [756, 395] on div "Buyer" at bounding box center [784, 389] width 329 height 17
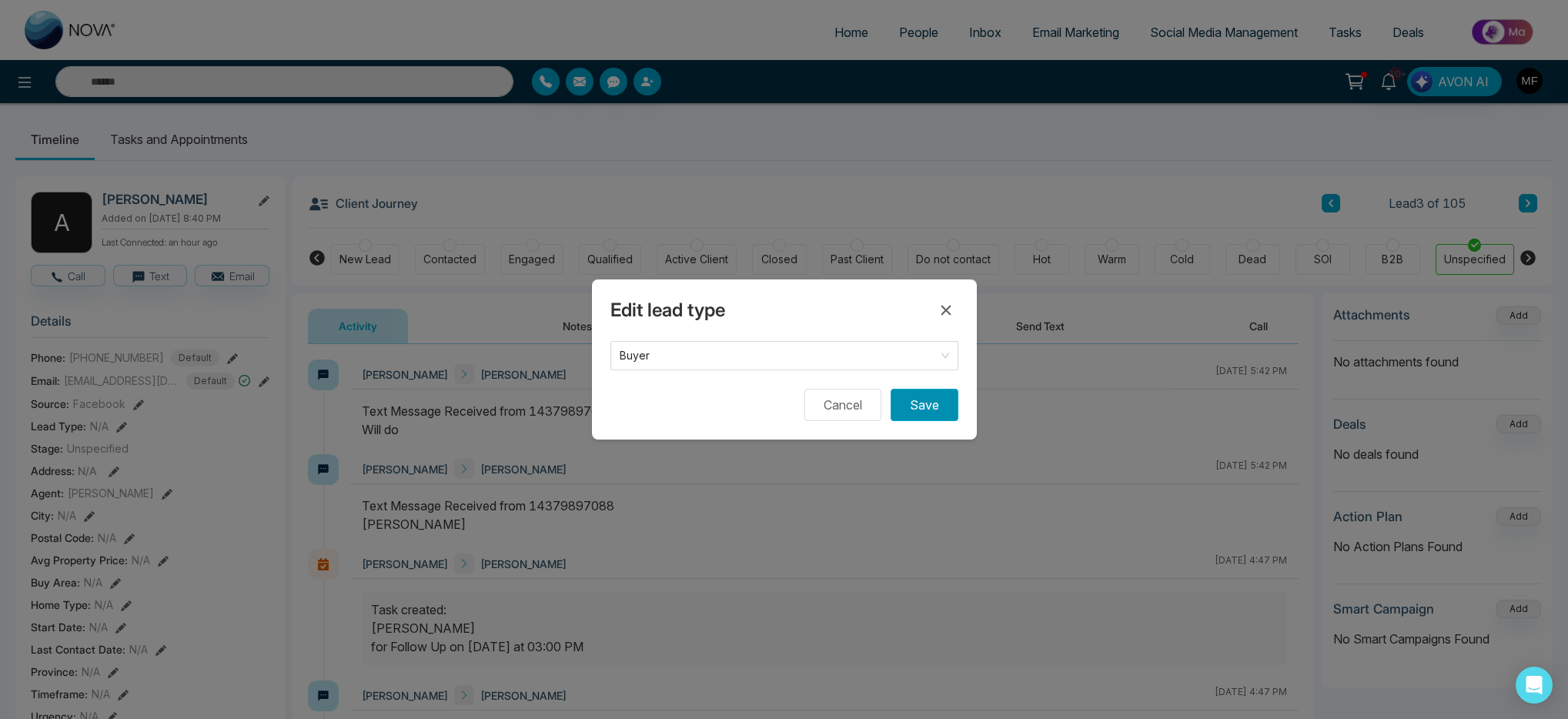
click at [958, 414] on button "Save" at bounding box center [924, 405] width 68 height 33
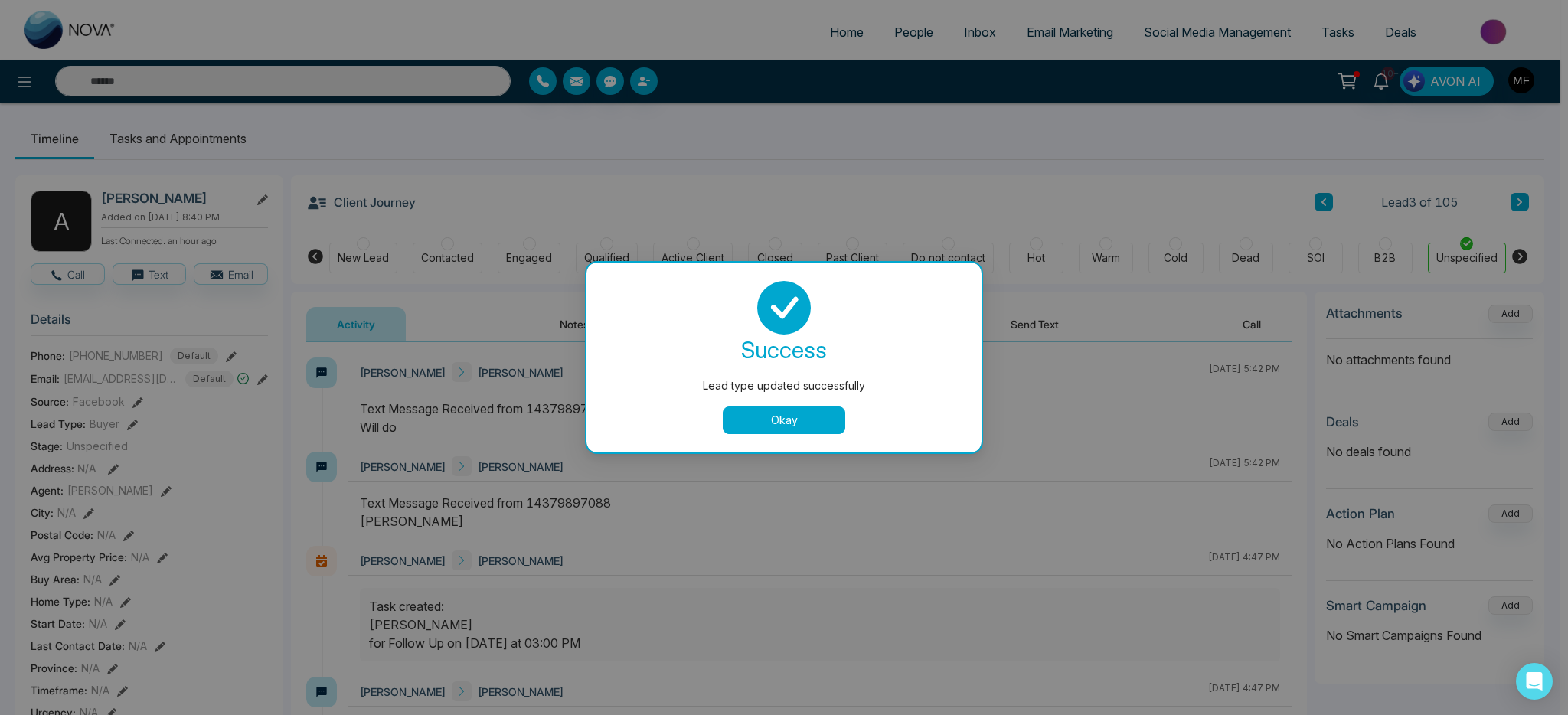
click at [805, 416] on button "Okay" at bounding box center [784, 420] width 123 height 27
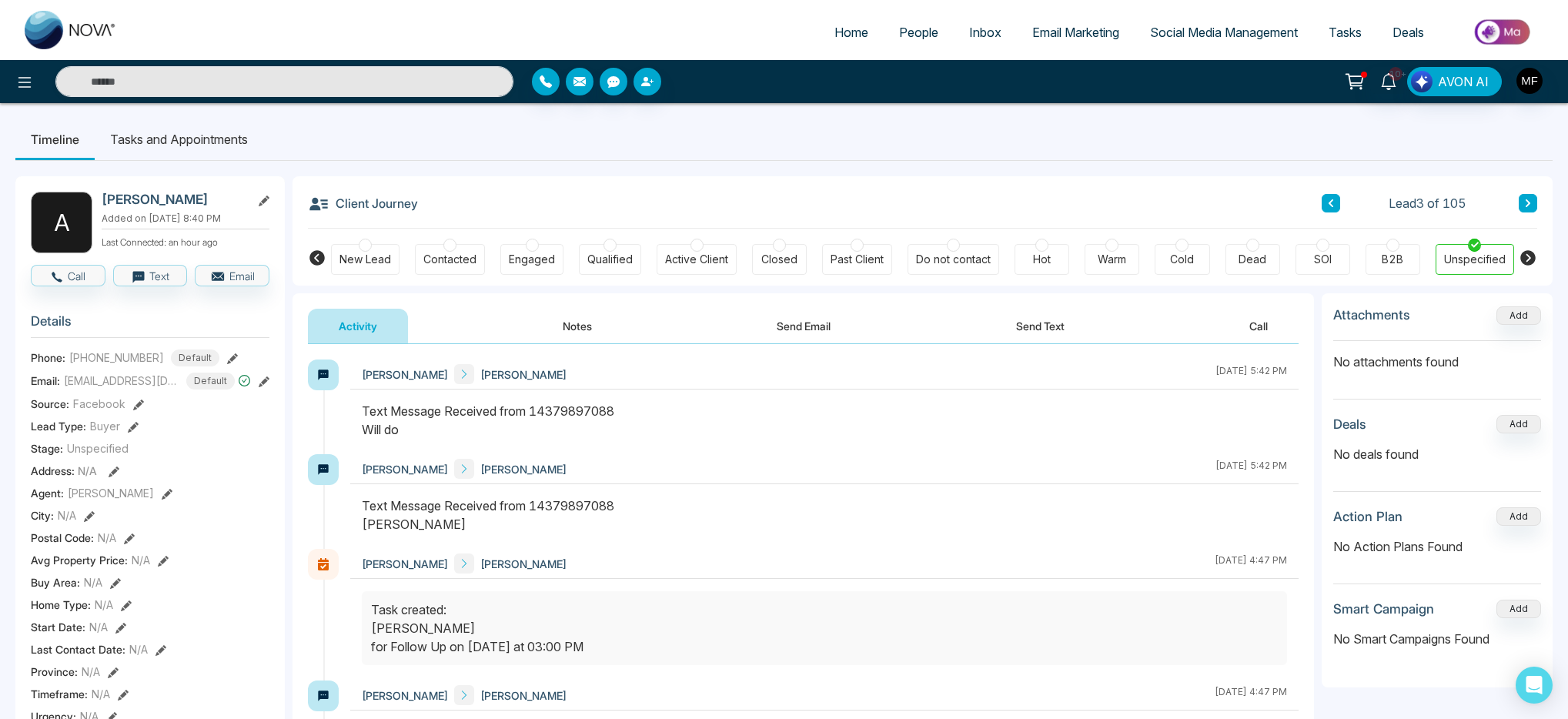
click at [1328, 208] on button at bounding box center [1330, 204] width 18 height 18
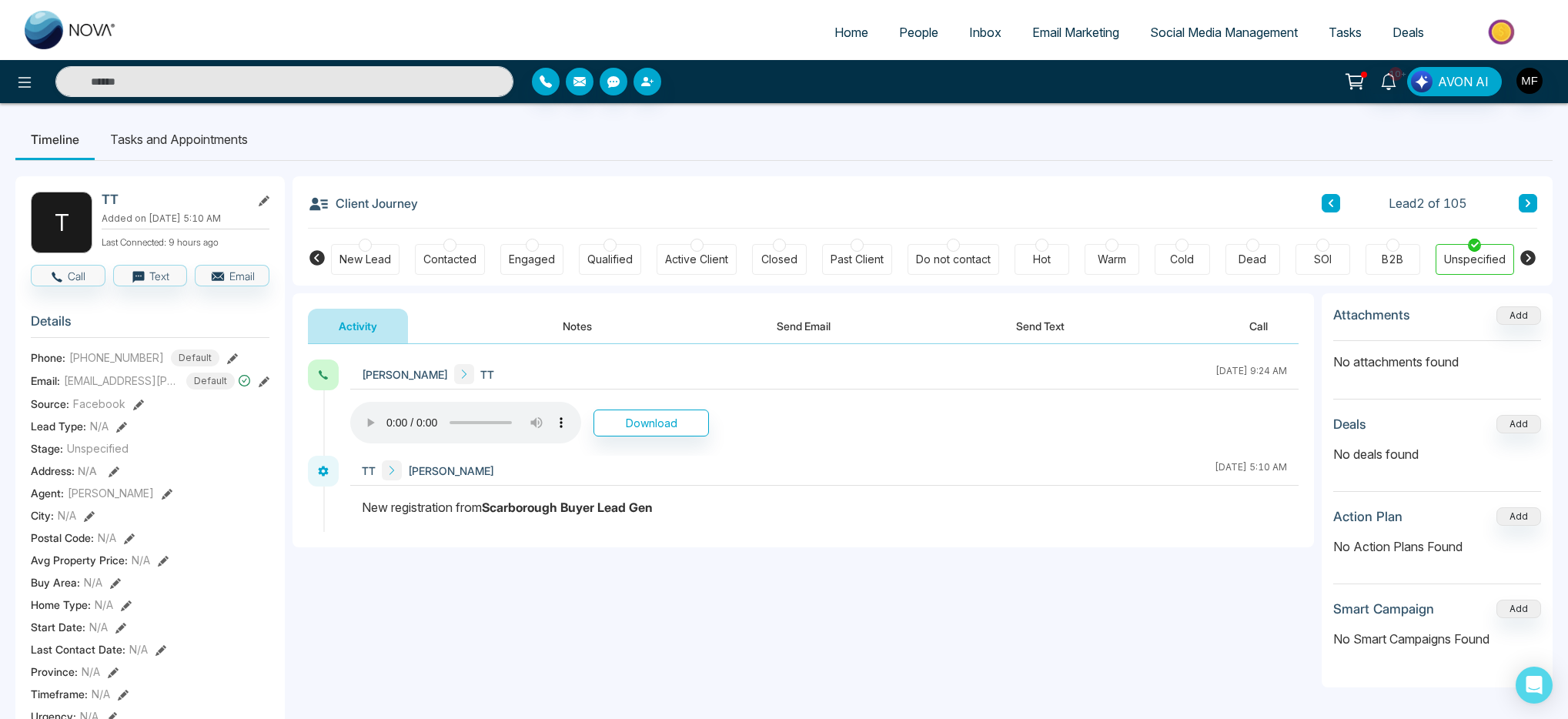
click at [1524, 206] on icon at bounding box center [1527, 203] width 8 height 9
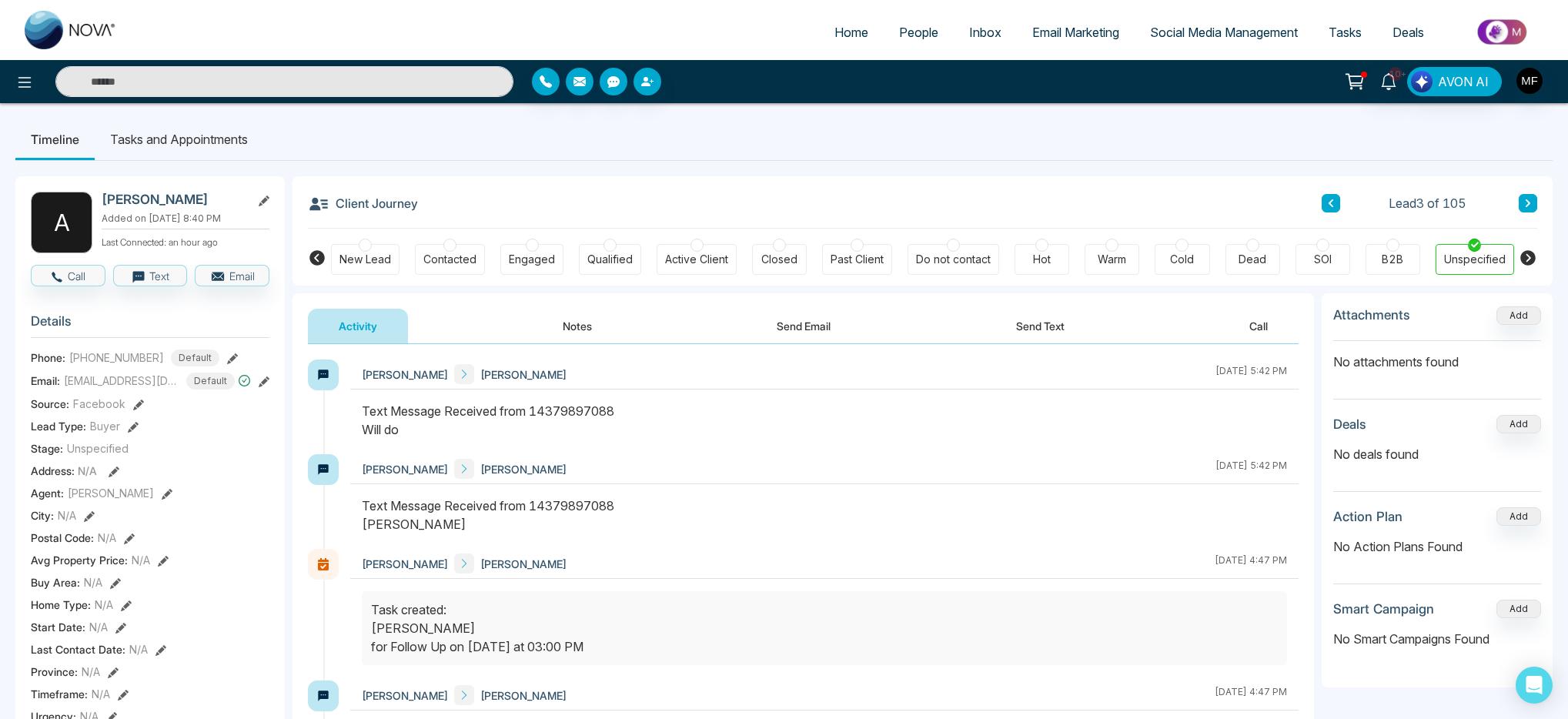
click at [156, 156] on li "Tasks and Appointments" at bounding box center [179, 139] width 168 height 42
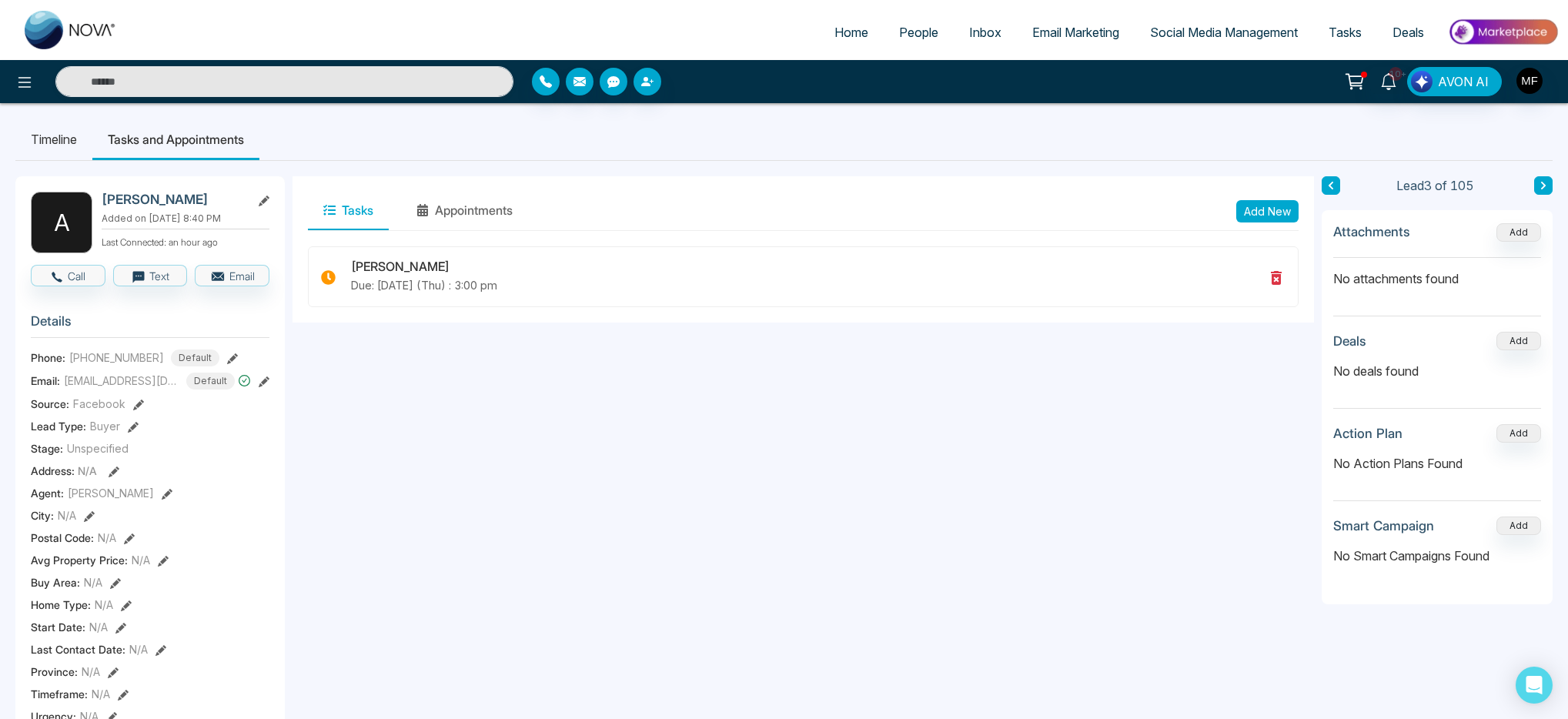
click at [76, 153] on li "Timeline" at bounding box center [53, 139] width 77 height 42
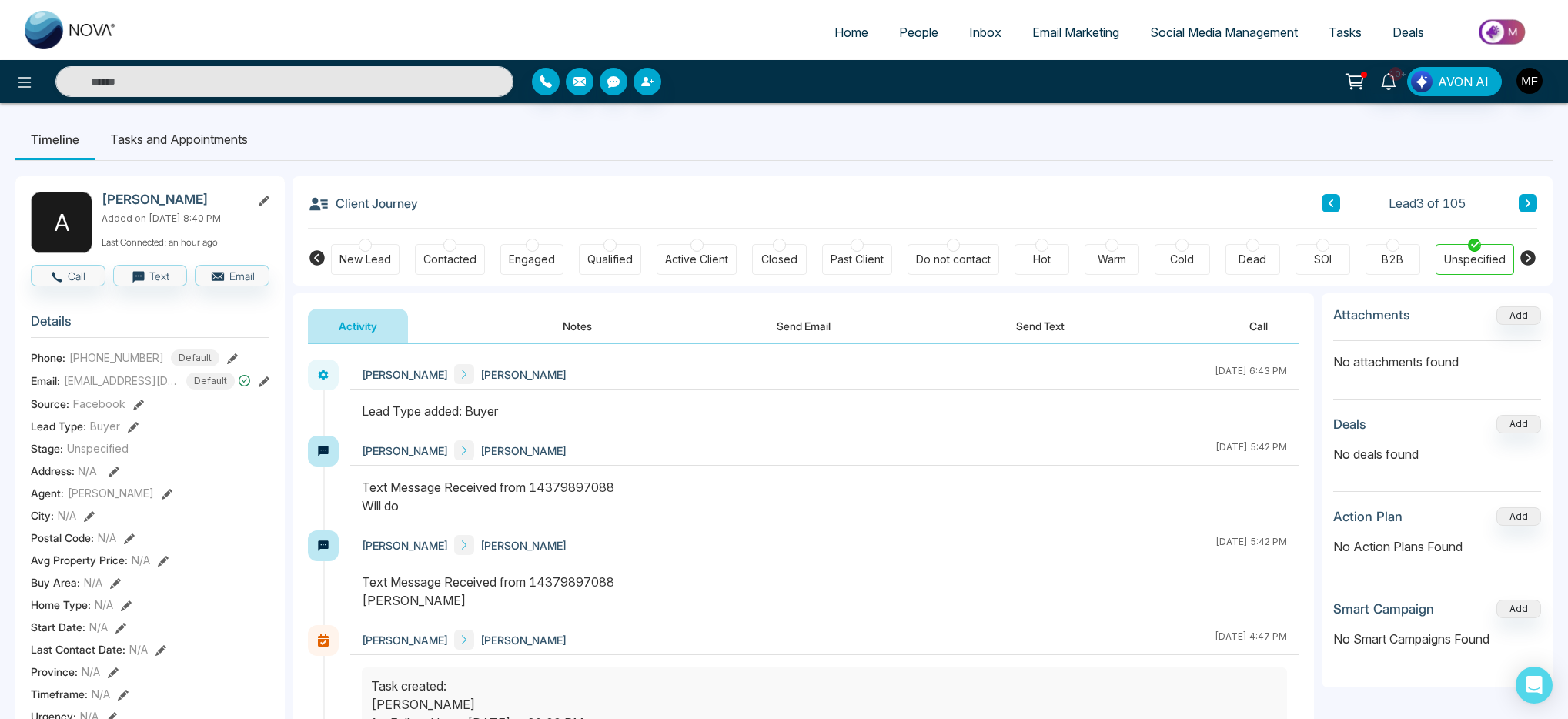
click at [1323, 200] on button at bounding box center [1330, 204] width 18 height 18
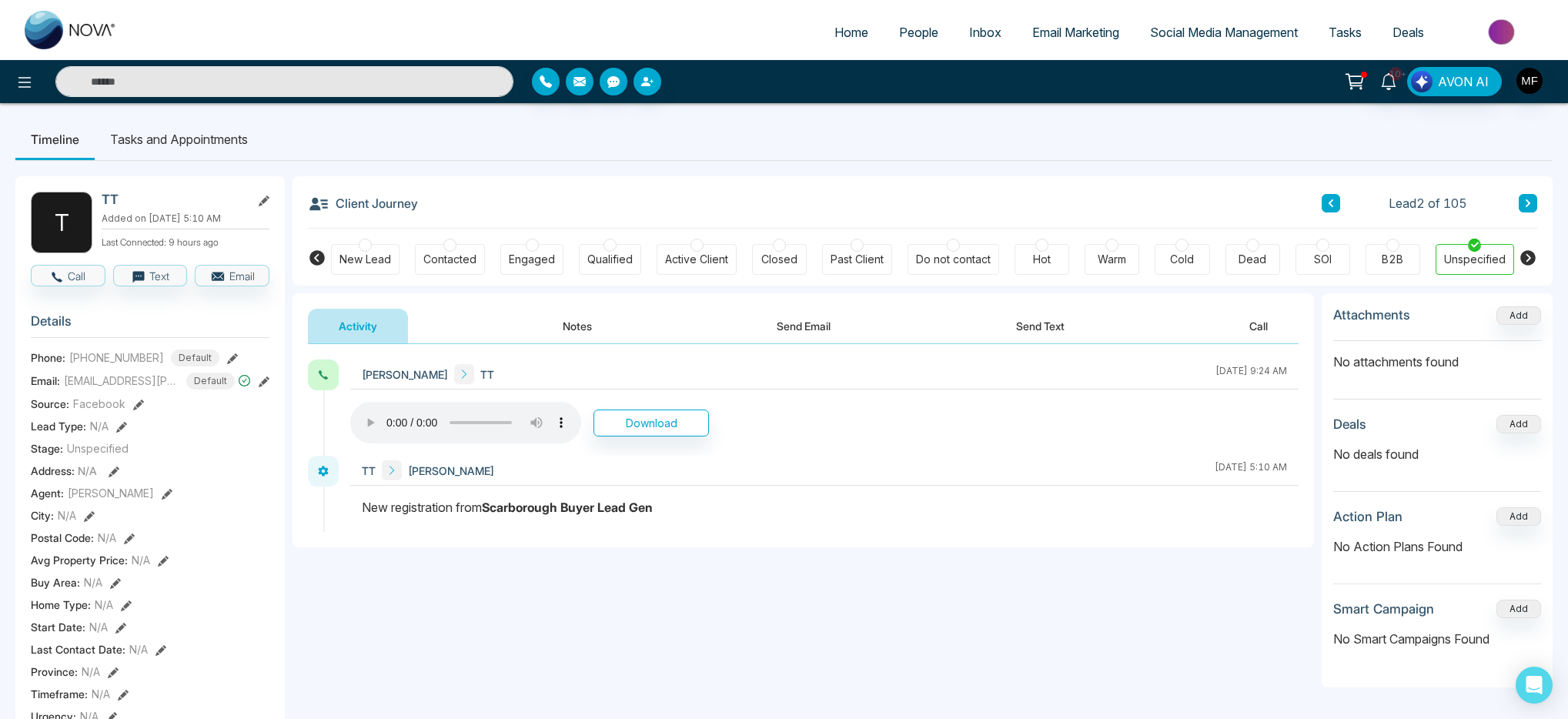
click at [1054, 343] on button "Send Text" at bounding box center [1040, 326] width 110 height 35
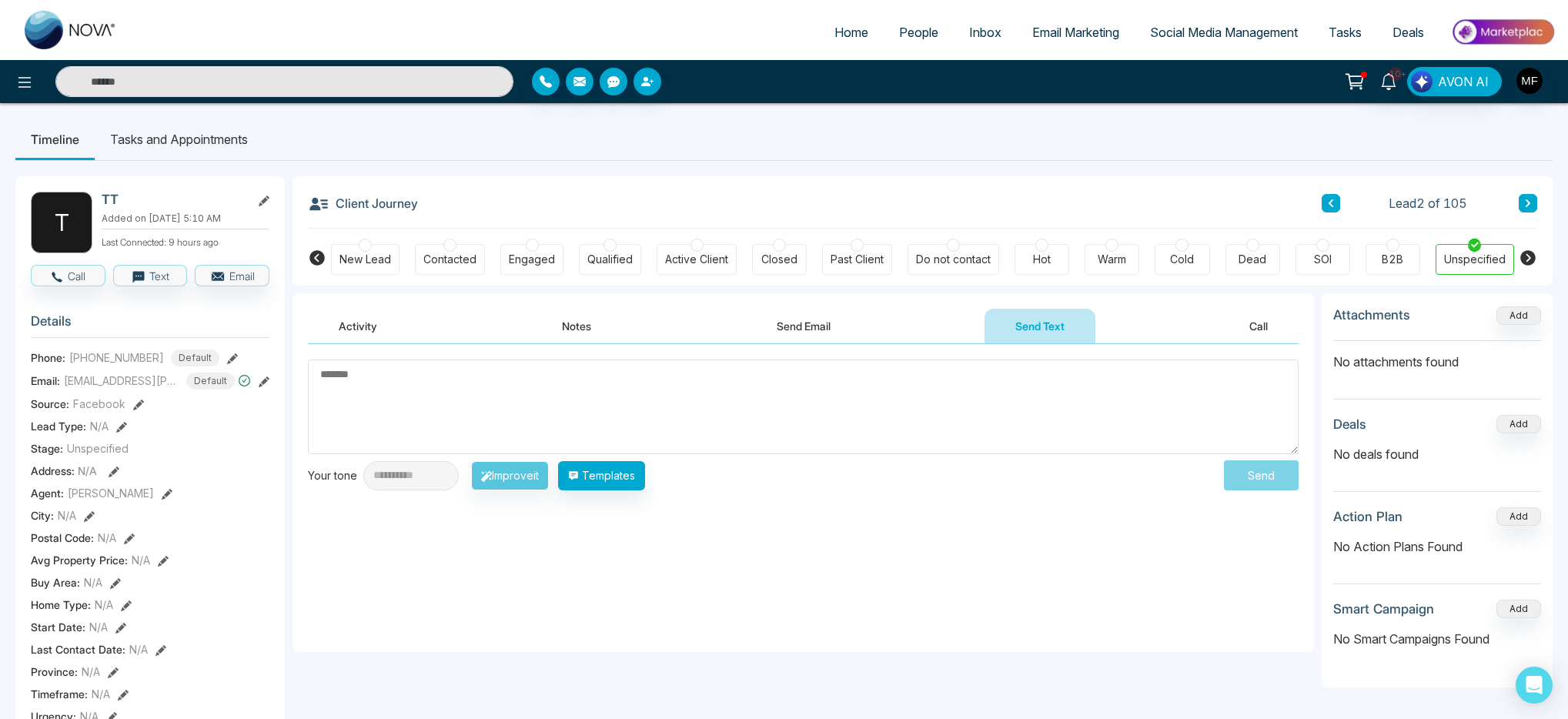
click at [541, 314] on button "Notes" at bounding box center [576, 326] width 91 height 35
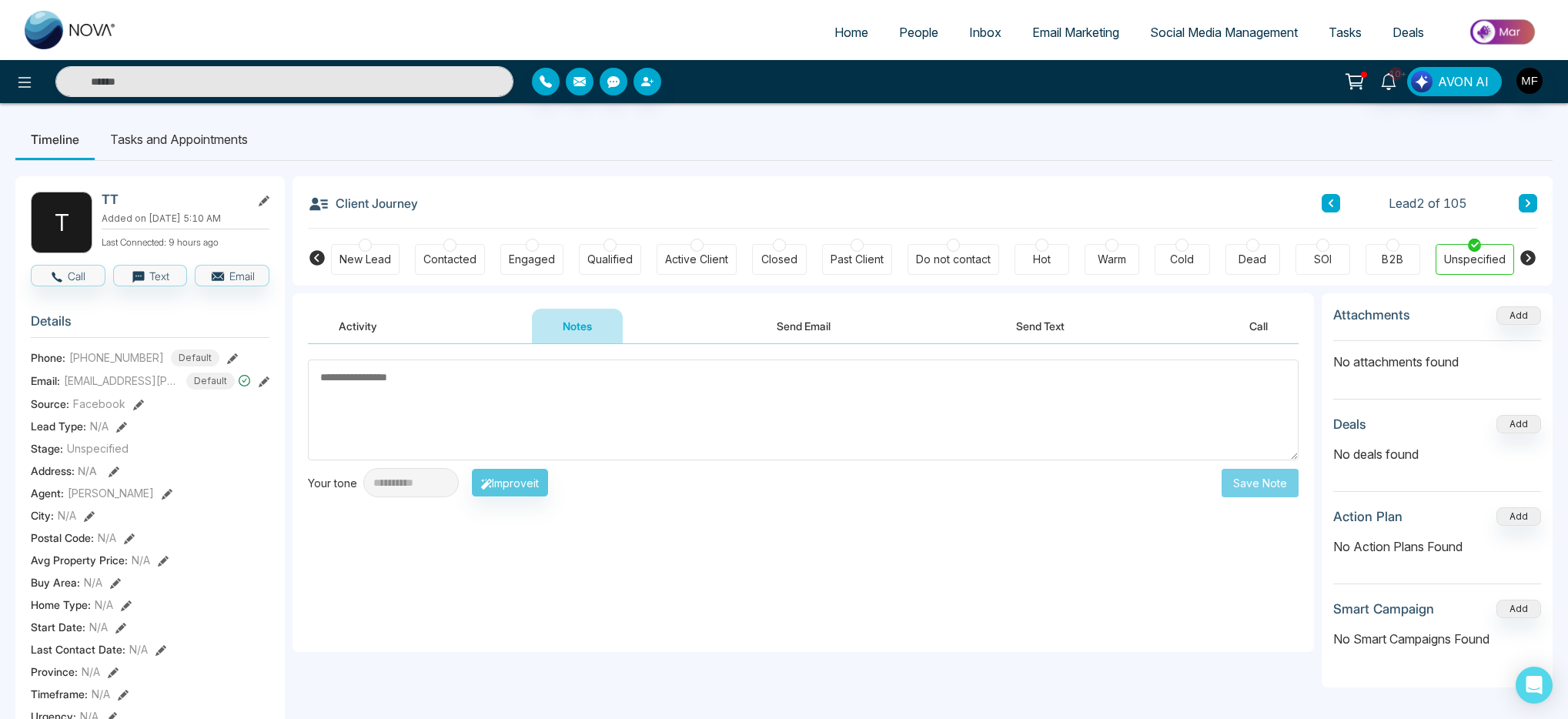
click at [343, 338] on button "Activity" at bounding box center [358, 326] width 100 height 35
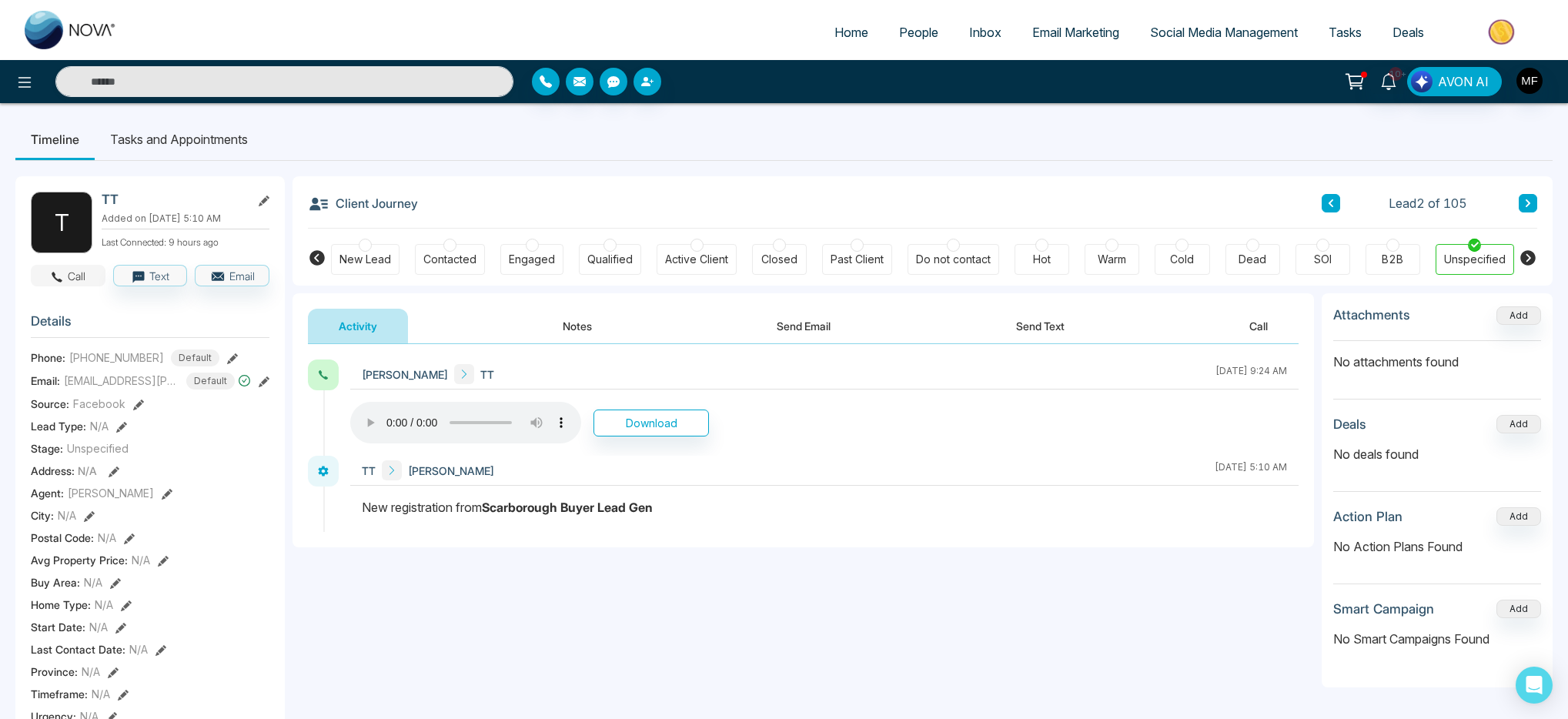
click at [83, 271] on button "Call" at bounding box center [68, 276] width 75 height 22
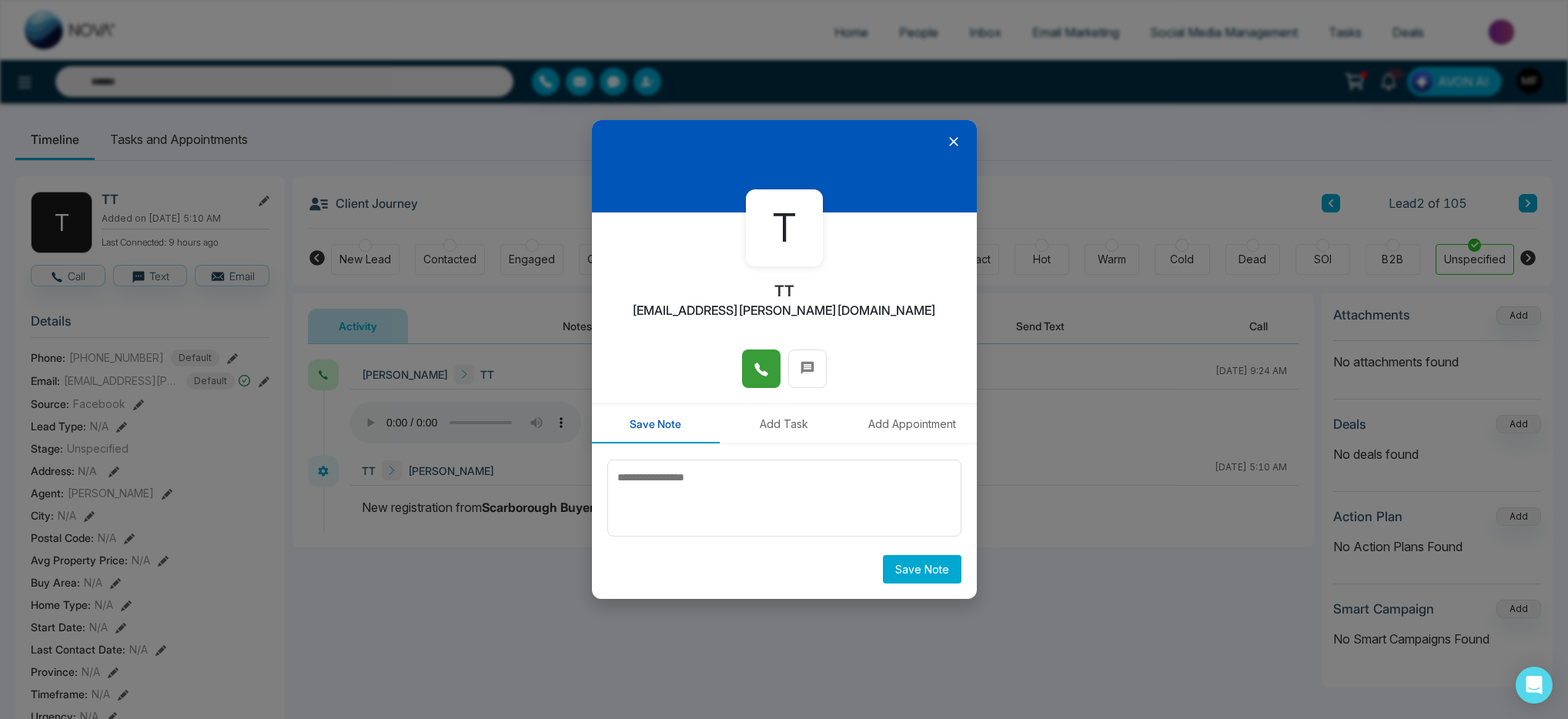
click at [770, 372] on button at bounding box center [761, 369] width 38 height 38
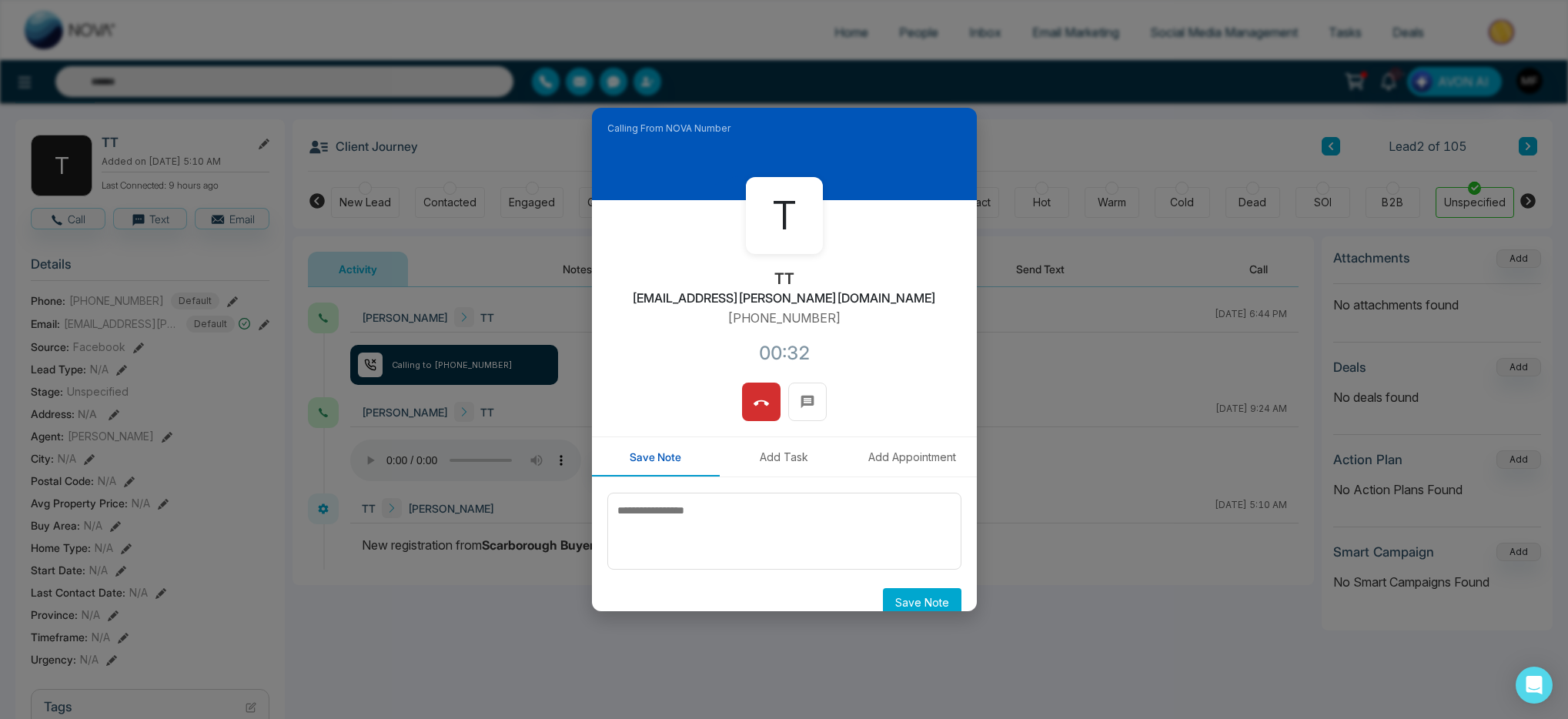
scroll to position [176, 0]
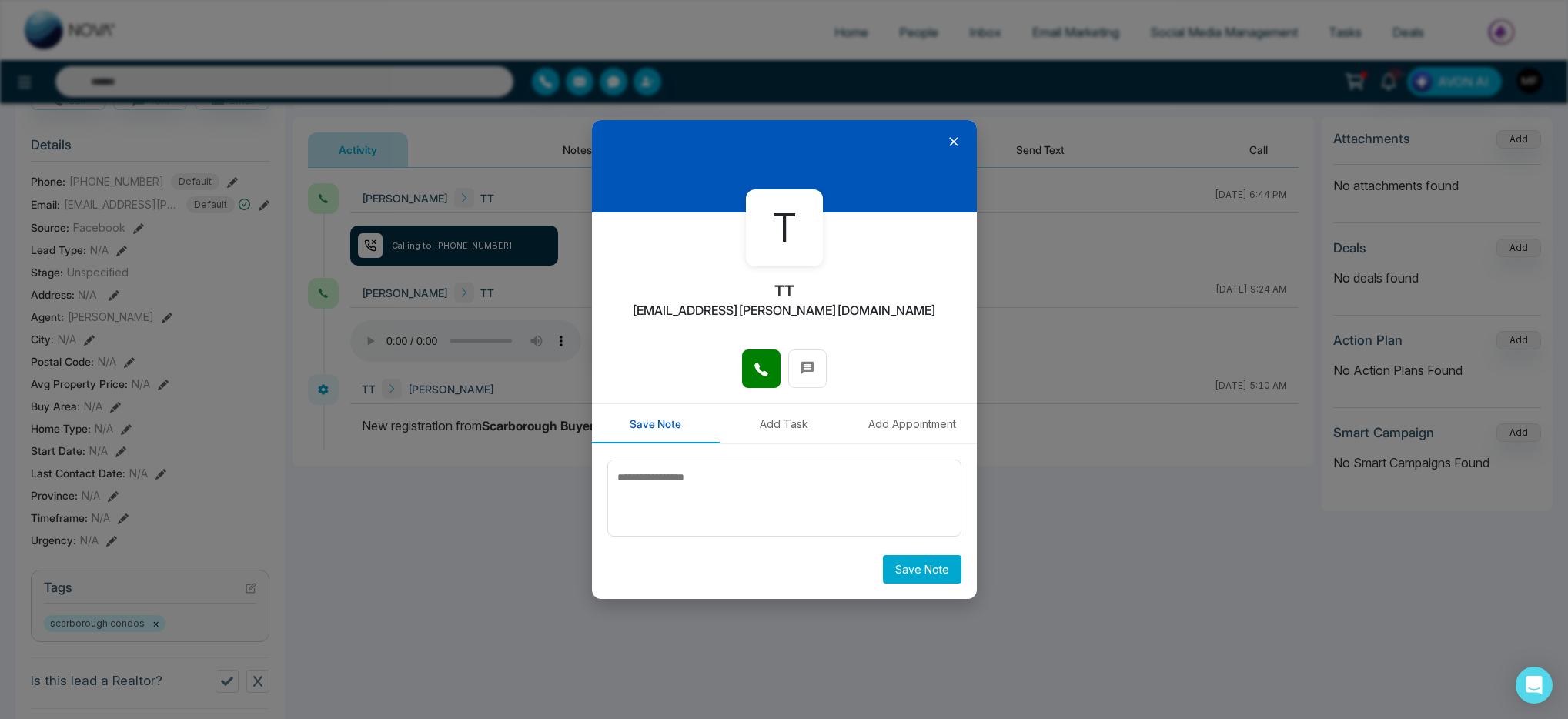
click at [950, 140] on icon at bounding box center [954, 142] width 9 height 9
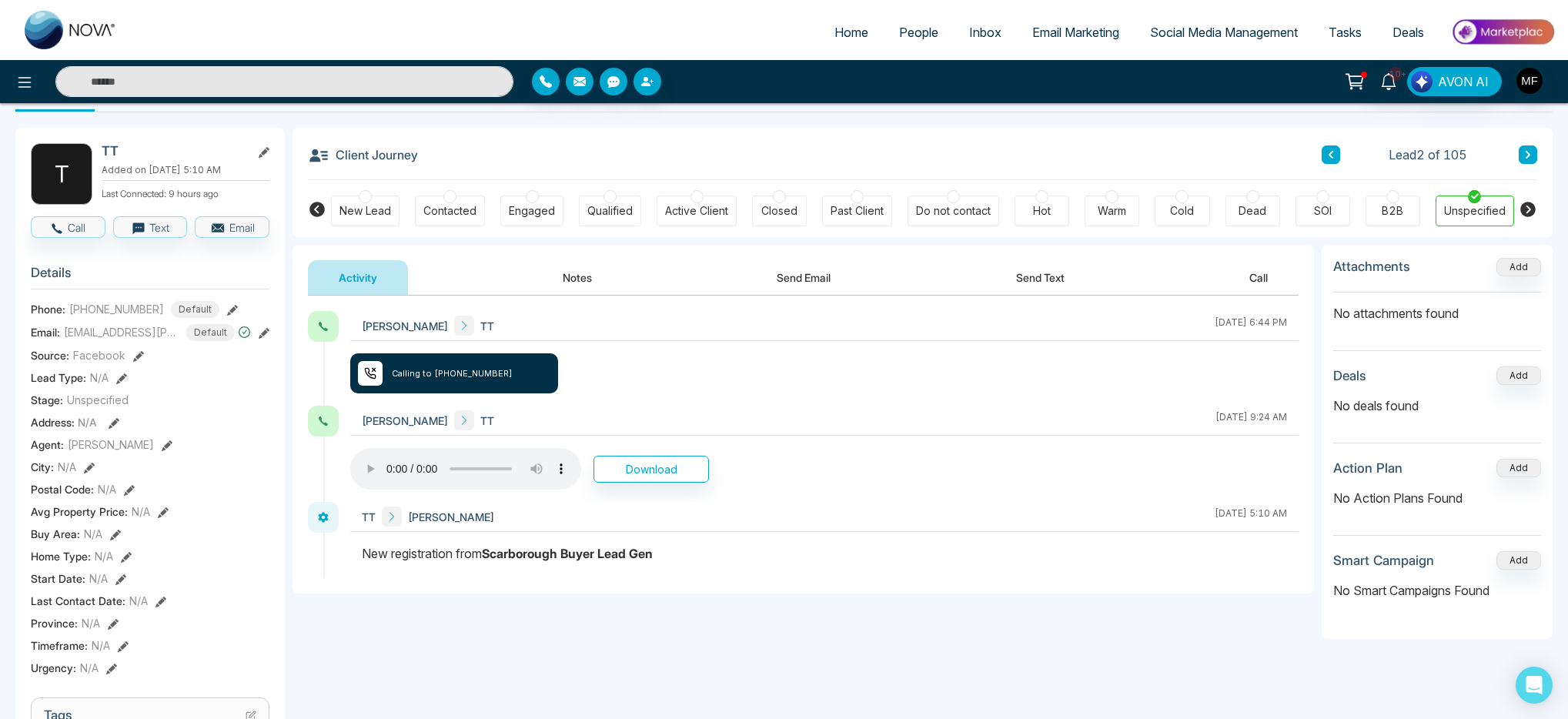
scroll to position [0, 0]
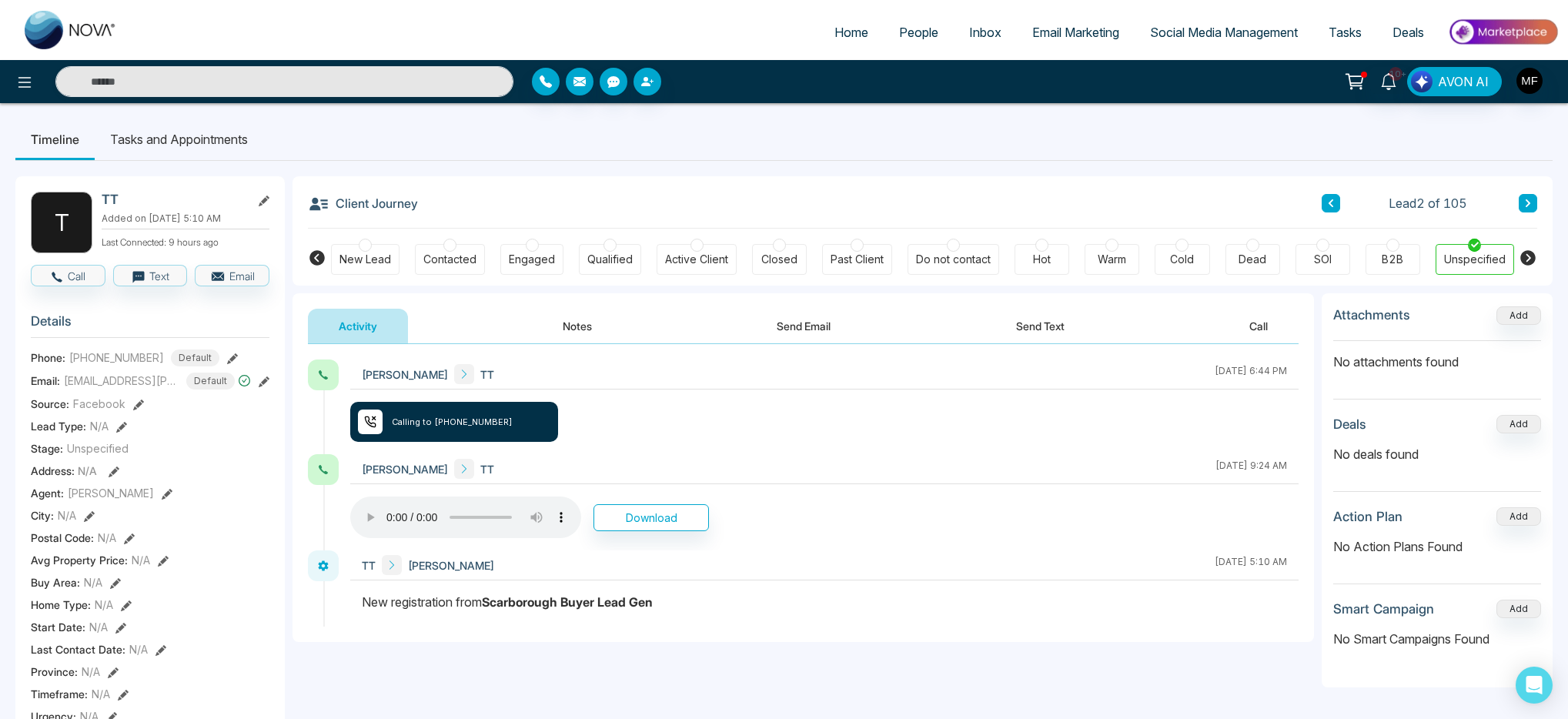
click at [1245, 268] on div "Dead" at bounding box center [1253, 259] width 55 height 31
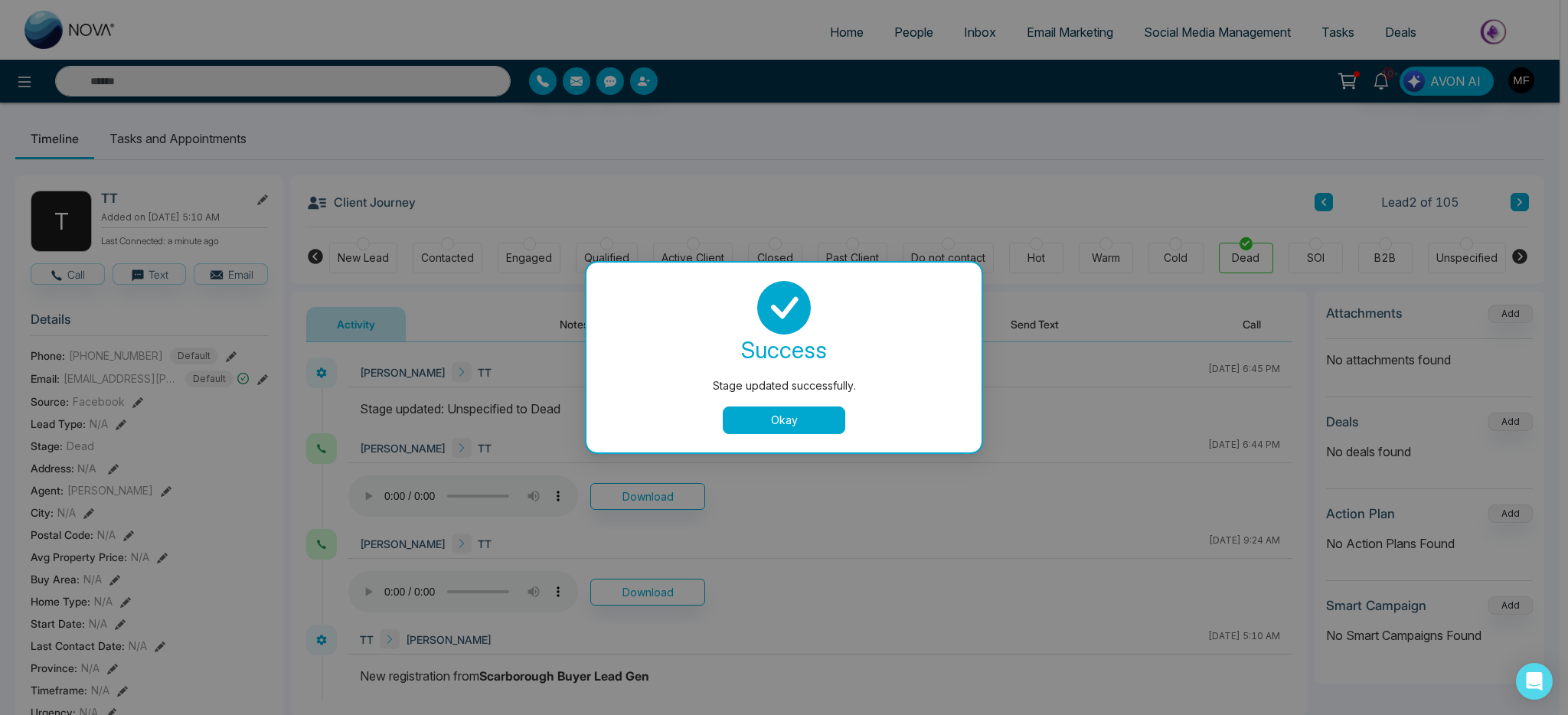
click at [795, 421] on button "Okay" at bounding box center [784, 420] width 123 height 27
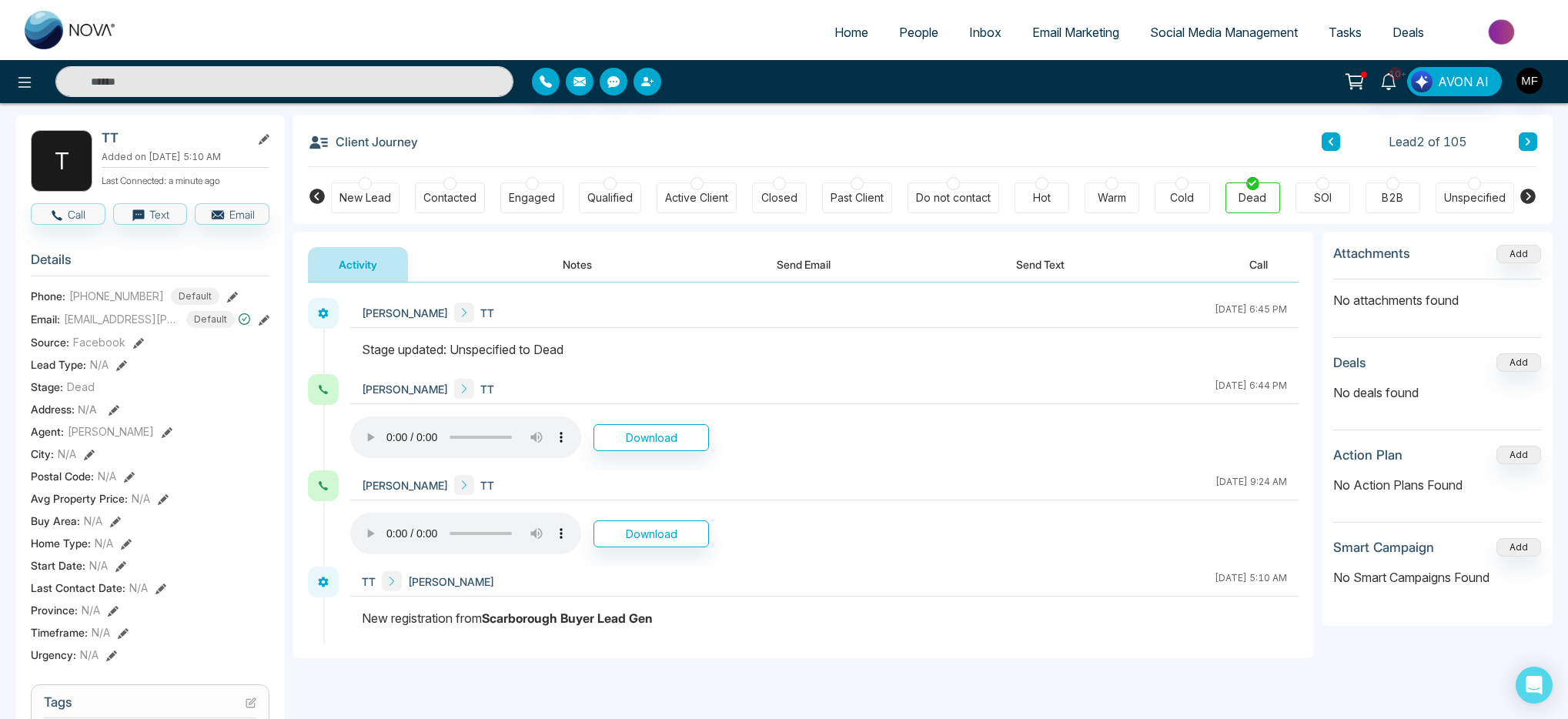
scroll to position [60, 0]
click at [116, 367] on icon at bounding box center [121, 367] width 11 height 11
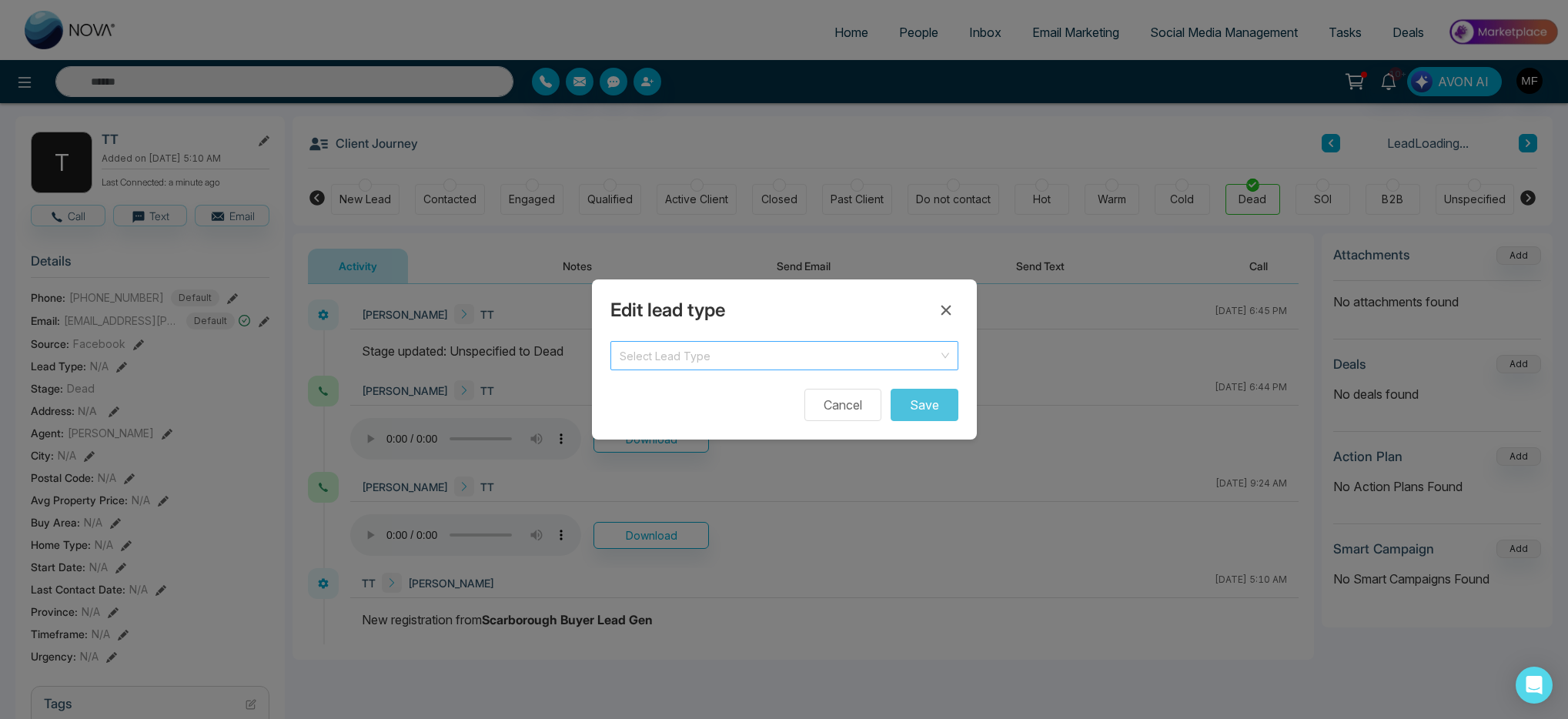
click at [936, 357] on input "search" at bounding box center [779, 354] width 318 height 23
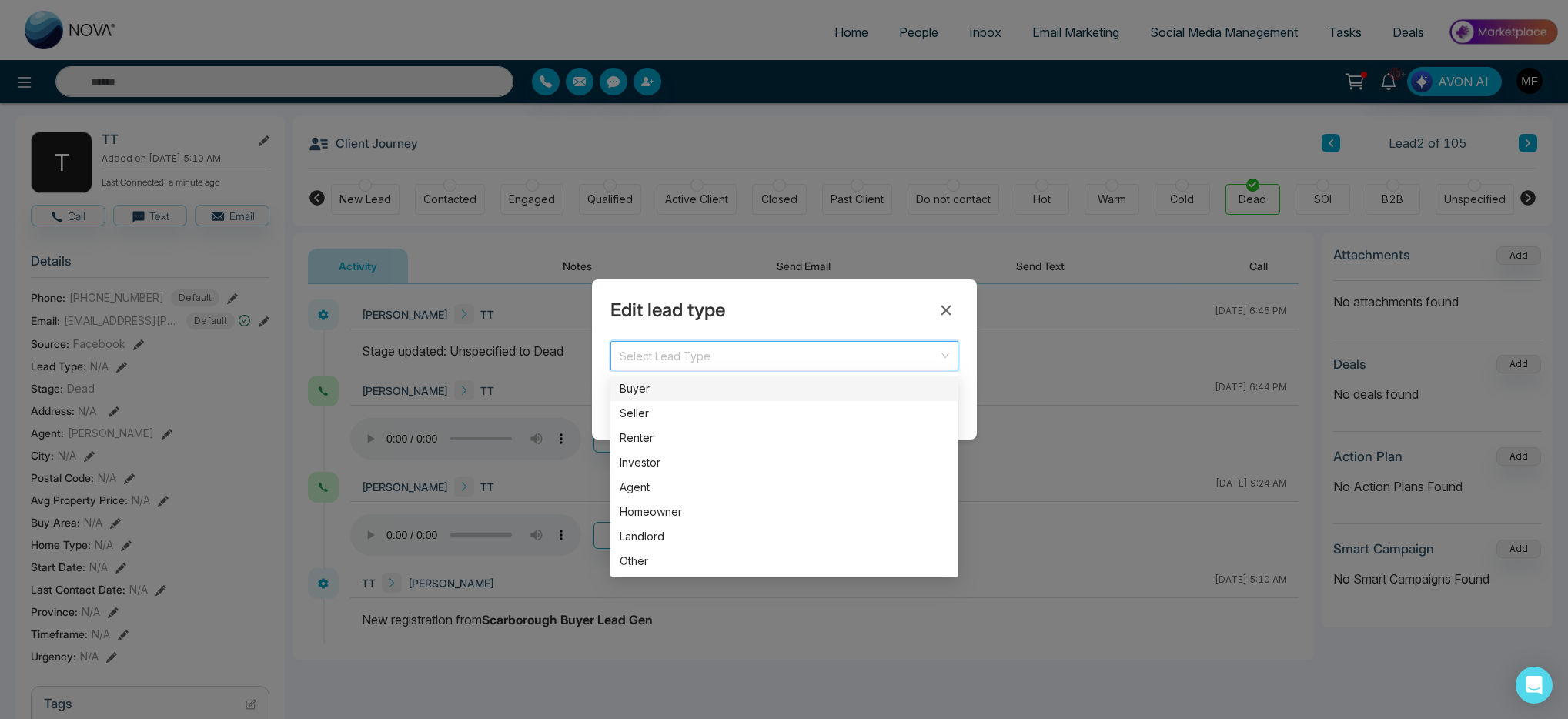
click at [738, 390] on div "Buyer" at bounding box center [784, 389] width 329 height 17
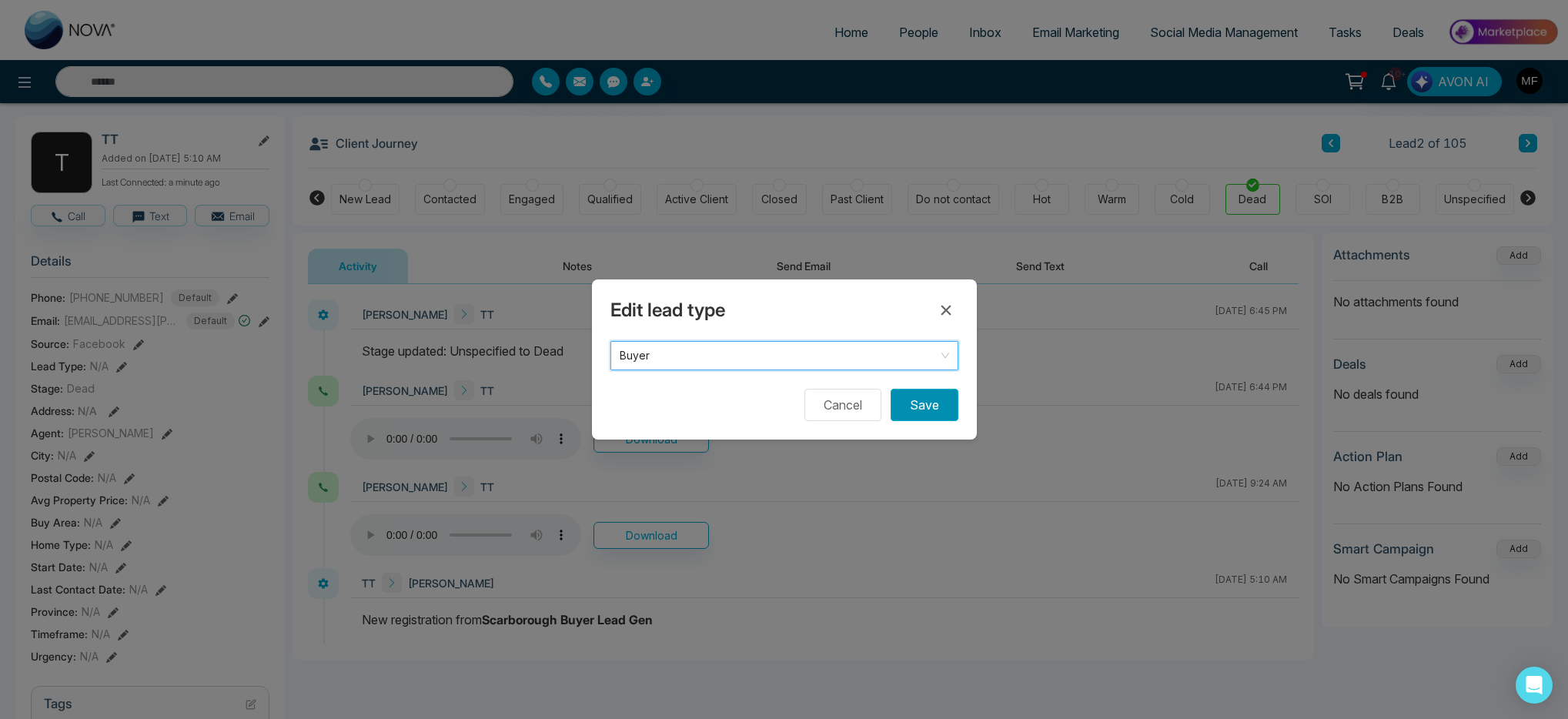
click at [912, 414] on button "Save" at bounding box center [924, 405] width 68 height 33
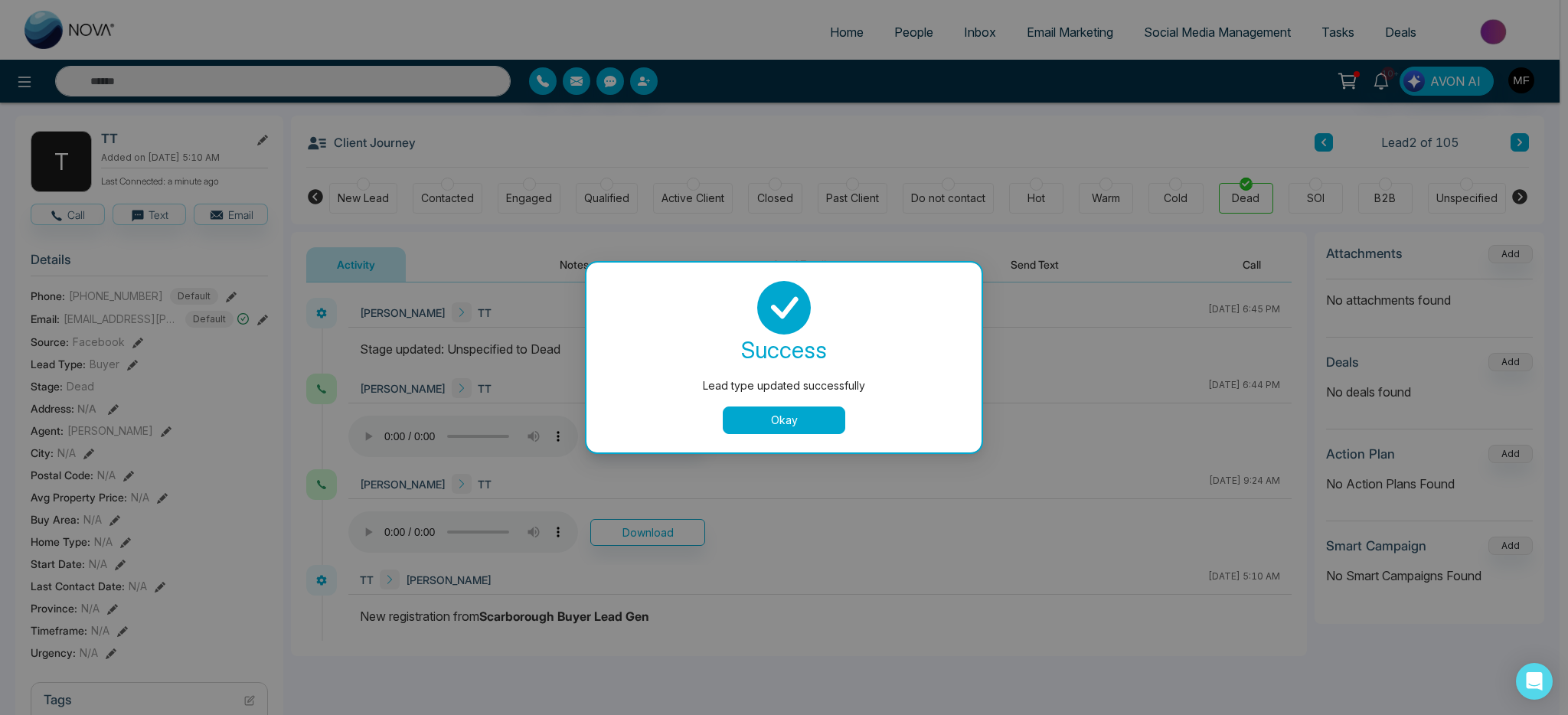
click at [826, 421] on button "Okay" at bounding box center [784, 420] width 123 height 27
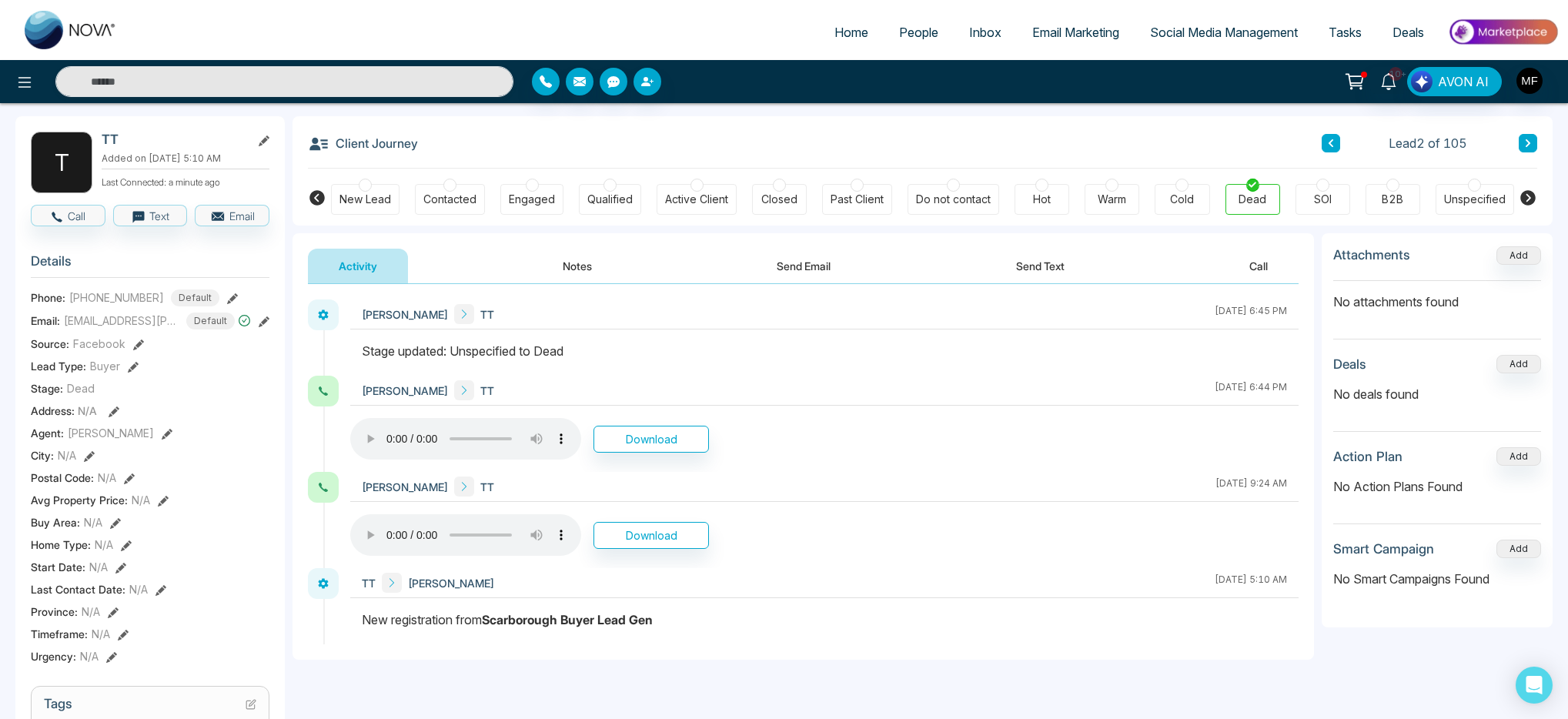
click at [1327, 144] on icon at bounding box center [1330, 143] width 8 height 9
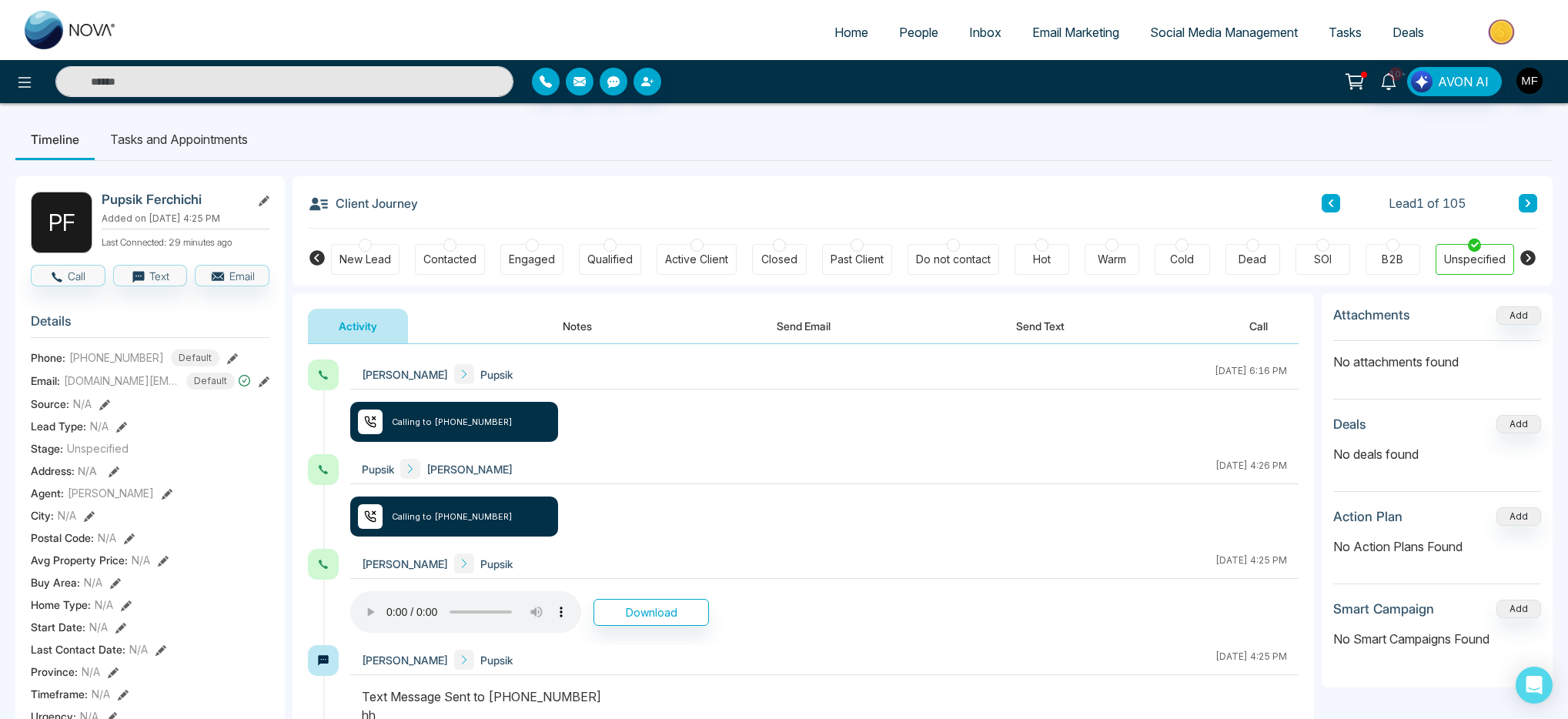
click at [125, 427] on icon at bounding box center [121, 427] width 11 height 11
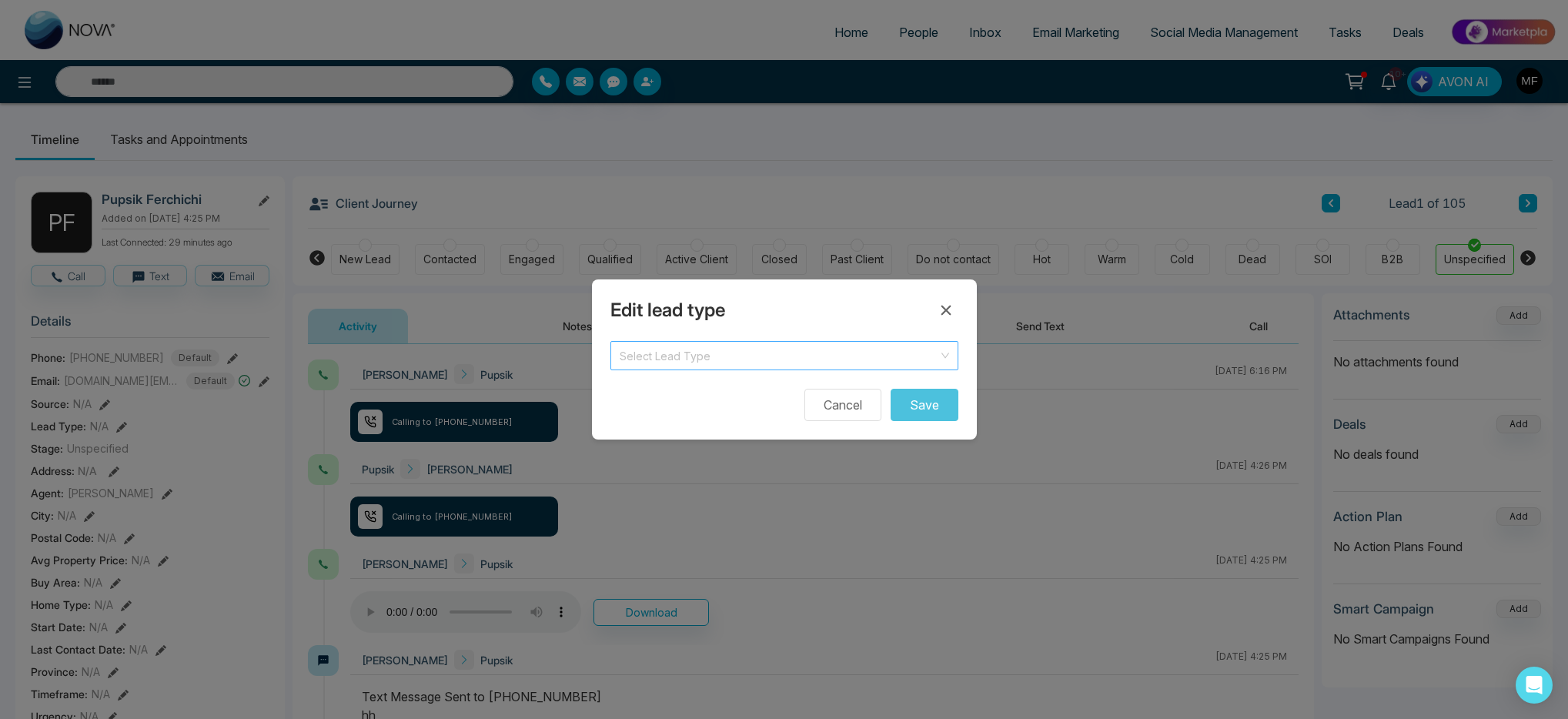
click at [892, 358] on input "search" at bounding box center [779, 354] width 318 height 23
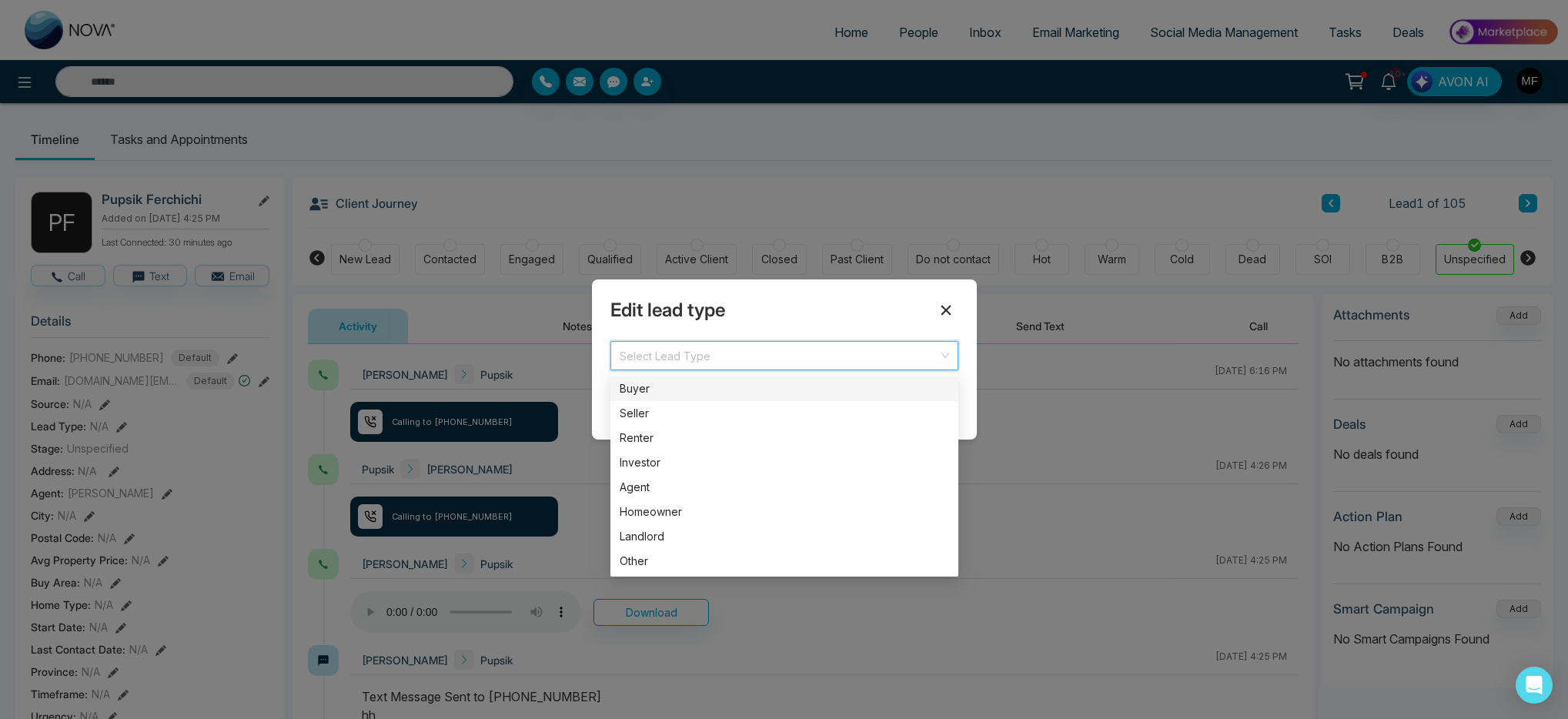
click at [944, 317] on icon at bounding box center [946, 310] width 18 height 18
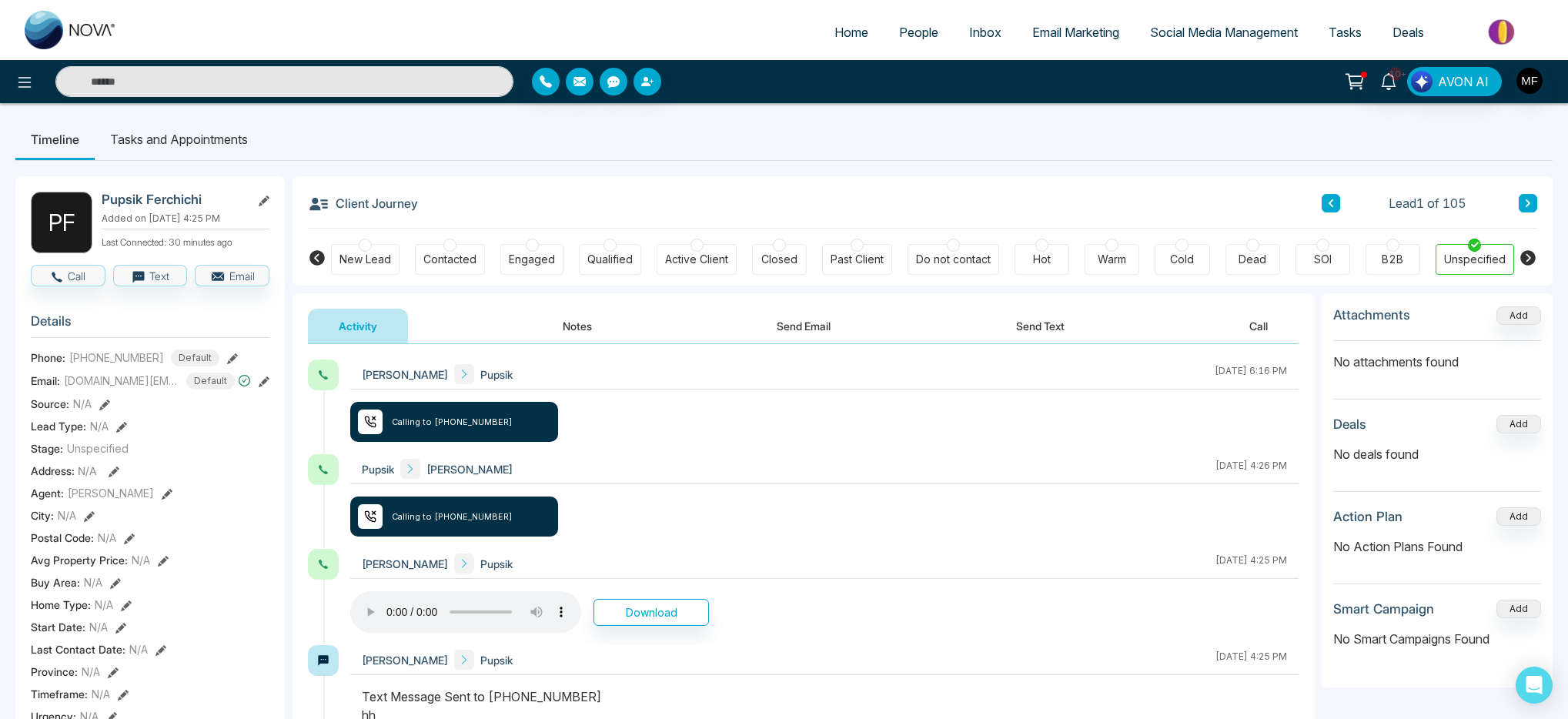
click at [914, 26] on span "People" at bounding box center [919, 33] width 39 height 15
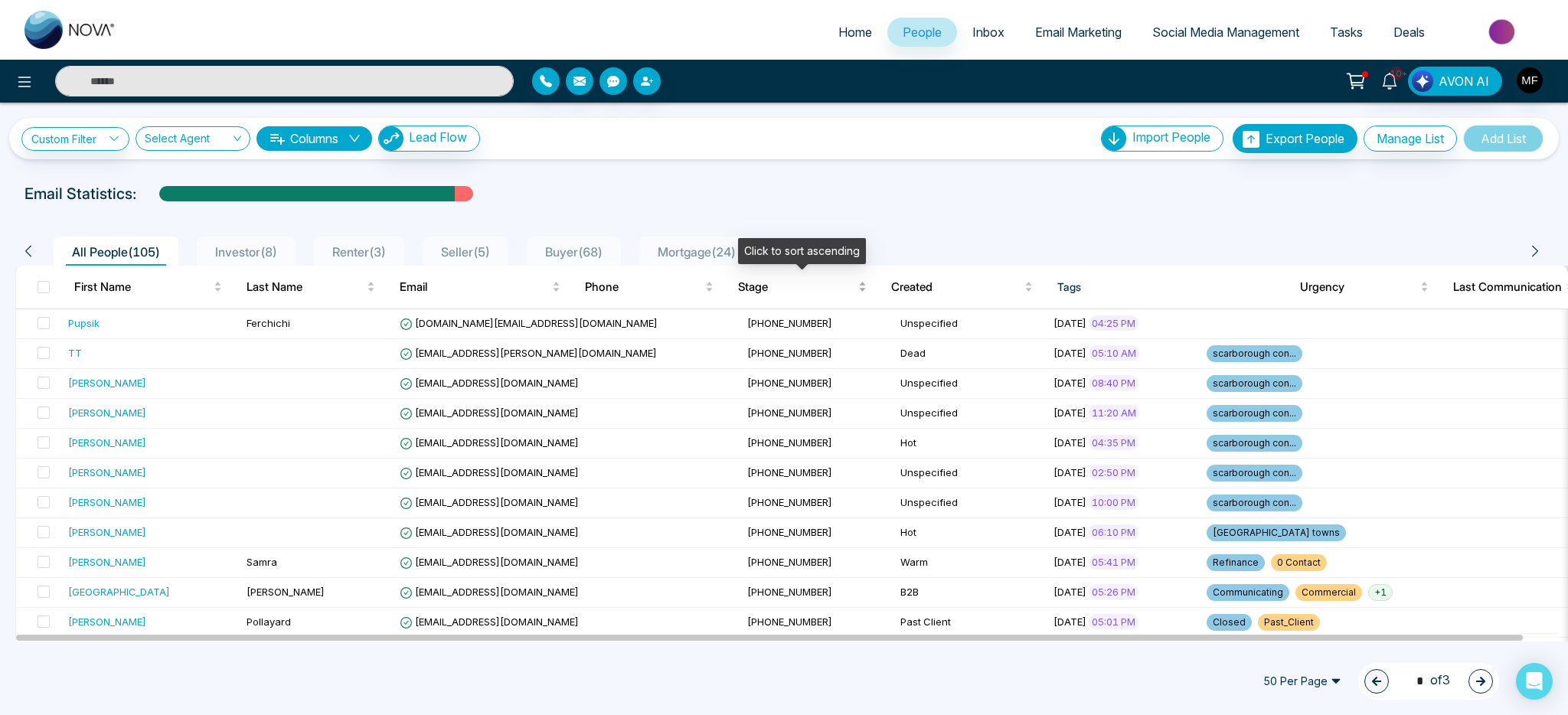
click at [779, 289] on span "Stage" at bounding box center [796, 287] width 117 height 18
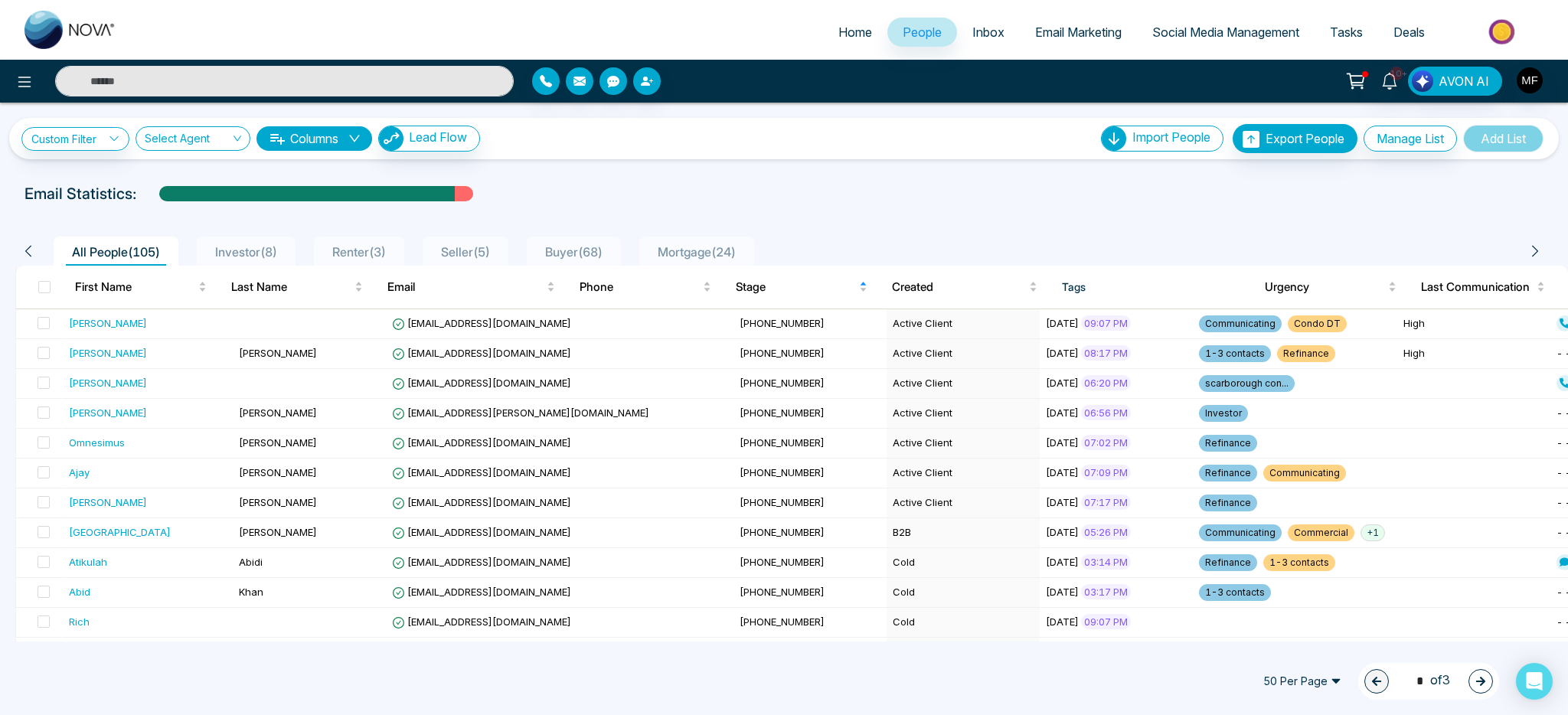
click at [1301, 684] on span "50 Per Page" at bounding box center [1303, 682] width 100 height 25
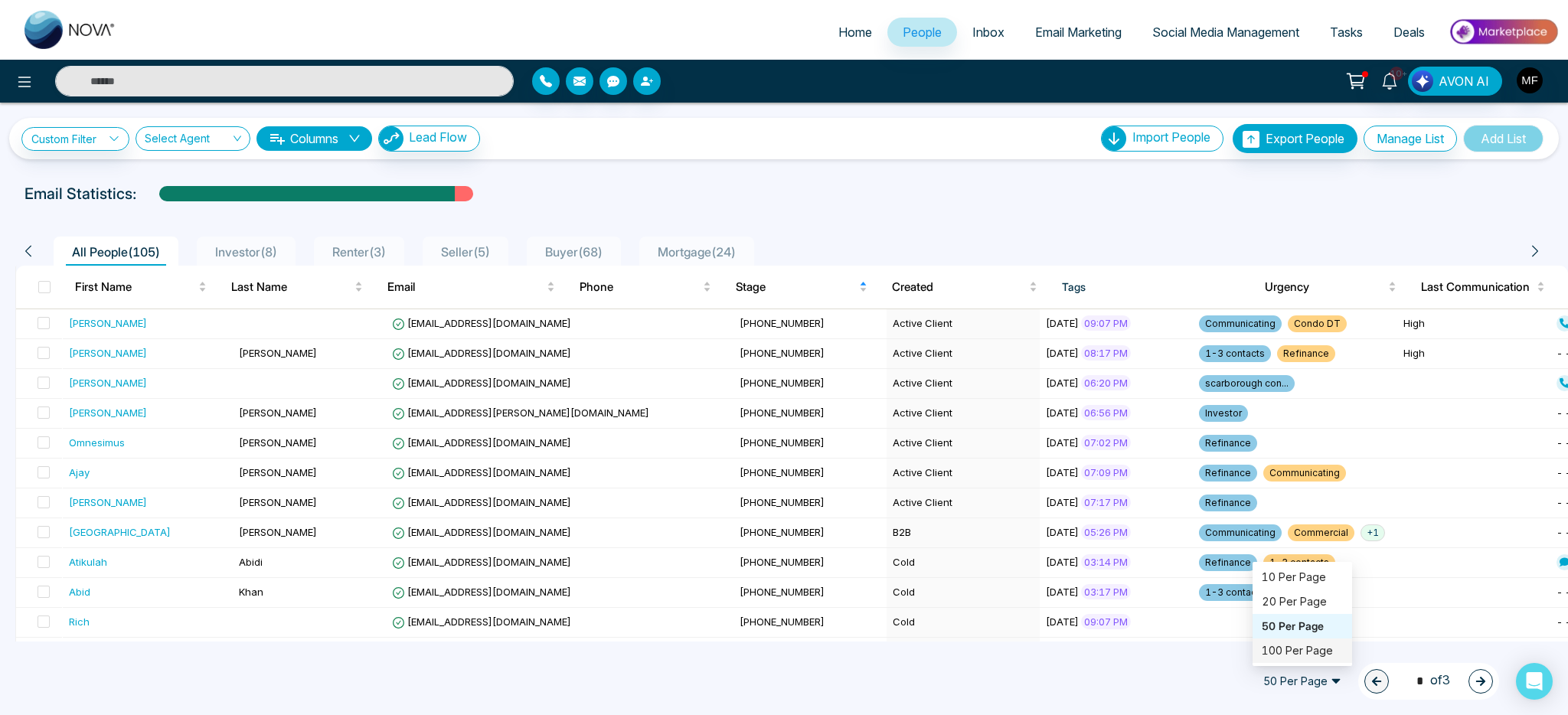
click at [1299, 652] on div "100 Per Page" at bounding box center [1303, 651] width 81 height 17
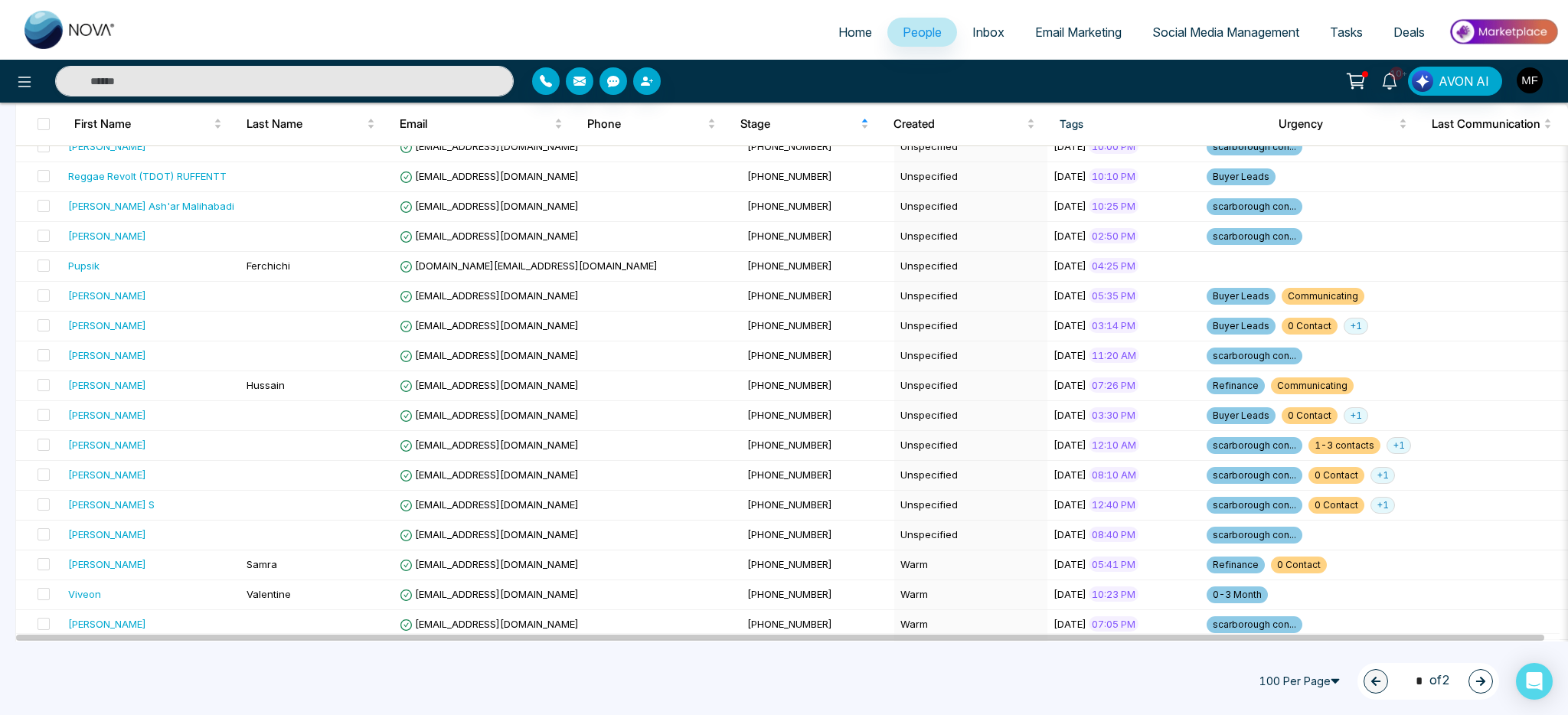
scroll to position [2355, 0]
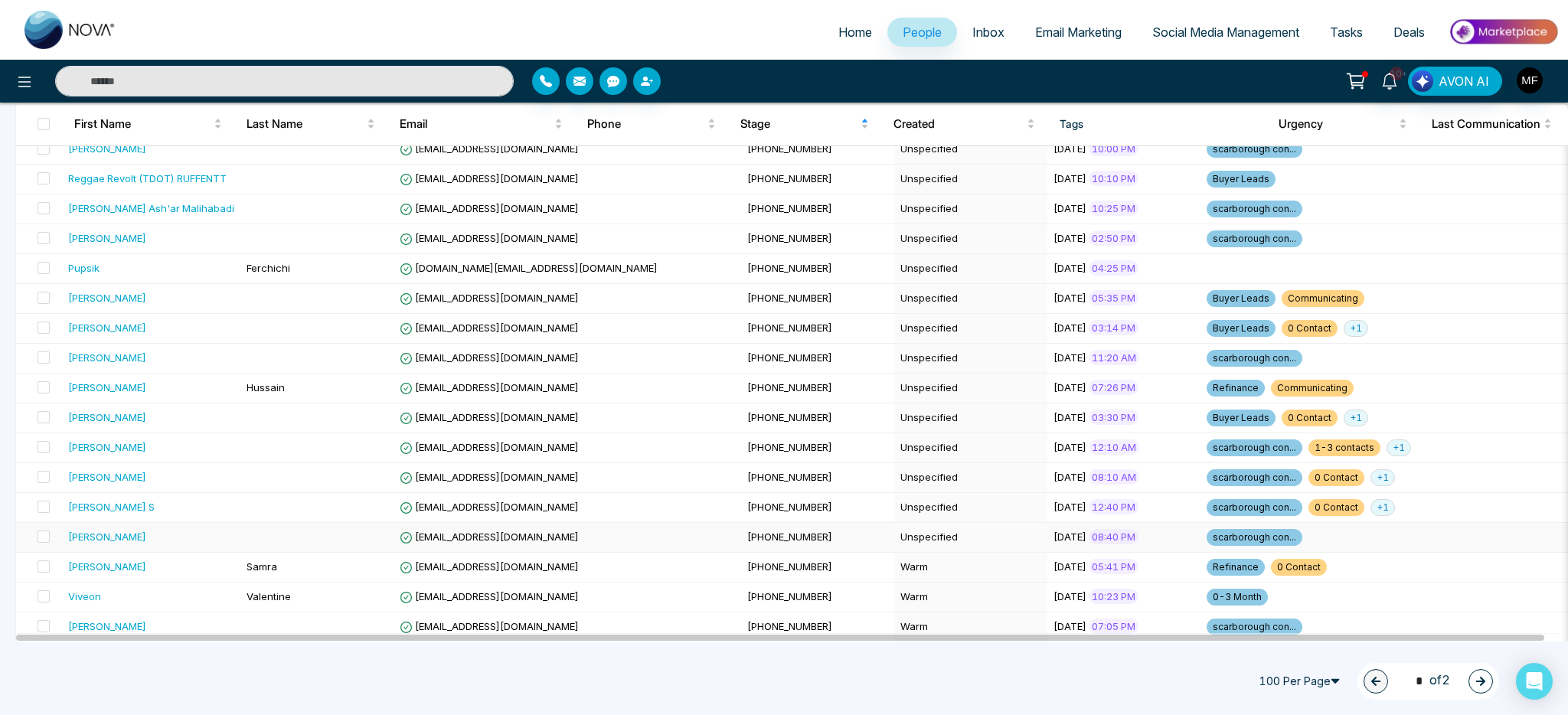
click at [375, 541] on td at bounding box center [317, 538] width 153 height 30
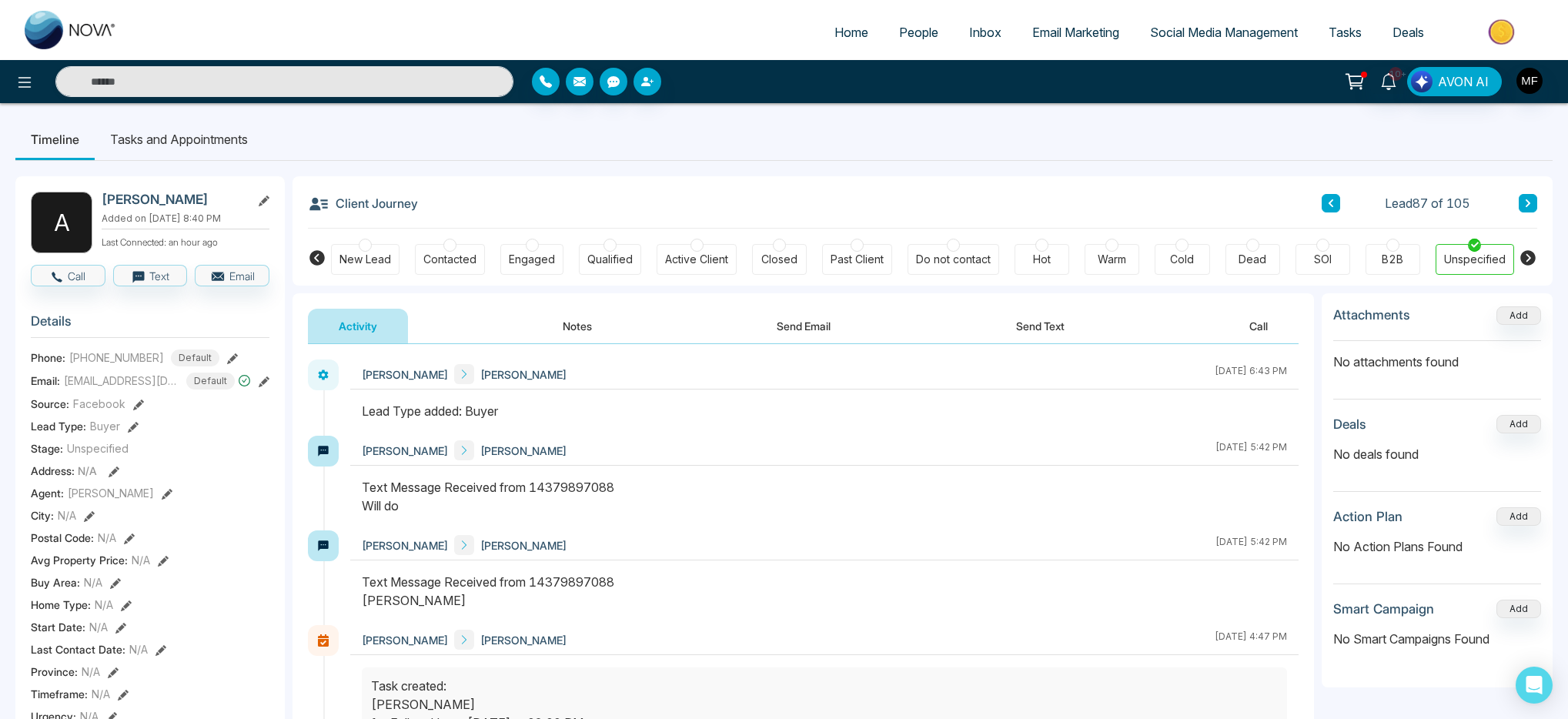
click at [1029, 257] on div "Hot" at bounding box center [1042, 259] width 55 height 31
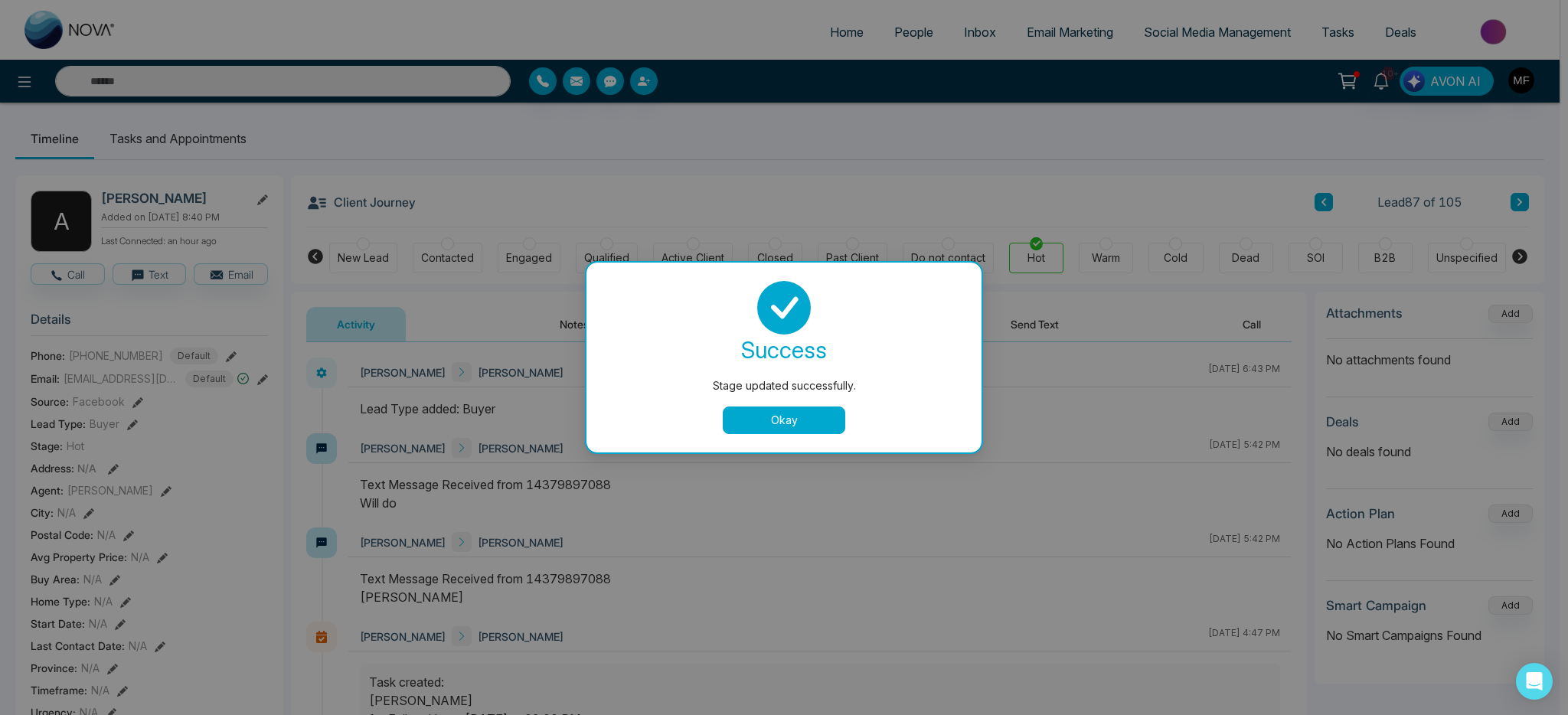
click at [781, 433] on button "Okay" at bounding box center [784, 420] width 123 height 27
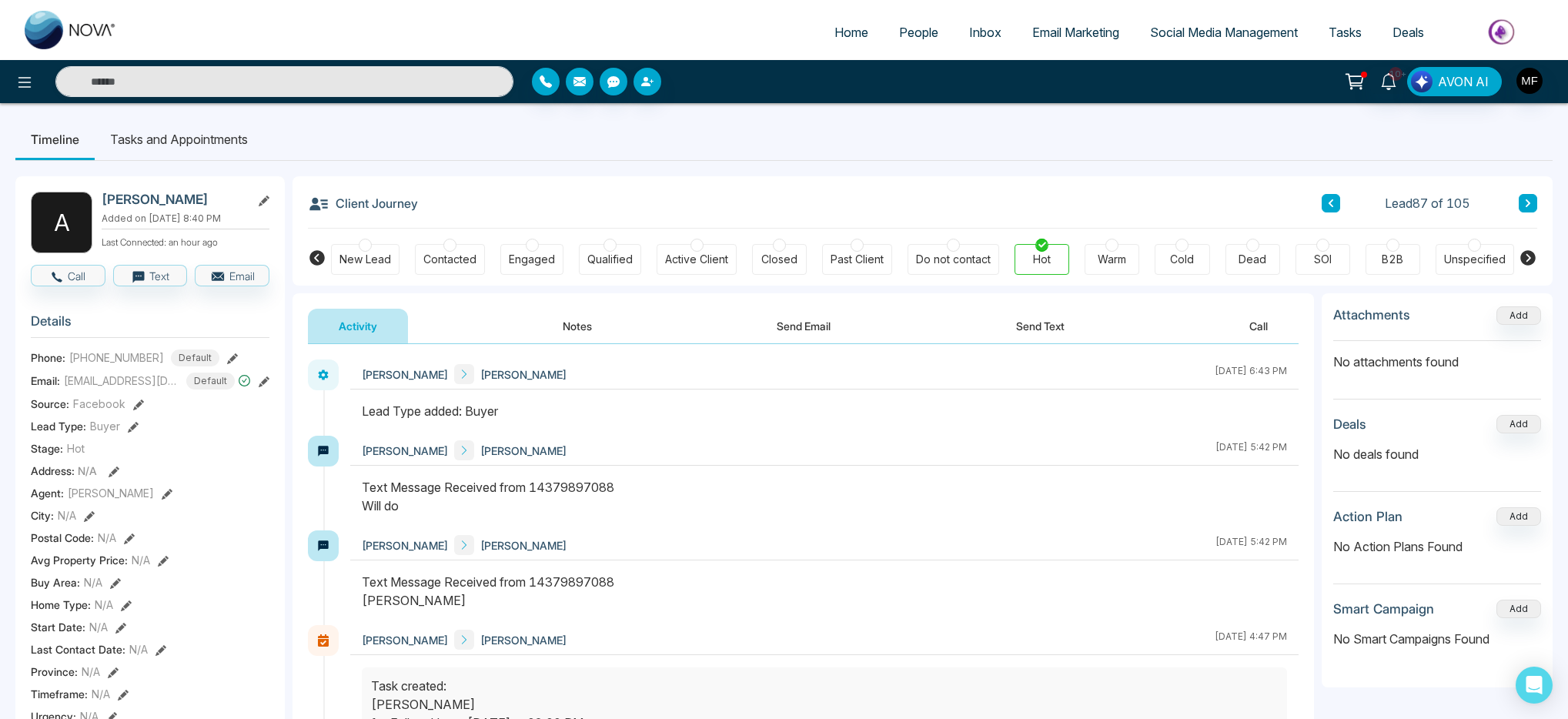
click at [925, 32] on span "People" at bounding box center [919, 33] width 39 height 15
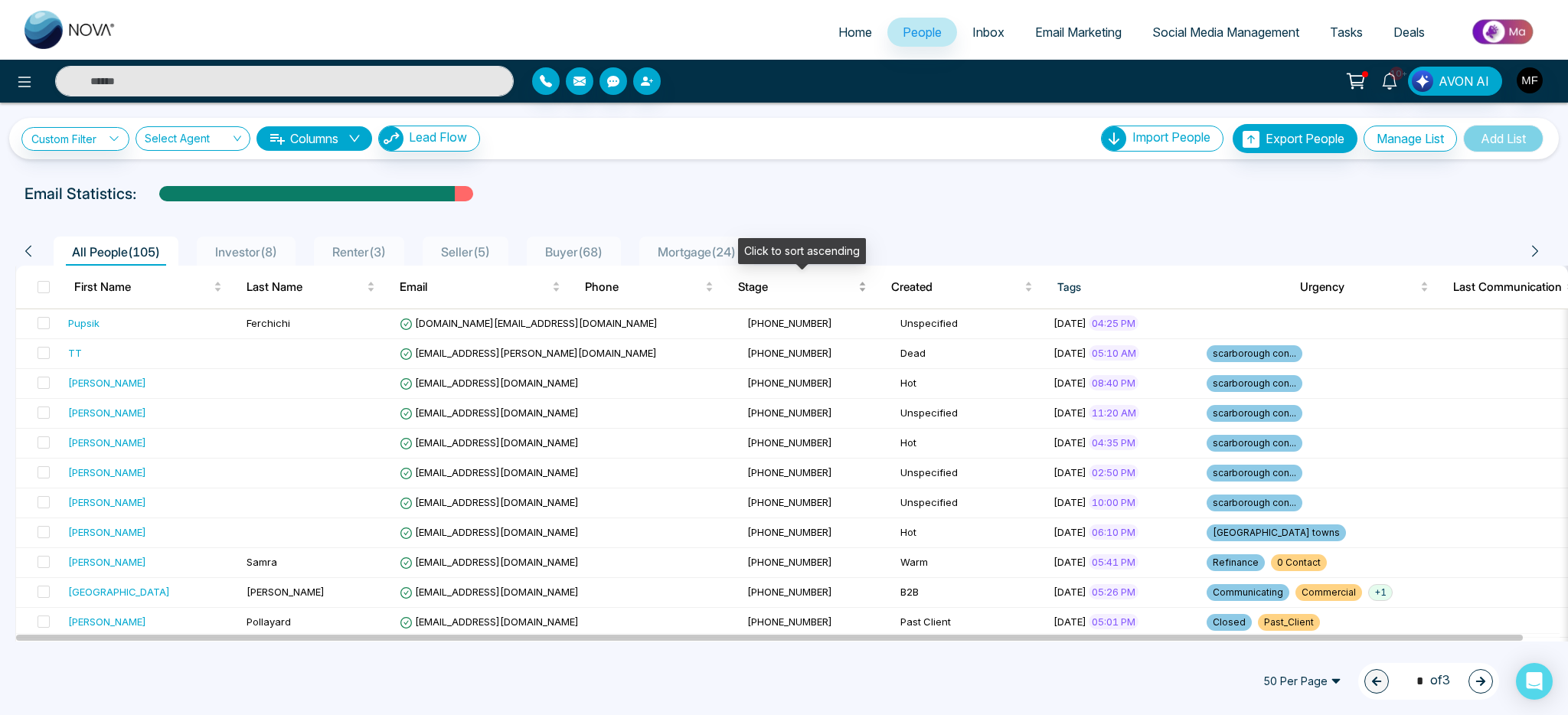
click at [753, 288] on span "Stage" at bounding box center [796, 287] width 117 height 18
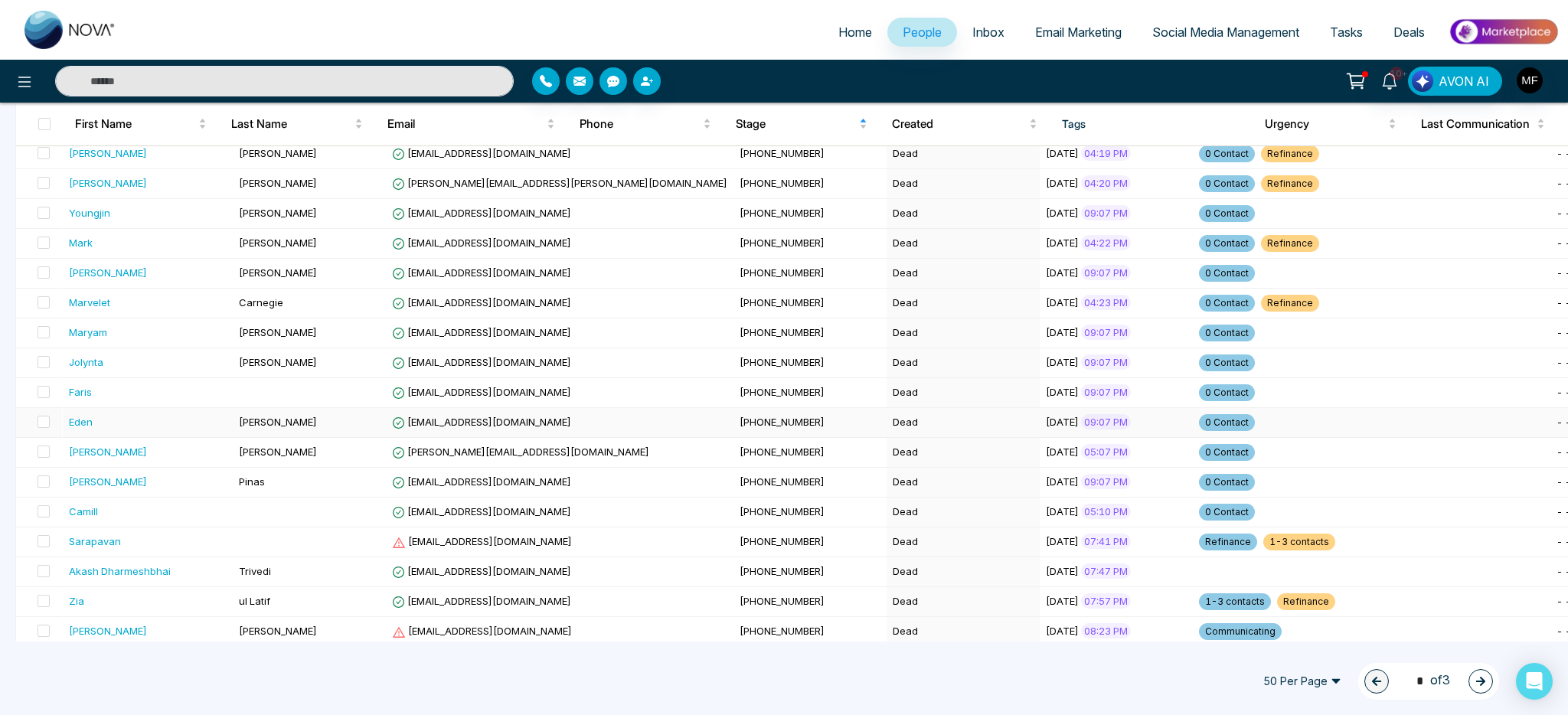
scroll to position [1162, 0]
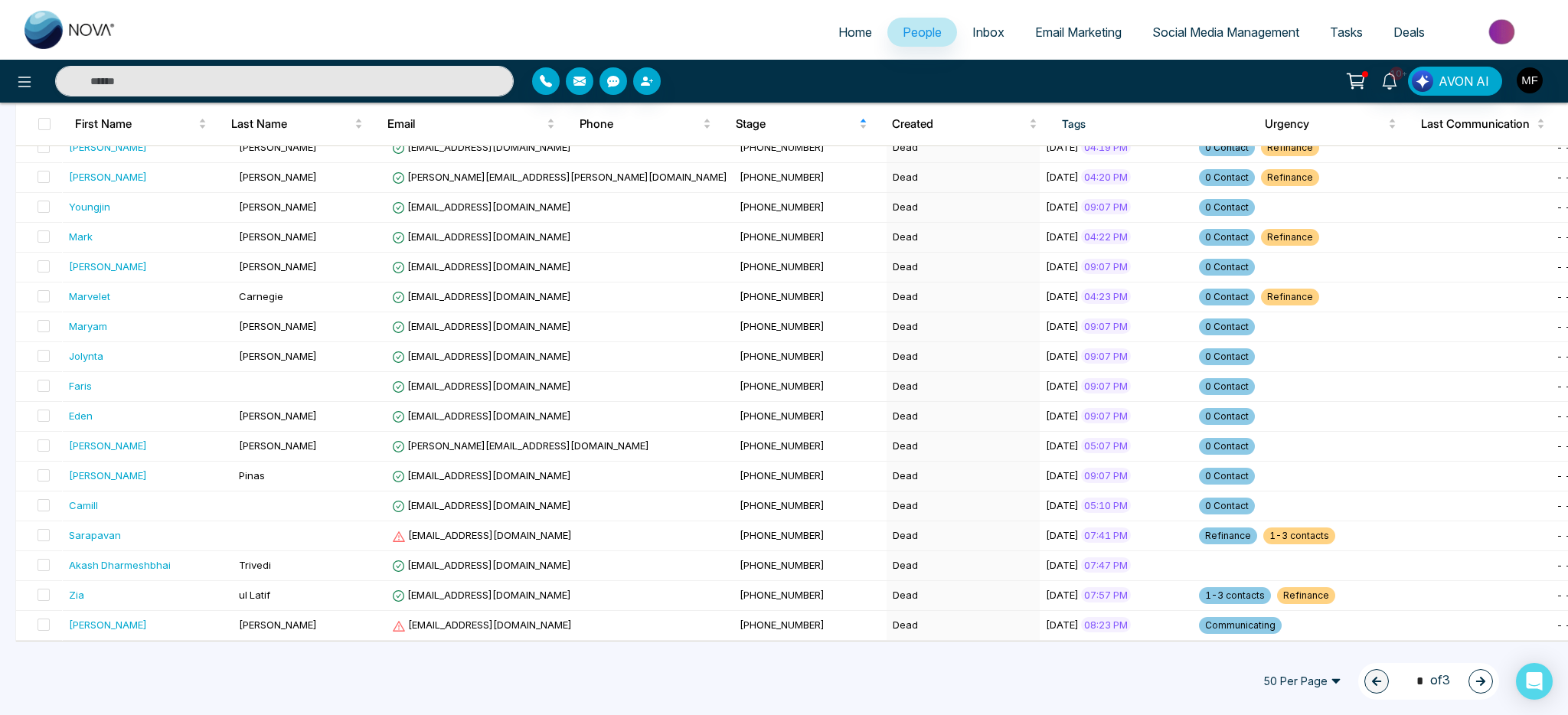
click at [1284, 675] on span "50 Per Page" at bounding box center [1303, 682] width 100 height 25
click at [1273, 645] on div "100 Per Page" at bounding box center [1303, 651] width 81 height 17
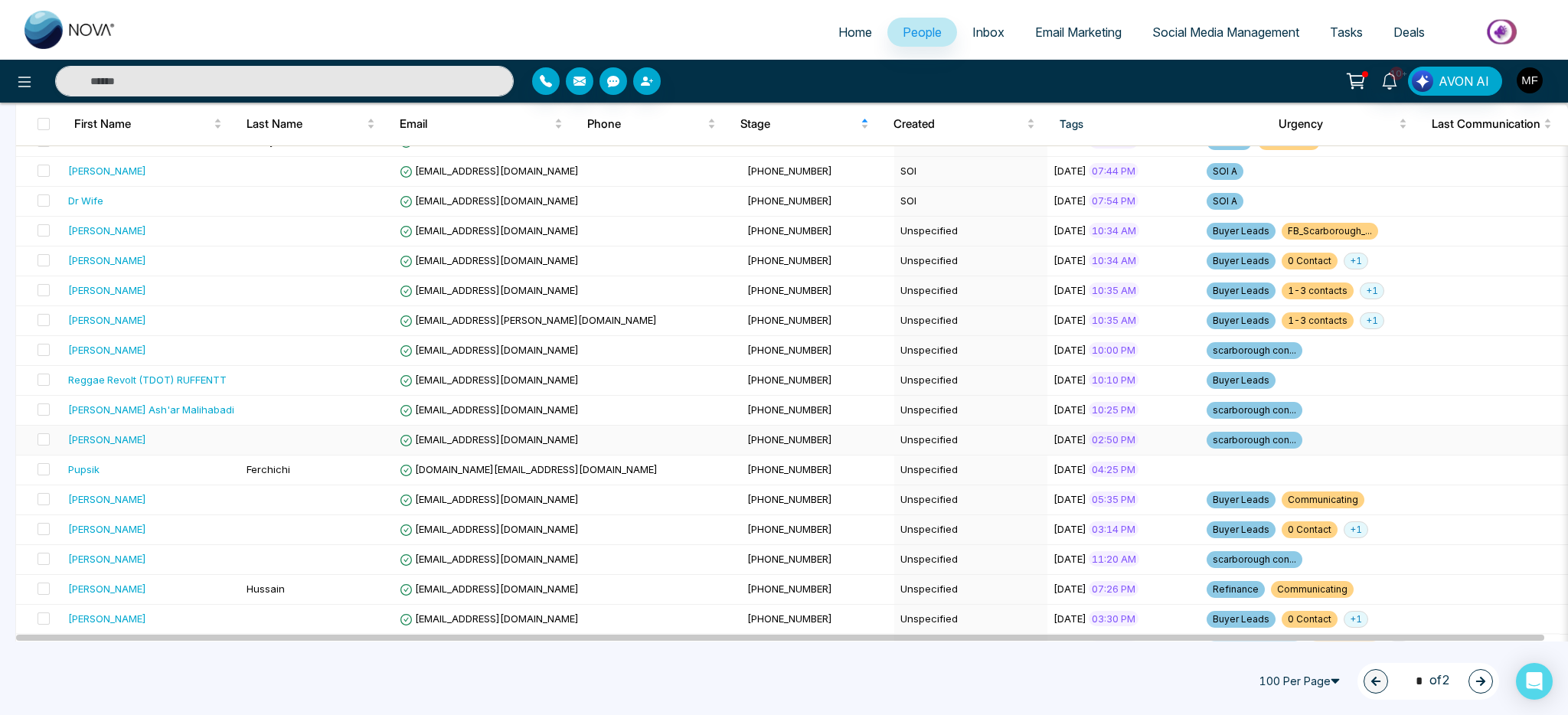
scroll to position [2185, 0]
